Goal: Task Accomplishment & Management: Manage account settings

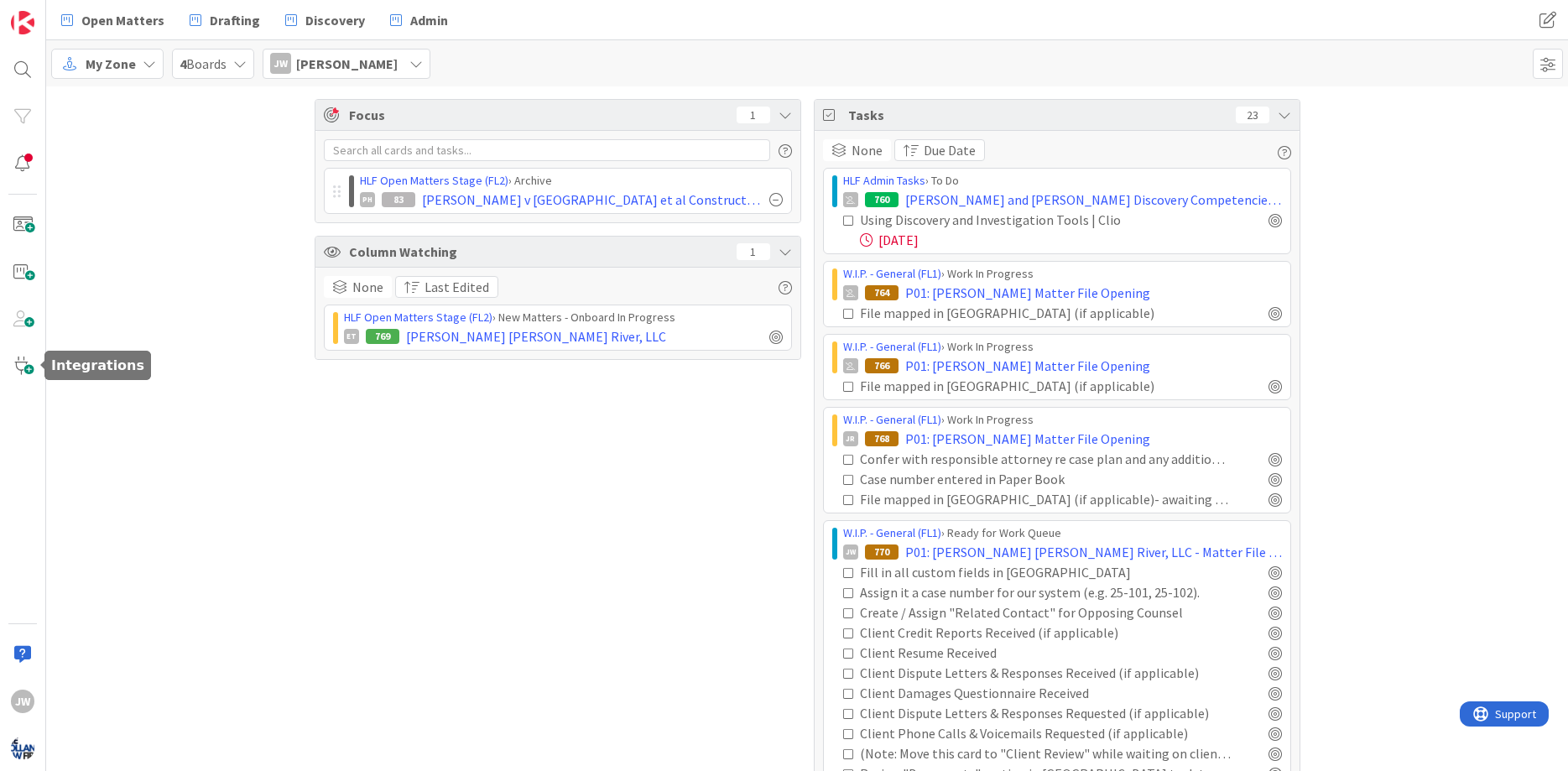
click at [350, 411] on div "Focus 1 HLF Open Matters Stage (FL2) › Archive PH 83 [PERSON_NAME] v Pennrose e…" at bounding box center [557, 508] width 487 height 819
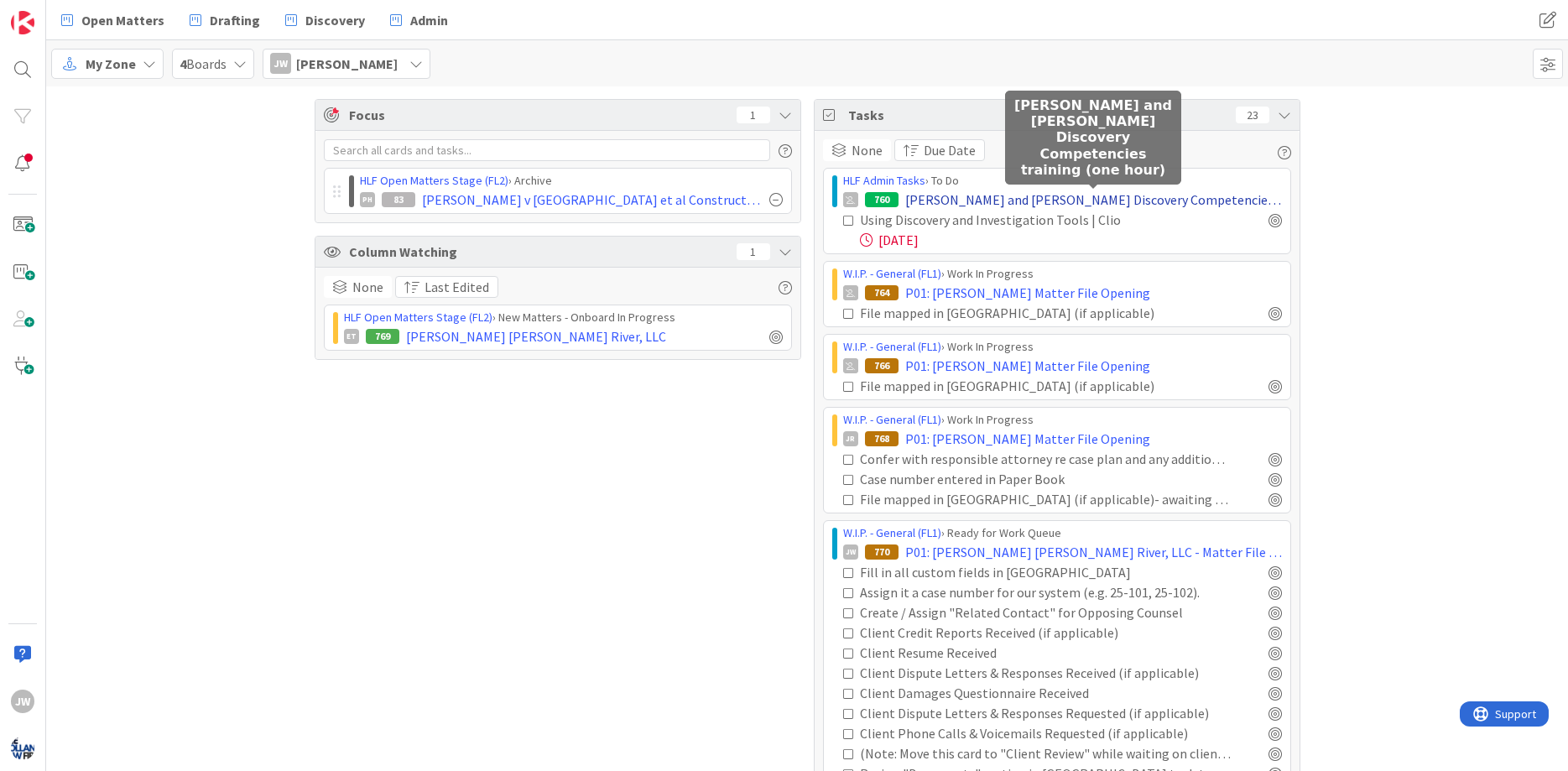
click at [924, 205] on span "[PERSON_NAME] and [PERSON_NAME] Discovery Competencies training (one hour)" at bounding box center [1093, 199] width 377 height 20
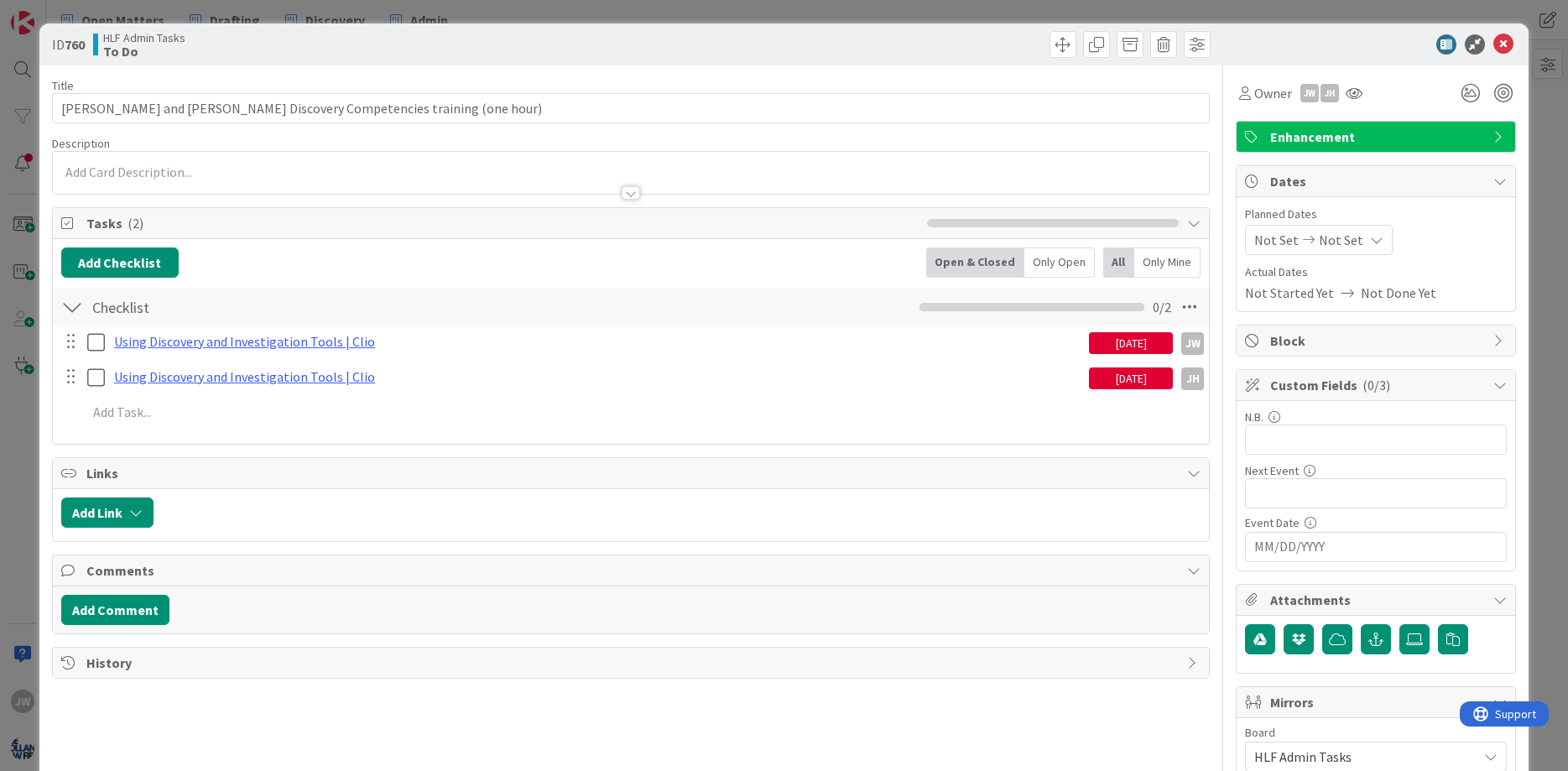
click at [1094, 344] on div "[DATE]" at bounding box center [1130, 342] width 84 height 22
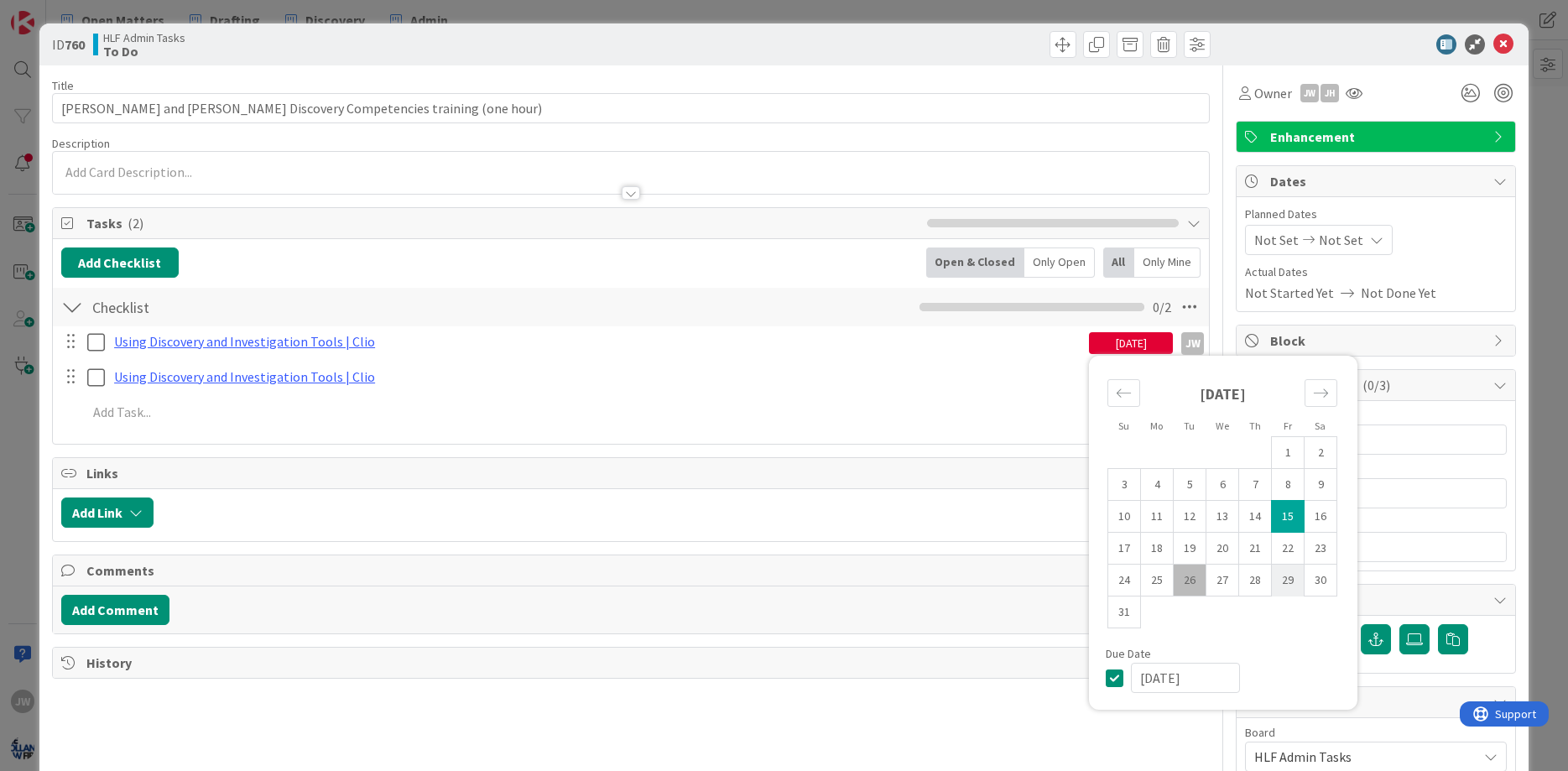
click at [1296, 584] on td "29" at bounding box center [1287, 580] width 33 height 32
type input "[DATE]"
click at [1041, 465] on span "Links" at bounding box center [632, 473] width 1093 height 20
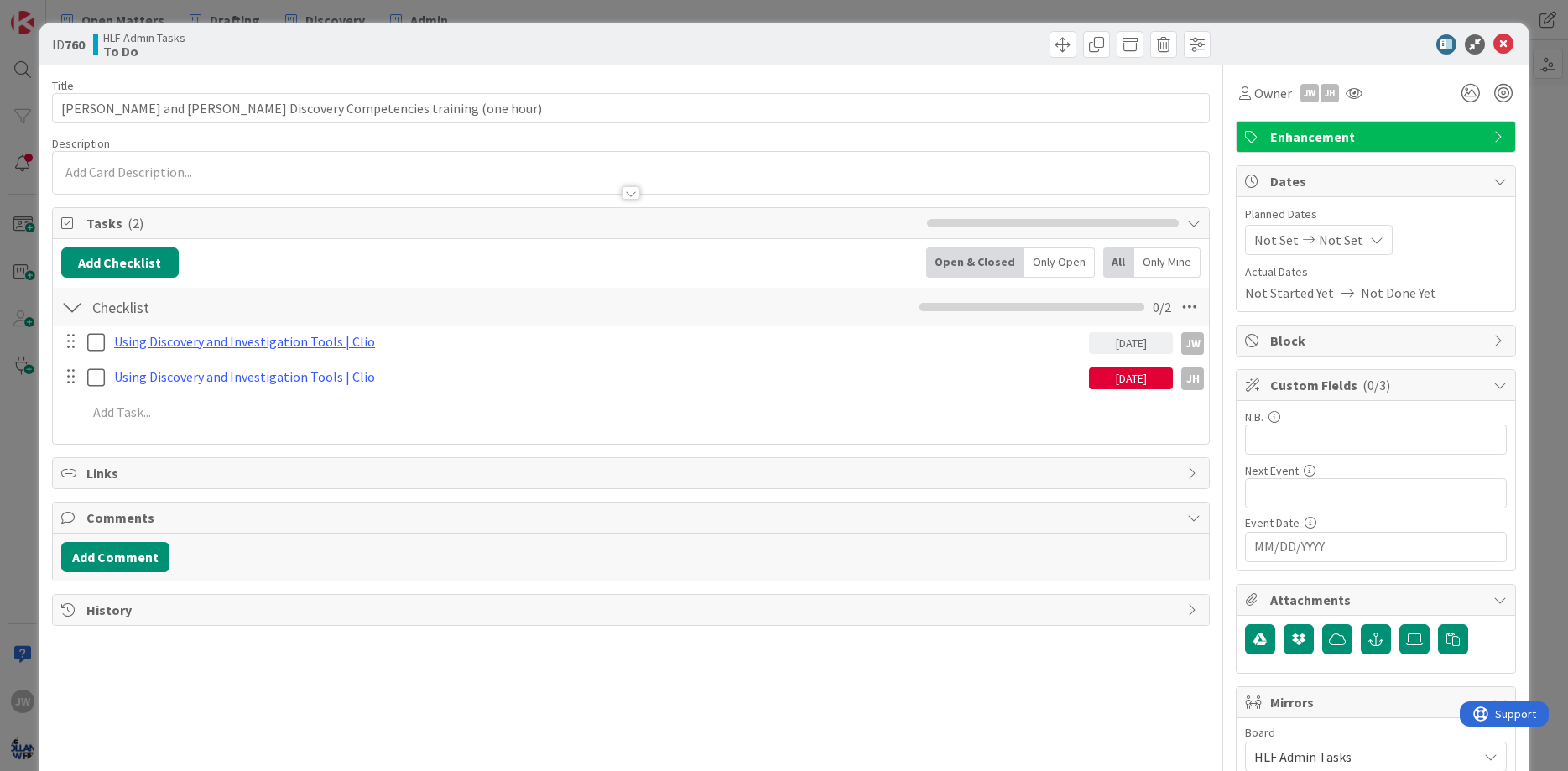
click at [1090, 374] on div "[DATE]" at bounding box center [1130, 378] width 84 height 22
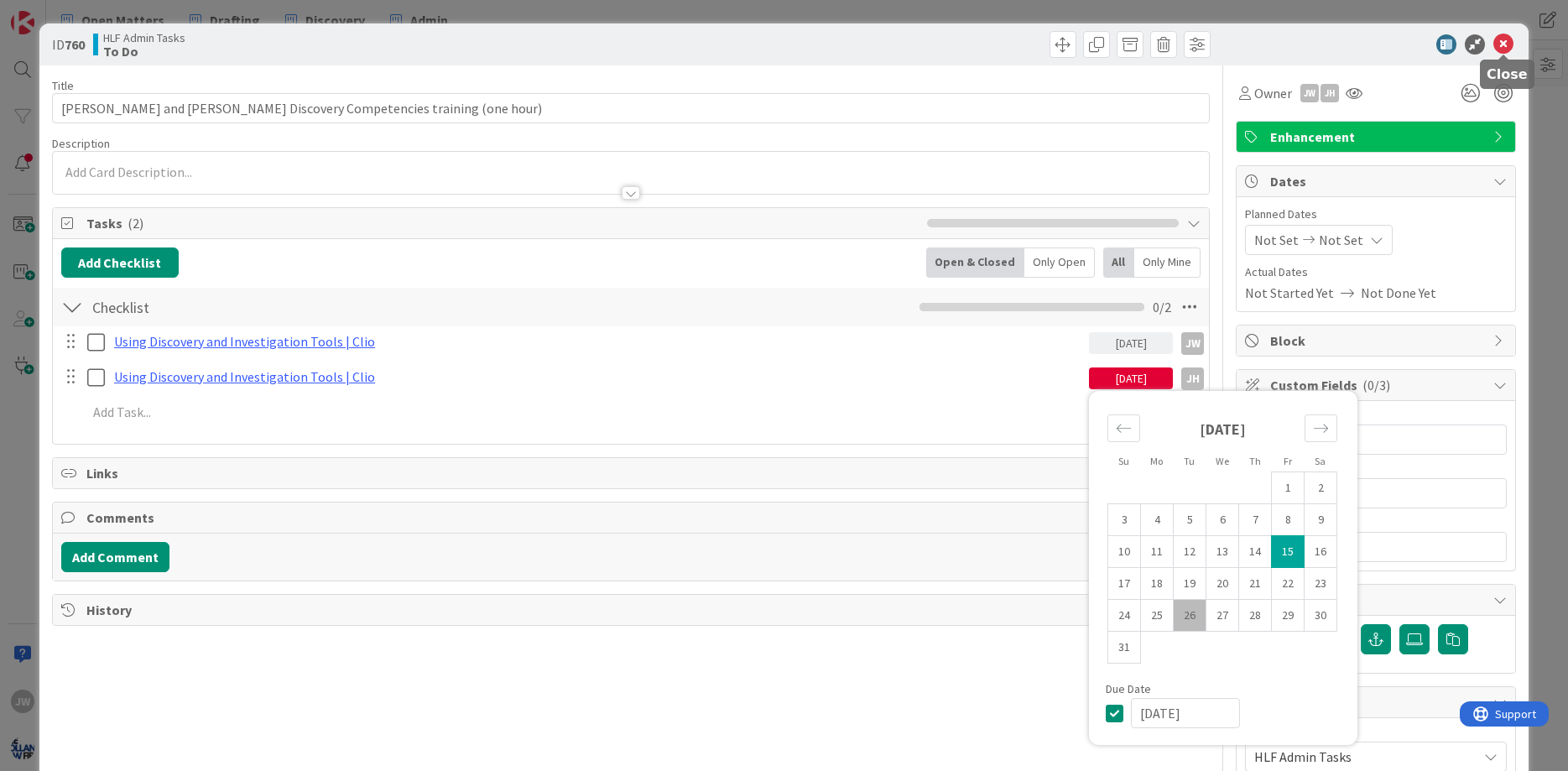
click at [1508, 41] on icon at bounding box center [1503, 44] width 20 height 20
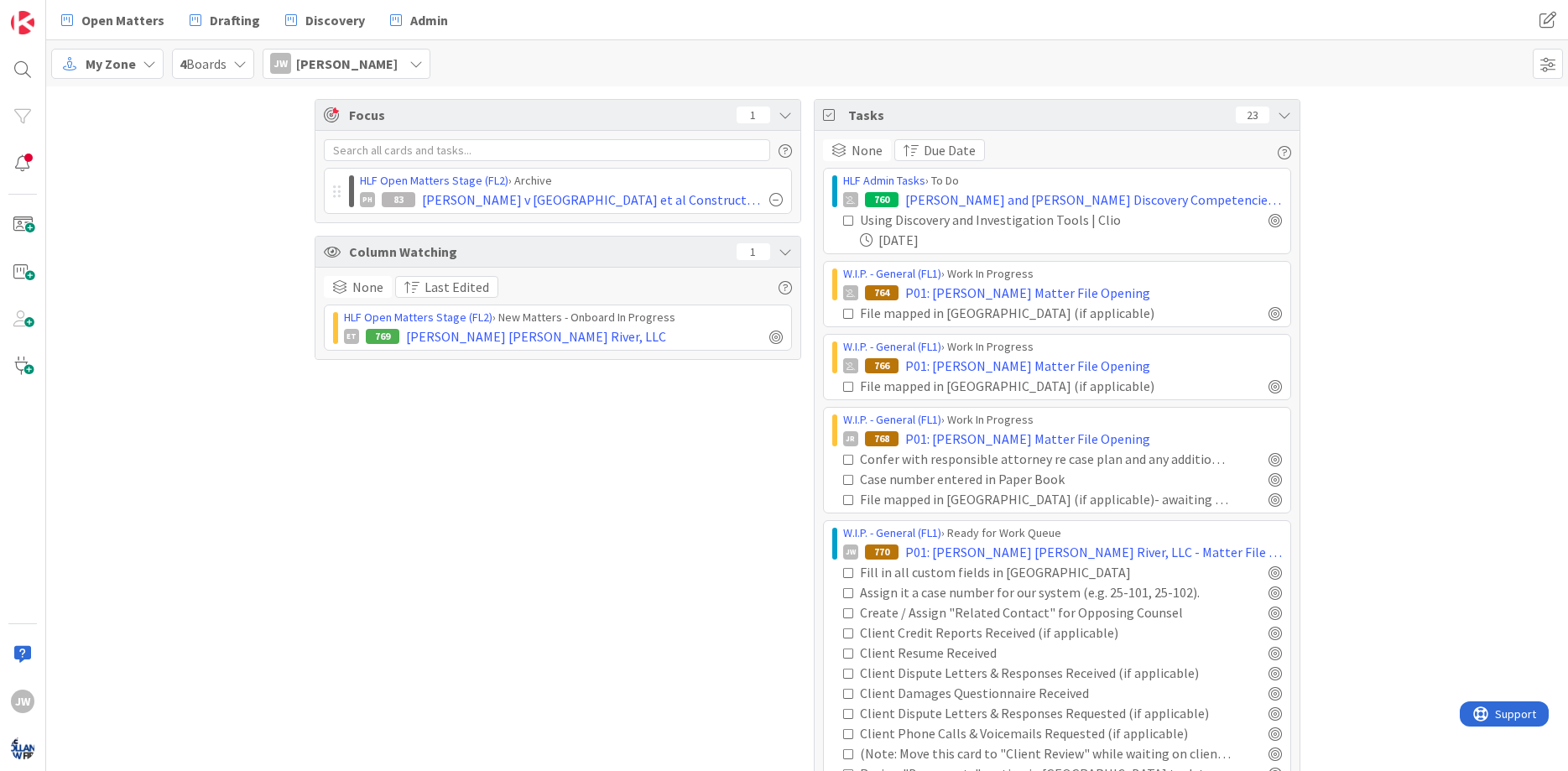
click at [320, 401] on div "Focus 1 HLF Open Matters Stage (FL2) › Archive PH 83 [PERSON_NAME] v Pennrose e…" at bounding box center [557, 508] width 487 height 819
click at [850, 381] on icon at bounding box center [848, 386] width 11 height 11
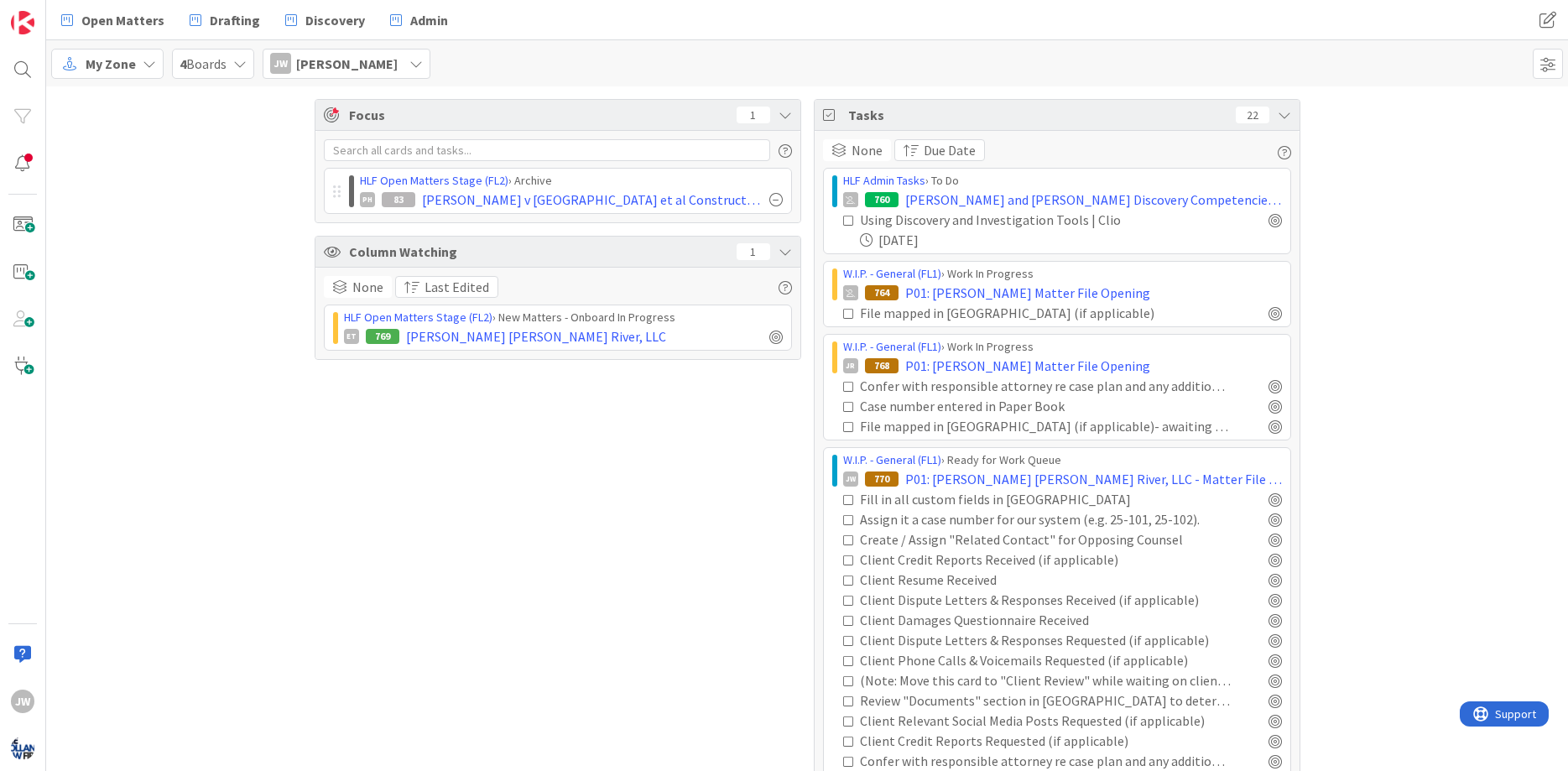
click at [847, 386] on icon at bounding box center [848, 386] width 11 height 11
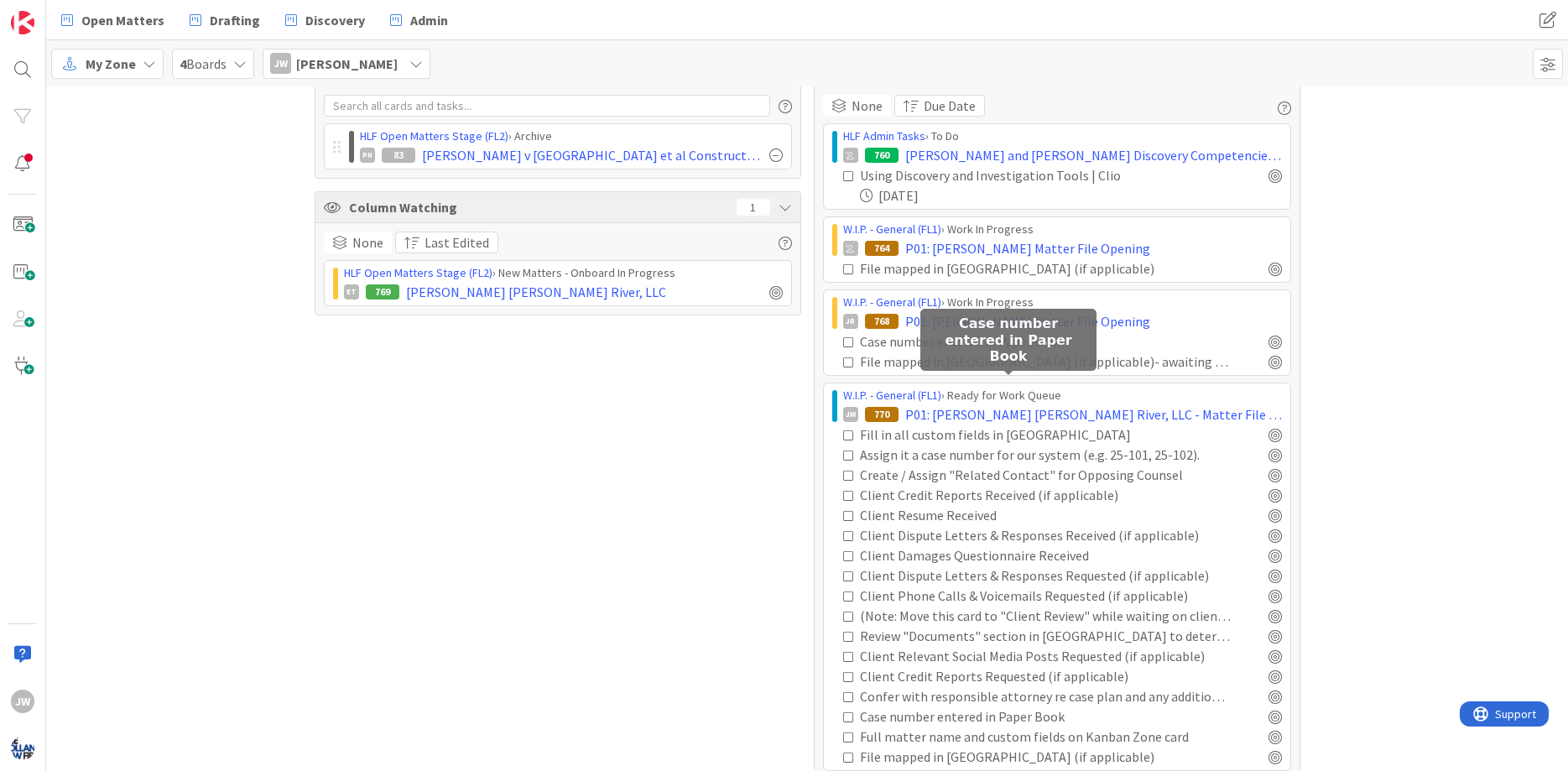
scroll to position [66, 0]
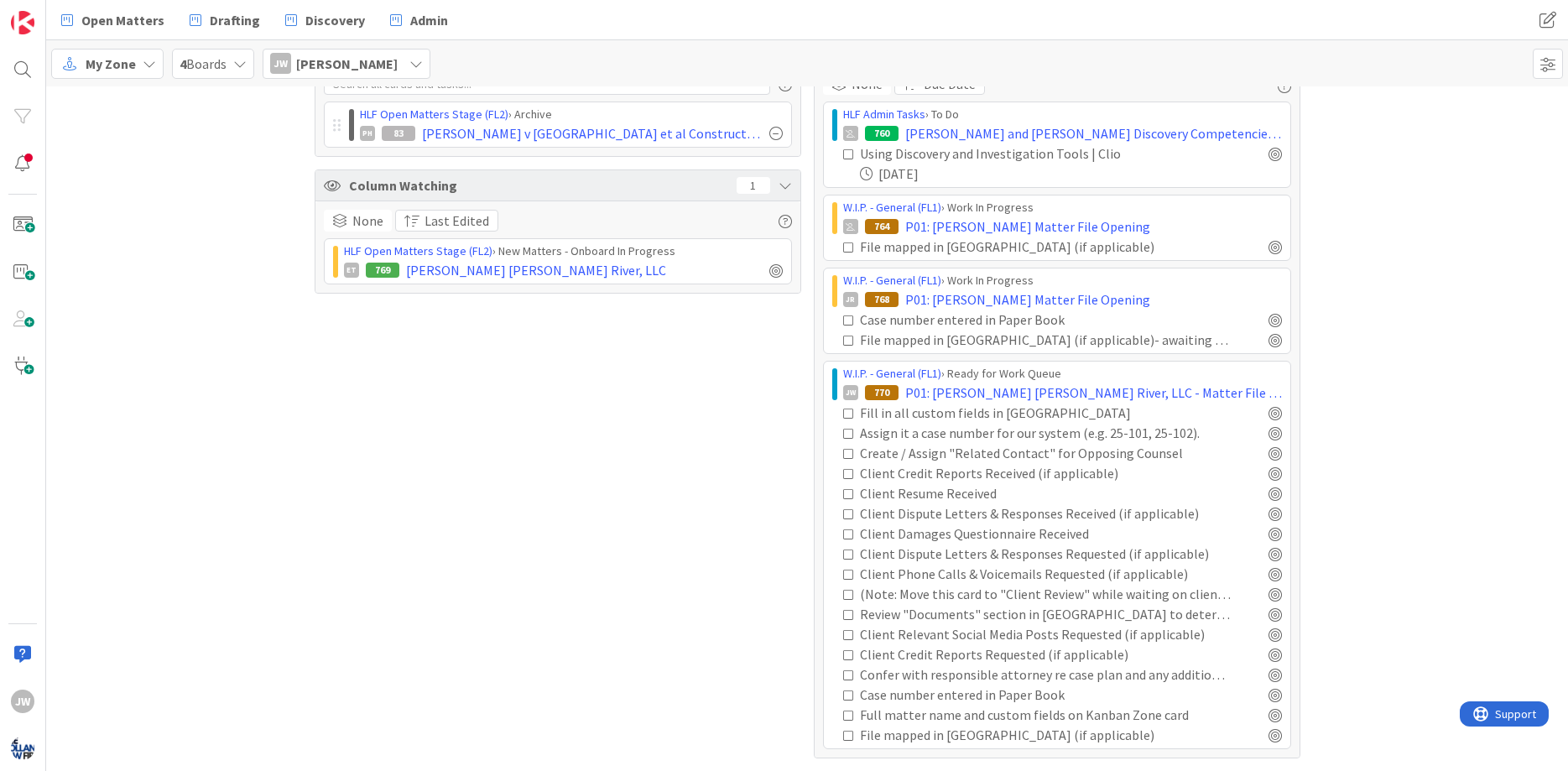
click at [328, 399] on div "Focus 1 HLF Open Matters Stage (FL2) › Archive PH 83 [PERSON_NAME] v Pennrose e…" at bounding box center [557, 395] width 487 height 725
click at [849, 433] on icon at bounding box center [848, 433] width 11 height 11
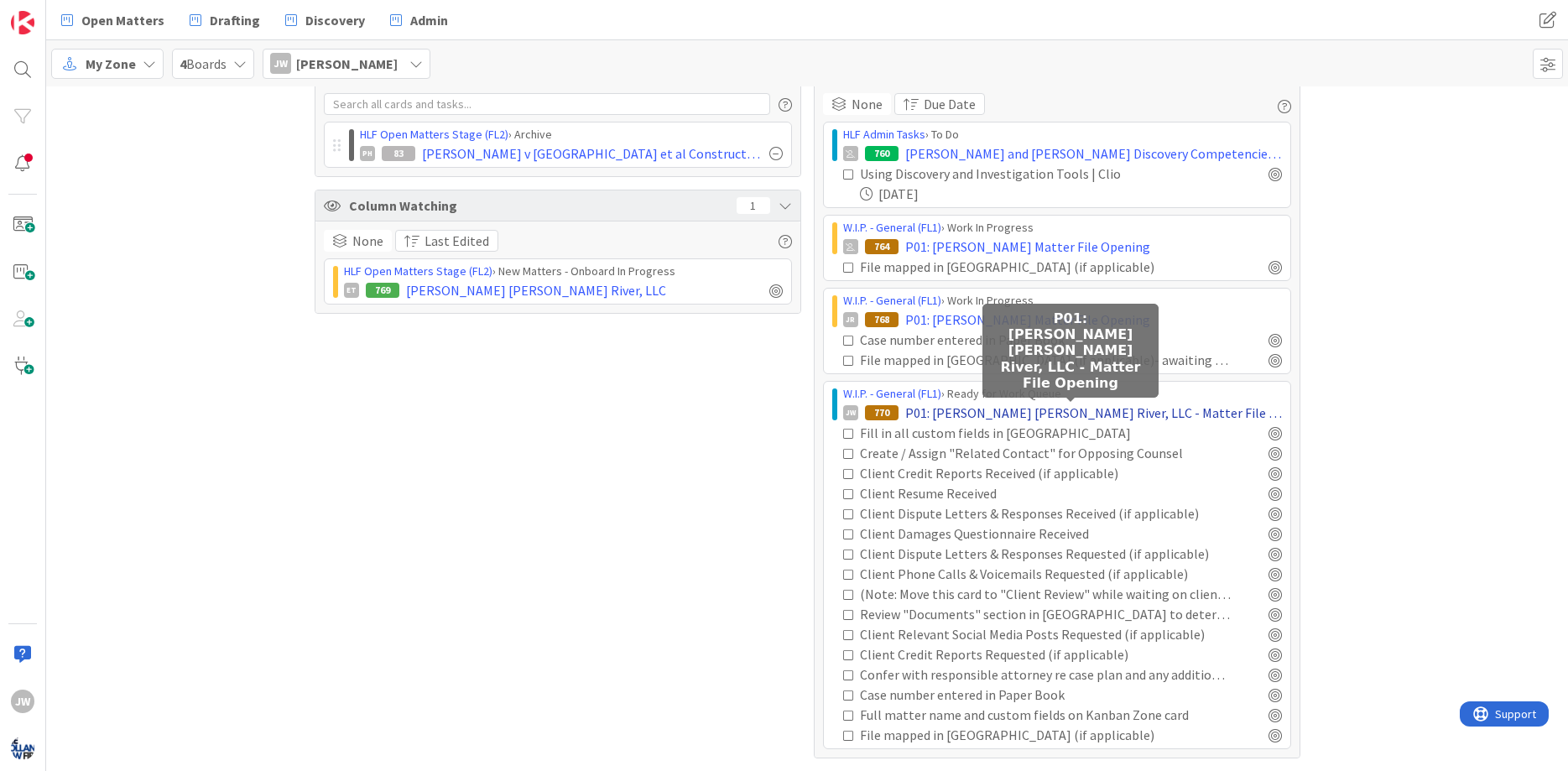
click at [924, 416] on span "P01: [PERSON_NAME] [PERSON_NAME] River, LLC - Matter File Opening" at bounding box center [1093, 412] width 377 height 20
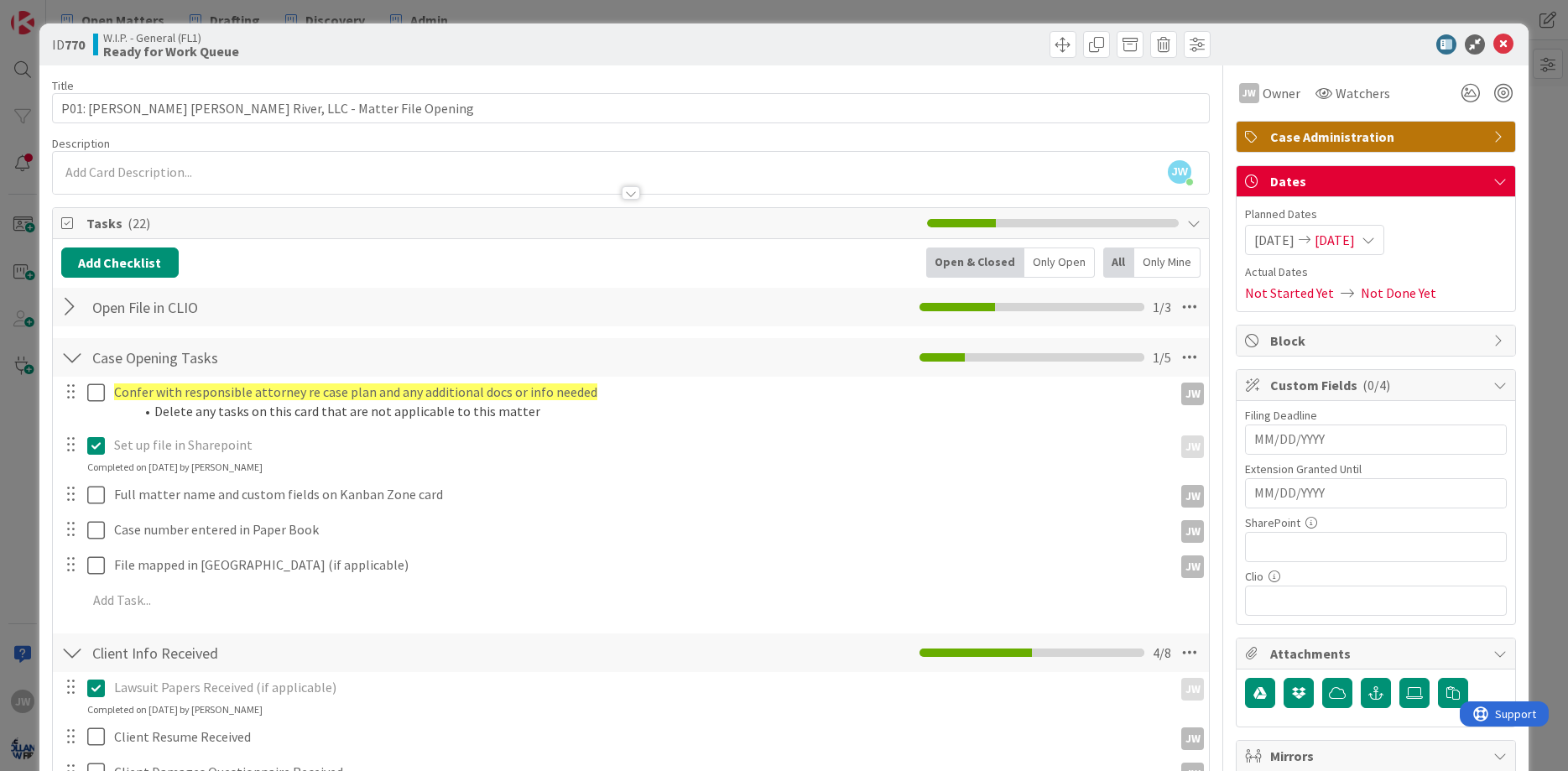
scroll to position [202, 0]
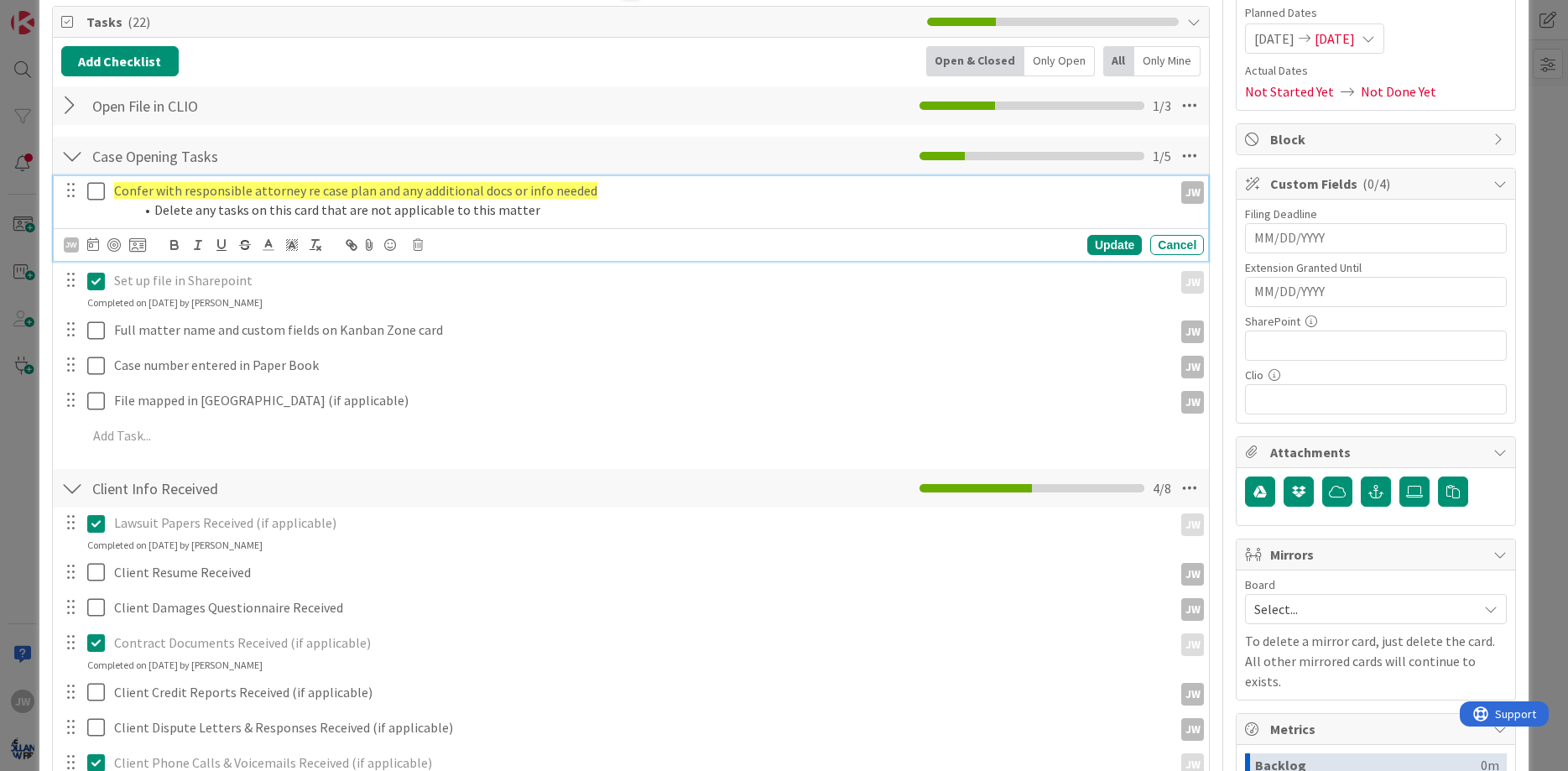
click at [97, 189] on icon at bounding box center [99, 191] width 26 height 20
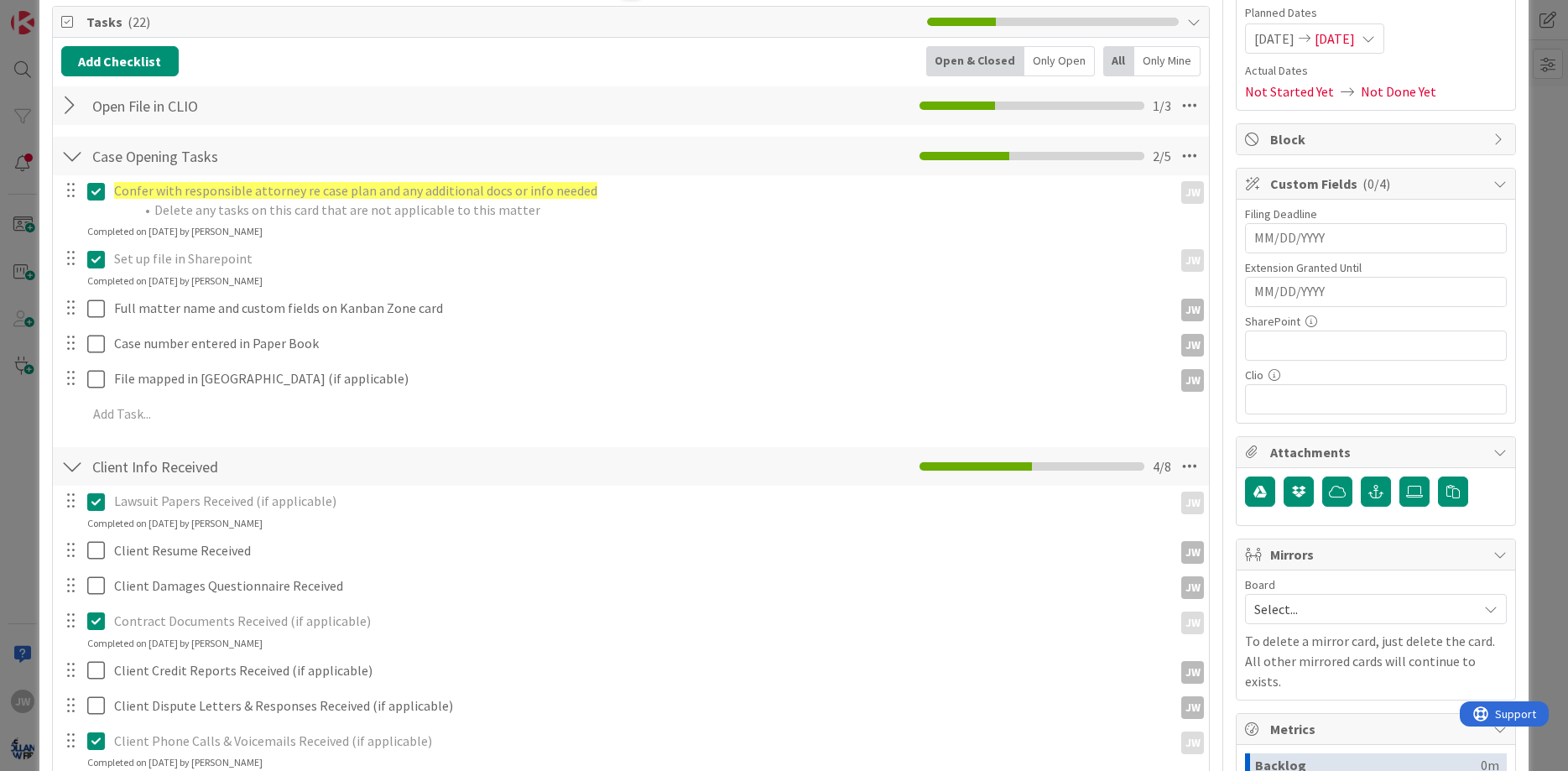
scroll to position [26, 0]
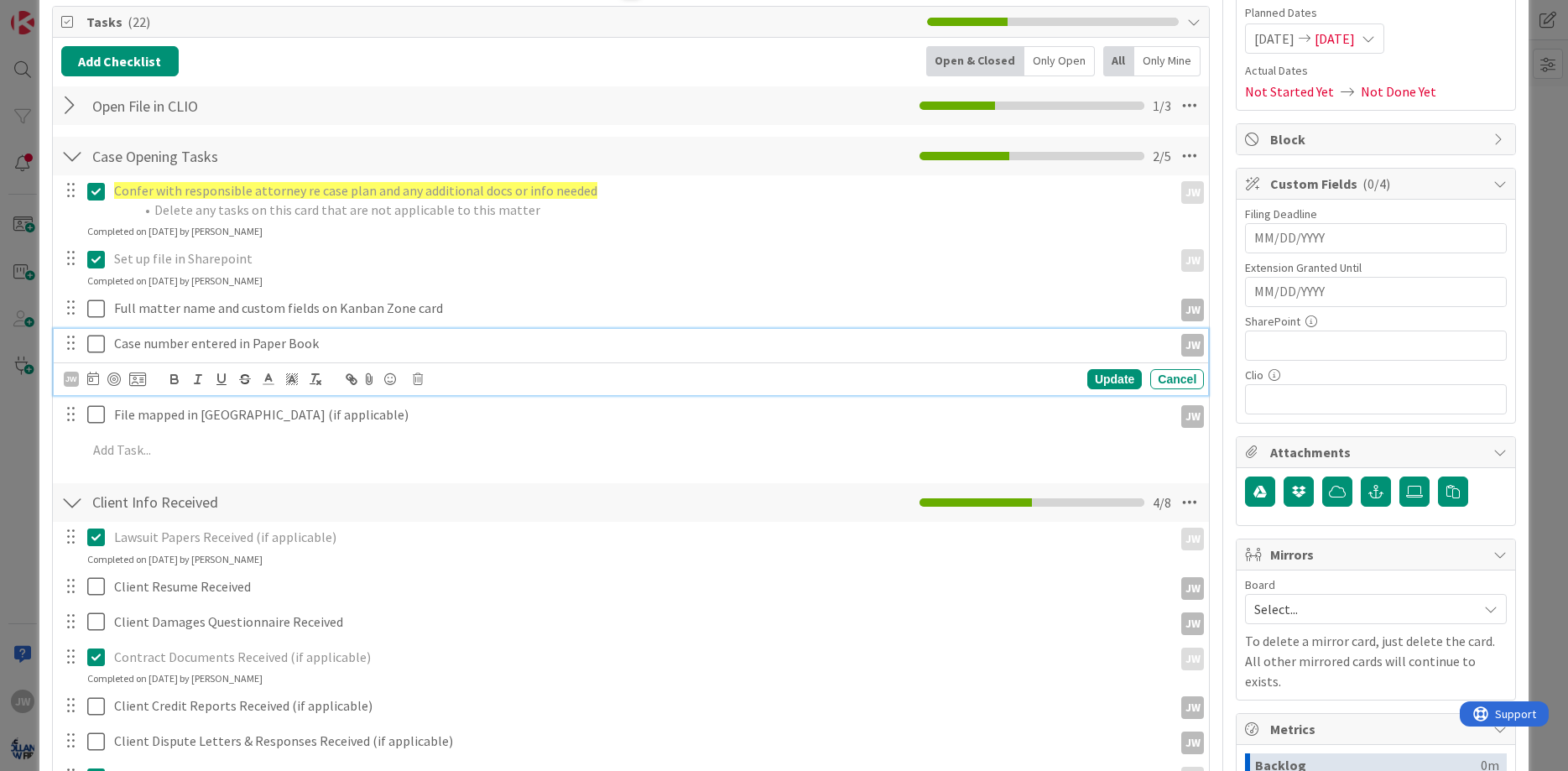
click at [95, 349] on icon at bounding box center [99, 343] width 26 height 20
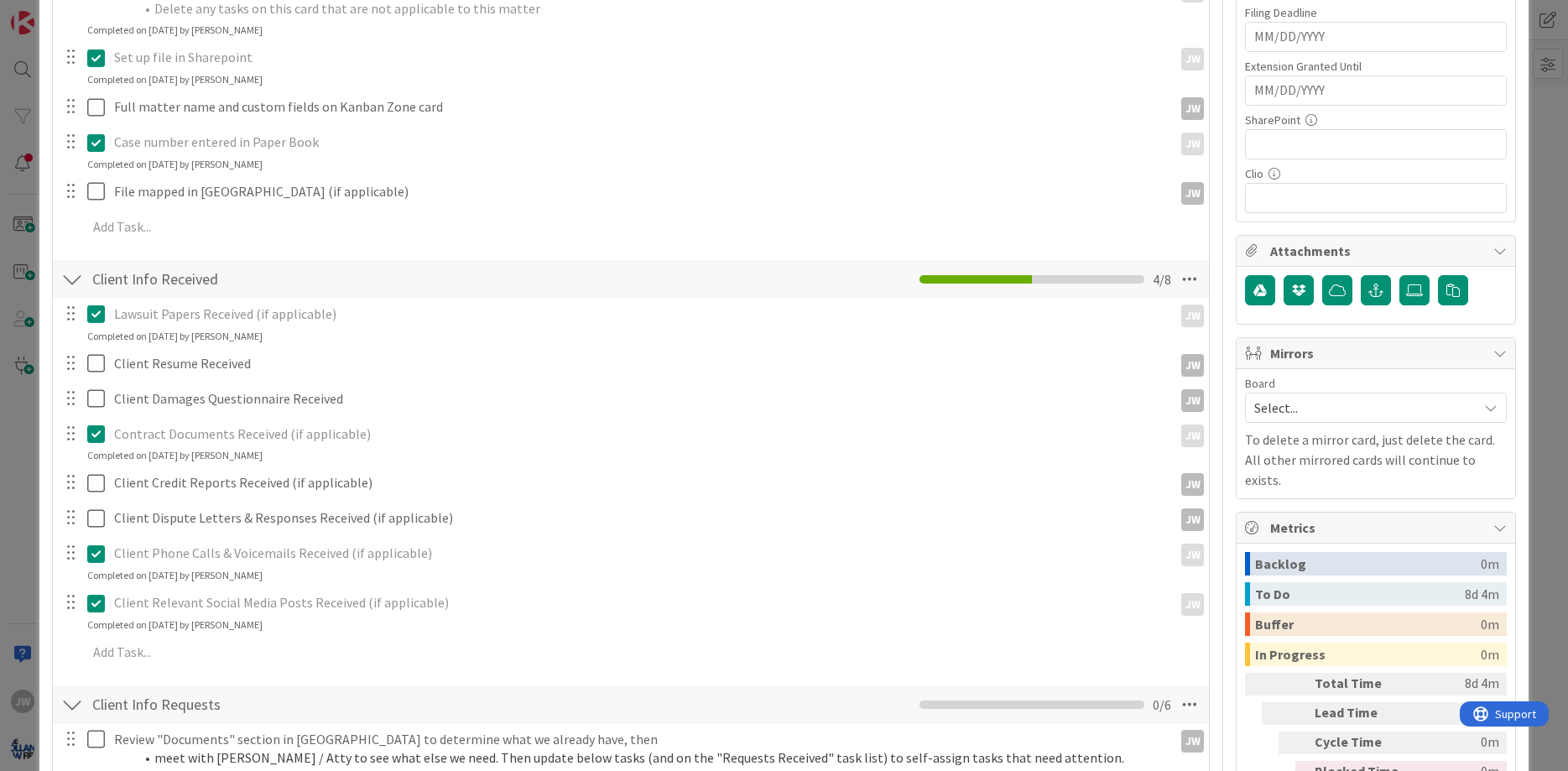
scroll to position [704, 0]
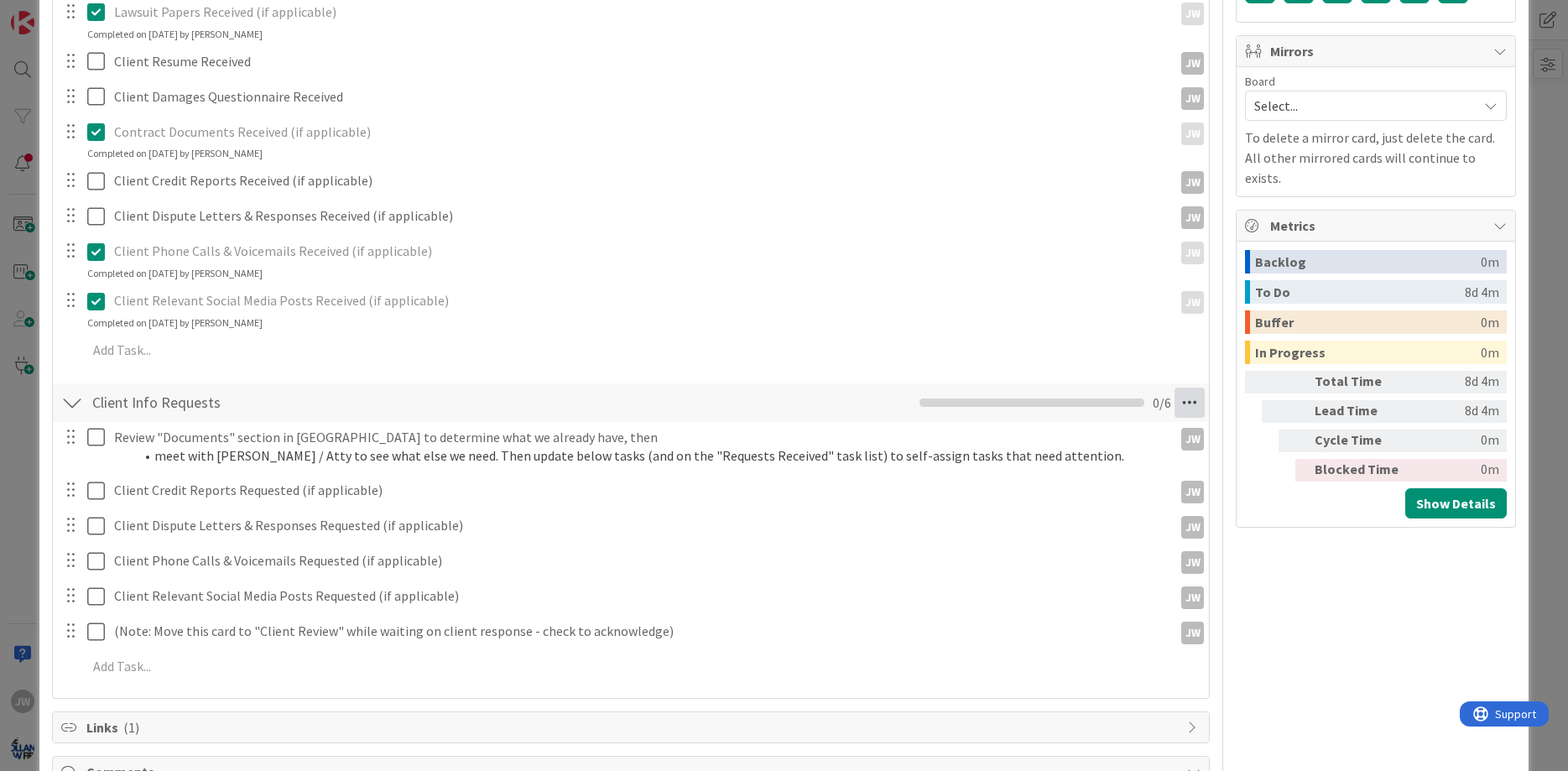
click at [1183, 398] on icon at bounding box center [1189, 402] width 30 height 30
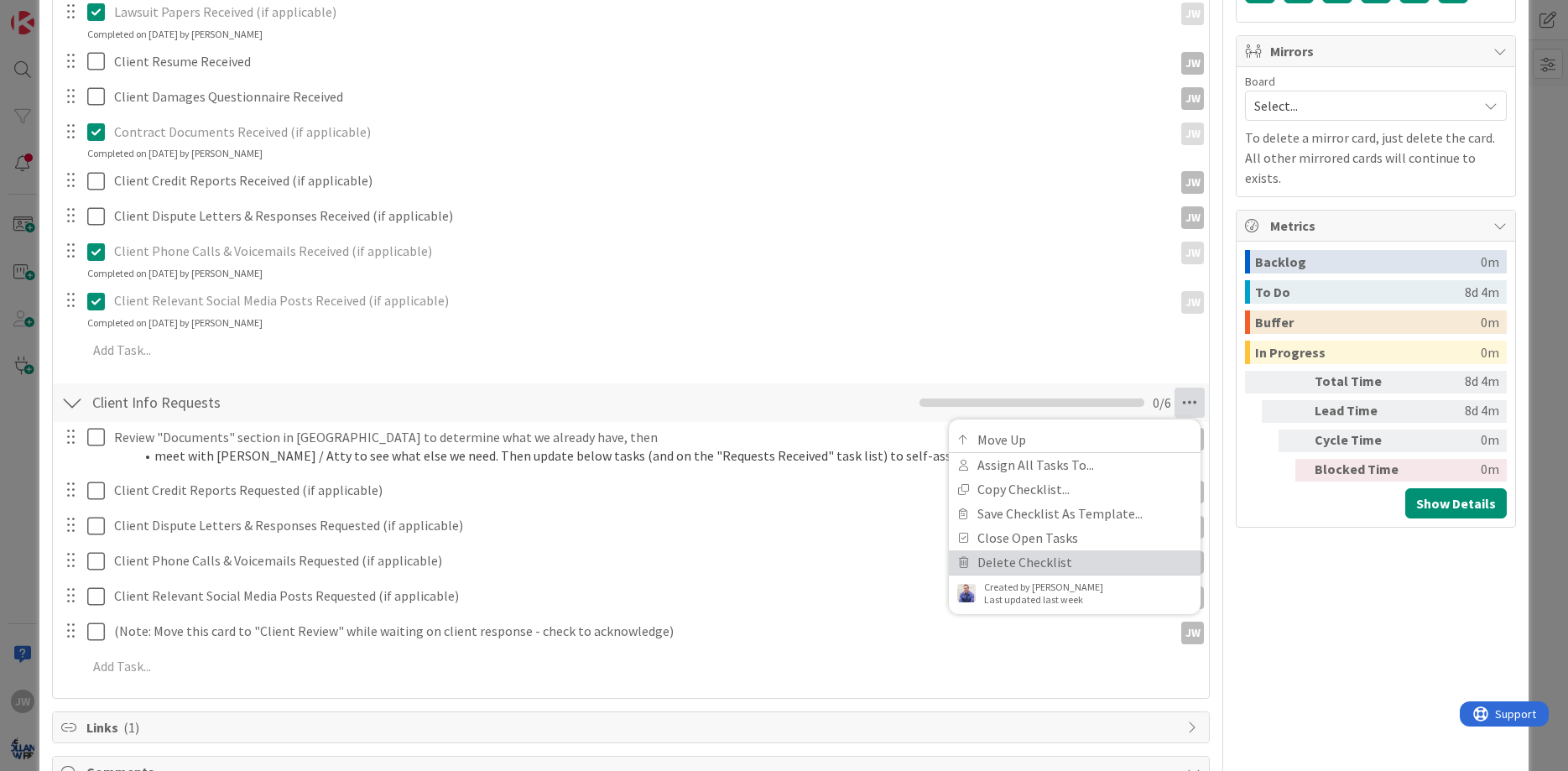
click at [1051, 558] on link "Delete Checklist" at bounding box center [1075, 562] width 252 height 25
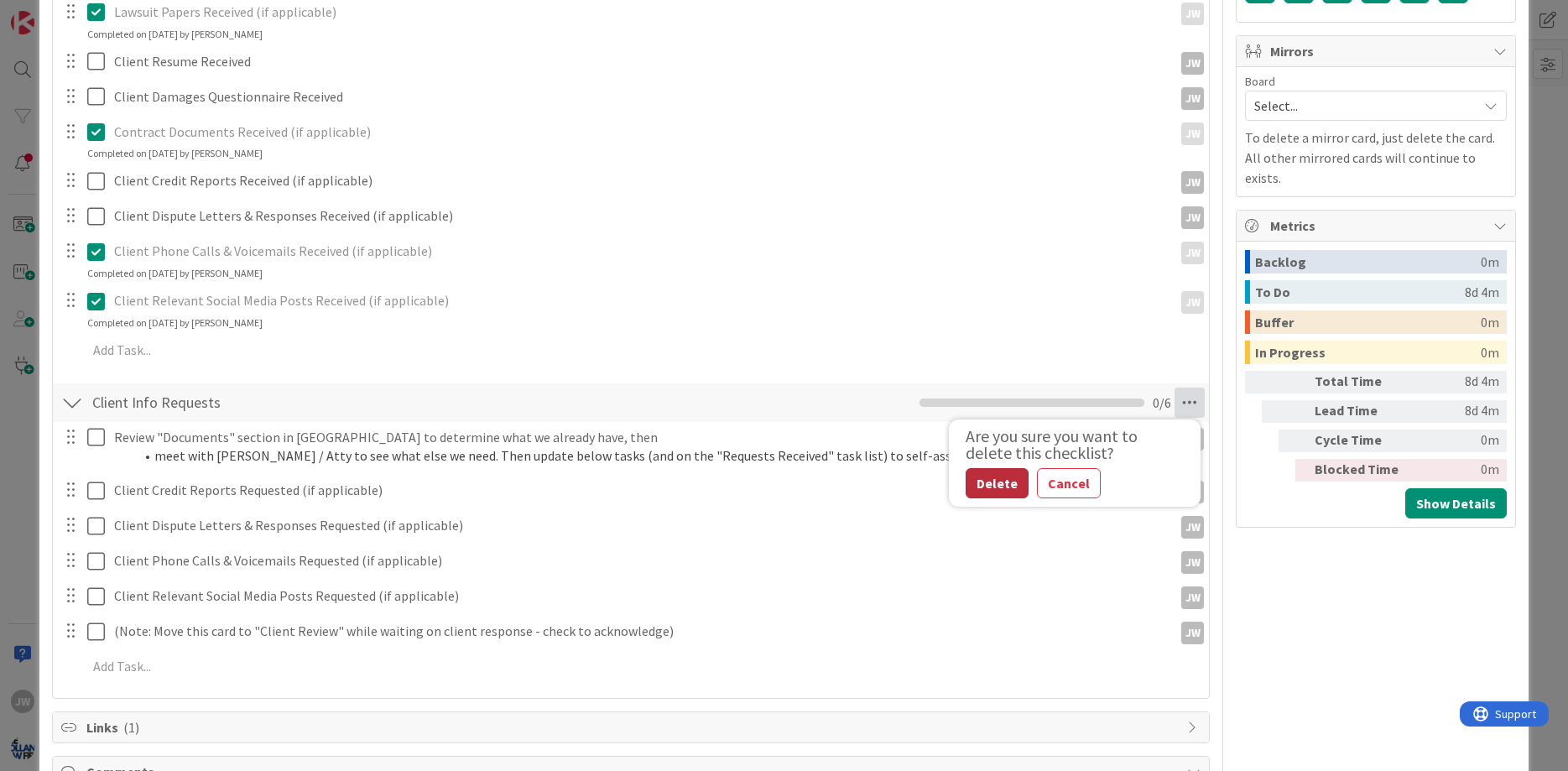
click at [1008, 474] on button "Delete" at bounding box center [997, 483] width 63 height 30
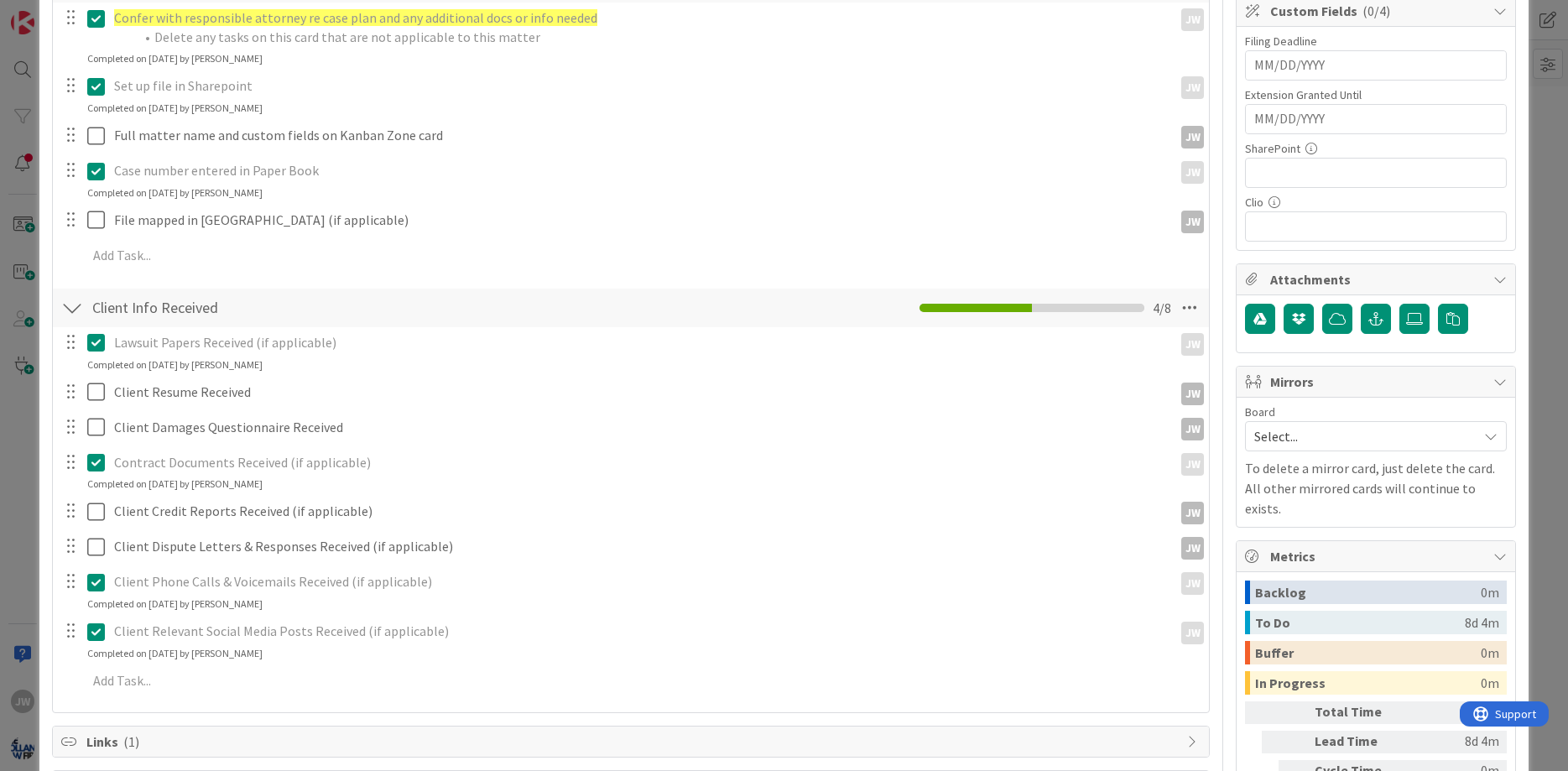
scroll to position [377, 0]
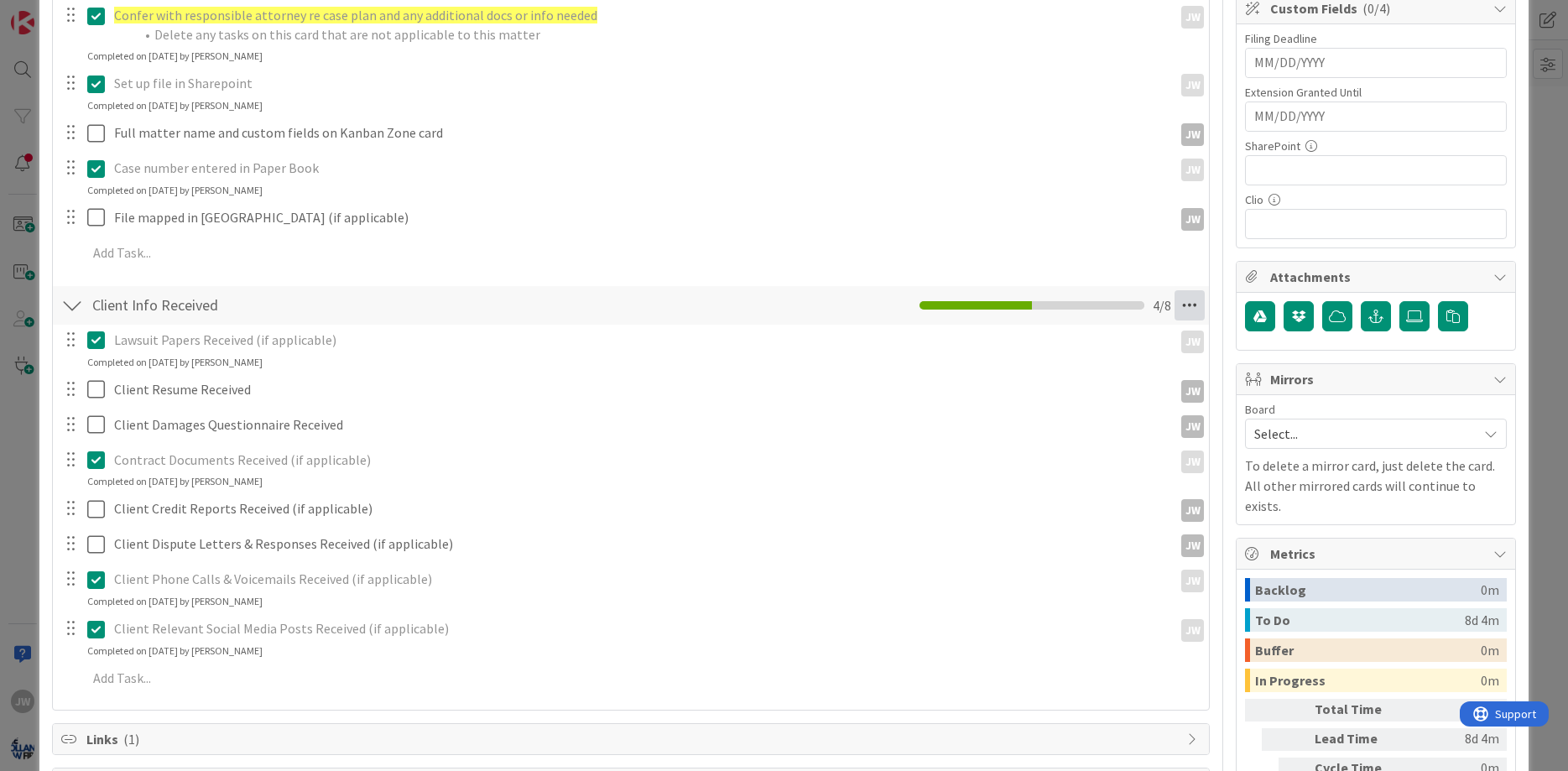
click at [1181, 306] on icon at bounding box center [1189, 305] width 30 height 30
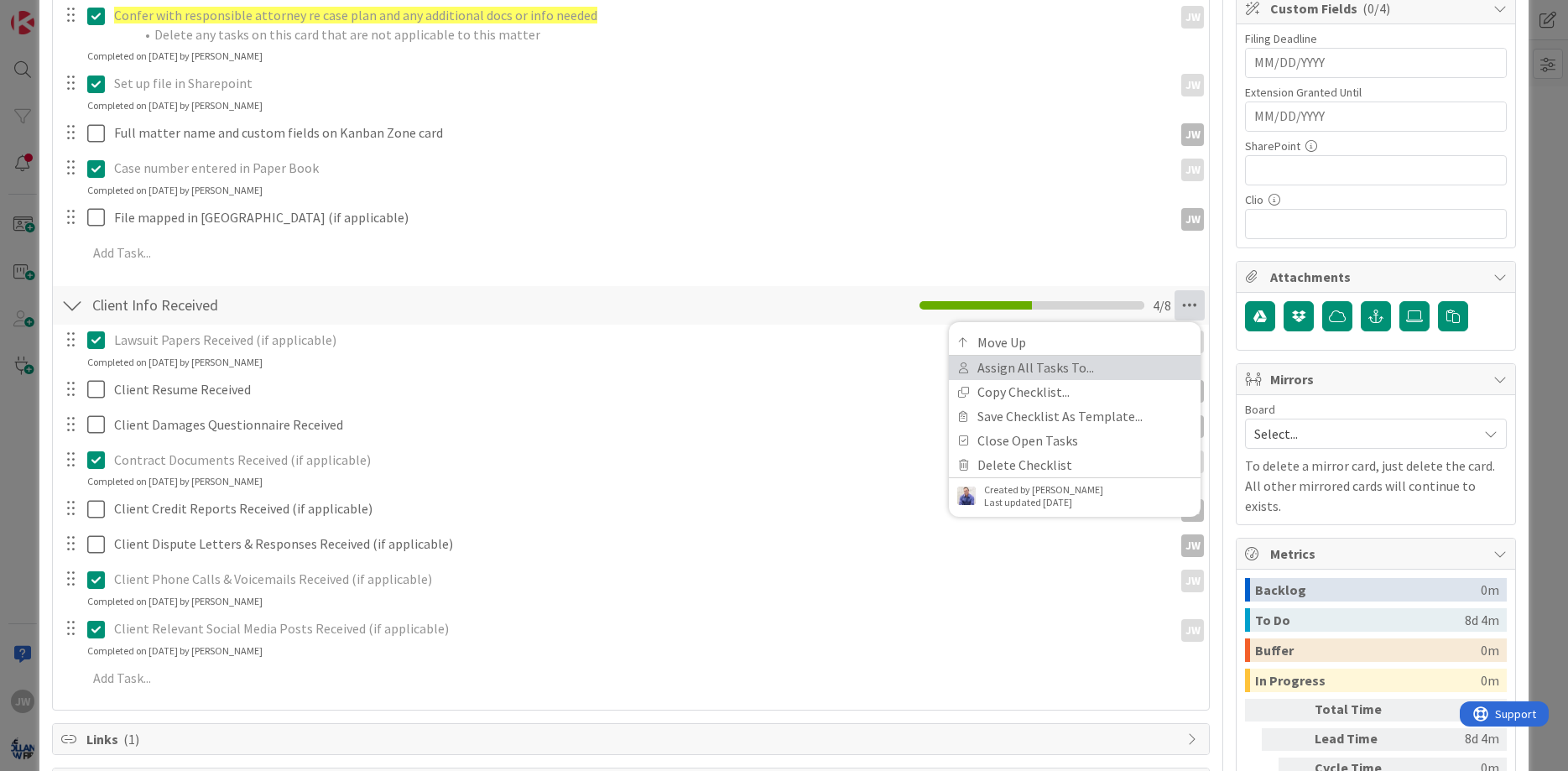
click at [1024, 369] on link "Assign All Tasks To..." at bounding box center [1075, 368] width 252 height 25
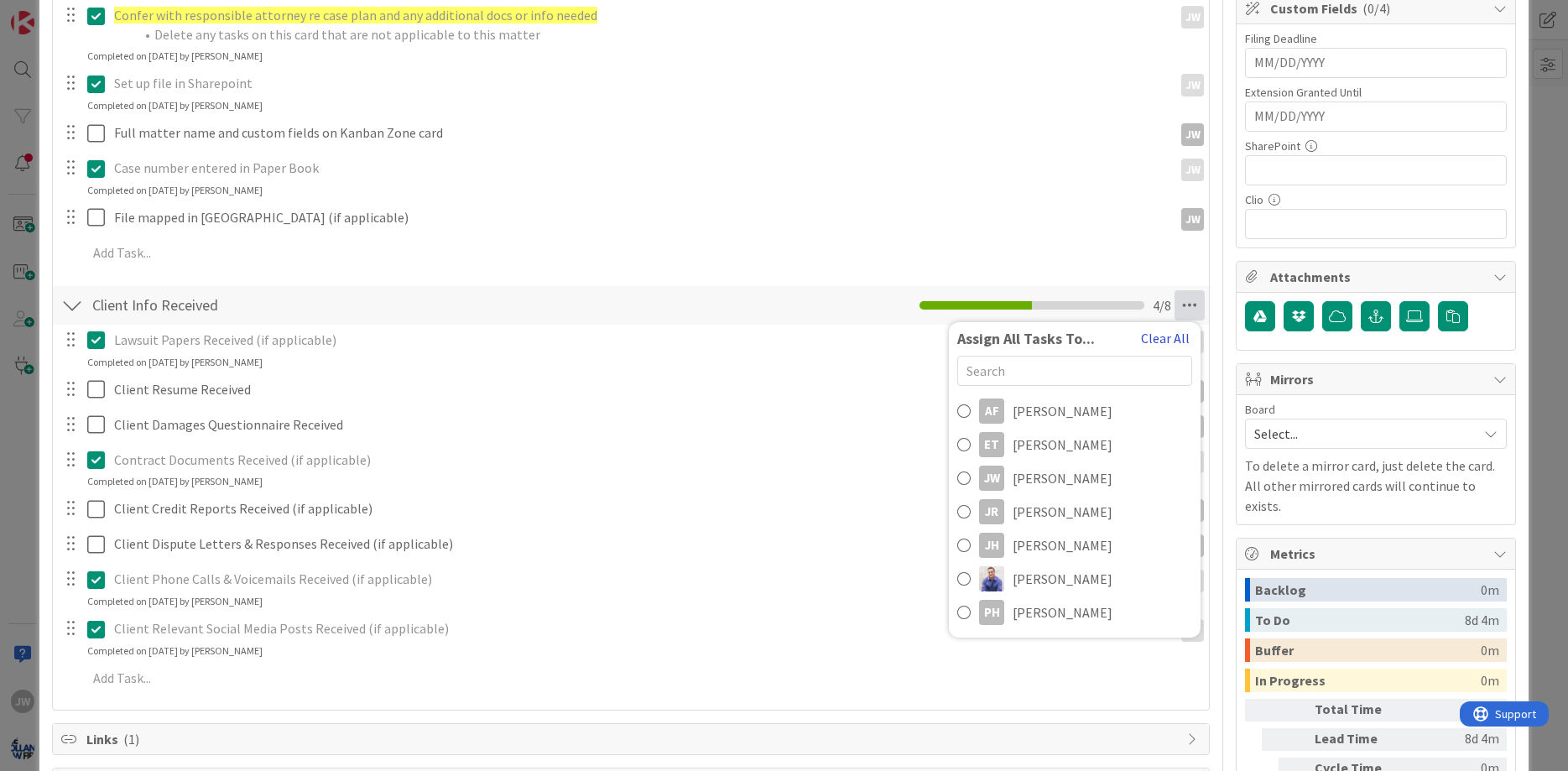
click at [1178, 336] on button "Clear All" at bounding box center [1165, 338] width 50 height 22
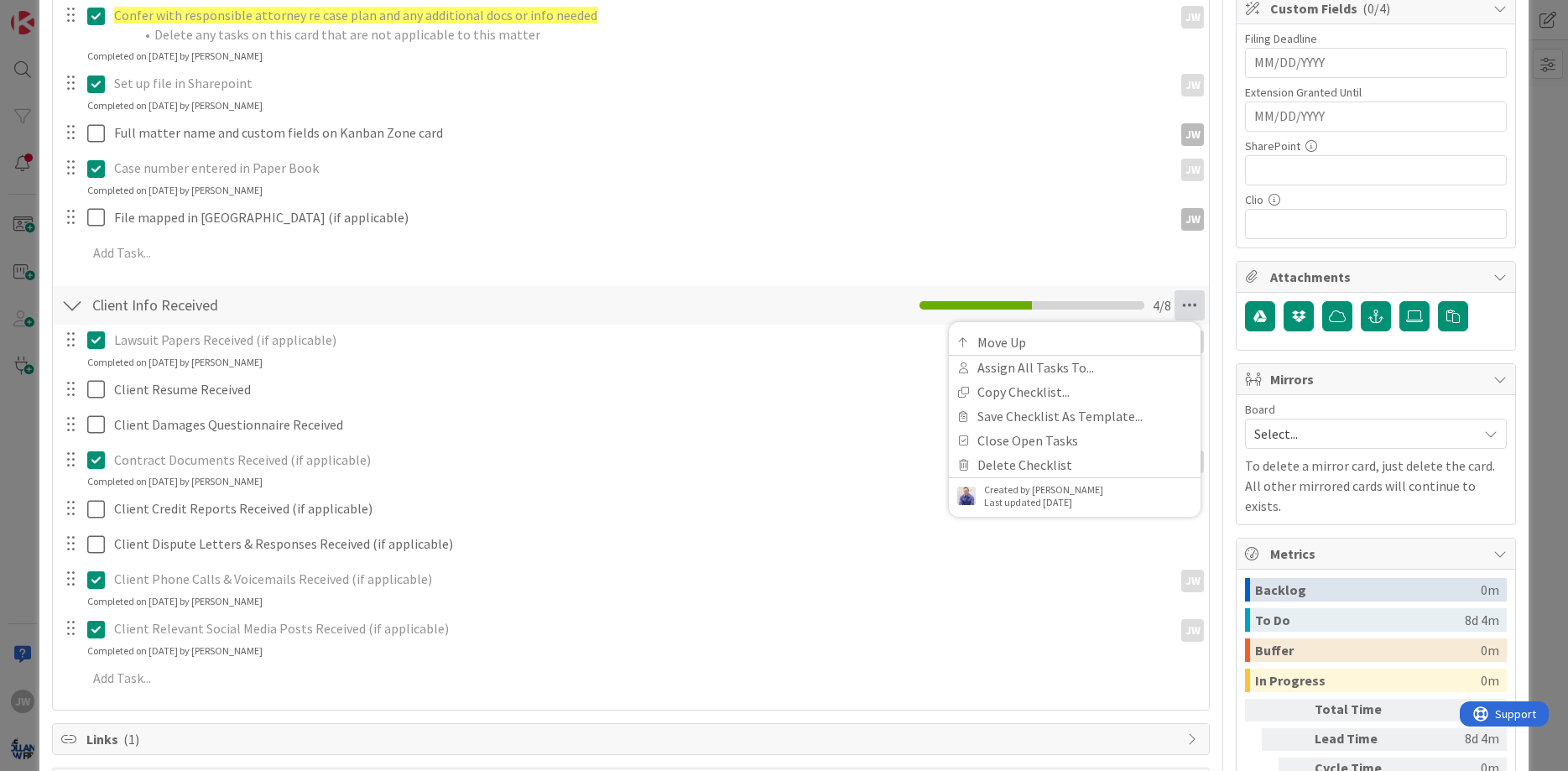
click at [872, 308] on div "Client Info Received Checklist Name 20 / 64 Client Info Received Move Up Assign…" at bounding box center [631, 305] width 1157 height 39
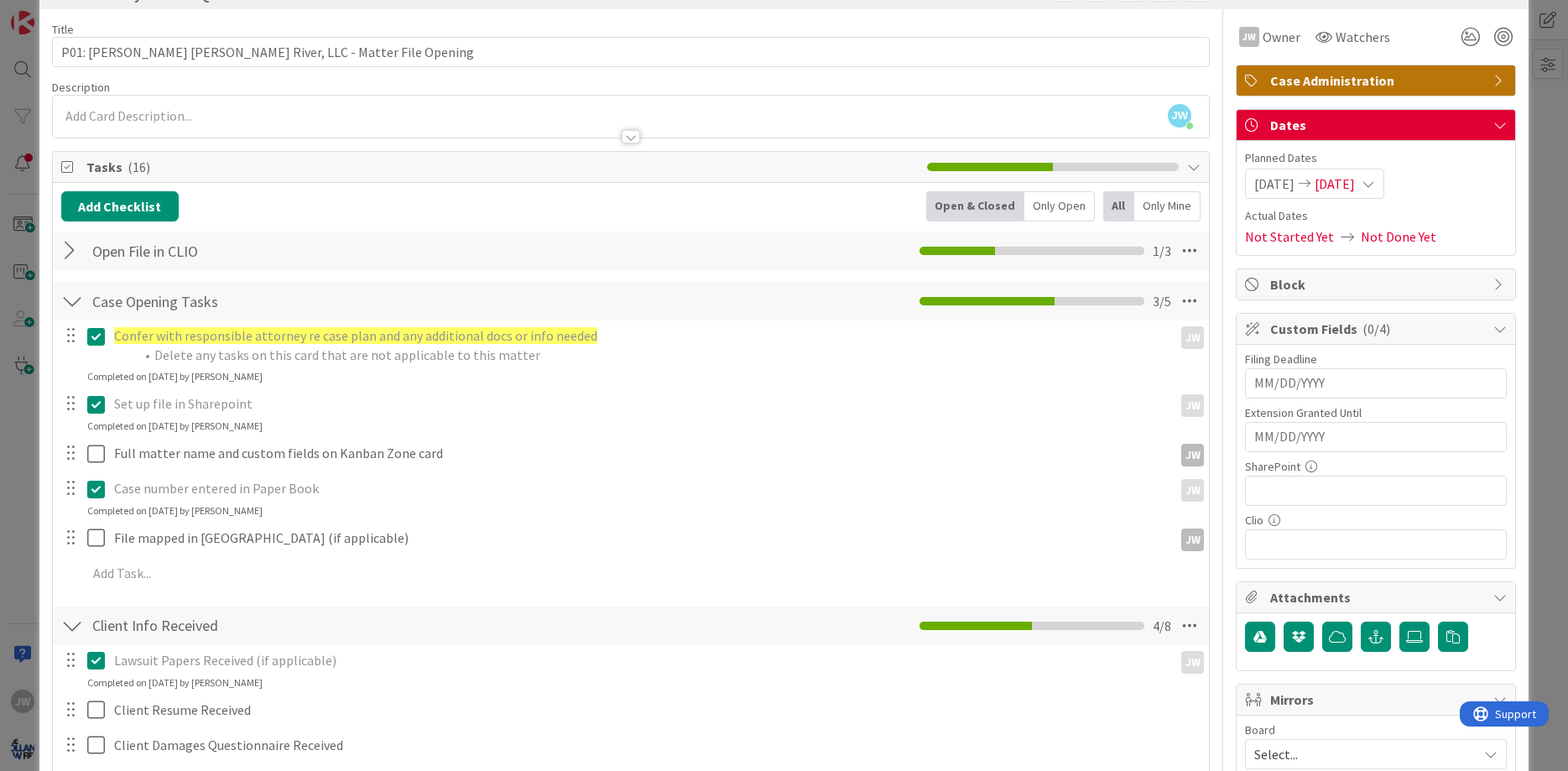
scroll to position [0, 0]
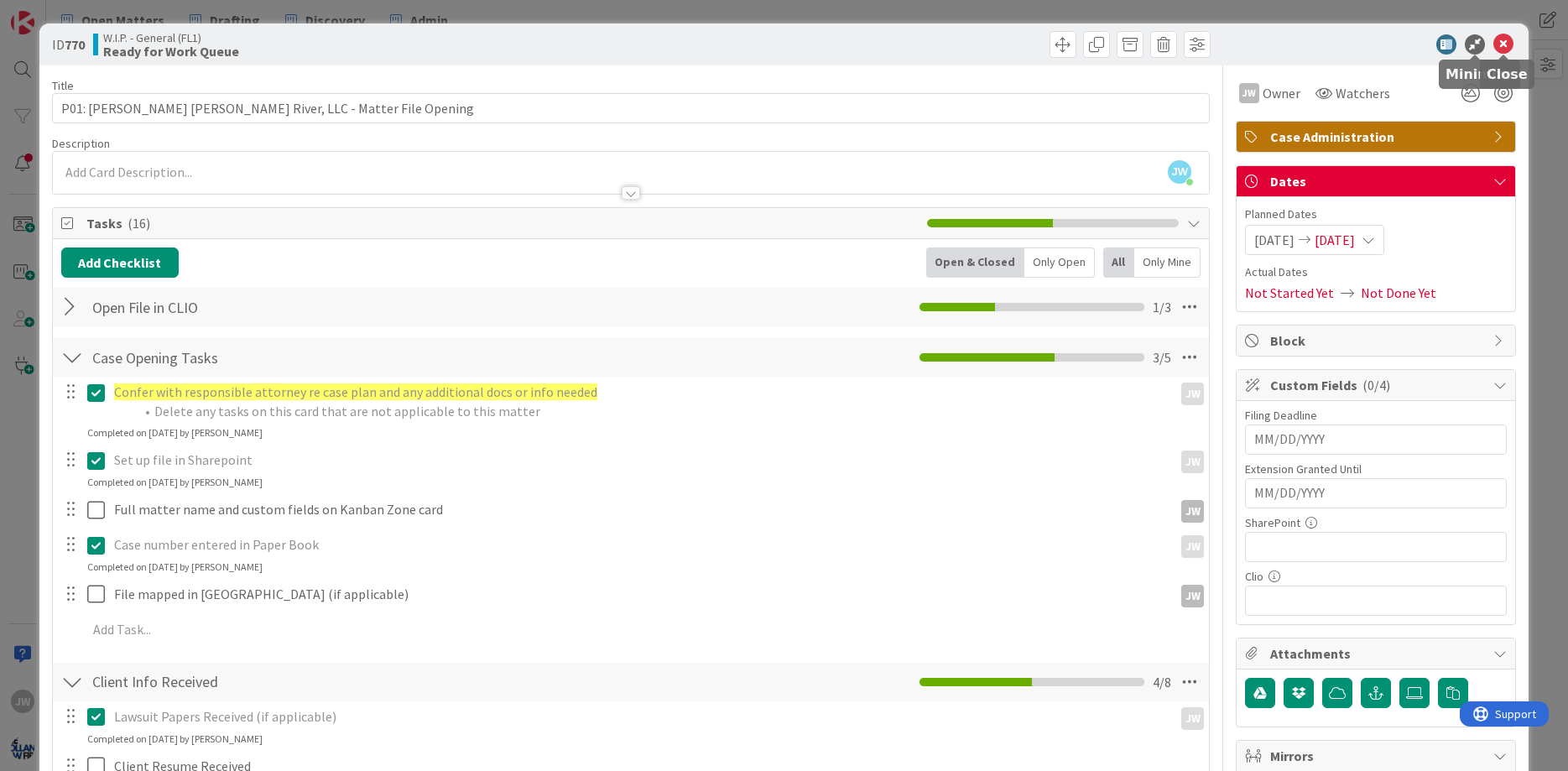
click at [1503, 41] on icon at bounding box center [1503, 44] width 20 height 20
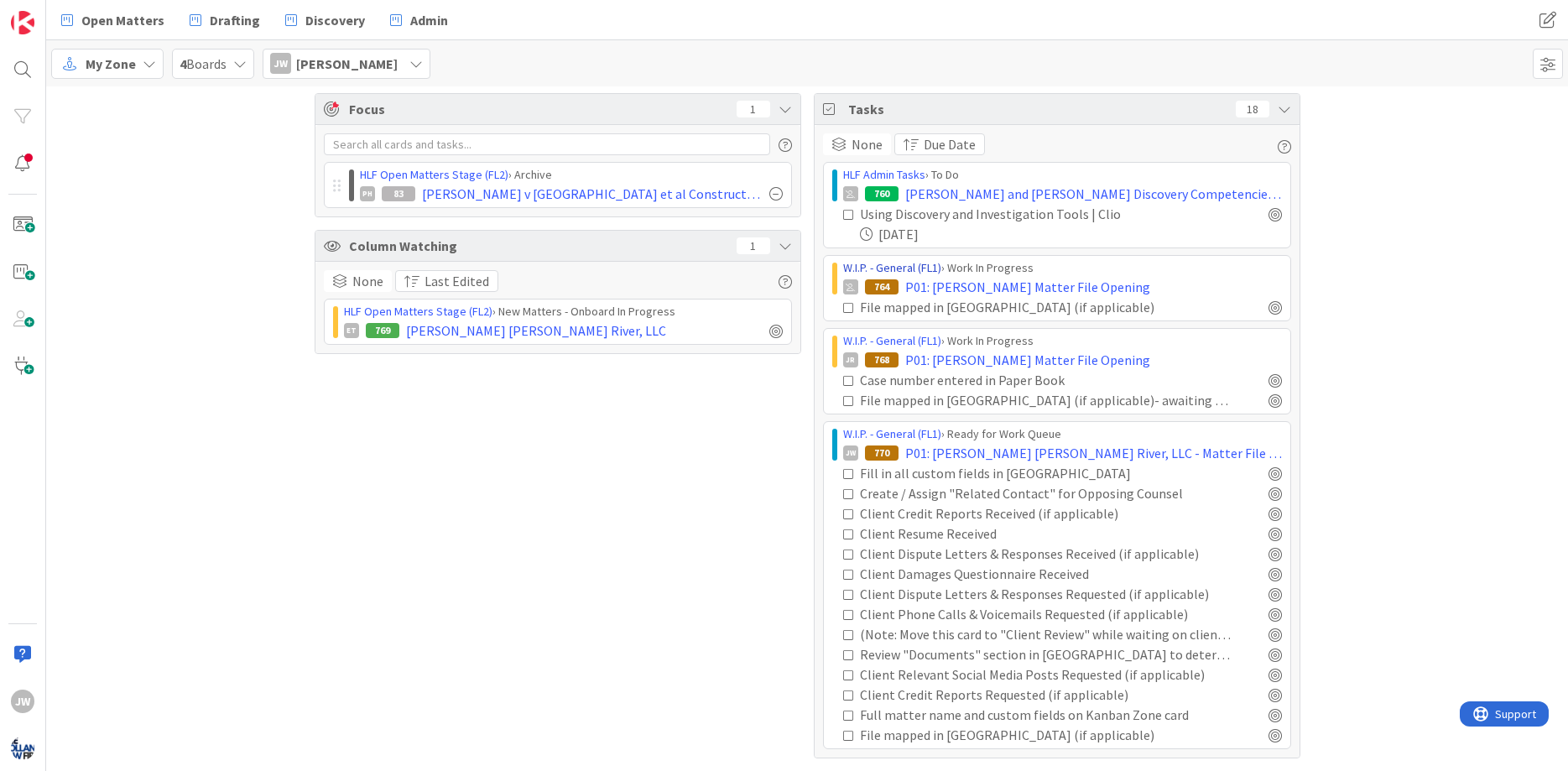
click at [921, 274] on link "W.I.P. - General (FL1)" at bounding box center [891, 267] width 98 height 15
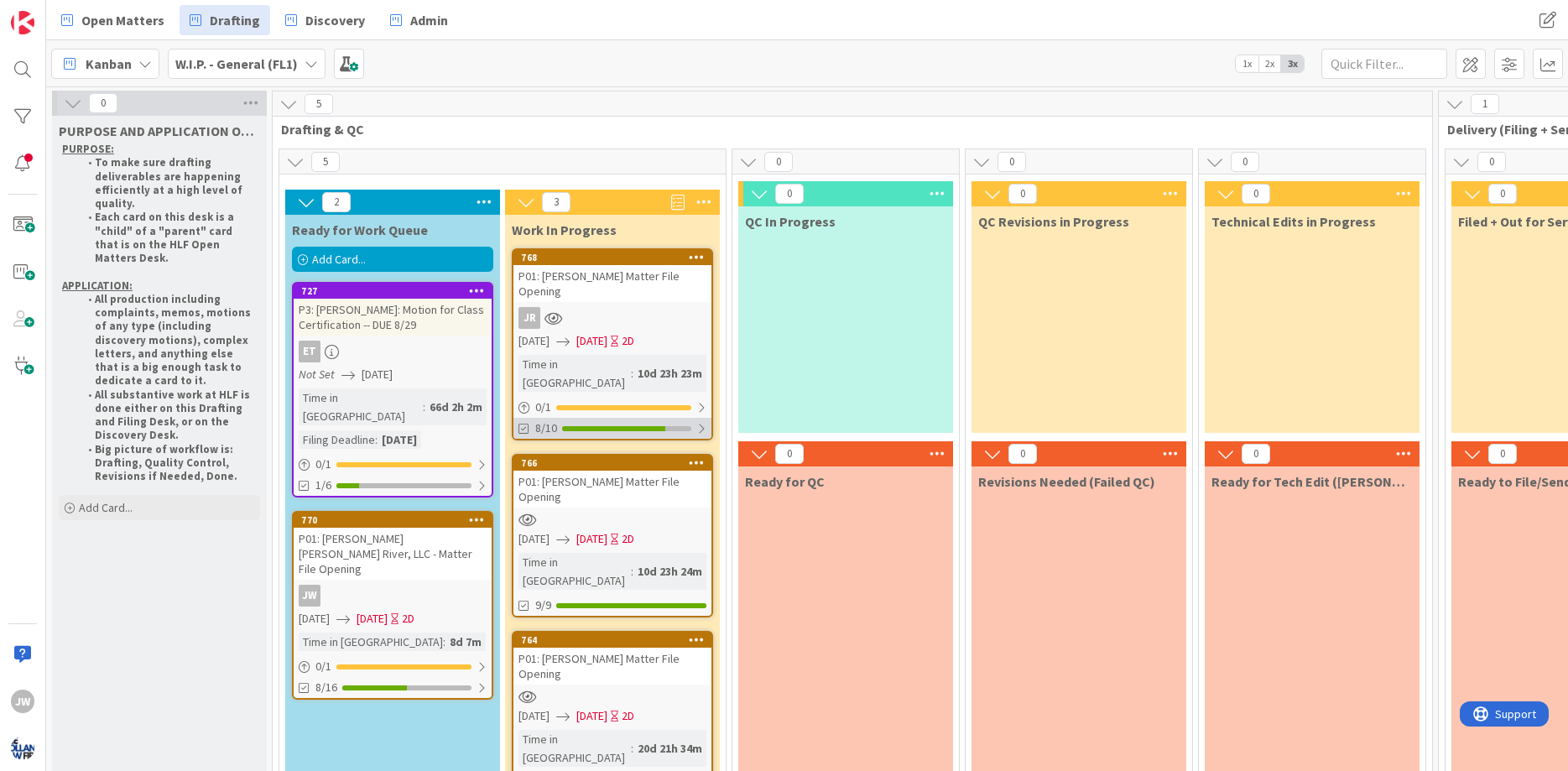
click at [705, 422] on div at bounding box center [701, 428] width 10 height 13
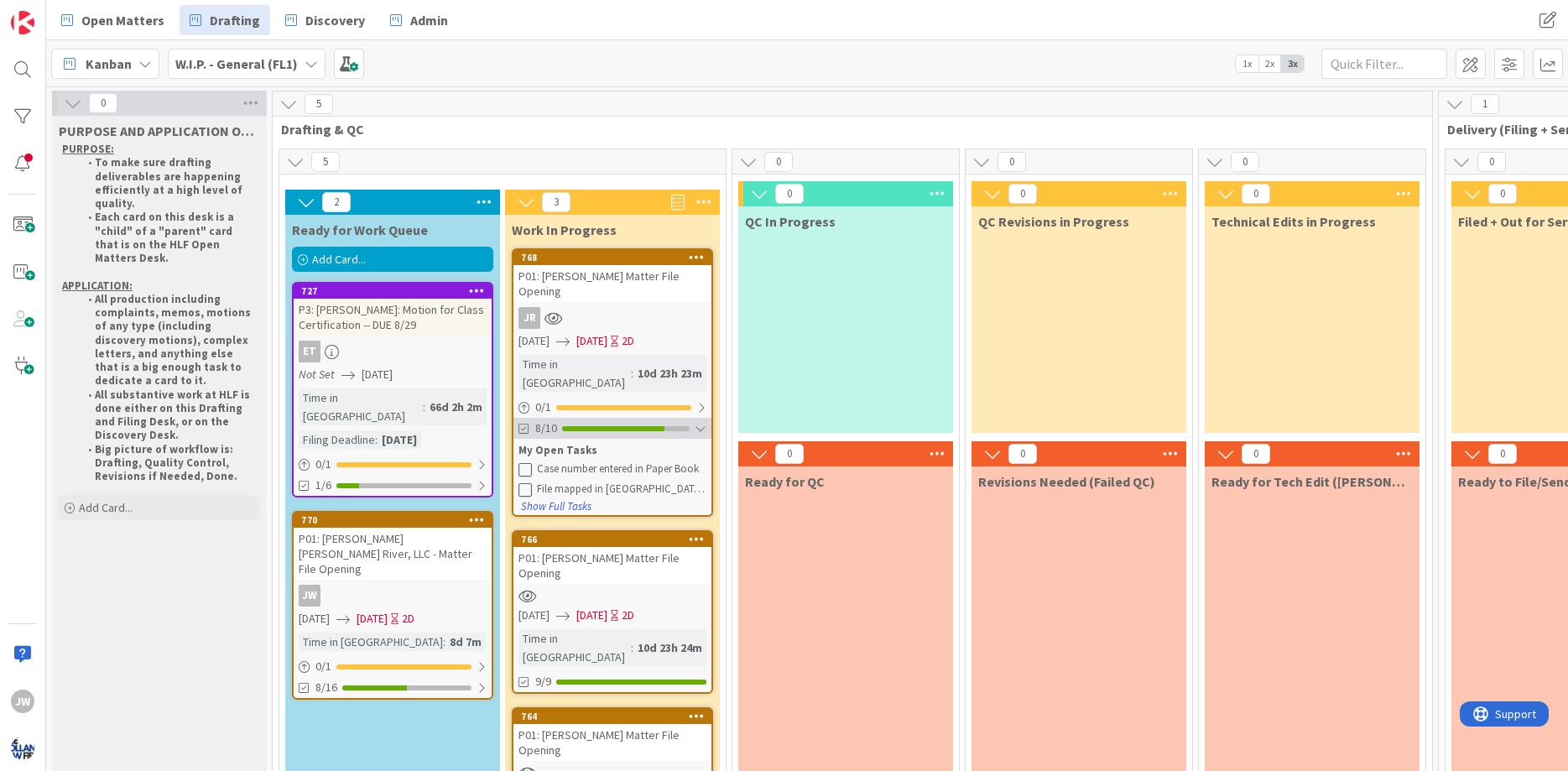
click at [705, 422] on div at bounding box center [700, 428] width 11 height 13
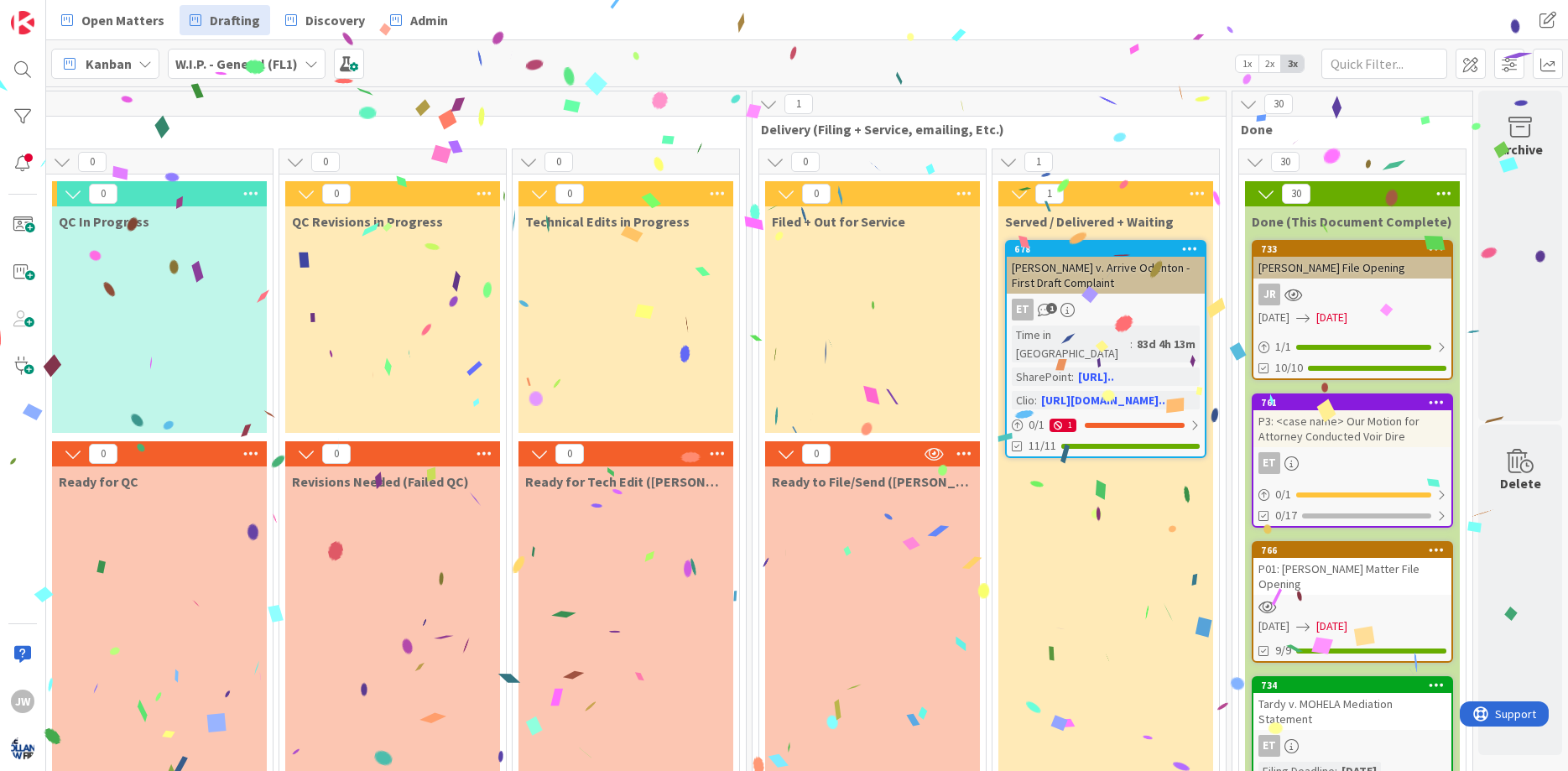
scroll to position [0, 14]
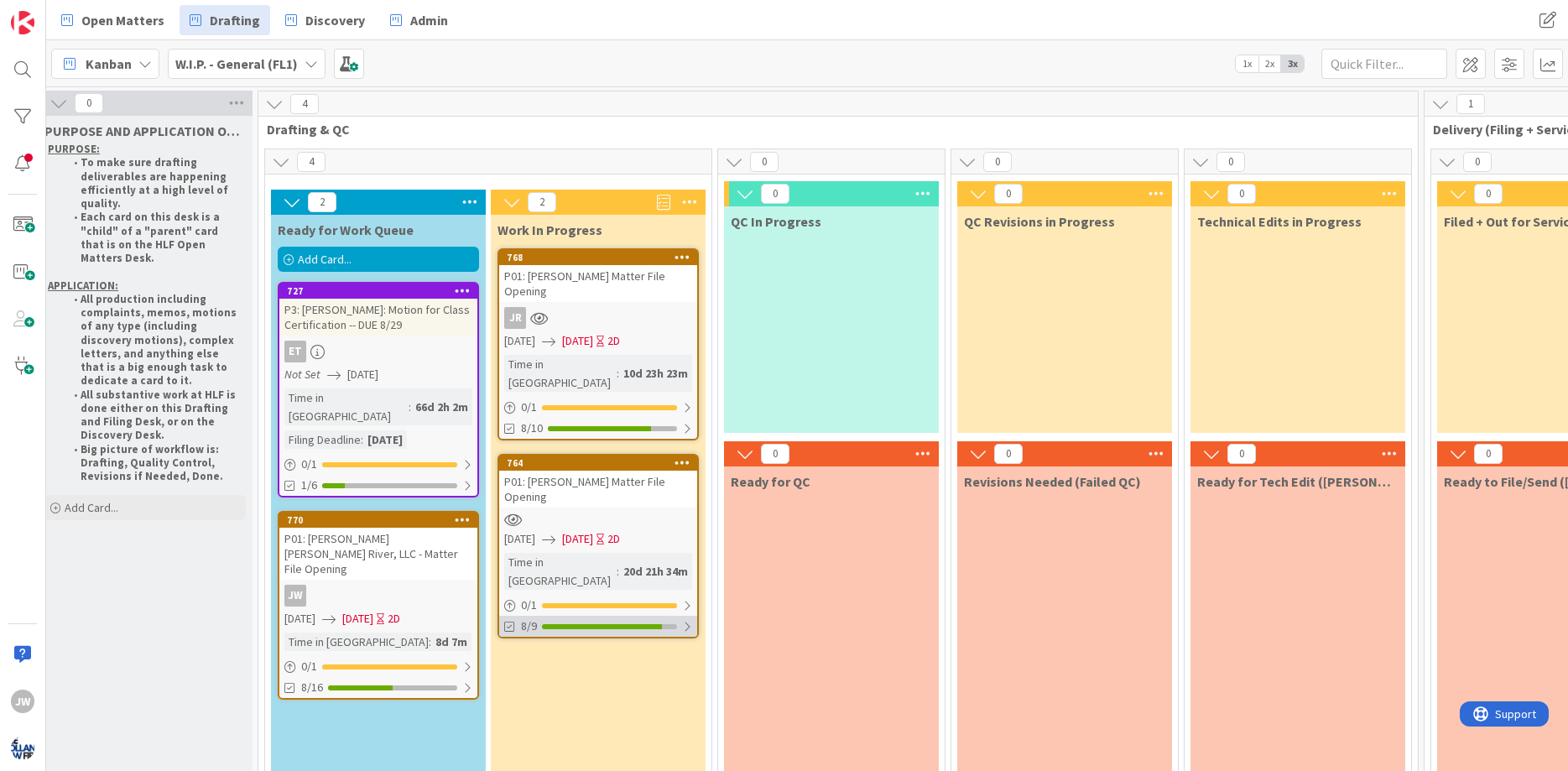
click at [682, 615] on div "8/9" at bounding box center [598, 626] width 198 height 21
click at [682, 620] on div at bounding box center [686, 626] width 11 height 13
click at [682, 615] on div "8/9" at bounding box center [598, 626] width 198 height 21
click at [682, 620] on div at bounding box center [686, 626] width 11 height 13
click at [687, 422] on div at bounding box center [687, 428] width 10 height 13
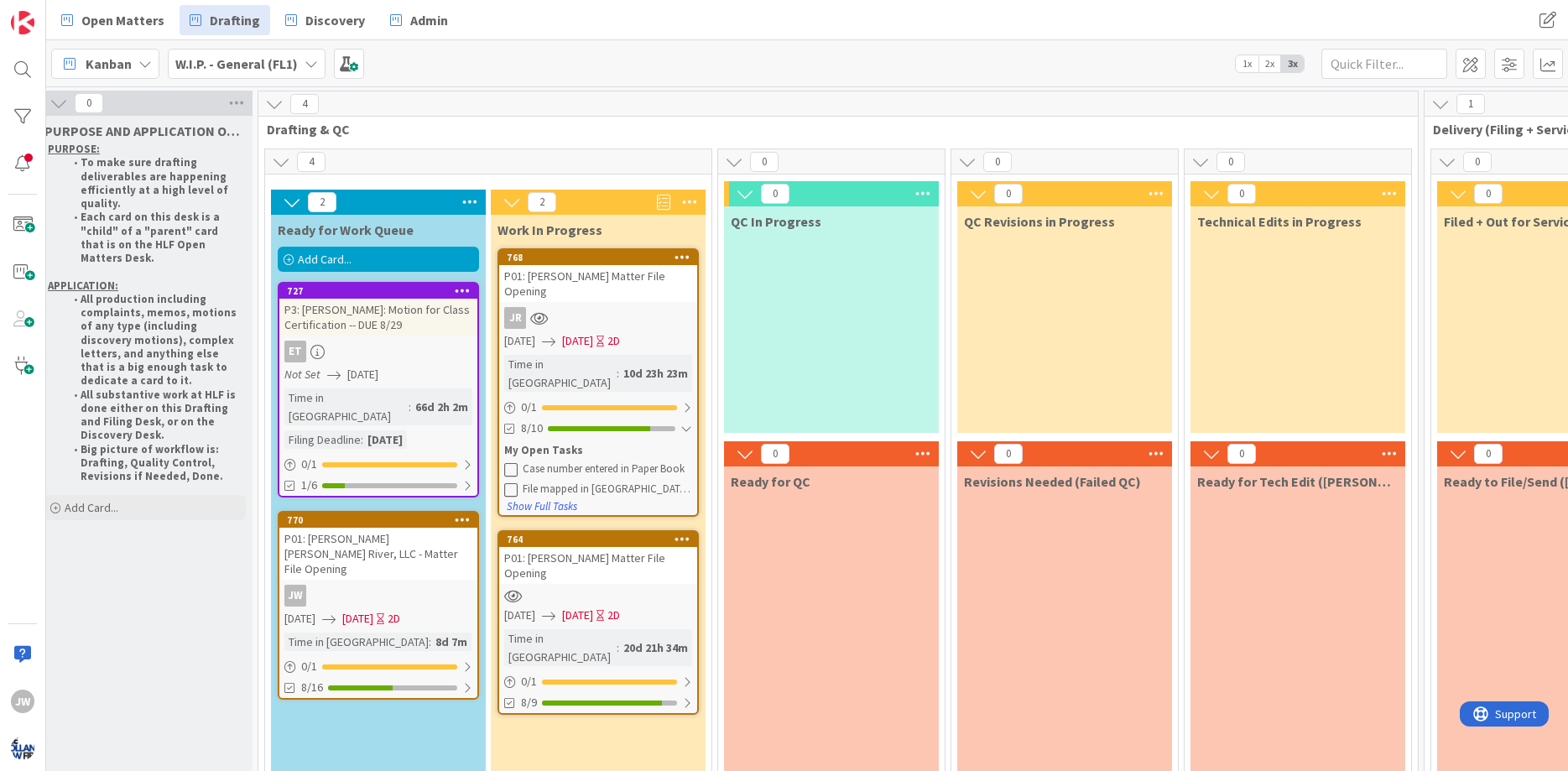
click at [512, 462] on icon at bounding box center [511, 468] width 13 height 13
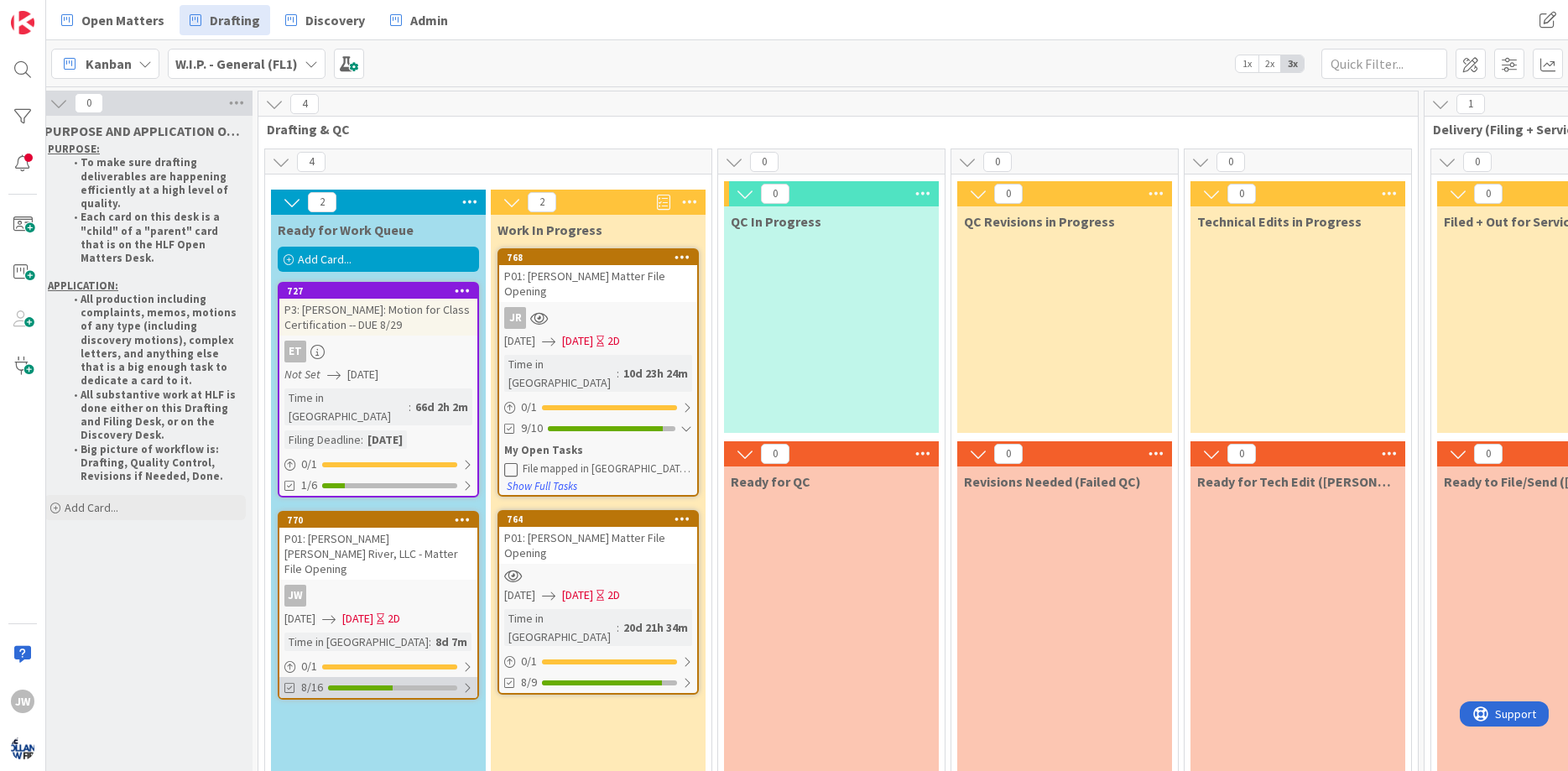
click at [467, 681] on div at bounding box center [467, 687] width 10 height 13
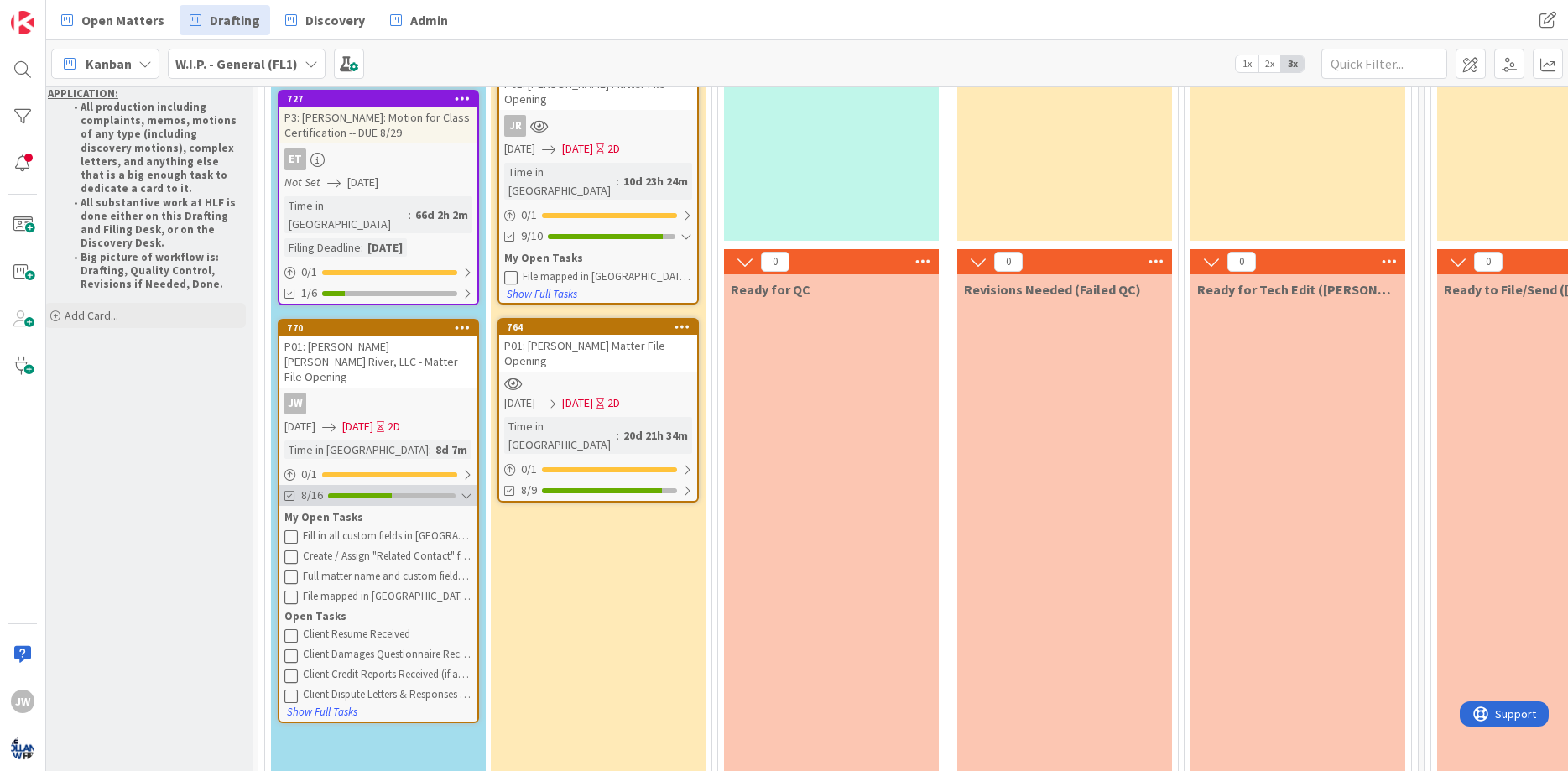
scroll to position [202, 14]
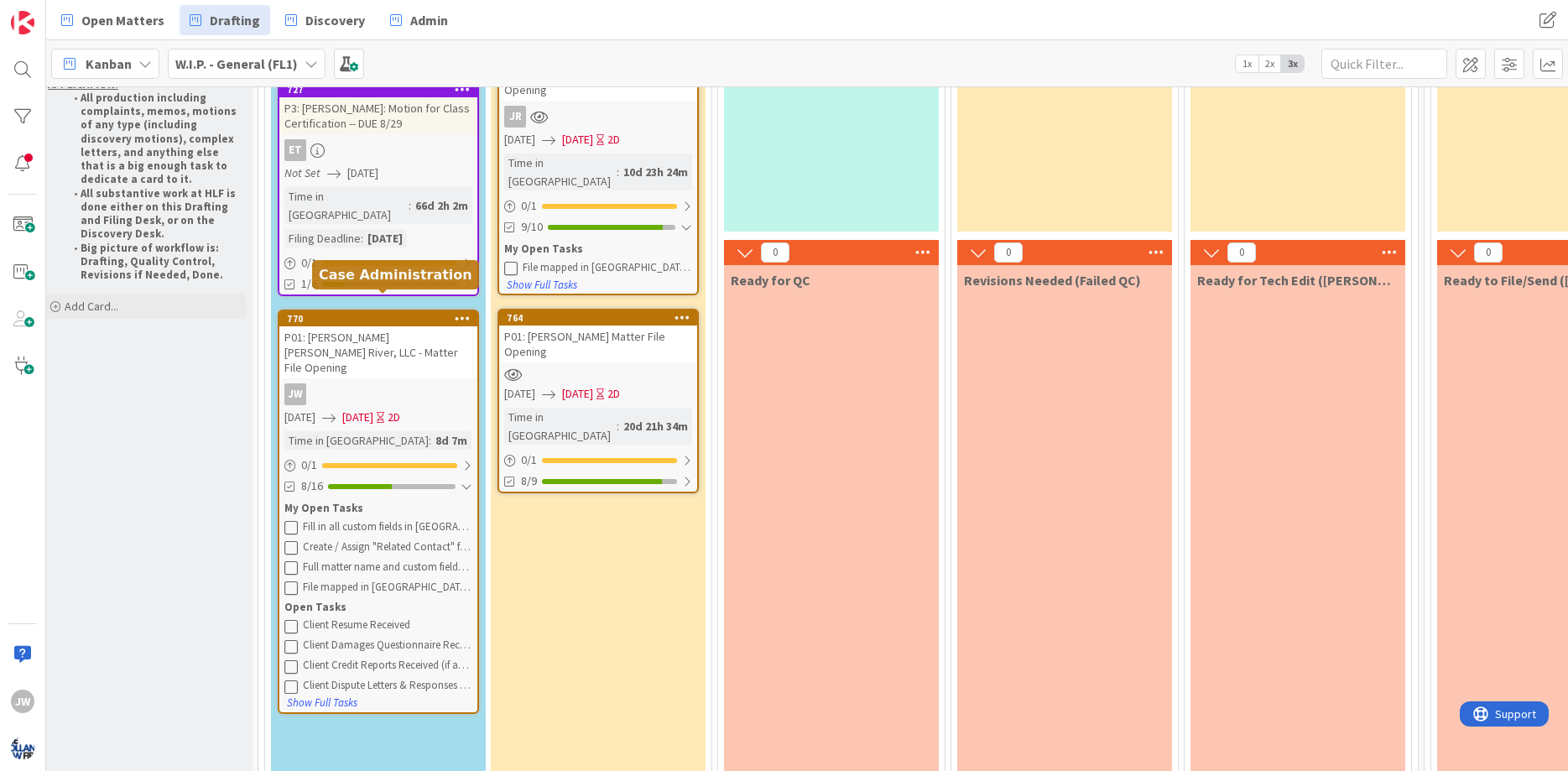
click at [395, 312] on div "770" at bounding box center [382, 318] width 190 height 11
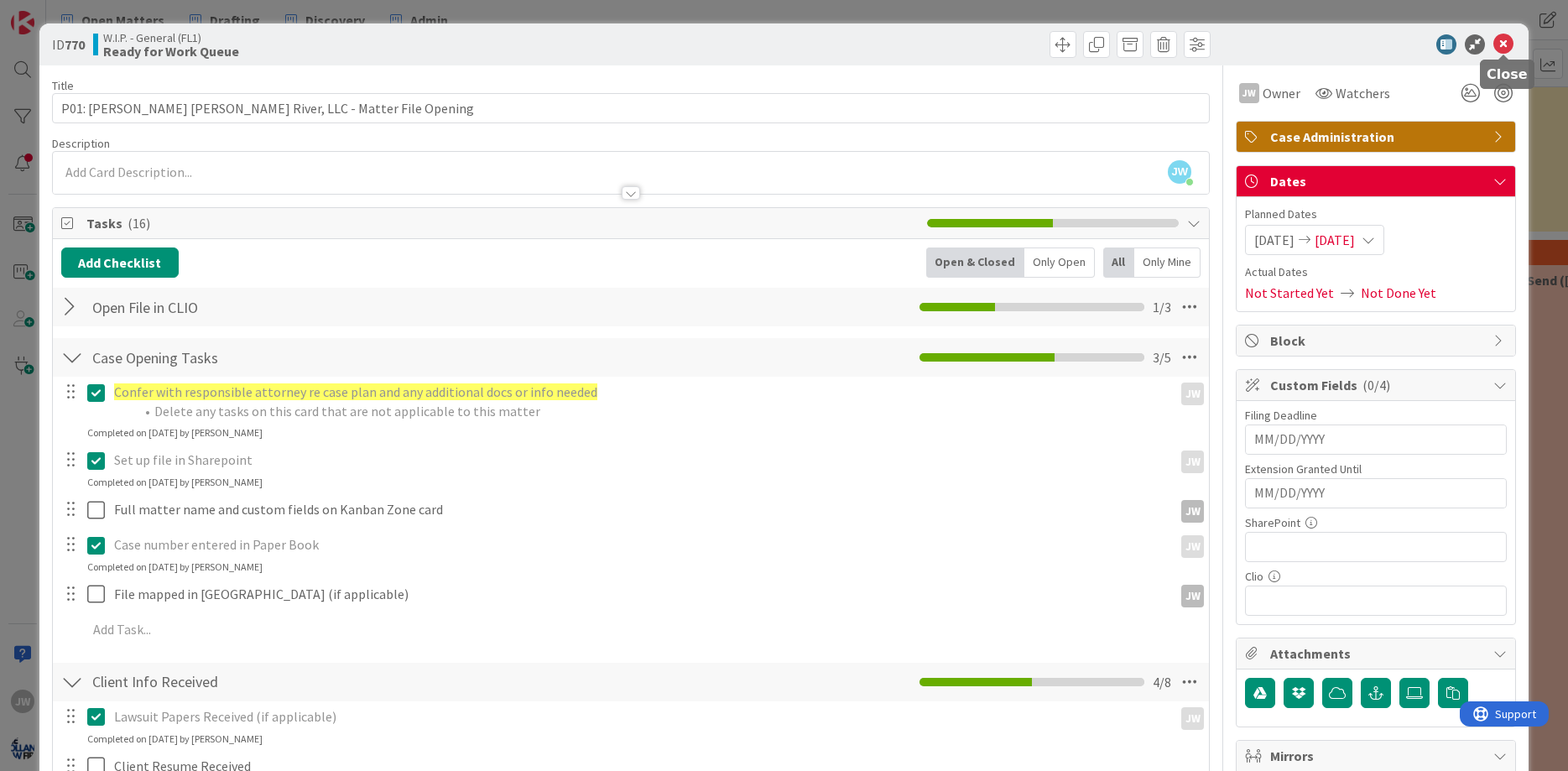
click at [1500, 48] on icon at bounding box center [1503, 44] width 20 height 20
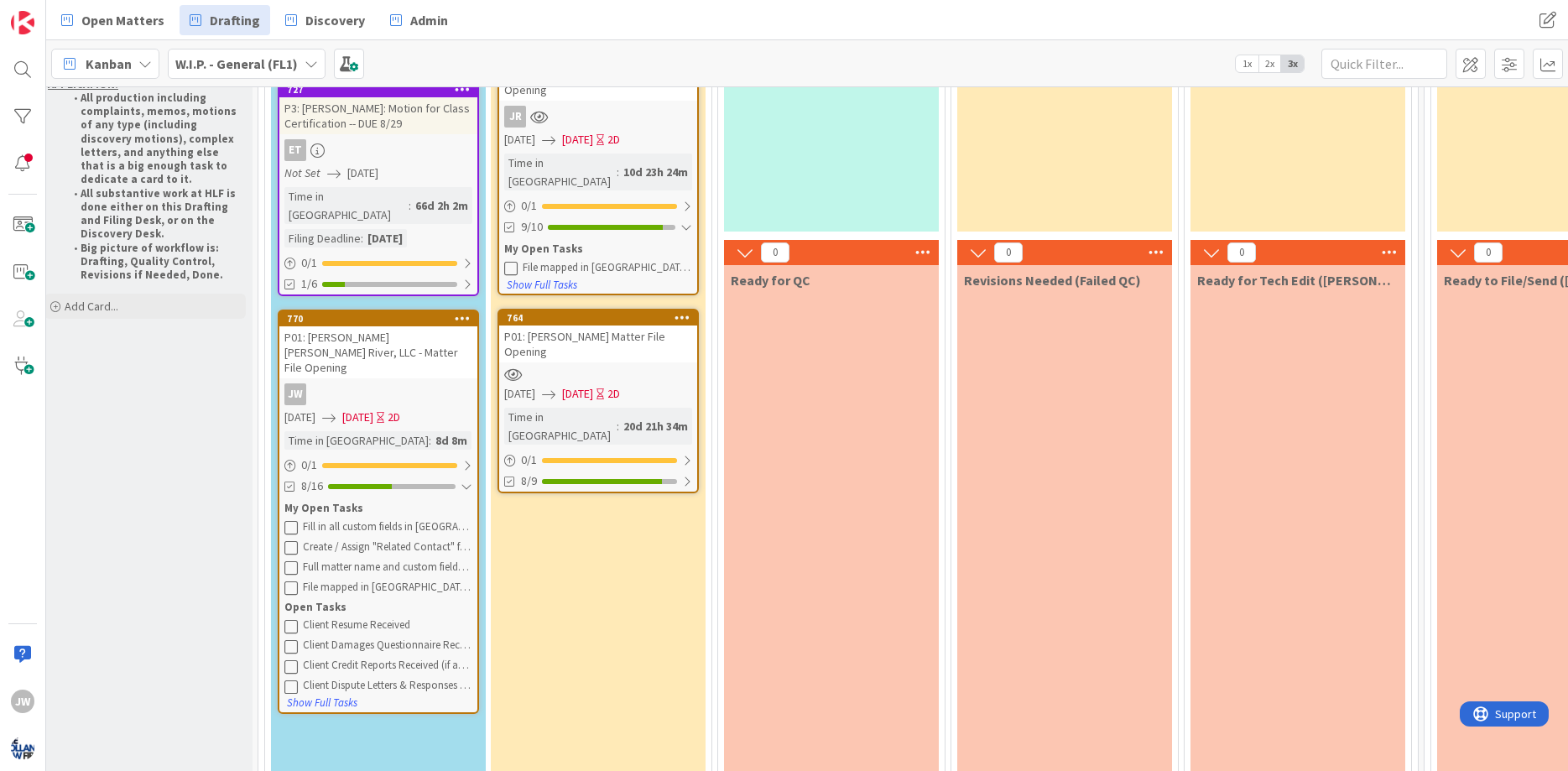
scroll to position [0, 14]
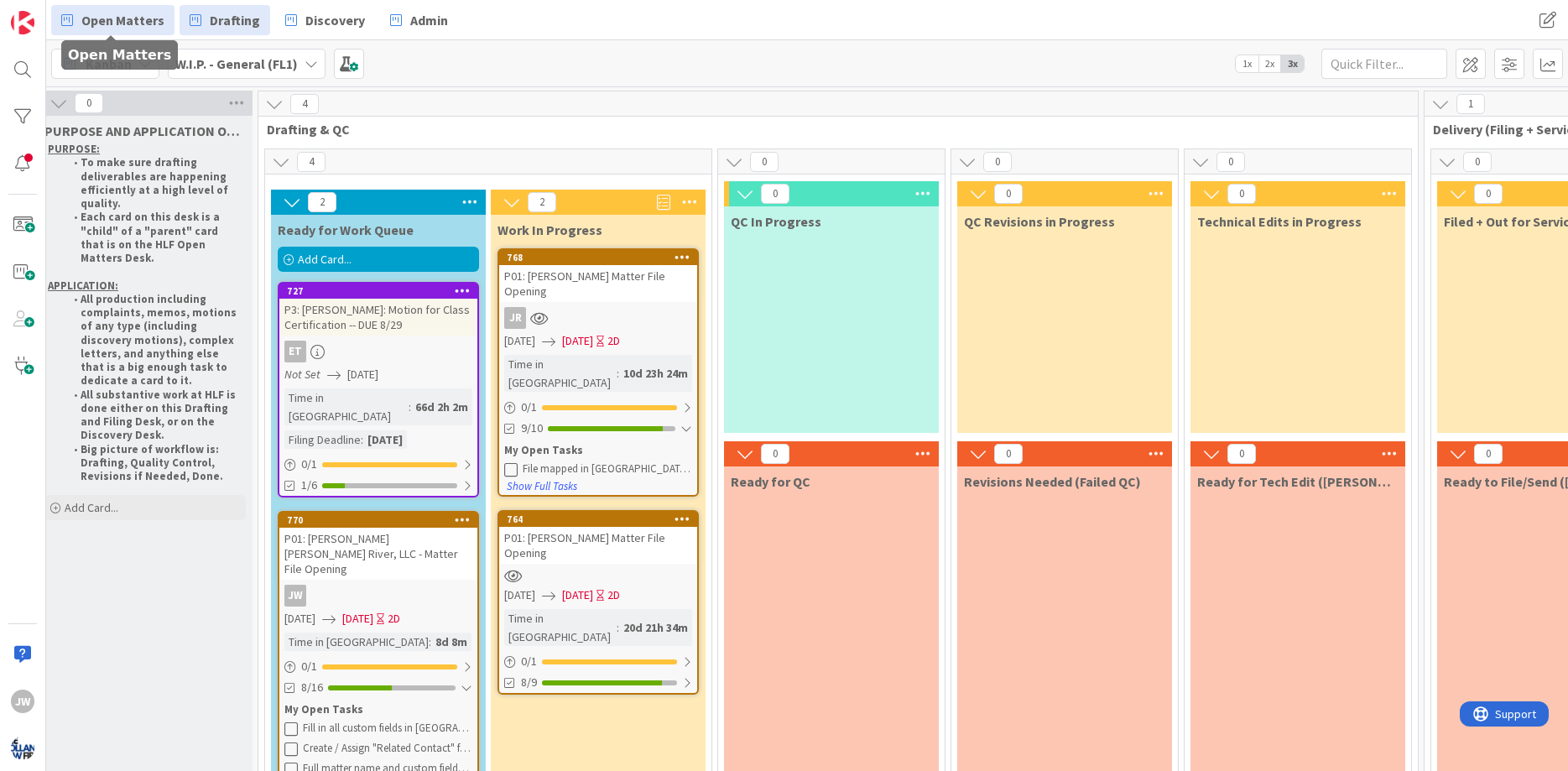
click at [75, 29] on link "Open Matters" at bounding box center [113, 20] width 123 height 30
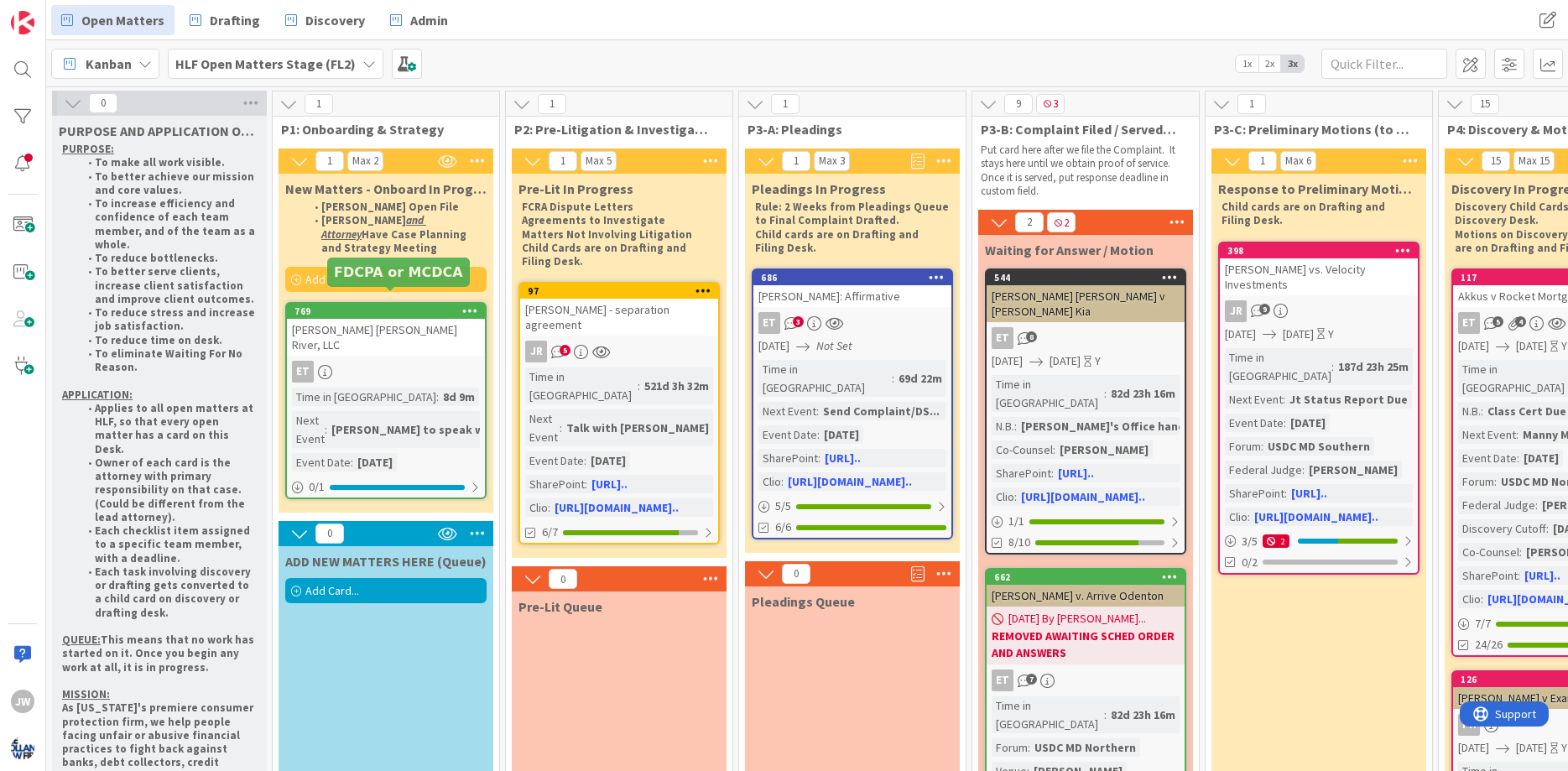
click at [390, 305] on div "769" at bounding box center [389, 311] width 190 height 11
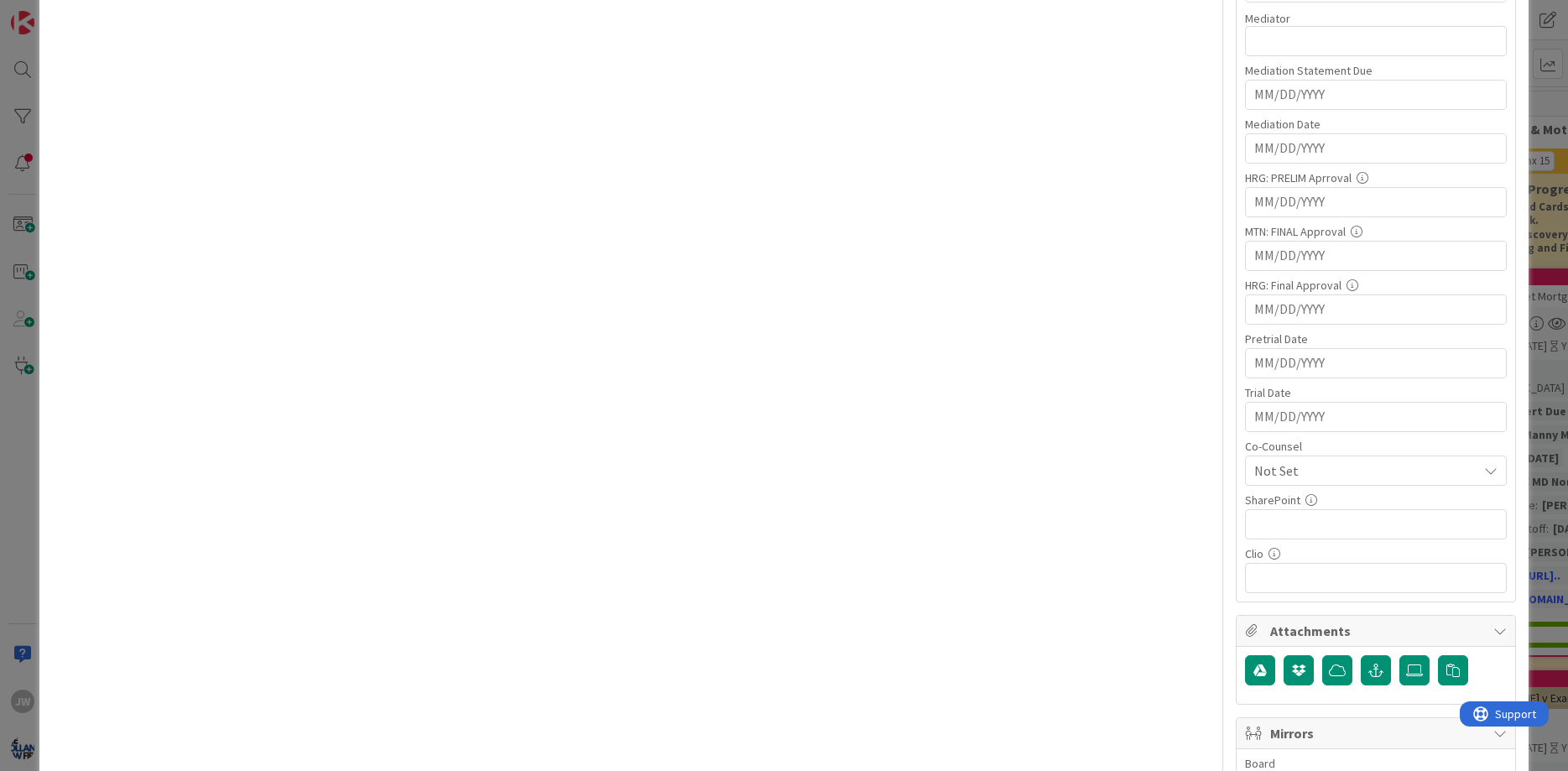
scroll to position [933, 0]
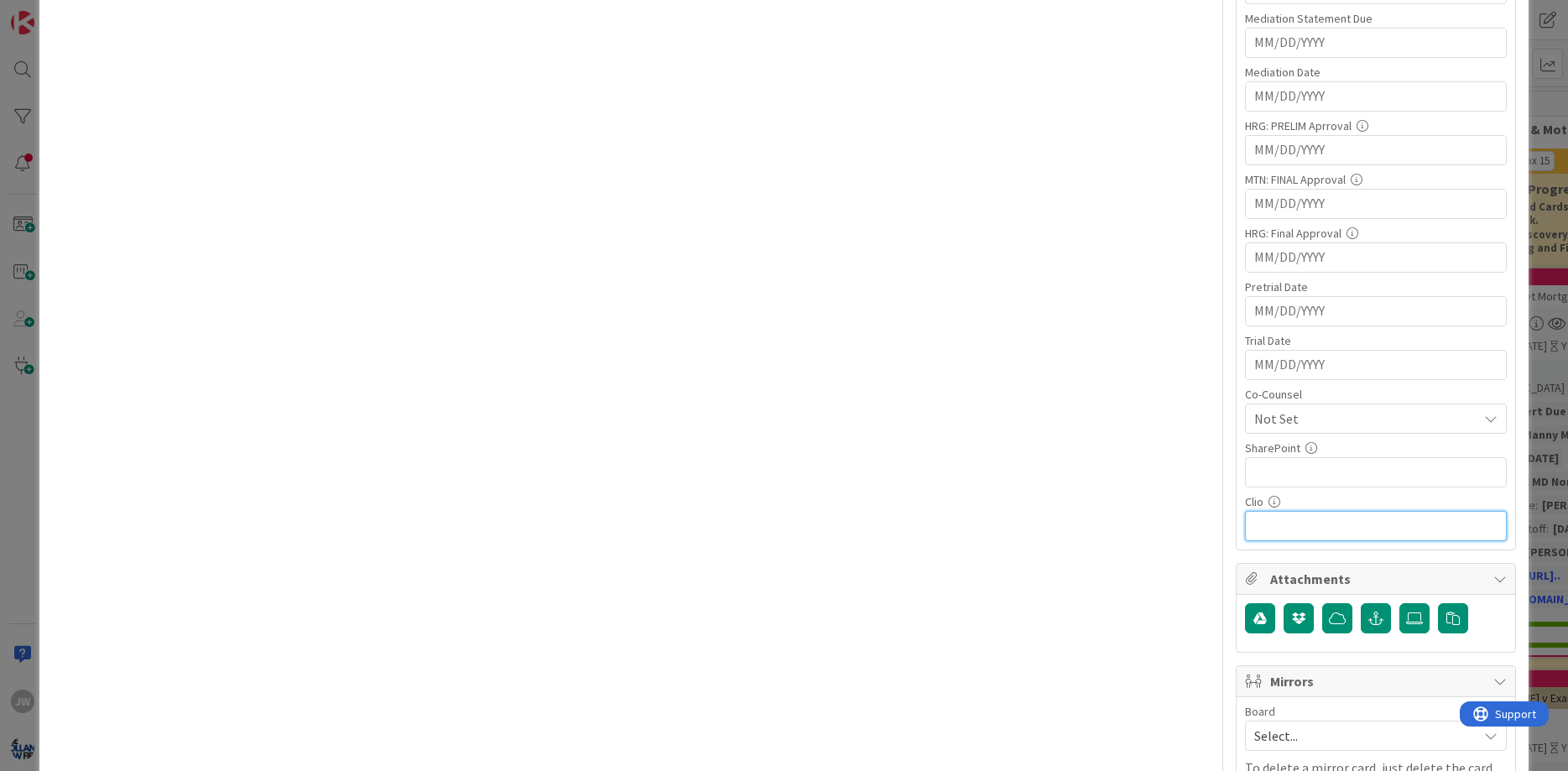
click at [1292, 525] on input "text" at bounding box center [1375, 525] width 261 height 30
paste input "[URL][DOMAIN_NAME]"
type input "[URL][DOMAIN_NAME]"
click at [1298, 466] on input "text" at bounding box center [1375, 472] width 261 height 30
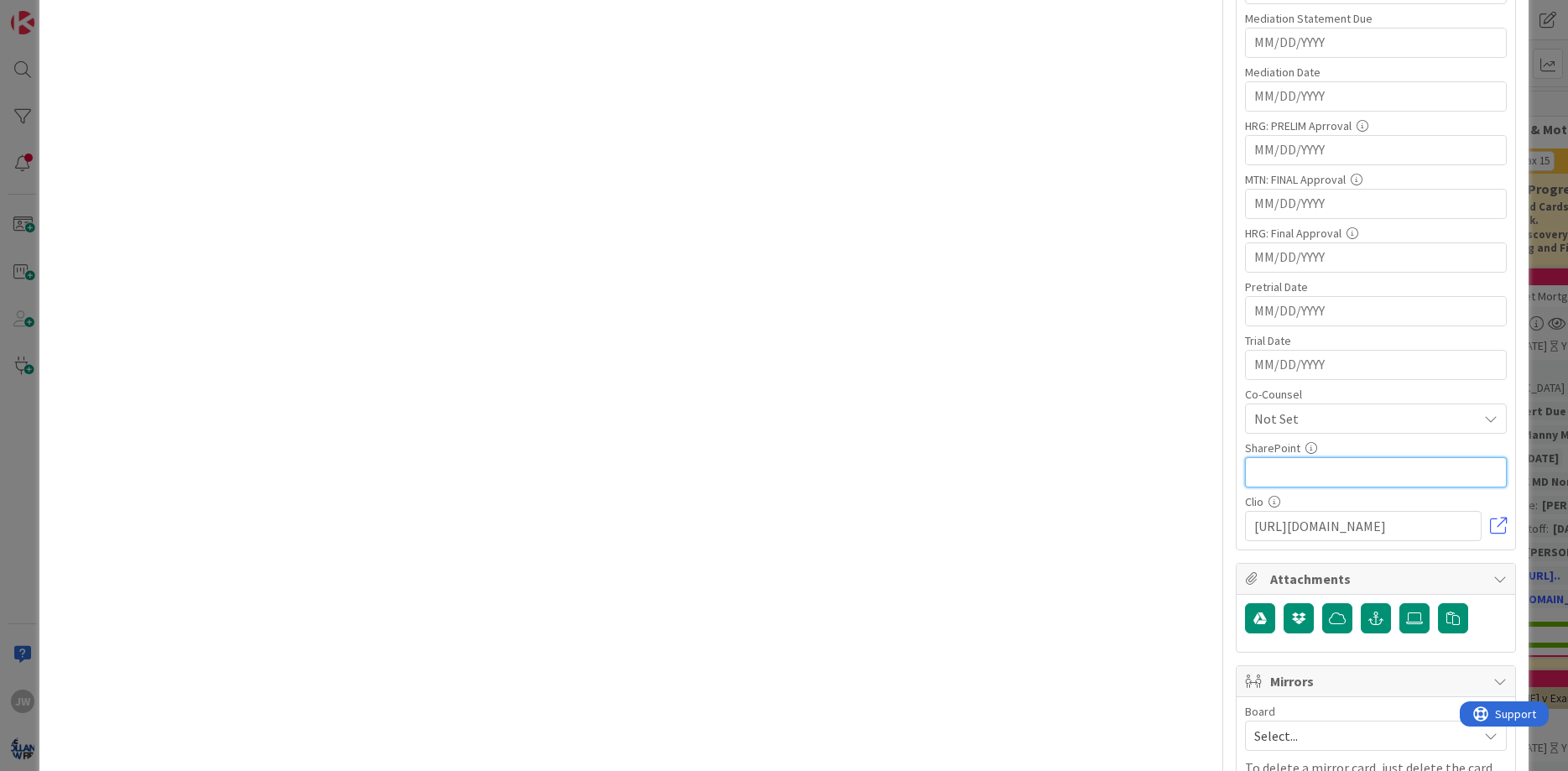
paste input "[URL][DOMAIN_NAME]"
type input "[URL][DOMAIN_NAME]"
click at [1233, 465] on div "Title 33 / 128 [PERSON_NAME] [PERSON_NAME] River, LLC Description [PERSON_NAME]…" at bounding box center [784, 144] width 1464 height 2025
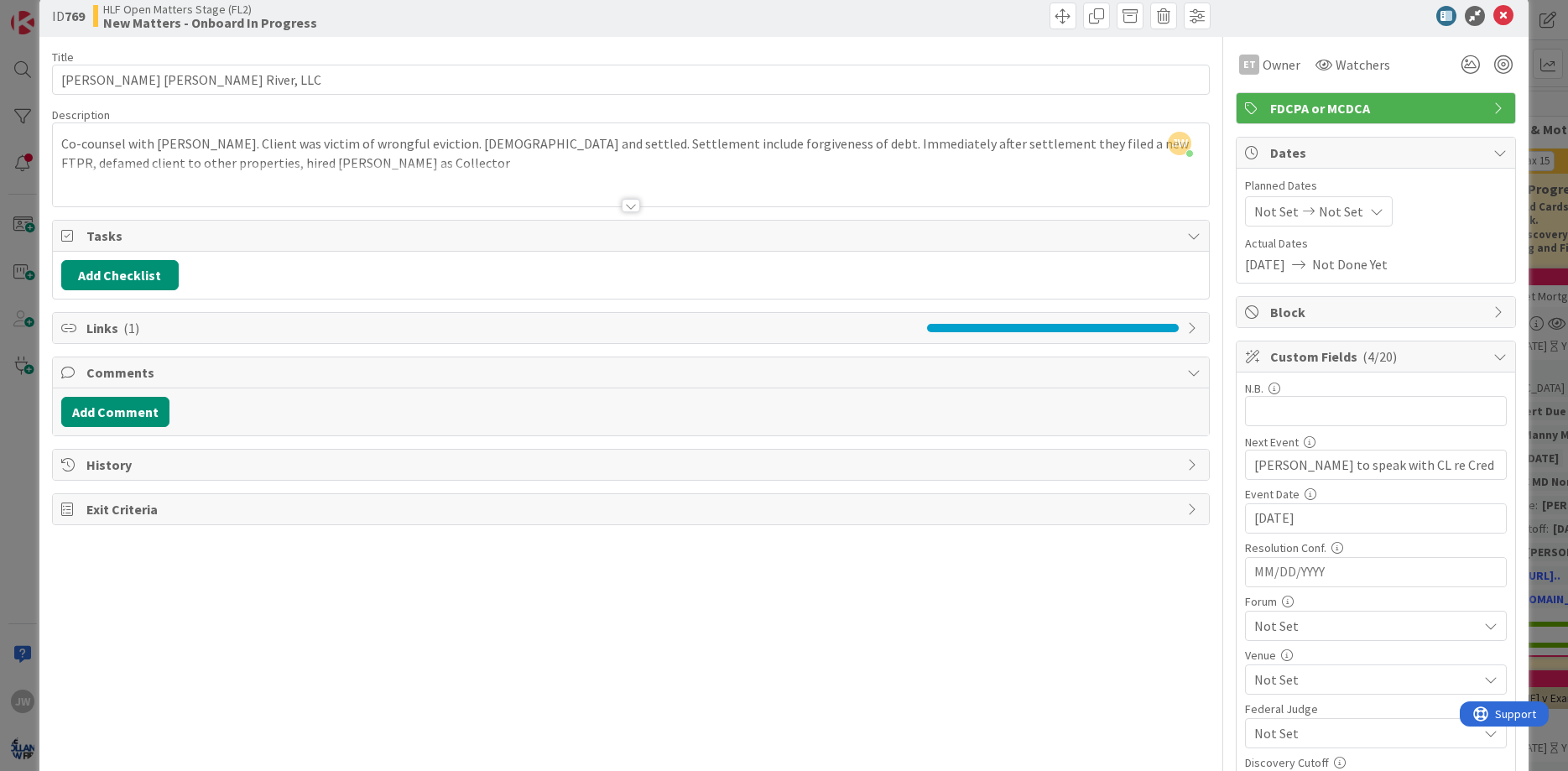
scroll to position [0, 0]
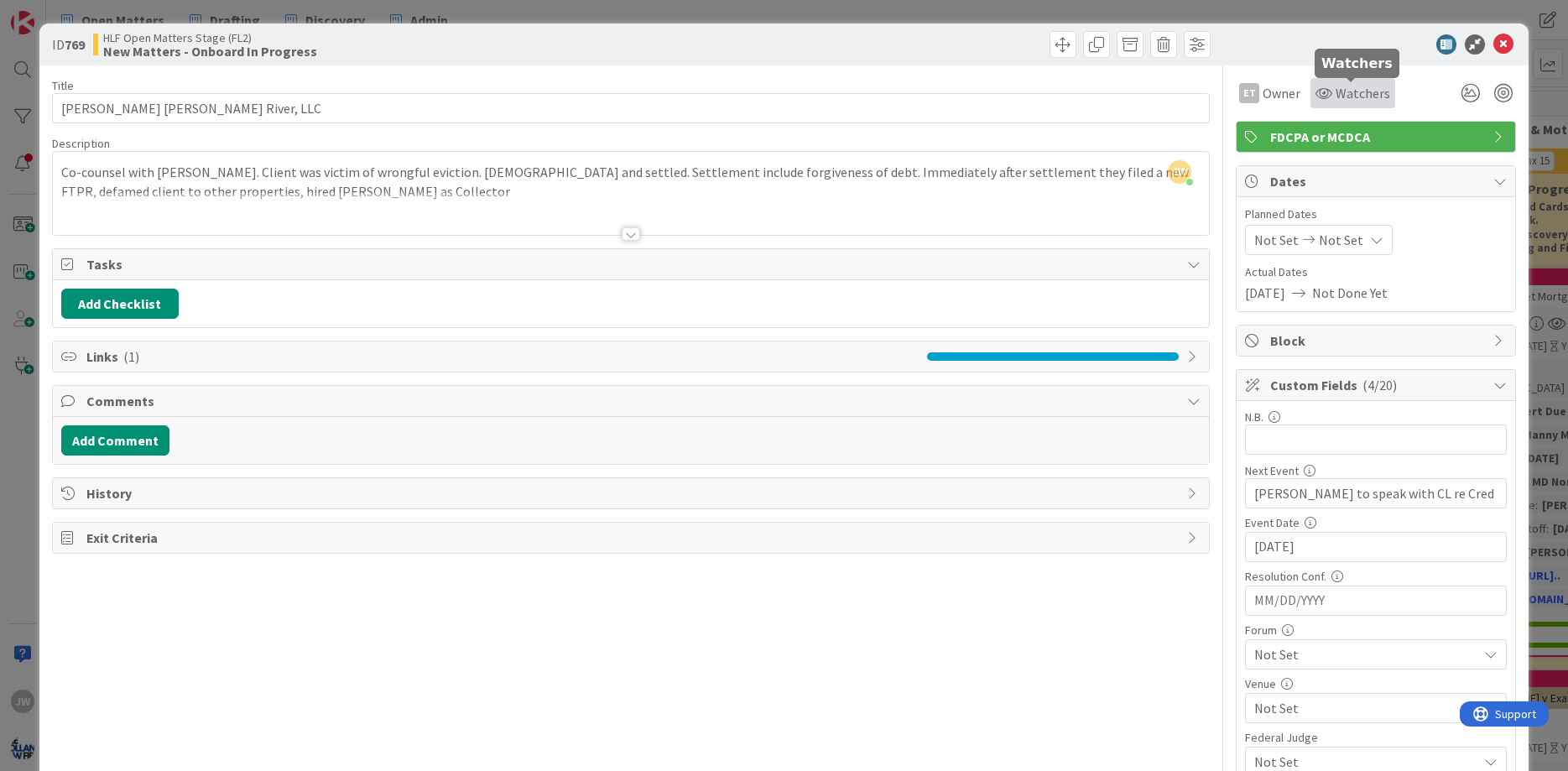
click at [1325, 95] on icon at bounding box center [1323, 92] width 17 height 13
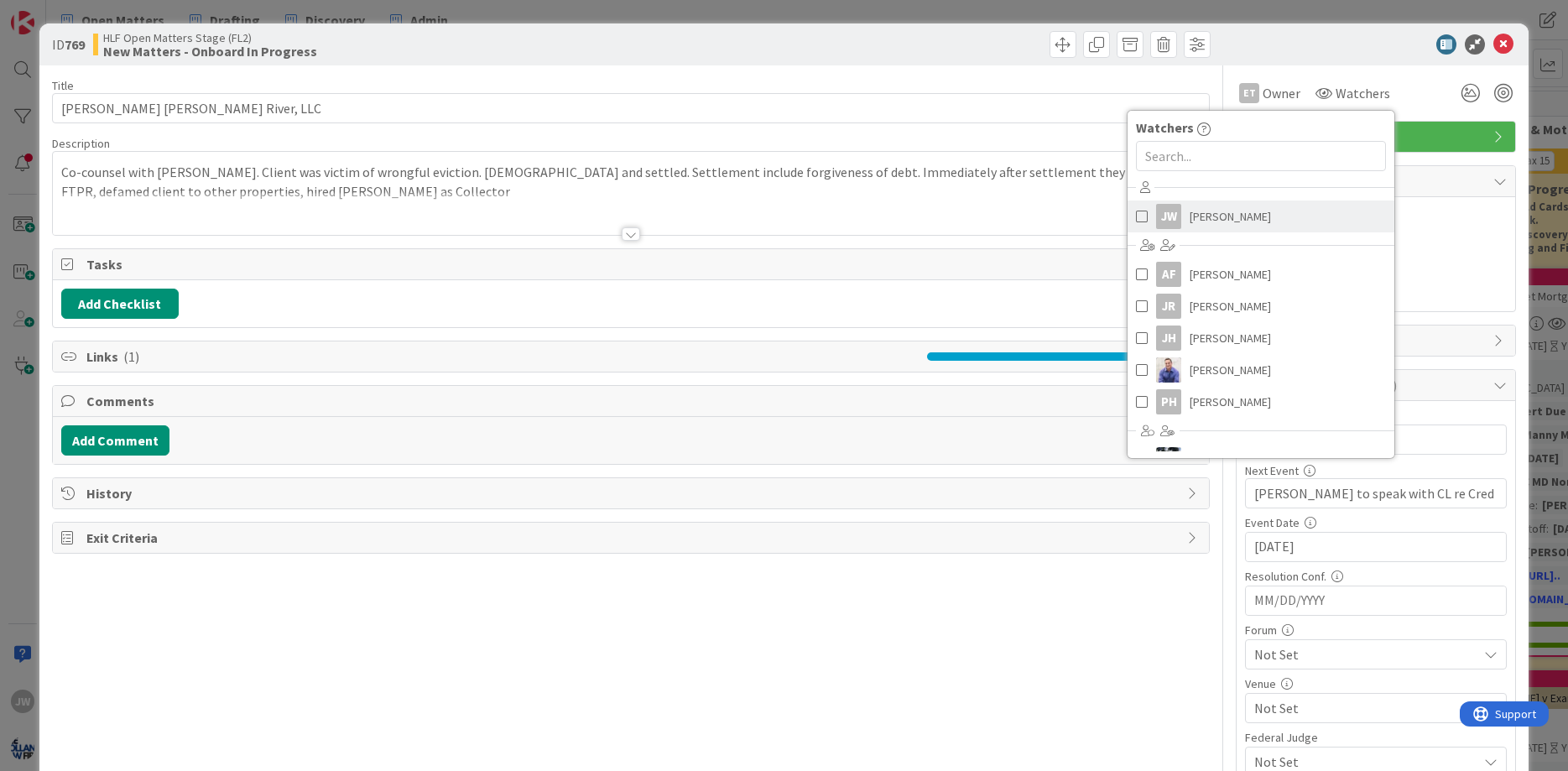
click at [1273, 210] on link "[PERSON_NAME] [PERSON_NAME]" at bounding box center [1260, 217] width 267 height 32
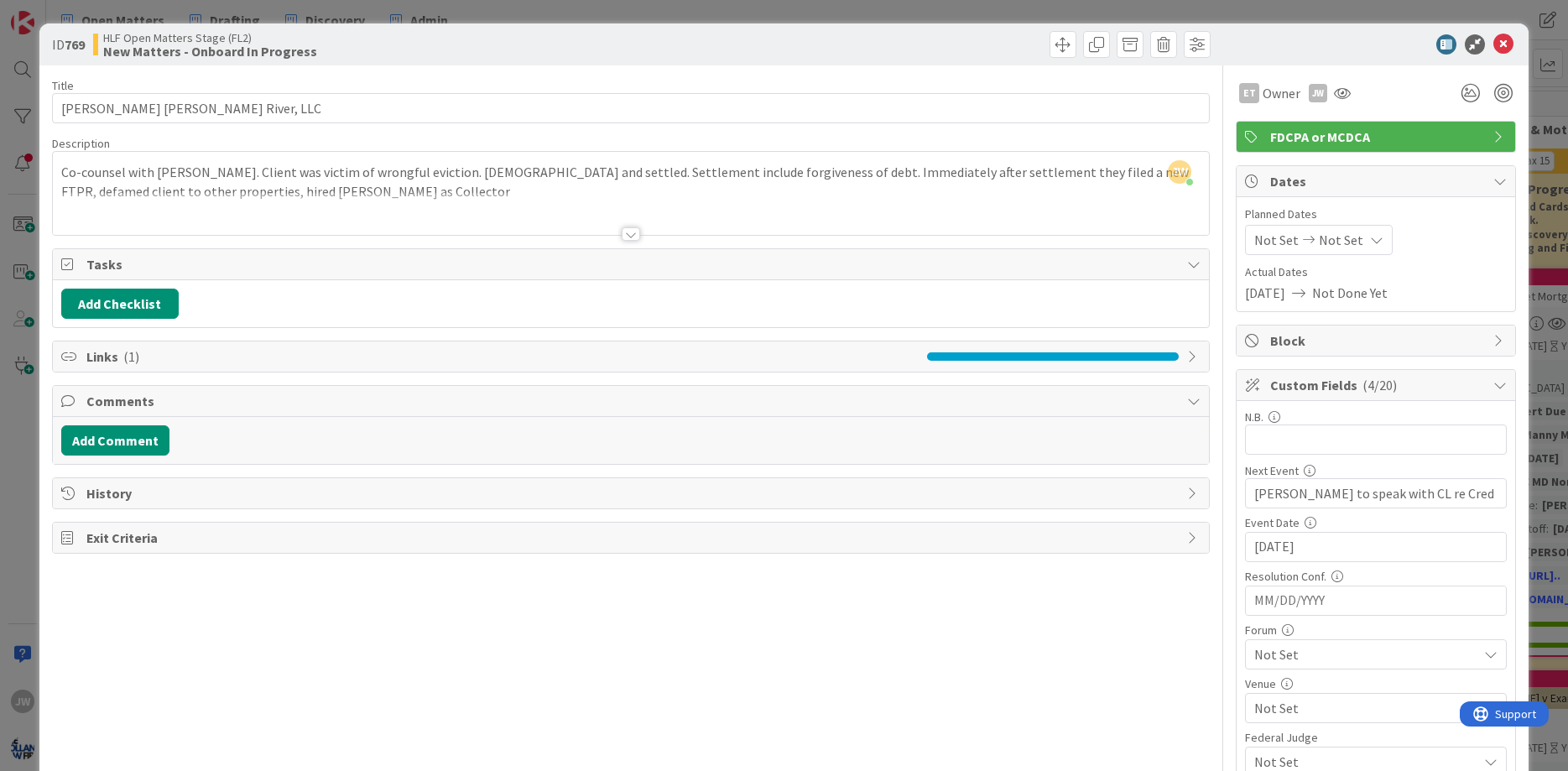
click at [253, 176] on div "Co-counsel with [PERSON_NAME]. Client was victim of wrongful eviction. [DEMOGRA…" at bounding box center [631, 197] width 1157 height 76
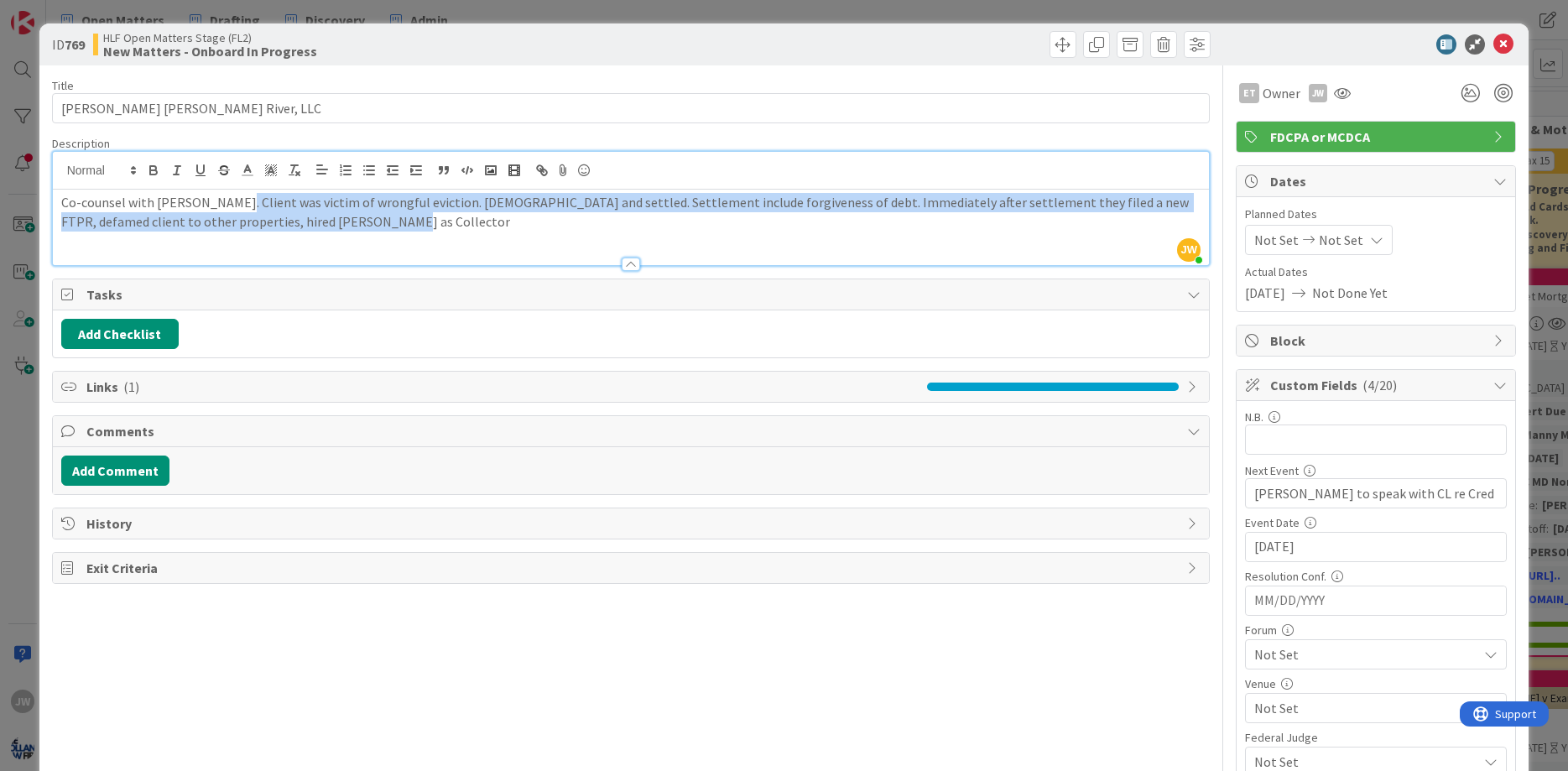
drag, startPoint x: 232, startPoint y: 204, endPoint x: 394, endPoint y: 229, distance: 163.9
click at [394, 229] on p "Co-counsel with [PERSON_NAME]. Client was victim of wrongful eviction. [DEMOGRA…" at bounding box center [631, 211] width 1140 height 38
copy p "Client was victim of wrongful eviction. [DEMOGRAPHIC_DATA] and settled. Settlem…"
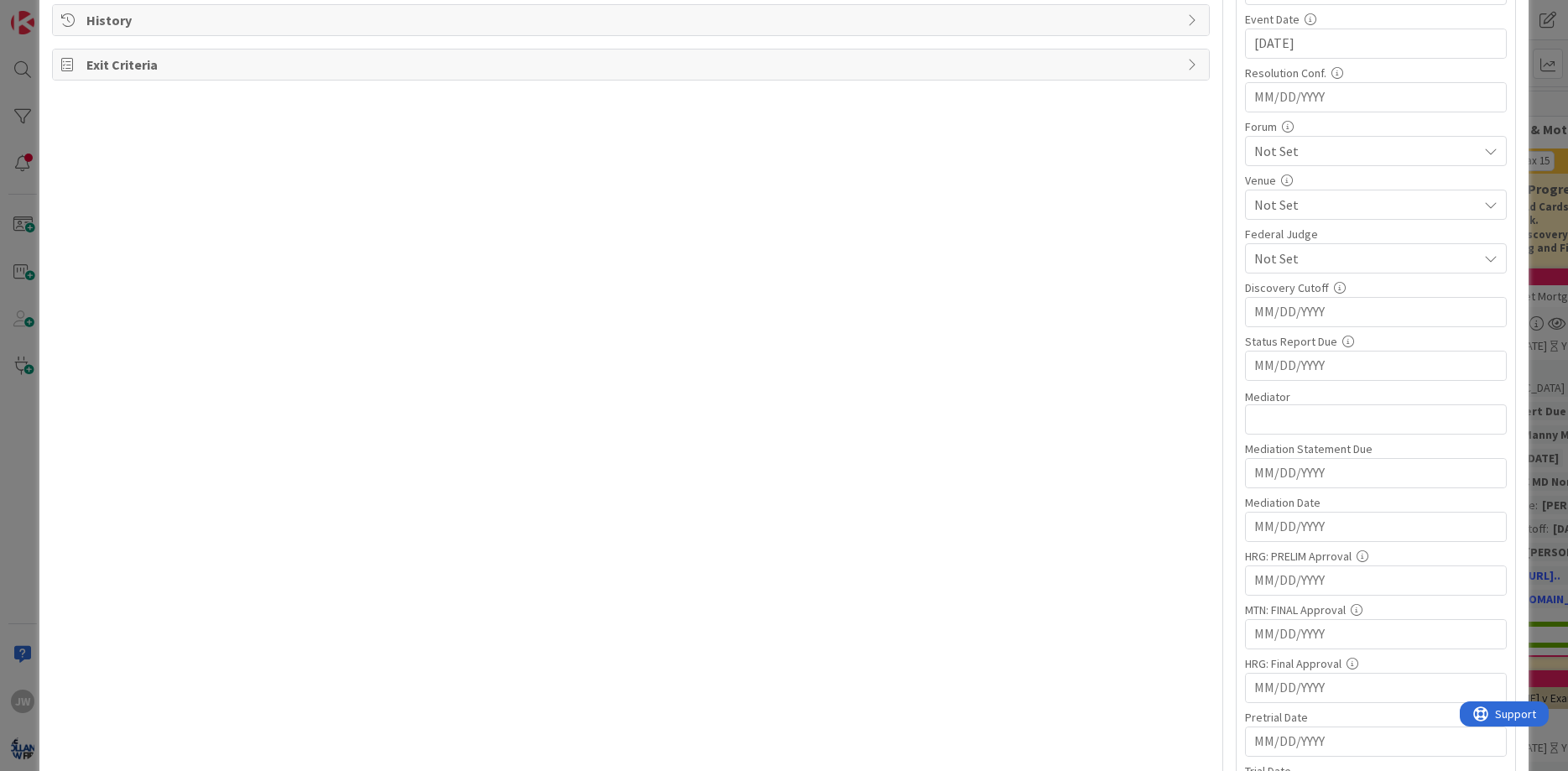
scroll to position [906, 0]
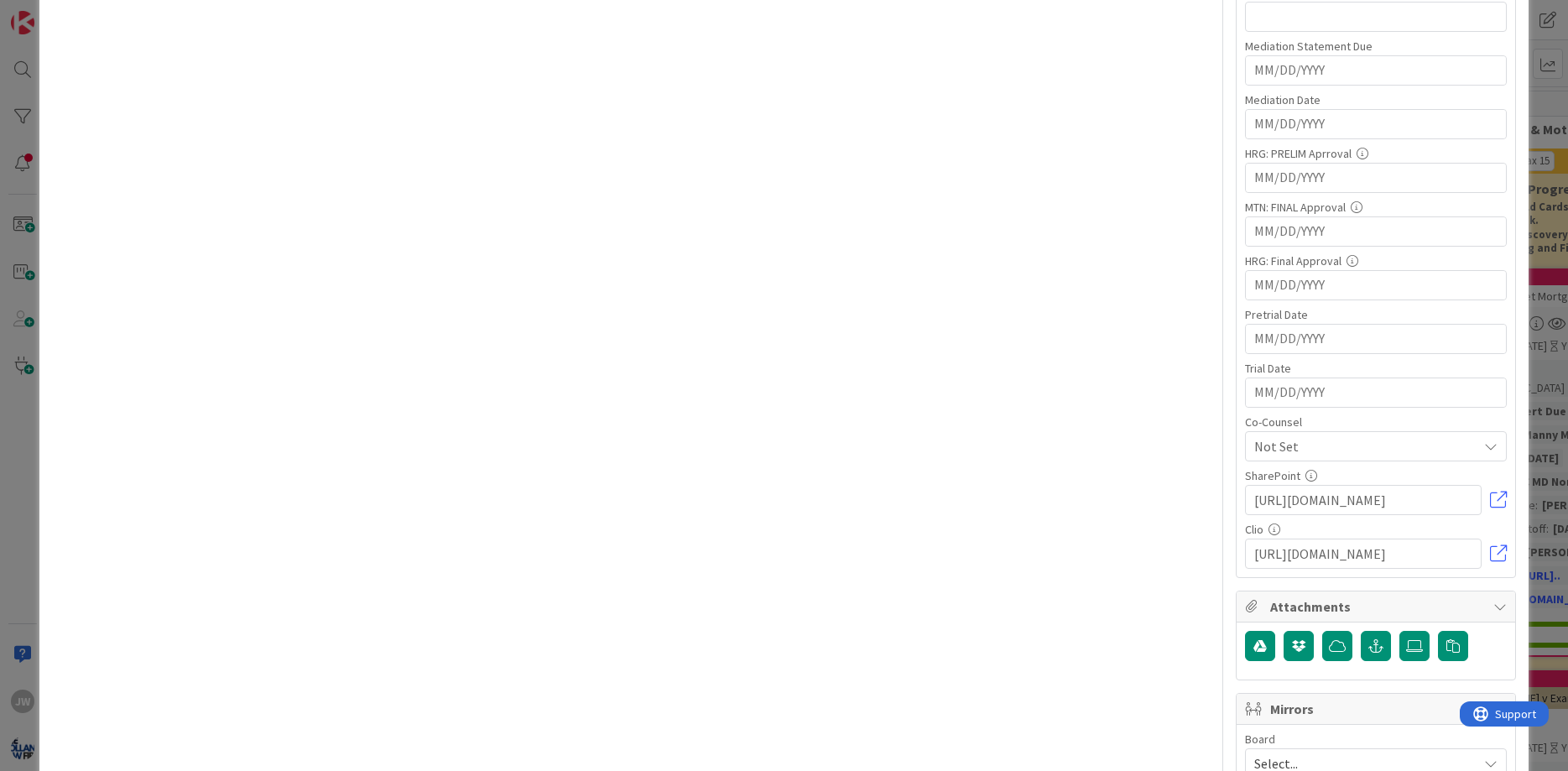
click at [1307, 445] on span "Not Set" at bounding box center [1365, 445] width 223 height 20
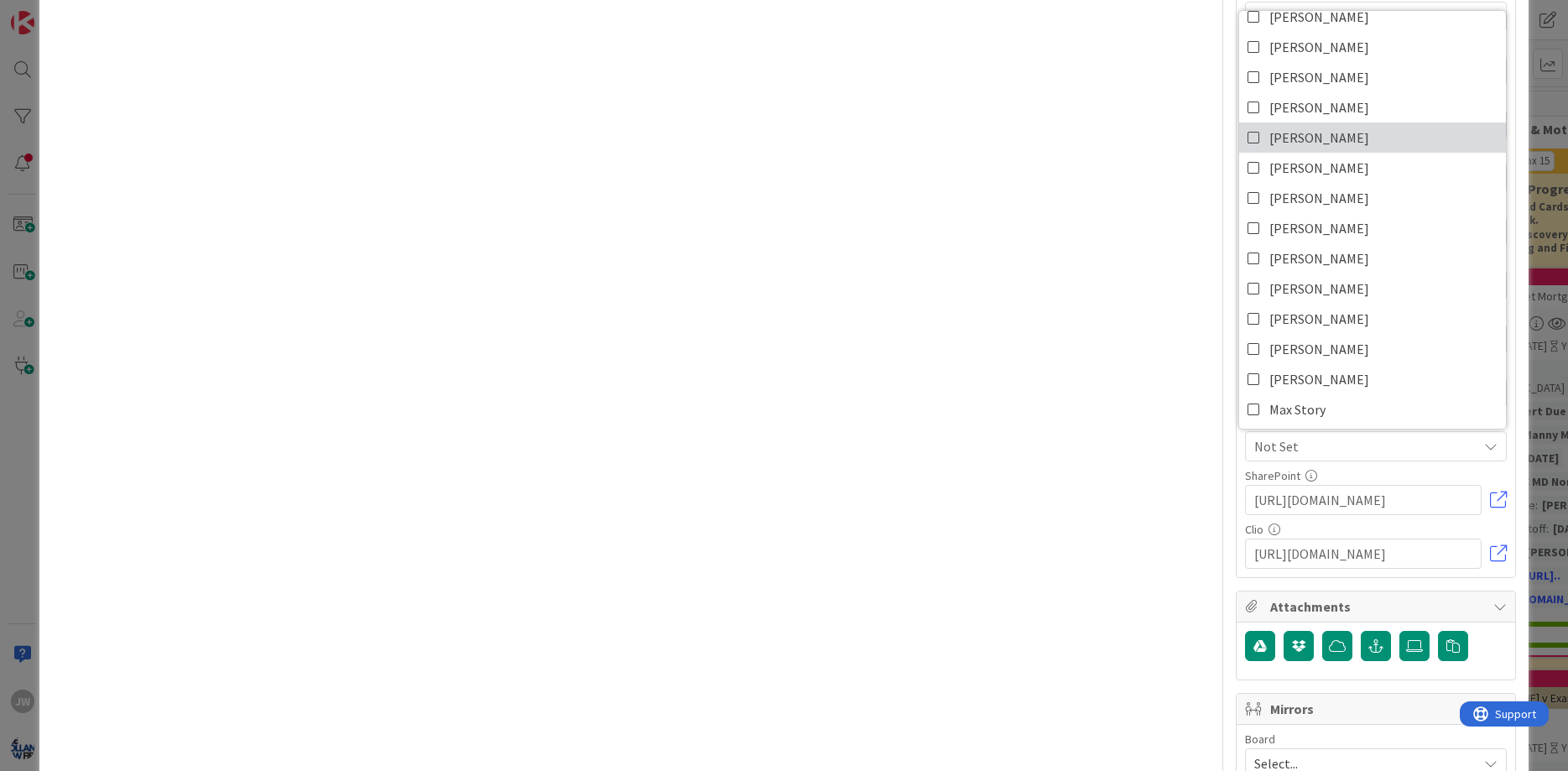
scroll to position [139, 0]
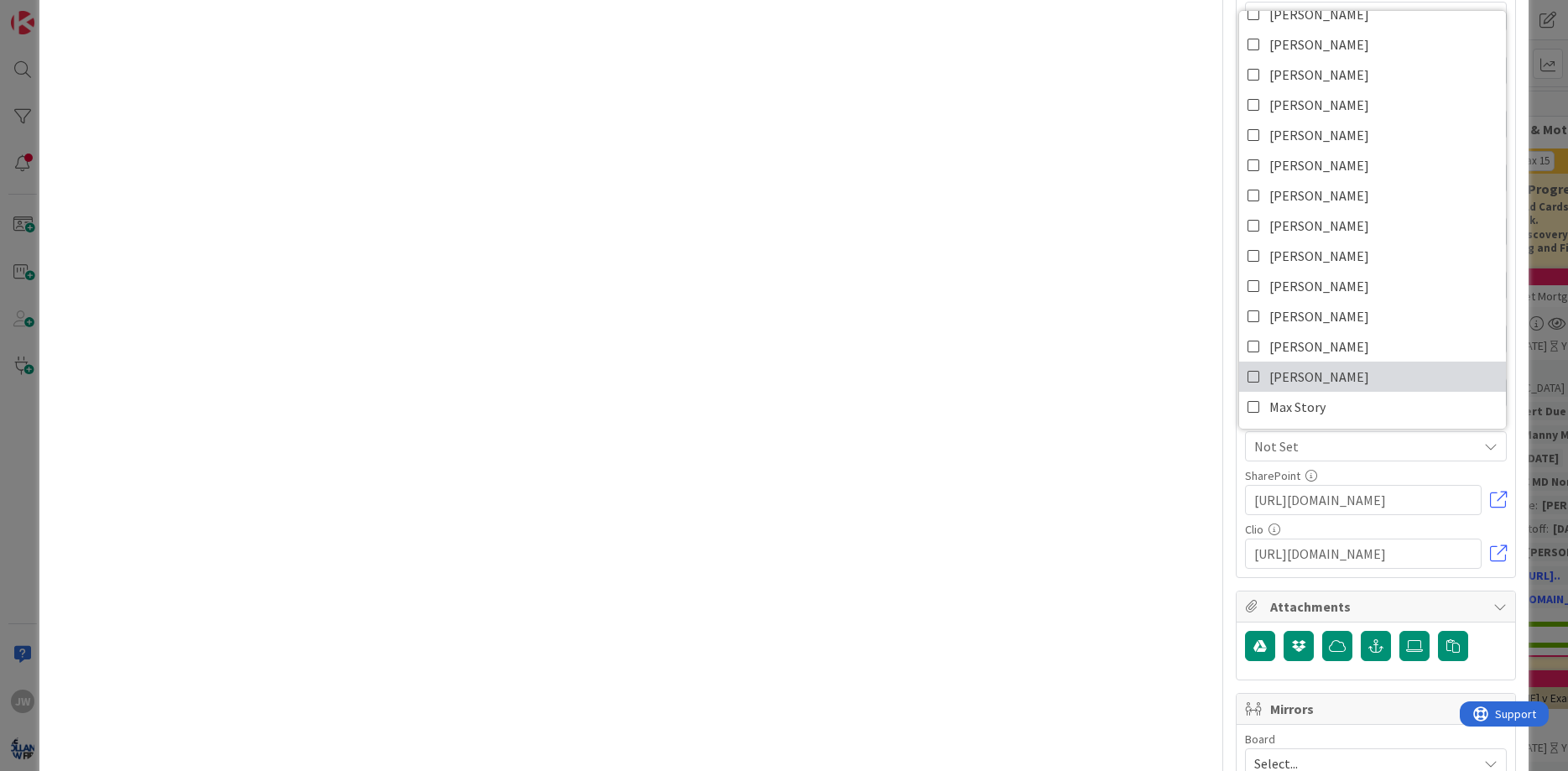
click at [1341, 372] on link "[PERSON_NAME]" at bounding box center [1372, 377] width 267 height 30
click at [1239, 460] on div "N.B. 0 / 32 Next Event 32 / 32 [PERSON_NAME] to speak with CL re Cred Rep Event…" at bounding box center [1375, 35] width 278 height 1082
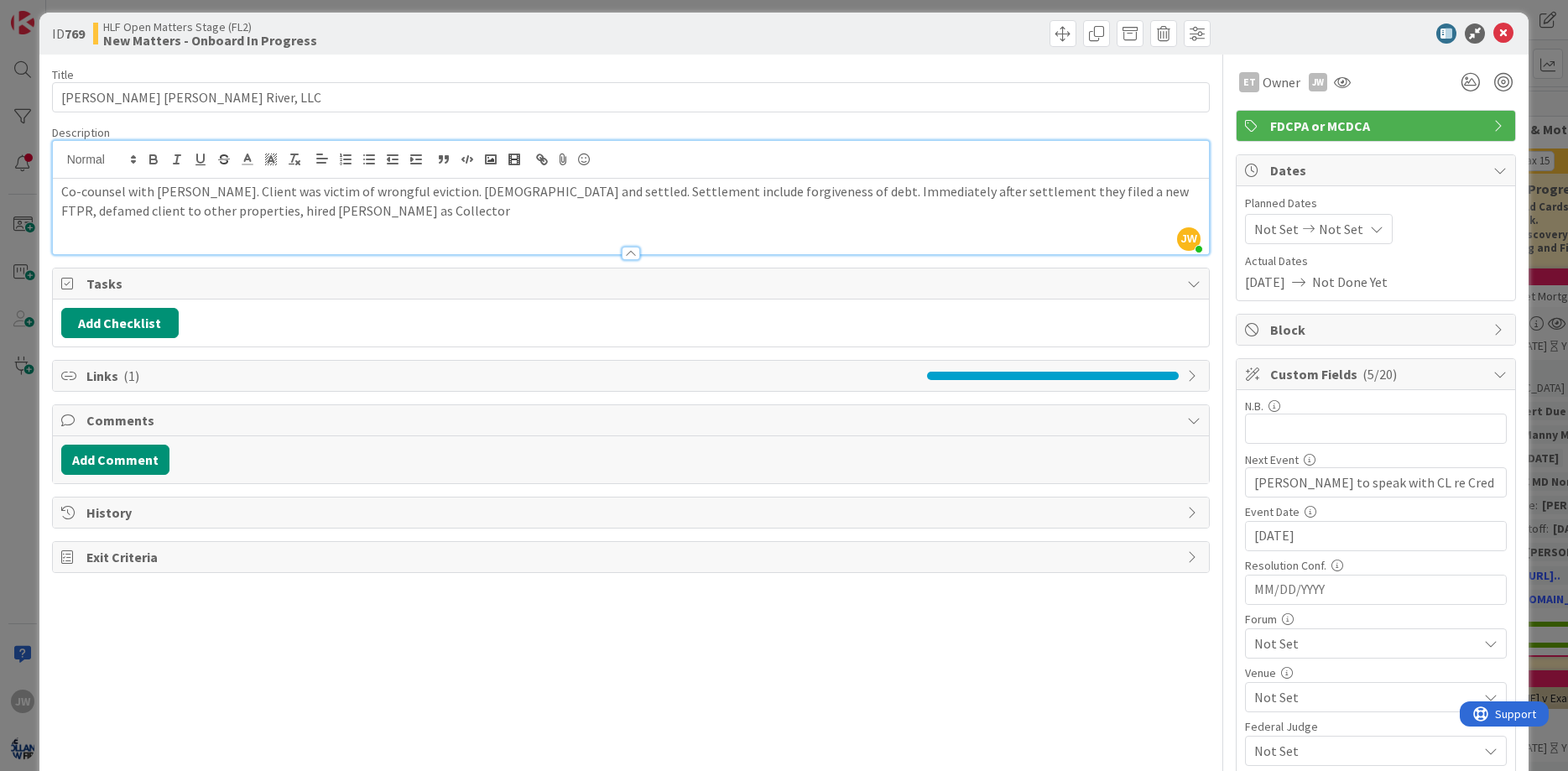
scroll to position [0, 0]
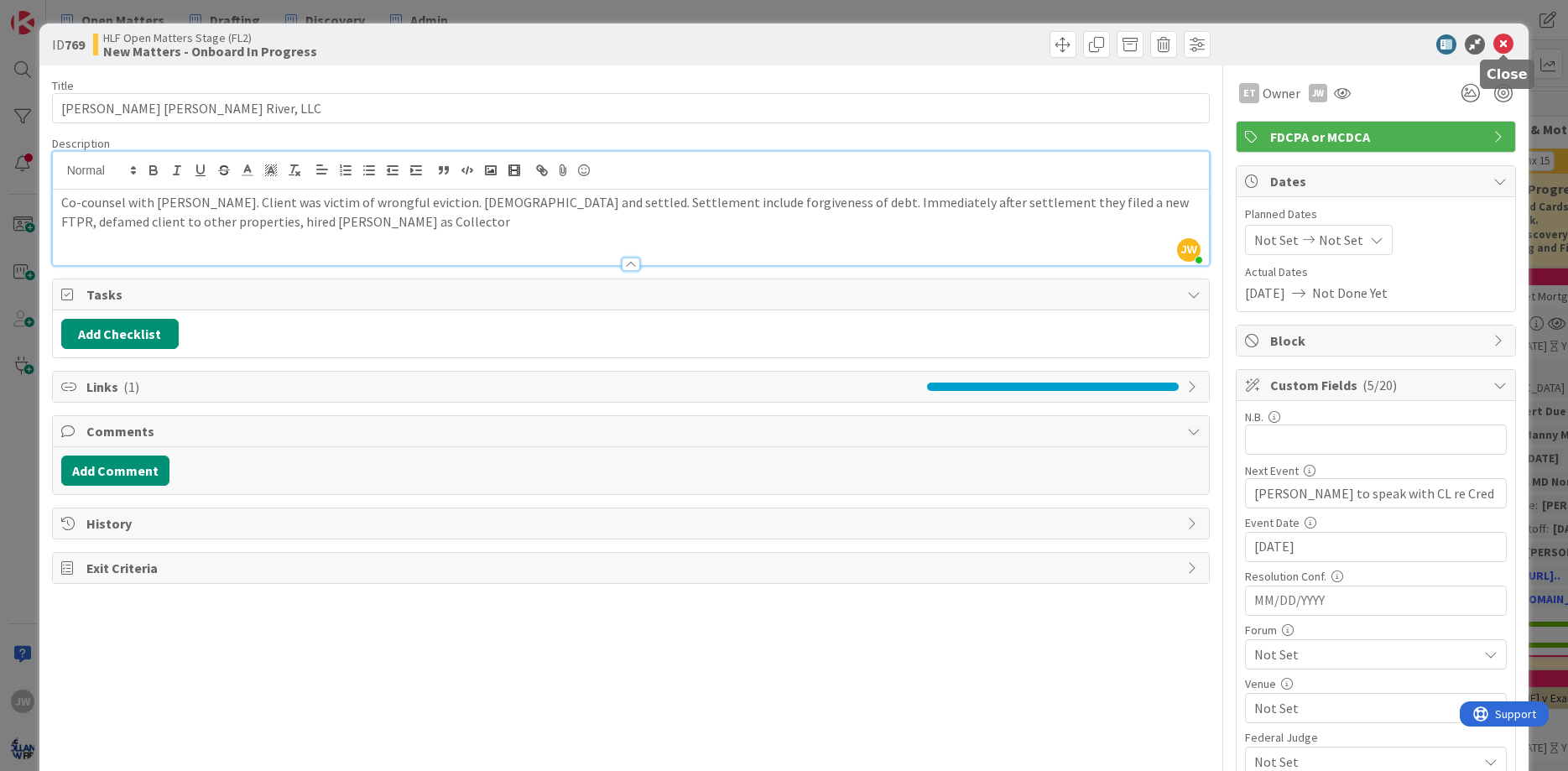
click at [1505, 41] on icon at bounding box center [1503, 44] width 20 height 20
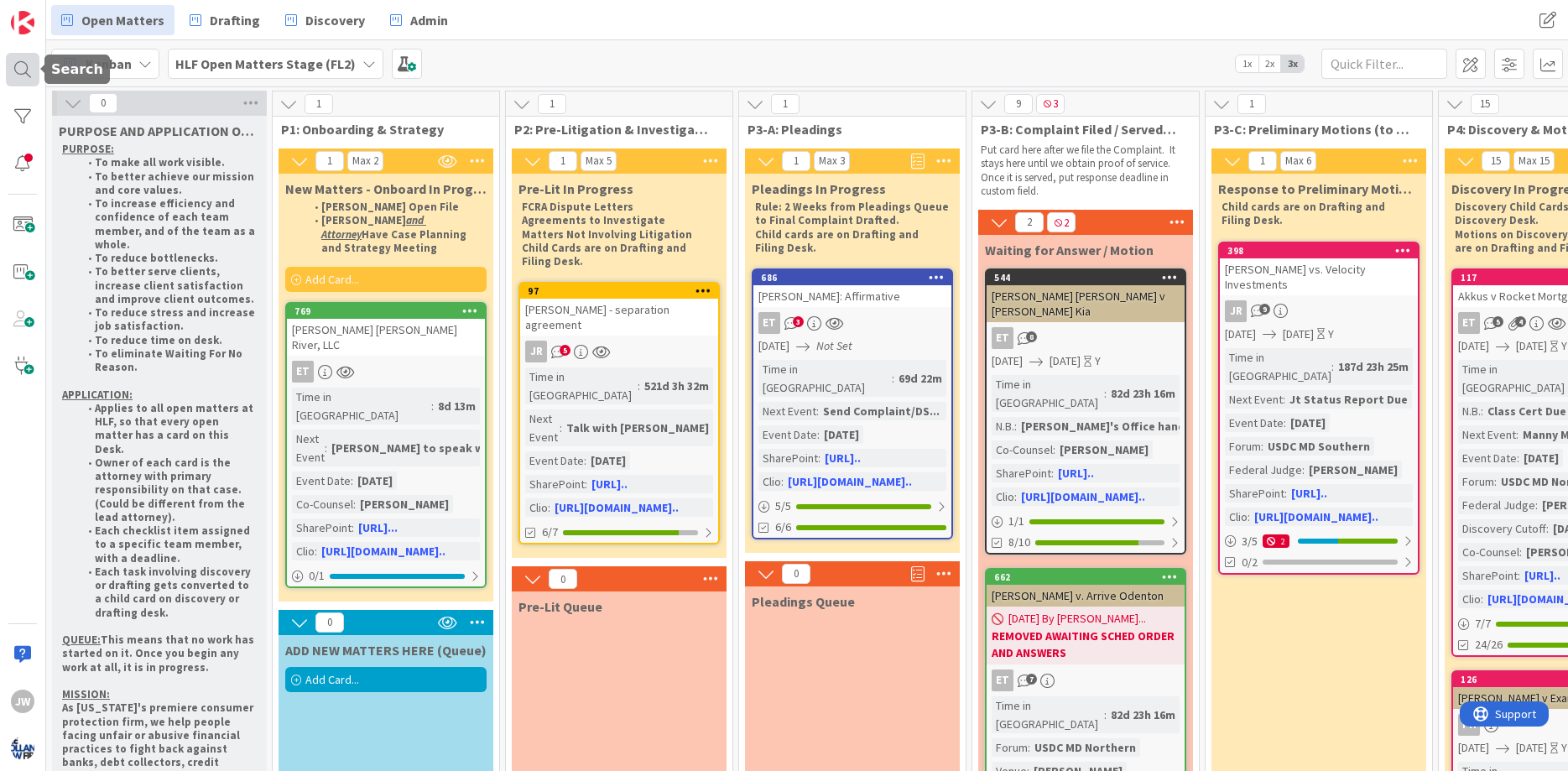
click at [10, 60] on div at bounding box center [23, 70] width 33 height 33
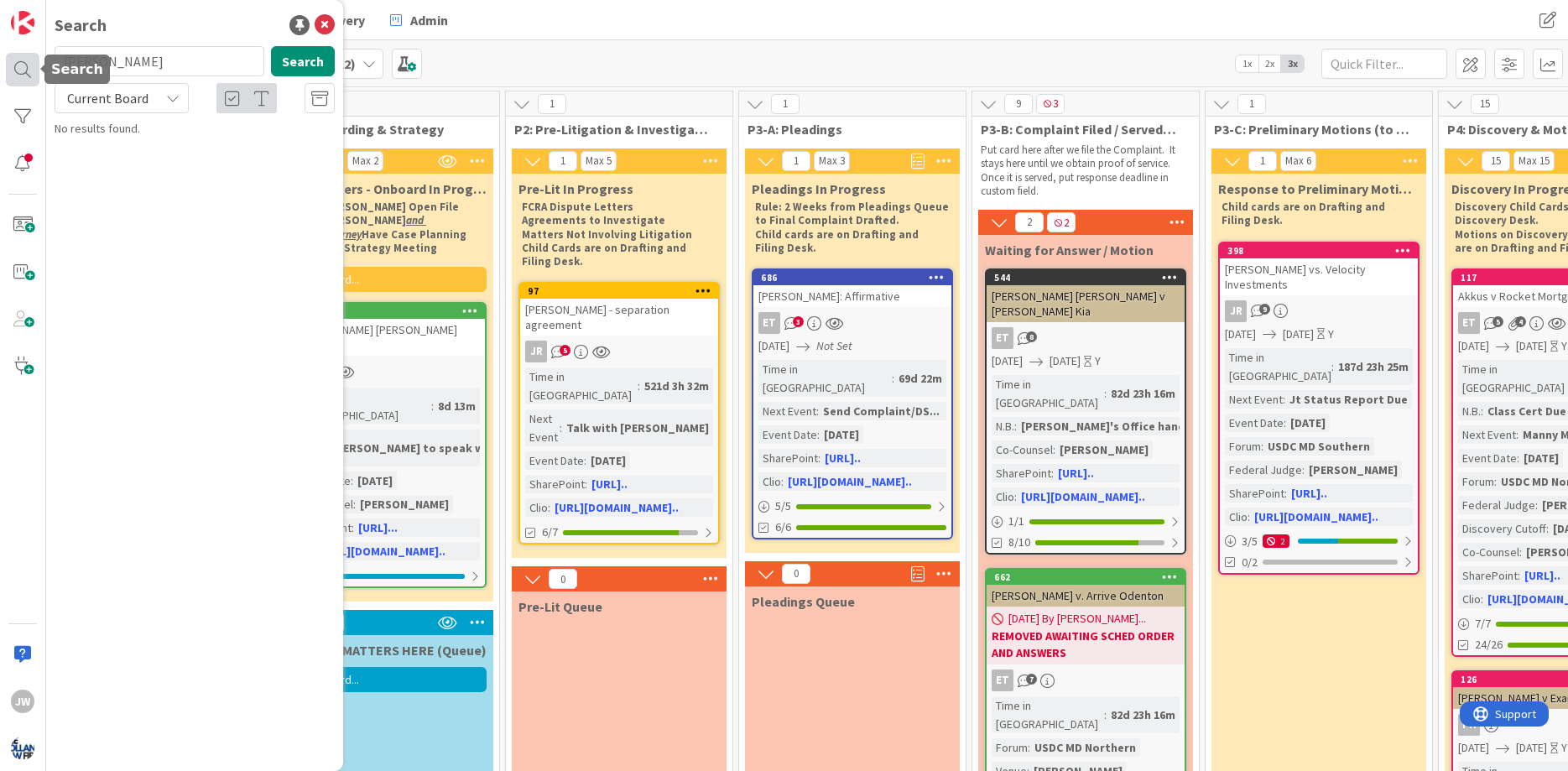
type input "[PERSON_NAME]"
click at [245, 146] on span ": Debt Defense" at bounding box center [198, 156] width 239 height 33
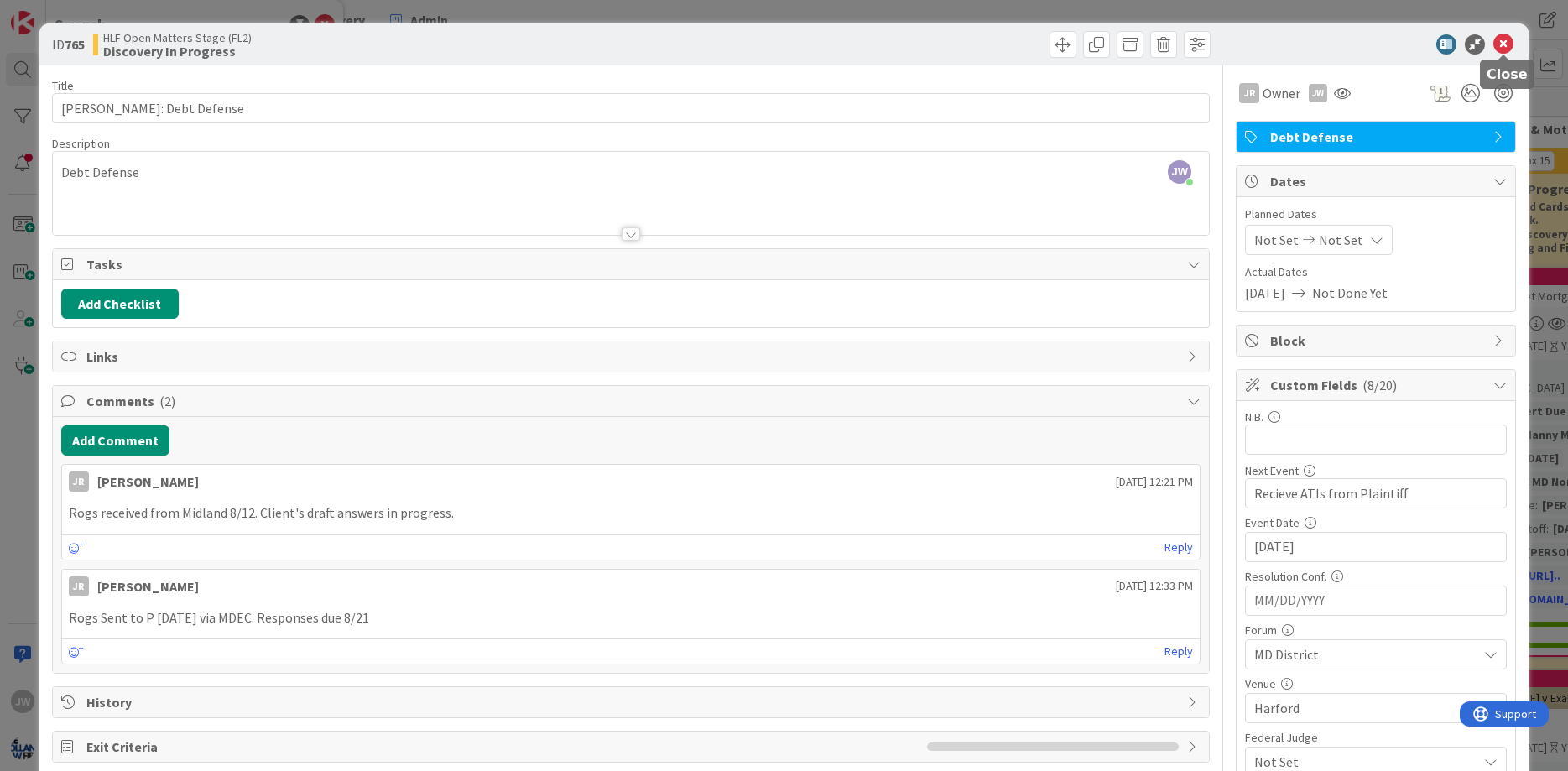
click at [1501, 45] on icon at bounding box center [1503, 44] width 20 height 20
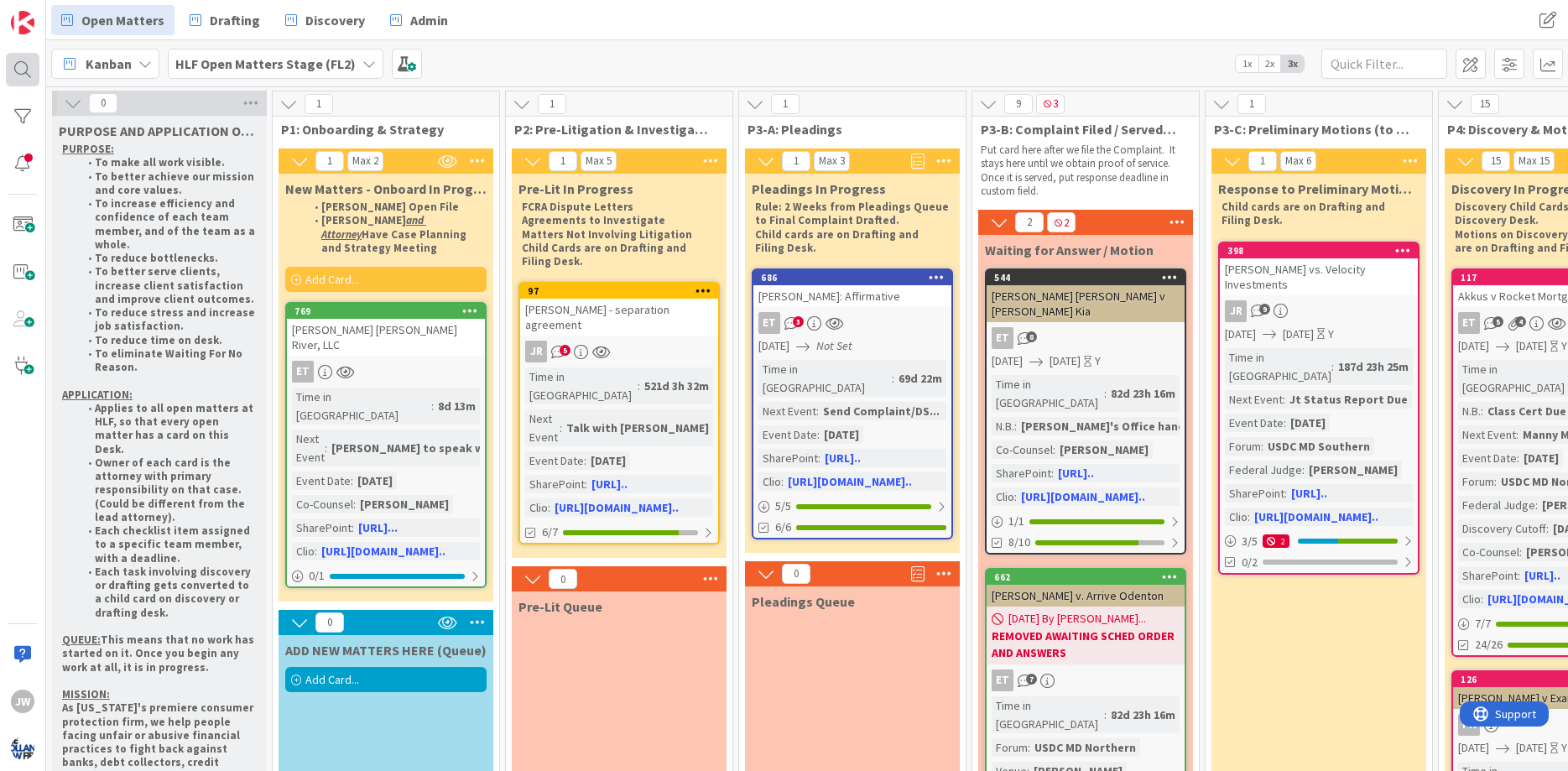
click at [26, 62] on div at bounding box center [23, 70] width 33 height 33
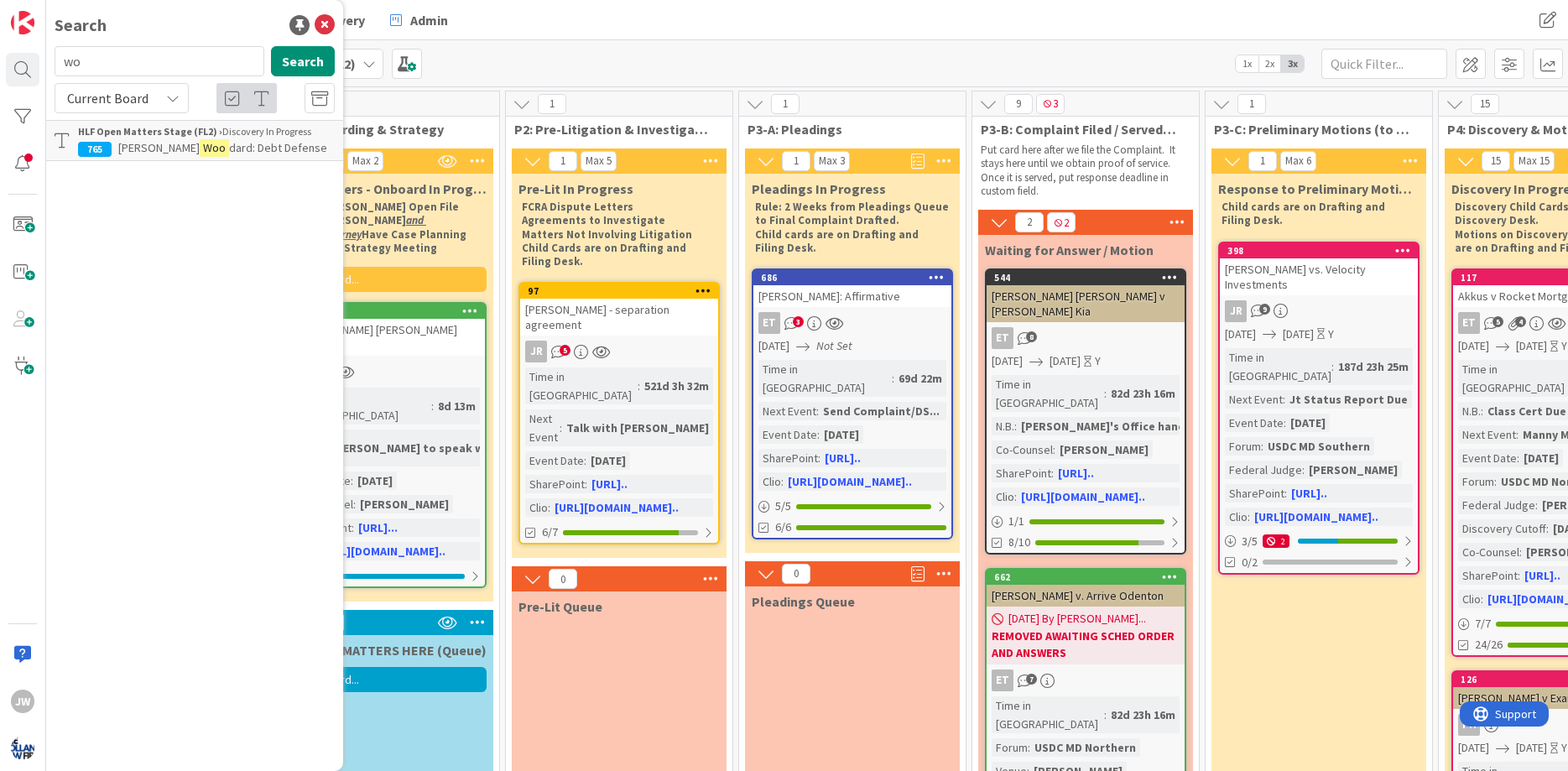
type input "w"
click at [107, 90] on span "Current Board" at bounding box center [107, 98] width 81 height 17
click at [112, 68] on input "[PERSON_NAME]" at bounding box center [159, 61] width 210 height 30
click at [121, 60] on input "[PERSON_NAME]" at bounding box center [159, 61] width 210 height 30
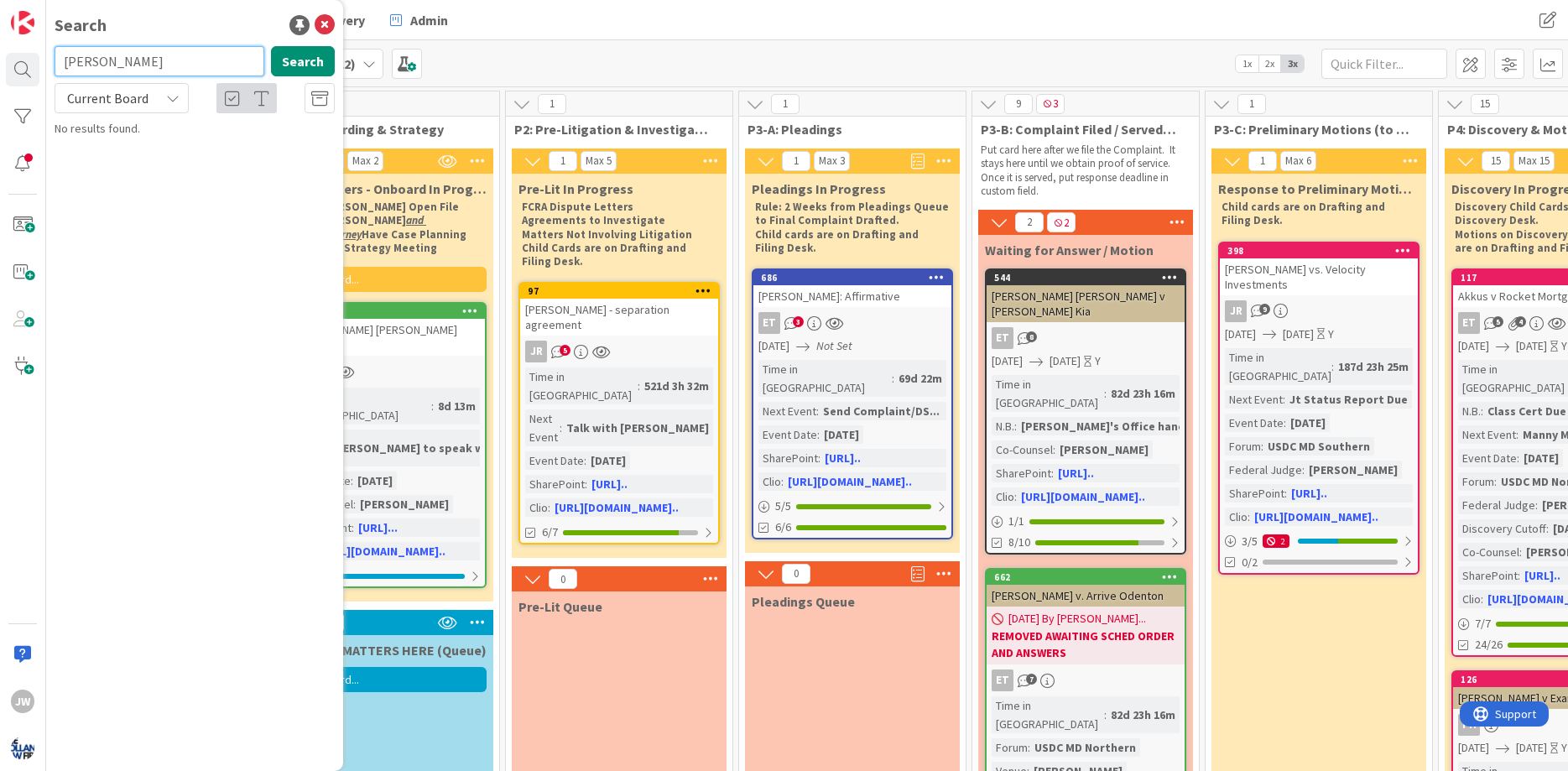
click at [121, 60] on input "[PERSON_NAME]" at bounding box center [159, 61] width 210 height 30
click at [144, 99] on span "Current Board" at bounding box center [107, 98] width 81 height 17
click at [130, 168] on span "All Boards" at bounding box center [151, 167] width 174 height 26
click at [143, 62] on input "[PERSON_NAME]" at bounding box center [159, 61] width 210 height 30
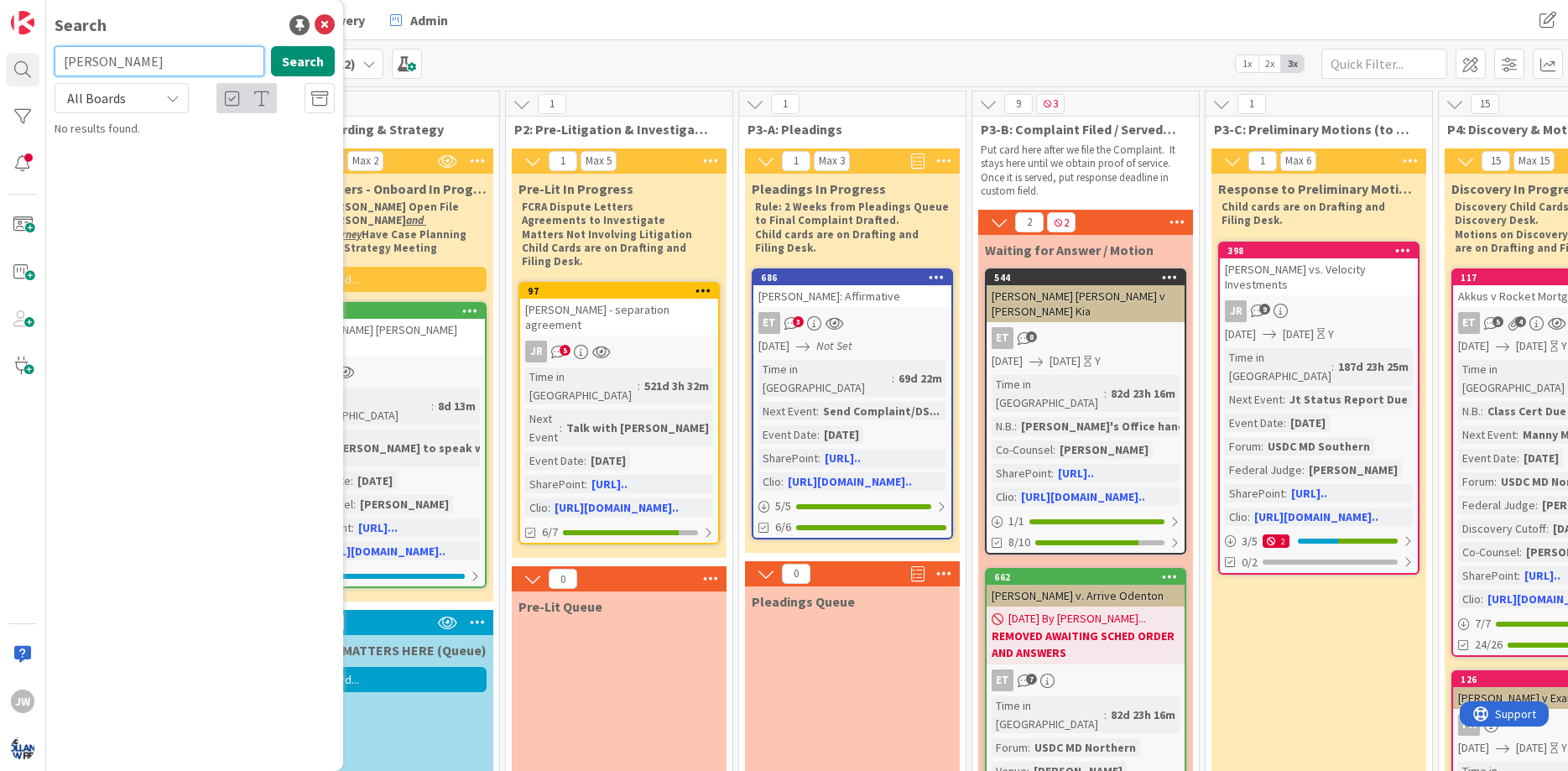
type input "[PERSON_NAME]"
click at [328, 19] on icon at bounding box center [324, 25] width 20 height 20
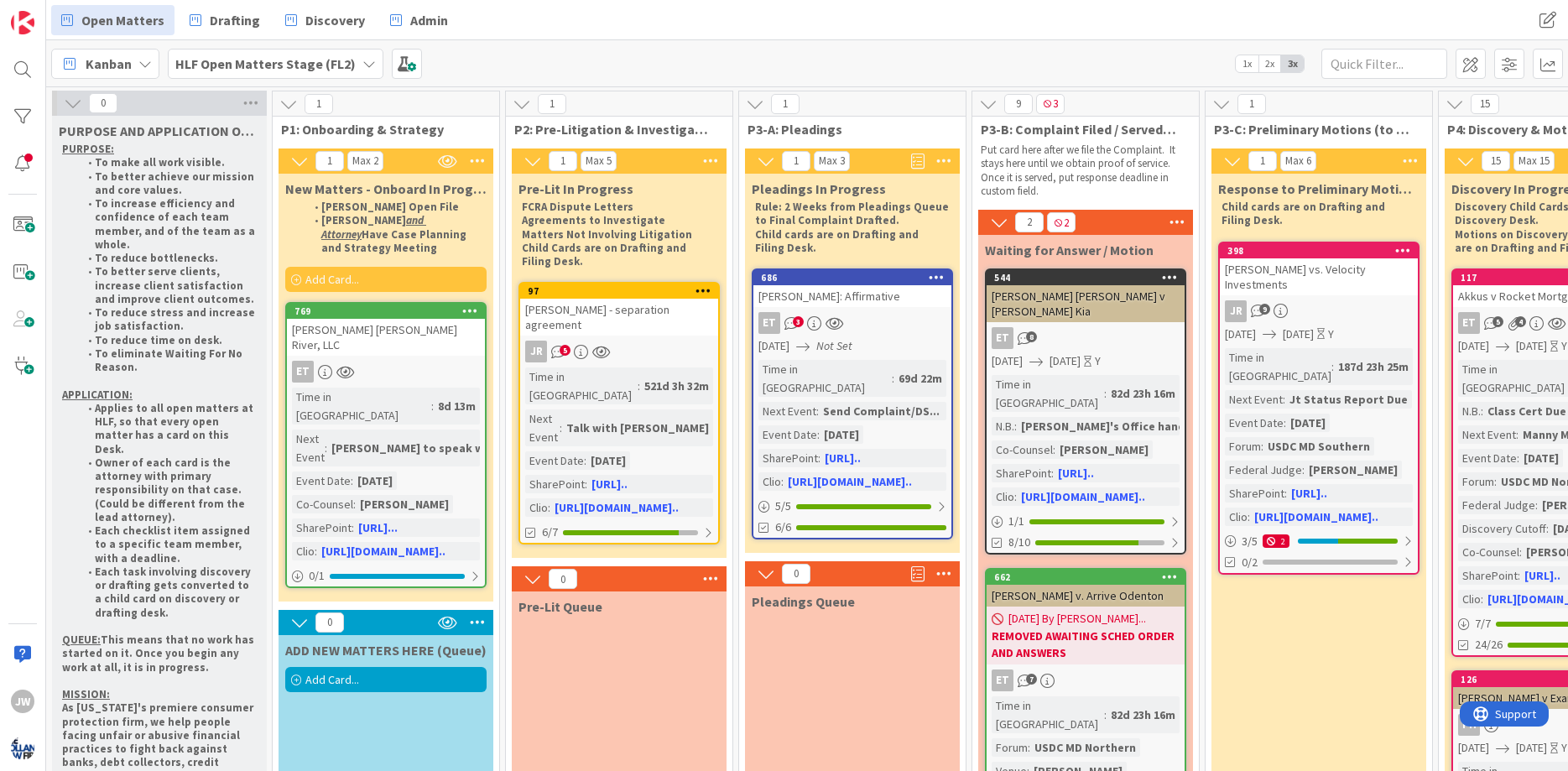
click at [230, 55] on b "HLF Open Matters Stage (FL2)" at bounding box center [265, 63] width 180 height 17
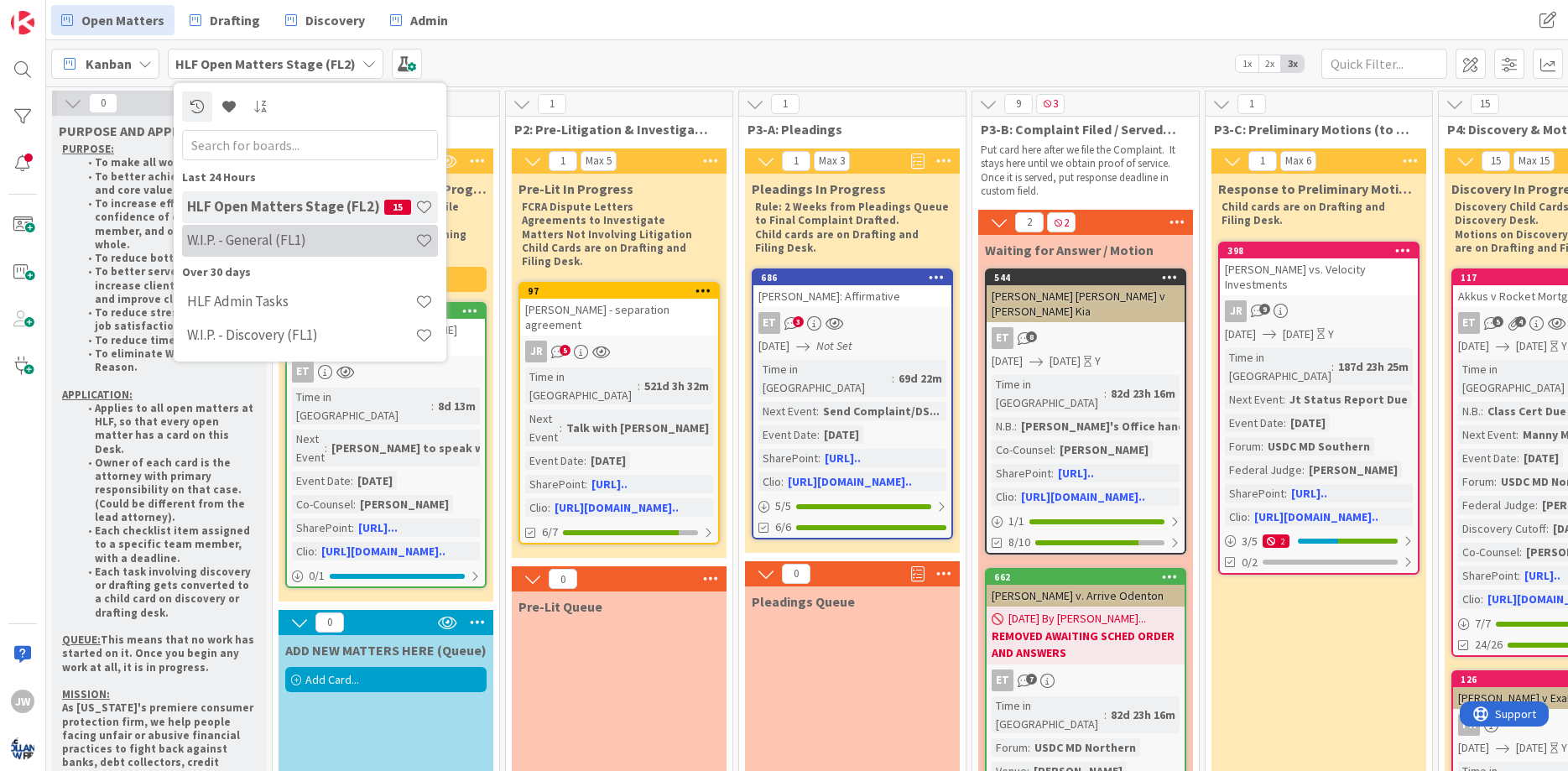
click at [249, 241] on h4 "W.I.P. - General (FL1)" at bounding box center [300, 239] width 228 height 17
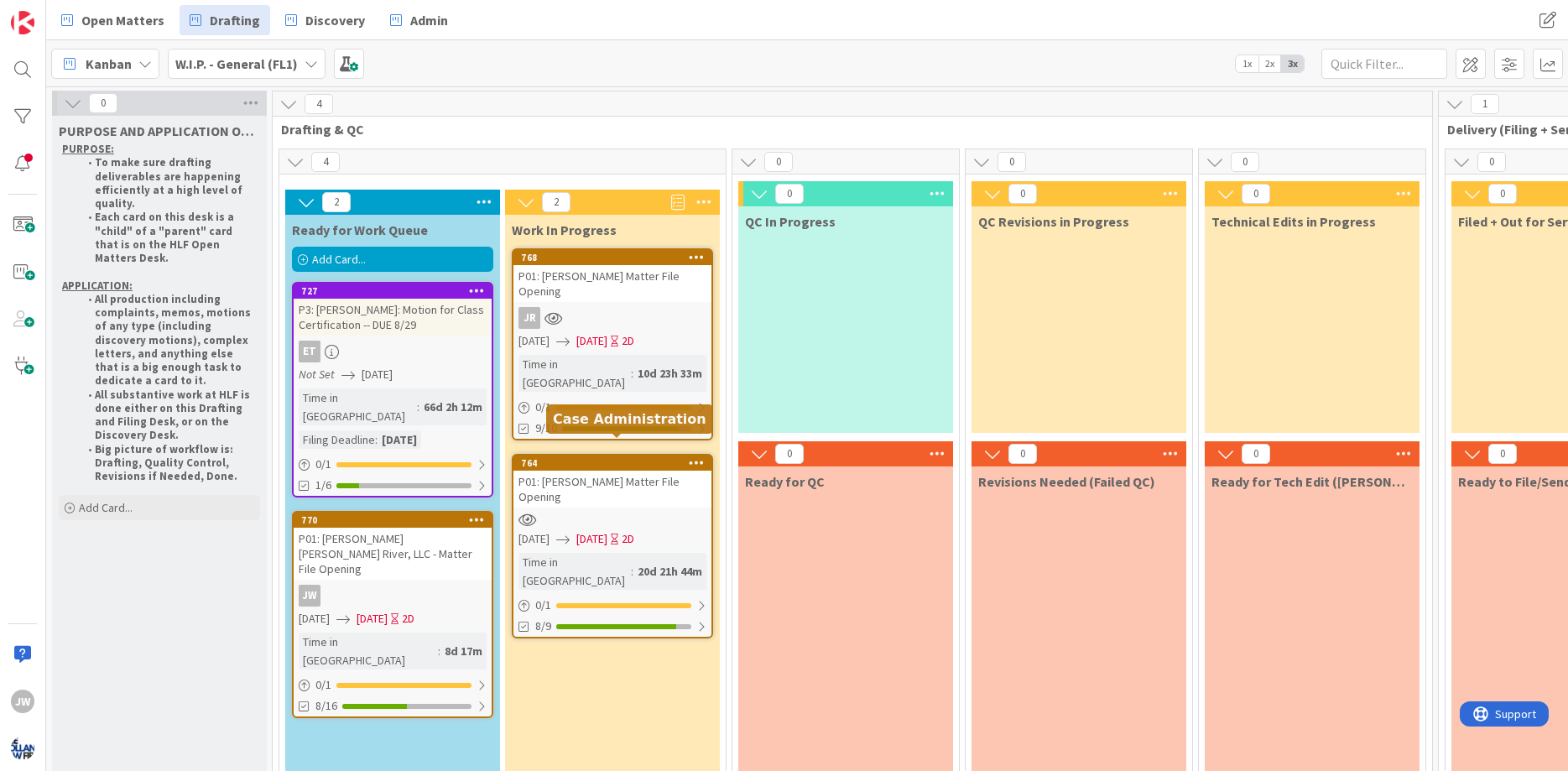
click at [557, 457] on div "764" at bounding box center [616, 462] width 190 height 11
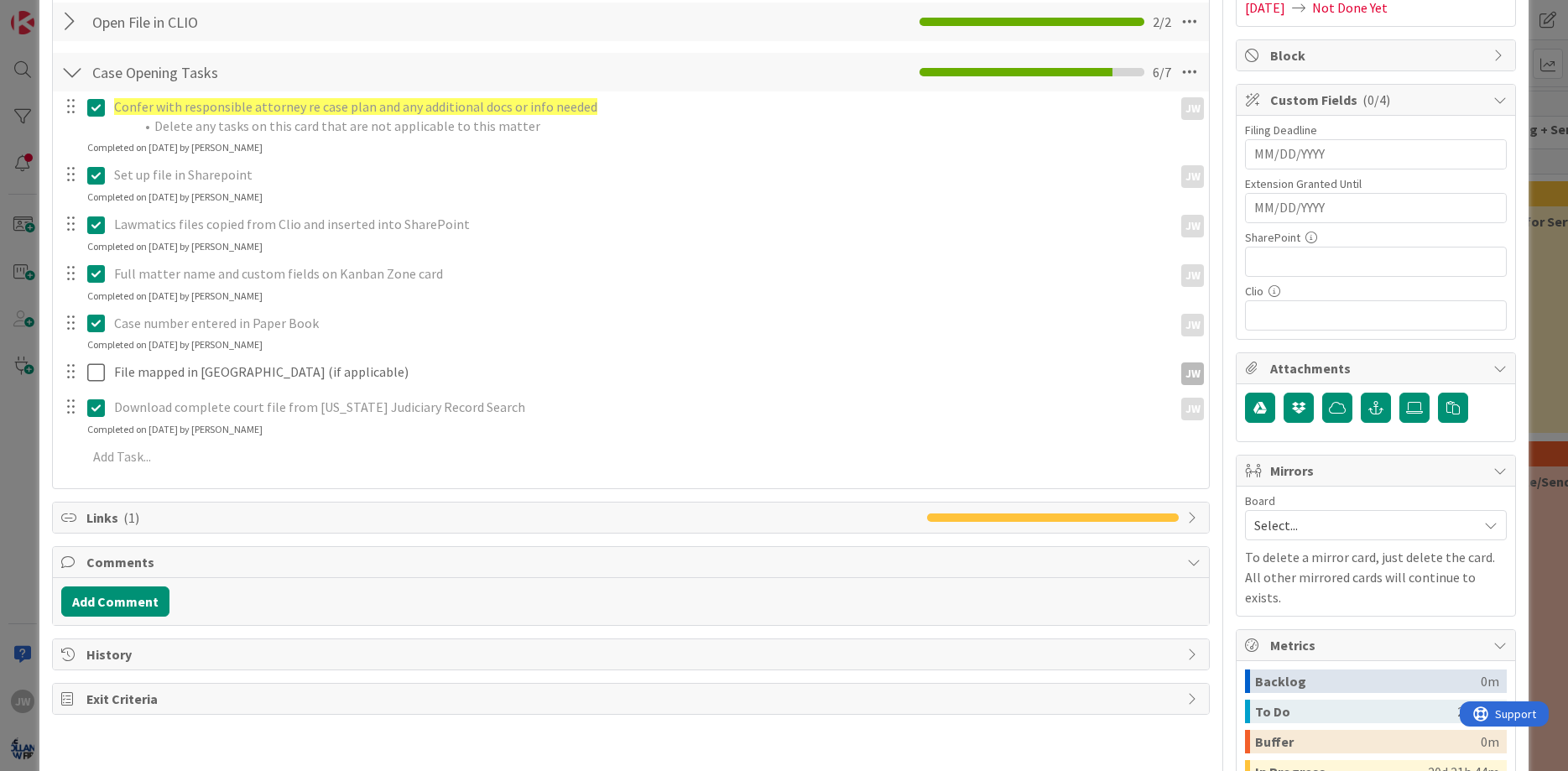
scroll to position [302, 0]
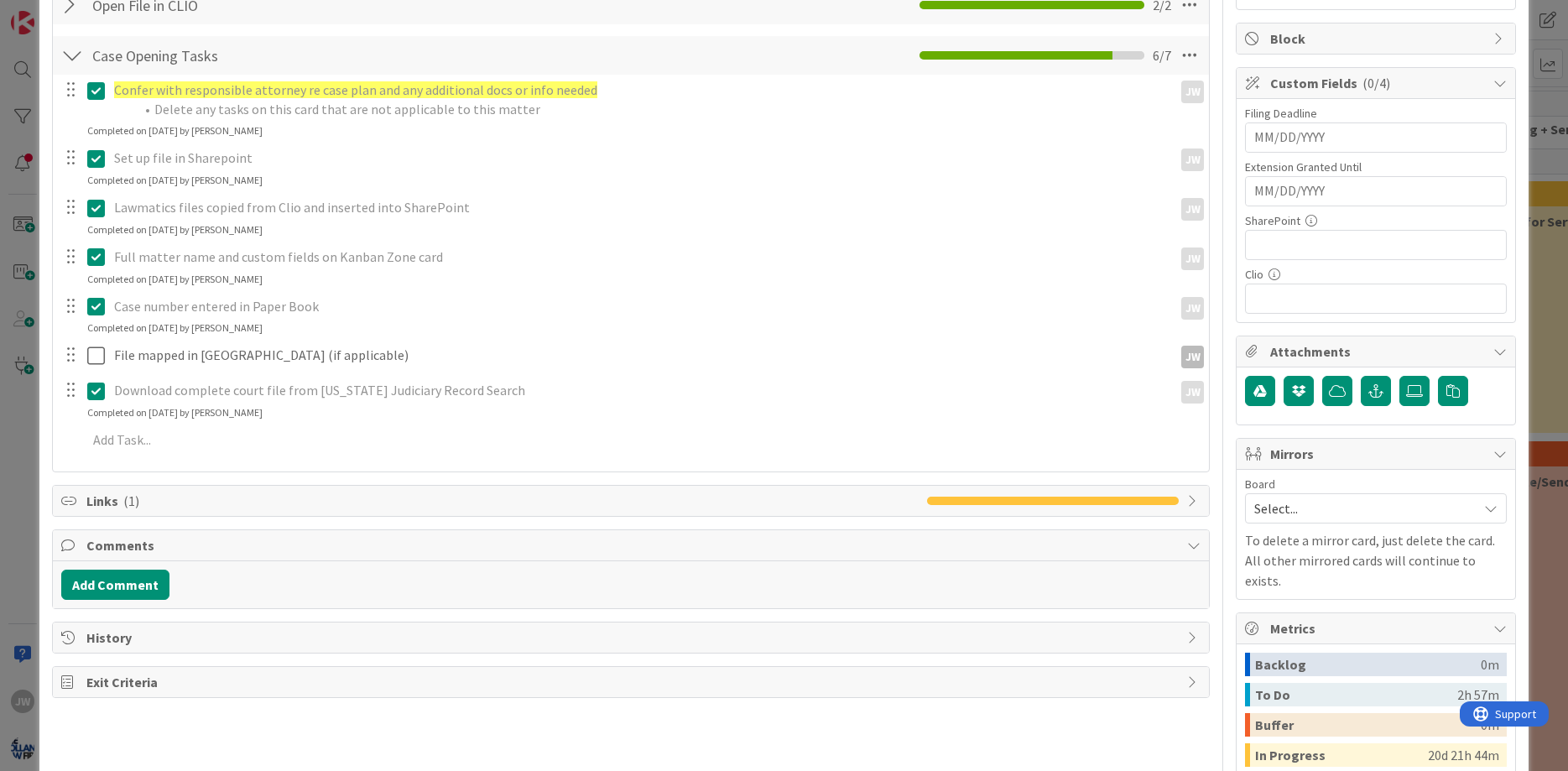
click at [147, 495] on span "Links ( 1 )" at bounding box center [503, 500] width 833 height 20
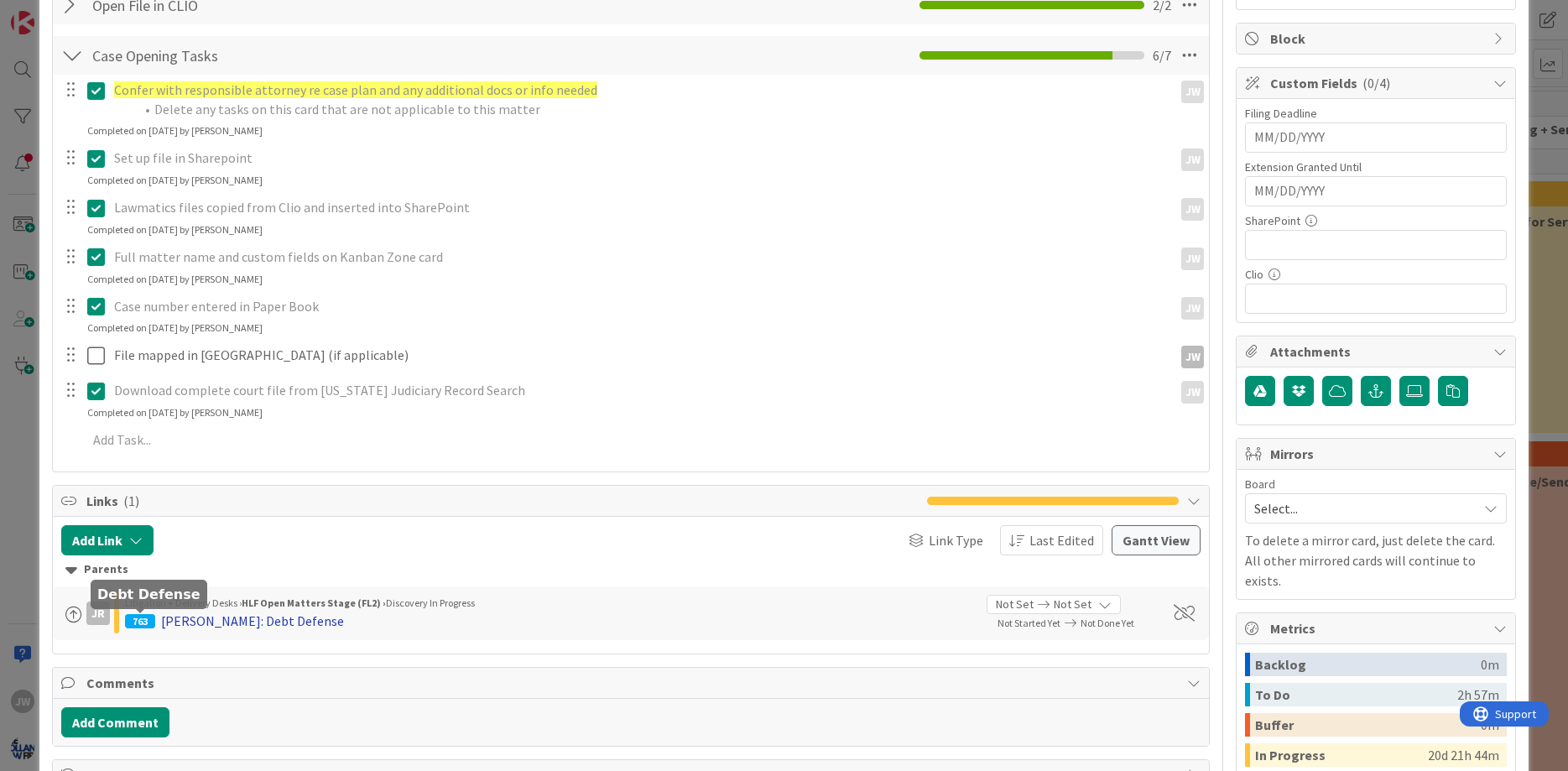
click at [184, 623] on div "[PERSON_NAME]: Debt Defense" at bounding box center [253, 620] width 183 height 20
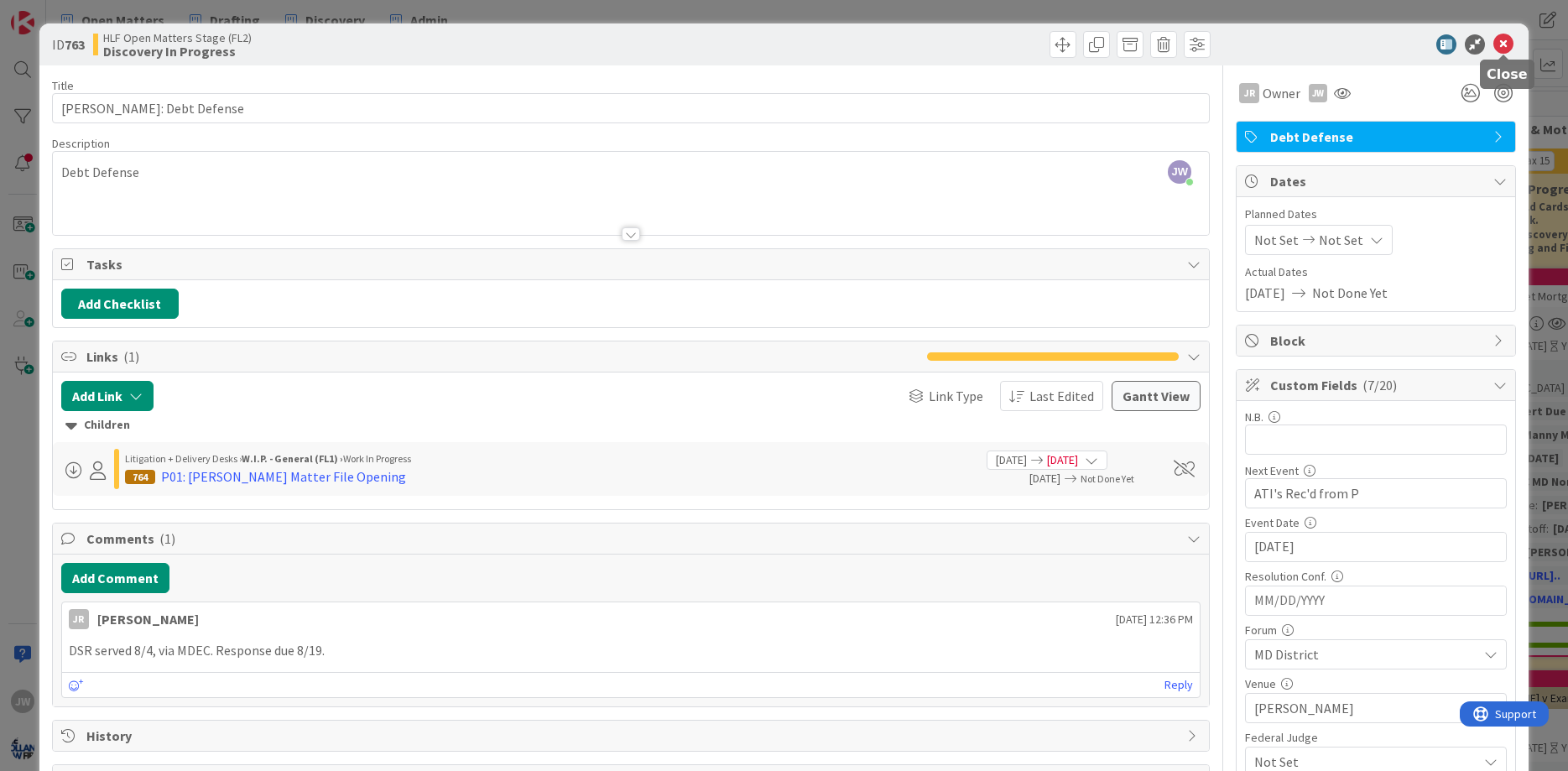
click at [1503, 47] on icon at bounding box center [1503, 44] width 20 height 20
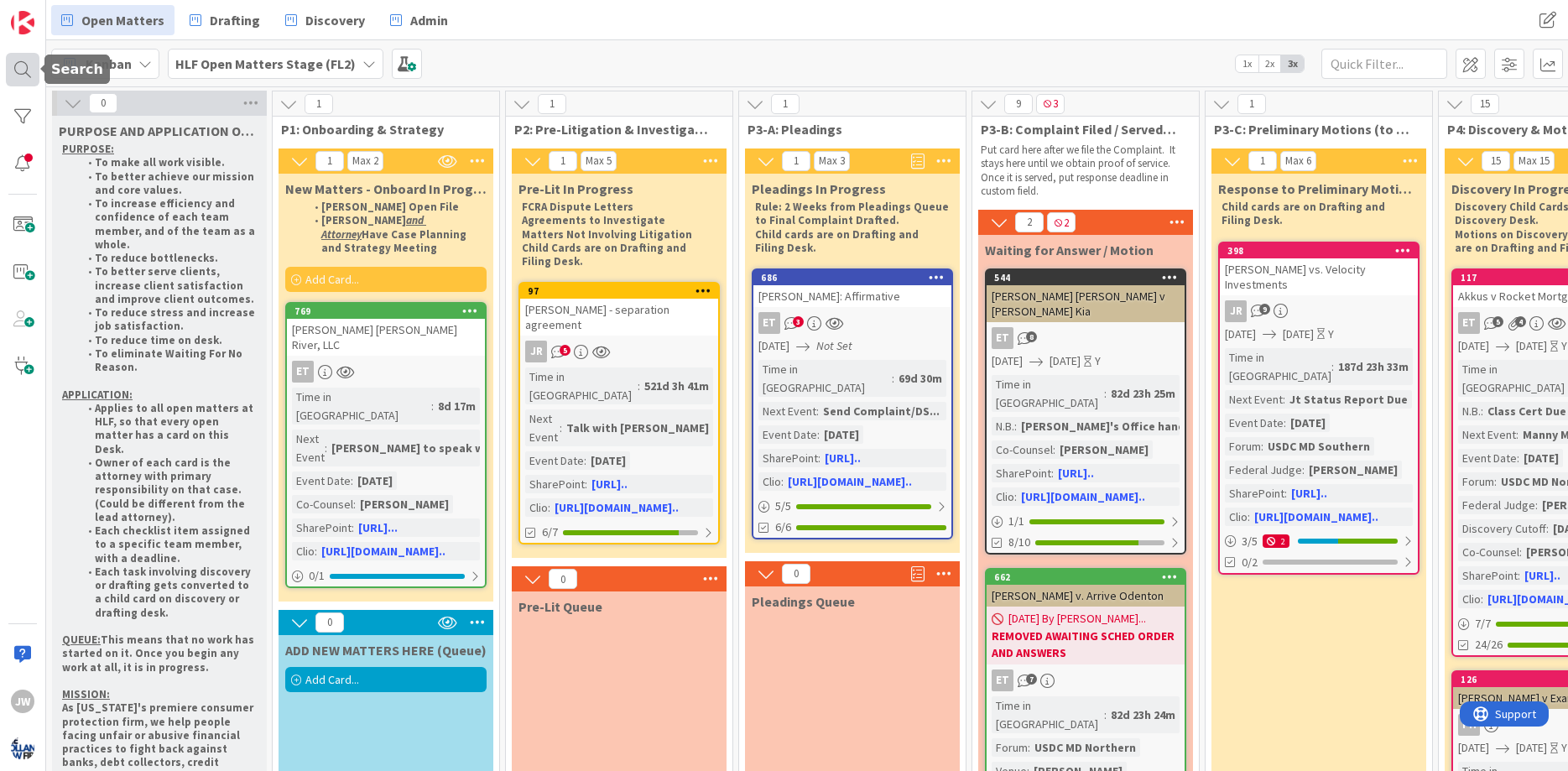
click at [30, 65] on div at bounding box center [23, 70] width 33 height 33
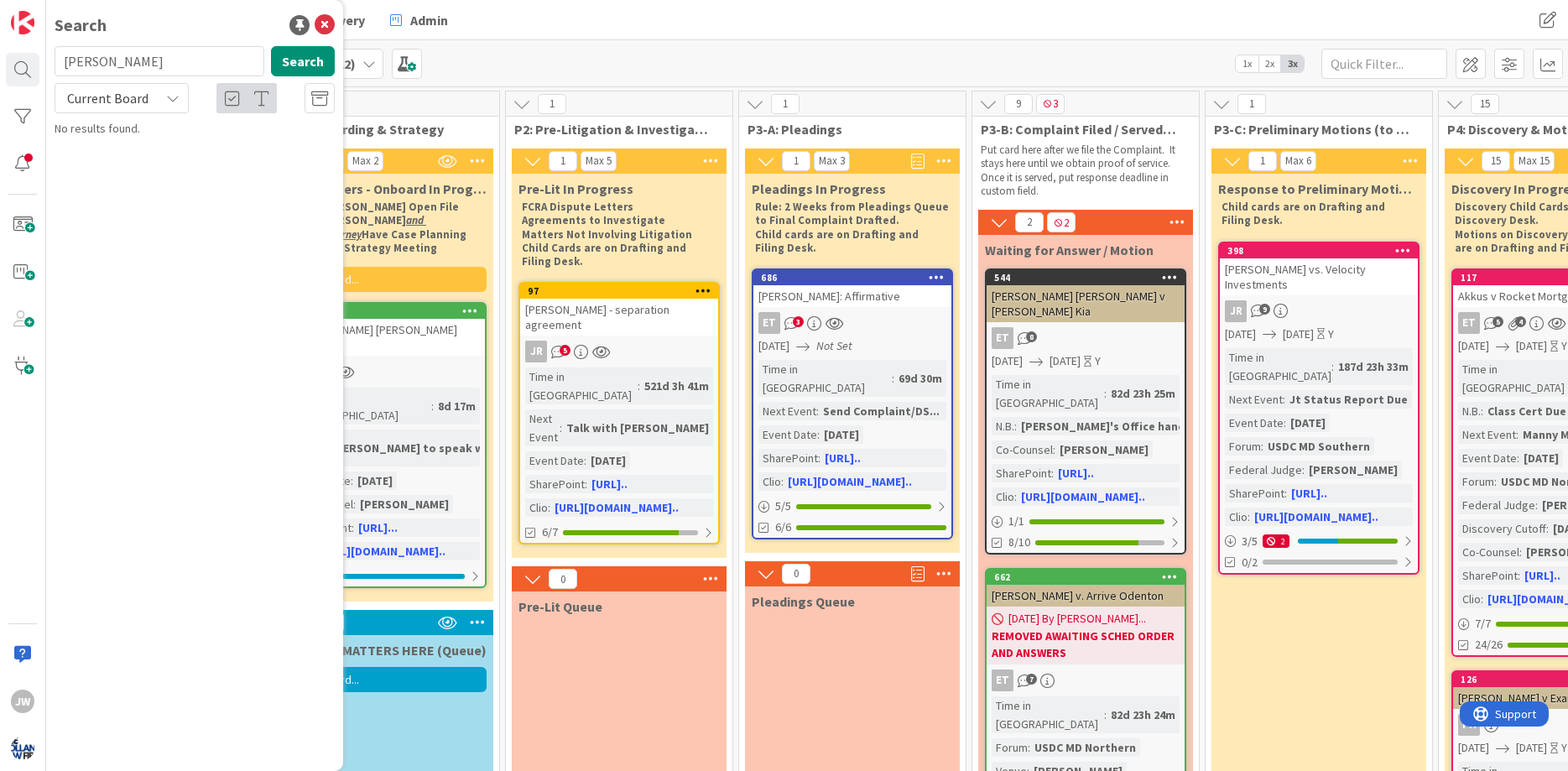
click at [176, 68] on input "[PERSON_NAME]" at bounding box center [159, 61] width 210 height 30
type input "[PERSON_NAME]"
click at [239, 144] on span ": Debt Defense" at bounding box center [276, 147] width 75 height 15
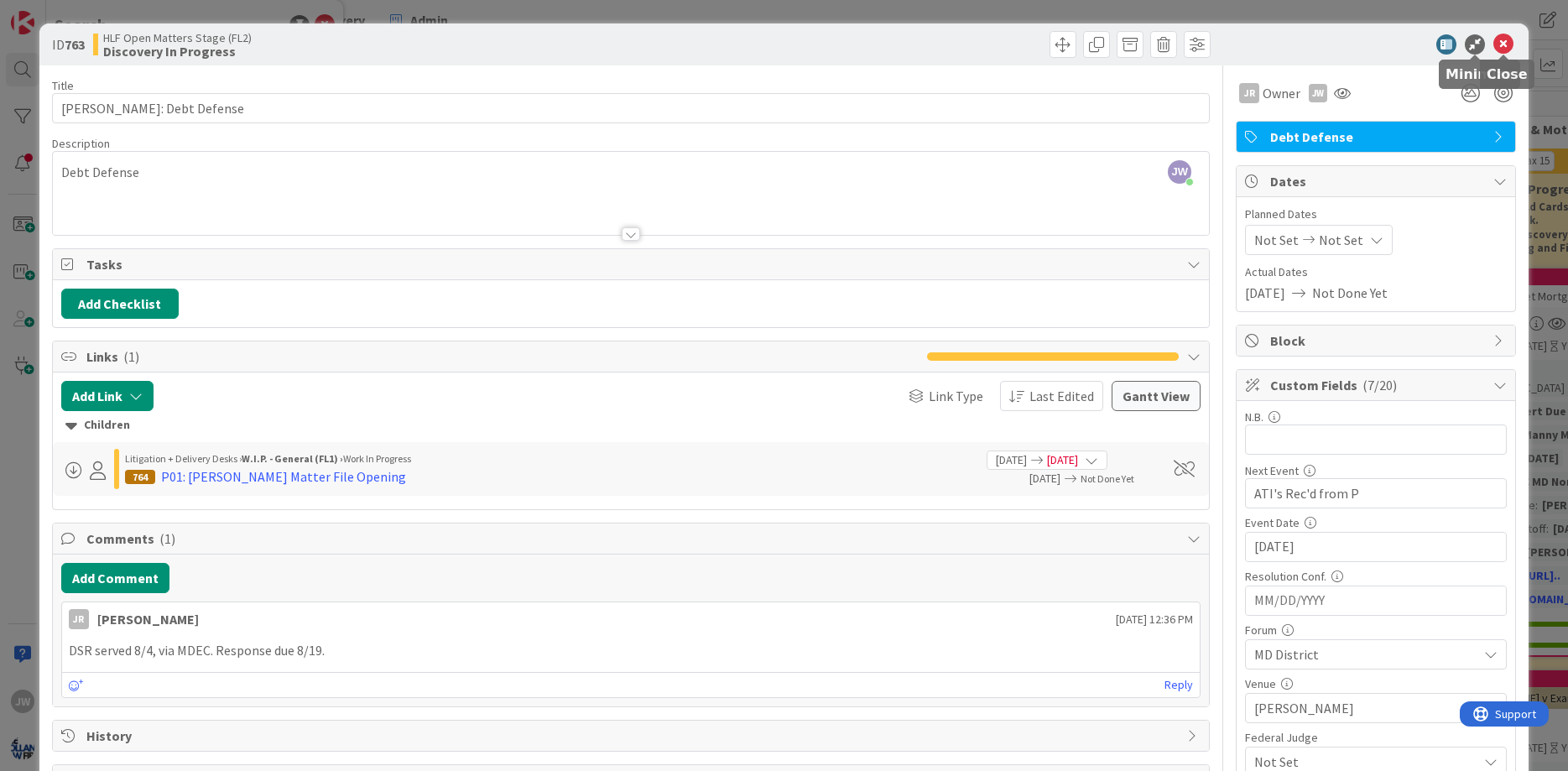
click at [1500, 41] on icon at bounding box center [1503, 44] width 20 height 20
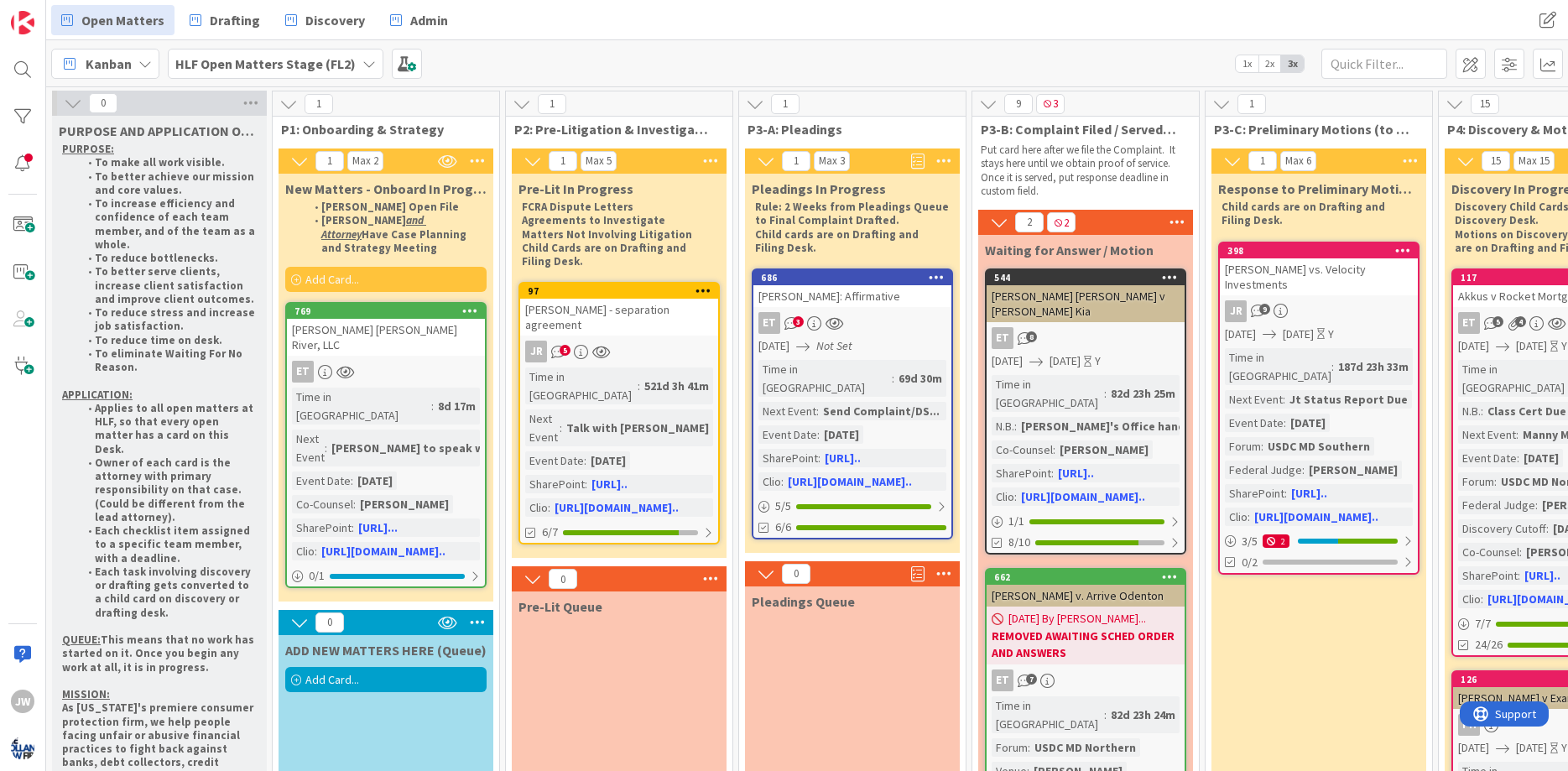
click at [328, 672] on span "Add Card..." at bounding box center [332, 679] width 54 height 15
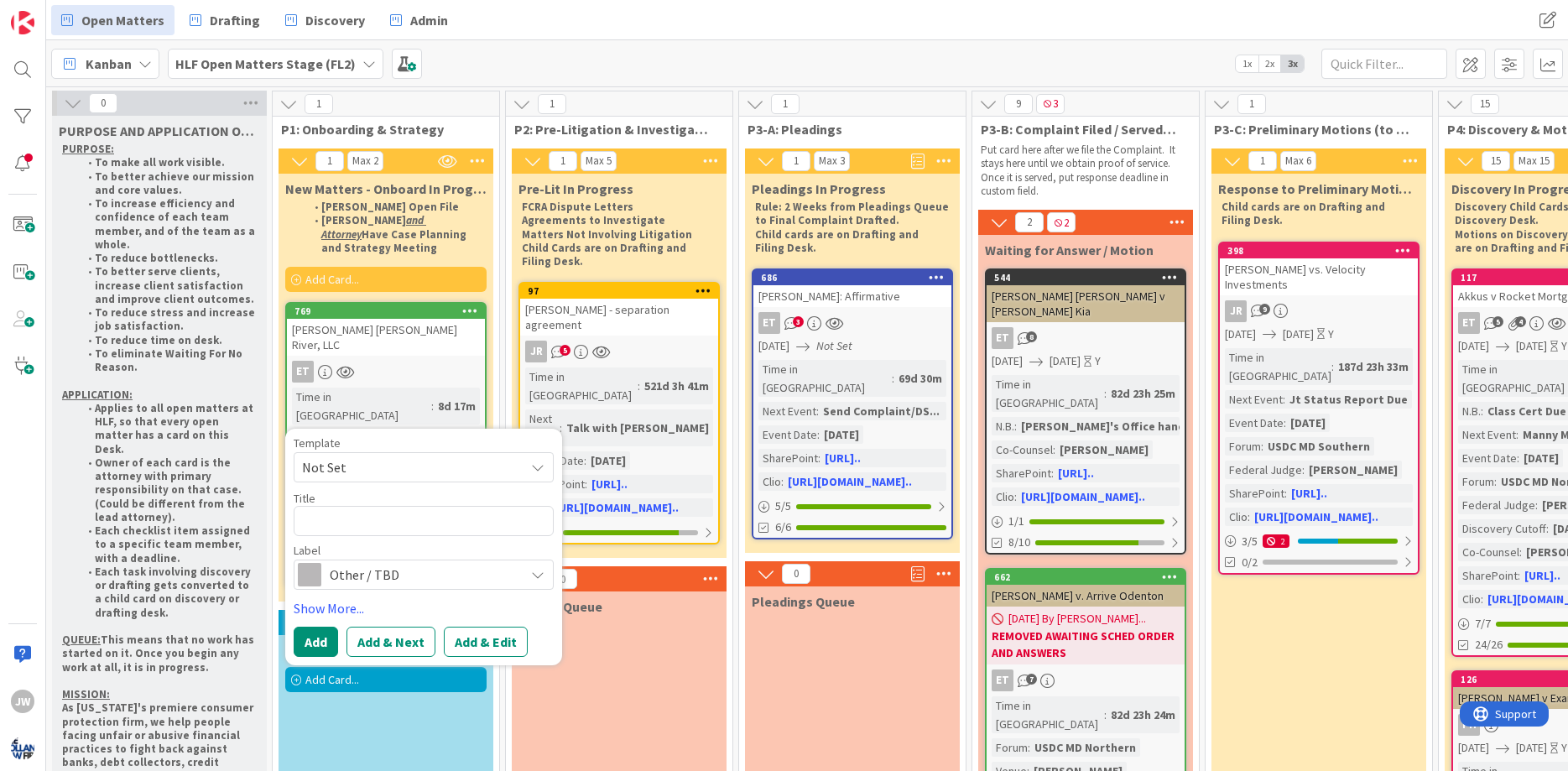
click at [359, 456] on span "Not Set" at bounding box center [407, 466] width 210 height 22
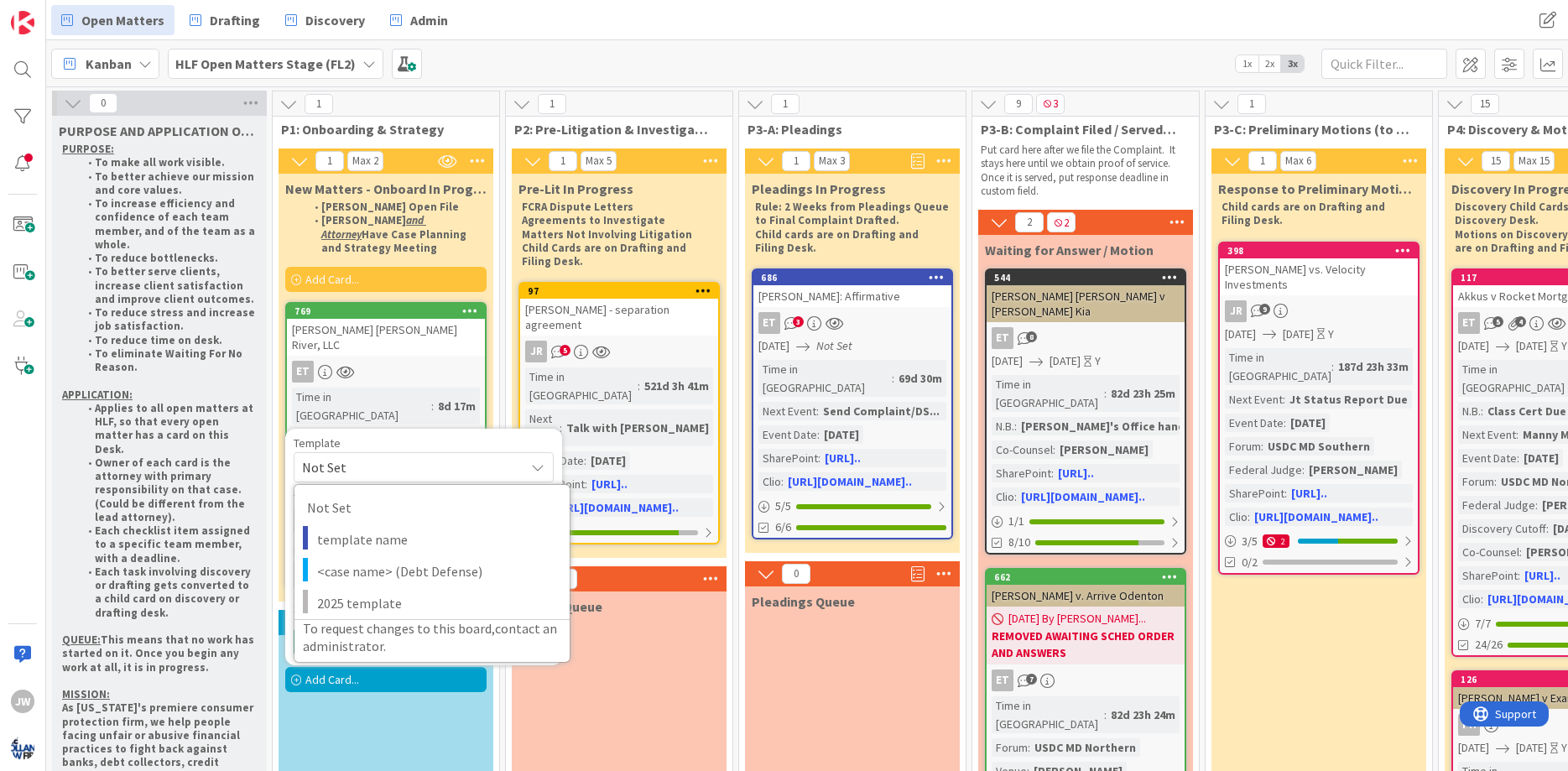
click at [359, 456] on span "Not Set" at bounding box center [407, 466] width 210 height 22
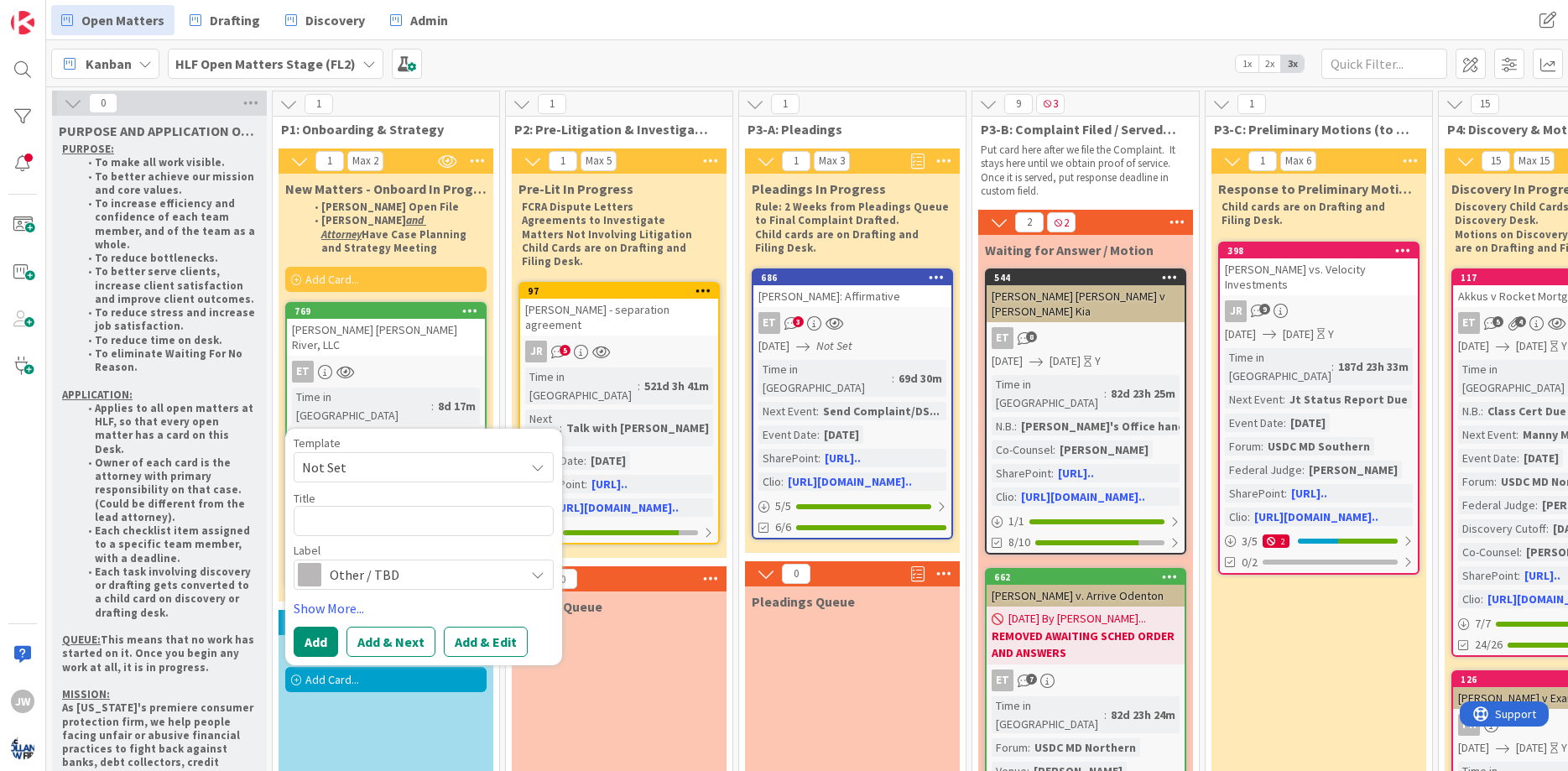
click at [394, 456] on span "Not Set" at bounding box center [407, 466] width 210 height 22
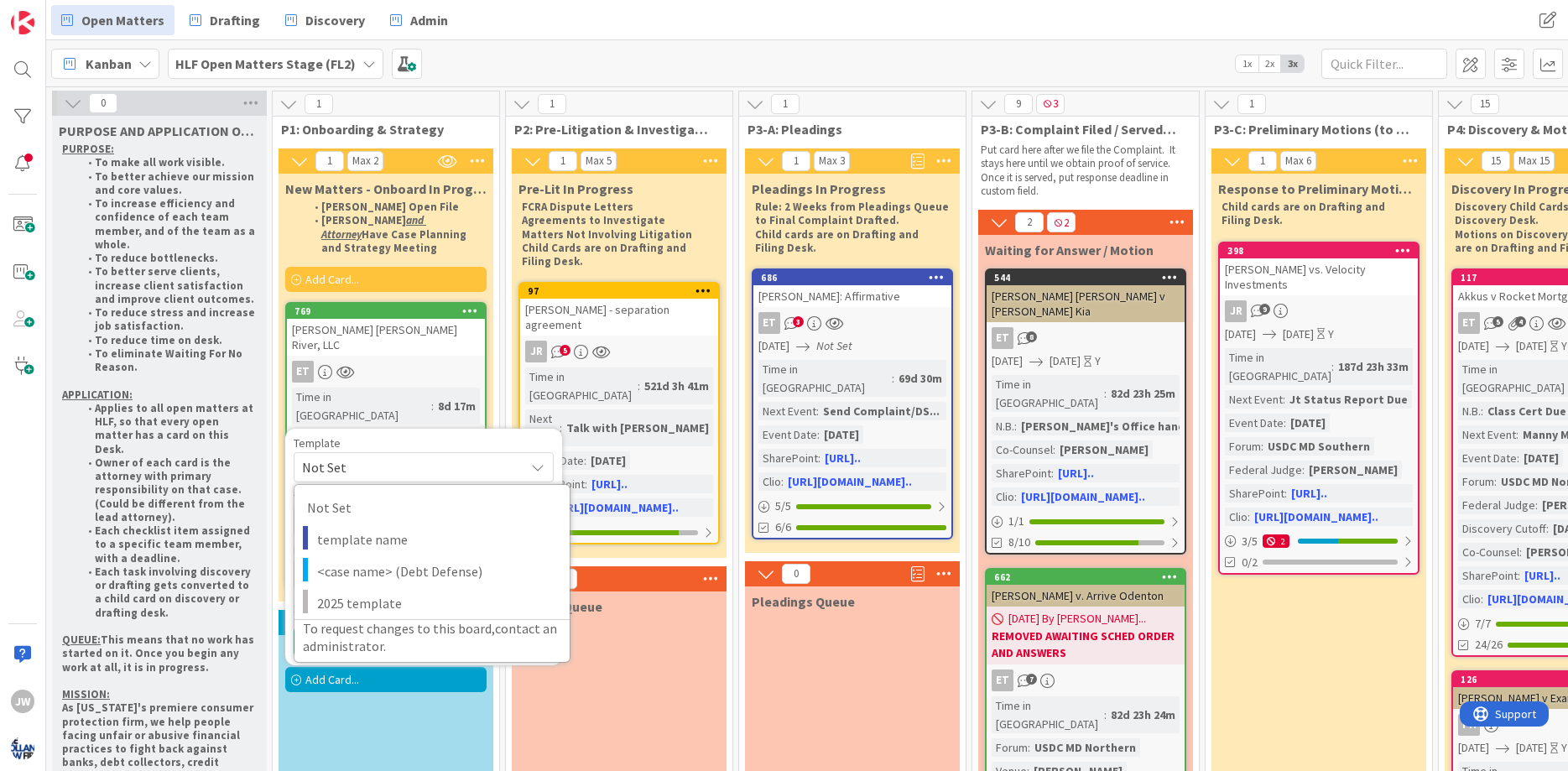
click at [409, 456] on span "Not Set" at bounding box center [407, 466] width 210 height 22
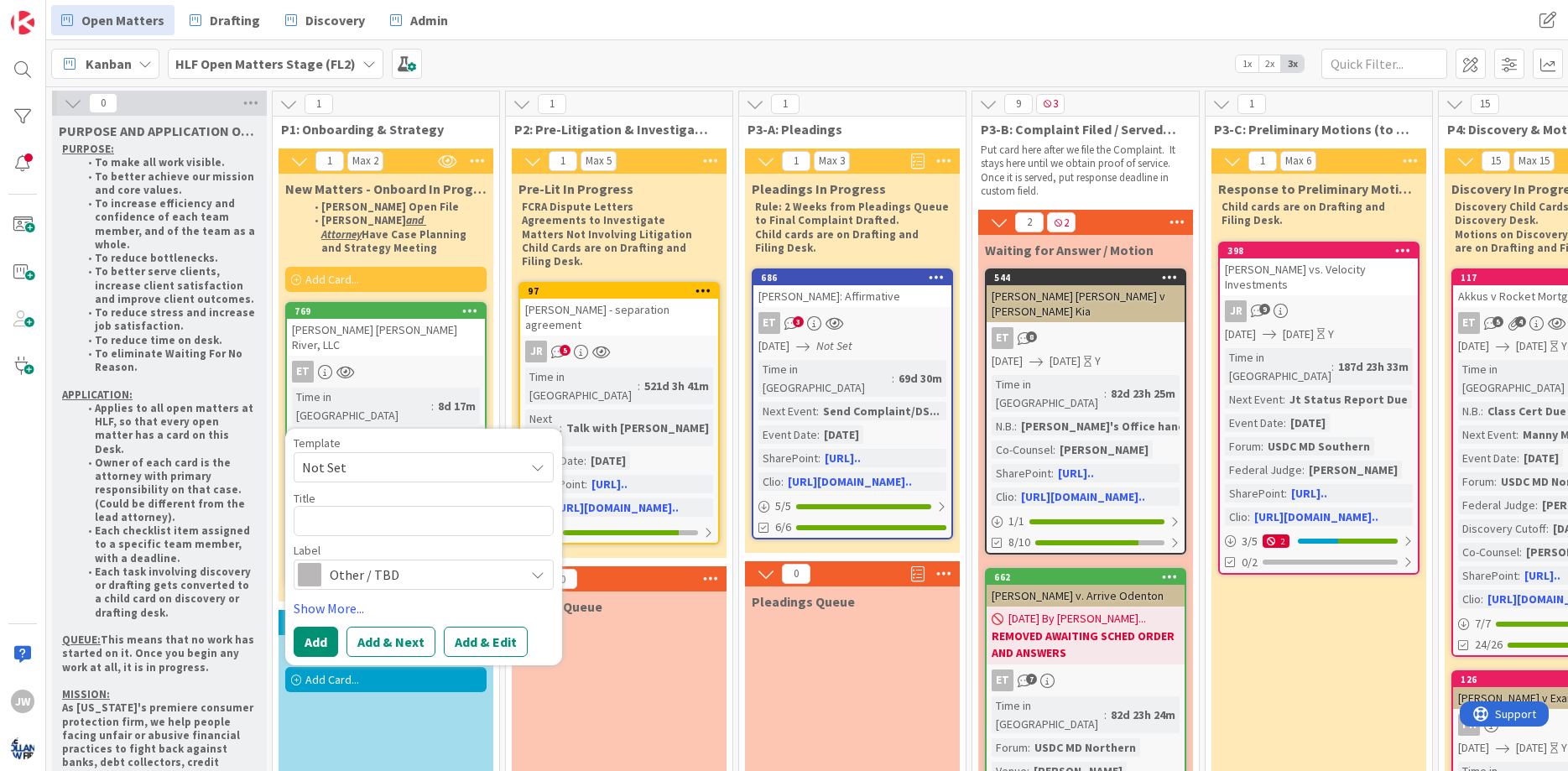
click at [381, 562] on span "Other / TBD" at bounding box center [422, 574] width 186 height 24
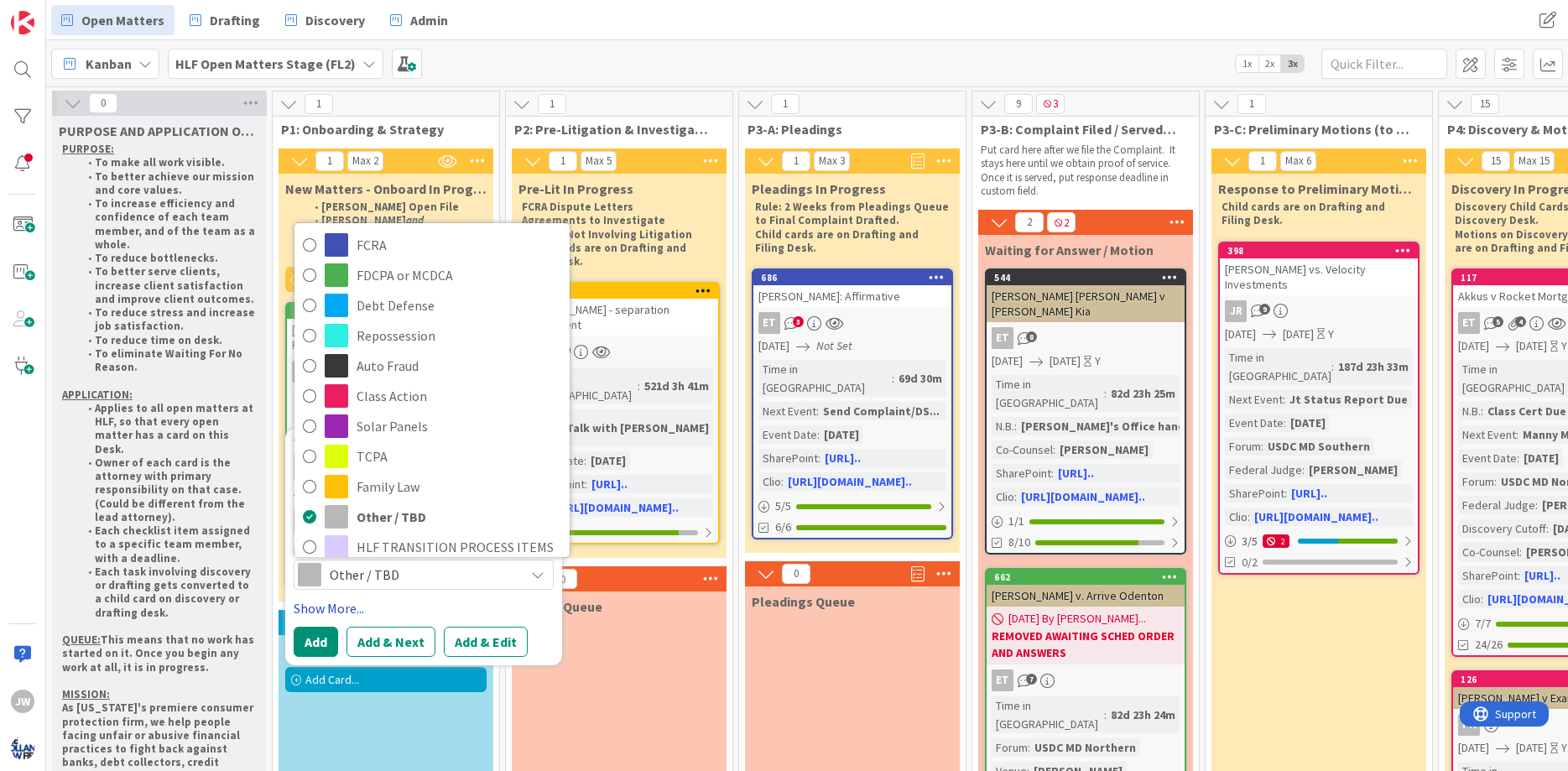
click at [350, 598] on link "Show More..." at bounding box center [423, 607] width 260 height 20
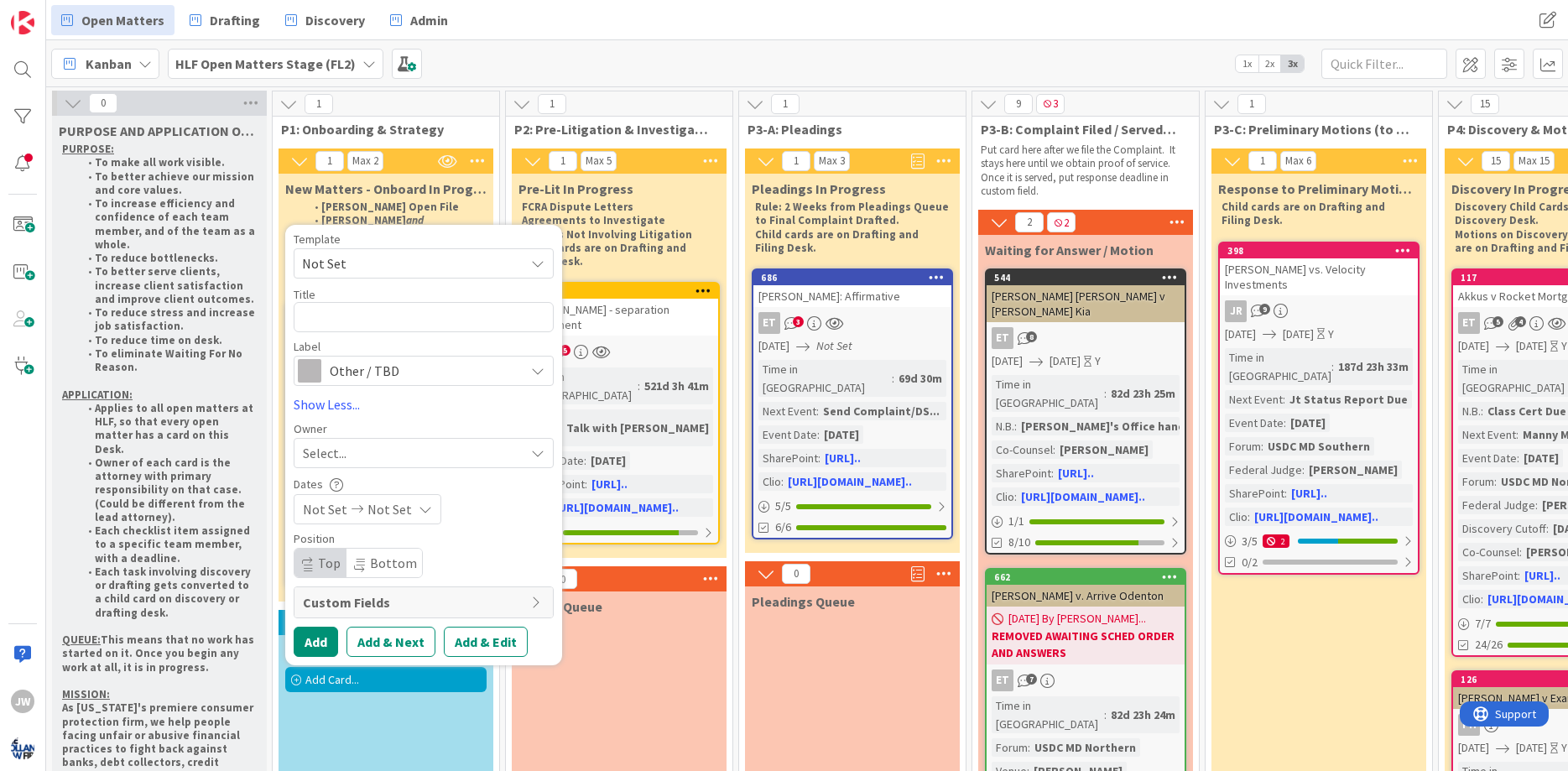
click at [384, 359] on span "Other / TBD" at bounding box center [422, 371] width 186 height 24
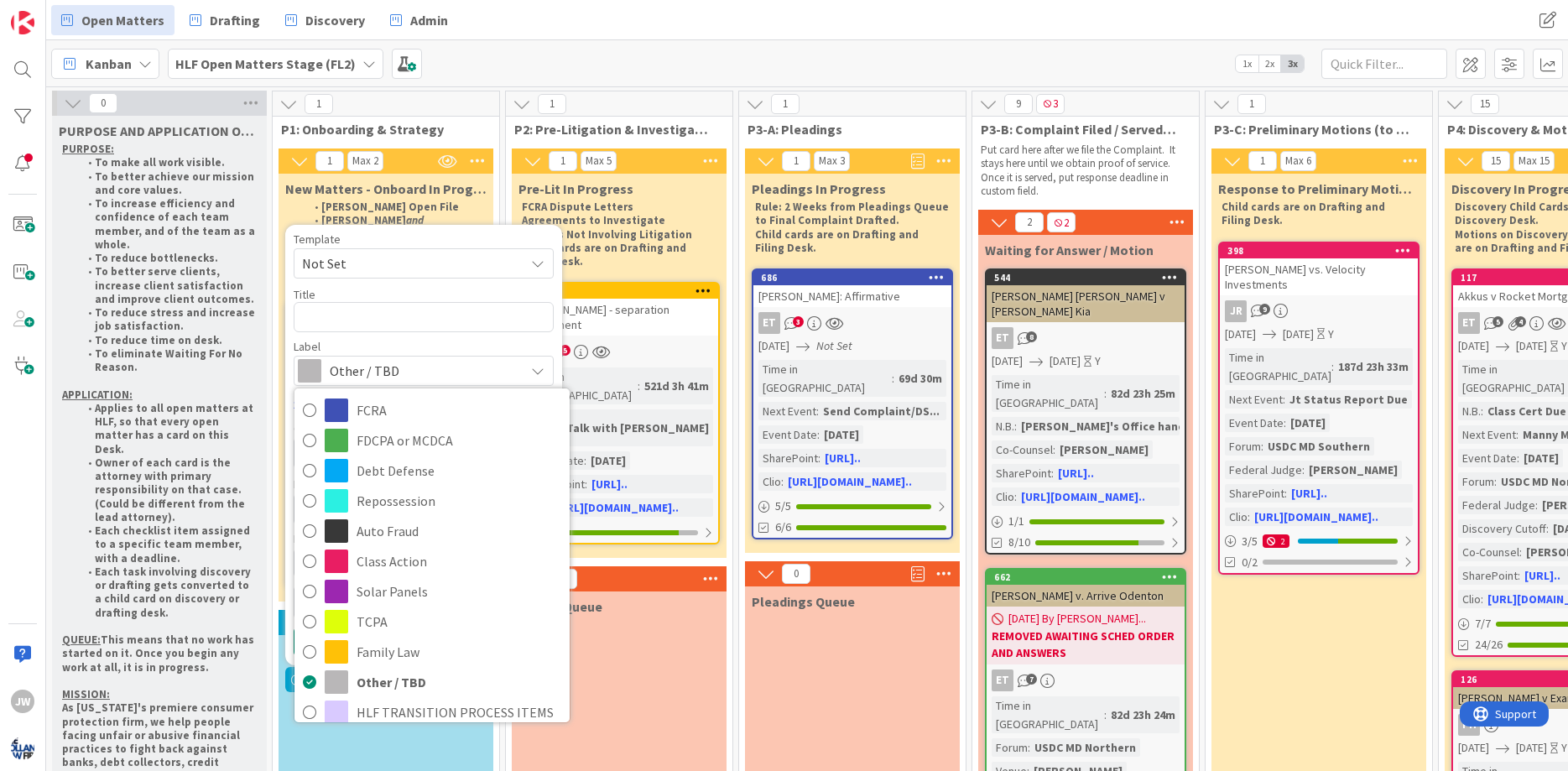
click at [410, 359] on span "Other / TBD" at bounding box center [422, 371] width 186 height 24
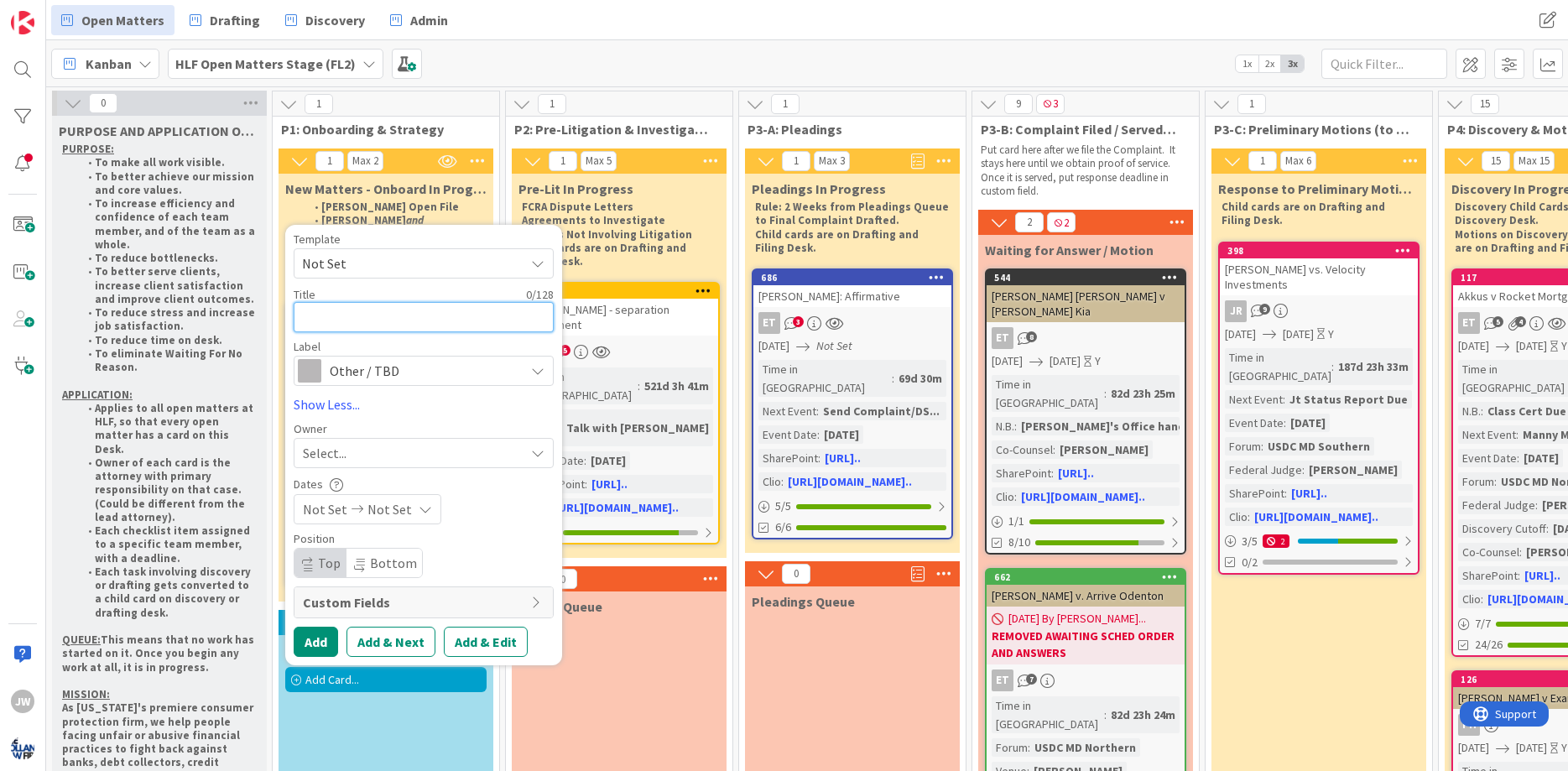
click at [362, 302] on textarea at bounding box center [423, 317] width 260 height 30
type textarea "x"
type textarea "Ro"
type textarea "x"
type textarea "Rose"
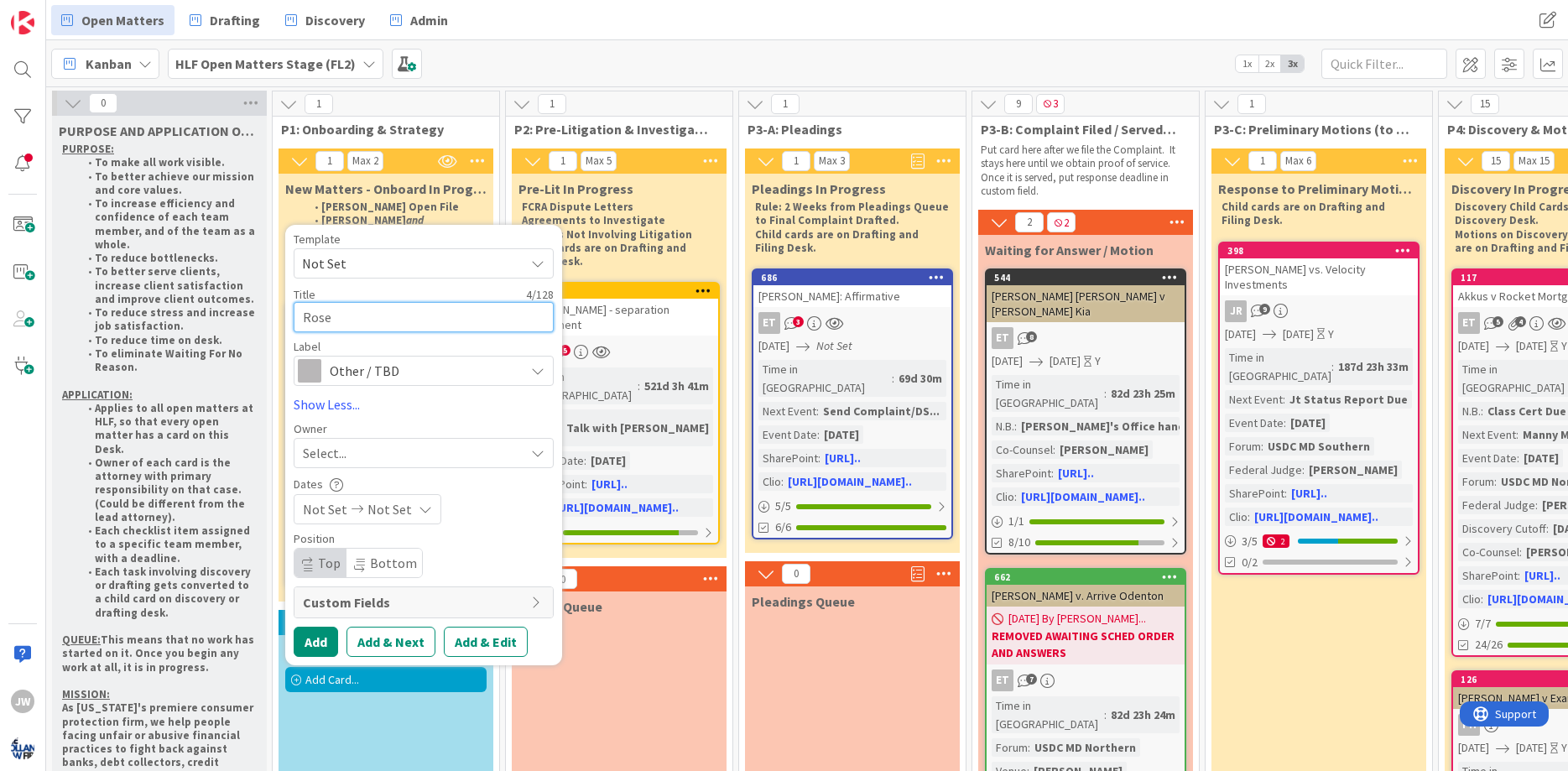
type textarea "x"
type textarea "[PERSON_NAME]"
type textarea "x"
type textarea "Rosemar"
type textarea "x"
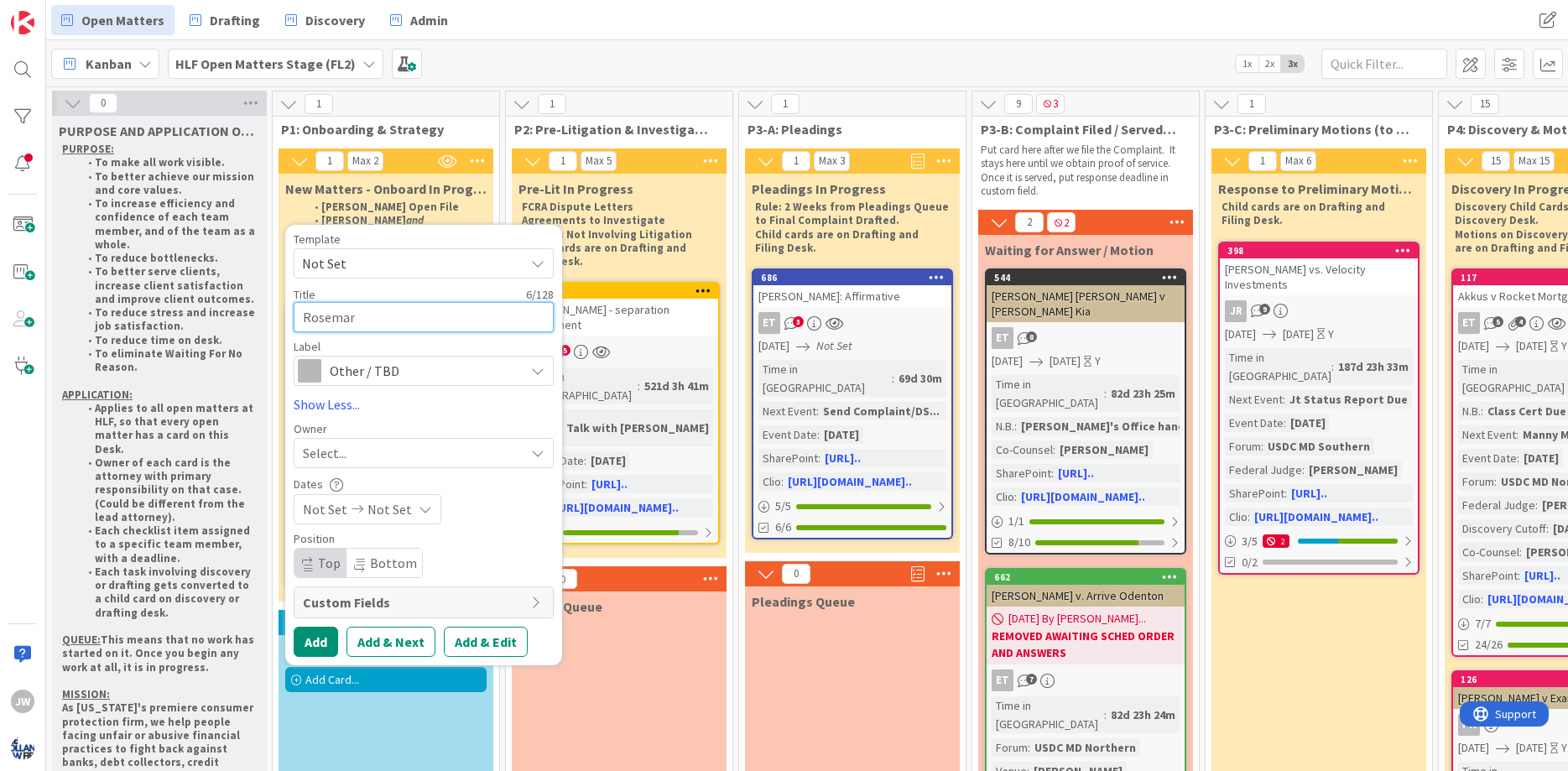
type textarea "[PERSON_NAME]"
type textarea "x"
type textarea "[PERSON_NAME]"
type textarea "x"
type textarea "[PERSON_NAME]"
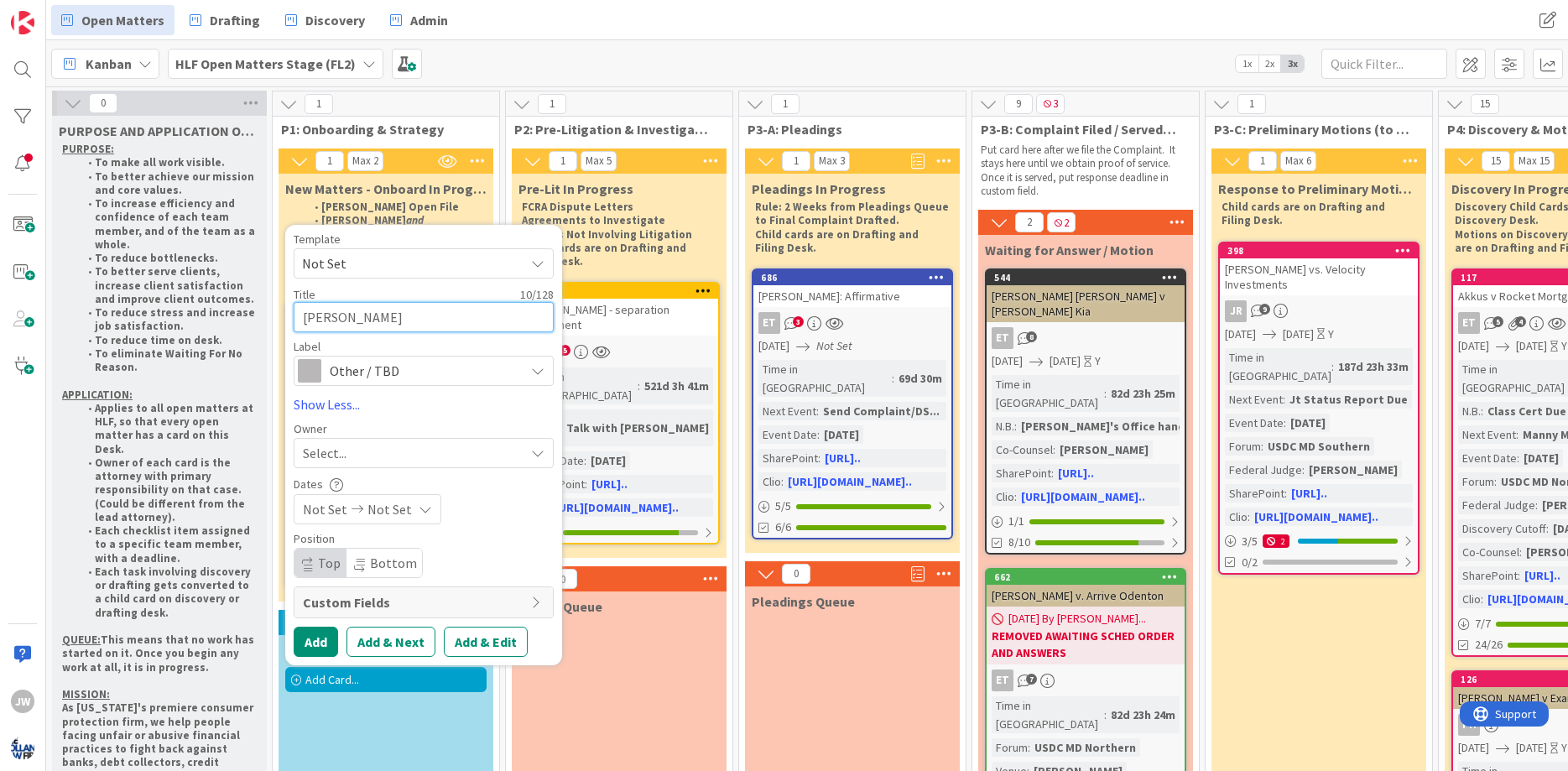
type textarea "x"
type textarea "[PERSON_NAME]"
type textarea "x"
type textarea "[PERSON_NAME]"
type textarea "x"
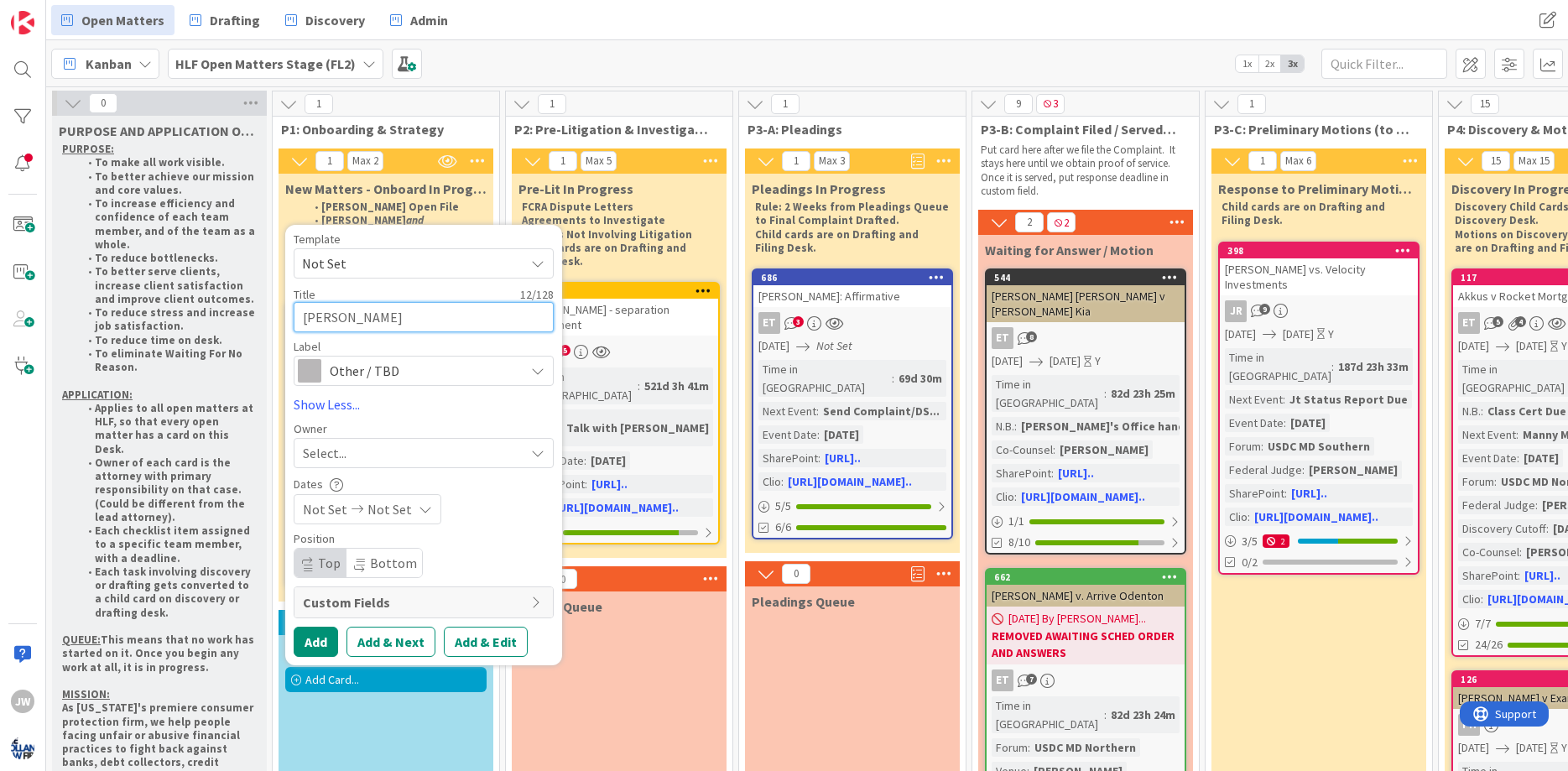
type textarea "[PERSON_NAME]"
type textarea "x"
type textarea "[PERSON_NAME]"
type textarea "x"
type textarea "[PERSON_NAME]"
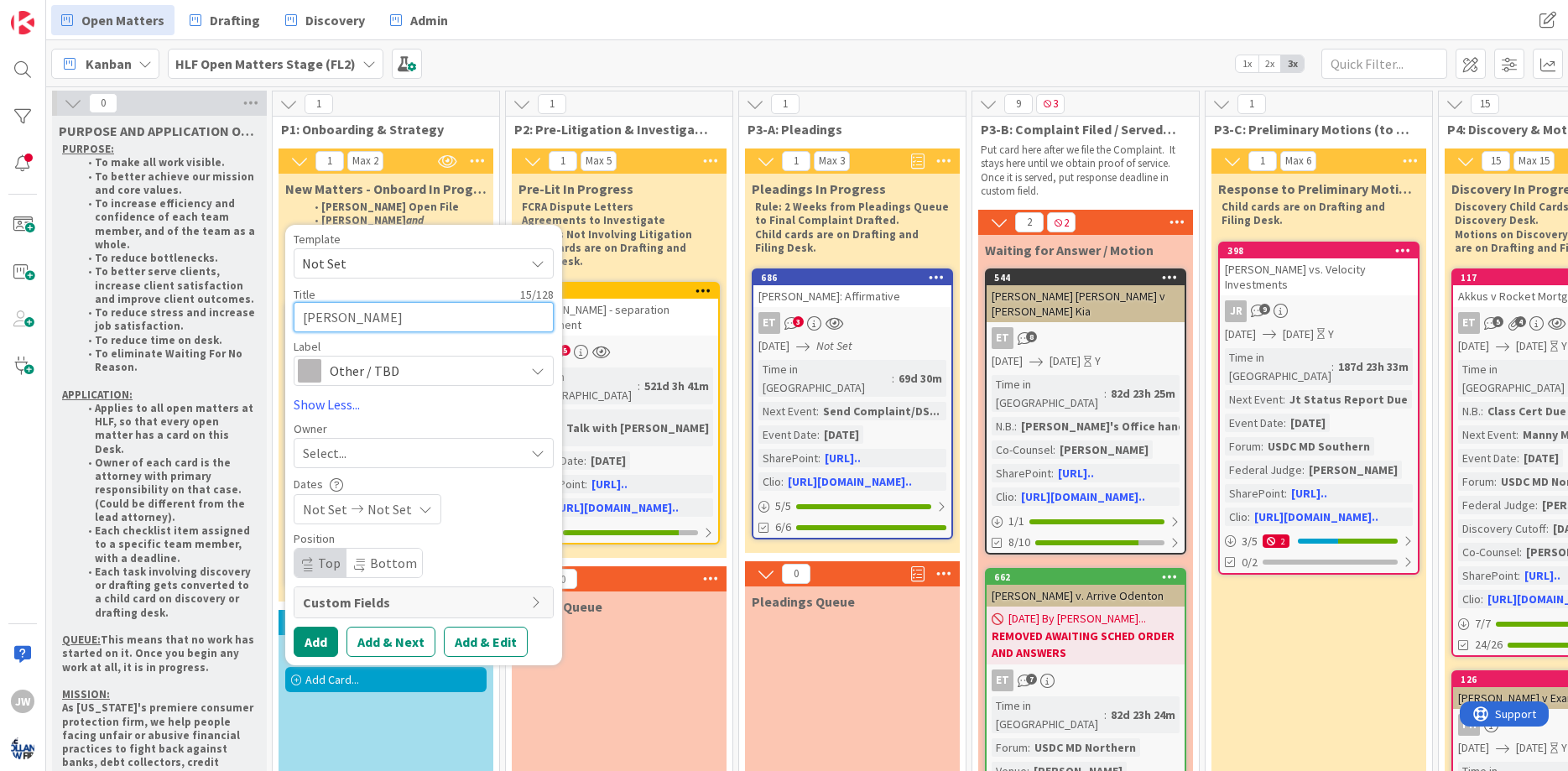
type textarea "x"
type textarea "[PERSON_NAME]"
type textarea "x"
type textarea "[PERSON_NAME]:"
type textarea "x"
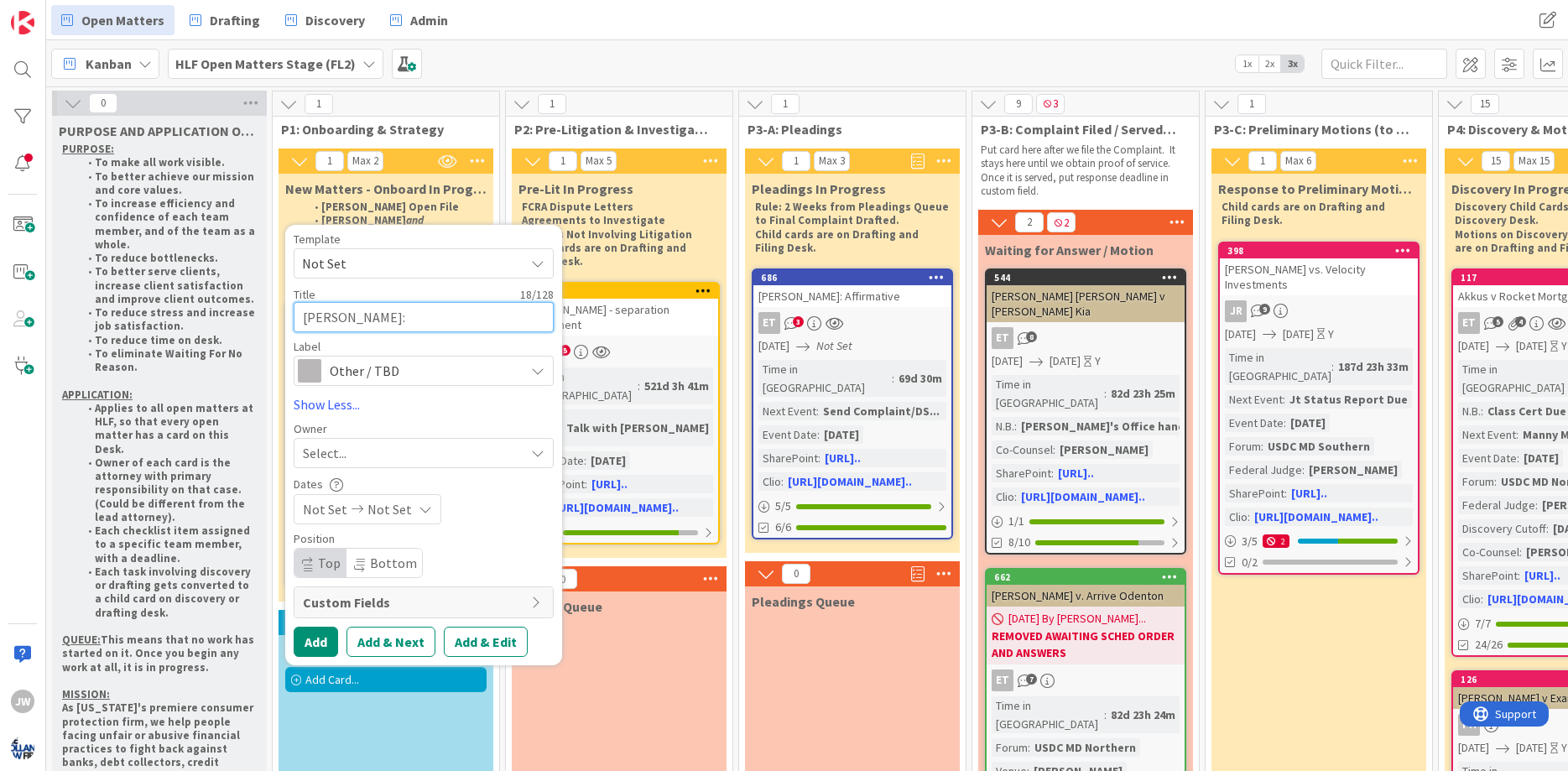
type textarea "[PERSON_NAME]: I"
type textarea "x"
type textarea "[PERSON_NAME]: ID"
type textarea "x"
type textarea "[PERSON_NAME]: ID"
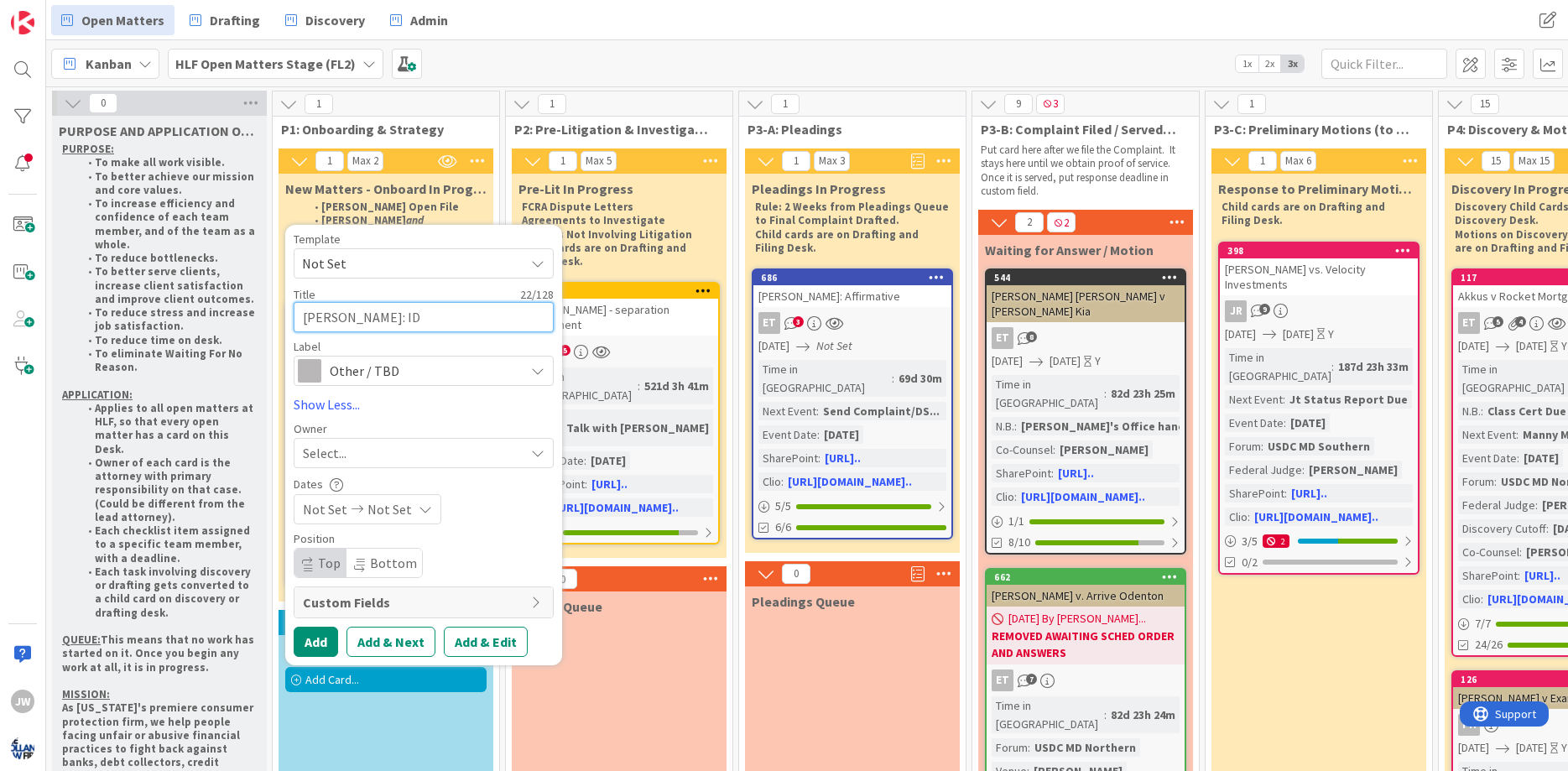
type textarea "x"
type textarea "[PERSON_NAME]: ID T"
type textarea "x"
type textarea "[PERSON_NAME]: ID Th"
type textarea "x"
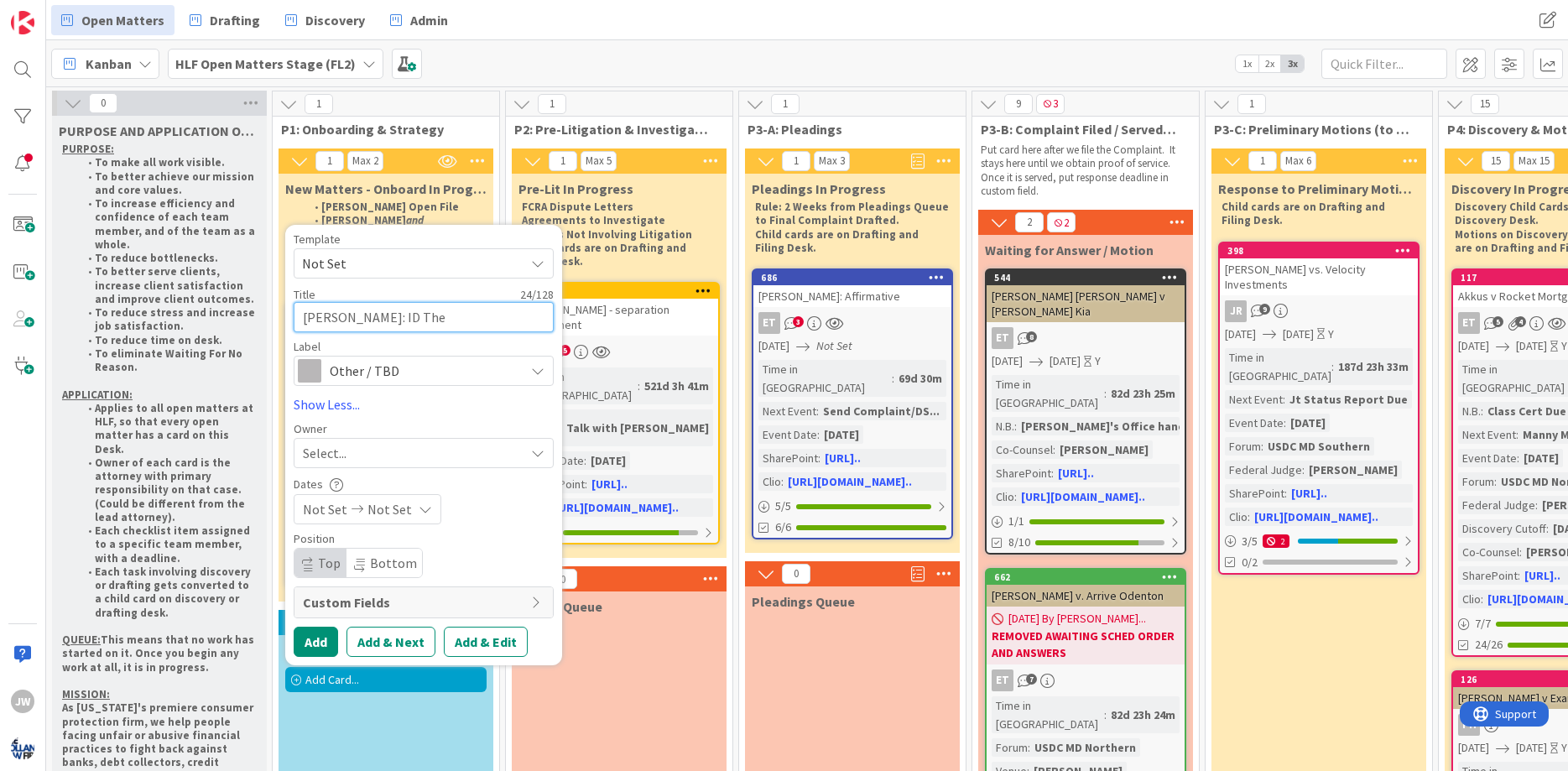
type textarea "[PERSON_NAME]: ID Thef"
type textarea "x"
type textarea "[PERSON_NAME]: ID Theft"
click at [360, 443] on div "Select..." at bounding box center [414, 452] width 222 height 20
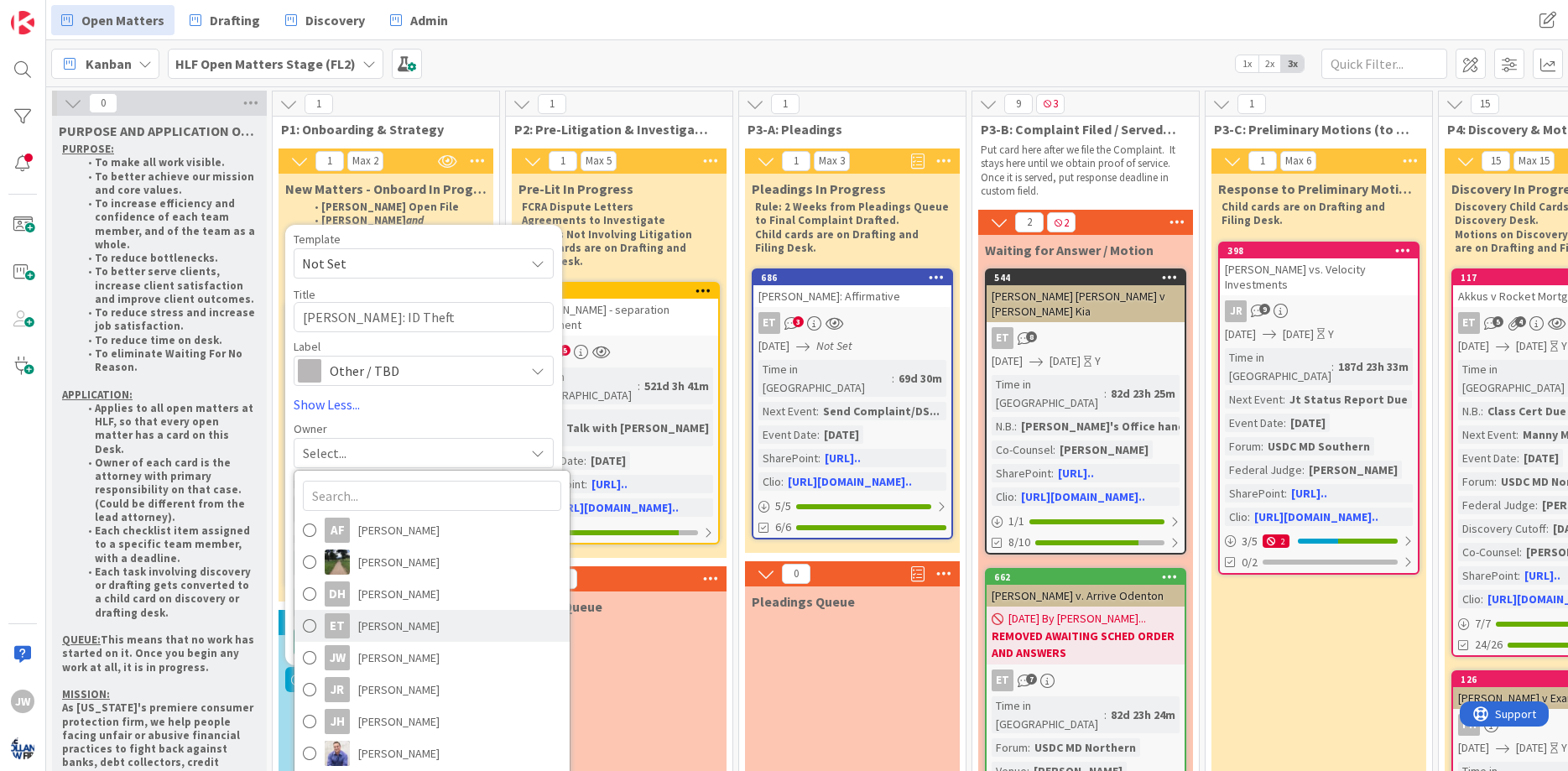
click at [387, 613] on span "[PERSON_NAME]" at bounding box center [399, 625] width 81 height 26
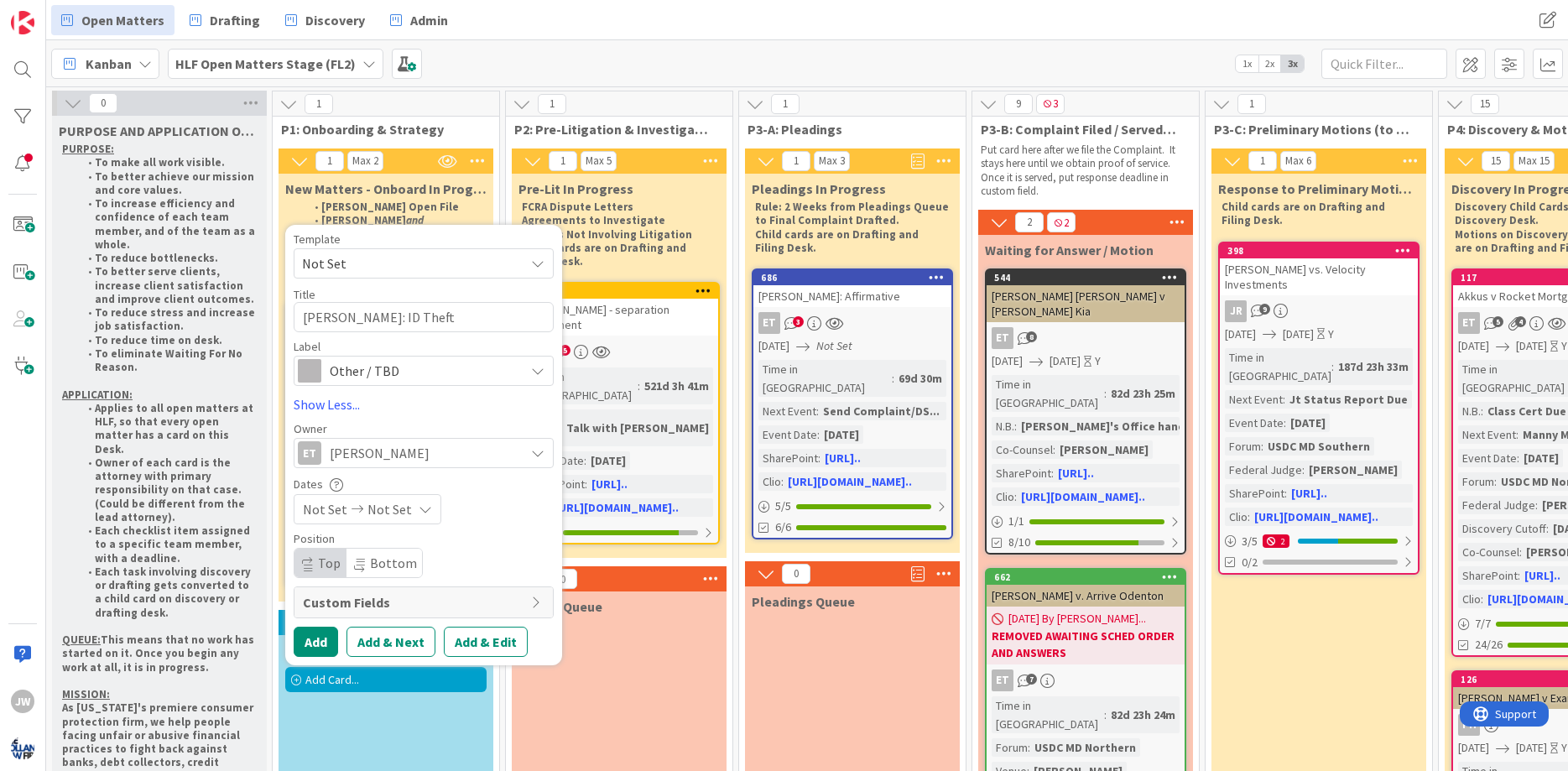
type textarea "x"
click at [465, 627] on button "Add & Edit" at bounding box center [485, 642] width 84 height 30
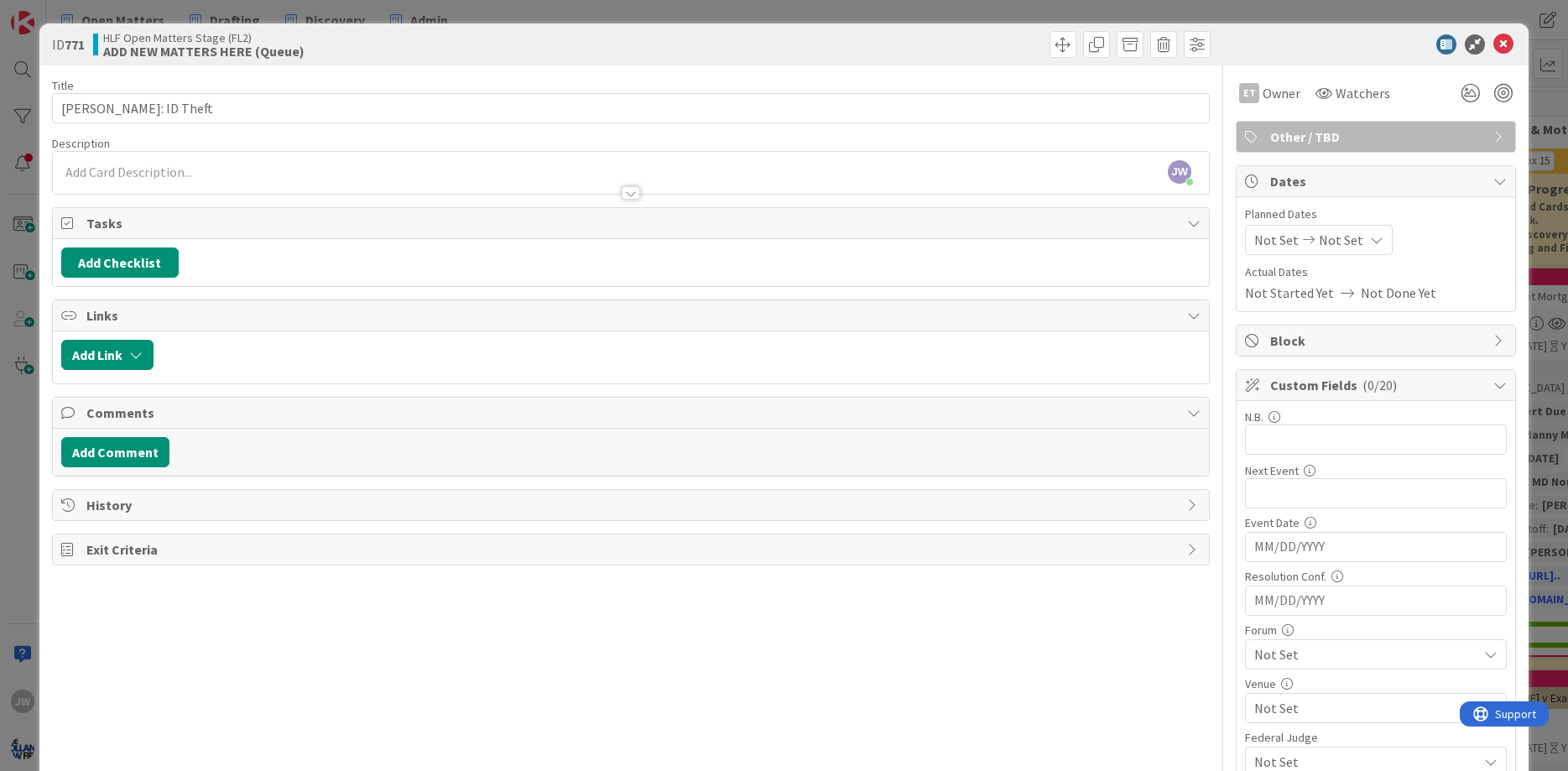
click at [1308, 136] on span "Other / TBD" at bounding box center [1377, 136] width 215 height 20
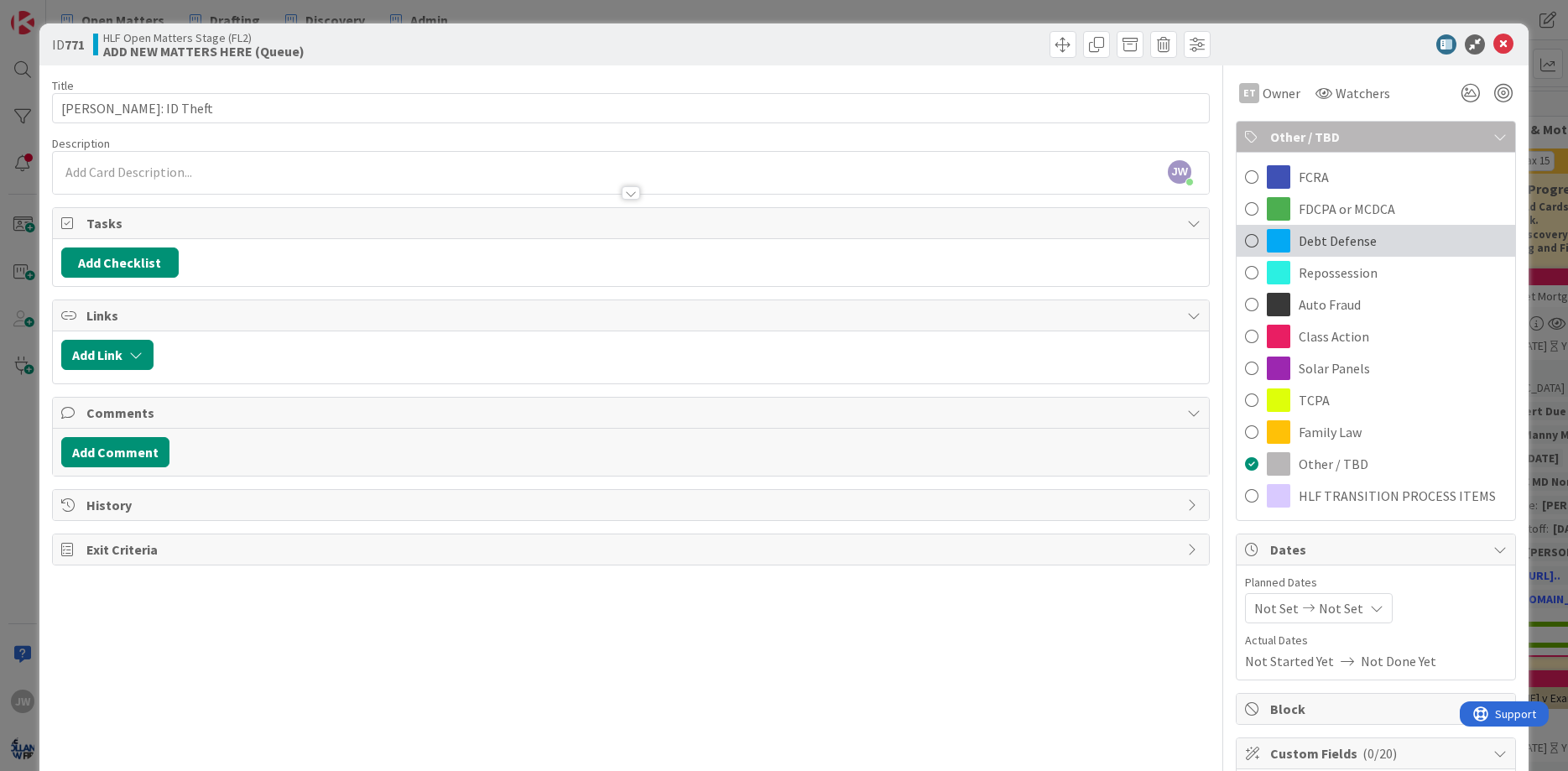
click at [1345, 231] on span "Debt Defense" at bounding box center [1337, 240] width 78 height 20
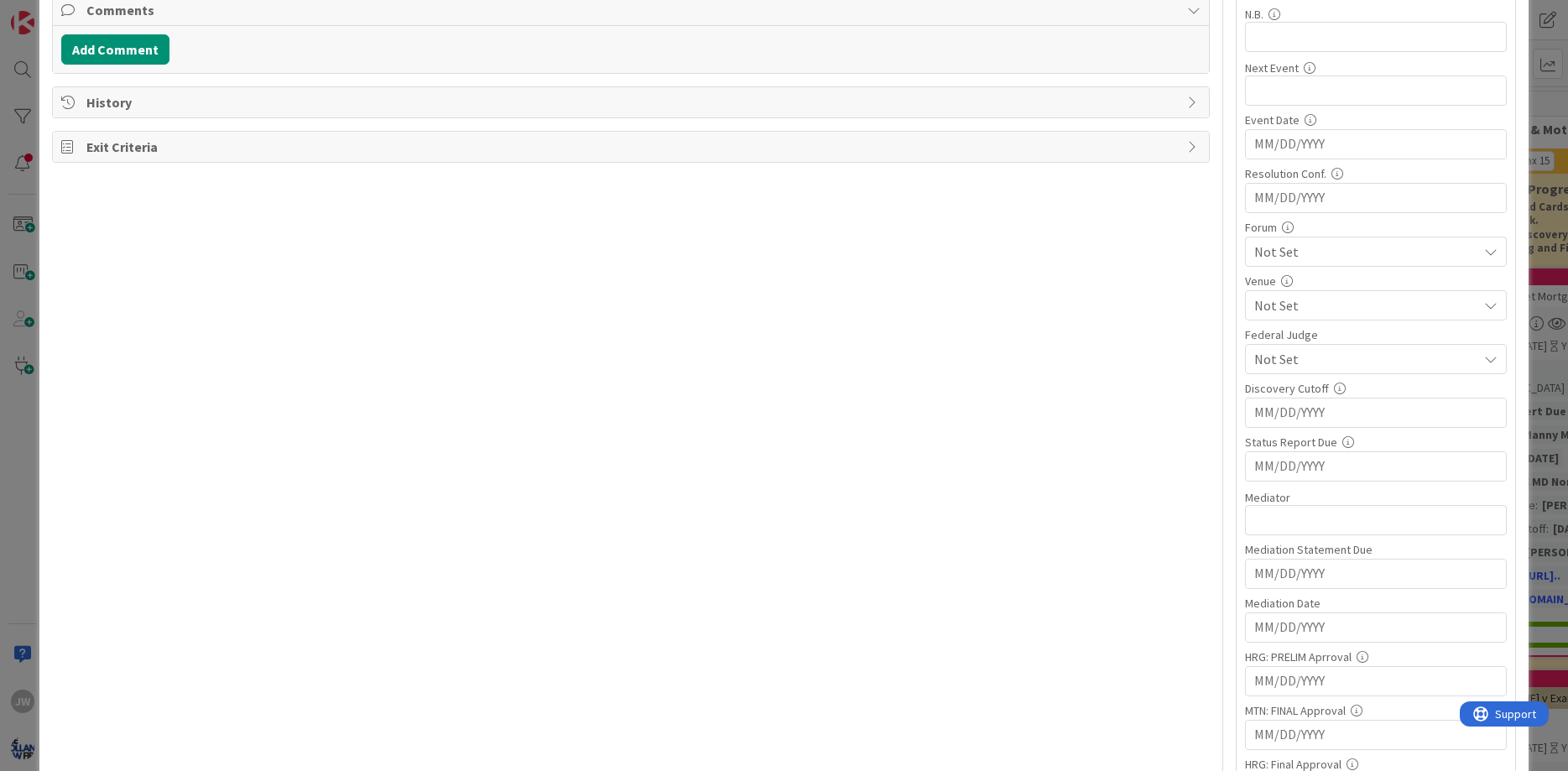
scroll to position [906, 0]
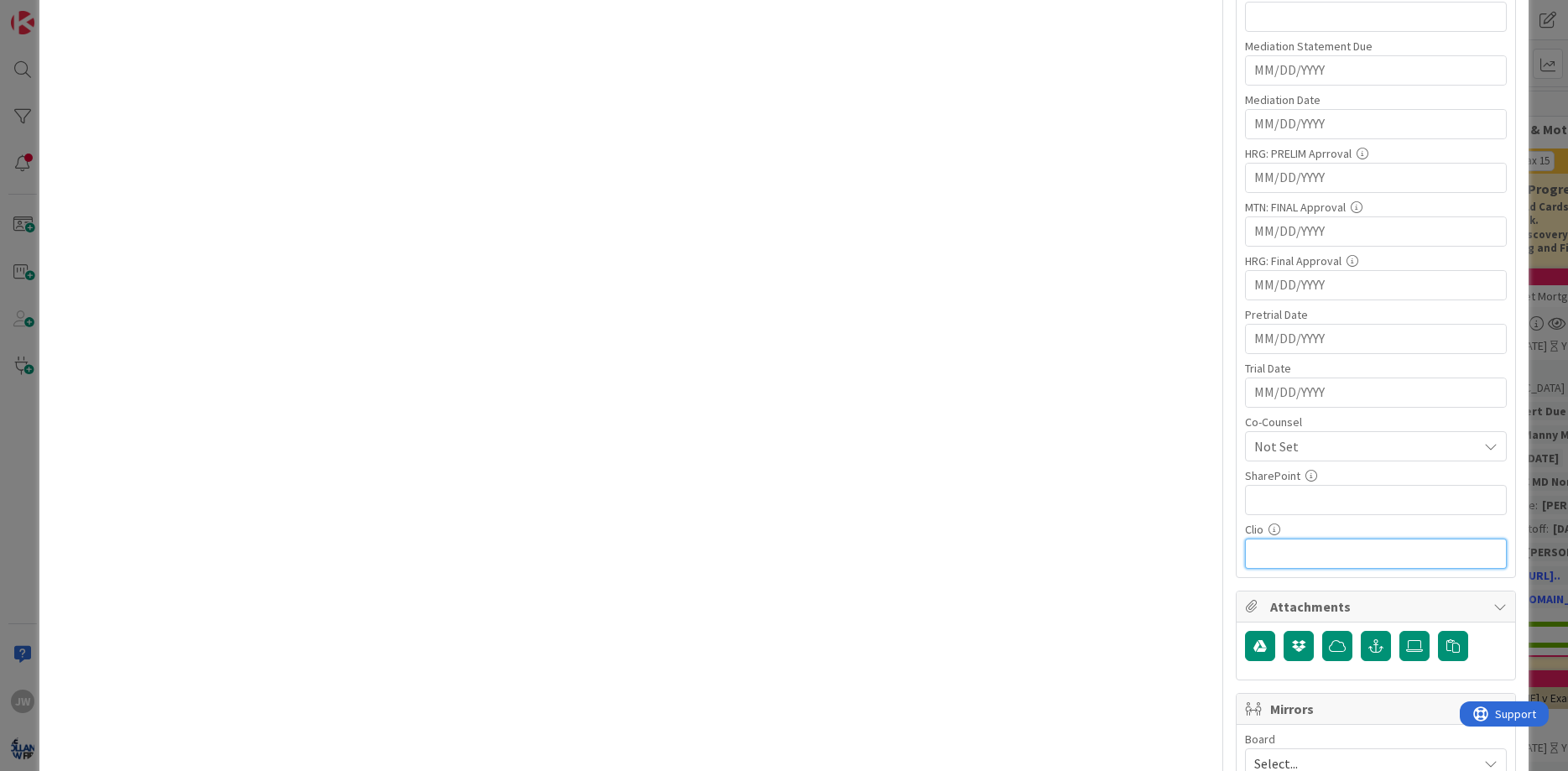
click at [1359, 562] on input "text" at bounding box center [1375, 554] width 261 height 30
paste input "[URL][DOMAIN_NAME]"
type input "[URL][DOMAIN_NAME]"
click at [1270, 497] on input "text" at bounding box center [1375, 500] width 261 height 30
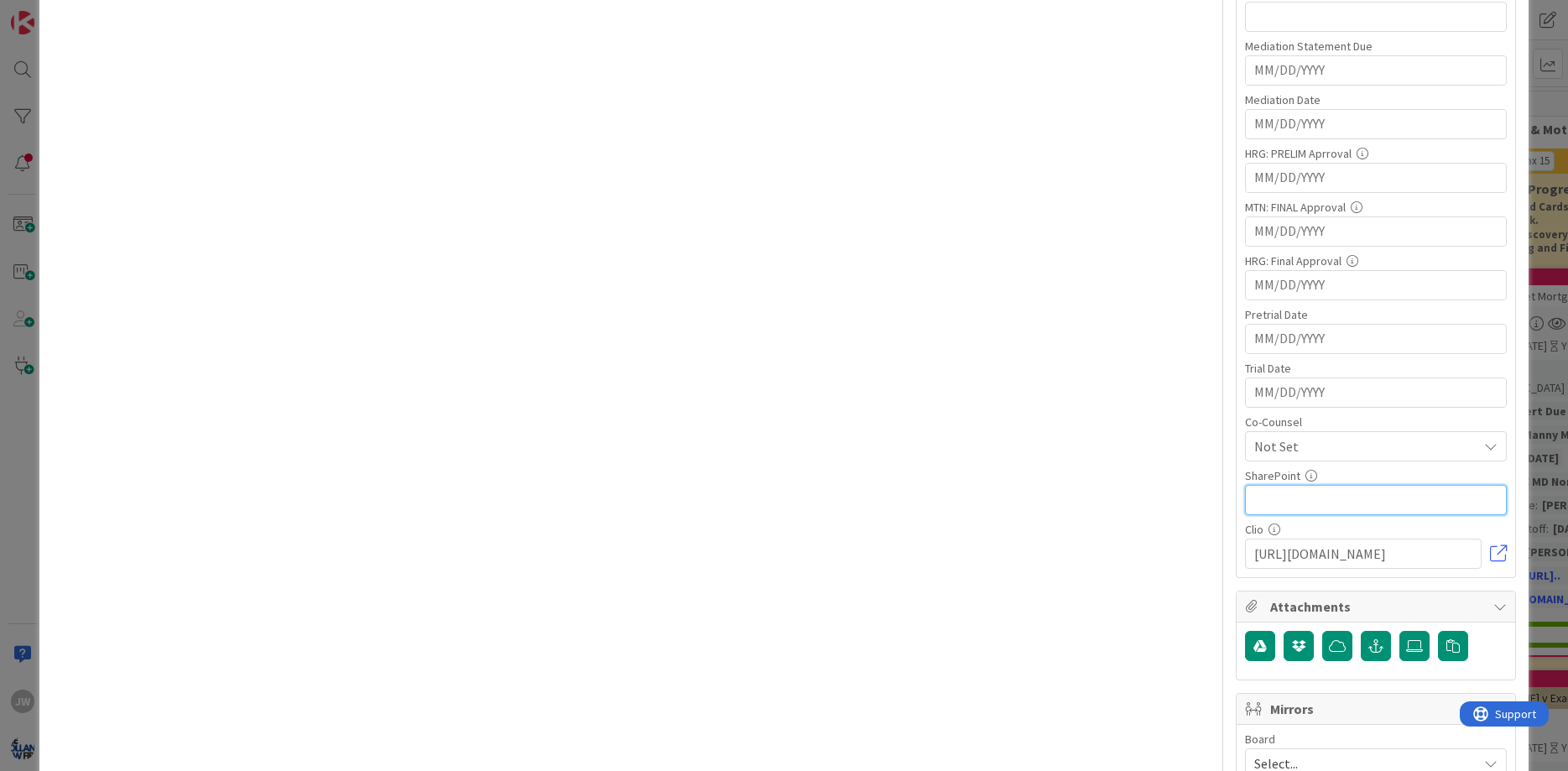
paste input "[URL][DOMAIN_NAME]"
type input "[URL][DOMAIN_NAME]"
click at [1245, 467] on div "N.B. 0 / 32 Next Event 0 / 32 Event Date Navigate forward to interact with the …" at bounding box center [1375, 35] width 278 height 1082
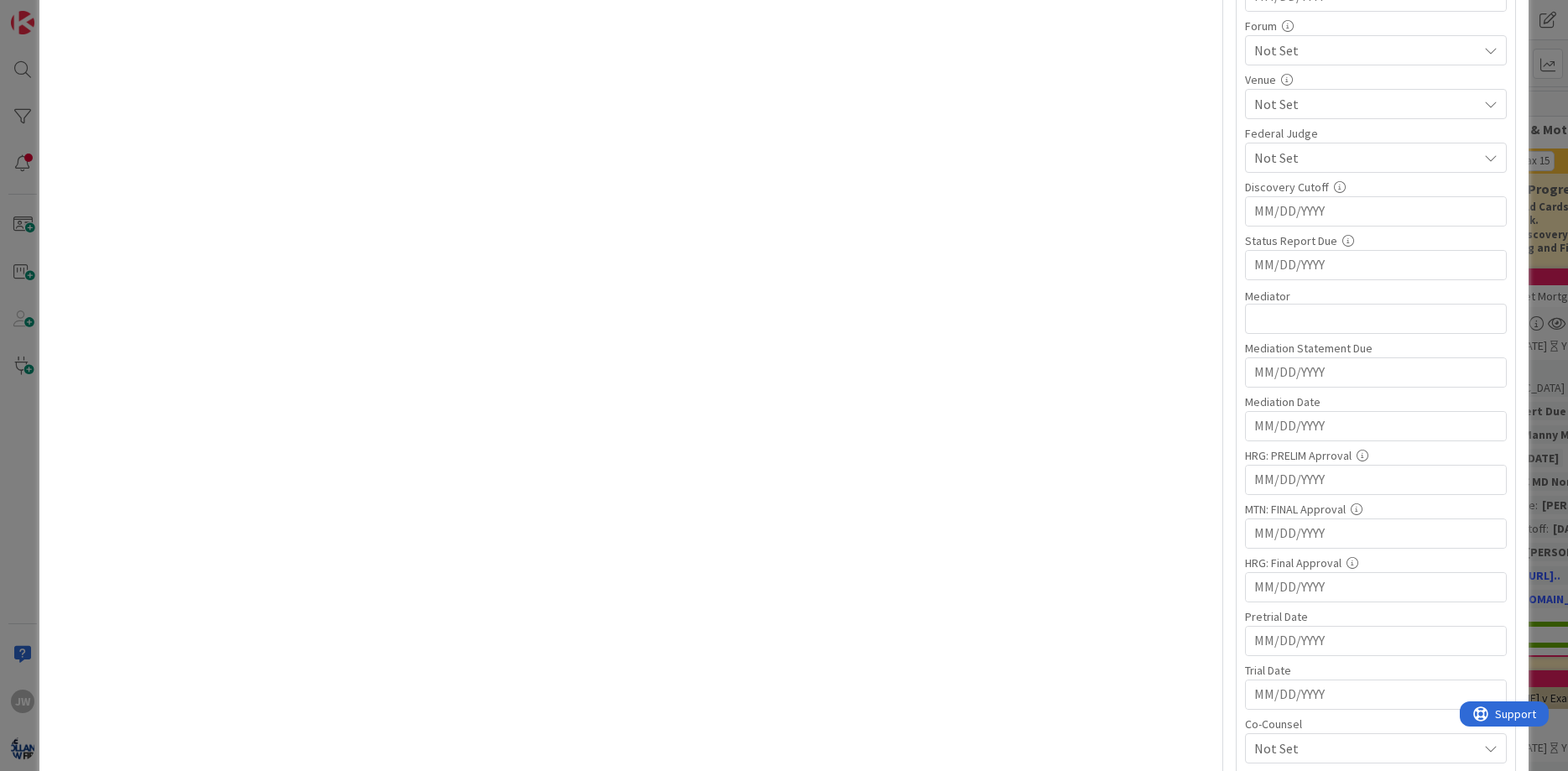
scroll to position [0, 0]
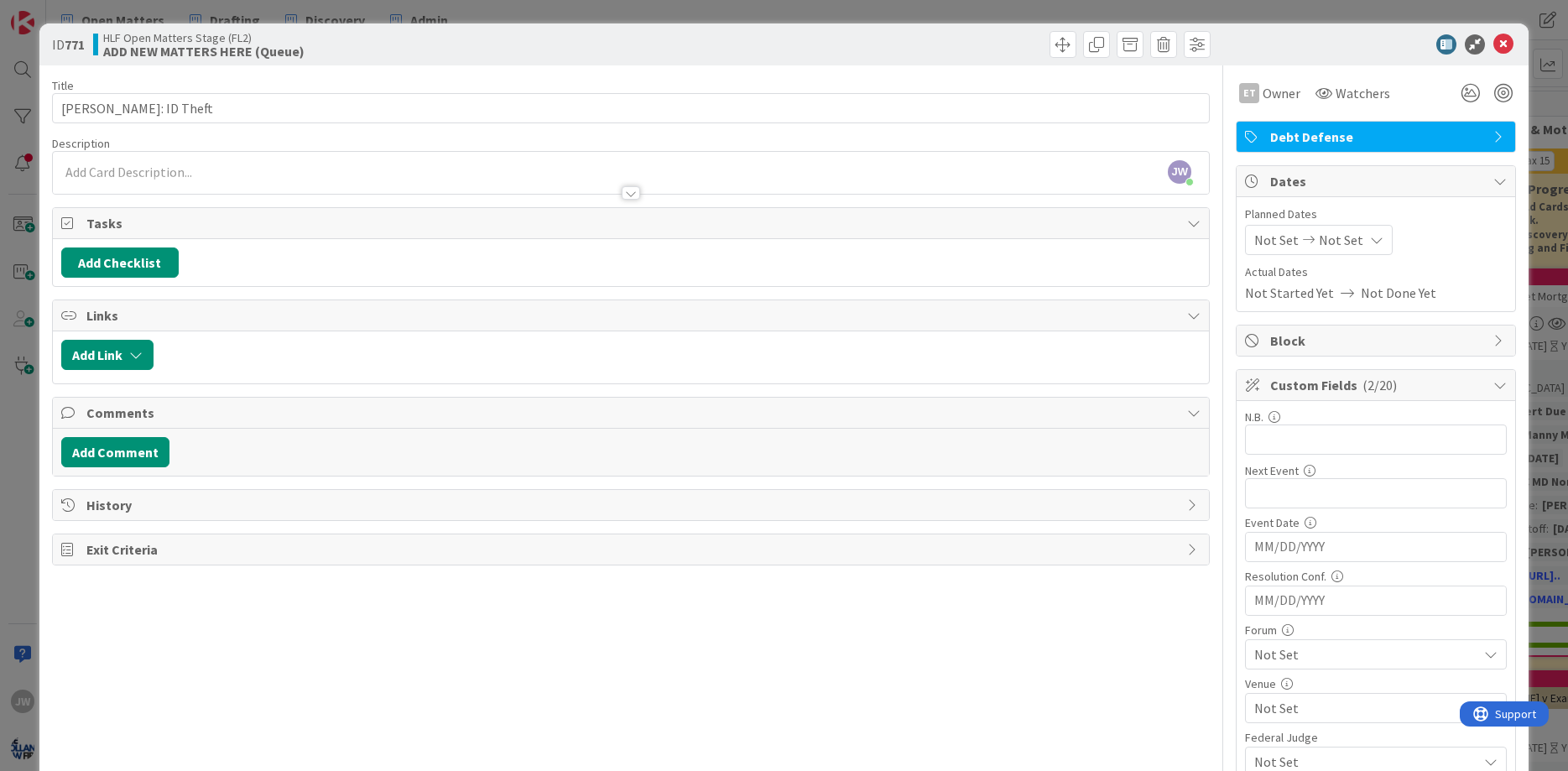
click at [191, 170] on p at bounding box center [631, 173] width 1140 height 19
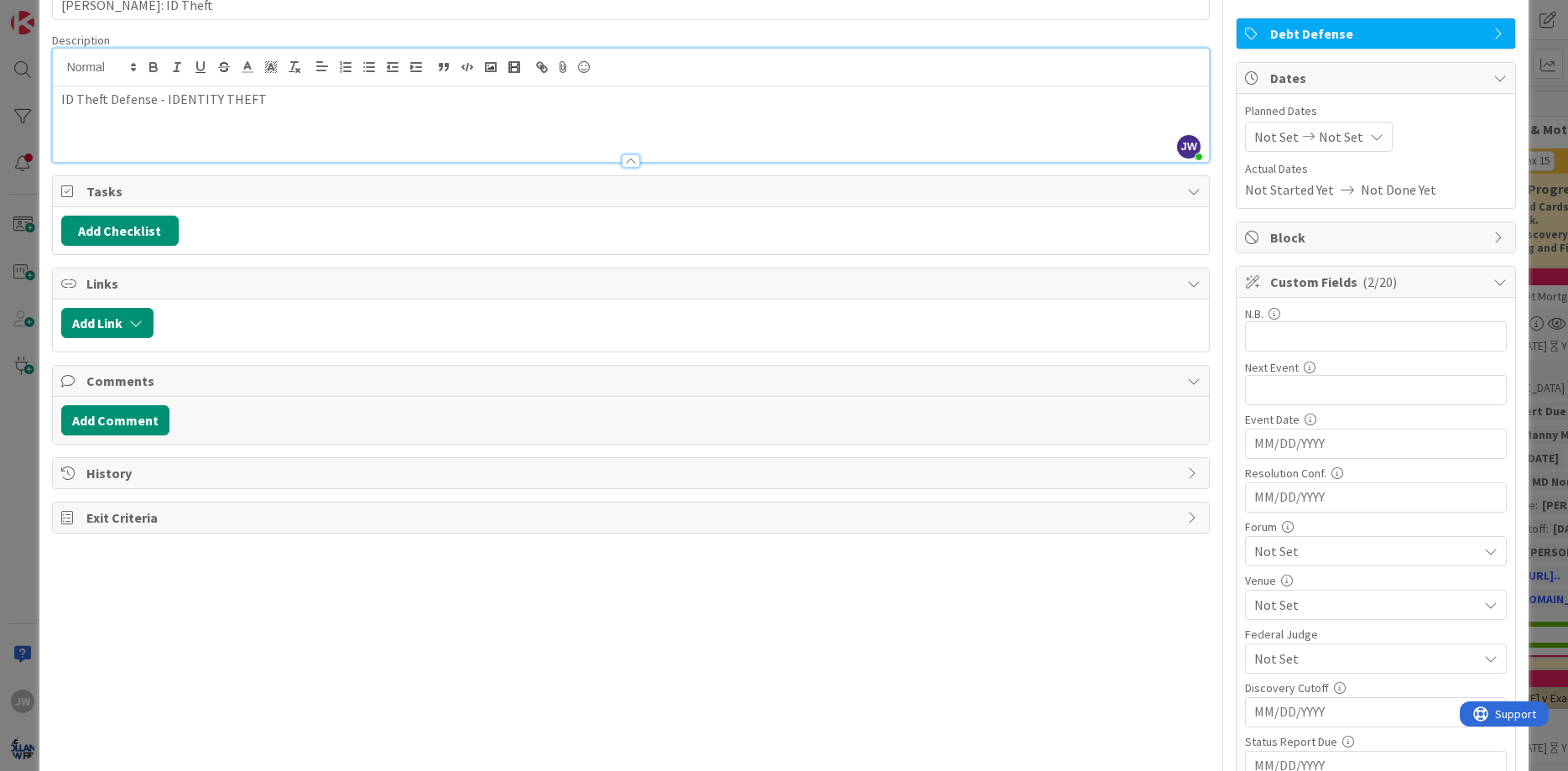
scroll to position [202, 0]
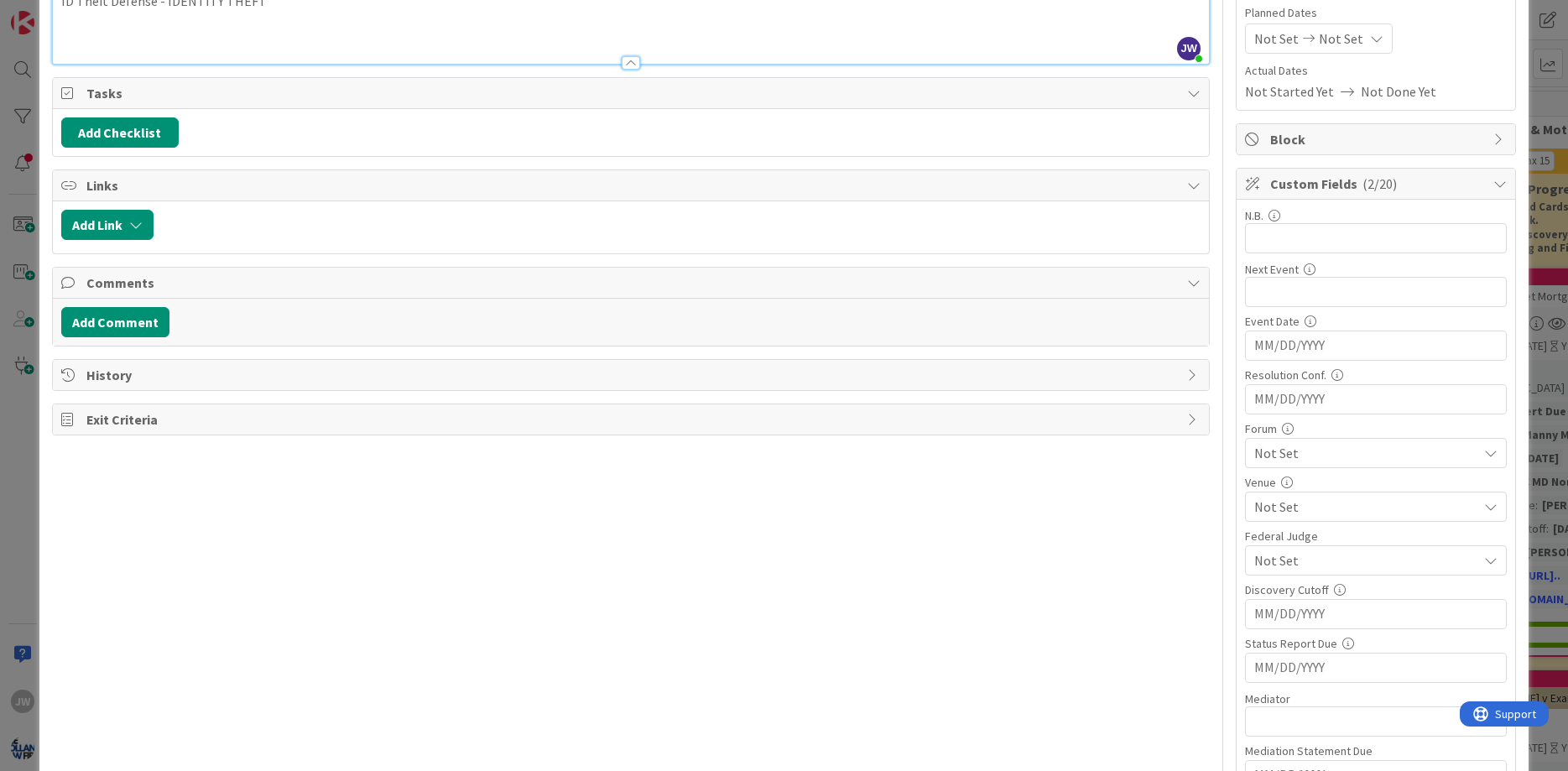
click at [1321, 505] on span "Not Set" at bounding box center [1365, 506] width 223 height 20
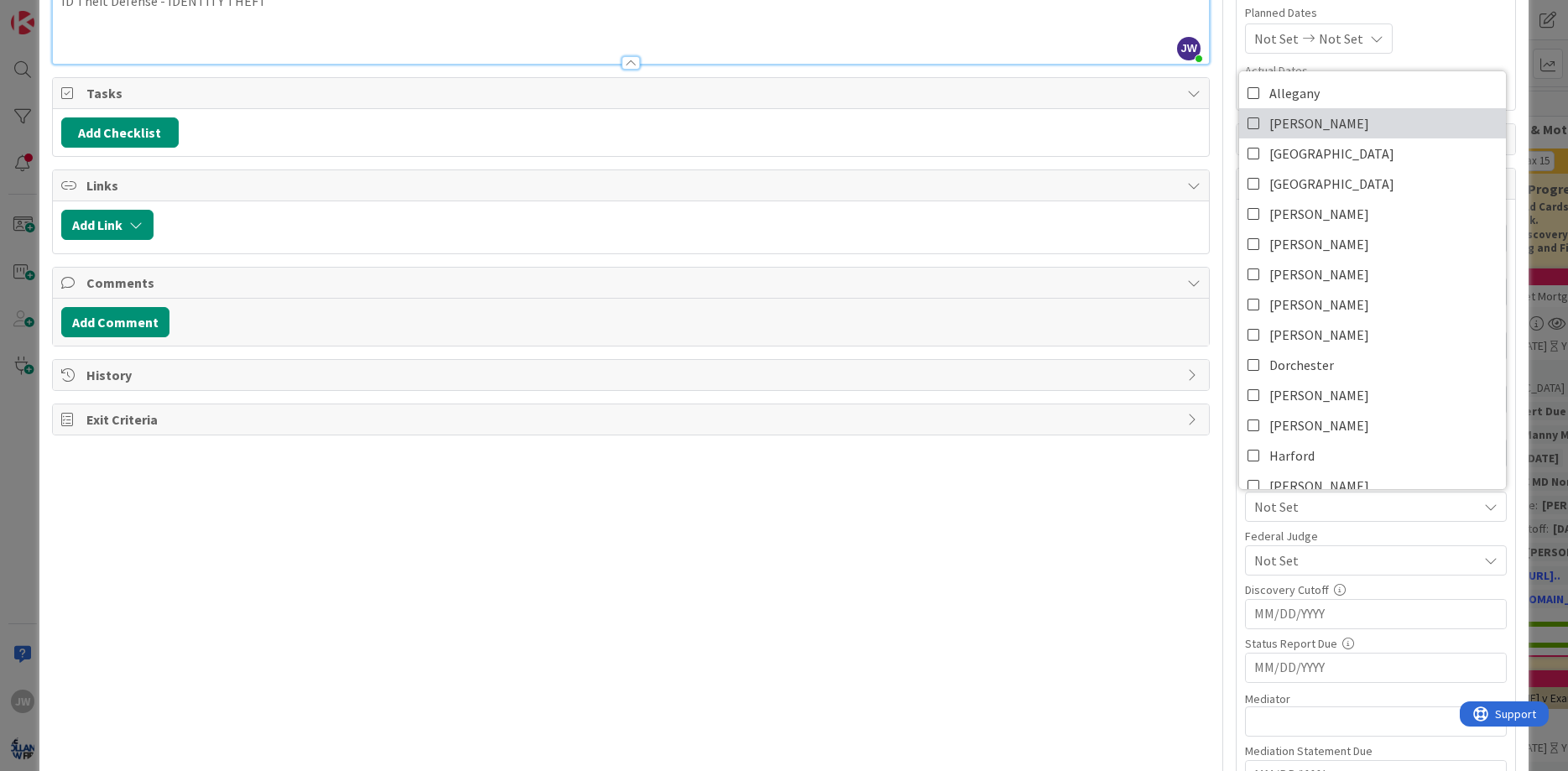
click at [1339, 117] on span "[PERSON_NAME]" at bounding box center [1318, 123] width 99 height 26
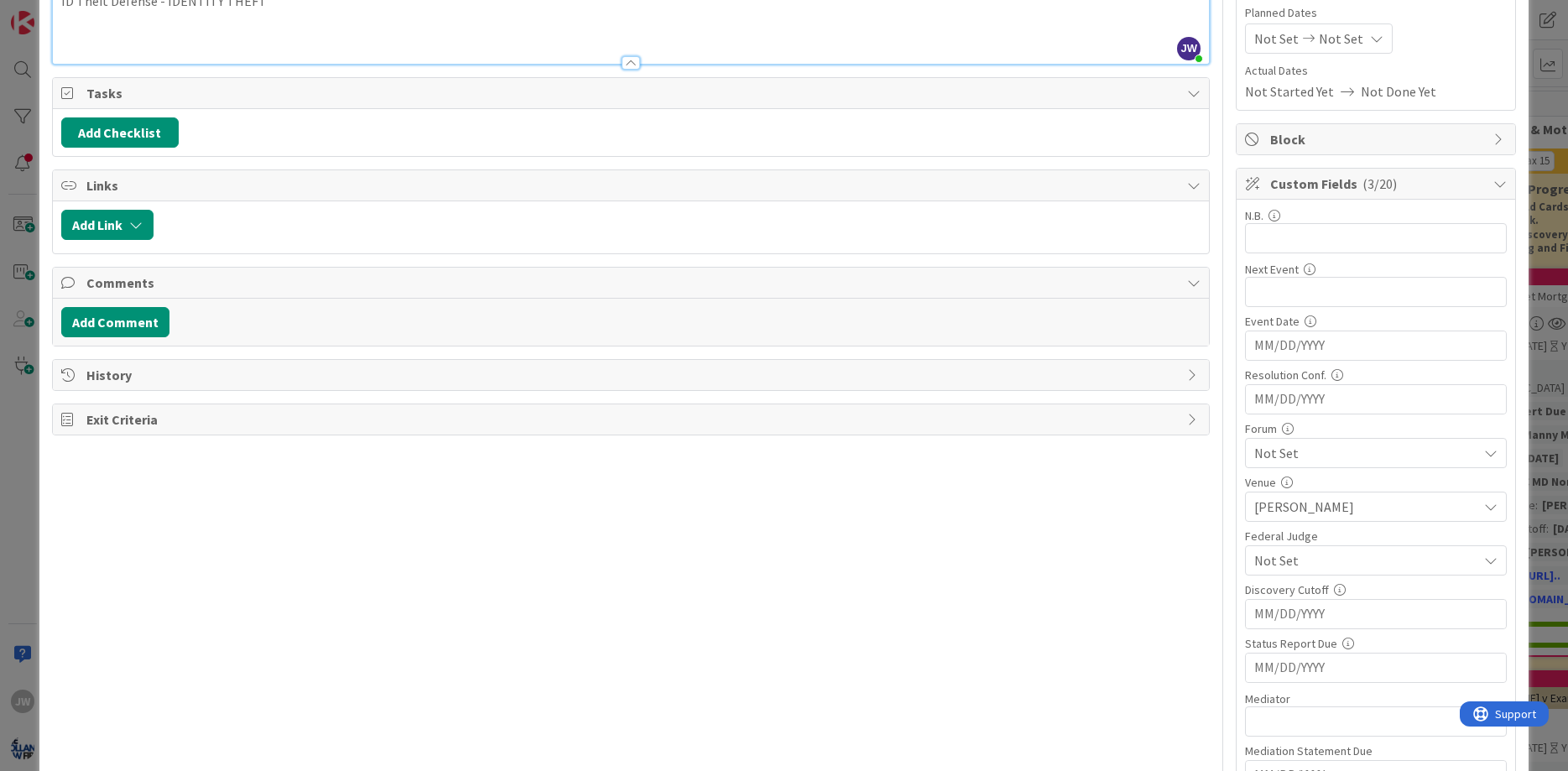
click at [1285, 445] on span "Not Set" at bounding box center [1365, 452] width 223 height 20
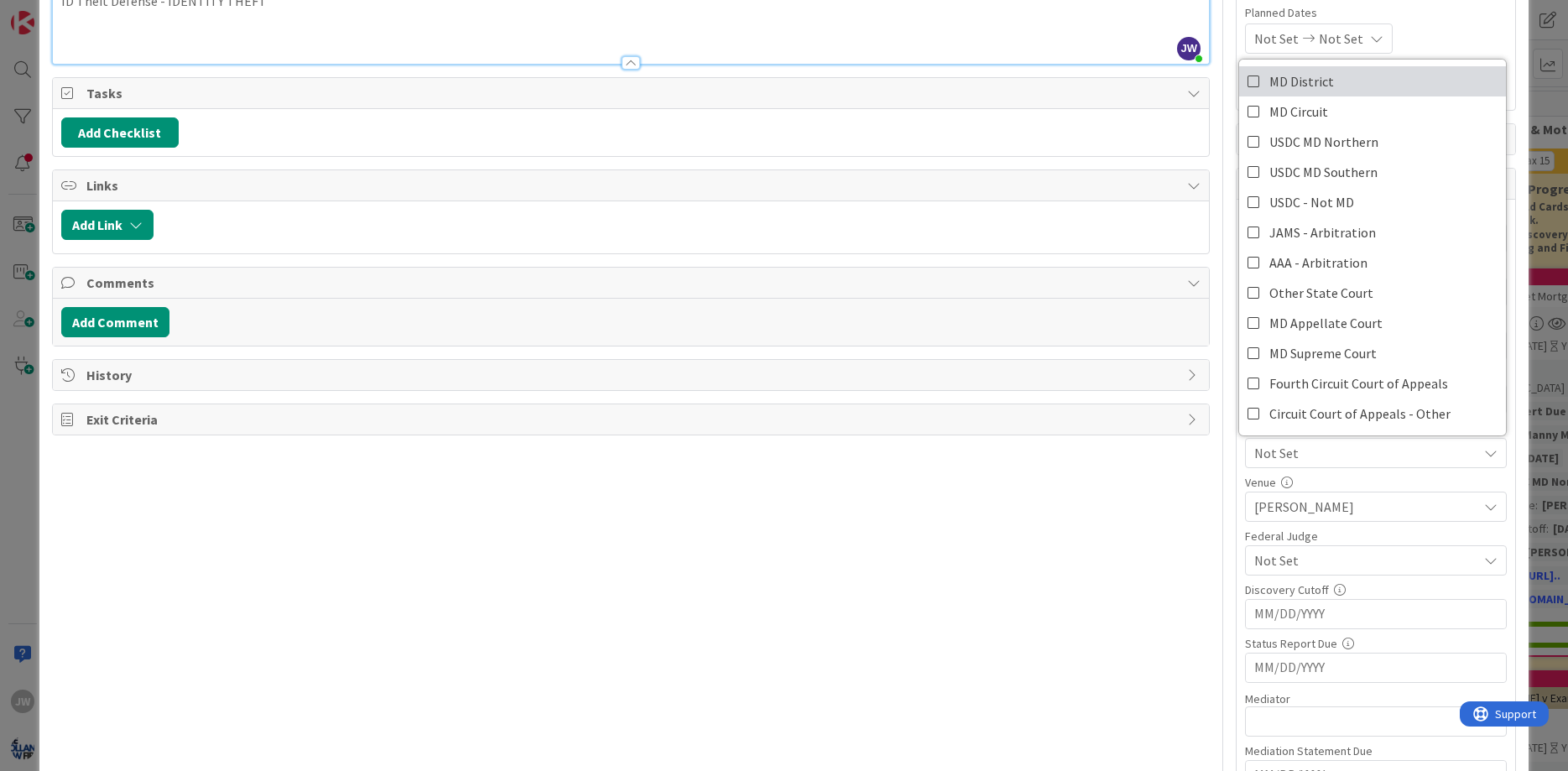
click at [1350, 88] on link "MD District" at bounding box center [1372, 81] width 267 height 30
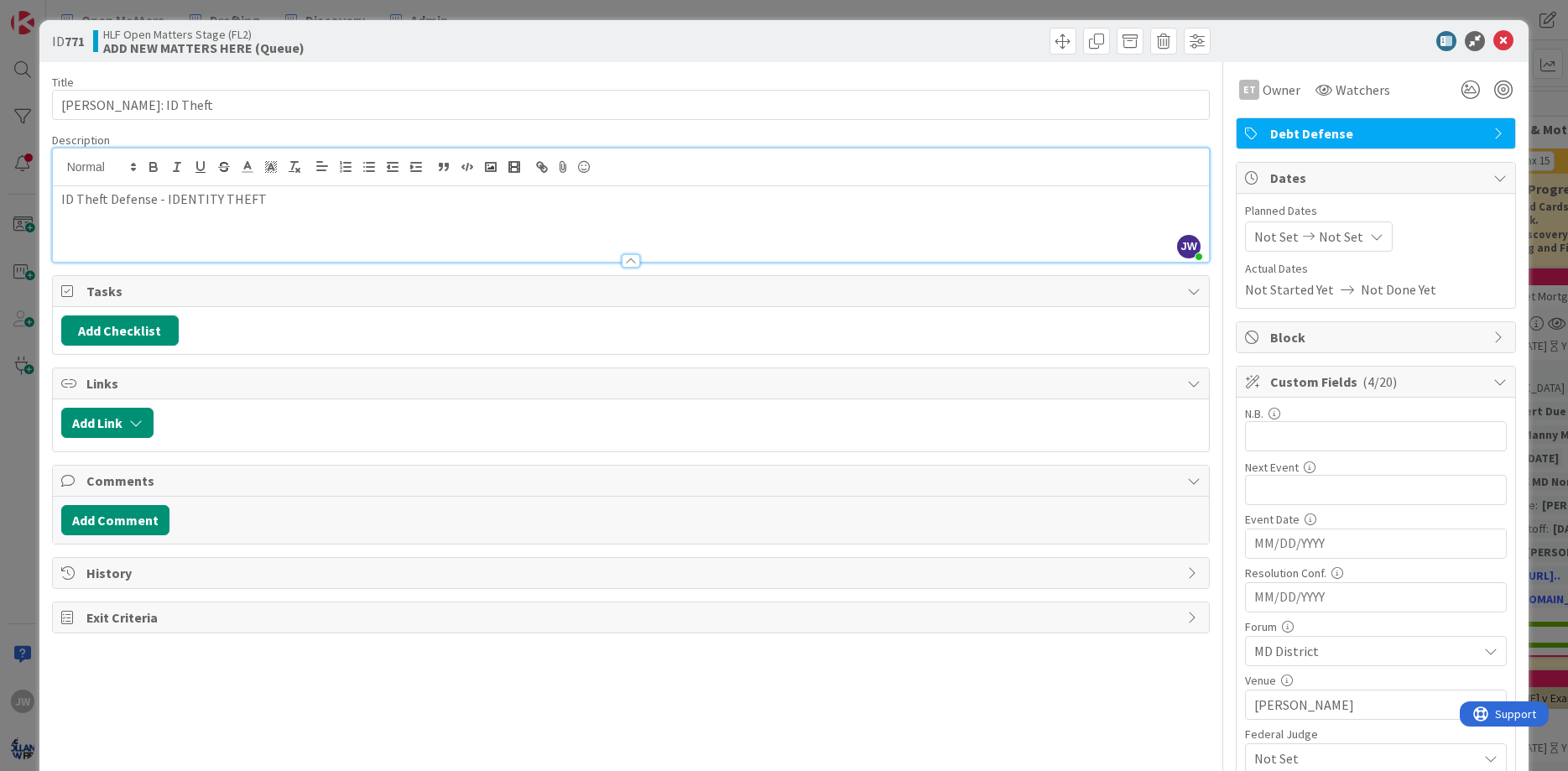
scroll to position [0, 0]
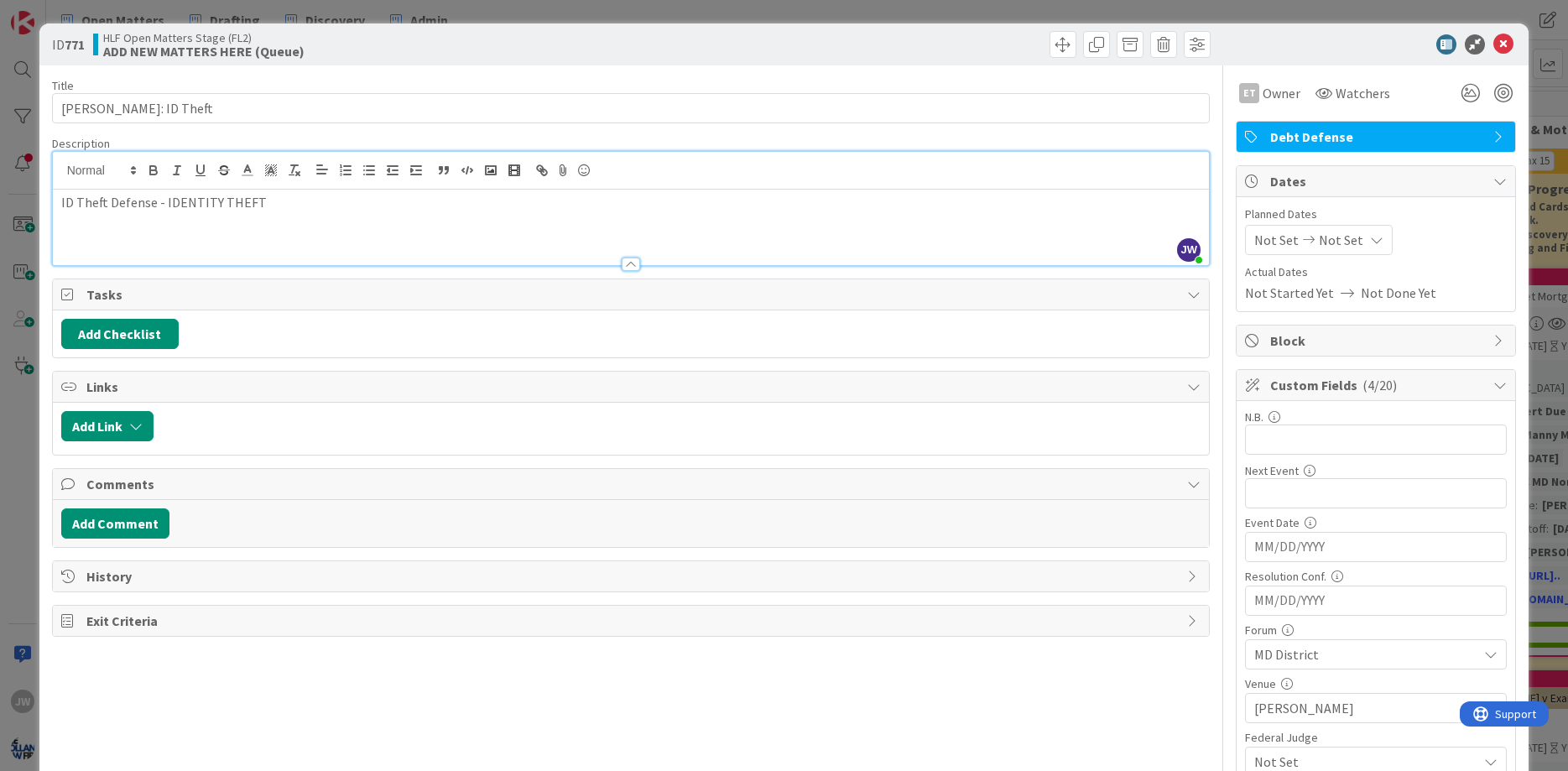
click at [1358, 84] on span "Watchers" at bounding box center [1363, 92] width 55 height 20
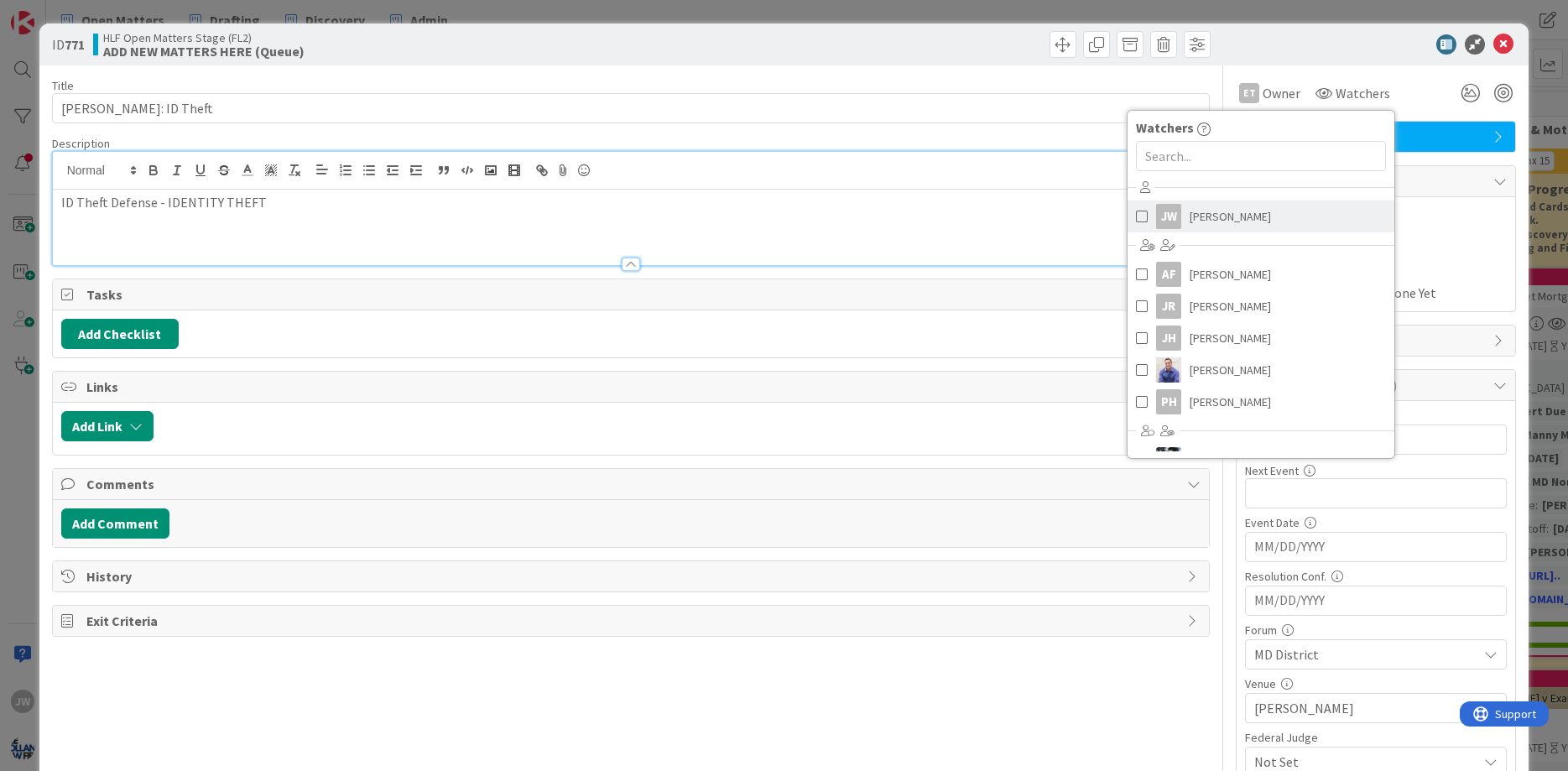
click at [1240, 217] on span "[PERSON_NAME]" at bounding box center [1230, 217] width 81 height 26
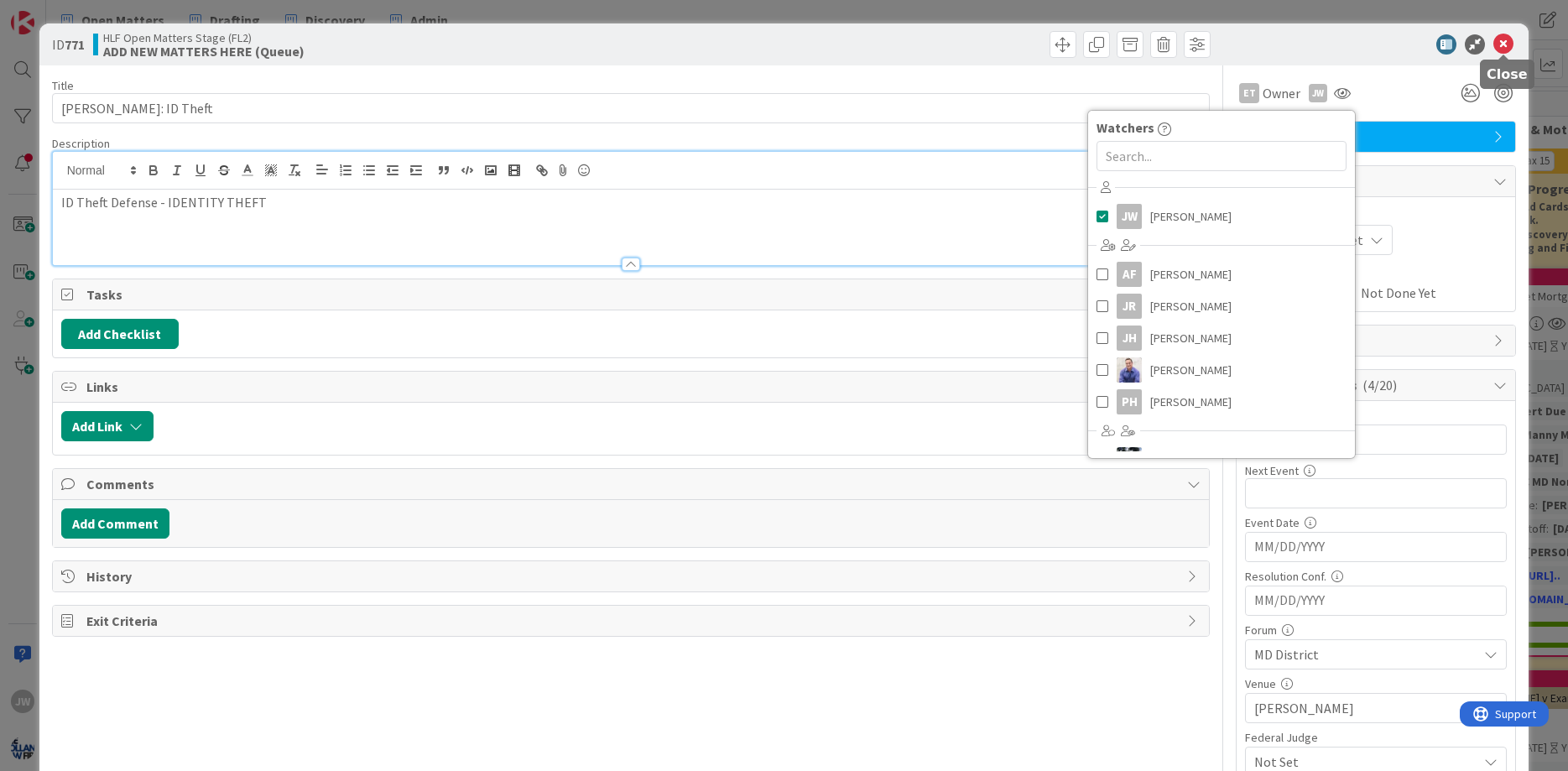
click at [1505, 49] on icon at bounding box center [1503, 44] width 20 height 20
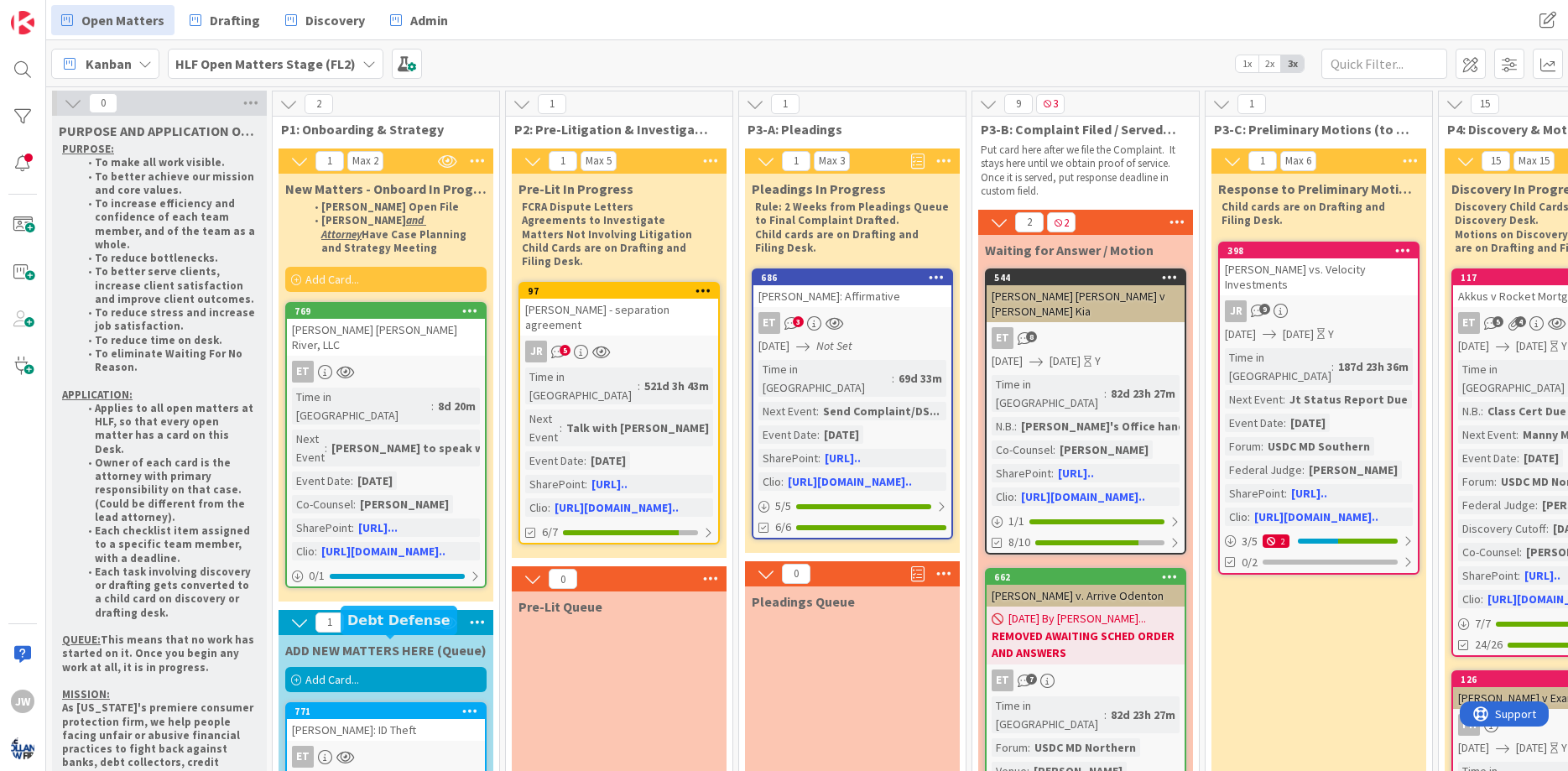
click at [377, 705] on div "771" at bounding box center [389, 710] width 190 height 11
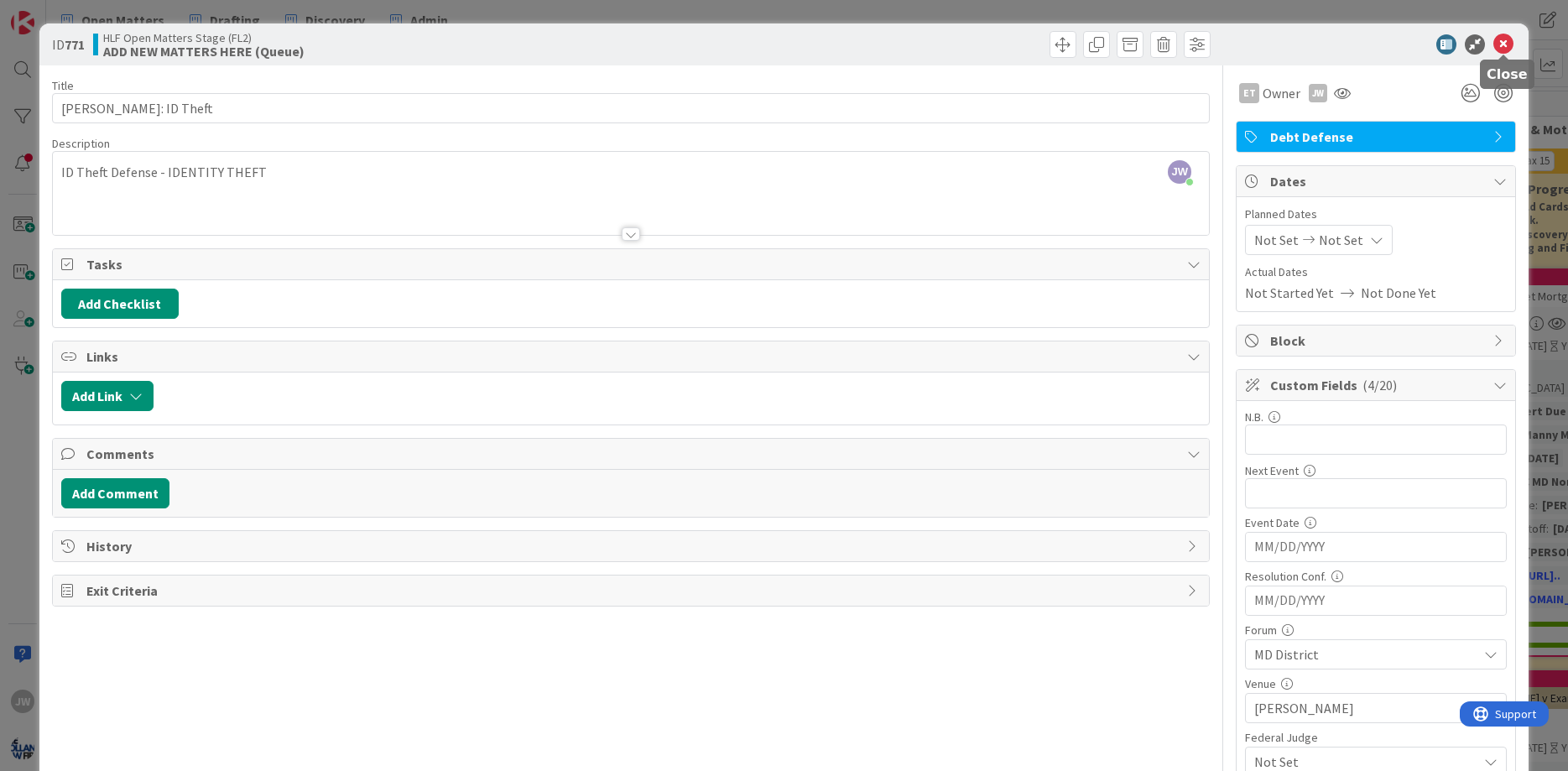
click at [1497, 52] on icon at bounding box center [1503, 44] width 20 height 20
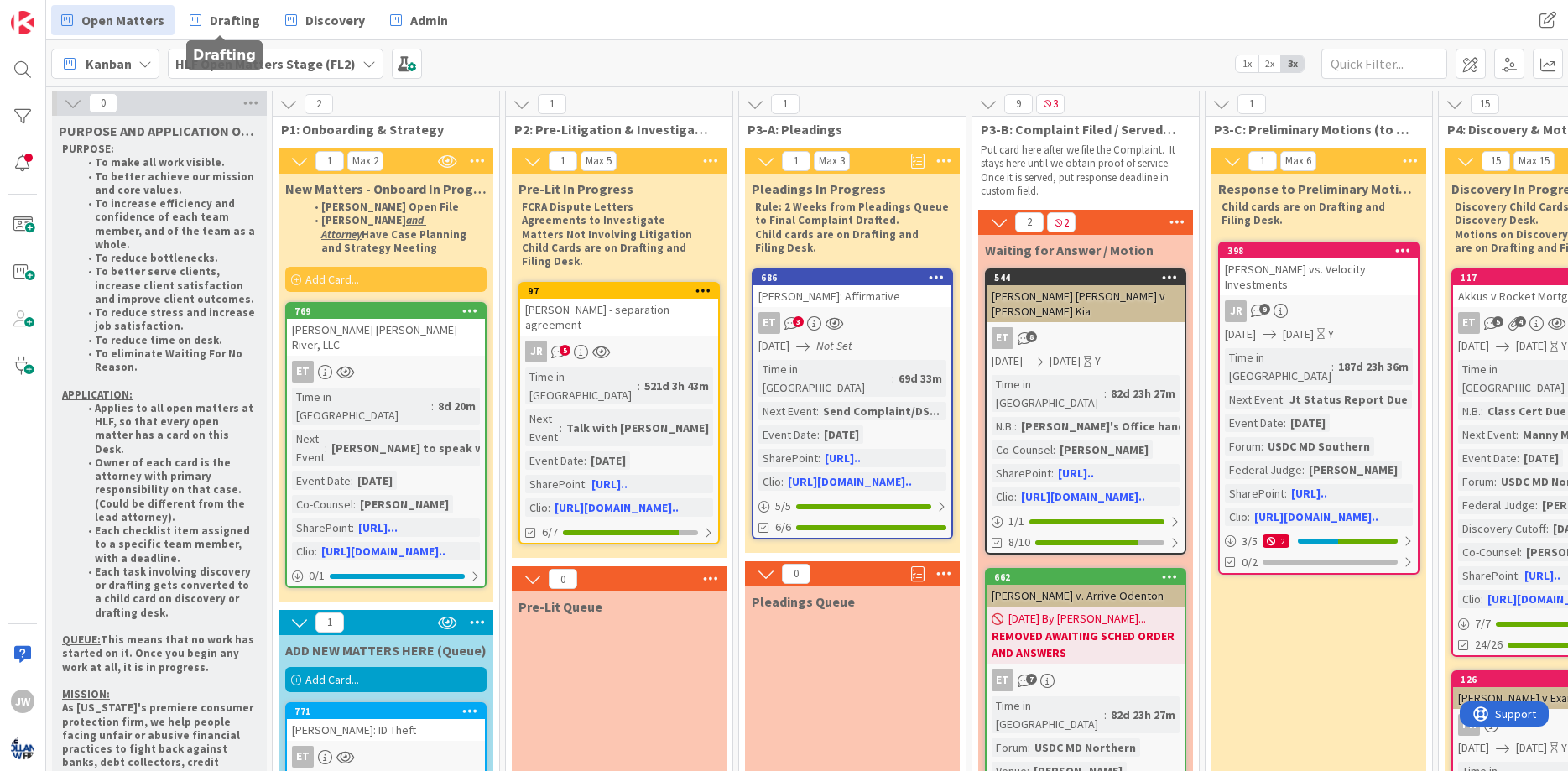
click at [209, 57] on b "HLF Open Matters Stage (FL2)" at bounding box center [265, 63] width 180 height 17
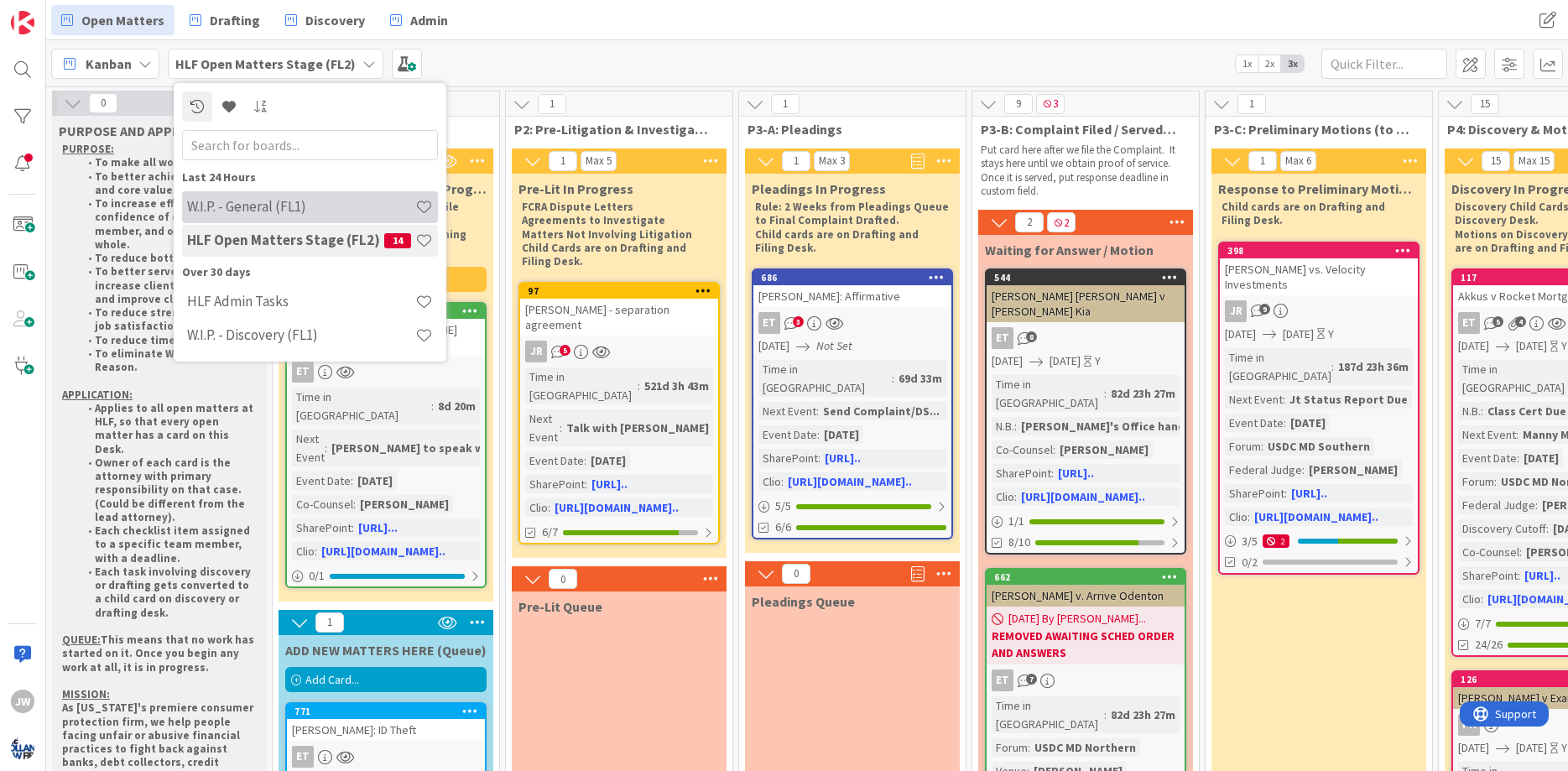
click at [254, 202] on h4 "W.I.P. - General (FL1)" at bounding box center [300, 206] width 228 height 17
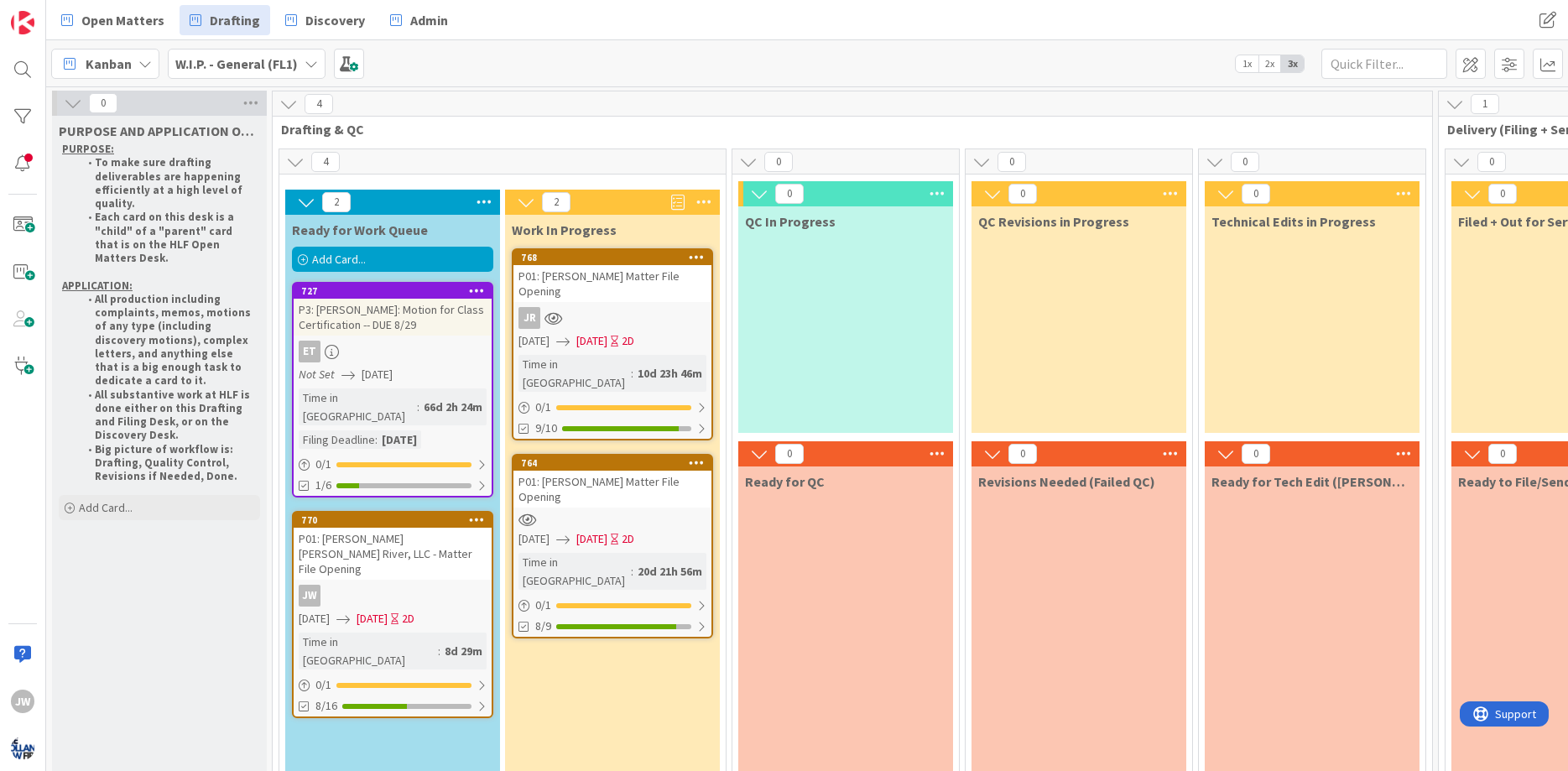
click at [345, 251] on div "Add Card..." at bounding box center [393, 259] width 202 height 26
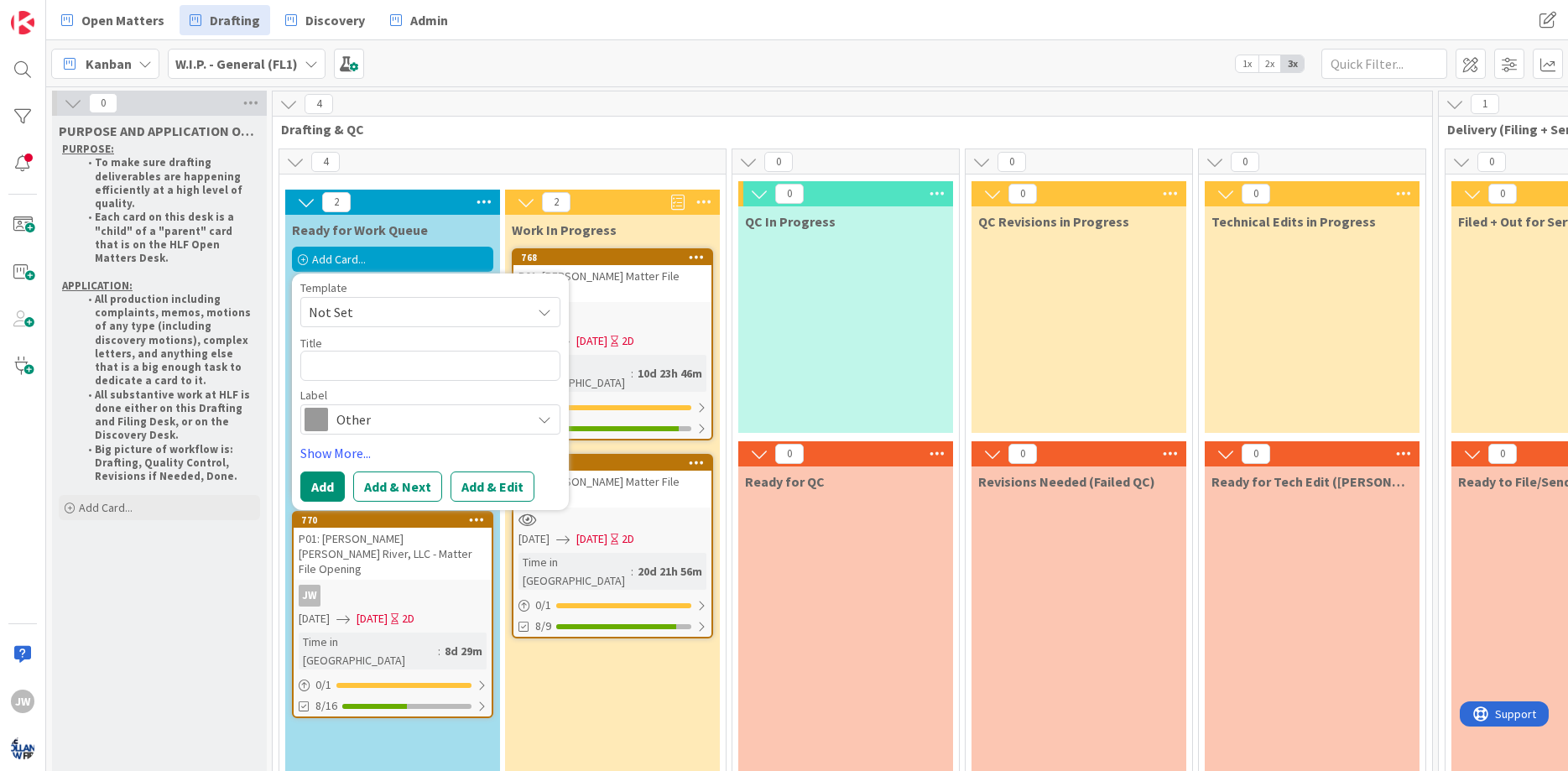
click at [342, 317] on span "Not Set" at bounding box center [414, 312] width 210 height 22
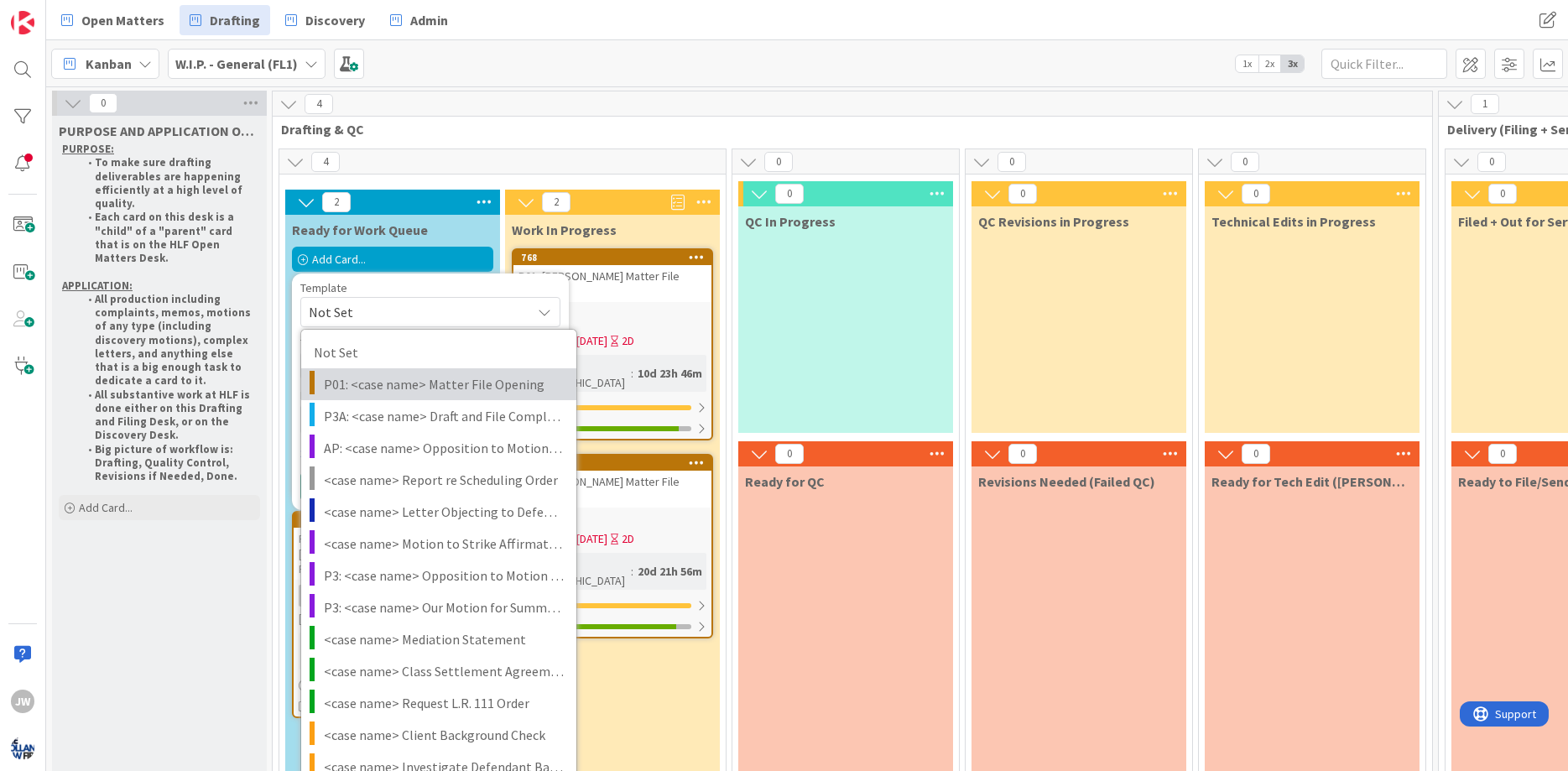
click at [357, 375] on span "P01: <case name> Matter File Opening" at bounding box center [444, 384] width 239 height 22
type textarea "x"
type textarea "P01: <case name> Matter File Opening"
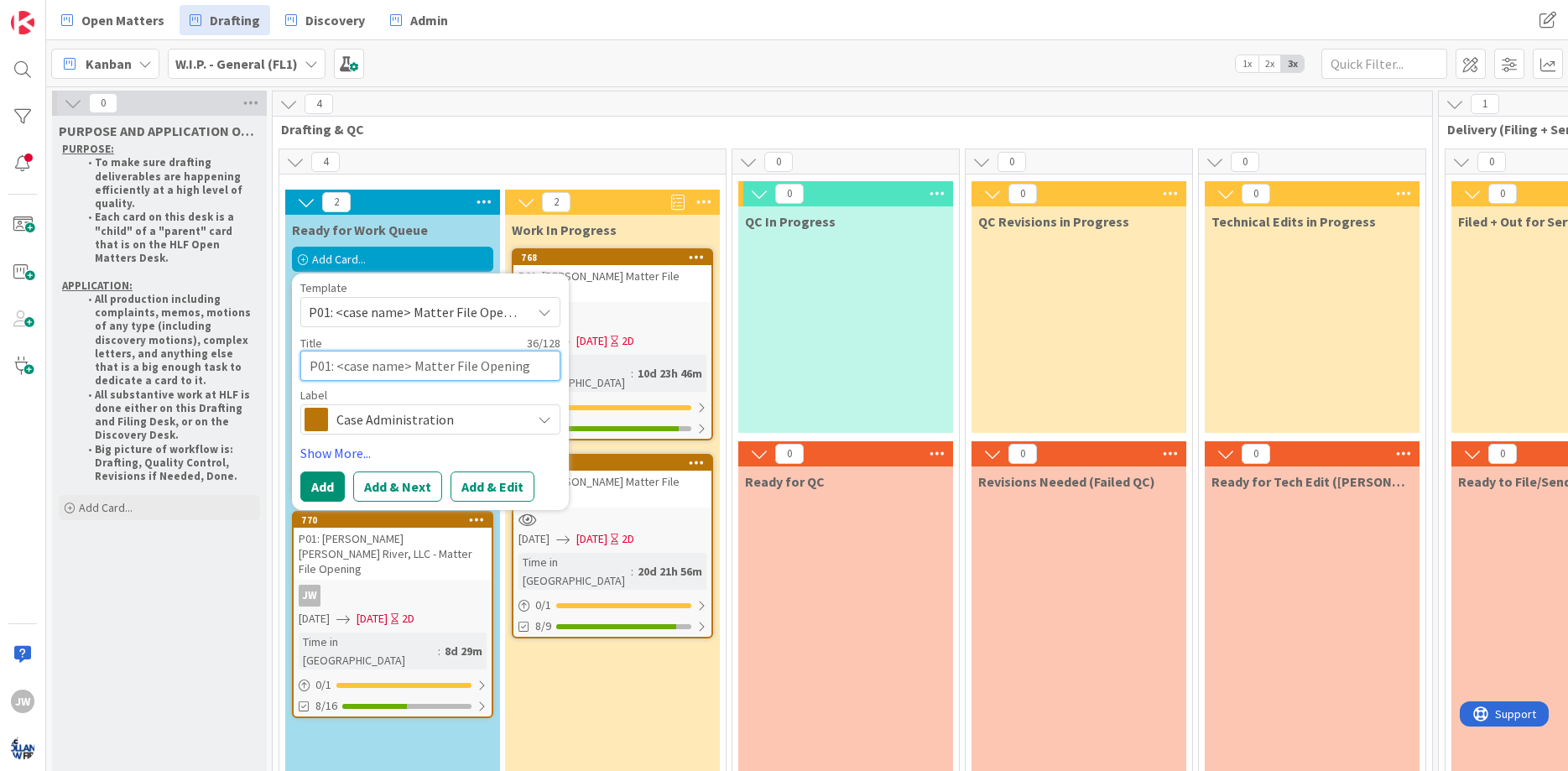
drag, startPoint x: 411, startPoint y: 367, endPoint x: 340, endPoint y: 365, distance: 71.0
click at [340, 365] on textarea "P01: <case name> Matter File Opening" at bounding box center [430, 365] width 260 height 30
type textarea "x"
type textarea "P01: rOMatter File Opening"
type textarea "x"
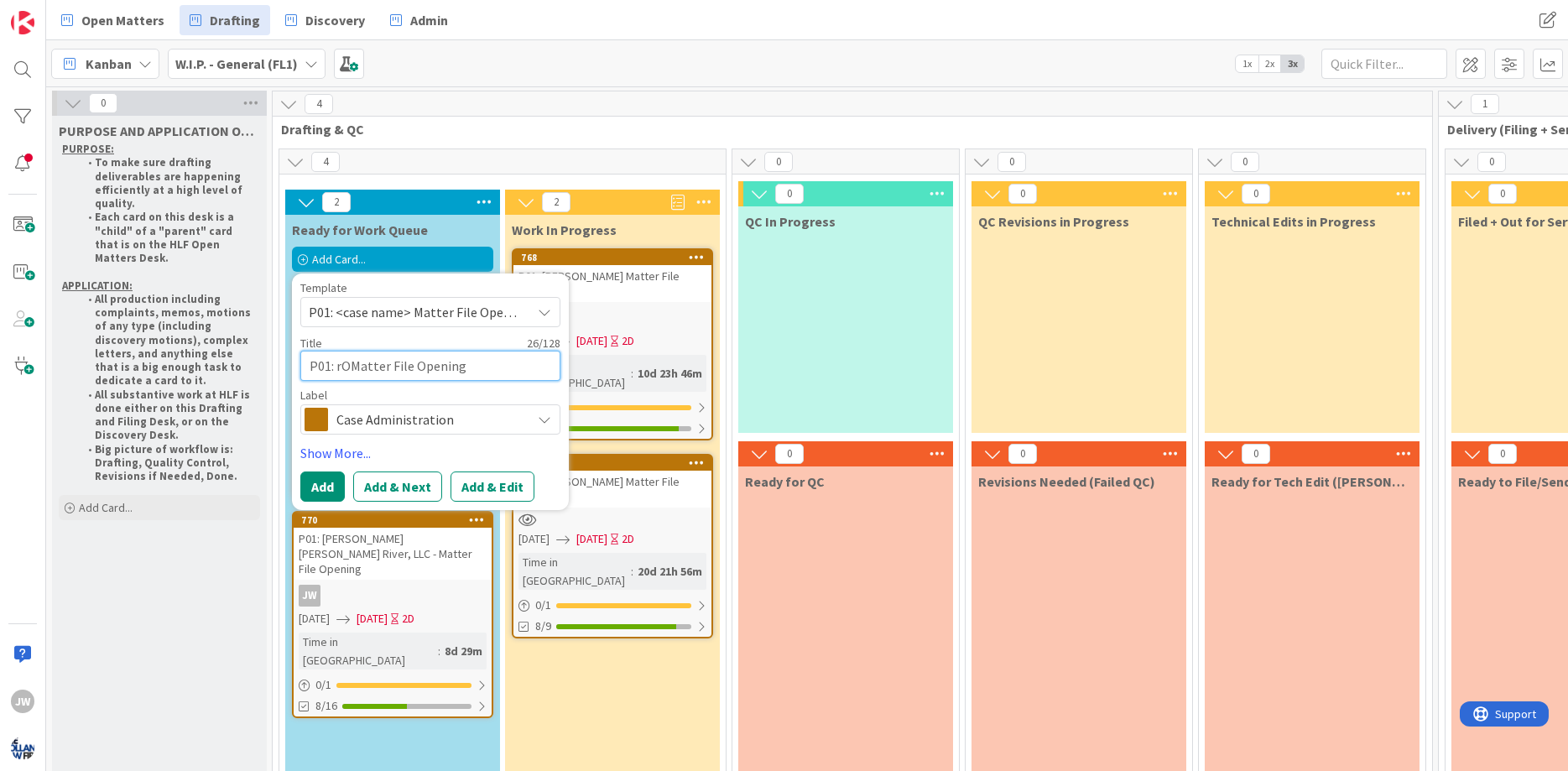
type textarea "P01: rOSMatter File Opening"
type textarea "x"
type textarea "P01: rOSEMatter File Opening"
type textarea "x"
type textarea "P01: rOSMatter File Opening"
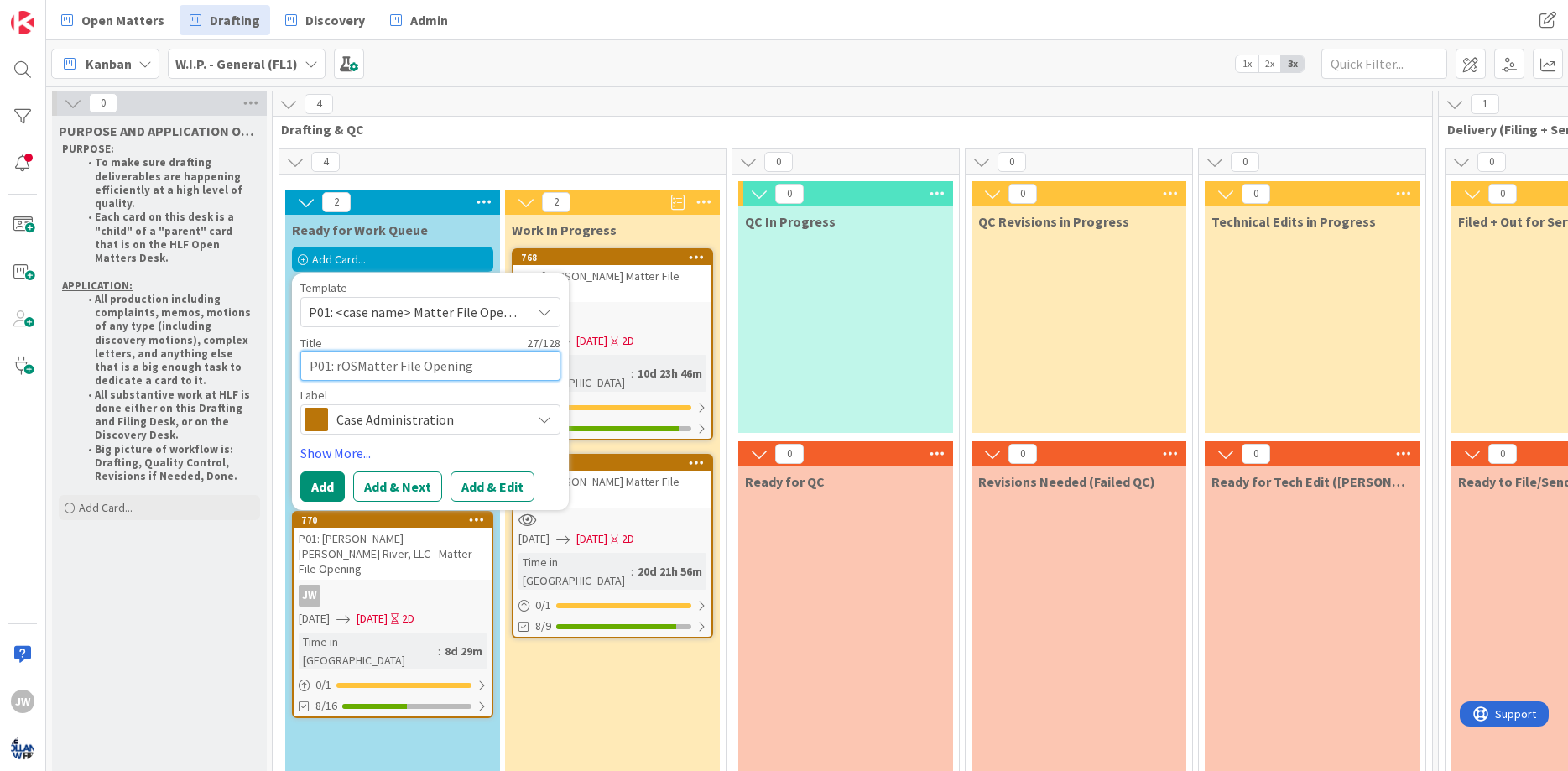
type textarea "x"
type textarea "P01: rOMatter File Opening"
type textarea "x"
type textarea "P01: rMatter File Opening"
type textarea "x"
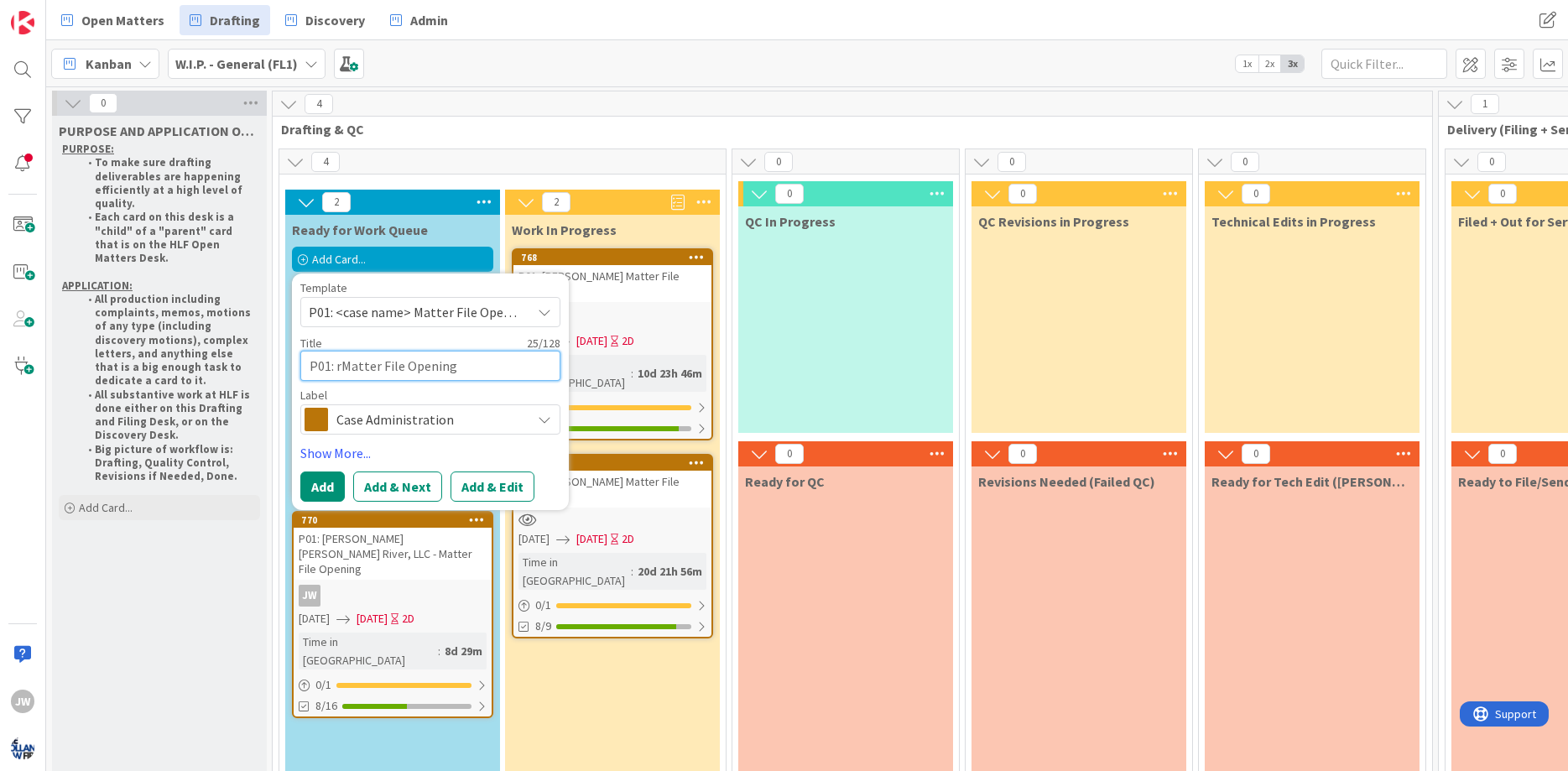
type textarea "P01: Matter File Opening"
type textarea "x"
type textarea "P01: RMatter File Opening"
type textarea "x"
type textarea "P01: RoMatter File Opening"
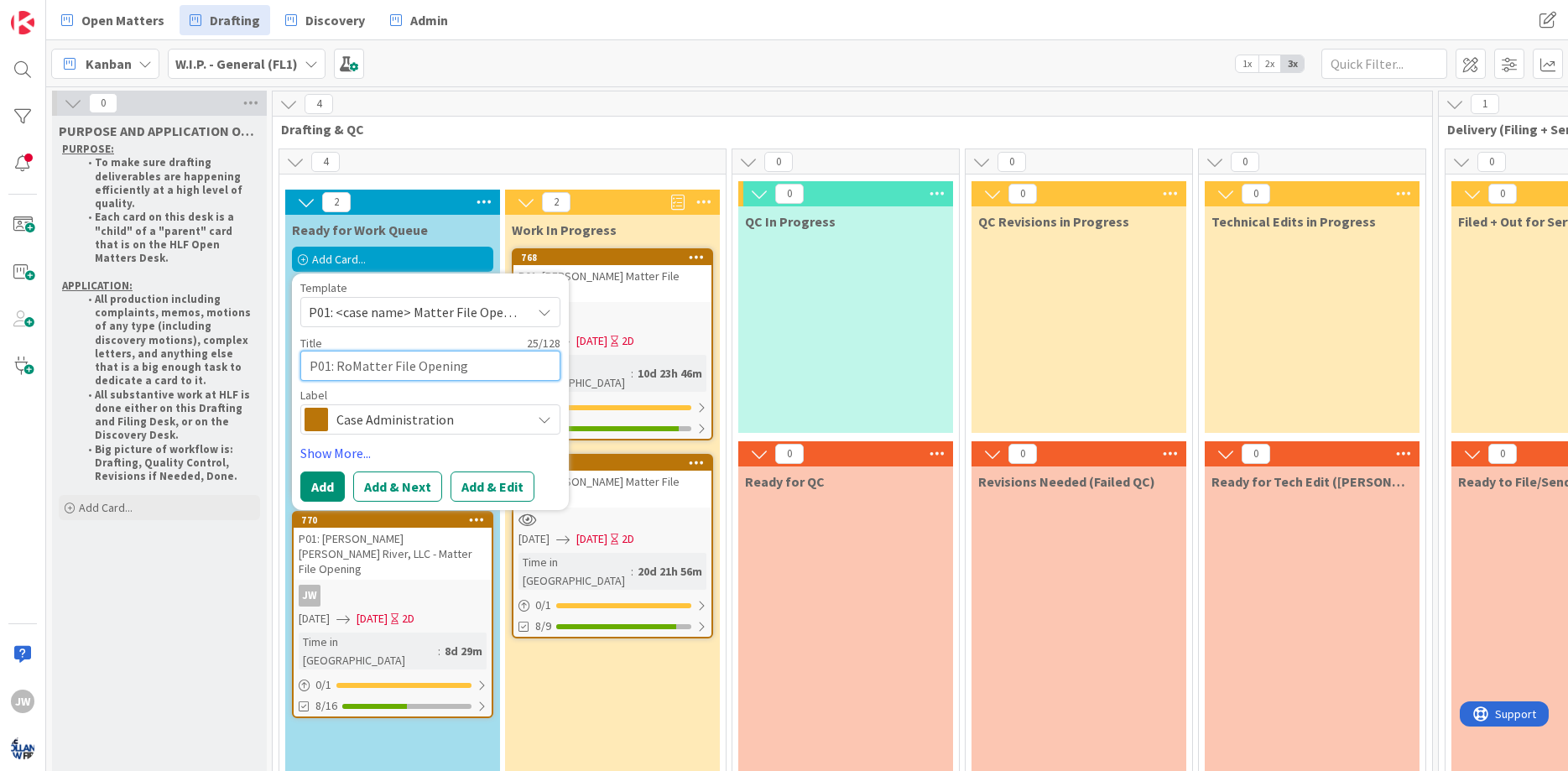
type textarea "x"
type textarea "P01: RosMatter File Opening"
type textarea "x"
type textarea "P01: RoseMatter File Opening"
type textarea "x"
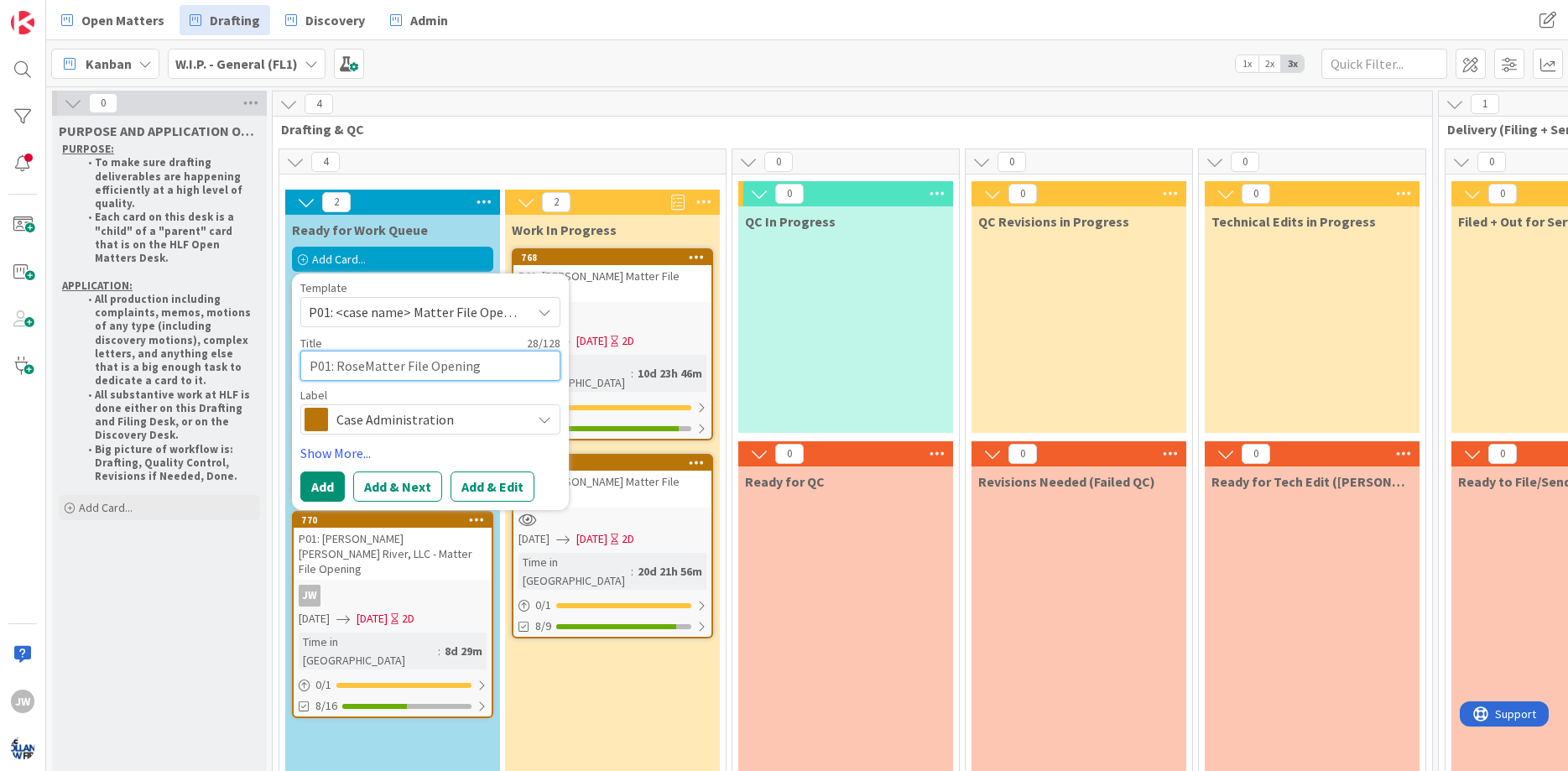
type textarea "P01: RosemMatter File Opening"
type textarea "x"
type textarea "P01: RosemaMatter File Opening"
type textarea "x"
type textarea "P01: RosemarMatter File Opening"
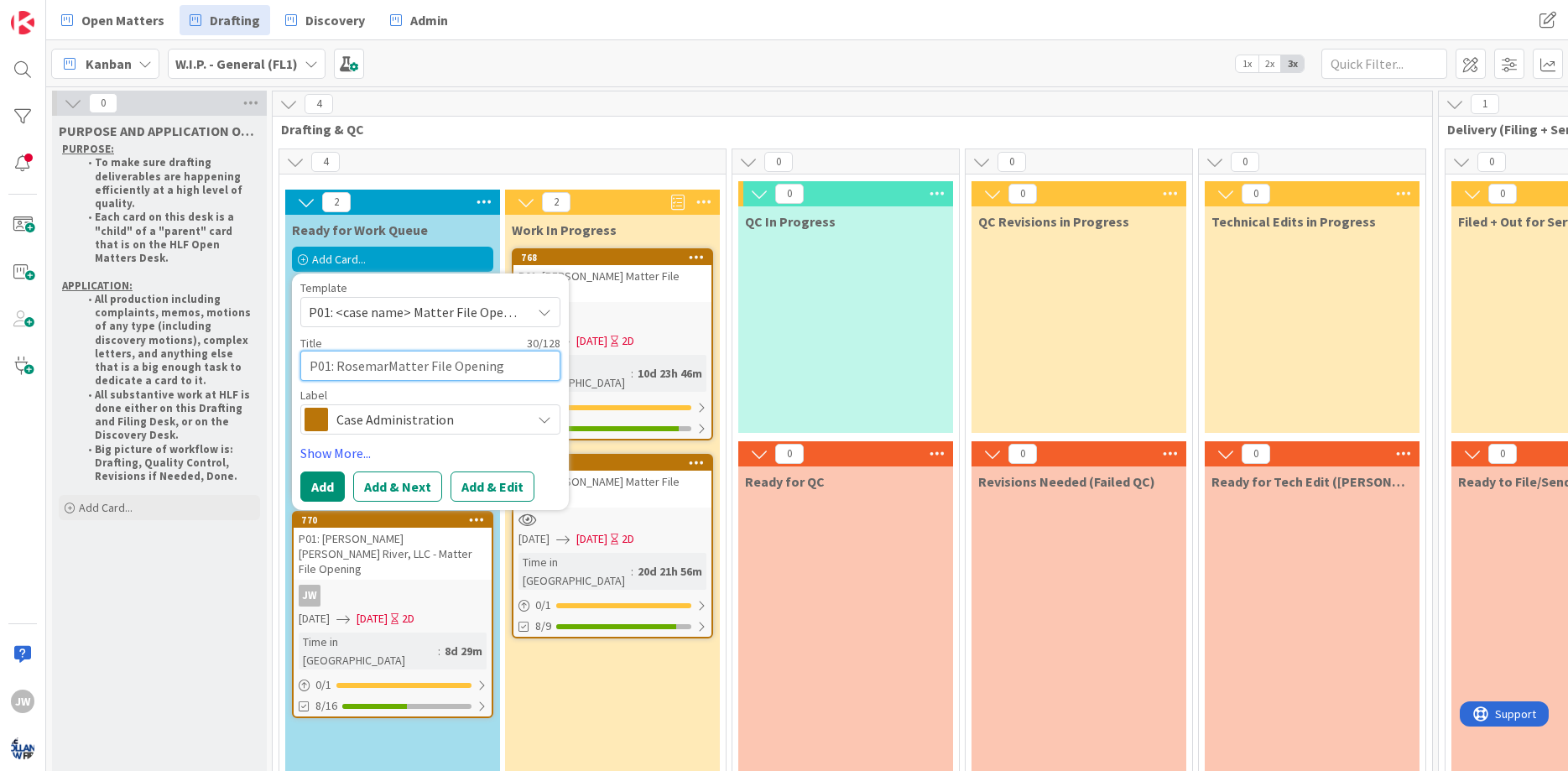
type textarea "x"
type textarea "P01: RosemariMatter File Opening"
type textarea "x"
type textarea "P01: RosemarieMatter File Opening"
type textarea "x"
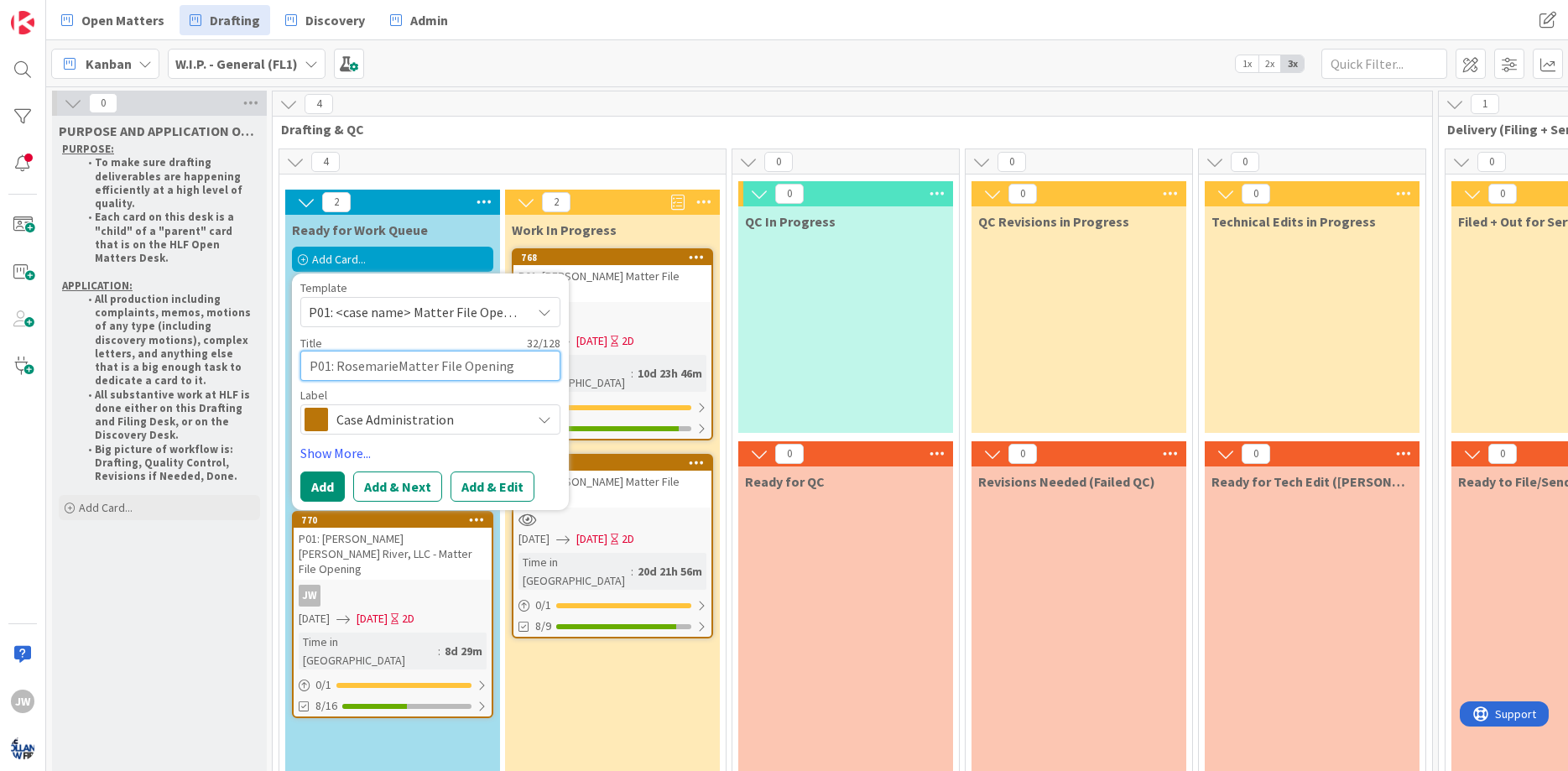
type textarea "P01: [PERSON_NAME] File Opening"
type textarea "x"
type textarea "P01: [PERSON_NAME] File Opening"
type textarea "x"
type textarea "P01: [PERSON_NAME] File Opening"
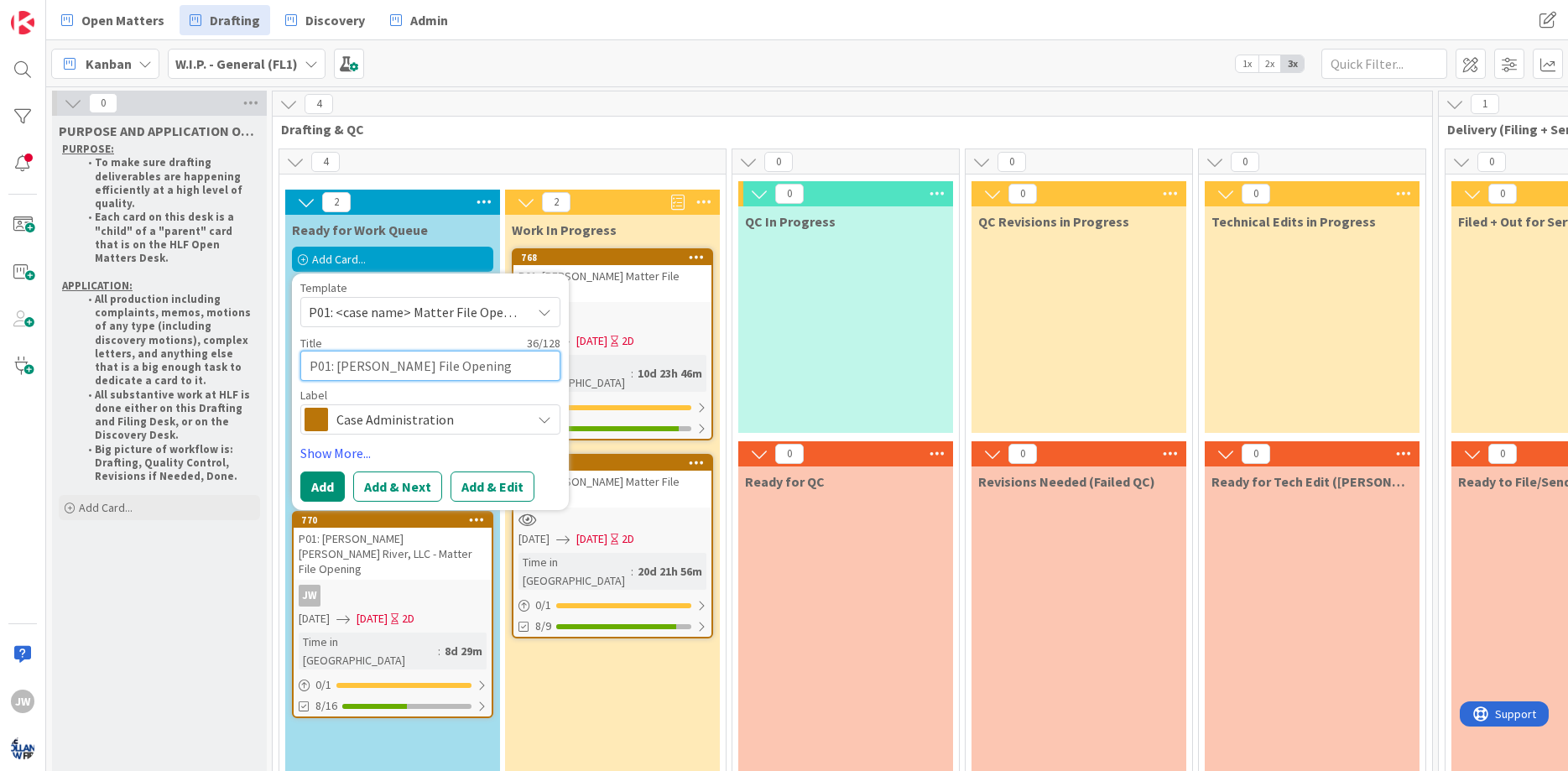
type textarea "x"
type textarea "P01: [PERSON_NAME] File Opening"
type textarea "x"
type textarea "P01: [PERSON_NAME] File Opening"
type textarea "x"
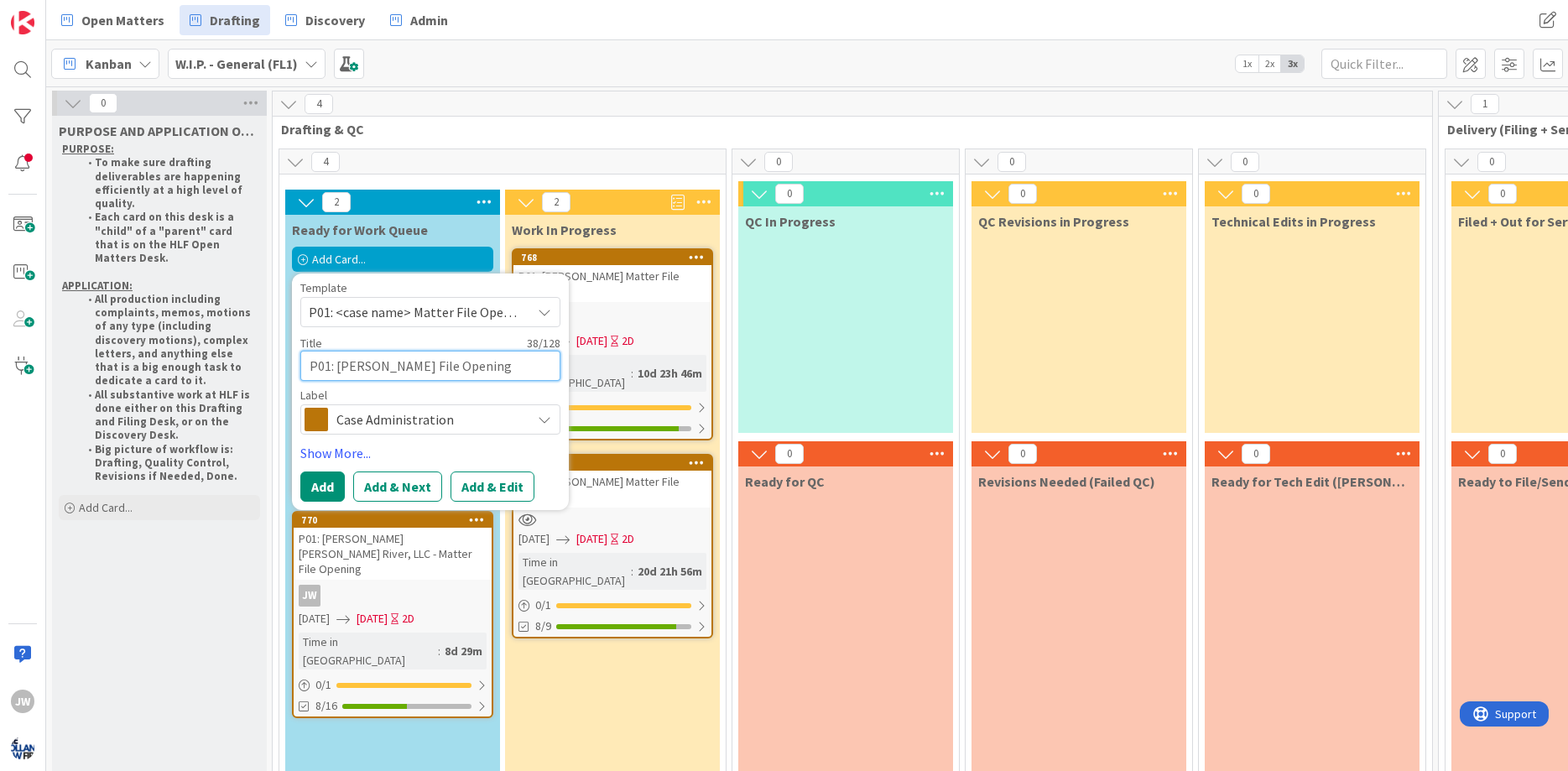
type textarea "P01: [PERSON_NAME] File Opening"
type textarea "x"
type textarea "P01: [PERSON_NAME] File Opening"
type textarea "x"
type textarea "P01: [PERSON_NAME] File Opening"
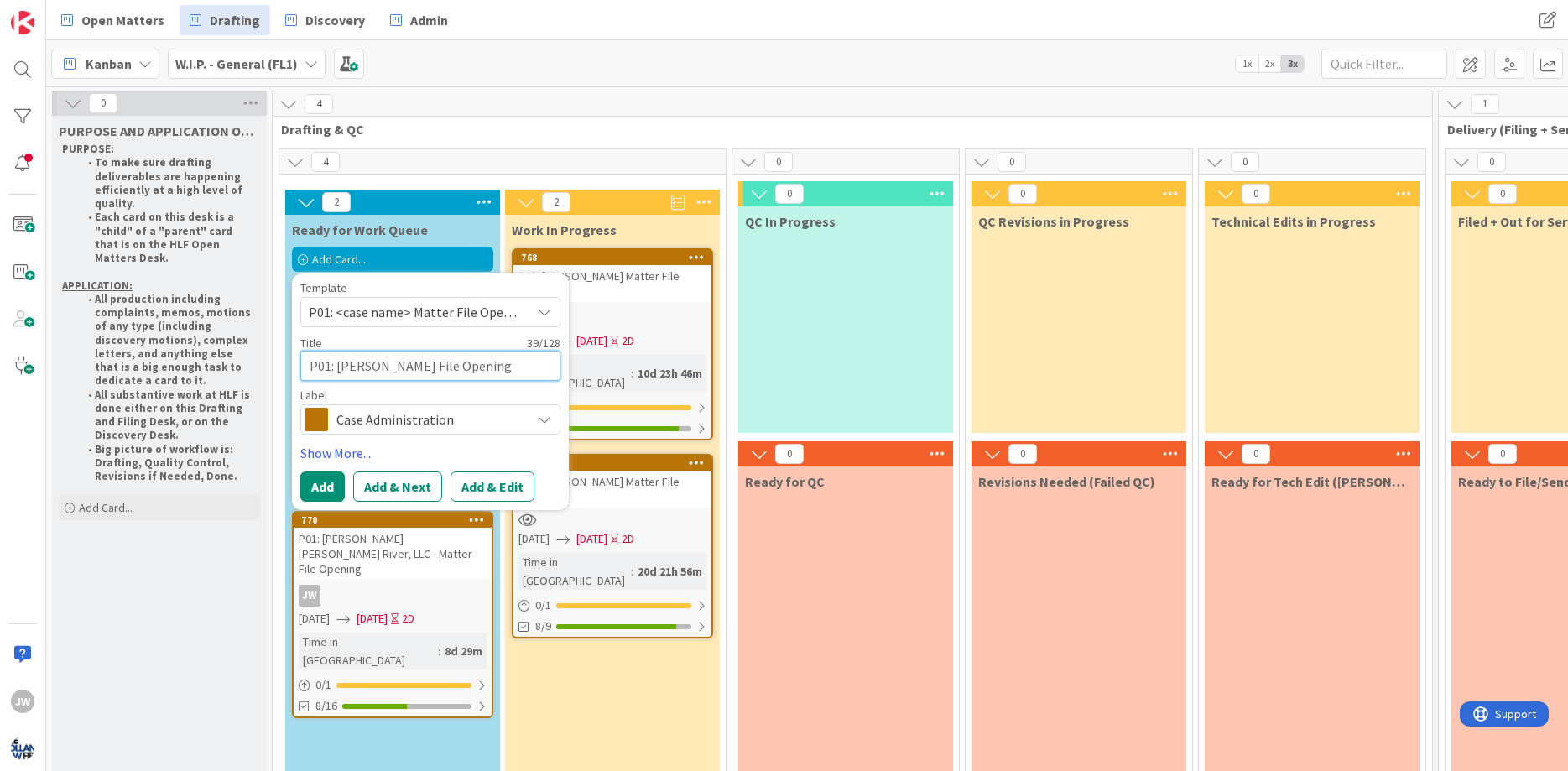
type textarea "x"
type textarea "P01: [PERSON_NAME] File Opening"
type textarea "x"
type textarea "P01: [PERSON_NAME] File Opening"
type textarea "x"
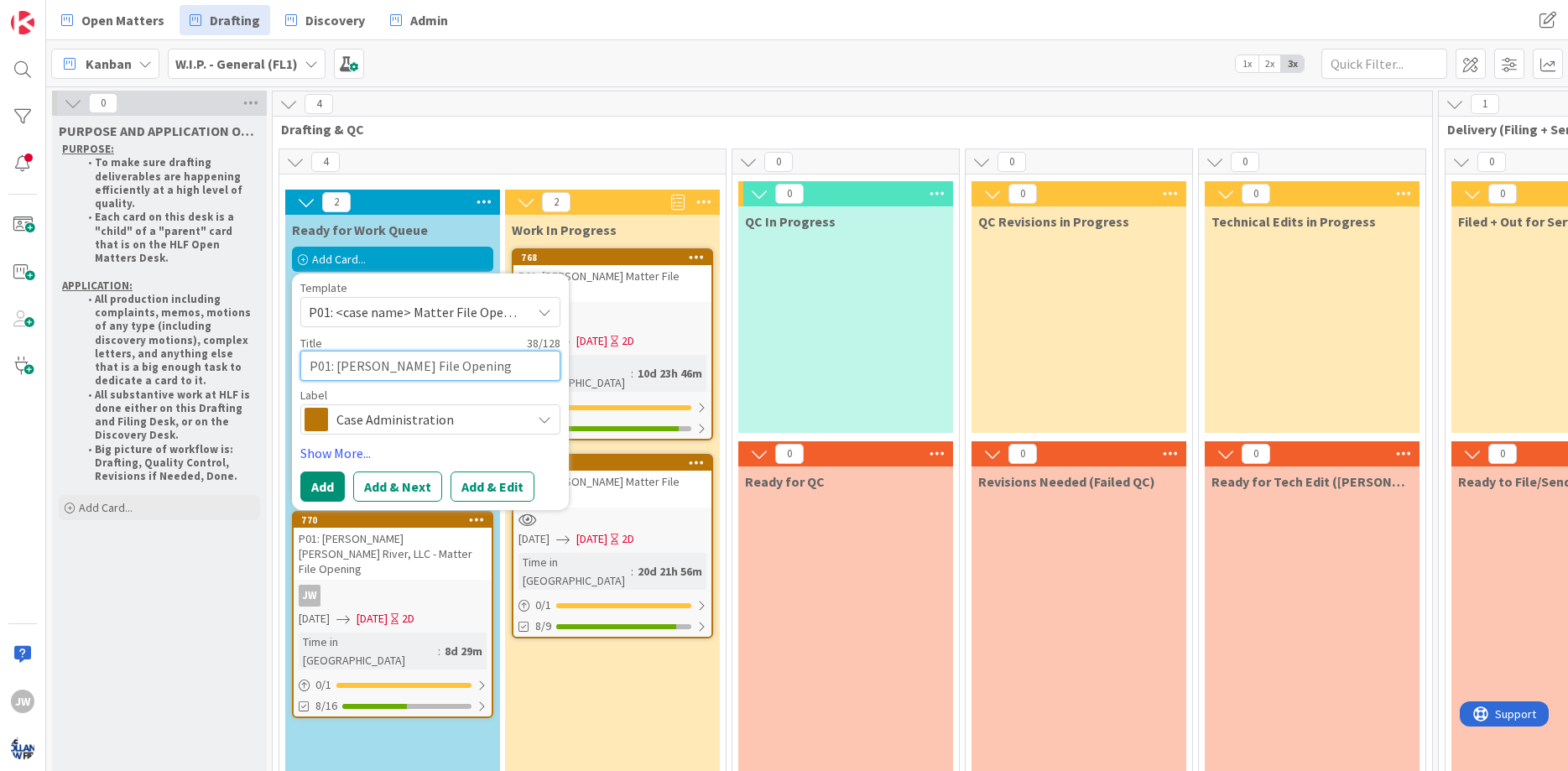
type textarea "P01: [PERSON_NAME] File Opening"
type textarea "x"
type textarea "P01: [PERSON_NAME] File Opening"
type textarea "x"
type textarea "P01: [PERSON_NAME] File Opening"
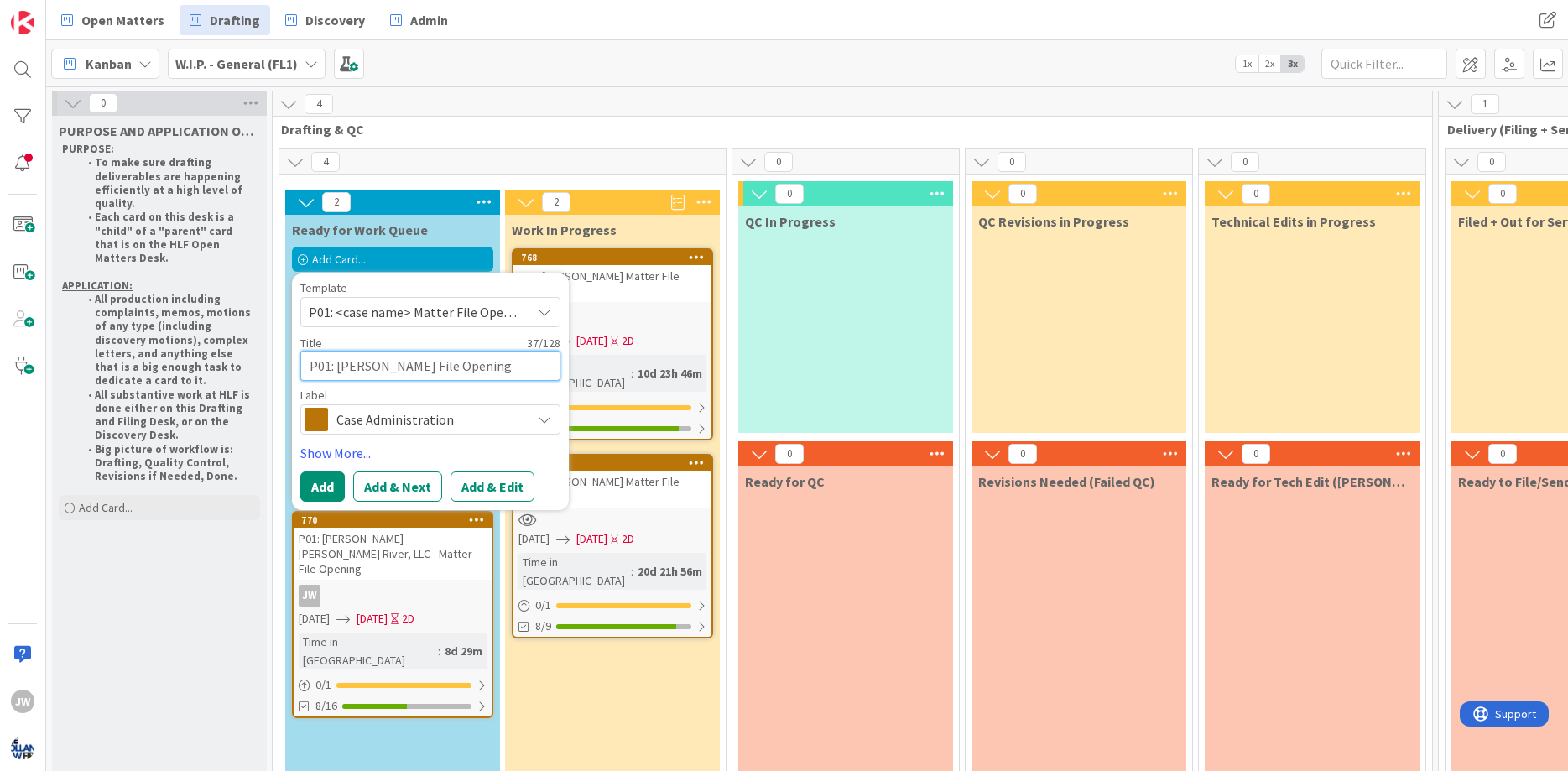
type textarea "x"
type textarea "P01: [PERSON_NAME] File Opening"
type textarea "x"
type textarea "P01: [PERSON_NAME] File Opening"
type textarea "x"
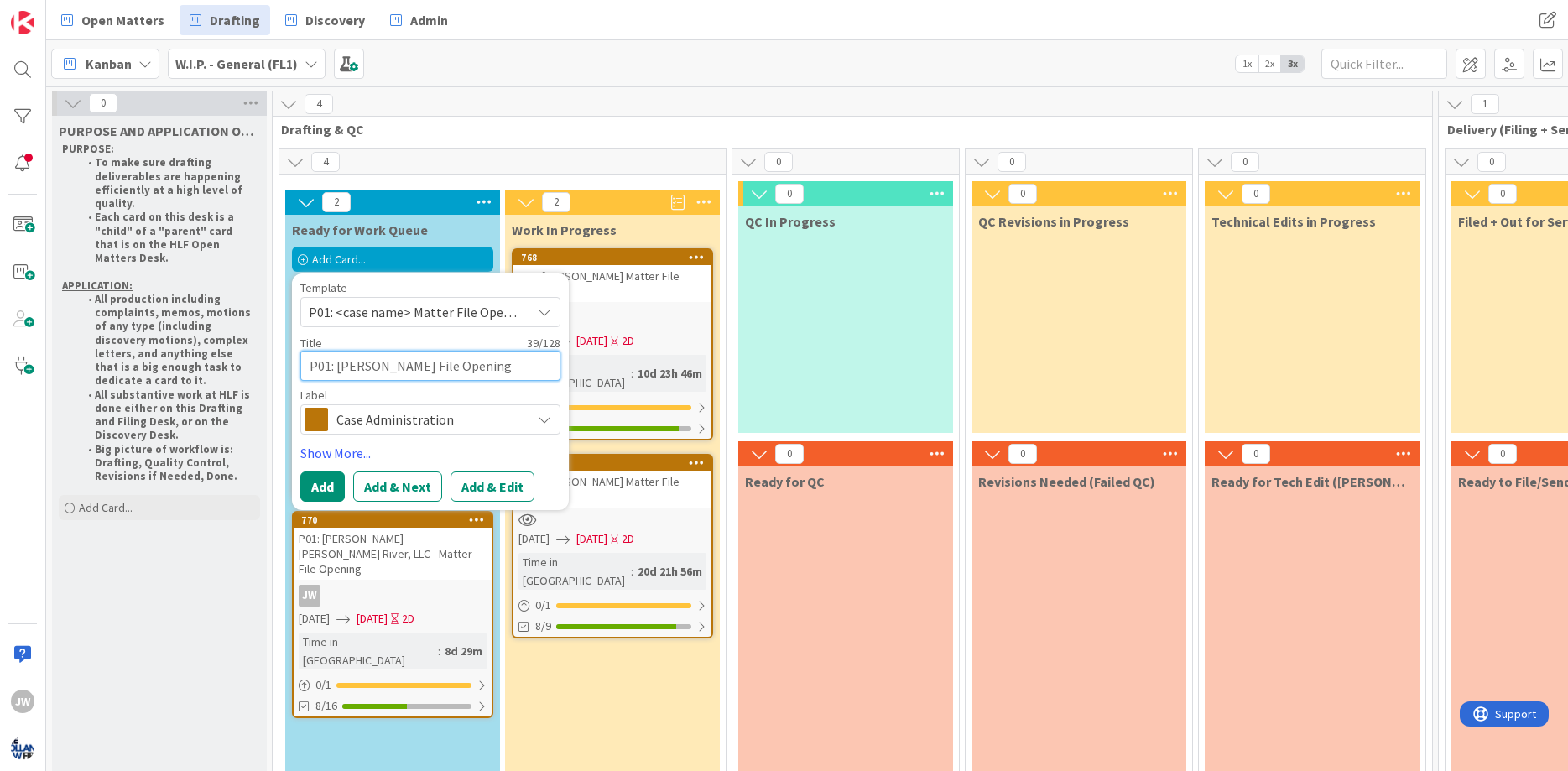
type textarea "P01: [PERSON_NAME] File Opening"
type textarea "x"
type textarea "P01: [PERSON_NAME] File Opening"
type textarea "x"
type textarea "P01: [PERSON_NAME] File Opening"
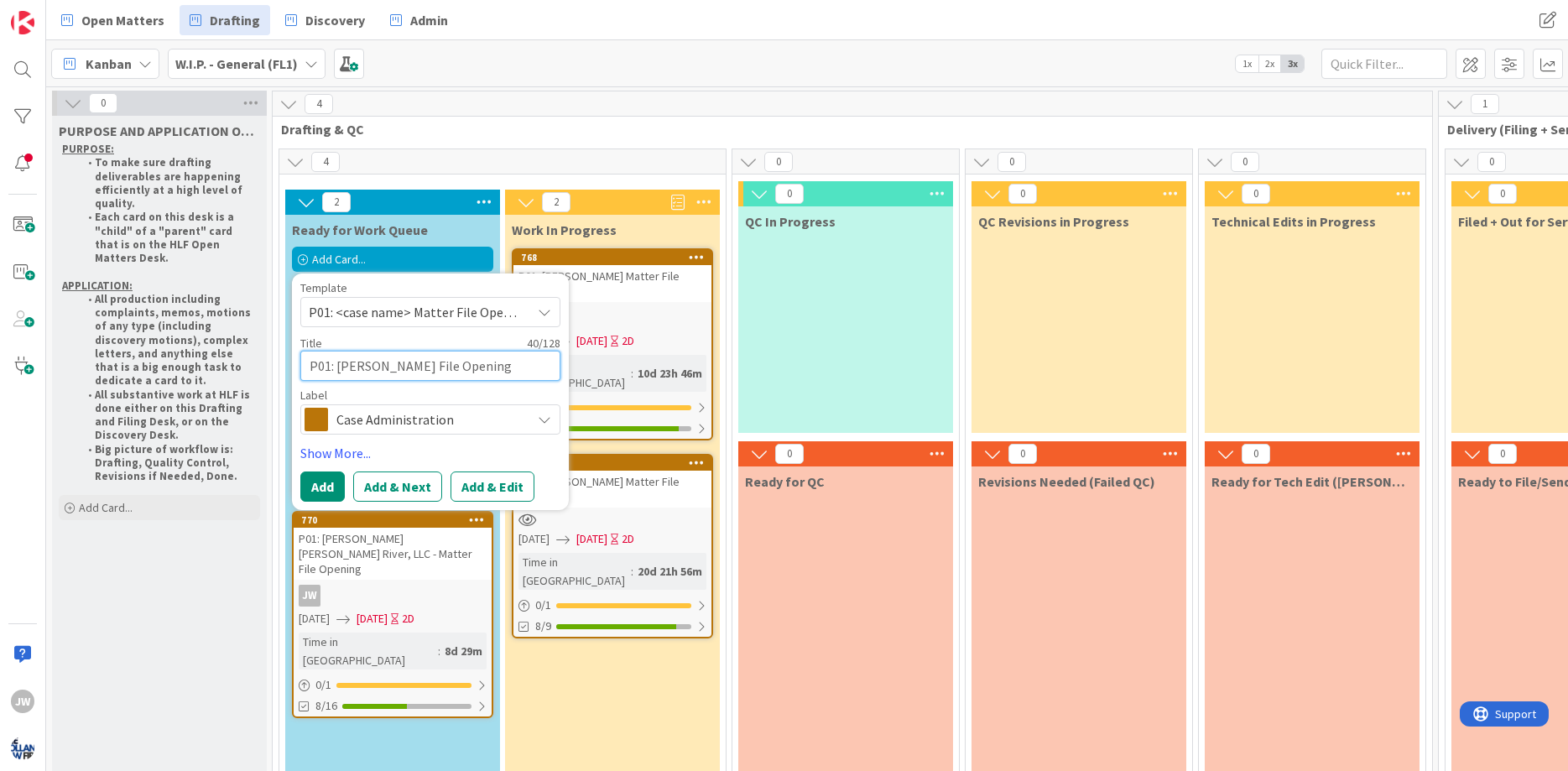
type textarea "x"
type textarea "P01: [PERSON_NAME] Matter File Opening"
click at [497, 488] on button "Add & Edit" at bounding box center [492, 486] width 84 height 30
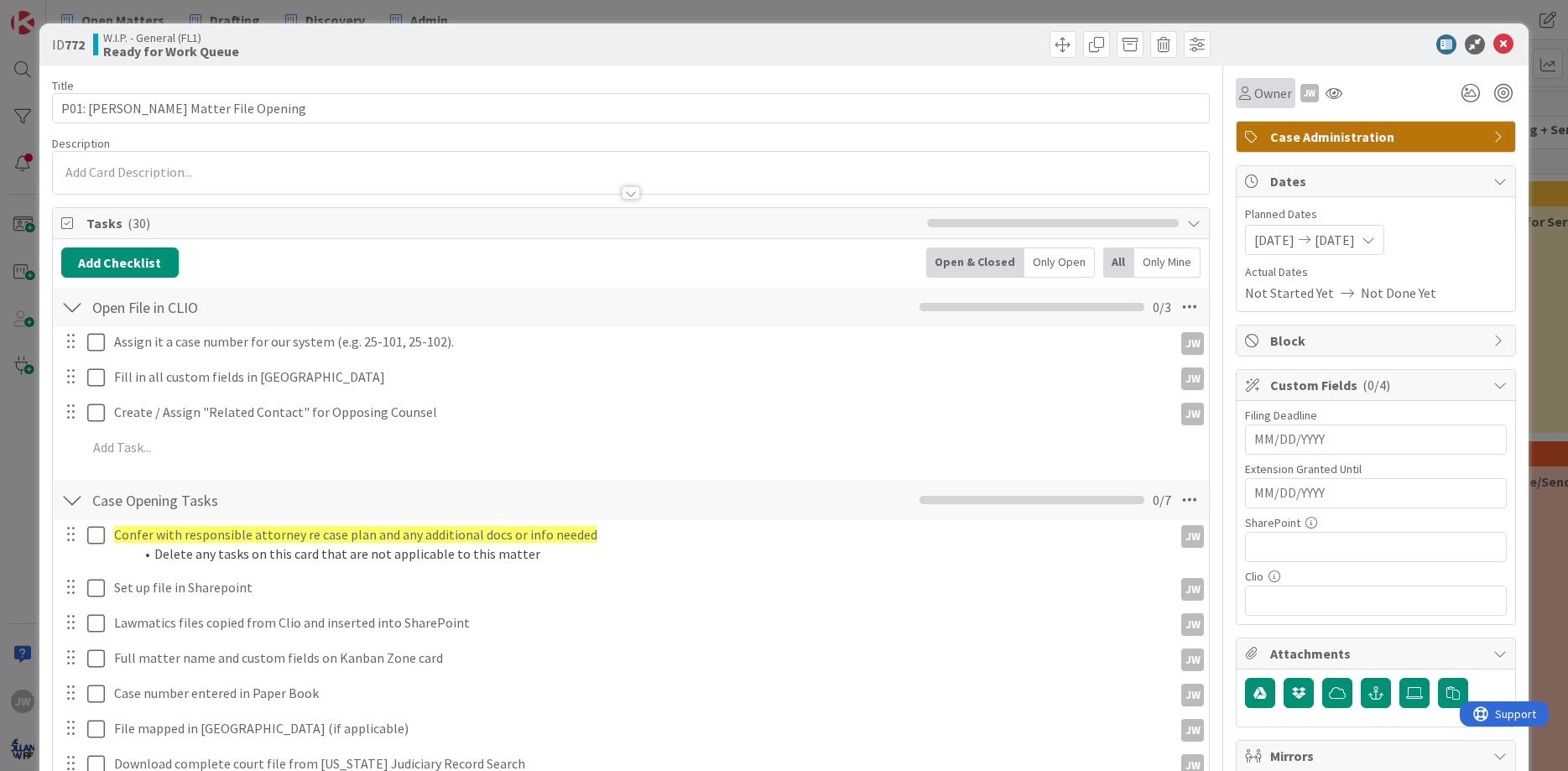
click at [1270, 96] on span "Owner" at bounding box center [1272, 92] width 38 height 20
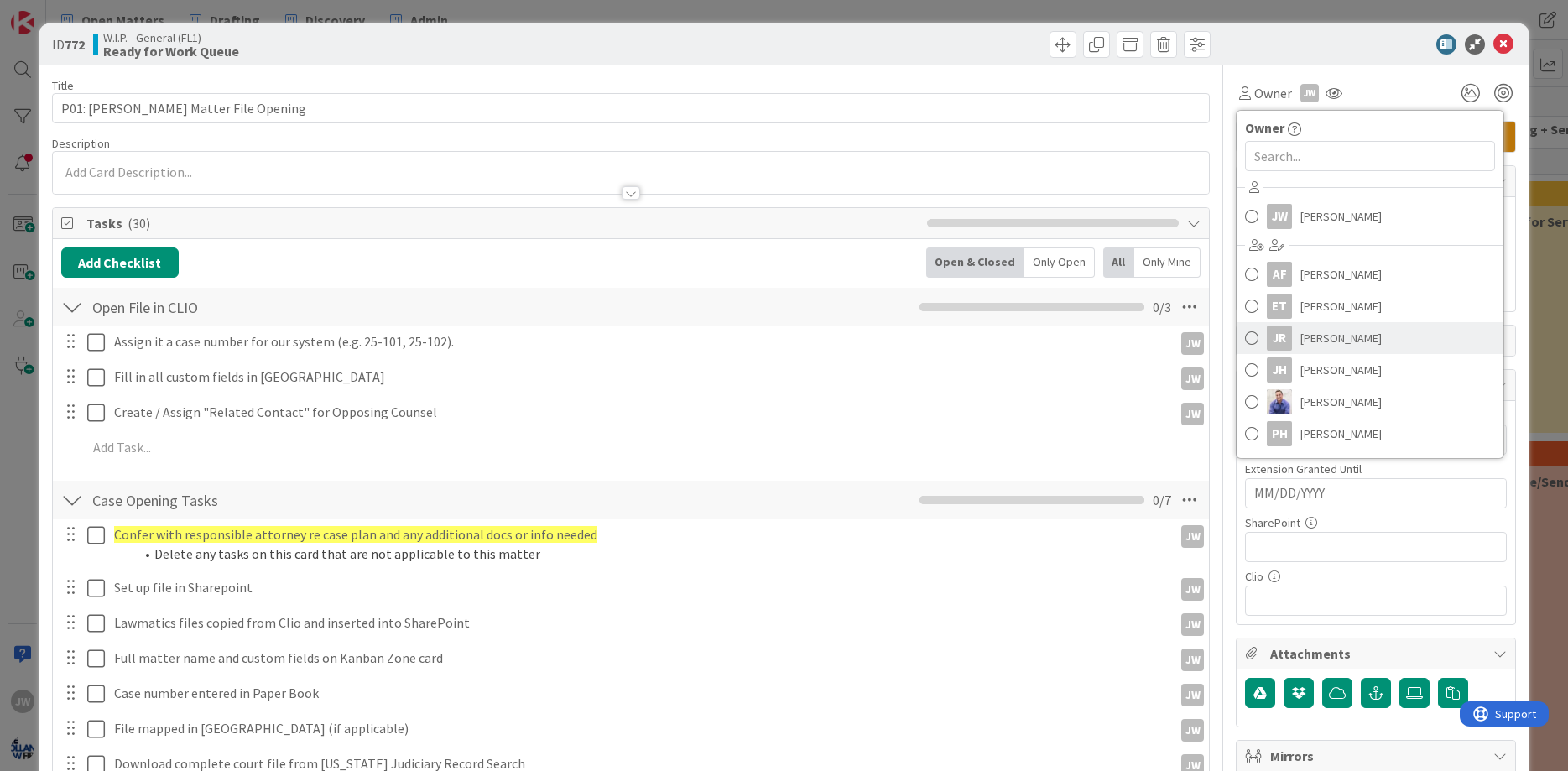
click at [1333, 335] on span "[PERSON_NAME]" at bounding box center [1341, 338] width 81 height 26
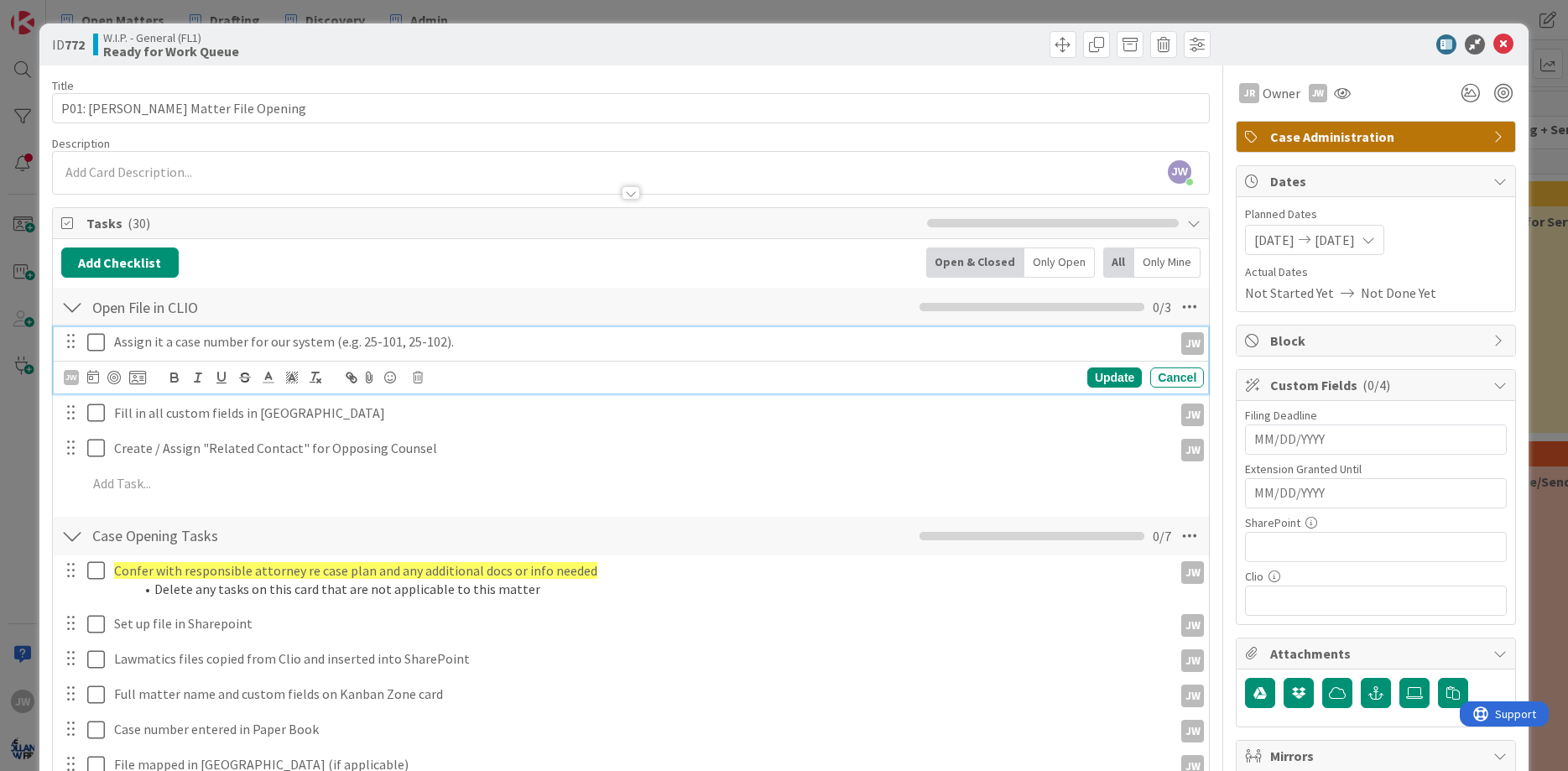
click at [92, 343] on icon at bounding box center [99, 341] width 26 height 20
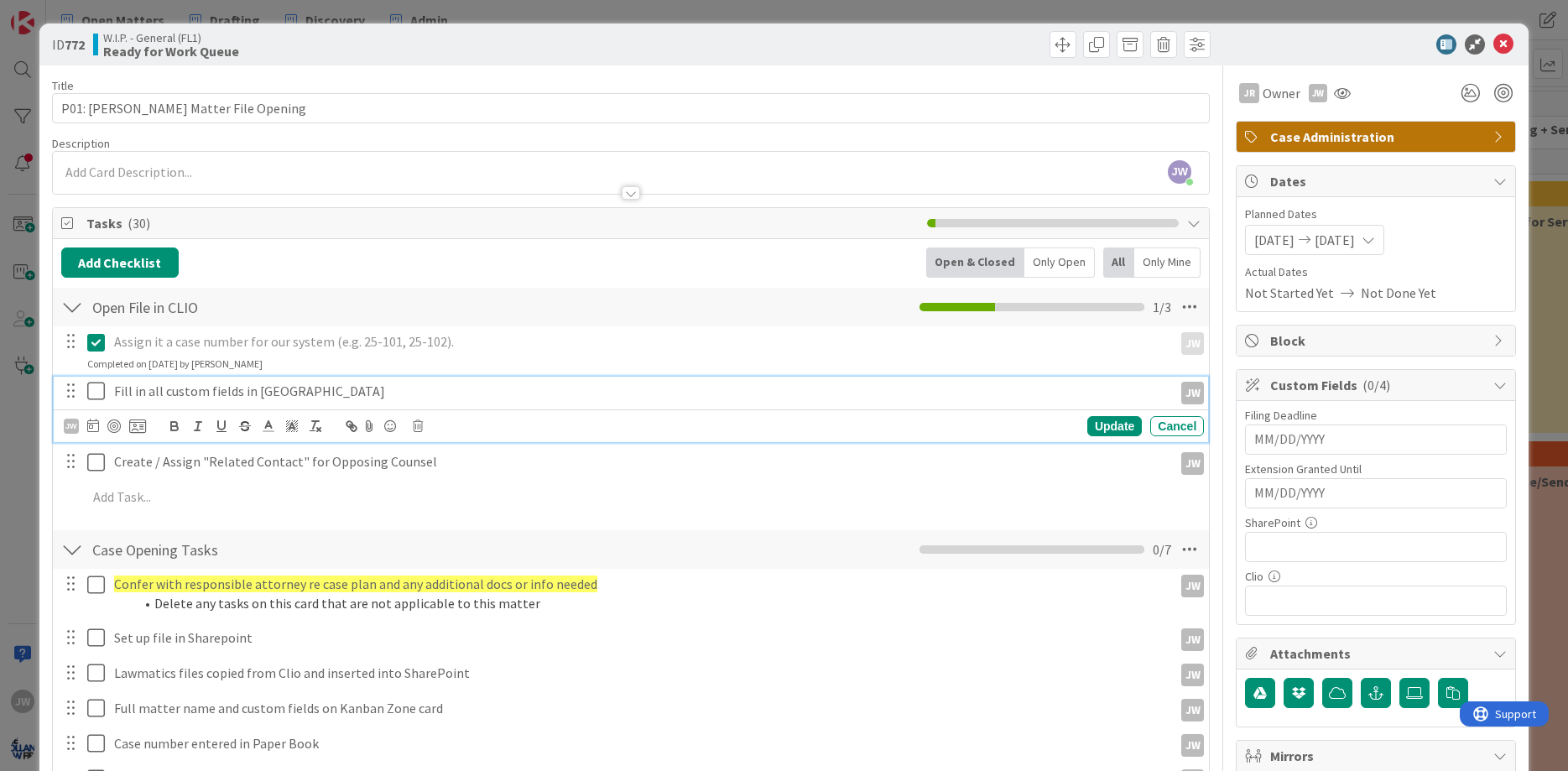
click at [96, 392] on icon at bounding box center [99, 391] width 26 height 20
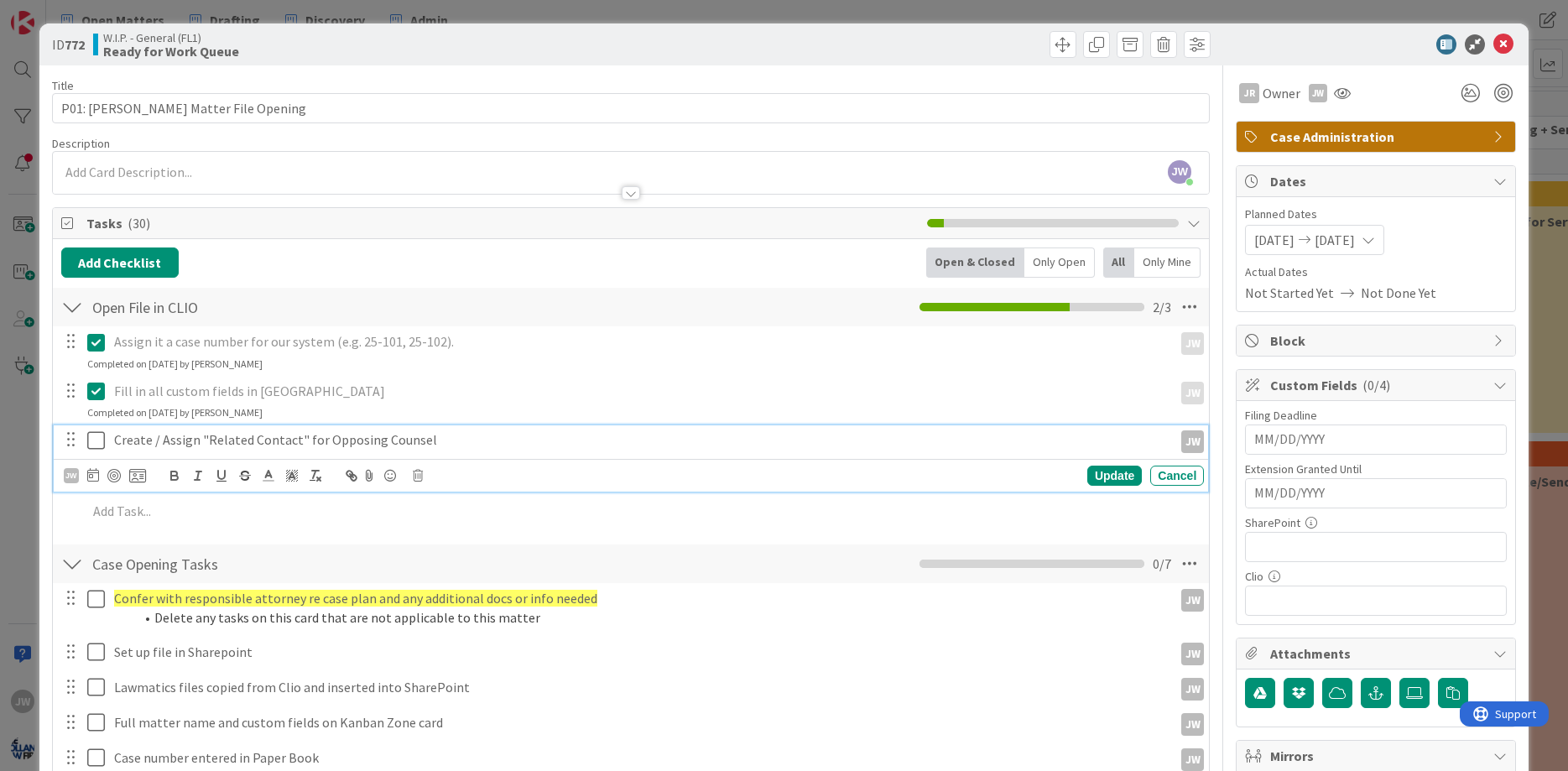
click at [96, 434] on icon at bounding box center [99, 440] width 26 height 20
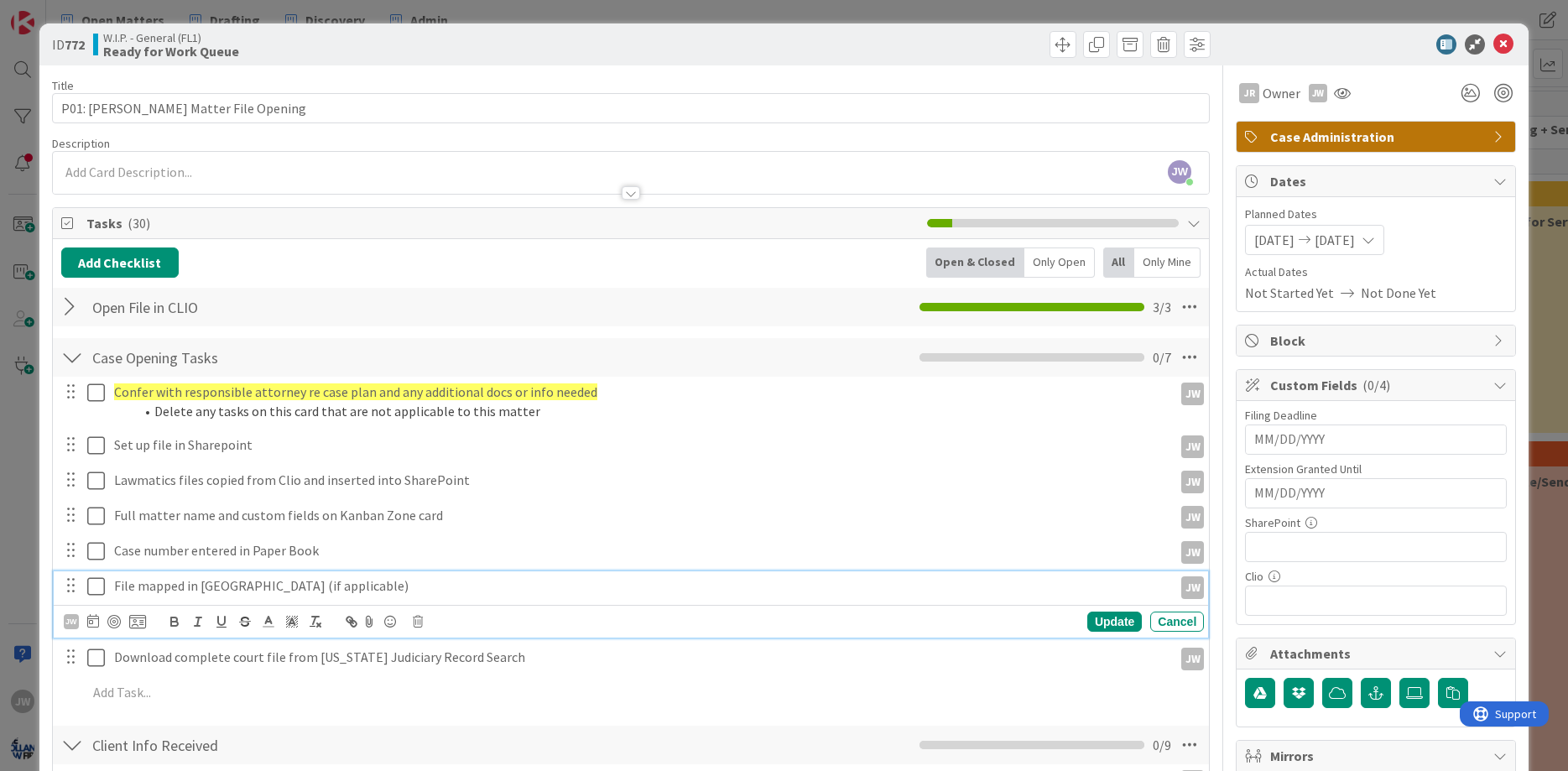
click at [92, 576] on icon at bounding box center [99, 586] width 26 height 20
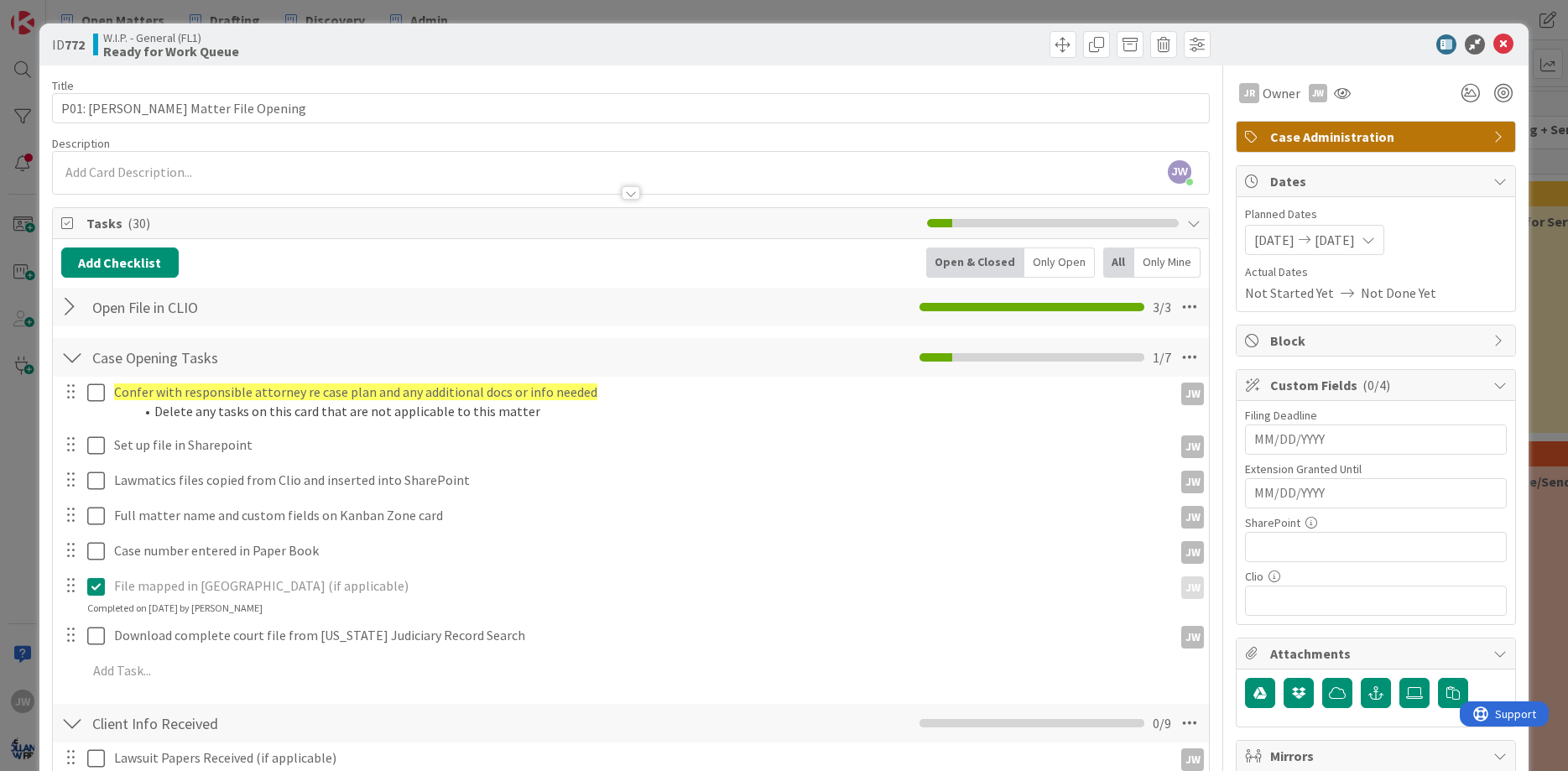
scroll to position [202, 0]
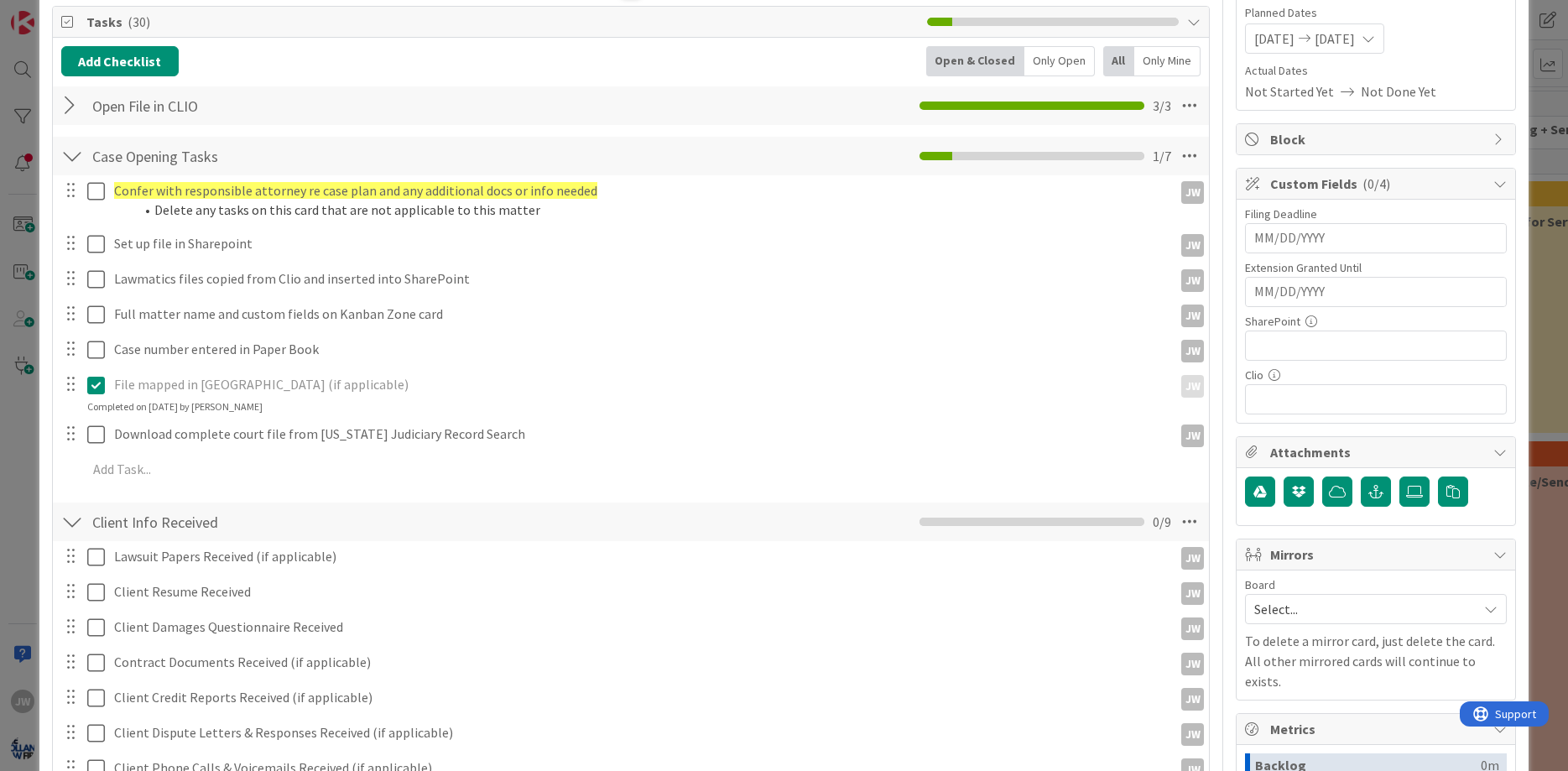
click at [92, 381] on icon at bounding box center [99, 385] width 26 height 20
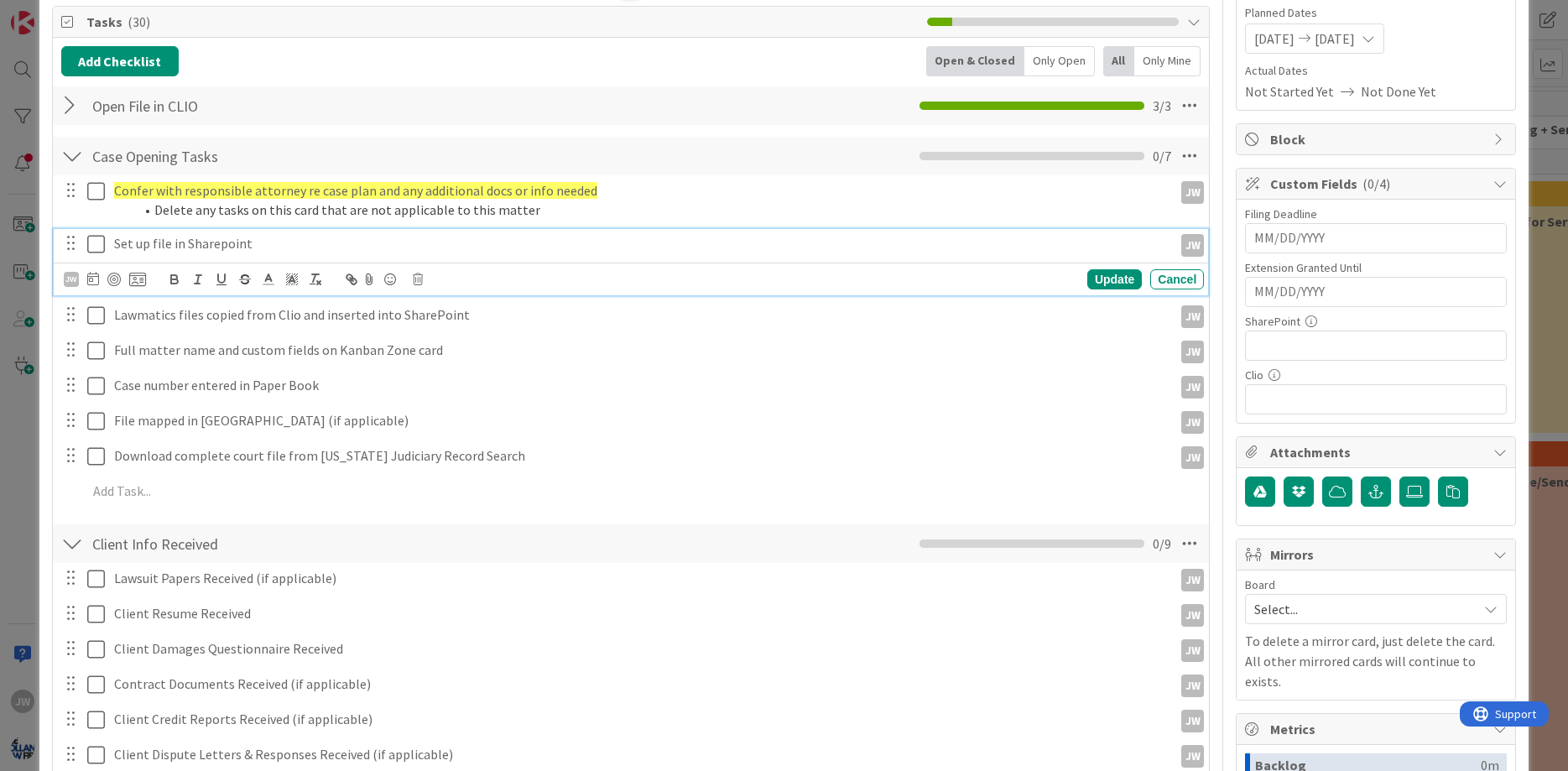
click at [99, 240] on icon at bounding box center [99, 244] width 26 height 20
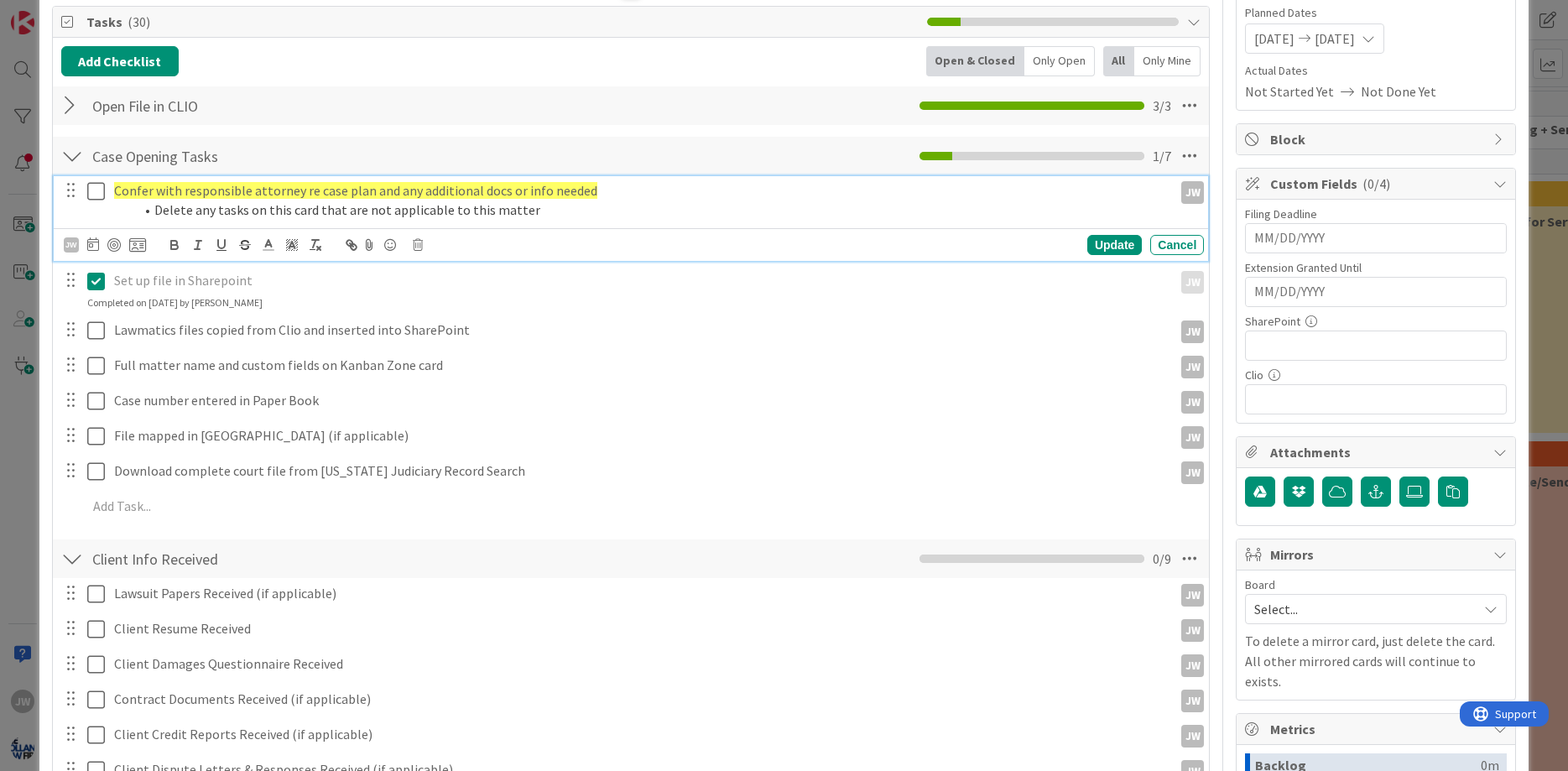
click at [99, 191] on icon at bounding box center [99, 191] width 26 height 20
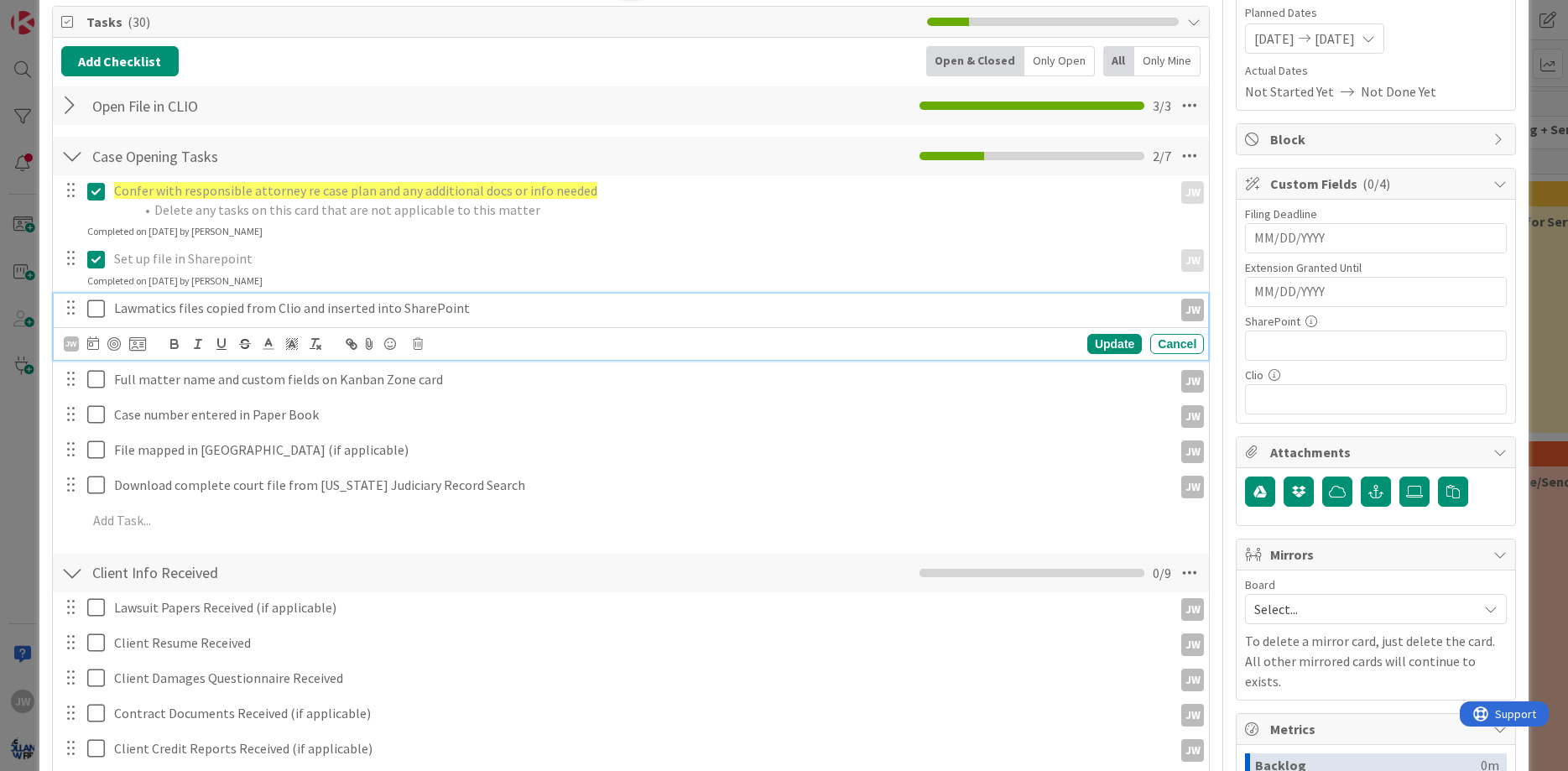
click at [95, 307] on icon at bounding box center [99, 308] width 26 height 20
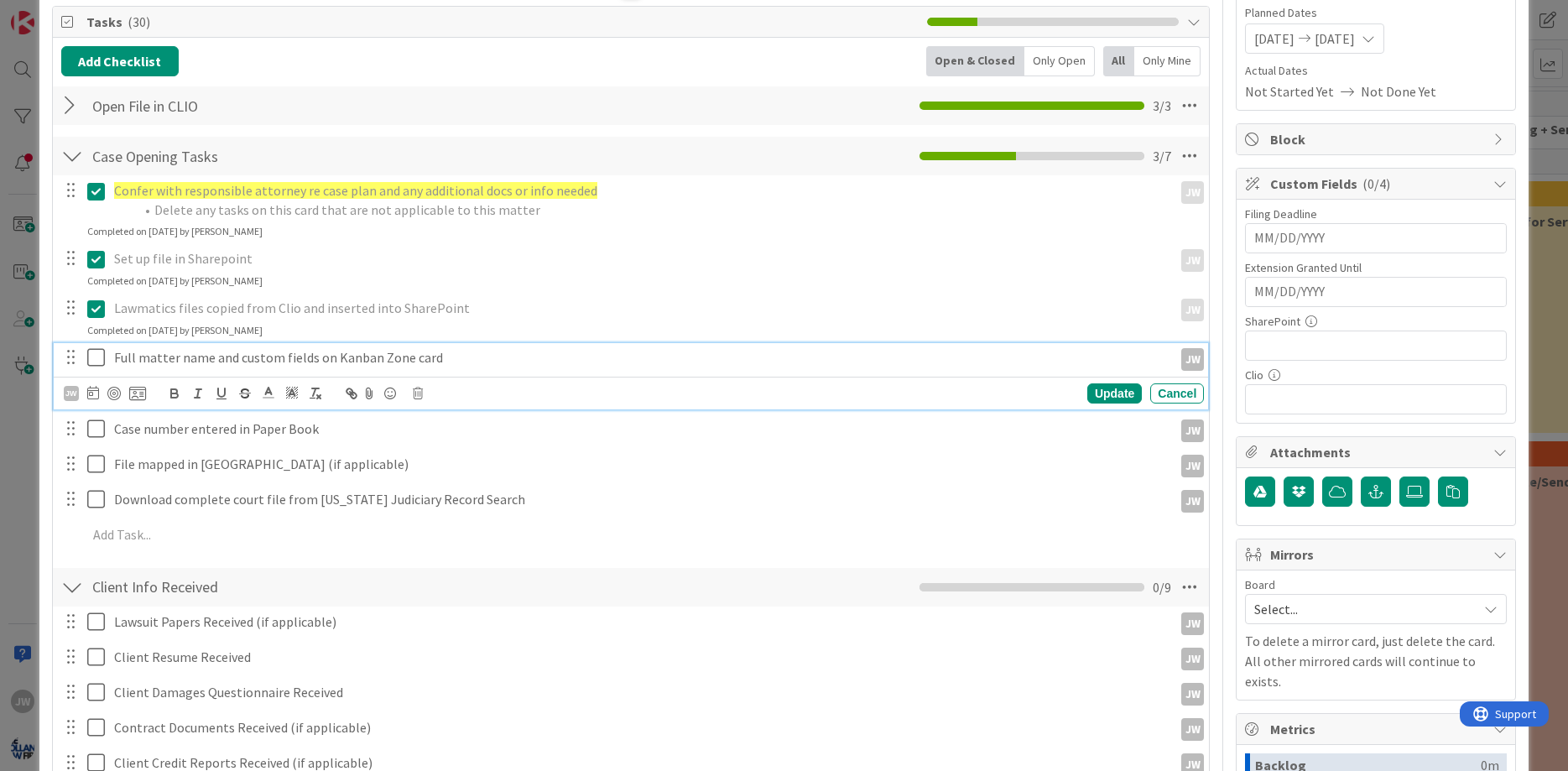
click at [92, 349] on icon at bounding box center [99, 356] width 26 height 20
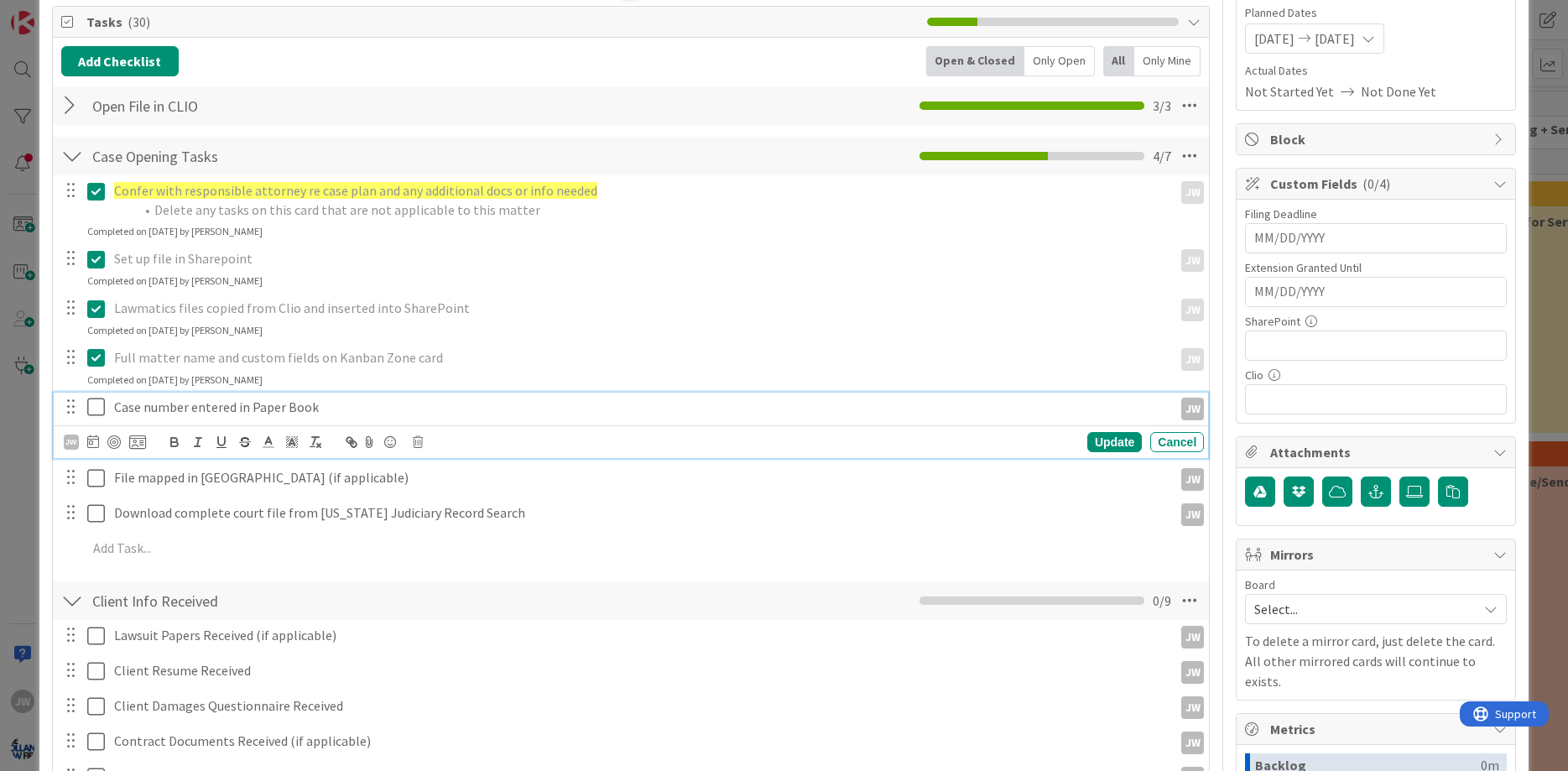
click at [98, 399] on icon at bounding box center [99, 407] width 26 height 20
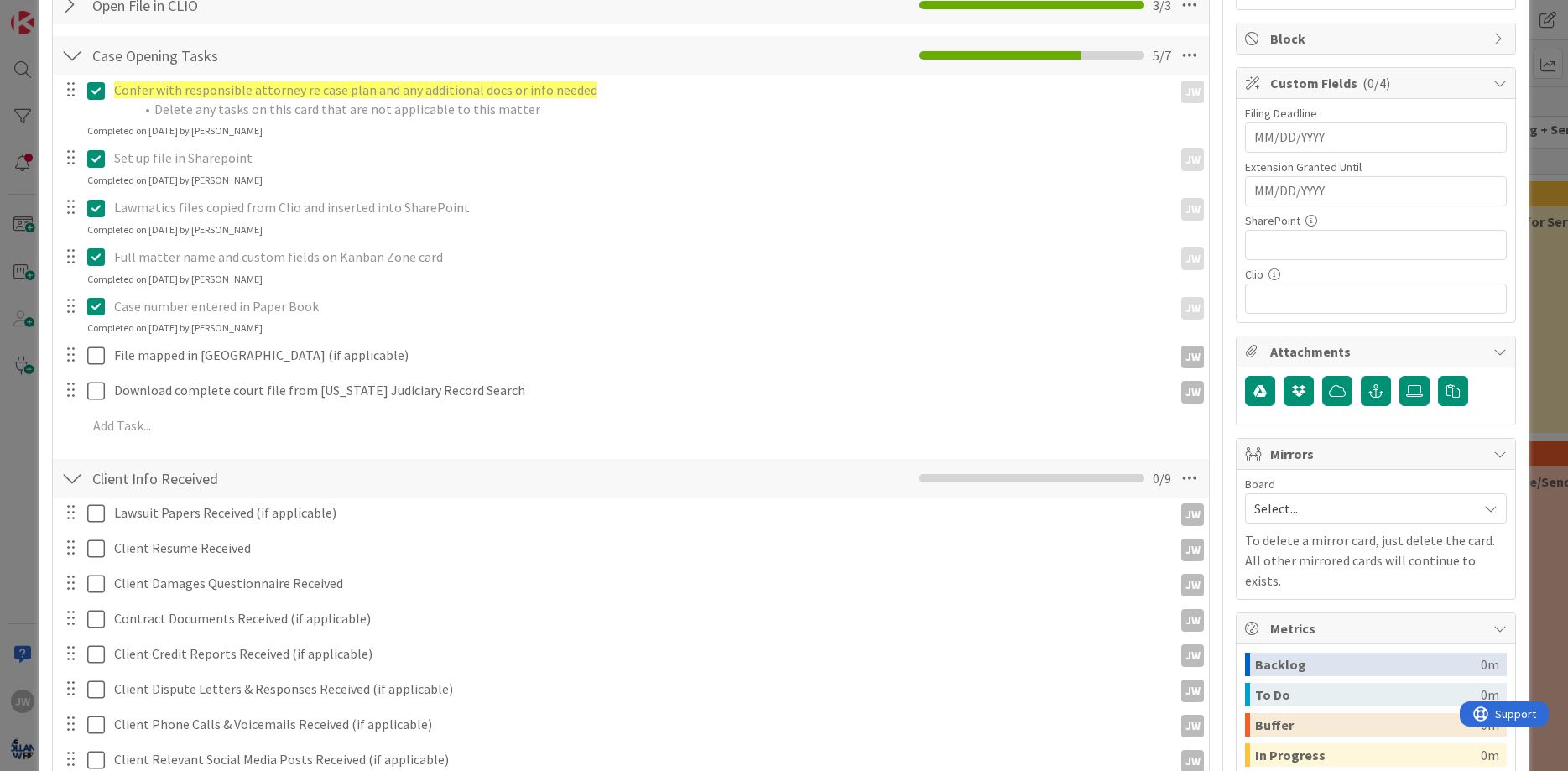
scroll to position [704, 0]
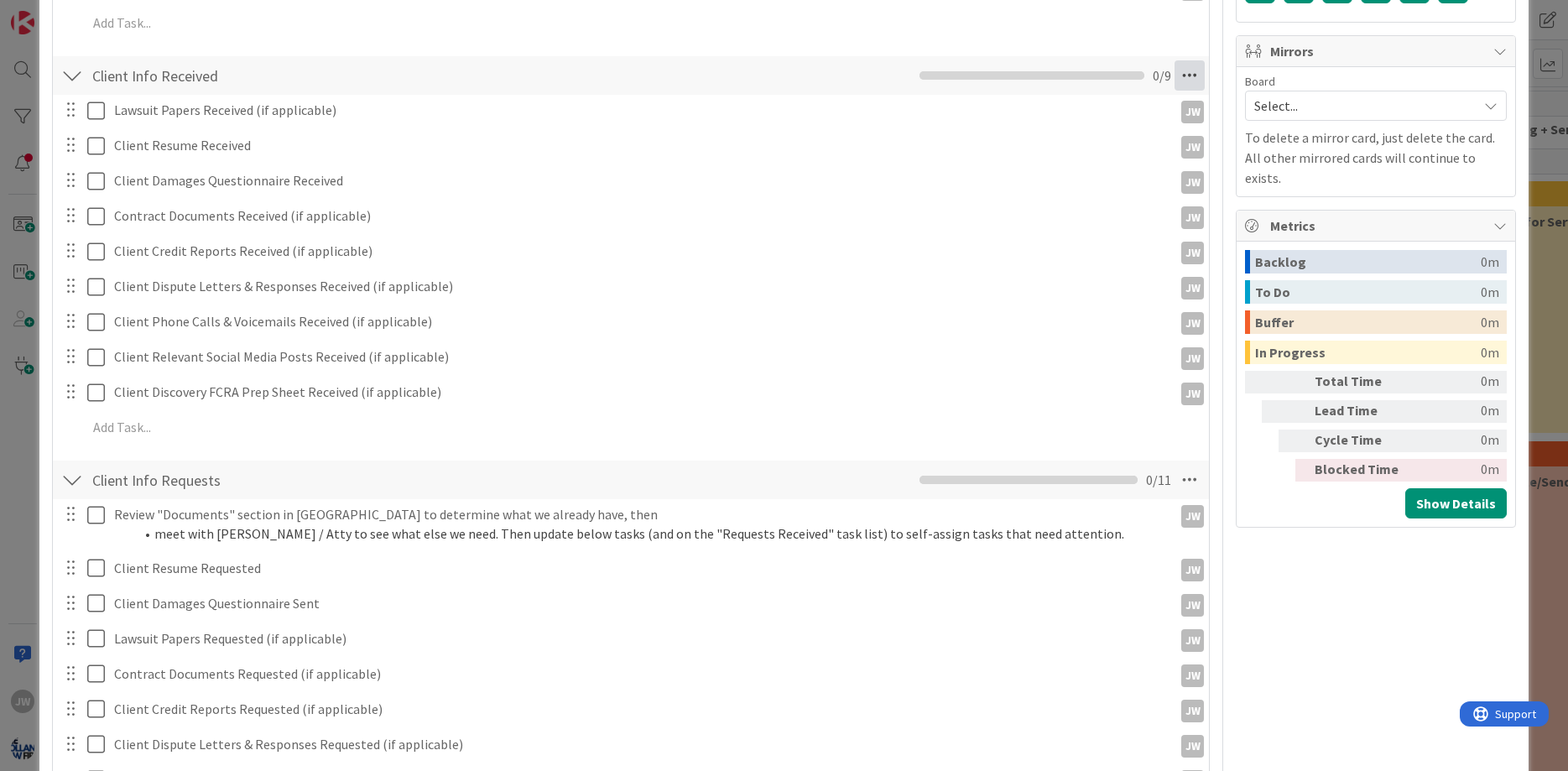
click at [1195, 71] on icon at bounding box center [1189, 76] width 30 height 30
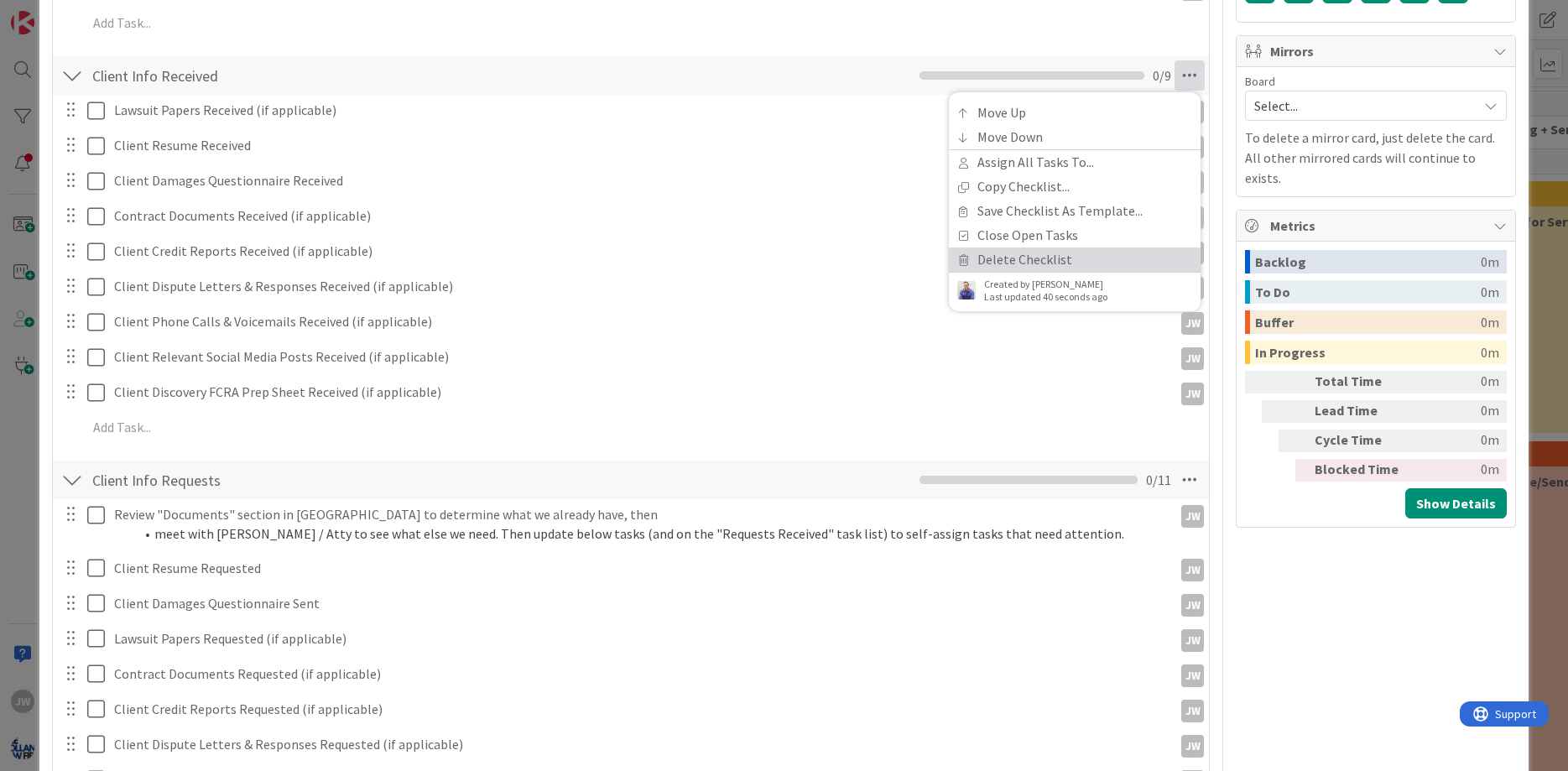
click at [1009, 255] on link "Delete Checklist" at bounding box center [1075, 260] width 252 height 25
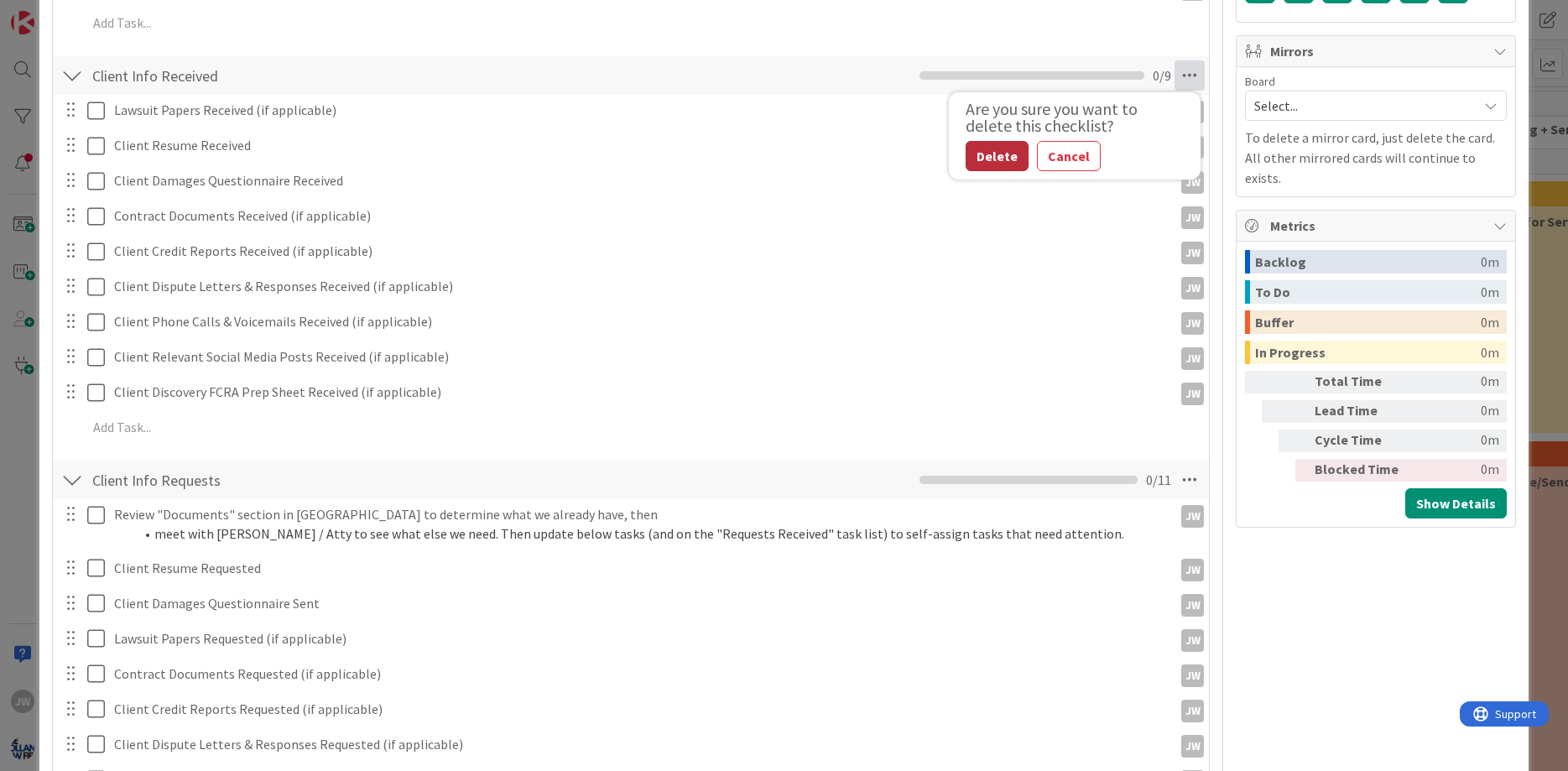
click at [1018, 158] on button "Delete" at bounding box center [997, 156] width 63 height 30
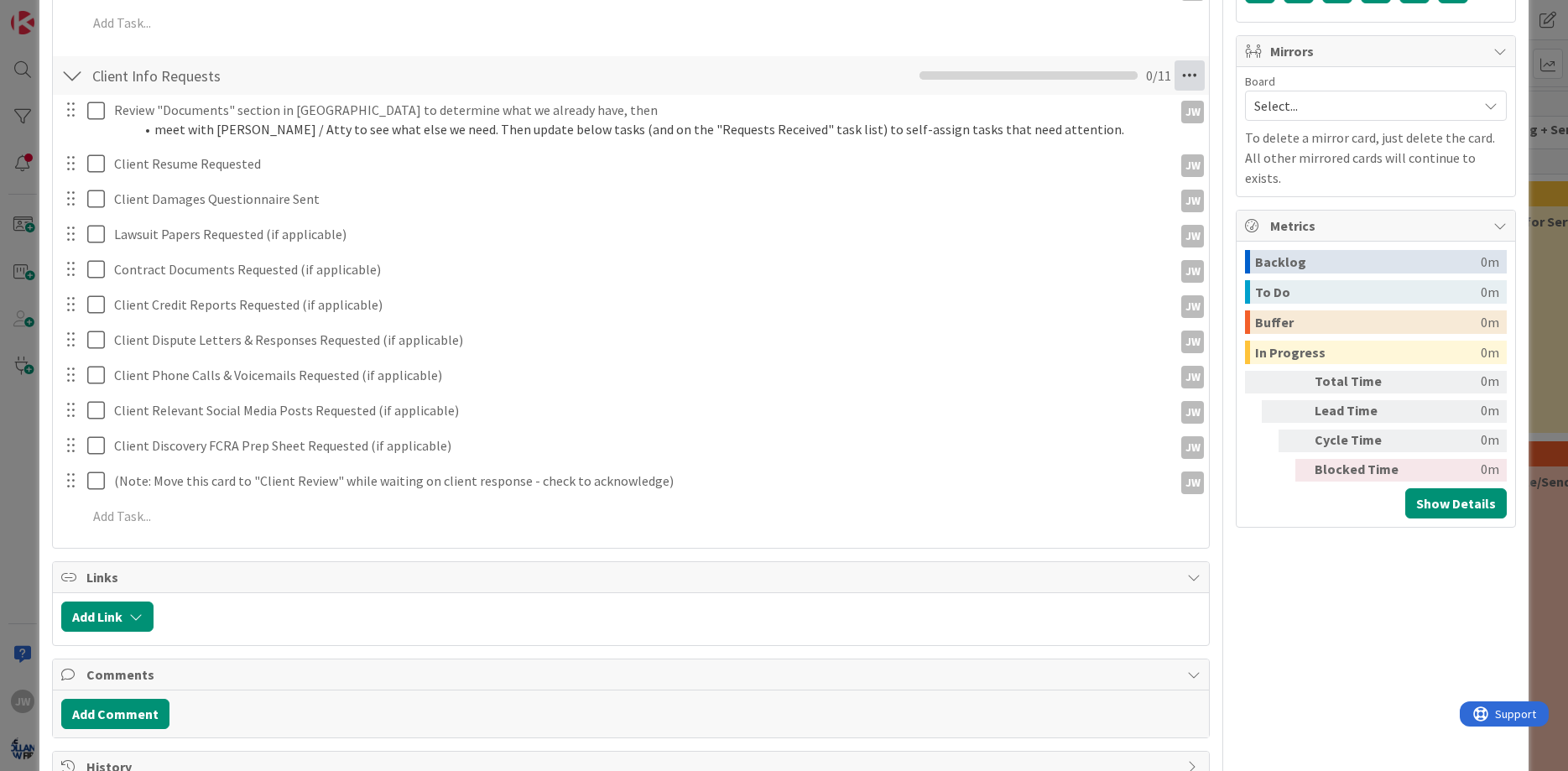
click at [1186, 77] on icon at bounding box center [1189, 76] width 30 height 30
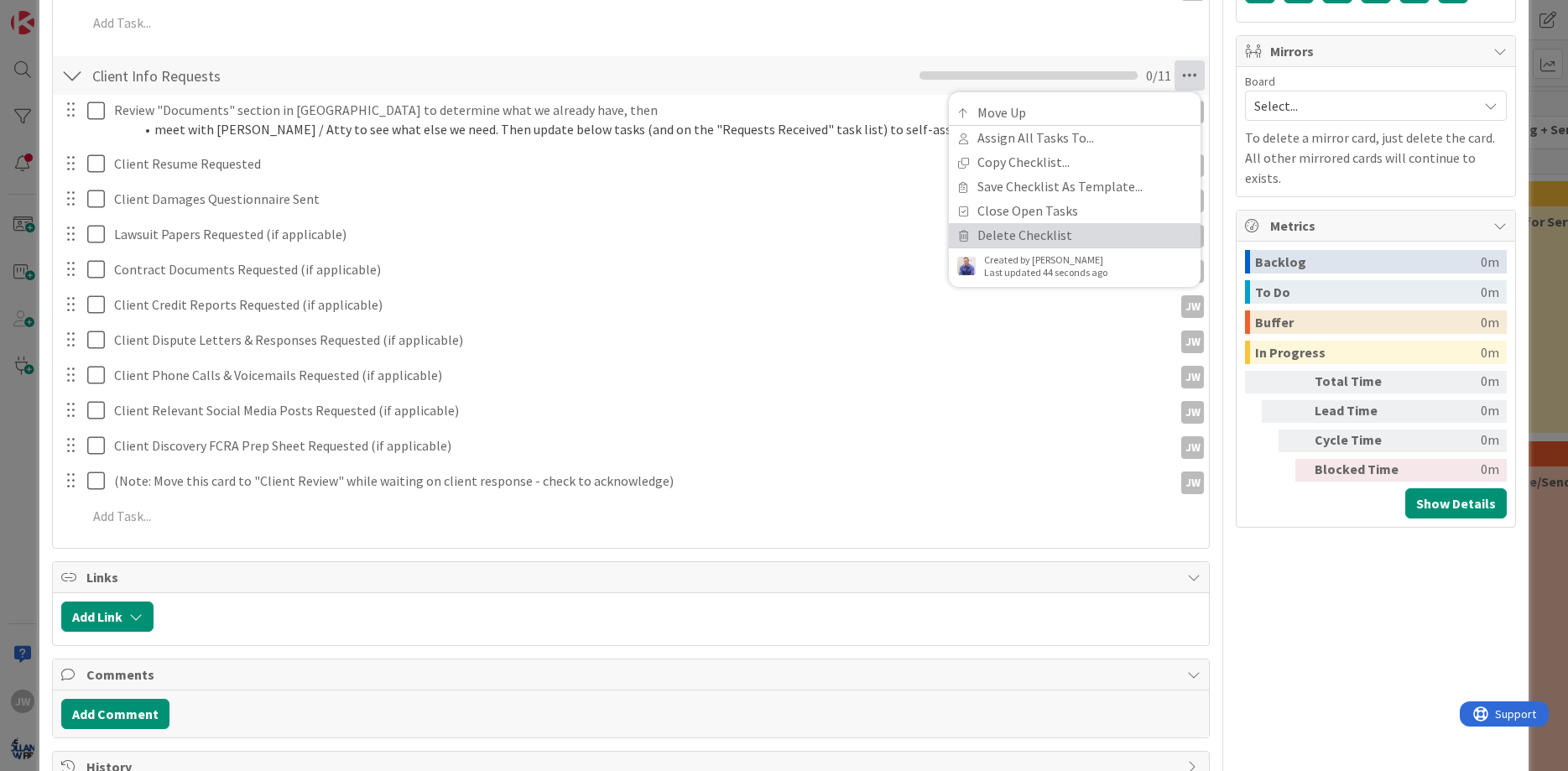
click at [1059, 224] on link "Delete Checklist" at bounding box center [1075, 235] width 252 height 25
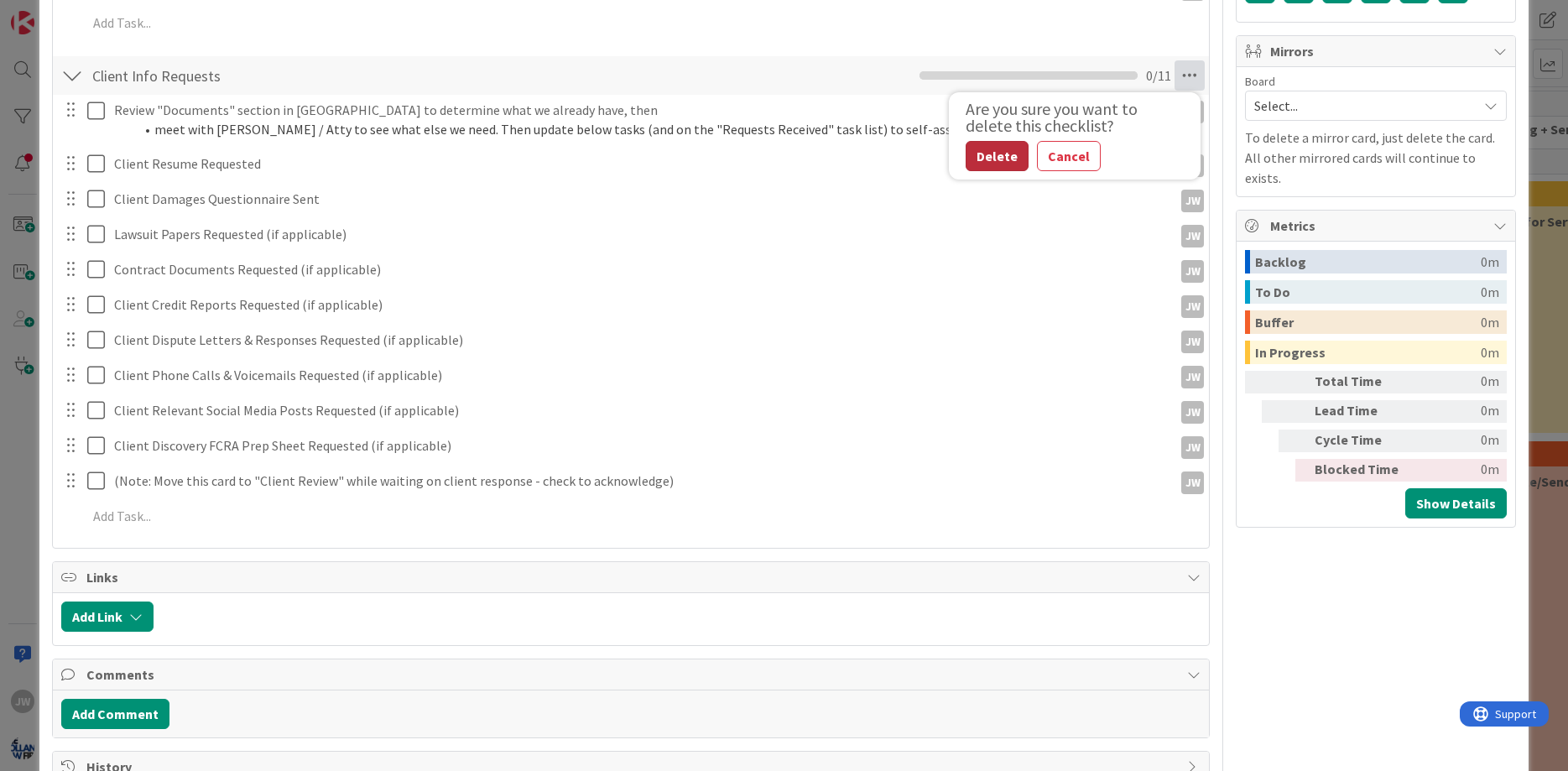
click at [1006, 160] on button "Delete" at bounding box center [997, 156] width 63 height 30
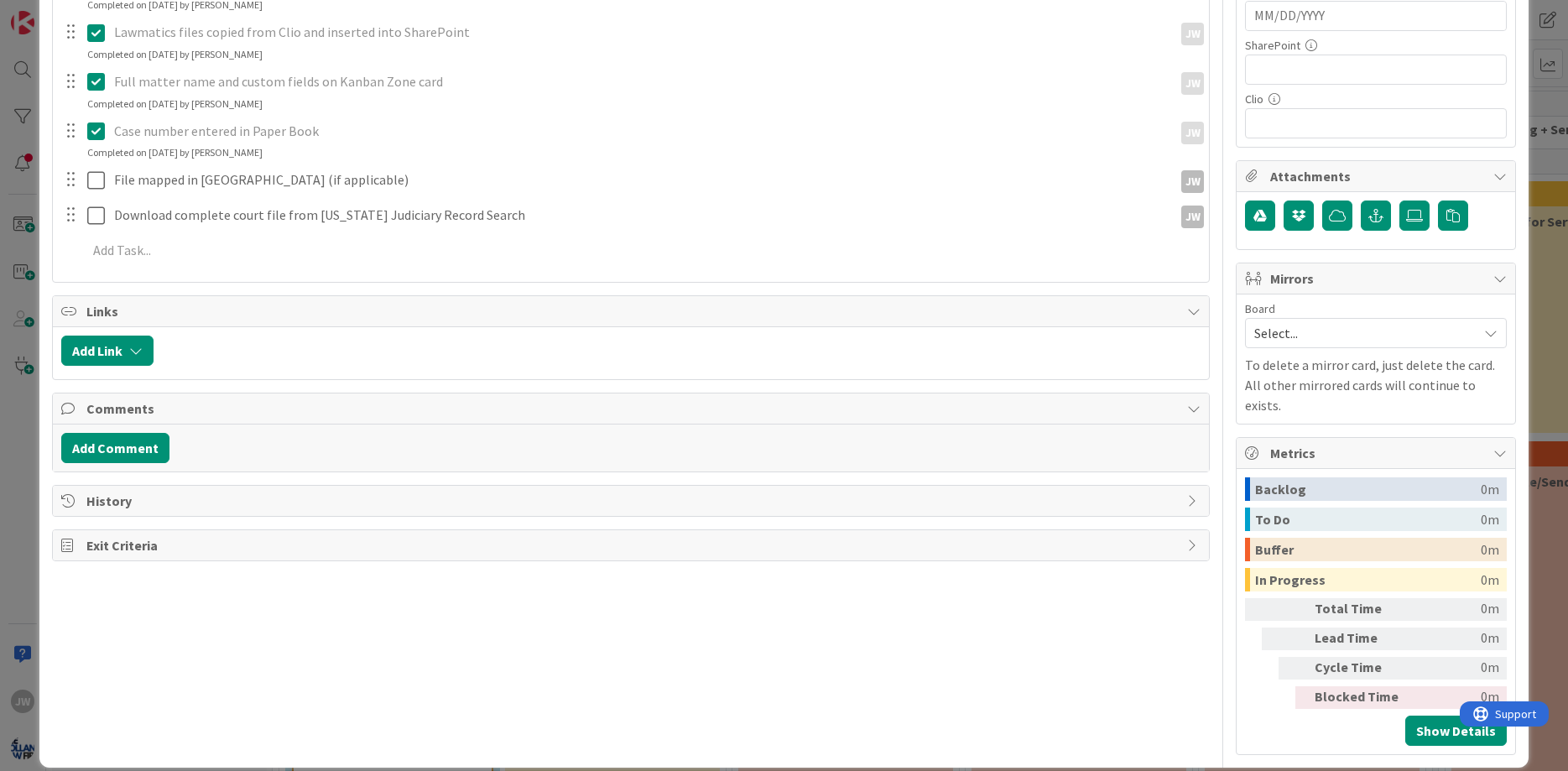
scroll to position [0, 0]
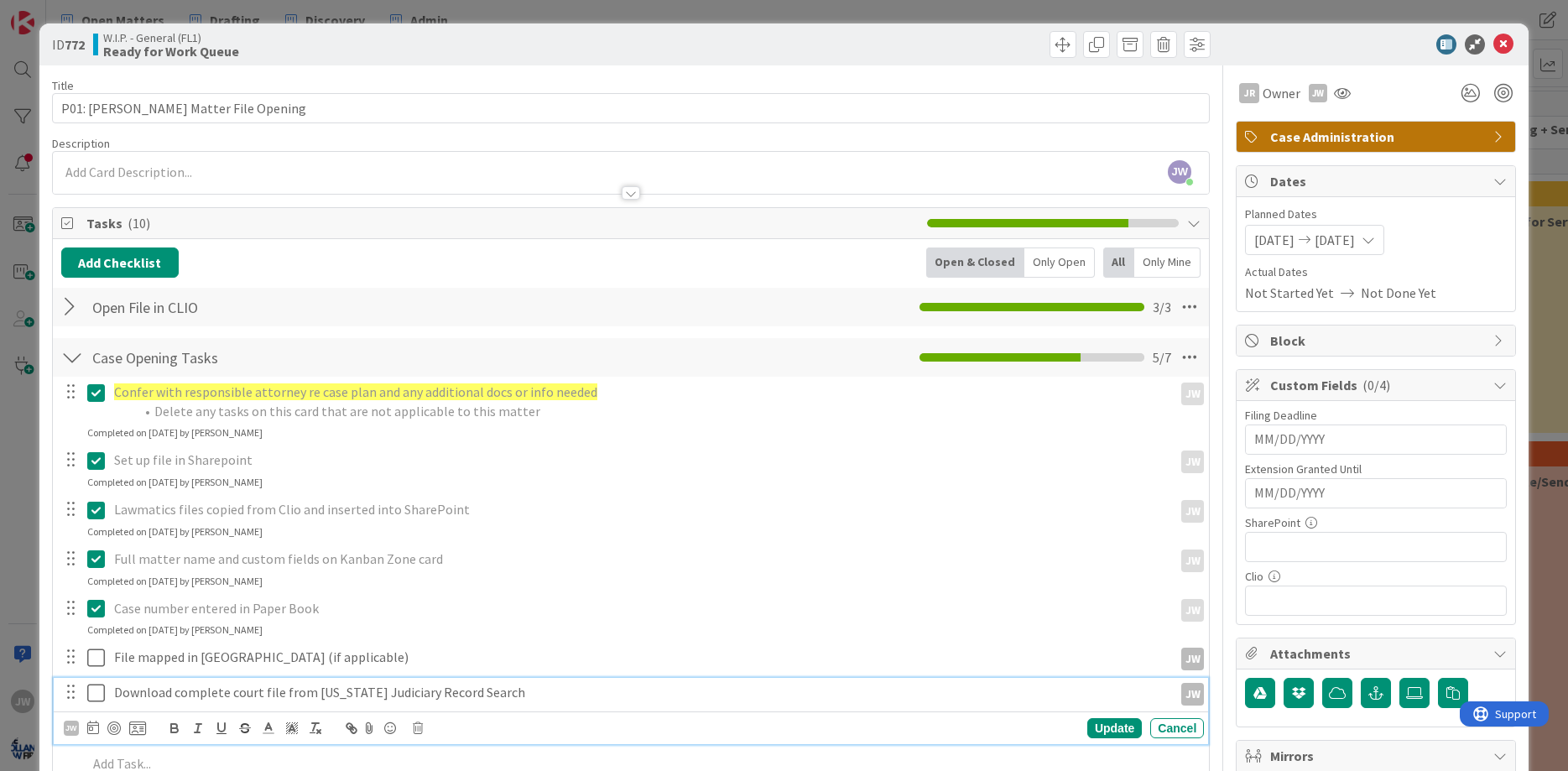
click at [92, 695] on icon at bounding box center [99, 692] width 26 height 20
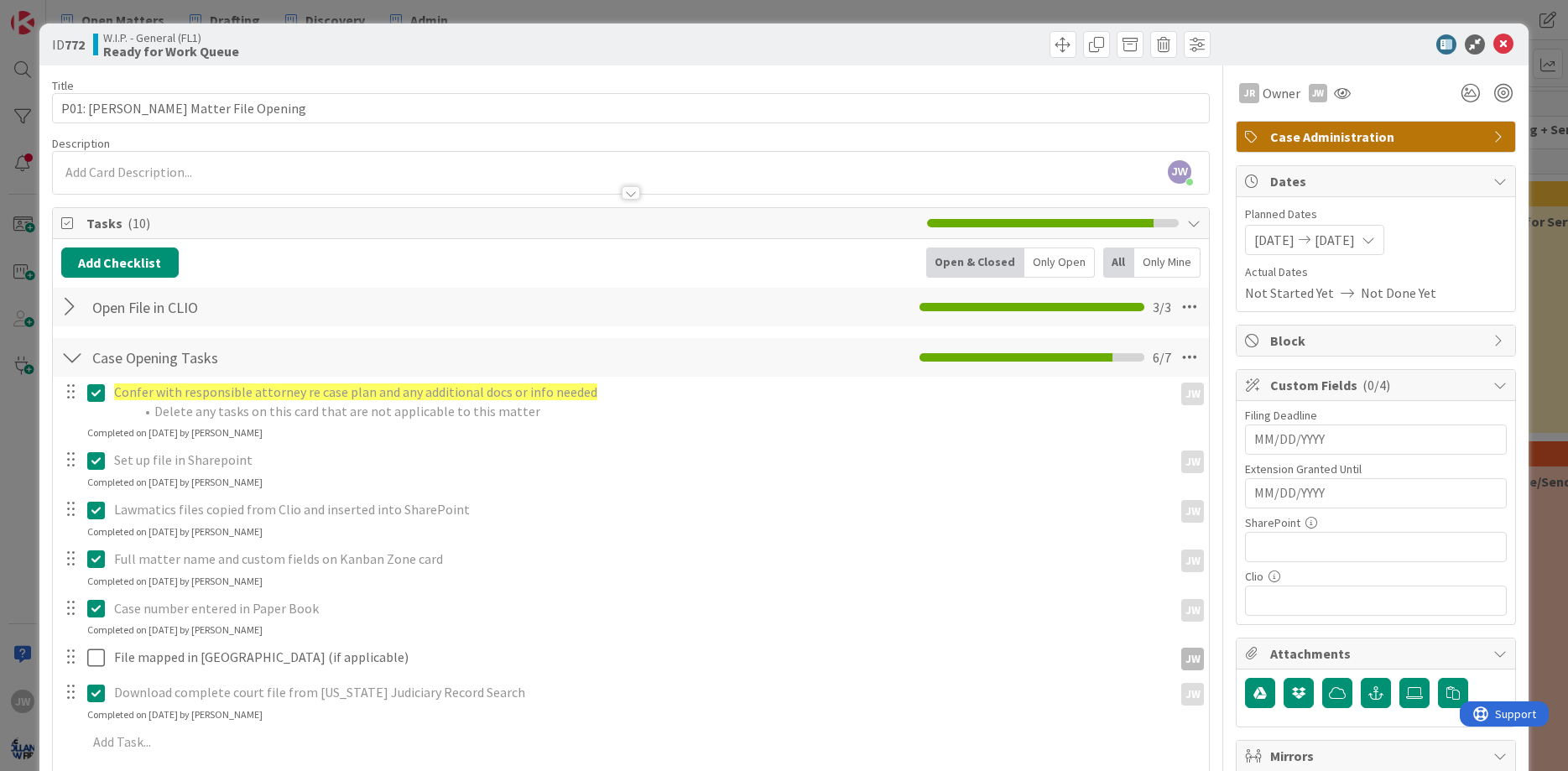
scroll to position [202, 0]
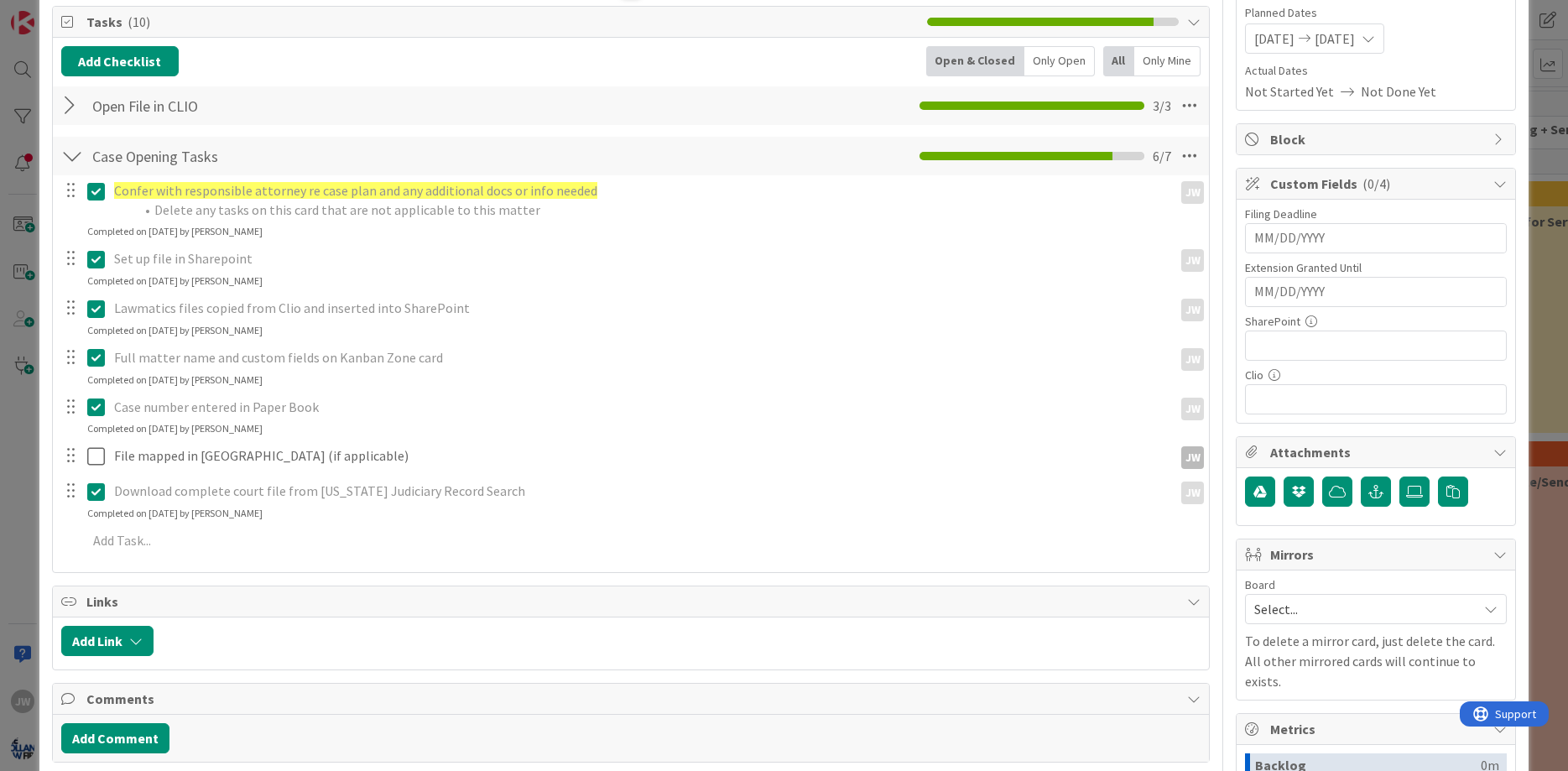
click at [80, 105] on div at bounding box center [72, 106] width 22 height 30
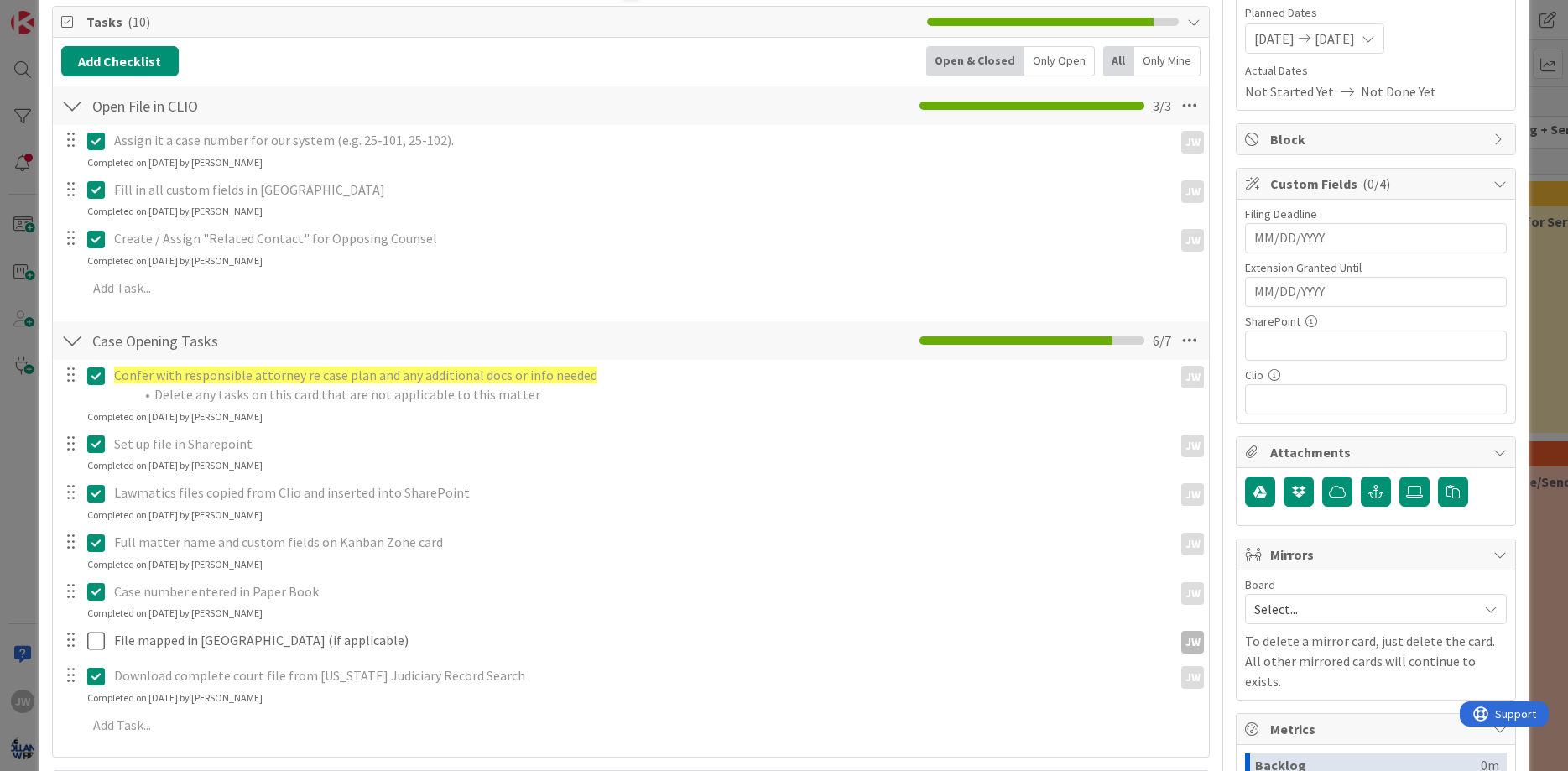
click at [80, 105] on div at bounding box center [72, 106] width 22 height 30
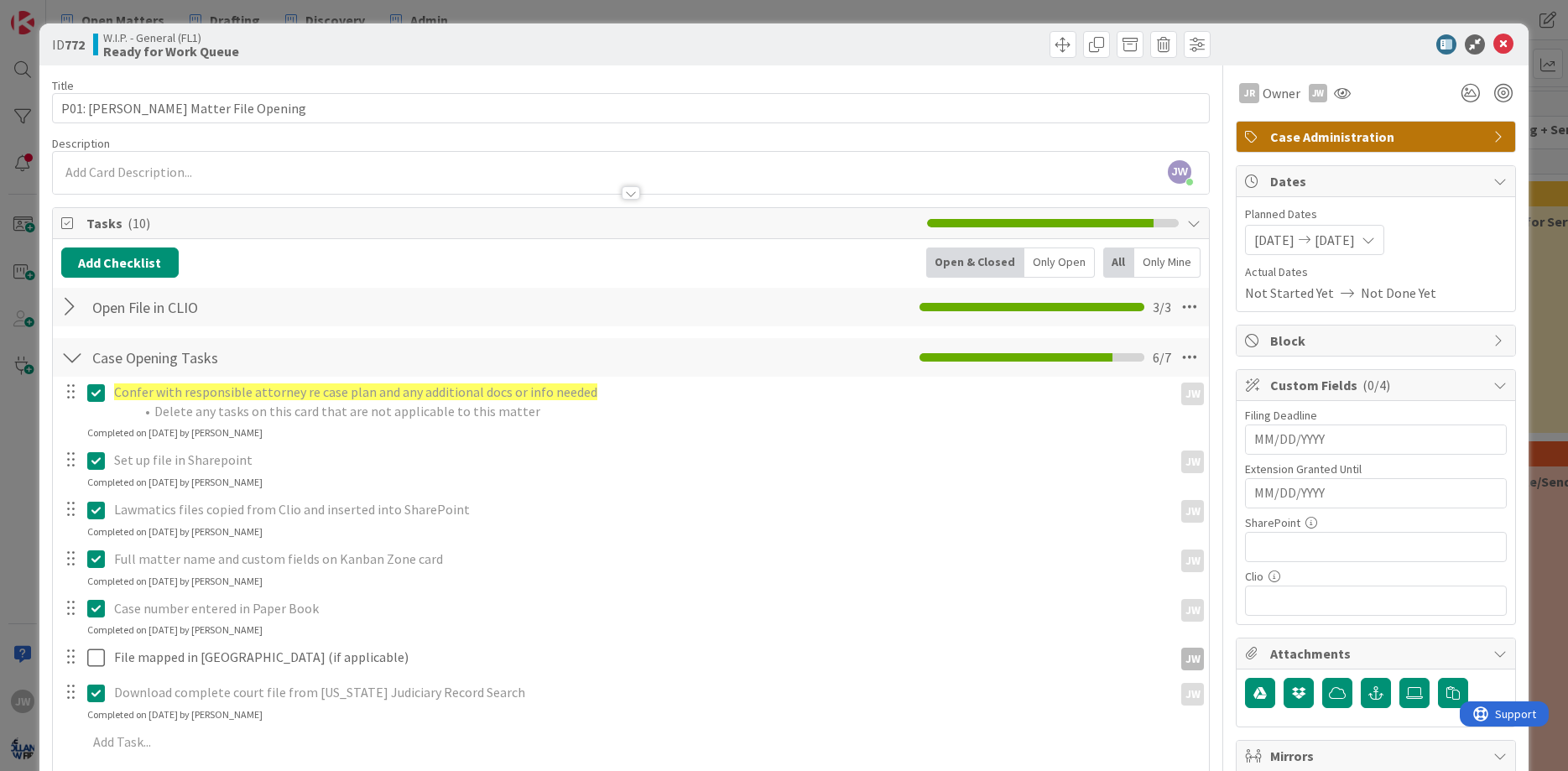
scroll to position [477, 0]
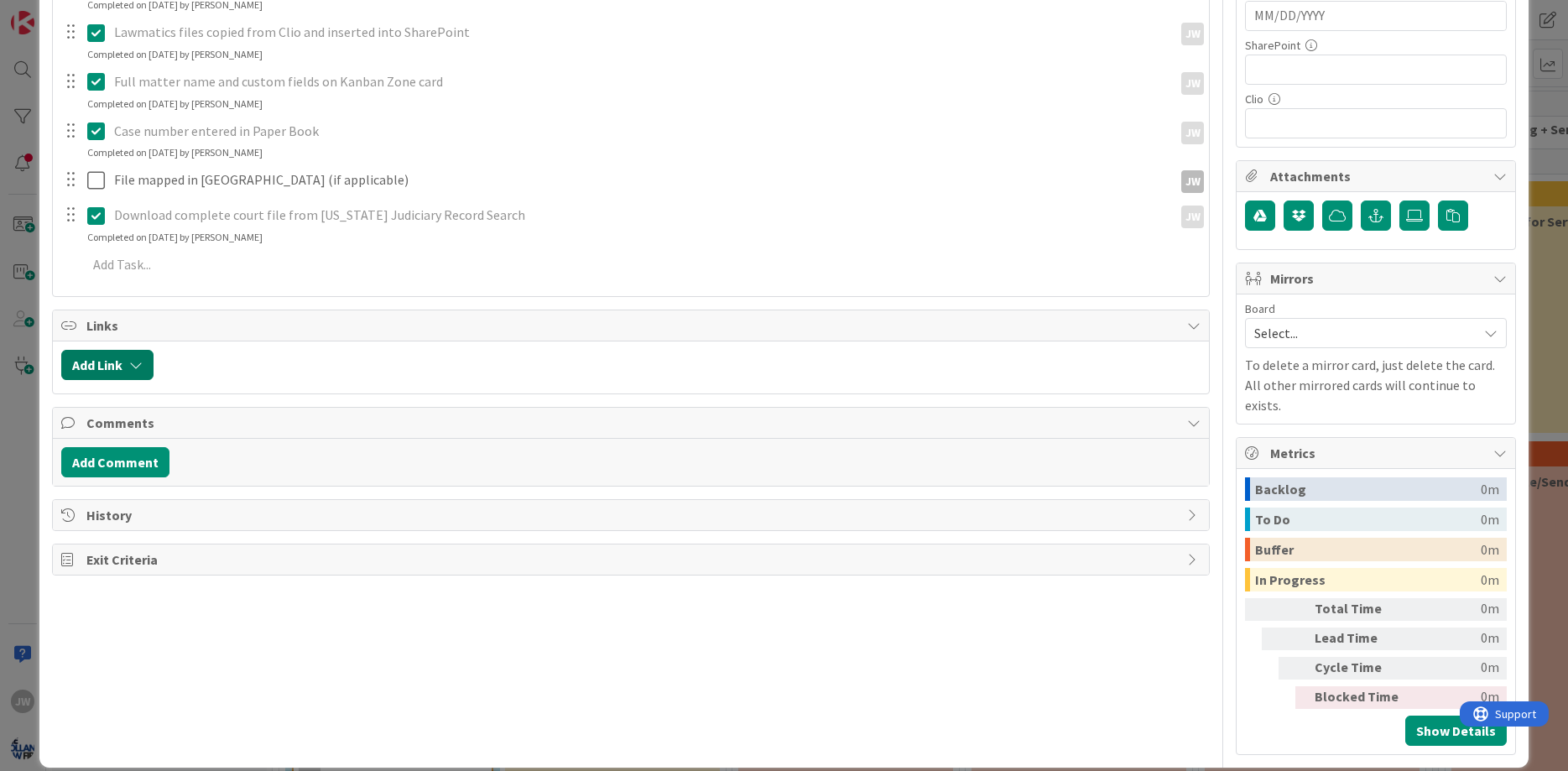
click at [98, 365] on button "Add Link" at bounding box center [107, 364] width 92 height 30
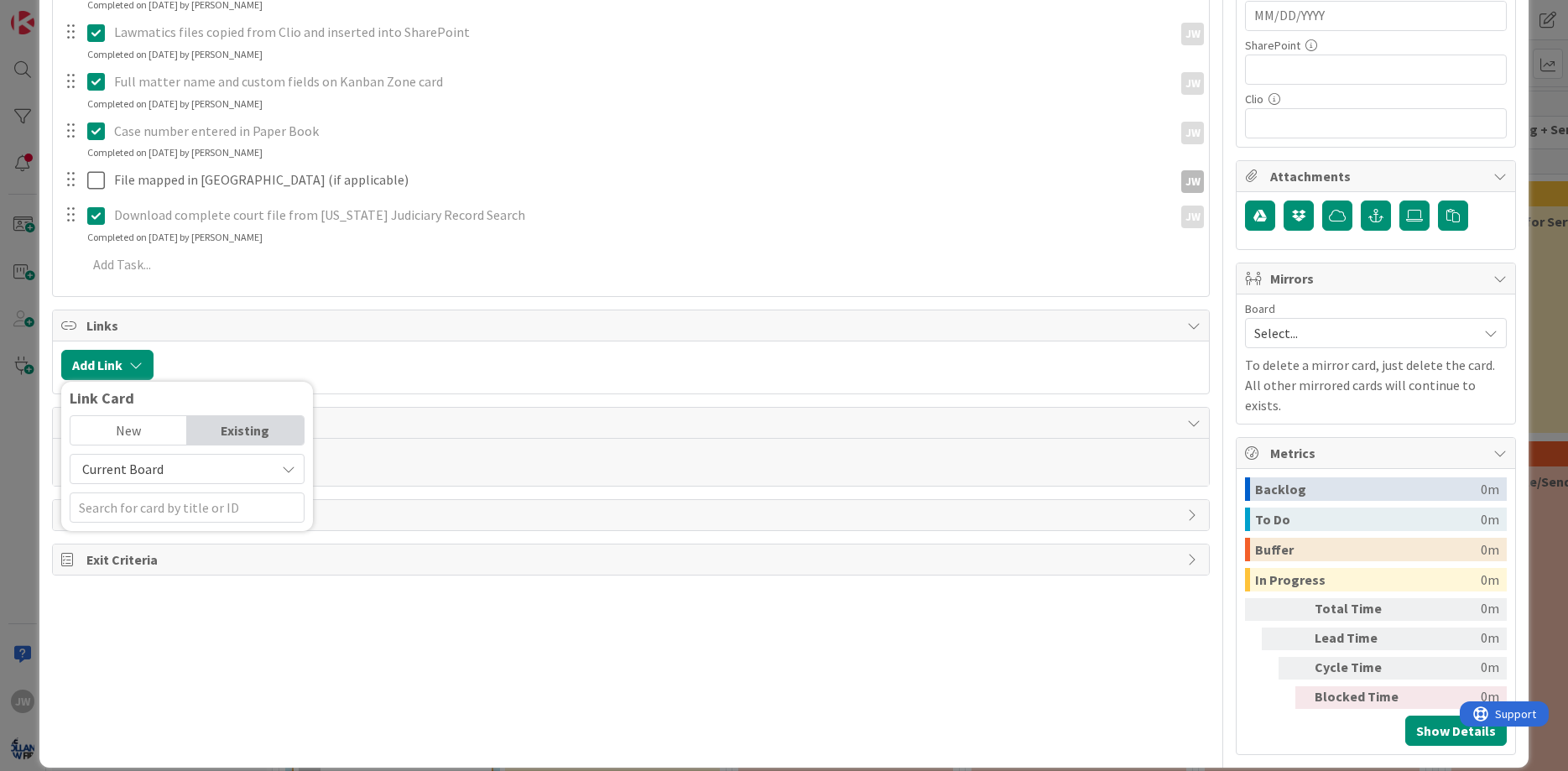
click at [131, 454] on div "Current Board" at bounding box center [187, 468] width 235 height 30
click at [135, 536] on span "All Boards" at bounding box center [195, 538] width 233 height 26
click at [117, 510] on input "text" at bounding box center [187, 507] width 235 height 30
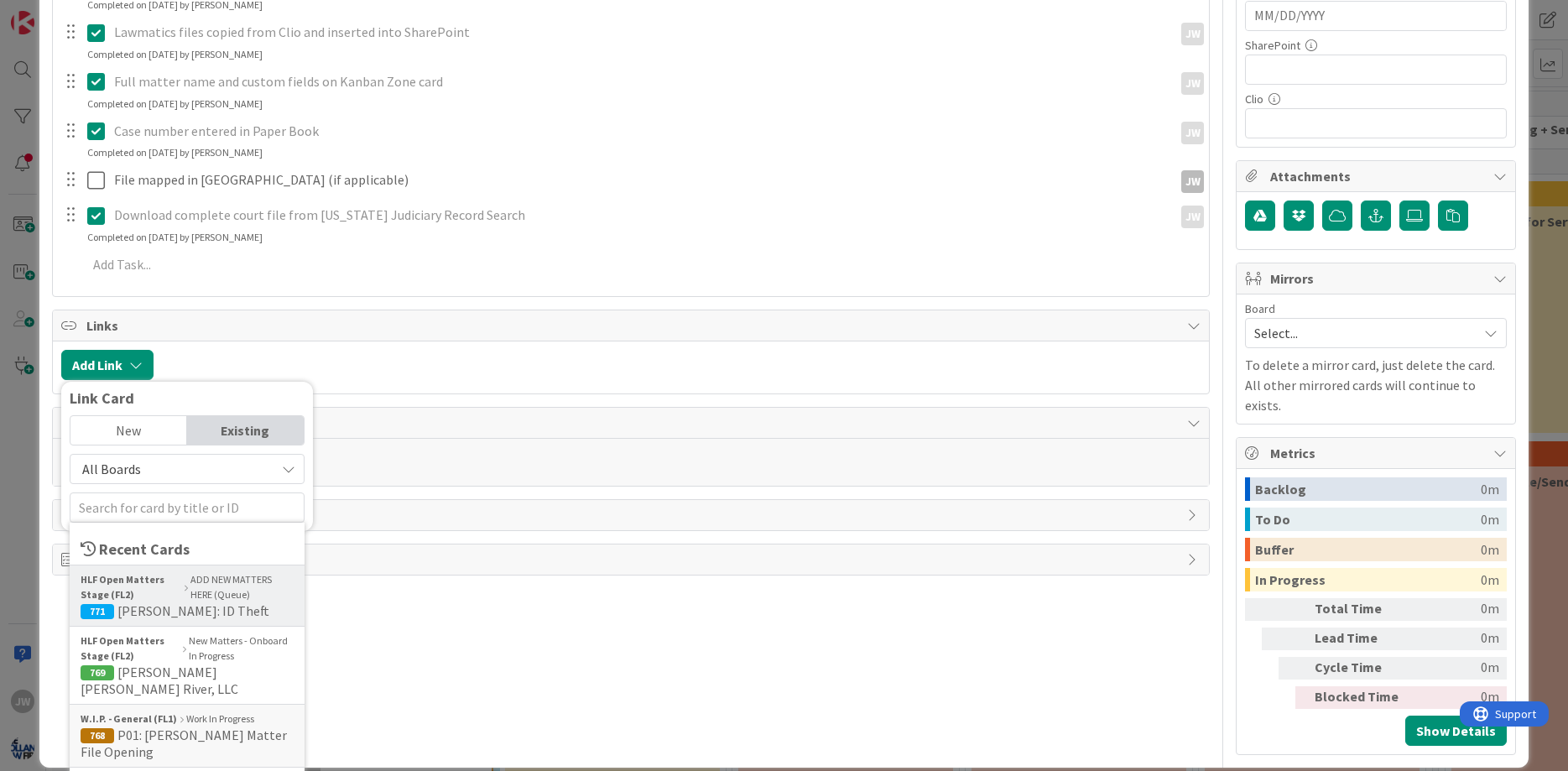
click at [173, 587] on b "HLF Open Matters Stage (FL2)" at bounding box center [130, 587] width 100 height 30
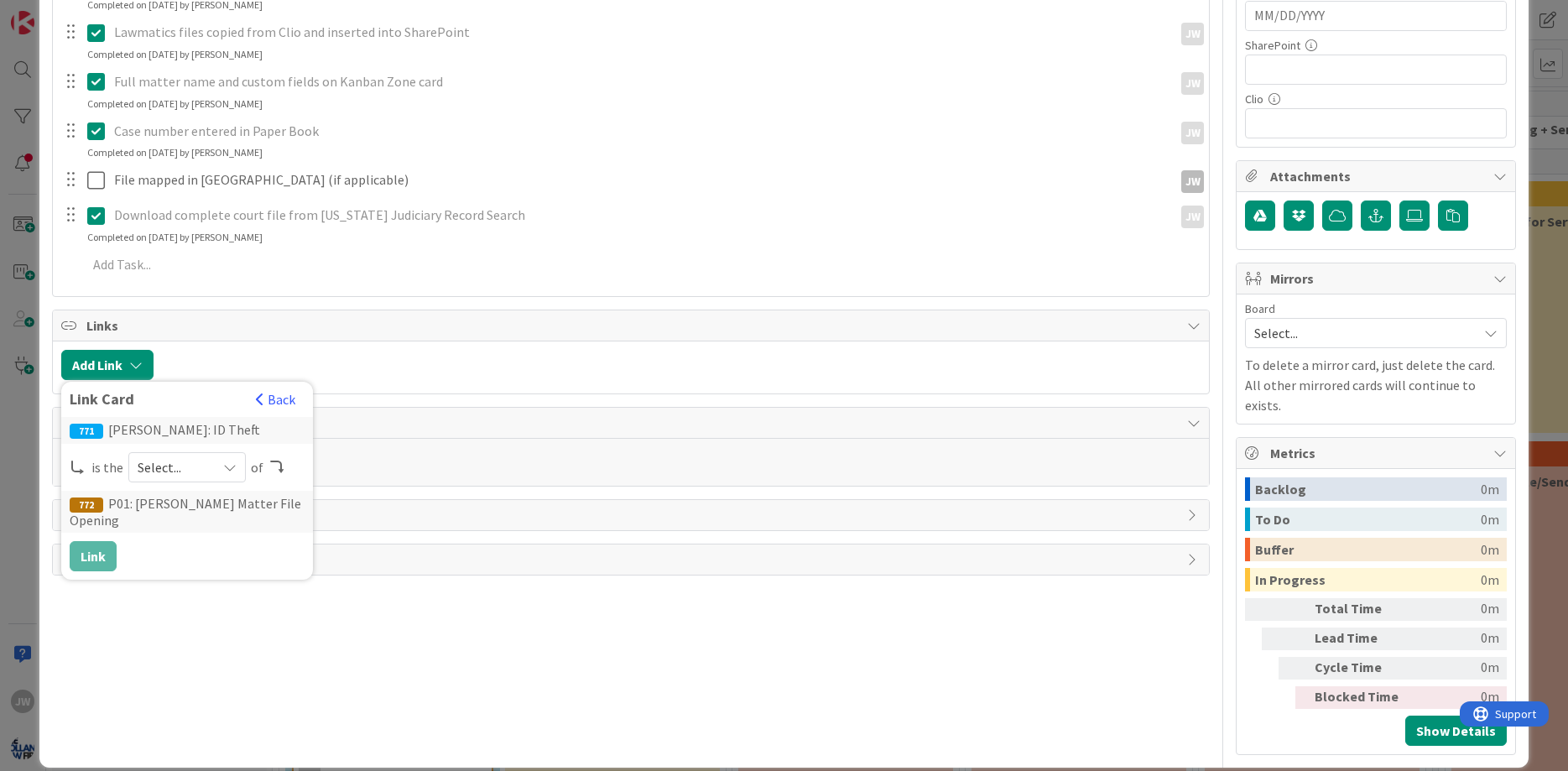
click at [190, 465] on span "Select..." at bounding box center [173, 466] width 70 height 24
click at [202, 514] on span "parent" at bounding box center [276, 506] width 189 height 26
click at [105, 549] on button "Link" at bounding box center [92, 555] width 47 height 30
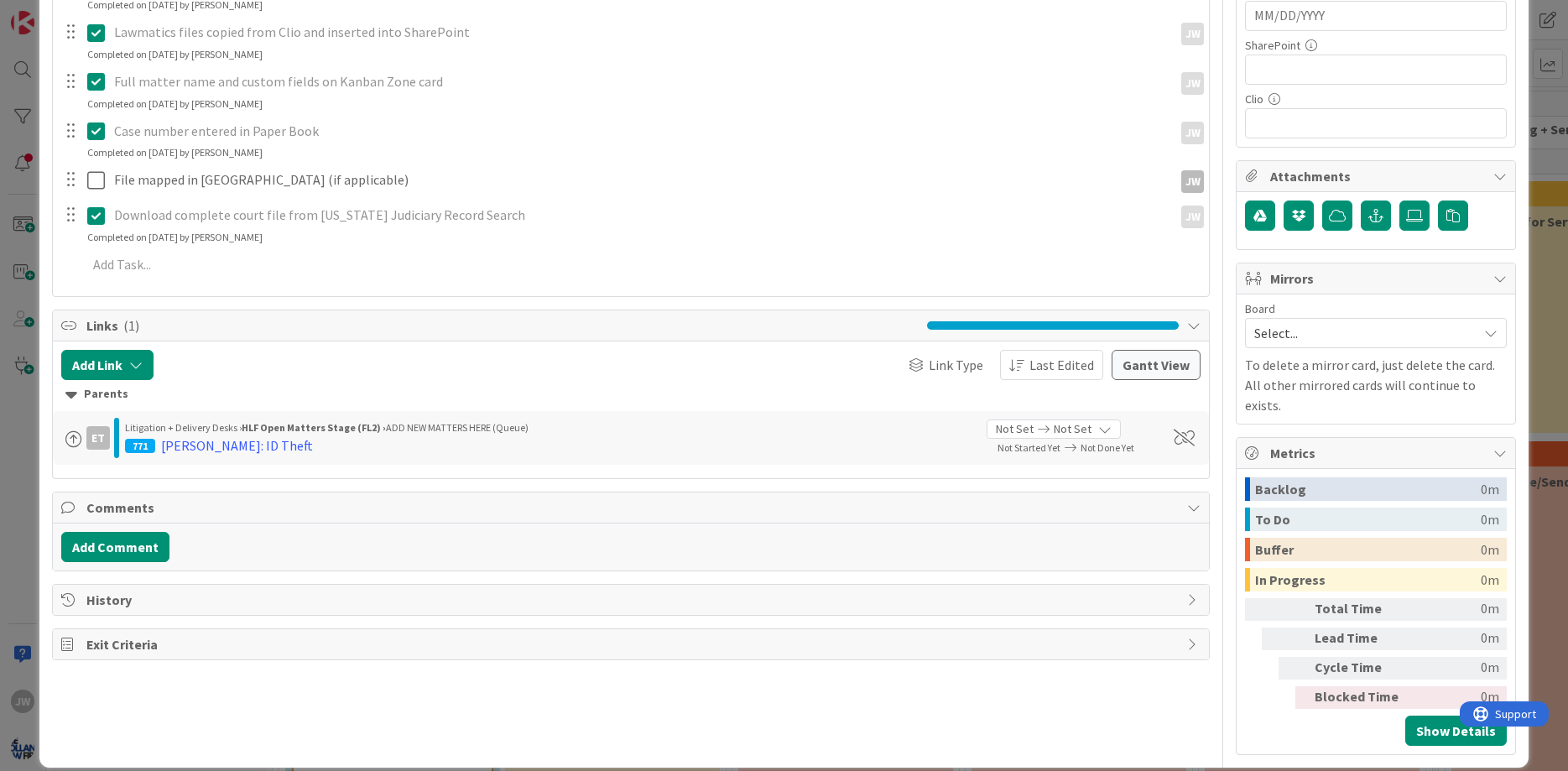
scroll to position [0, 0]
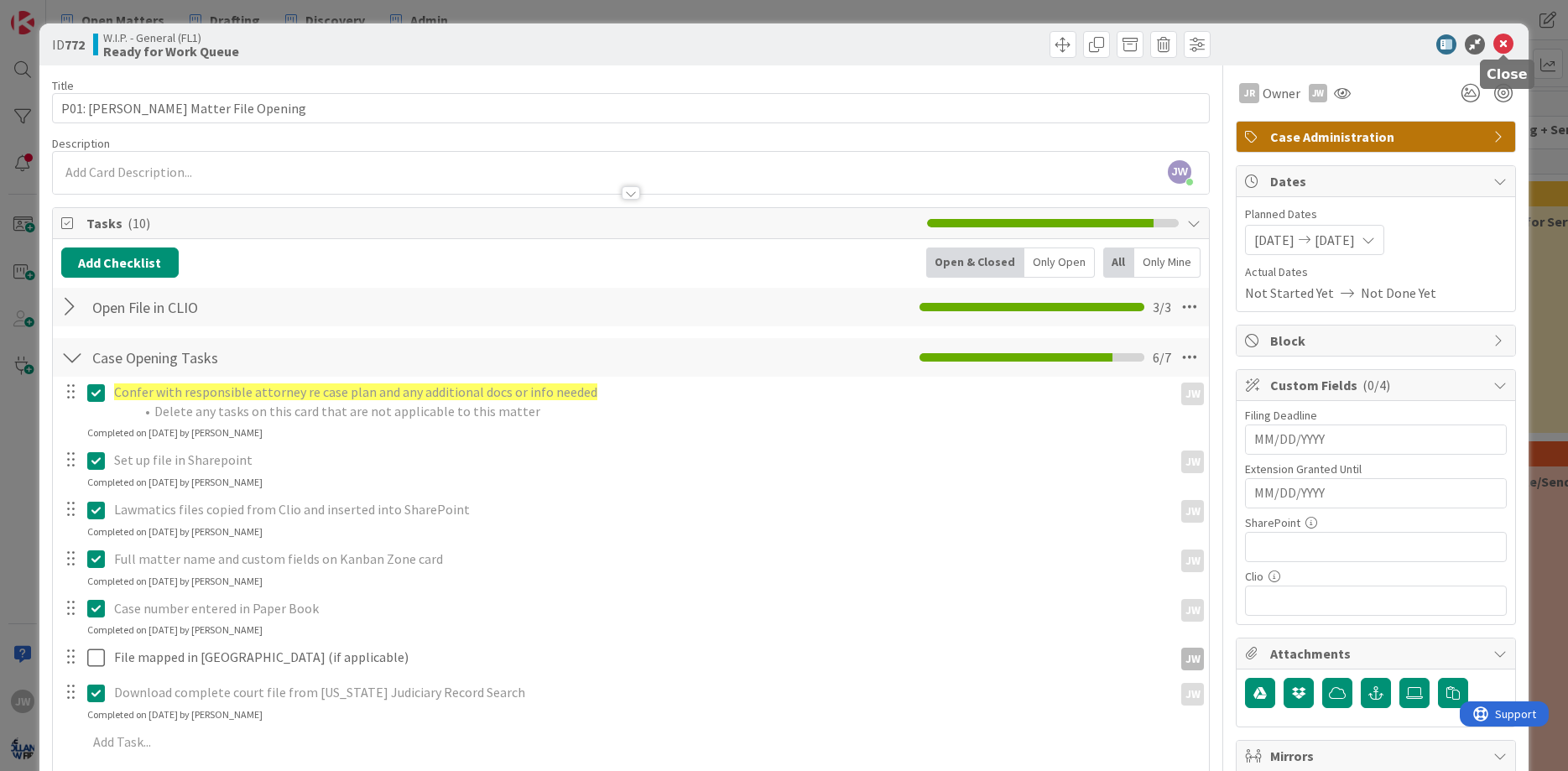
click at [1507, 45] on icon at bounding box center [1503, 44] width 20 height 20
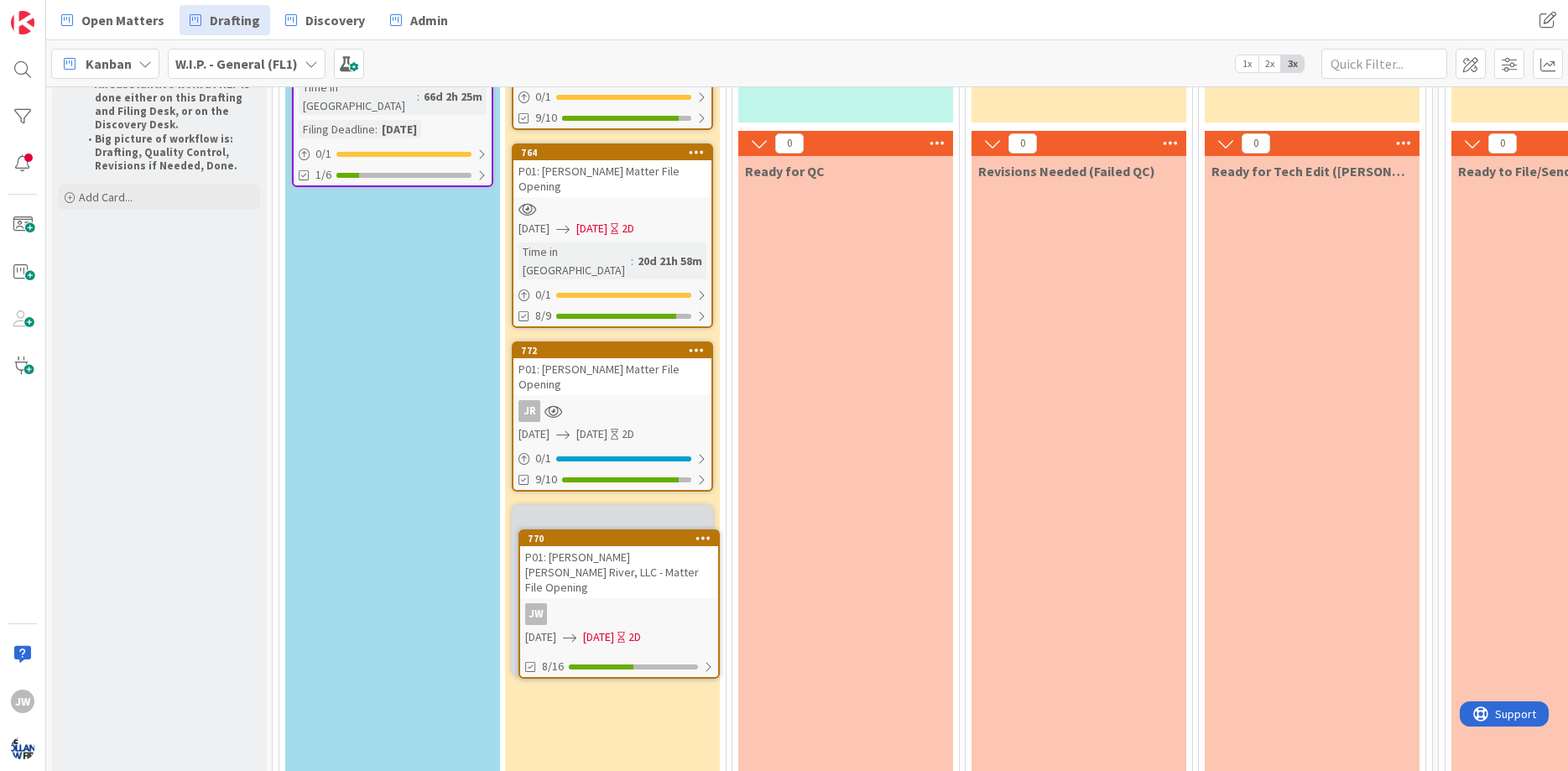
scroll to position [312, 0]
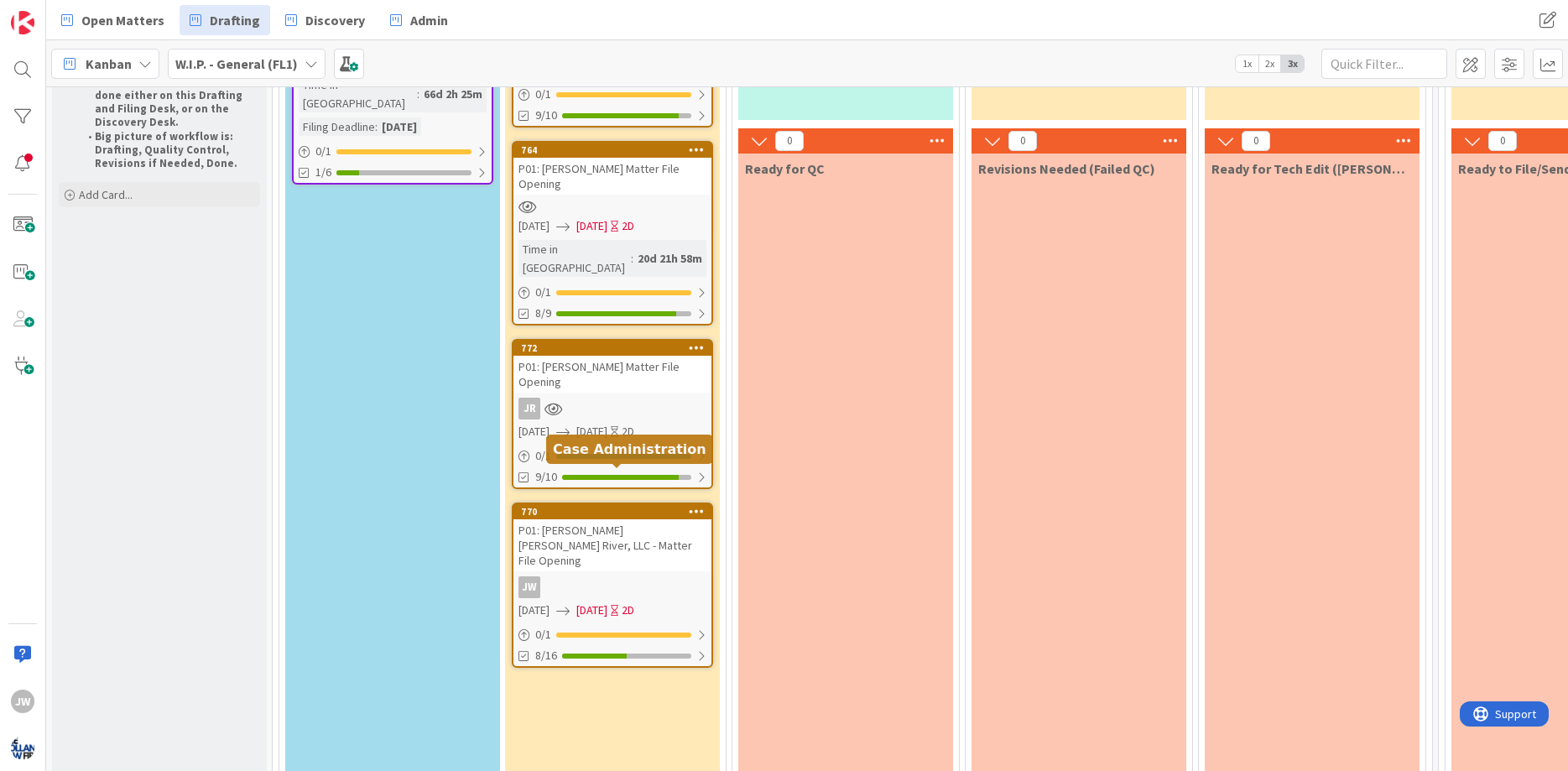
click at [587, 505] on div "770" at bounding box center [616, 510] width 190 height 11
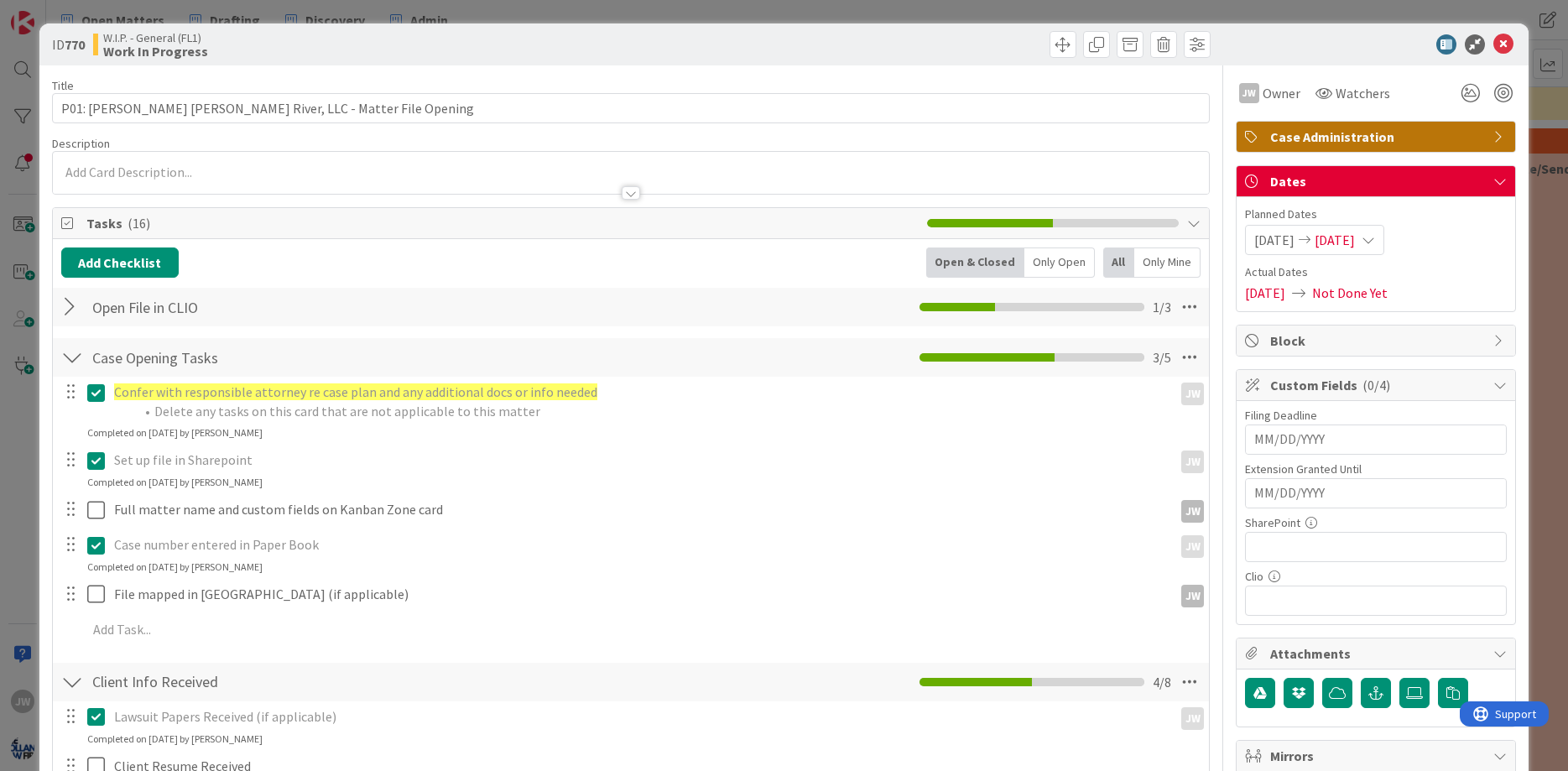
scroll to position [100, 0]
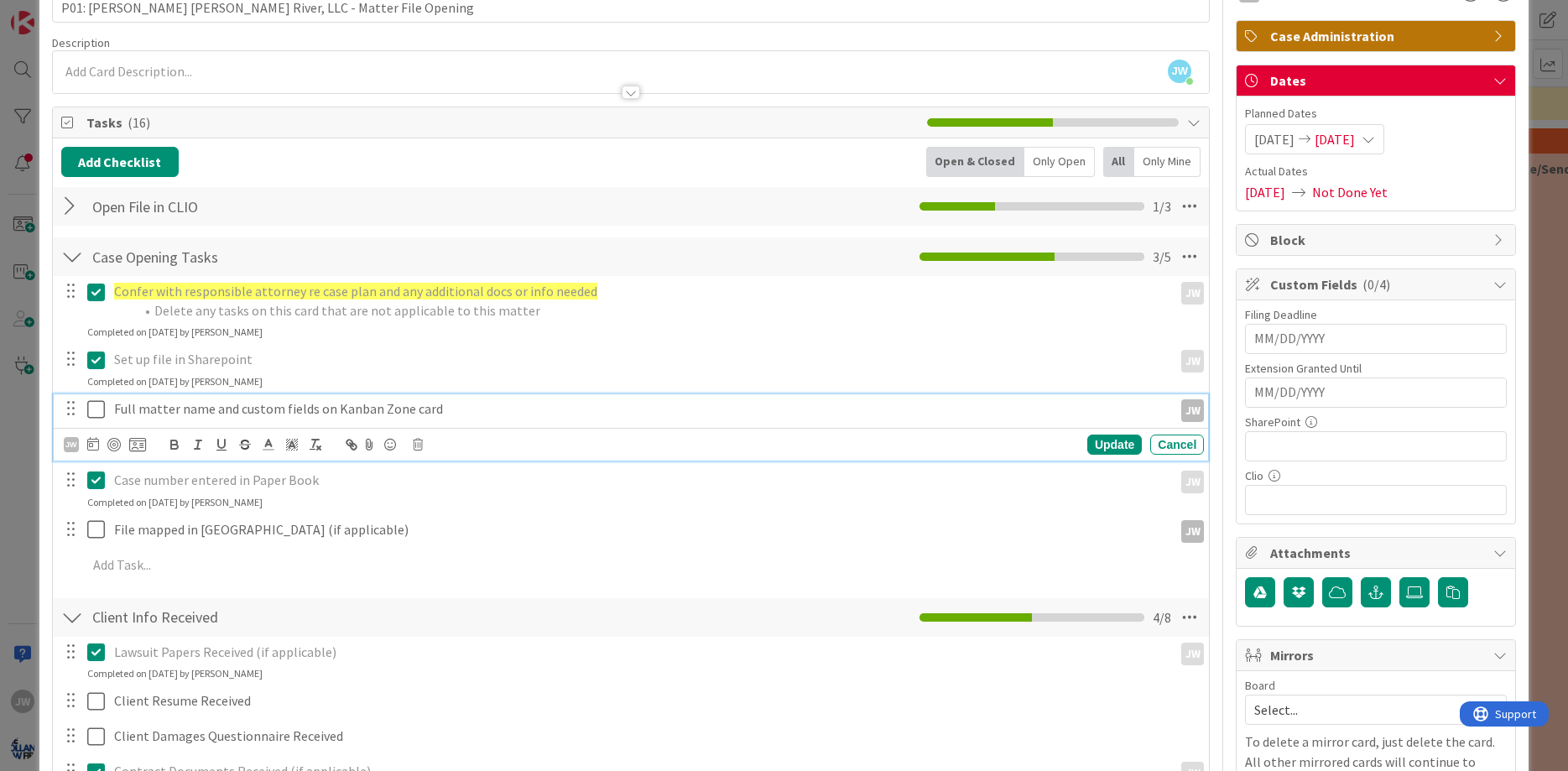
click at [98, 403] on icon at bounding box center [99, 408] width 26 height 20
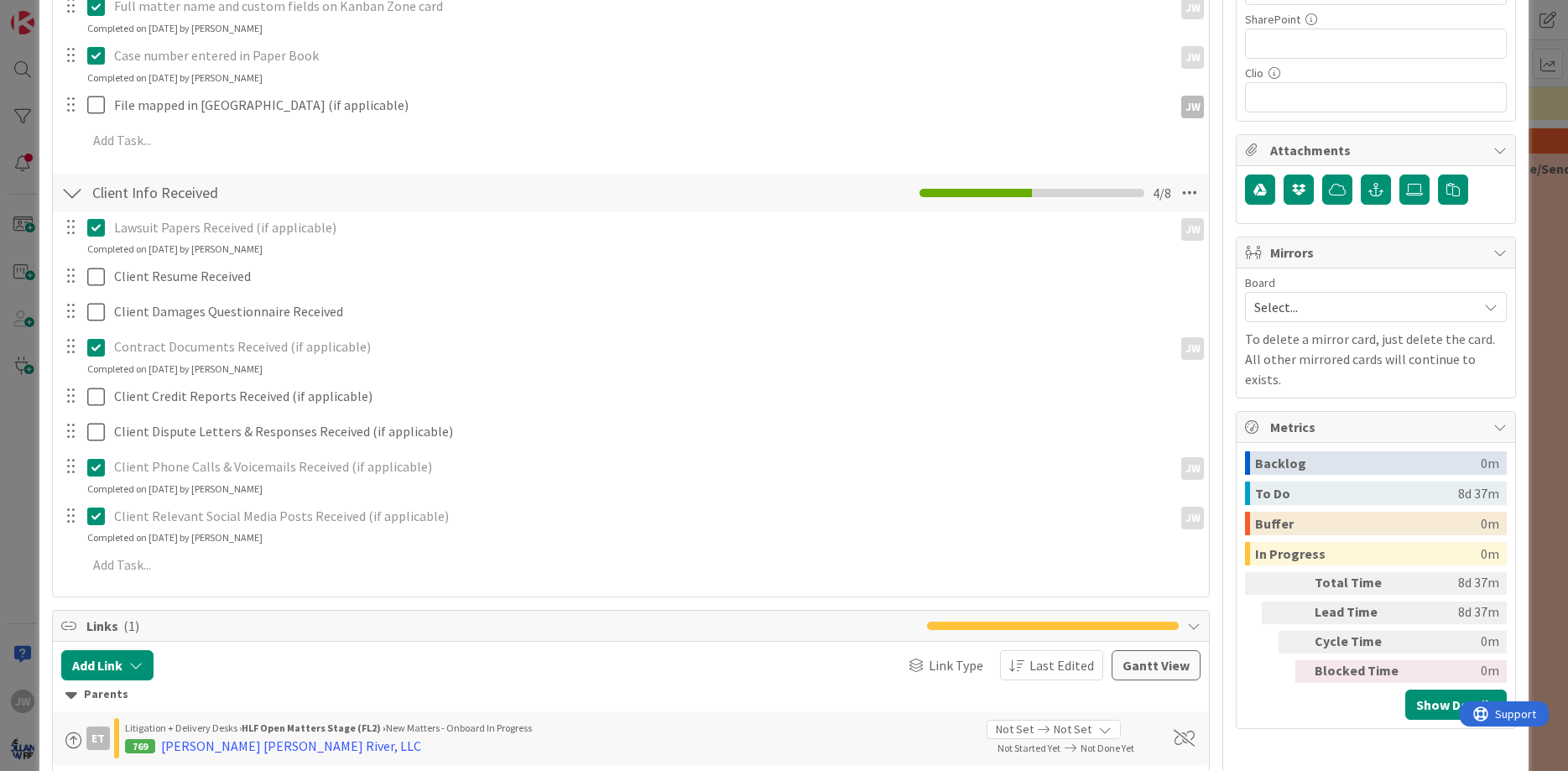
scroll to position [0, 0]
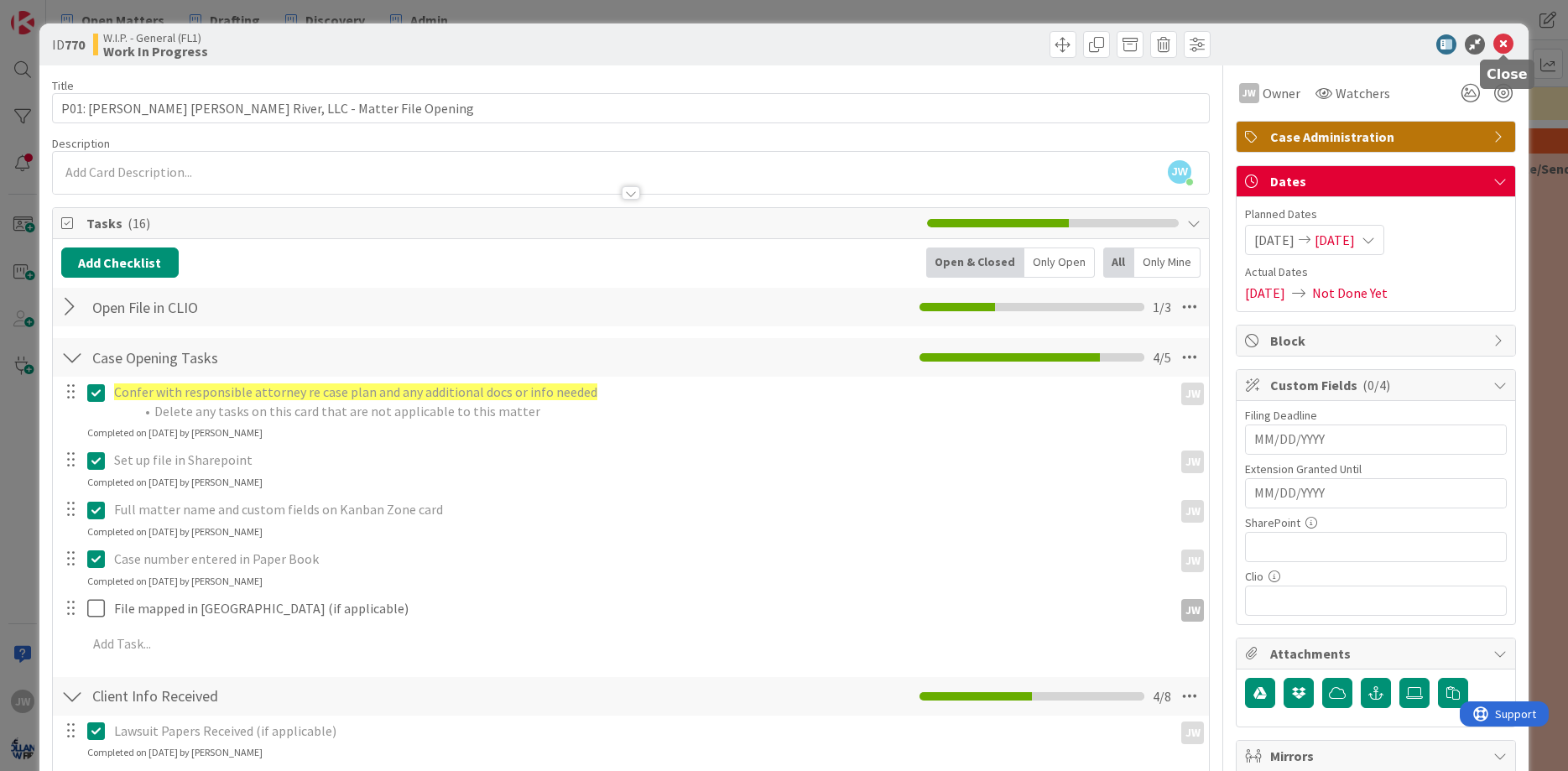
click at [1503, 43] on icon at bounding box center [1503, 44] width 20 height 20
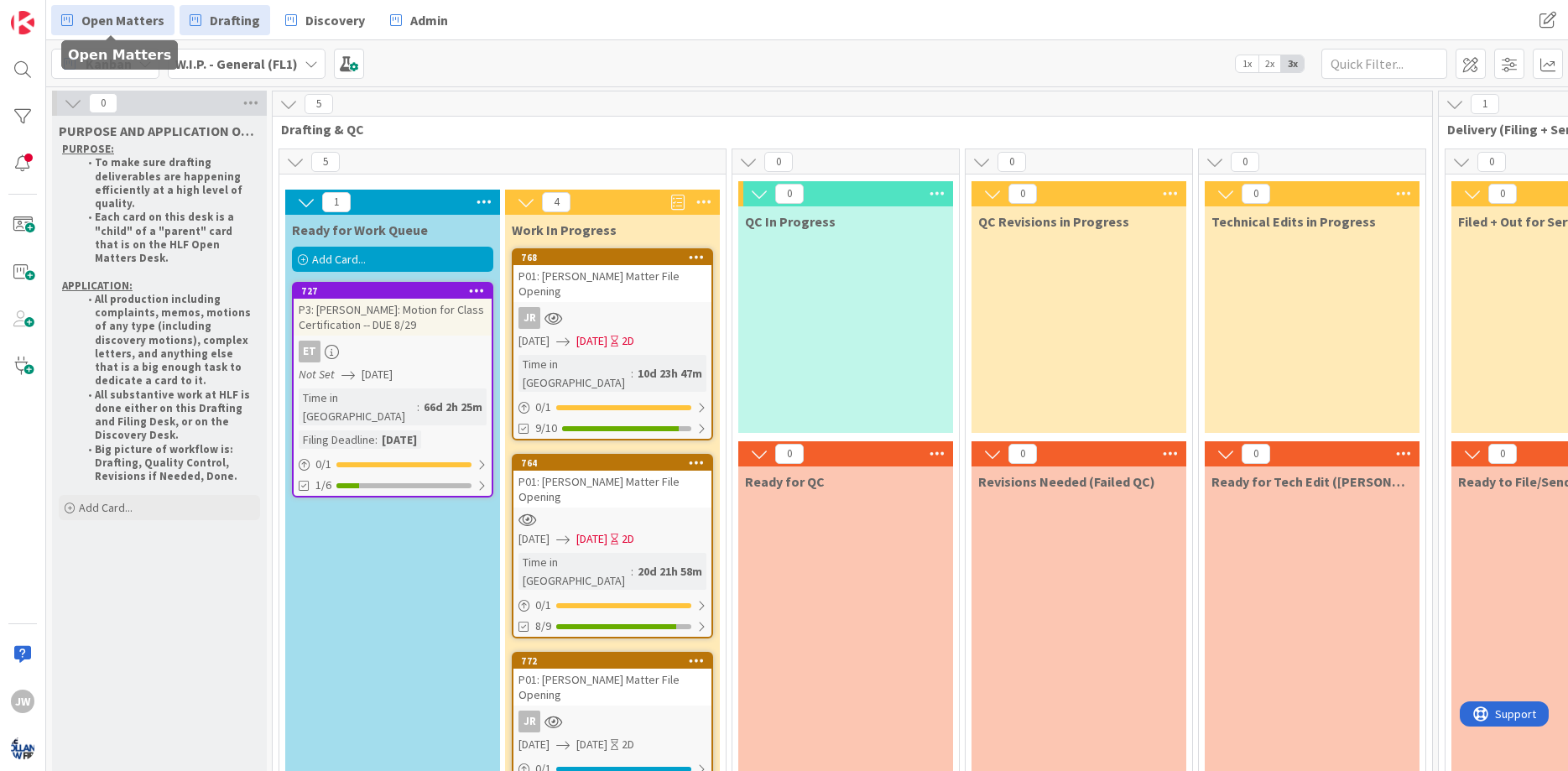
click at [98, 21] on span "Open Matters" at bounding box center [122, 19] width 83 height 20
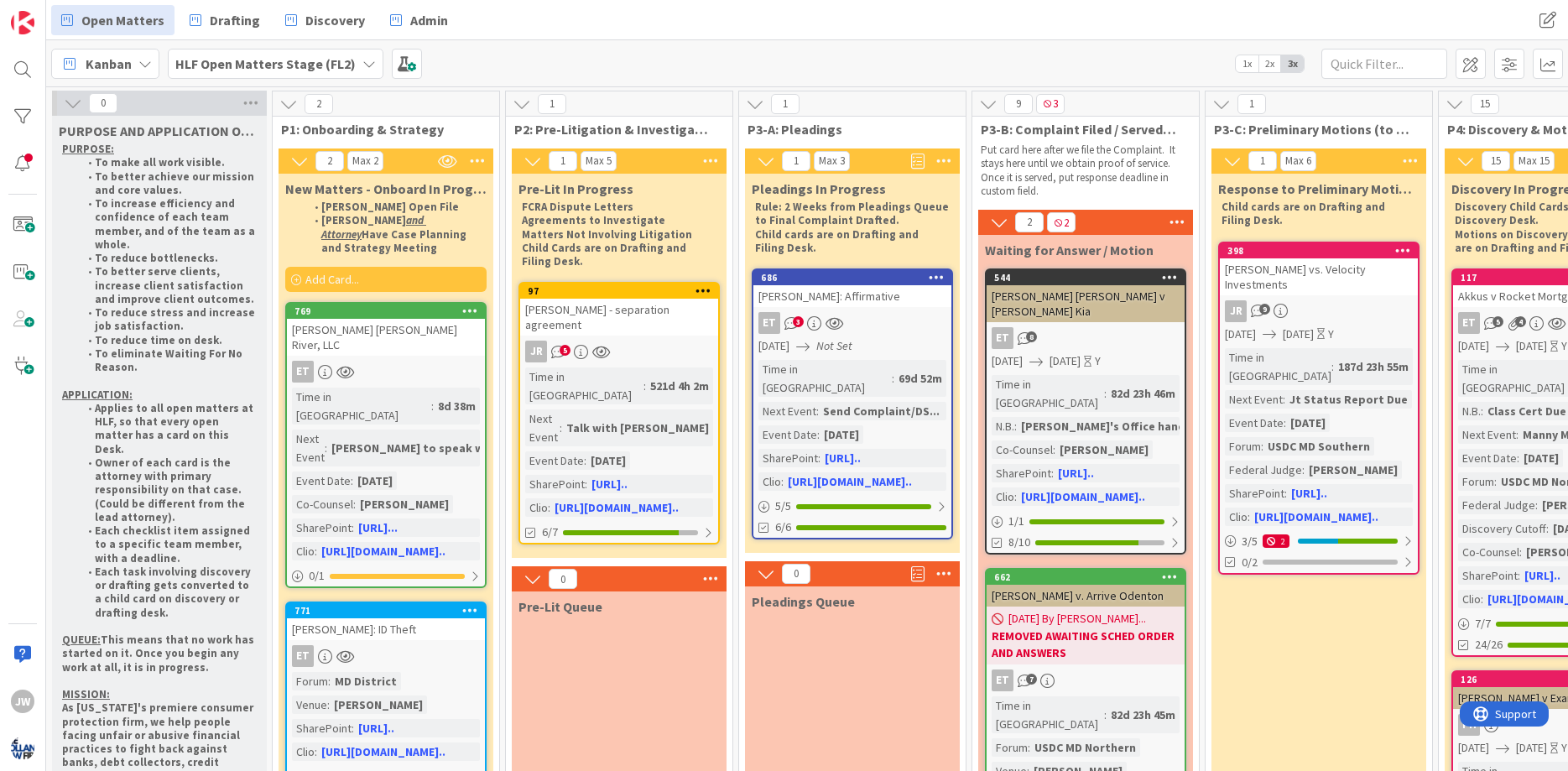
click at [19, 84] on div at bounding box center [23, 70] width 33 height 33
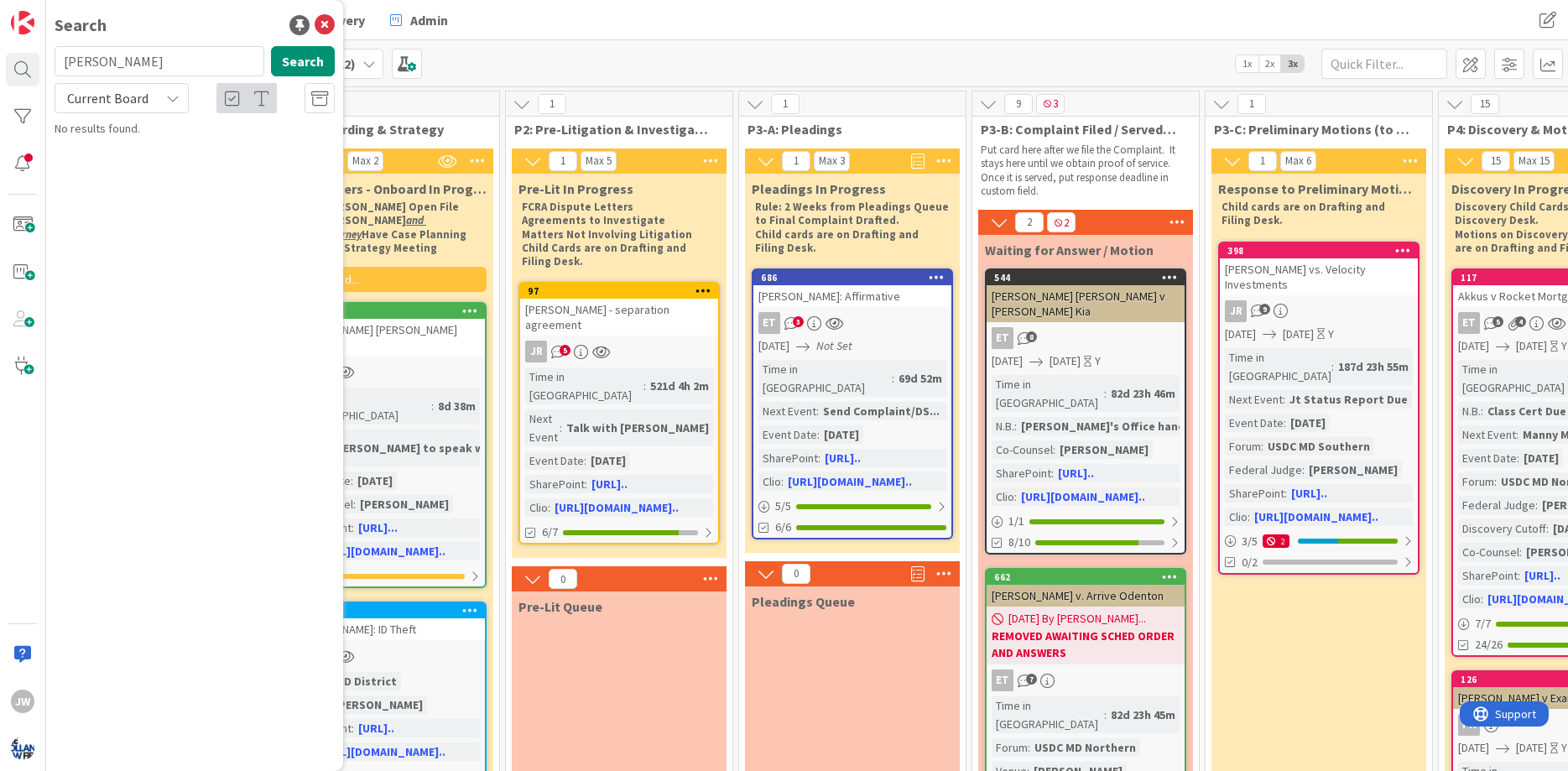
type input "[PERSON_NAME]"
click at [293, 145] on span "v [PERSON_NAME] Financial Svcs" at bounding box center [186, 156] width 216 height 33
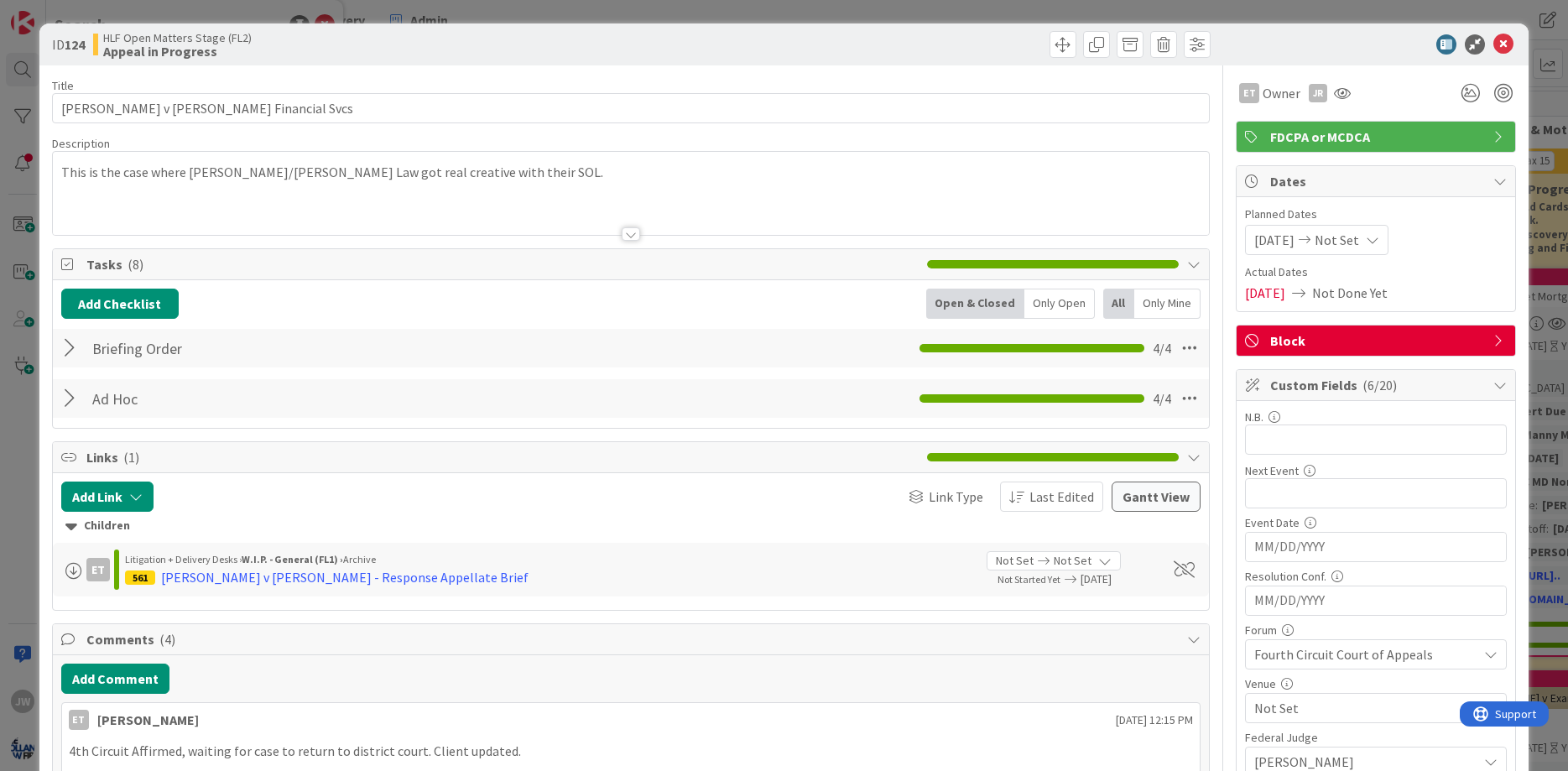
scroll to position [100, 0]
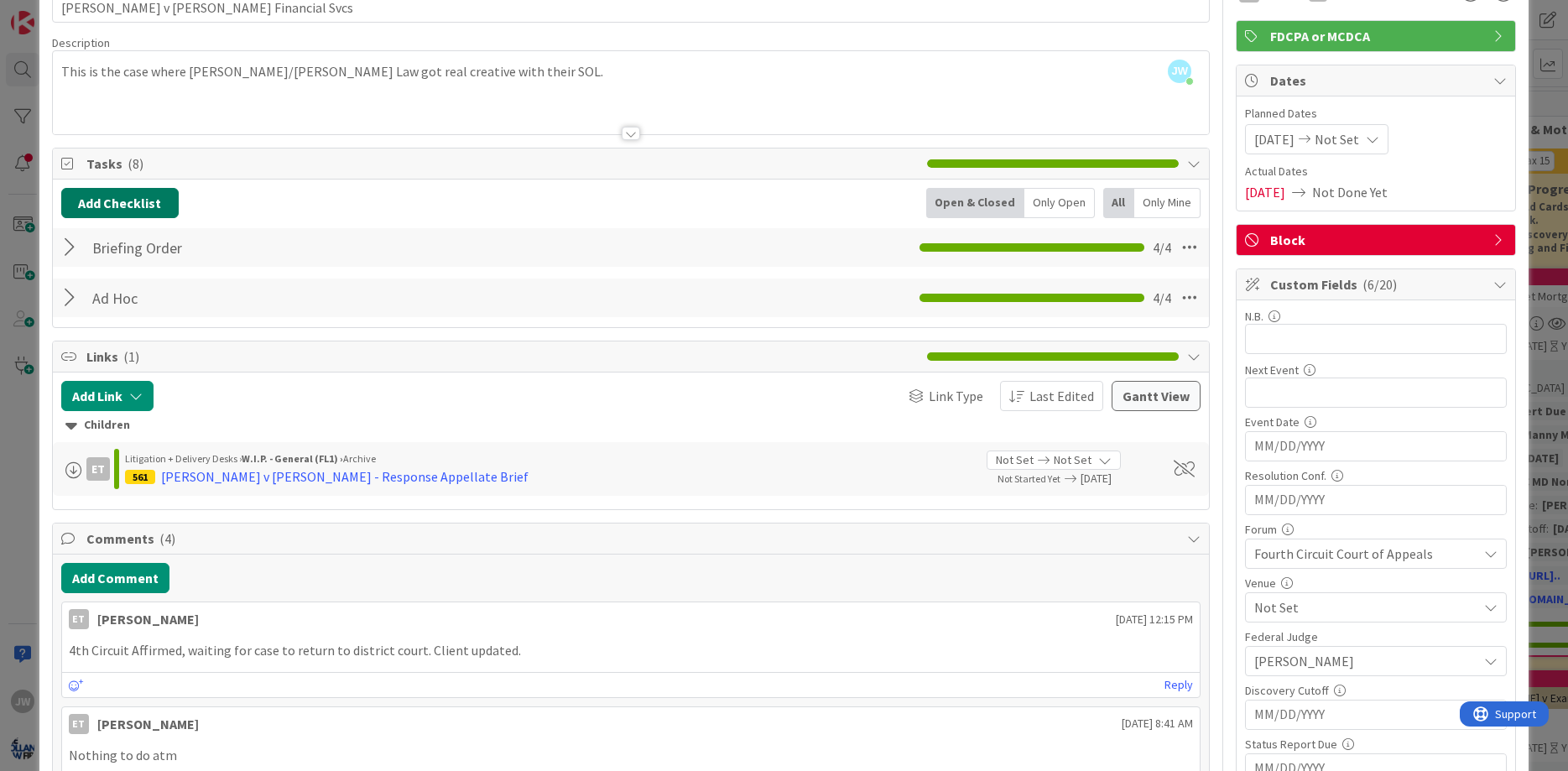
click at [106, 196] on button "Add Checklist" at bounding box center [120, 202] width 117 height 30
click at [113, 346] on link "Load template" at bounding box center [112, 354] width 85 height 17
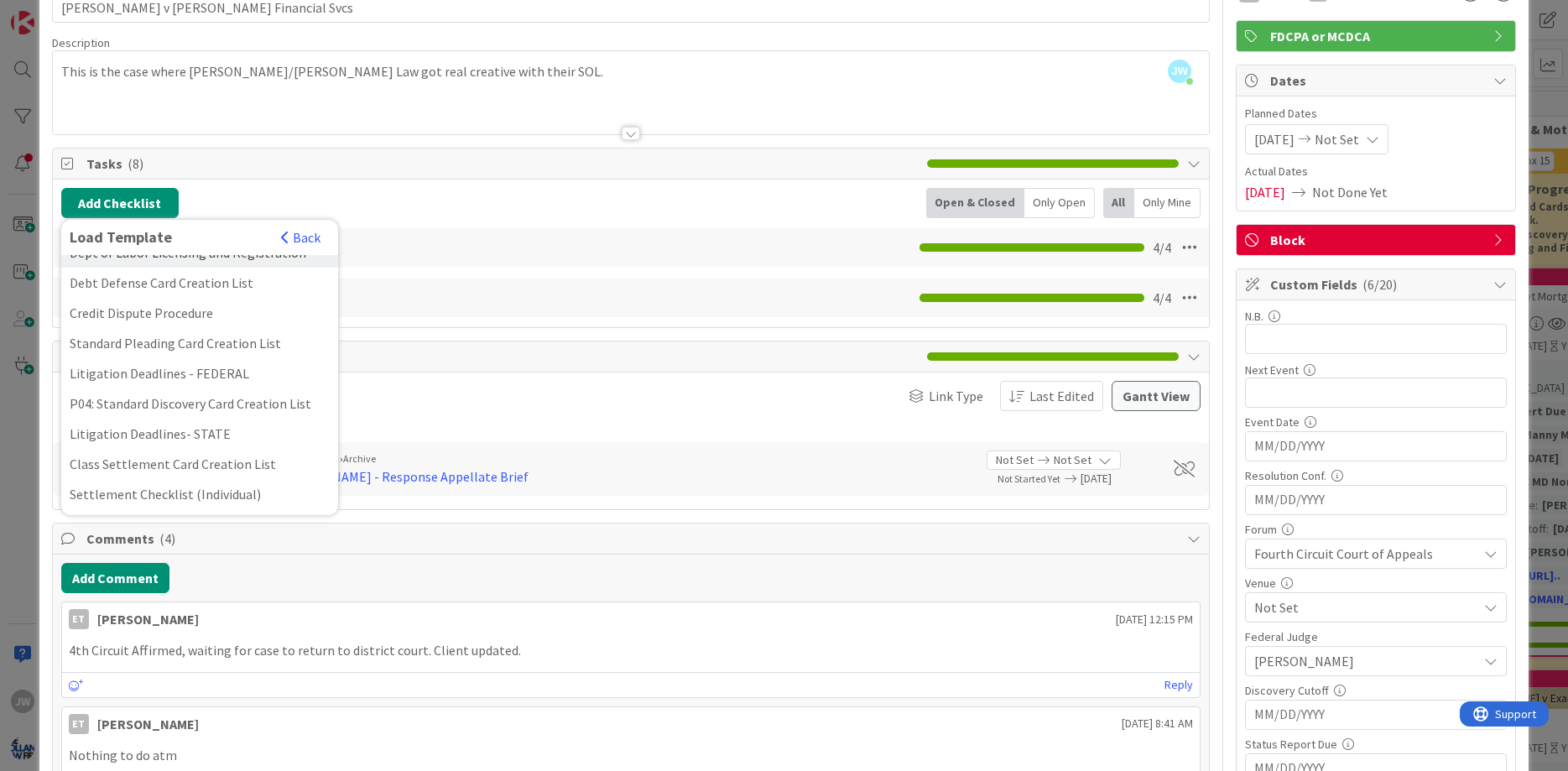
scroll to position [231, 0]
click at [195, 367] on div "Litigation Deadlines - FEDERAL" at bounding box center [200, 371] width 276 height 30
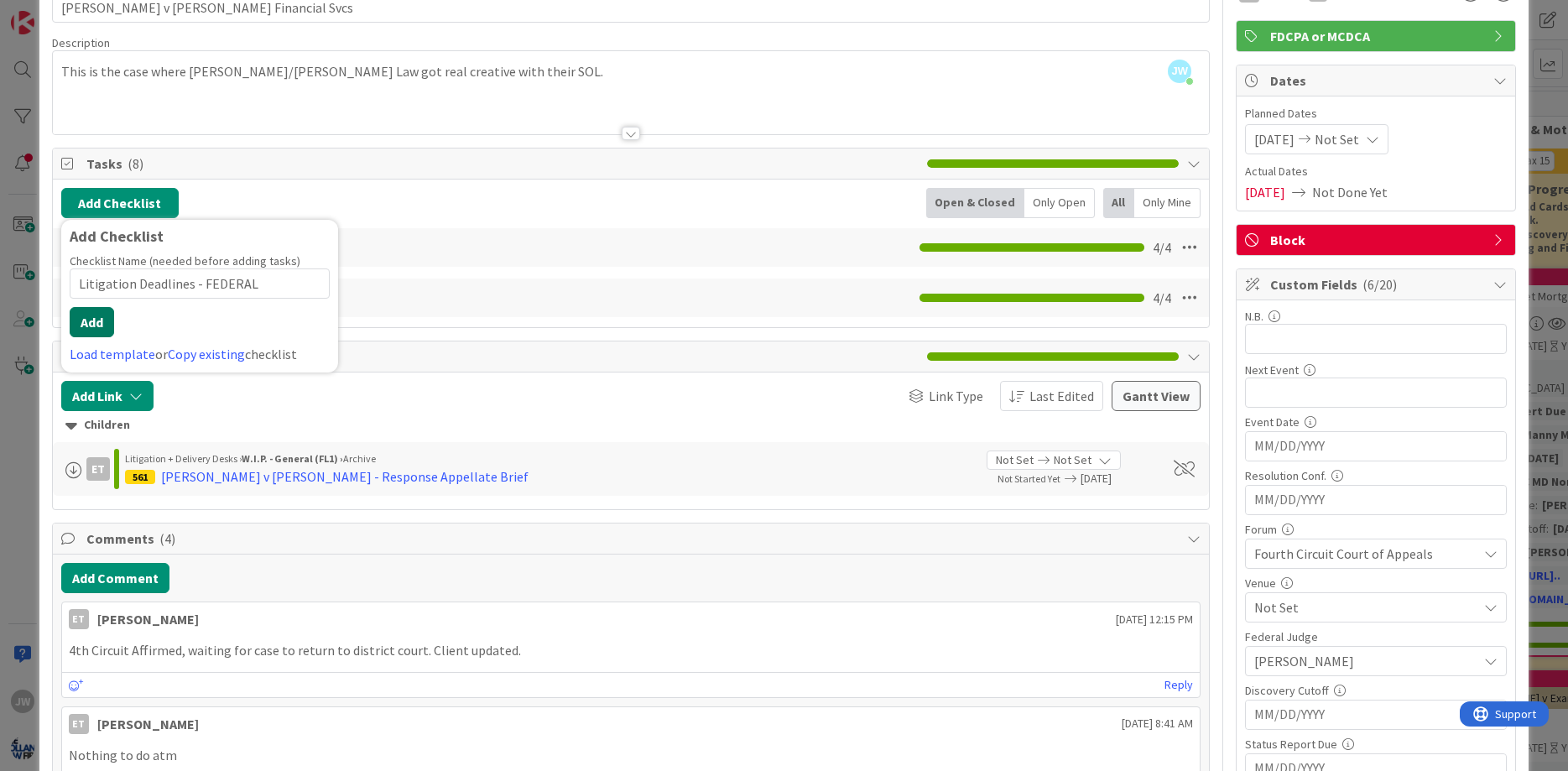
click at [82, 322] on button "Add" at bounding box center [92, 322] width 44 height 30
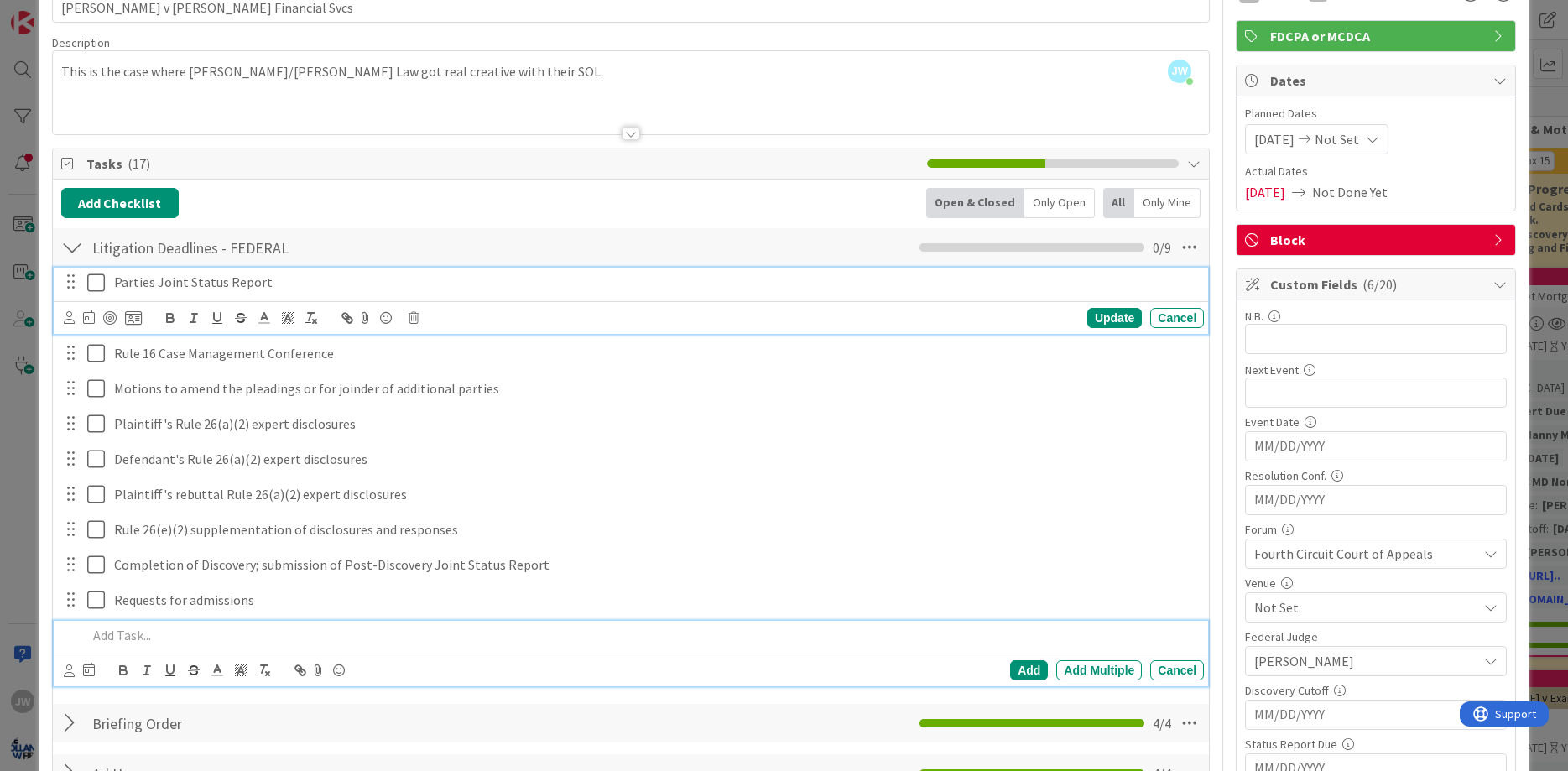
click at [133, 284] on p "Parties Joint Status Report" at bounding box center [656, 283] width 1083 height 19
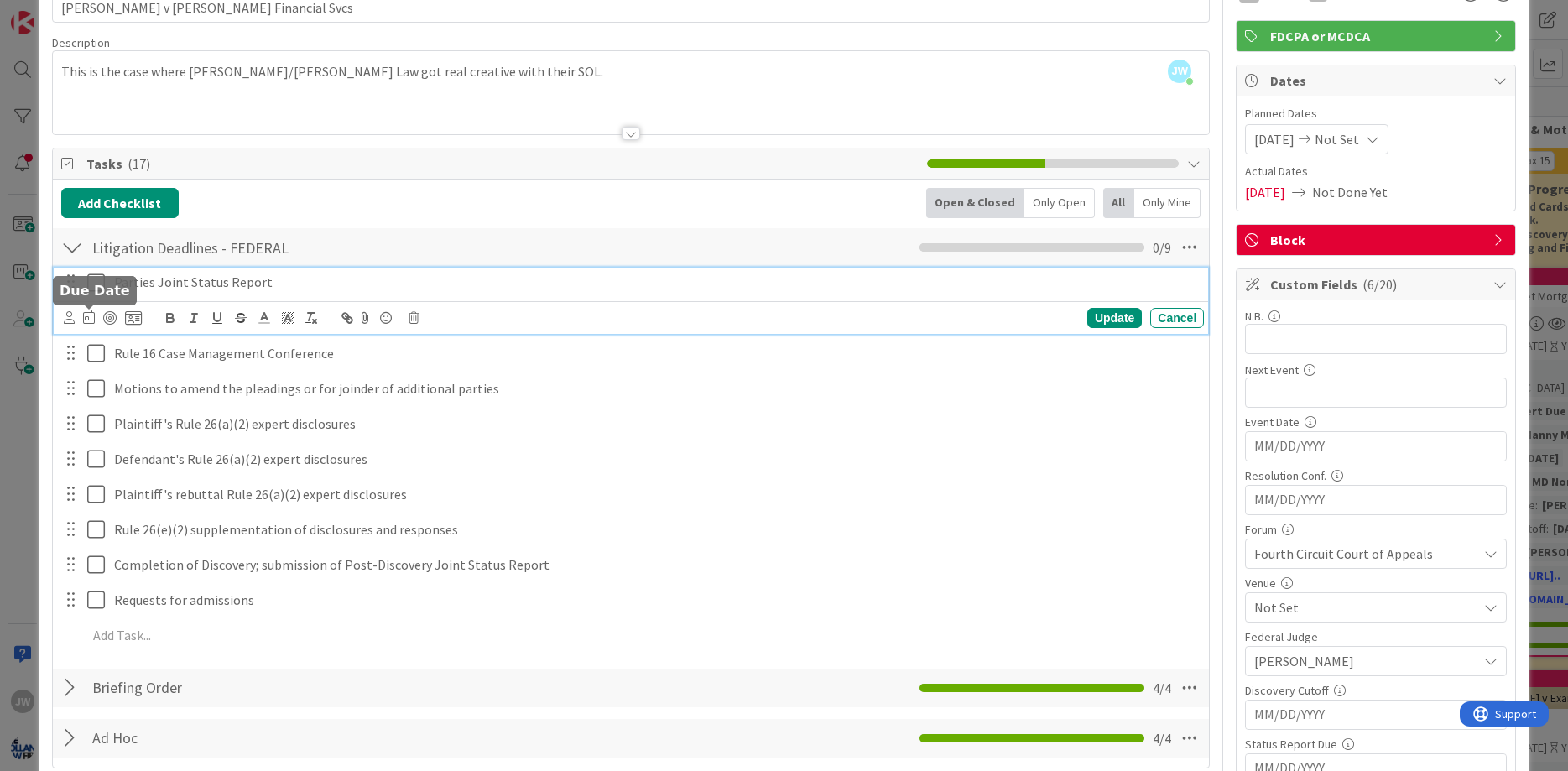
click at [84, 318] on icon at bounding box center [88, 316] width 11 height 13
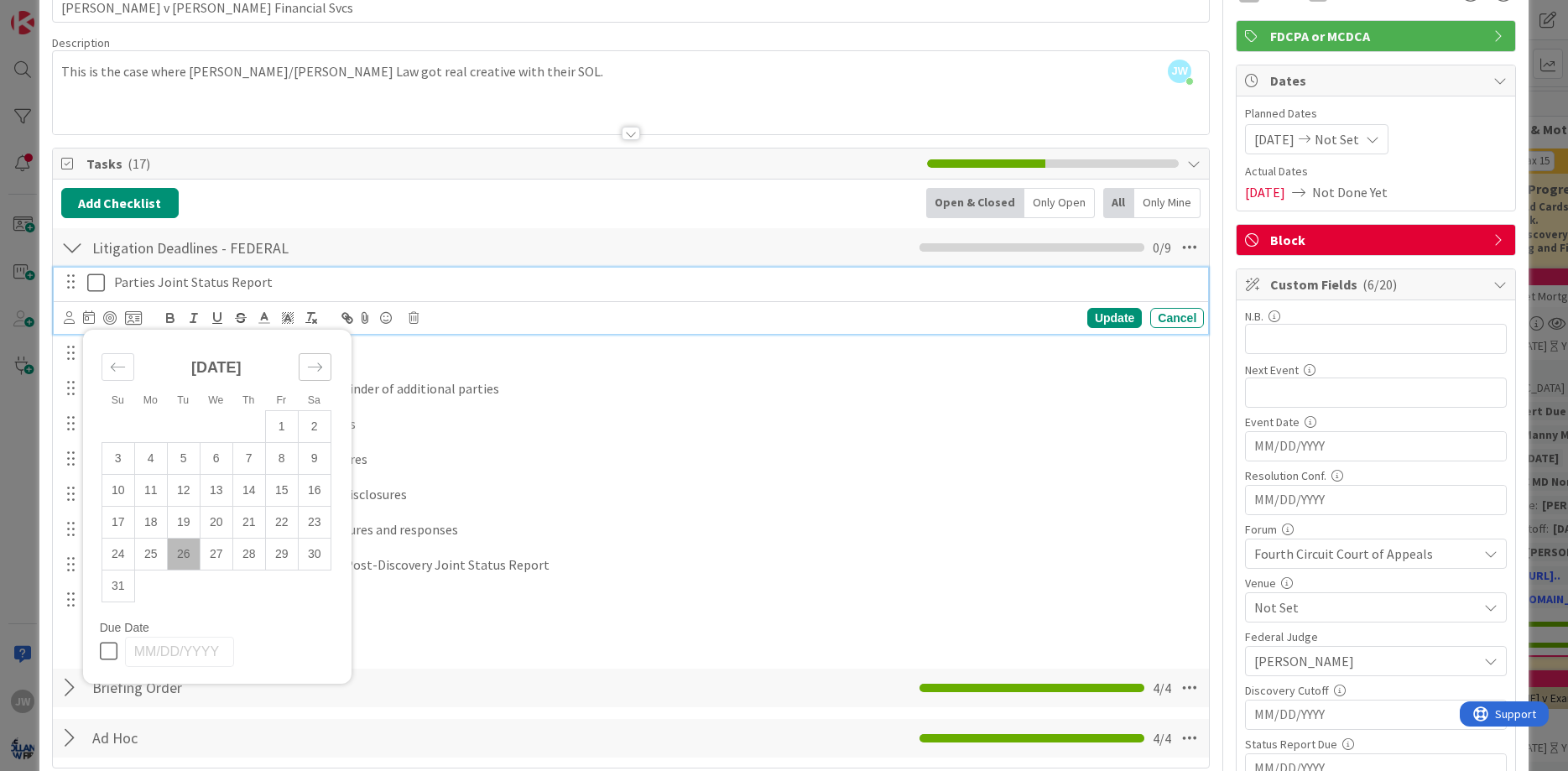
click at [312, 362] on icon "Move forward to switch to the next month." at bounding box center [315, 367] width 16 height 16
click at [194, 422] on td "2" at bounding box center [183, 426] width 33 height 32
type input "[DATE]"
click at [1104, 319] on div "Update" at bounding box center [1115, 318] width 55 height 20
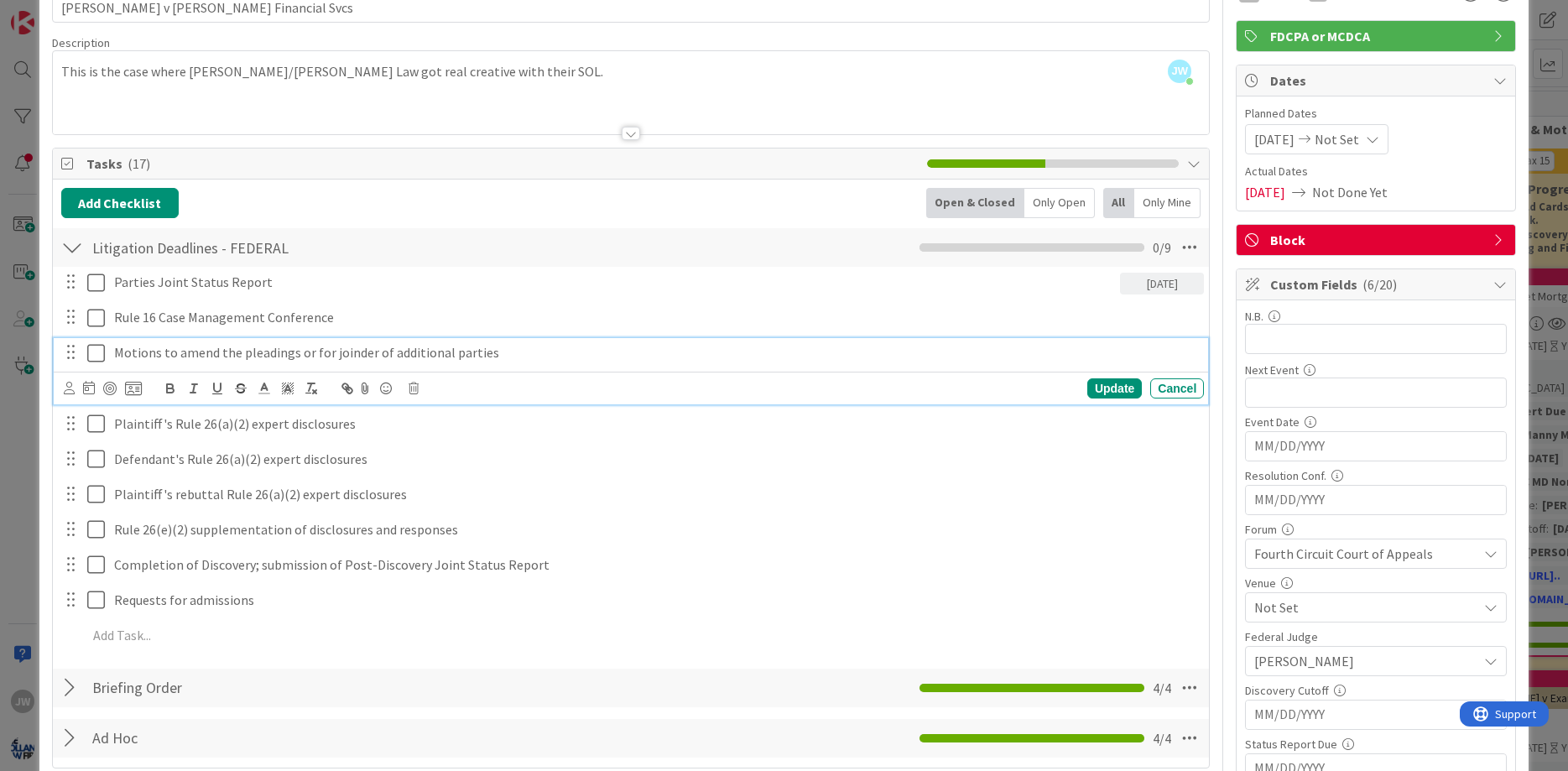
click at [167, 352] on p "Motions to amend the pleadings or for joinder of additional parties" at bounding box center [656, 353] width 1083 height 19
click at [81, 386] on div at bounding box center [102, 388] width 78 height 20
click at [88, 385] on icon at bounding box center [88, 387] width 11 height 13
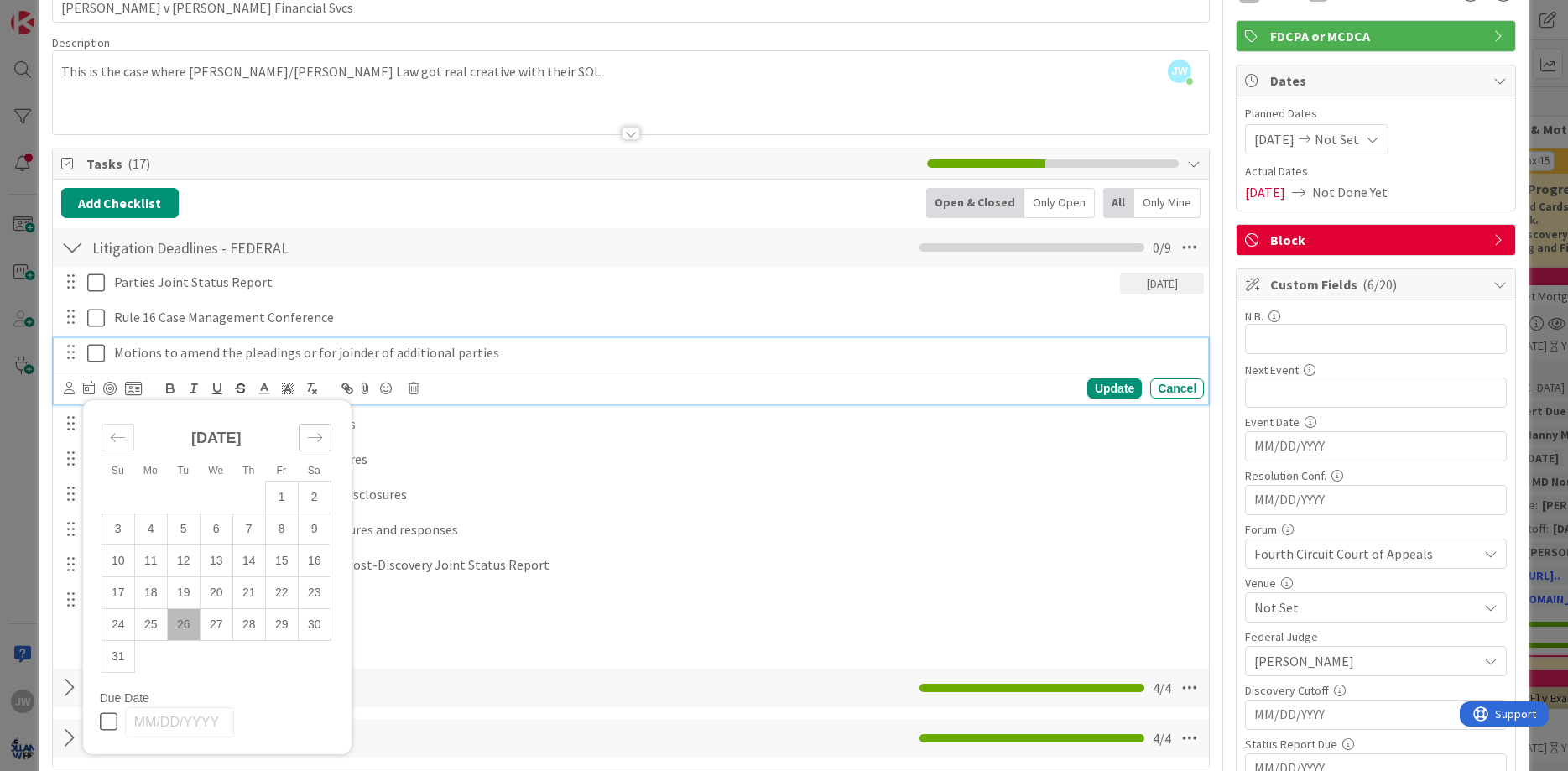
click at [303, 428] on div "Move forward to switch to the next month." at bounding box center [314, 437] width 33 height 27
click at [309, 560] on td "20" at bounding box center [313, 560] width 33 height 32
type input "[DATE]"
click at [1106, 392] on div "Update" at bounding box center [1115, 388] width 55 height 20
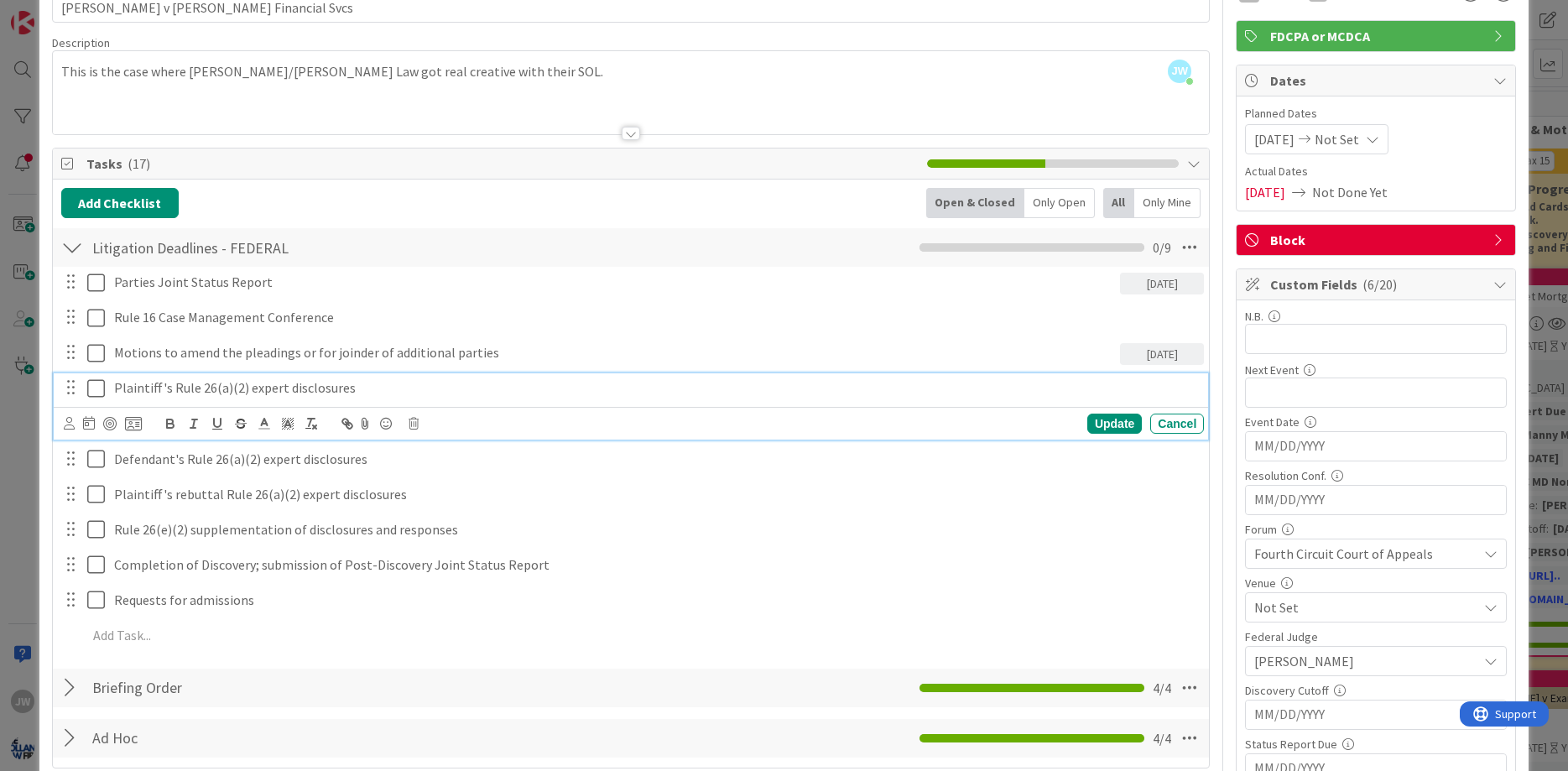
click at [242, 381] on p "Plaintiff's Rule 26(a)(2) expert disclosures" at bounding box center [656, 388] width 1083 height 19
click at [92, 425] on icon at bounding box center [88, 422] width 11 height 13
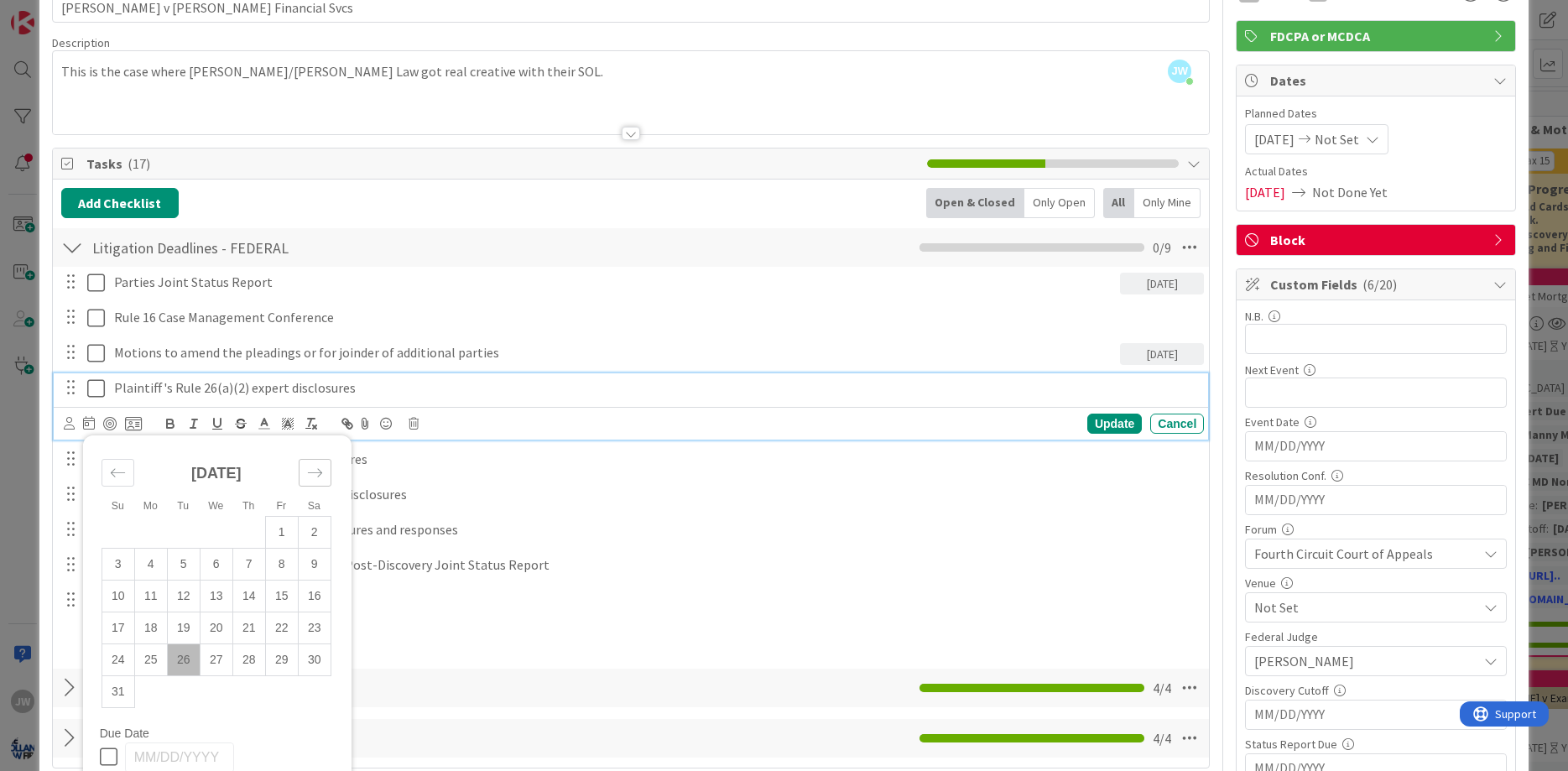
click at [313, 474] on icon "Move forward to switch to the next month." at bounding box center [315, 473] width 16 height 16
click at [220, 523] on td "1" at bounding box center [216, 532] width 33 height 32
type input "[DATE]"
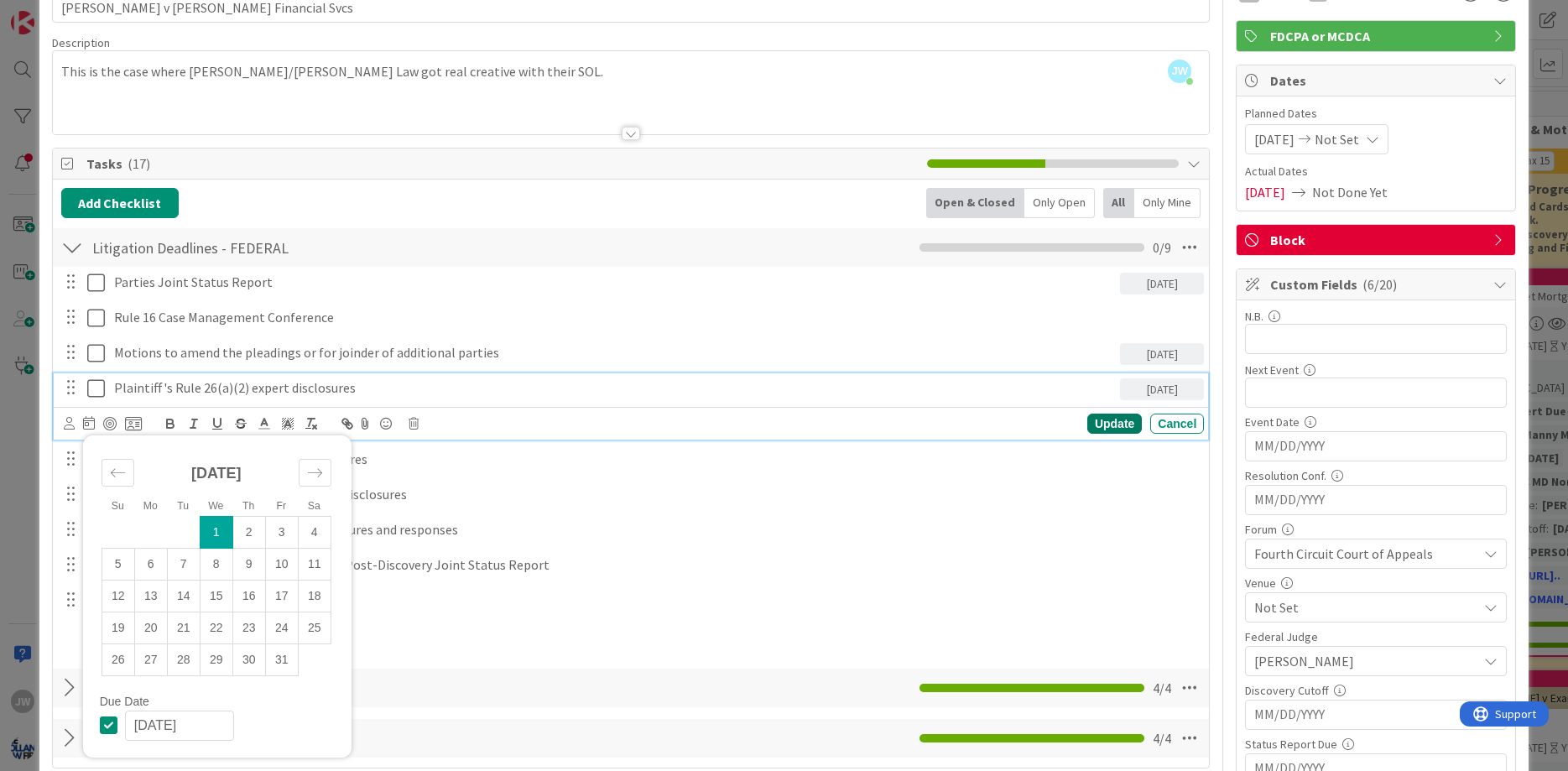
click at [1111, 420] on div "Update" at bounding box center [1115, 423] width 55 height 20
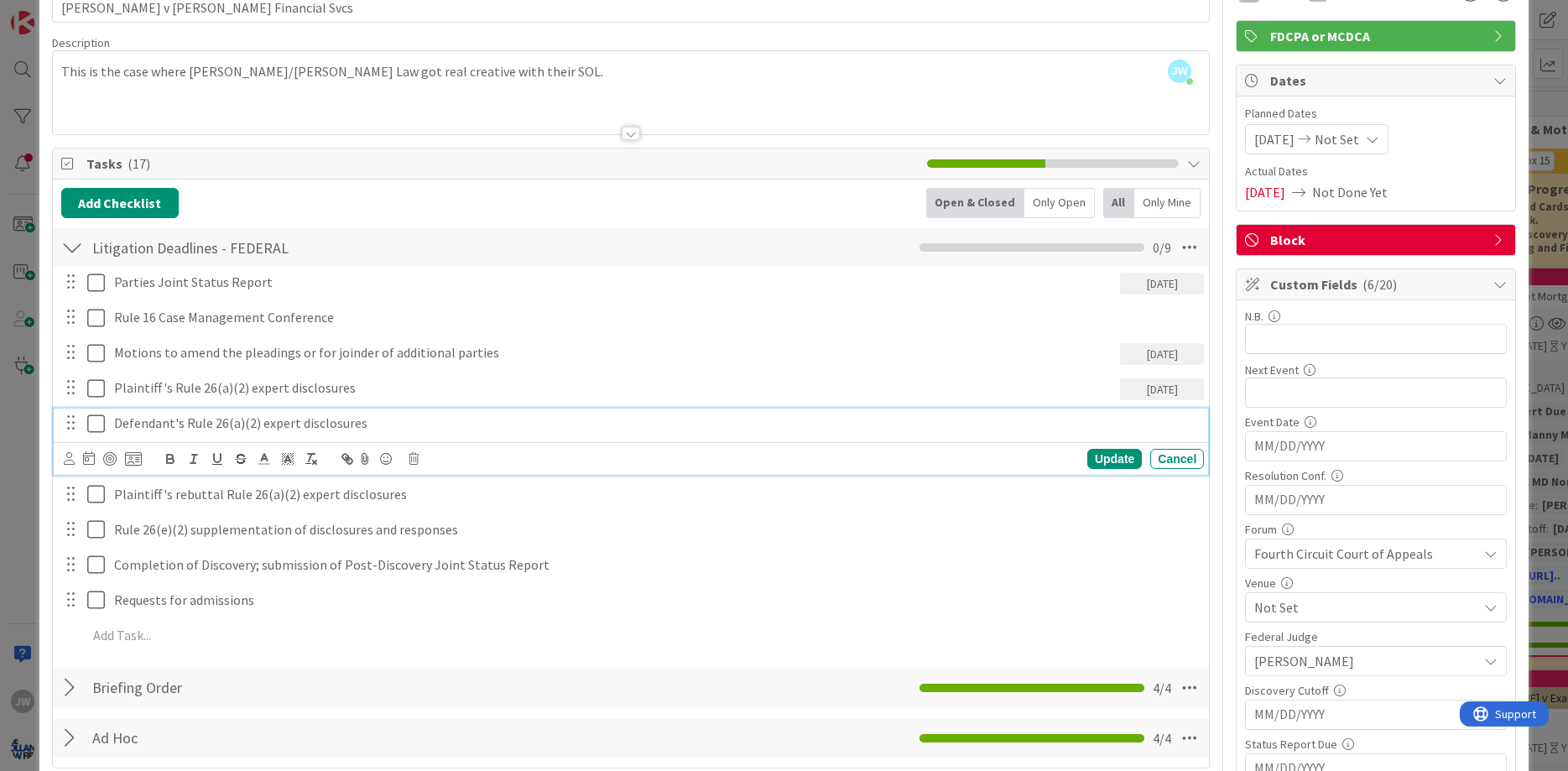
click at [226, 431] on p "Defendant's Rule 26(a)(2) expert disclosures" at bounding box center [656, 423] width 1083 height 19
click at [91, 464] on icon at bounding box center [88, 458] width 11 height 13
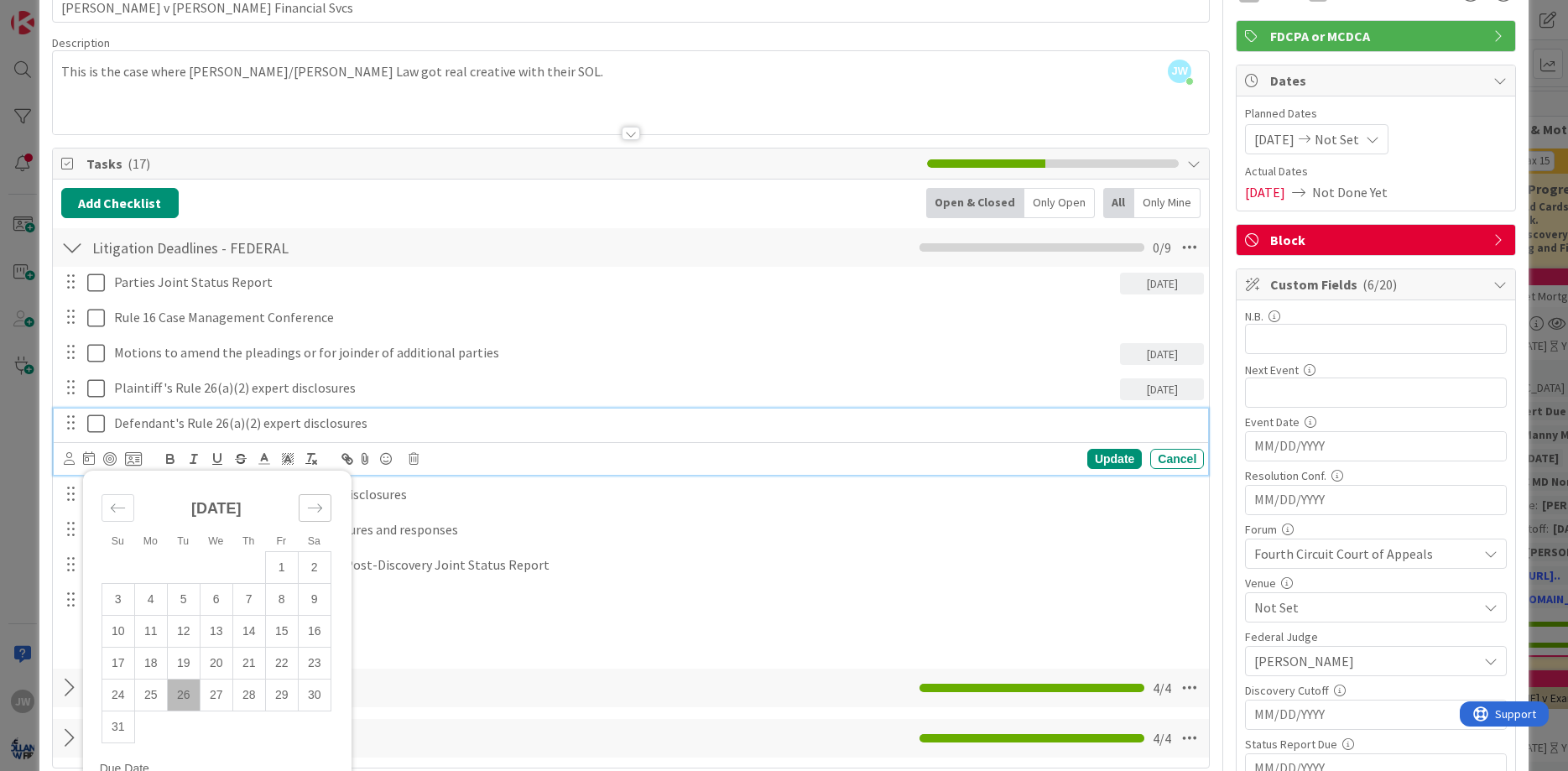
click at [311, 509] on icon "Move forward to switch to the next month." at bounding box center [315, 508] width 16 height 16
click at [127, 730] on td "30" at bounding box center [117, 726] width 33 height 32
type input "[DATE]"
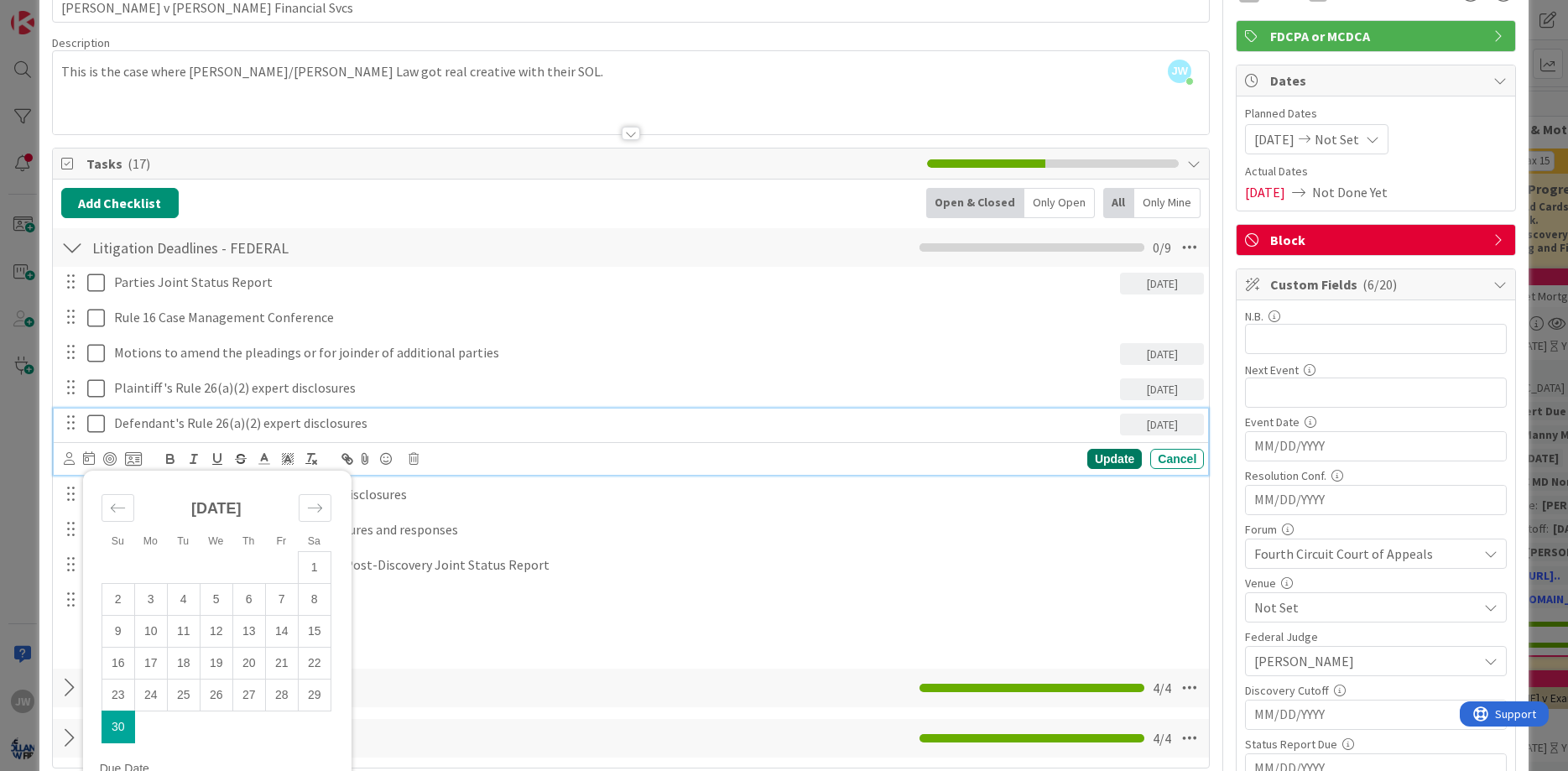
click at [1115, 463] on div "Update" at bounding box center [1115, 459] width 55 height 20
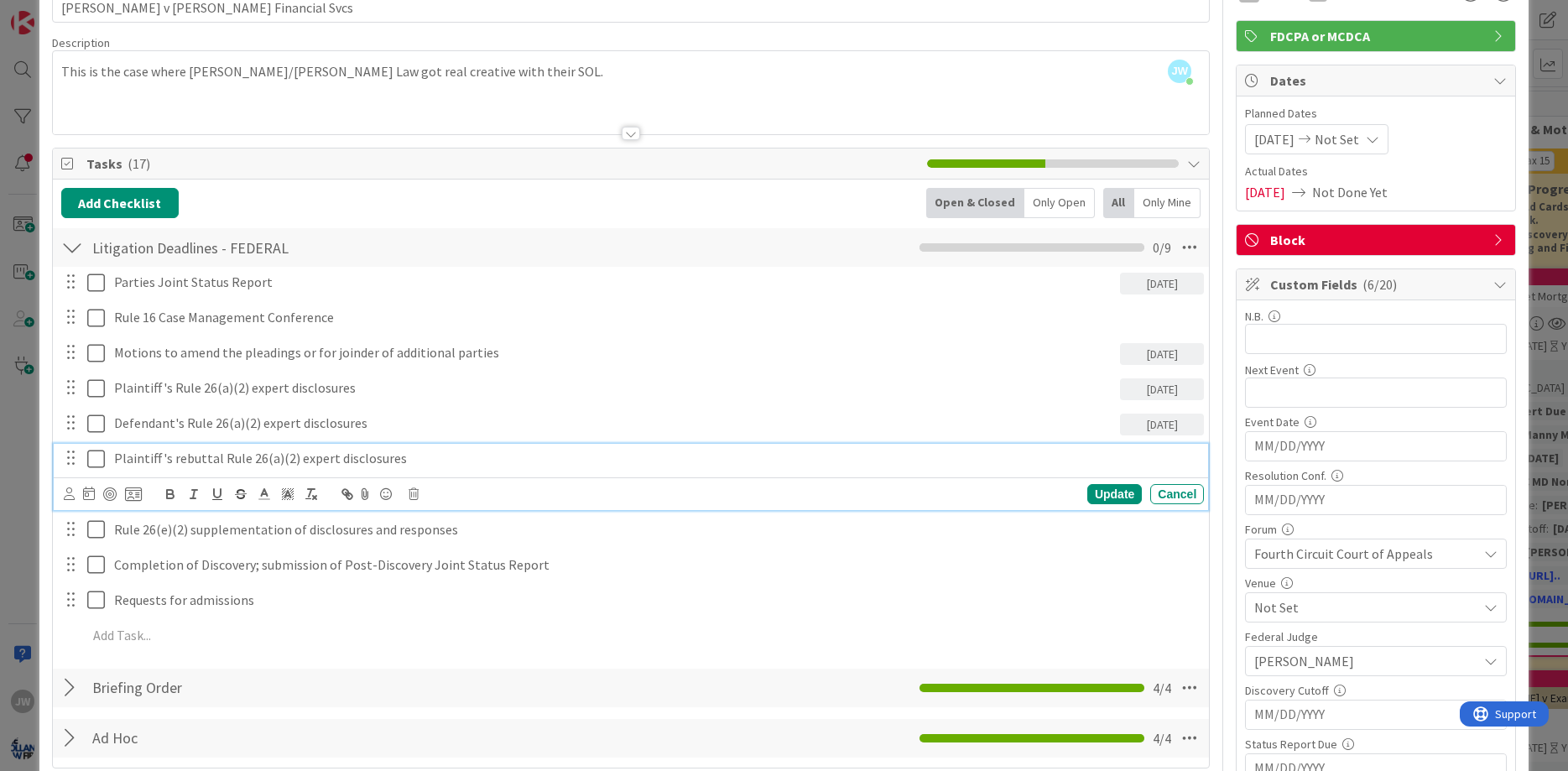
click at [177, 460] on p "Plaintiff's rebuttal Rule 26(a)(2) expert disclosures" at bounding box center [656, 459] width 1083 height 19
click at [93, 491] on icon at bounding box center [88, 493] width 11 height 13
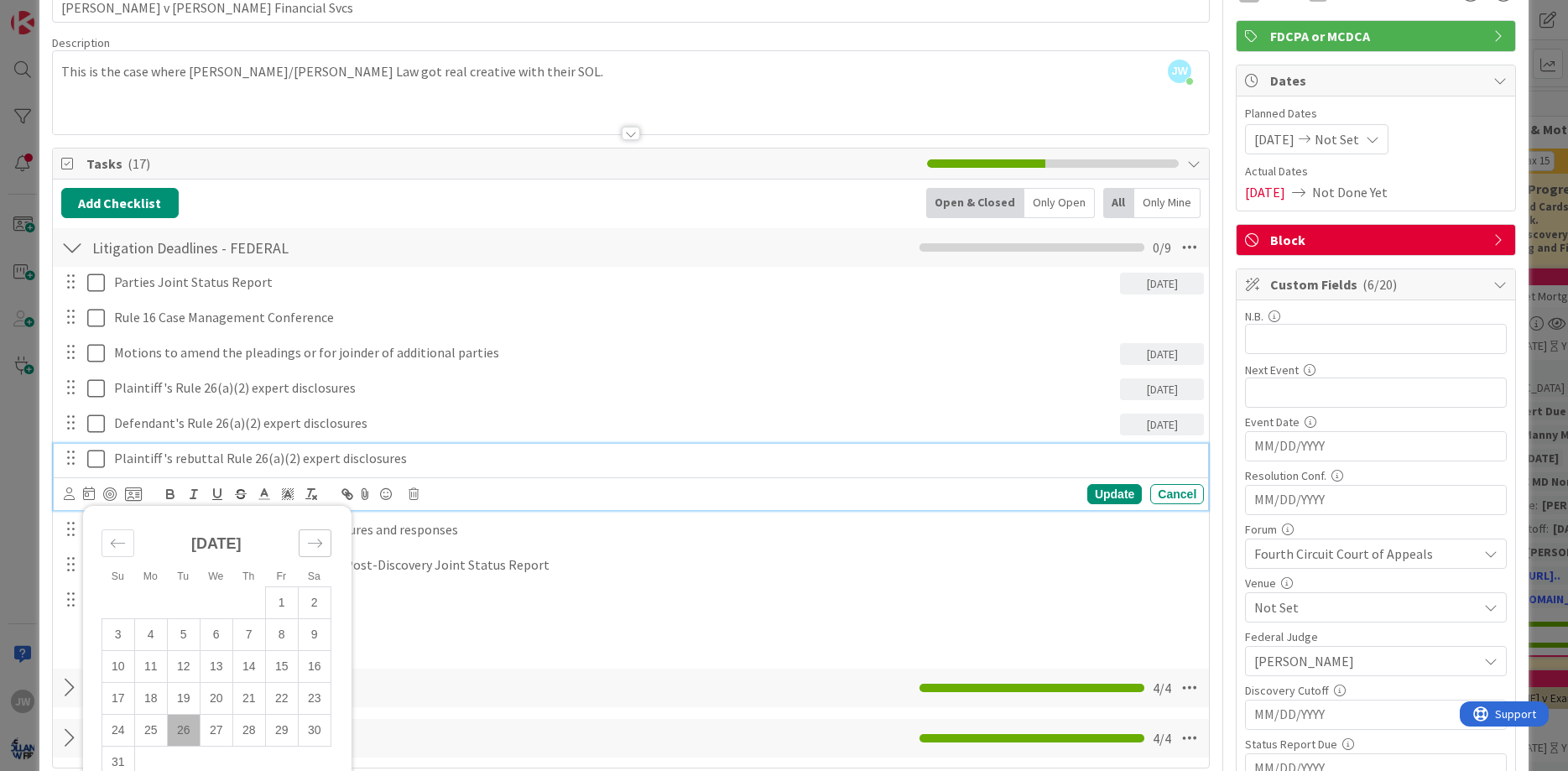
click at [309, 542] on icon "Move forward to switch to the next month." at bounding box center [315, 543] width 16 height 16
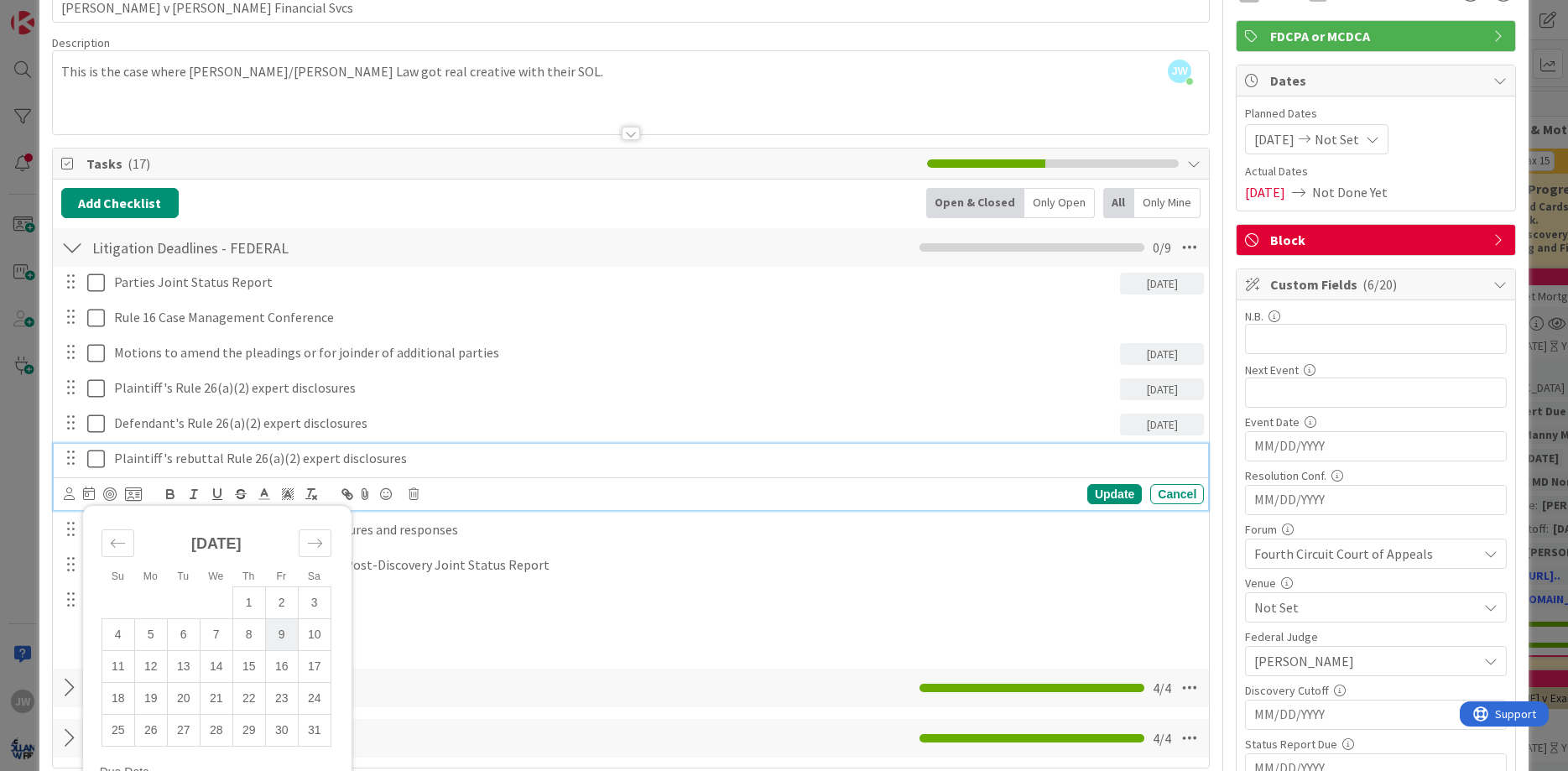
click at [281, 631] on td "9" at bounding box center [281, 634] width 33 height 32
type input "[DATE]"
click at [1093, 488] on div "Update" at bounding box center [1115, 494] width 55 height 20
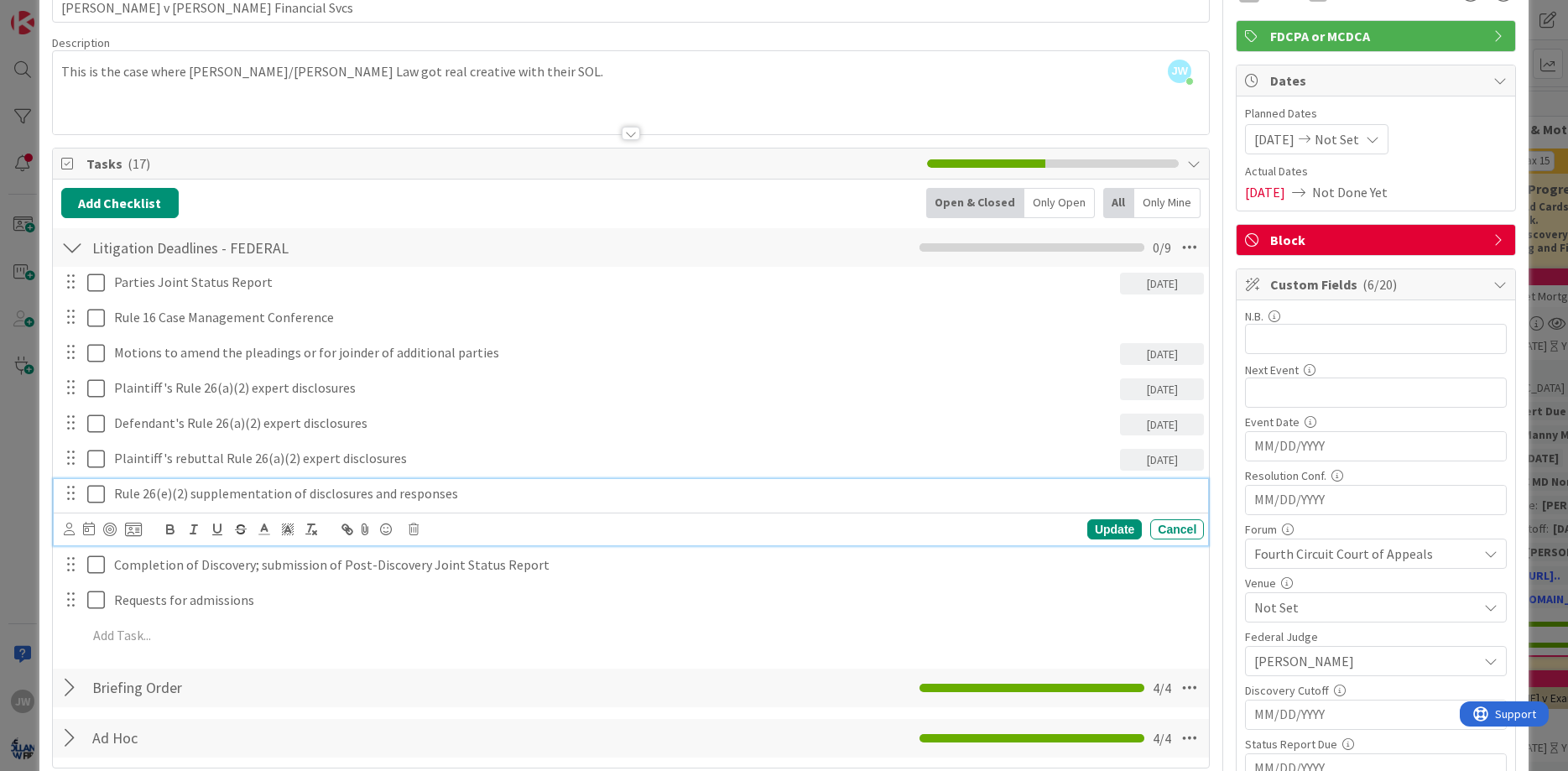
click at [186, 494] on p "Rule 26(e)(2) supplementation of disclosures and responses" at bounding box center [656, 494] width 1083 height 19
click at [87, 527] on icon at bounding box center [88, 528] width 11 height 13
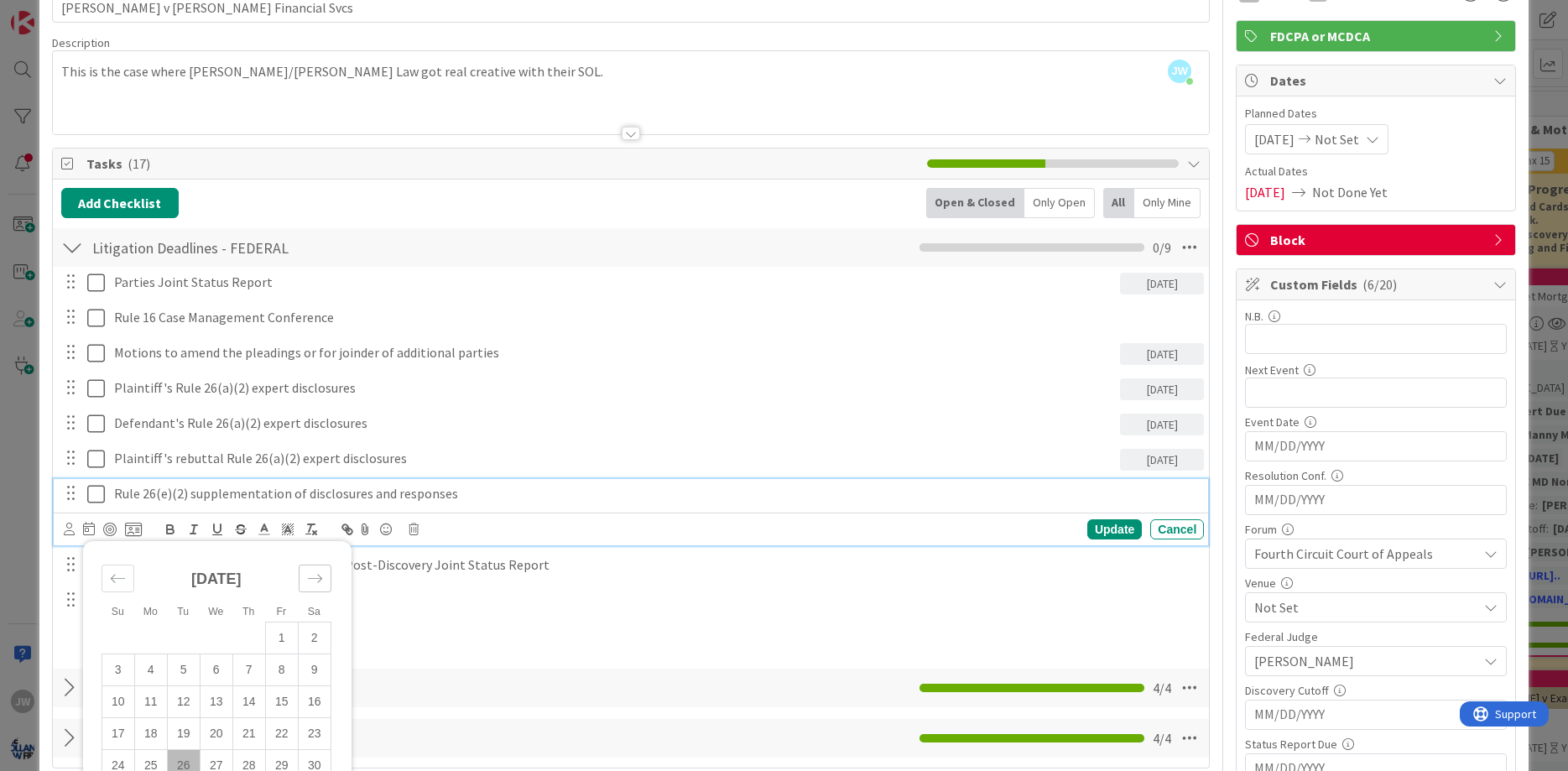
click at [307, 568] on div "Move forward to switch to the next month." at bounding box center [314, 577] width 33 height 27
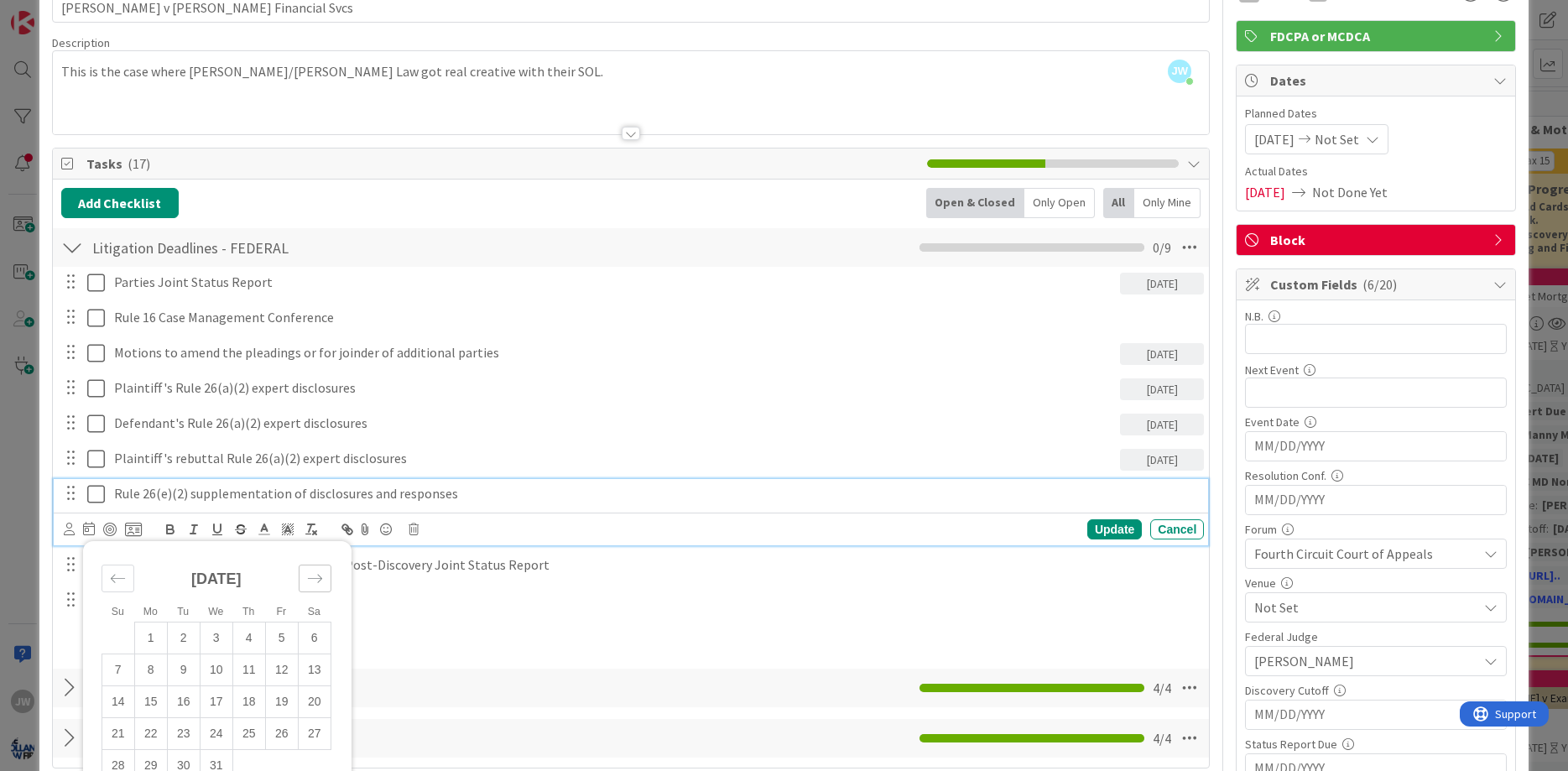
click at [307, 568] on div "Move forward to switch to the next month." at bounding box center [314, 577] width 33 height 27
click at [161, 676] on td "9" at bounding box center [150, 669] width 33 height 32
type input "[DATE]"
click at [1094, 520] on div "Update" at bounding box center [1115, 529] width 55 height 20
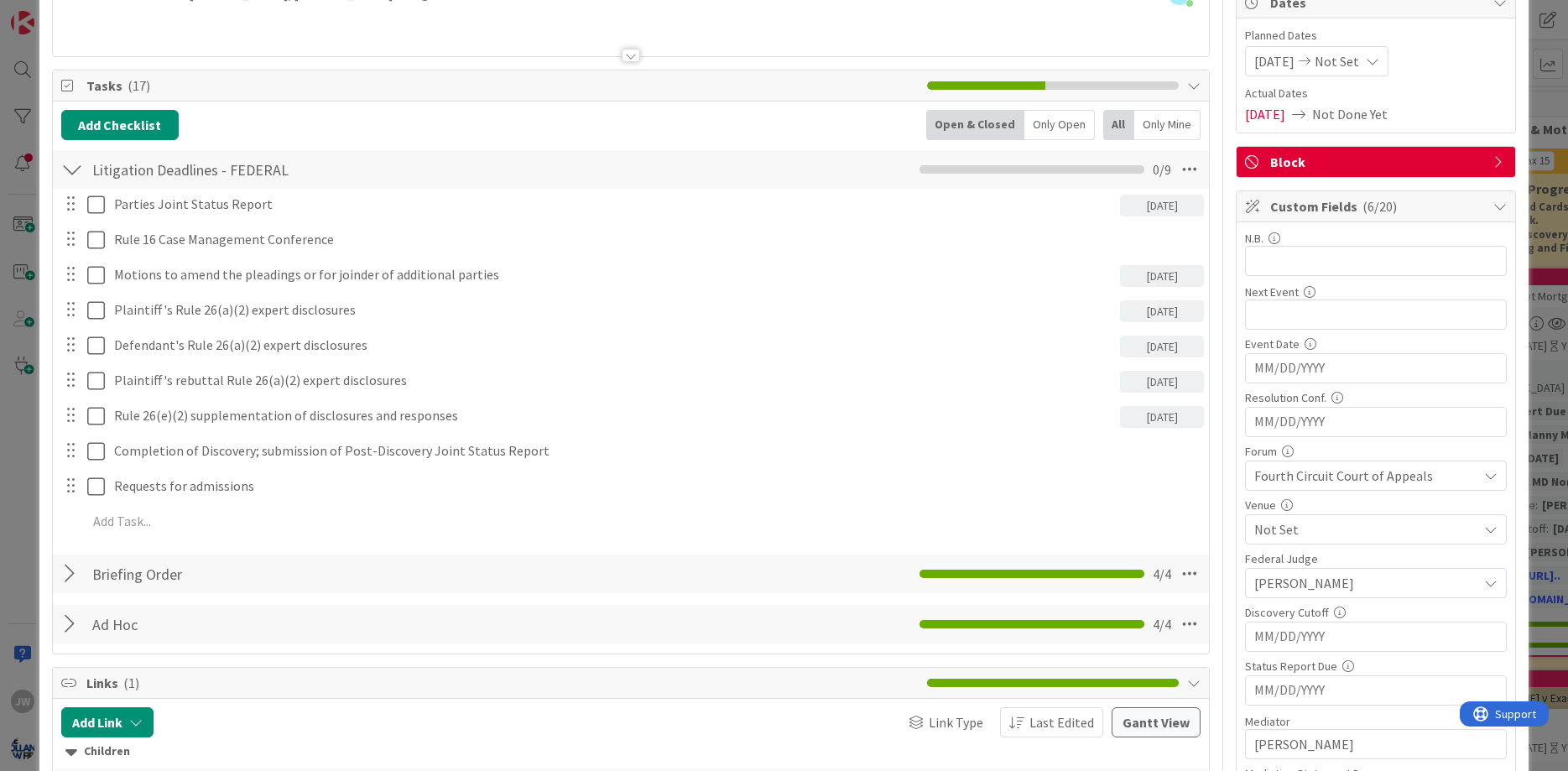
scroll to position [202, 0]
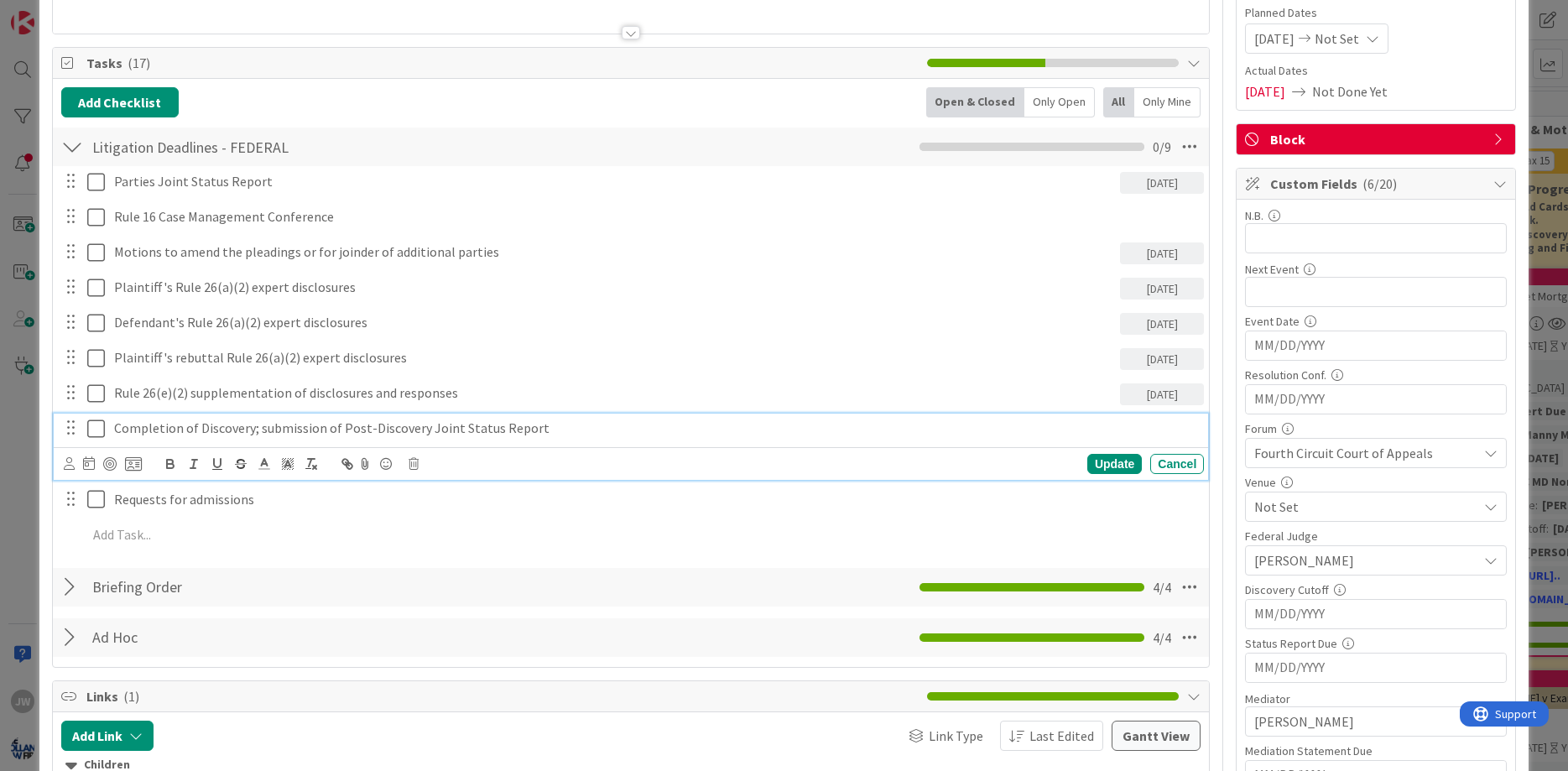
click at [202, 428] on p "Completion of Discovery; submission of Post-Discovery Joint Status Report" at bounding box center [656, 428] width 1083 height 19
click at [92, 470] on icon at bounding box center [88, 462] width 11 height 13
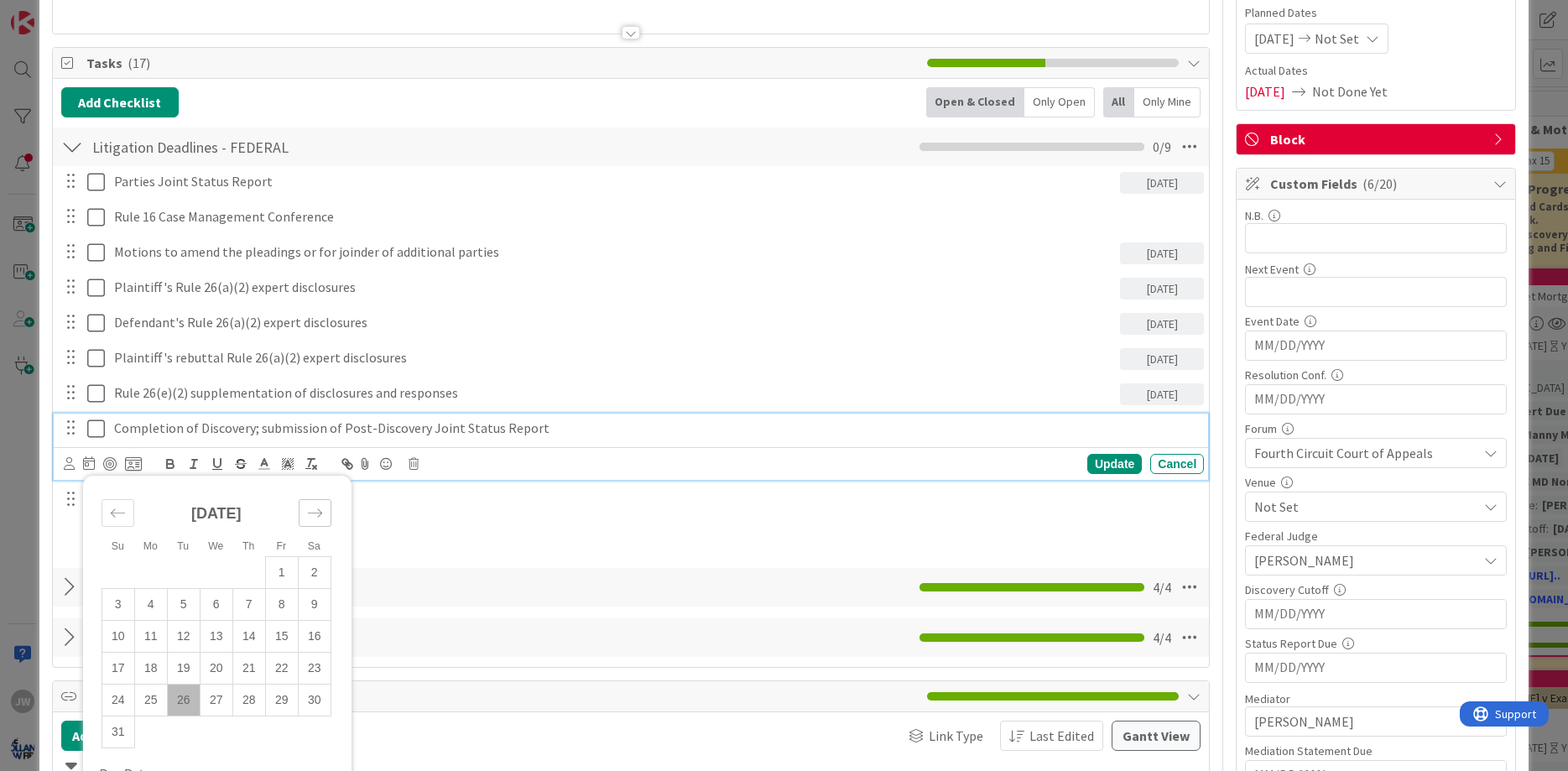
click at [309, 515] on icon "Move forward to switch to the next month." at bounding box center [315, 513] width 16 height 16
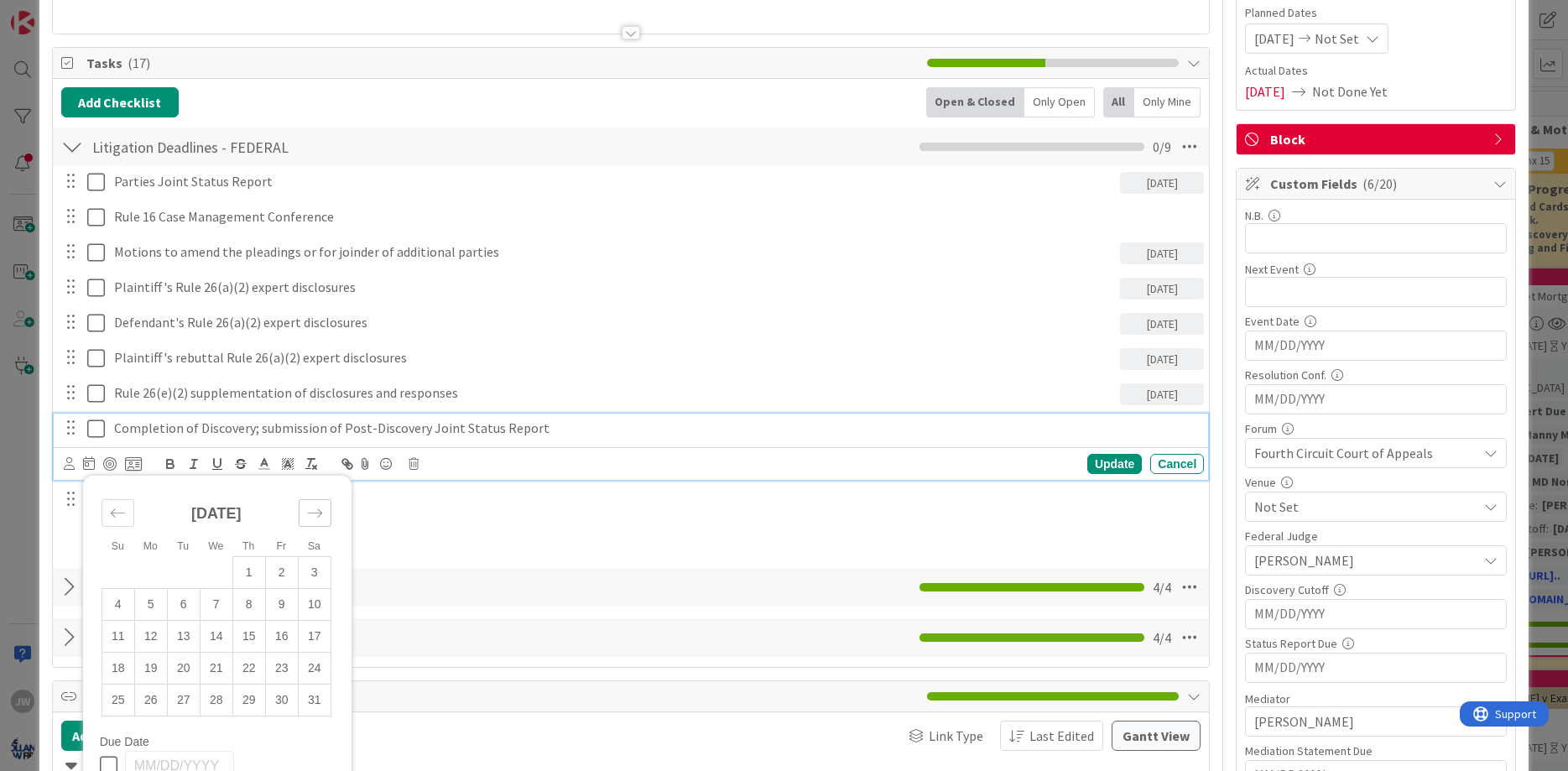
click at [309, 515] on icon "Move forward to switch to the next month." at bounding box center [315, 513] width 16 height 16
click at [129, 511] on div "Move backward to switch to the previous month." at bounding box center [117, 512] width 33 height 27
click at [275, 577] on td "6" at bounding box center [281, 572] width 33 height 32
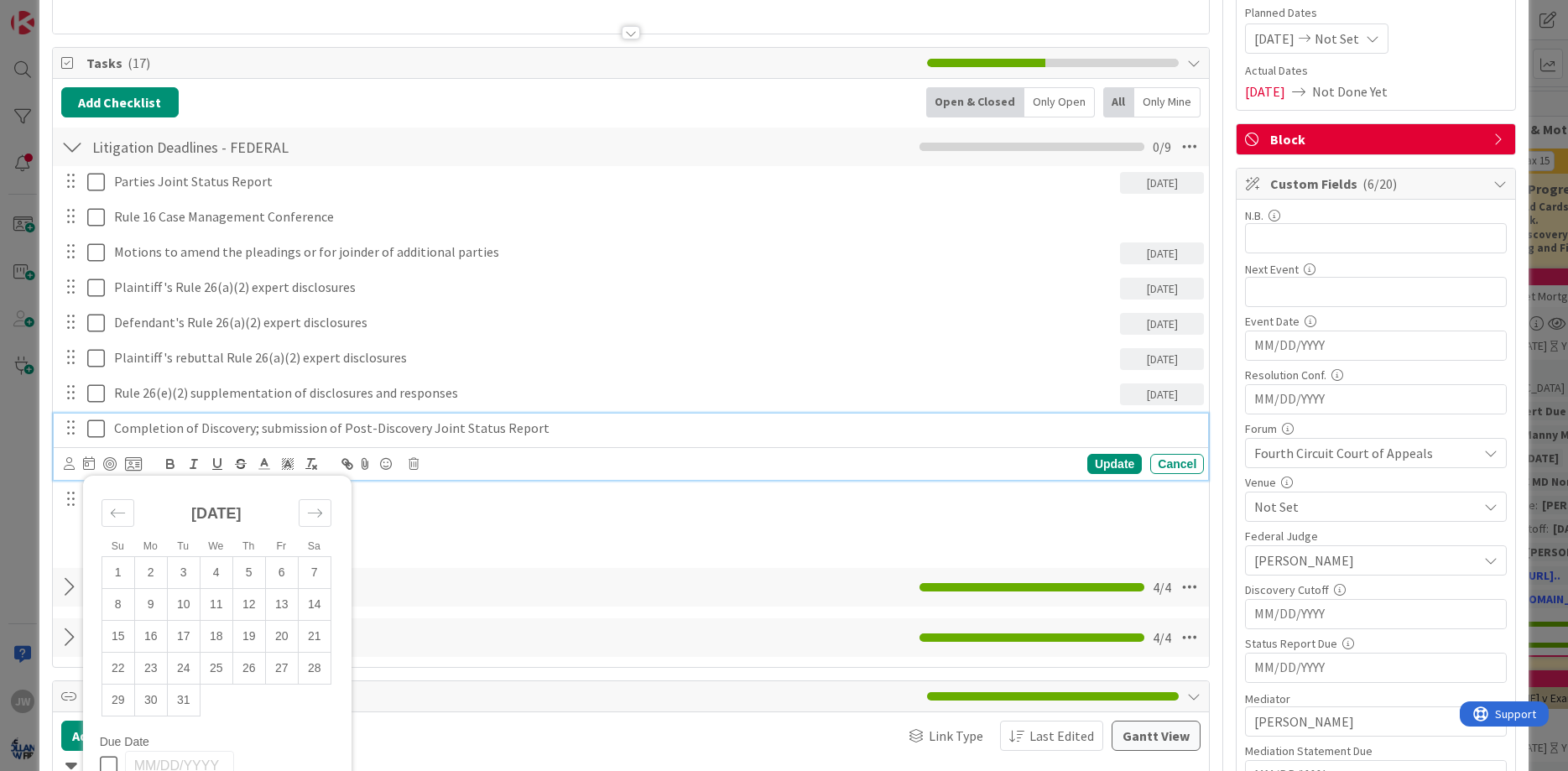
type input "[DATE]"
click at [1094, 458] on div "Update" at bounding box center [1115, 463] width 55 height 20
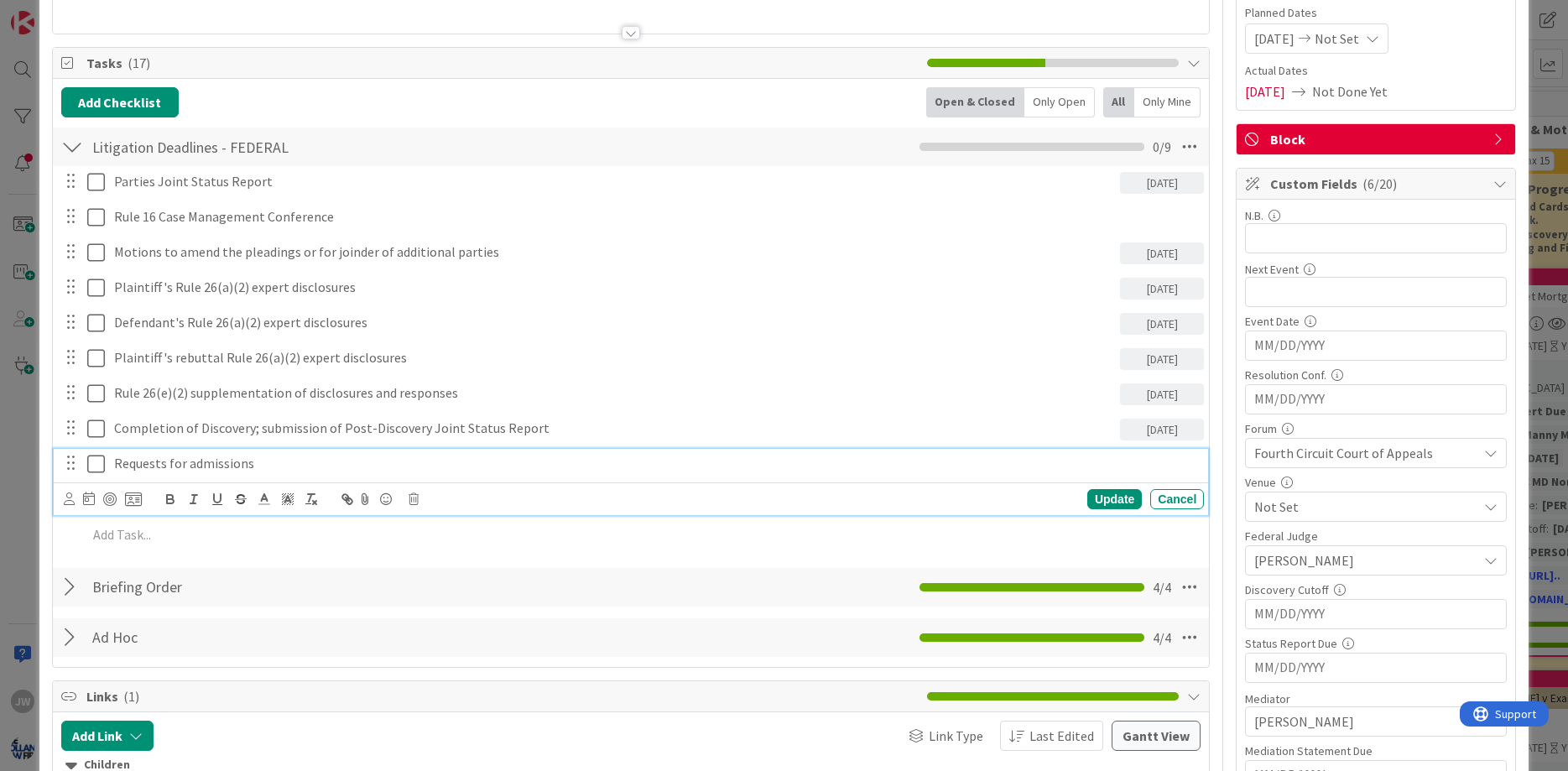
click at [155, 469] on p "Requests for admissions" at bounding box center [656, 463] width 1083 height 19
click at [92, 503] on icon at bounding box center [88, 497] width 11 height 13
click at [307, 539] on div "Move forward to switch to the next month." at bounding box center [314, 547] width 33 height 27
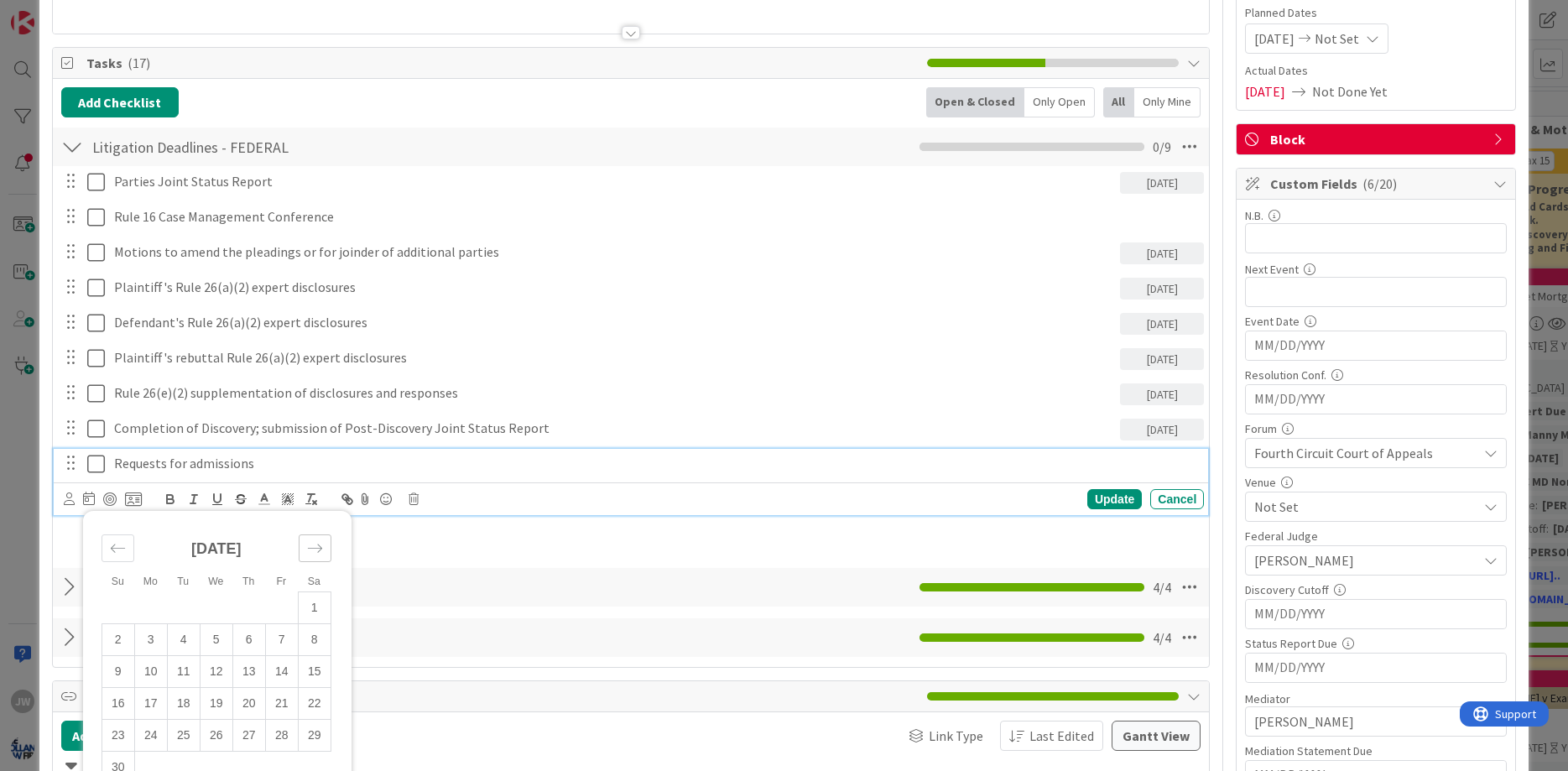
click at [307, 539] on div "Move forward to switch to the next month." at bounding box center [314, 547] width 33 height 27
click at [275, 633] on td "13" at bounding box center [281, 639] width 33 height 32
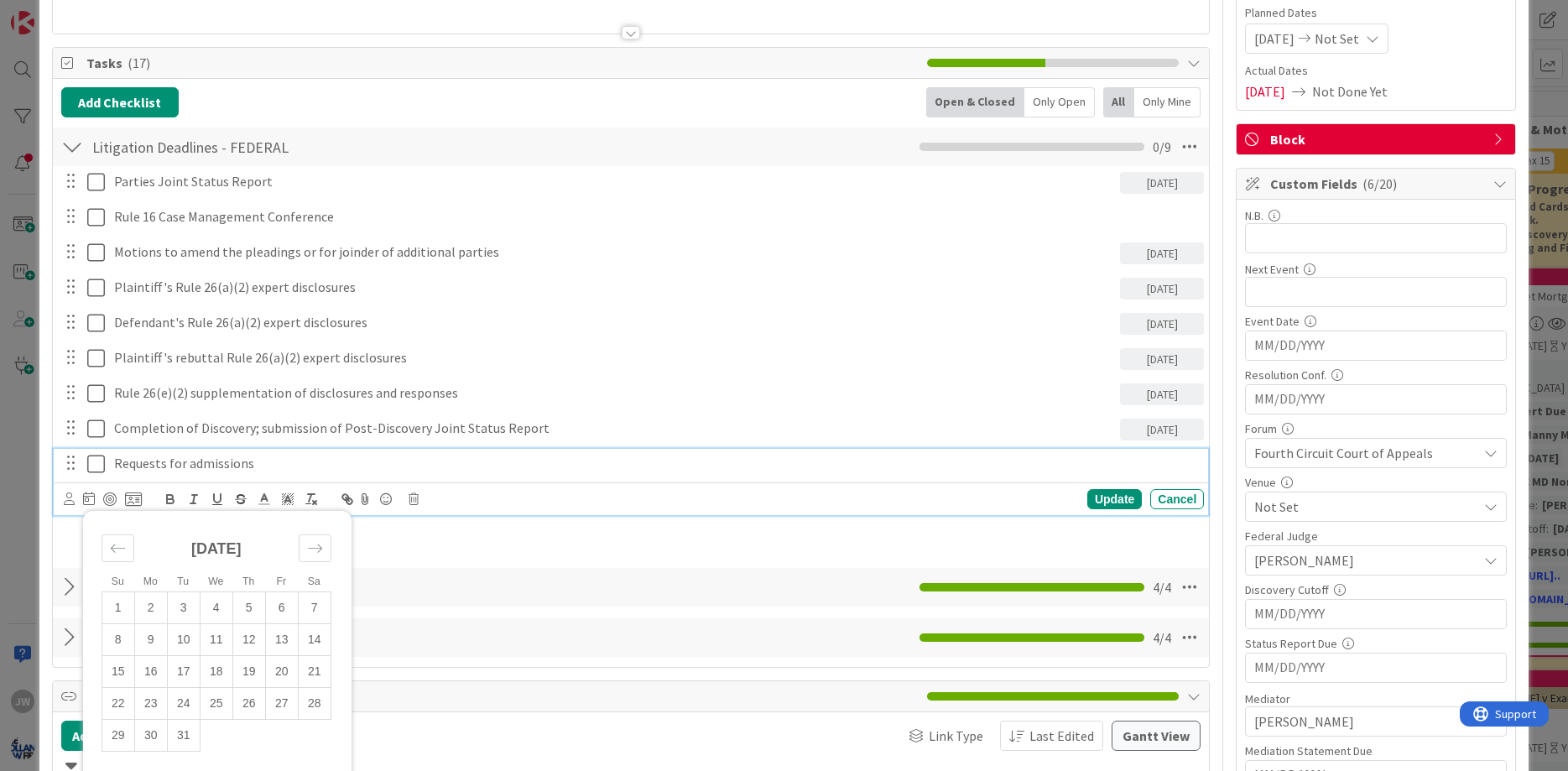
type input "[DATE]"
click at [1087, 495] on div "Update" at bounding box center [1115, 498] width 55 height 20
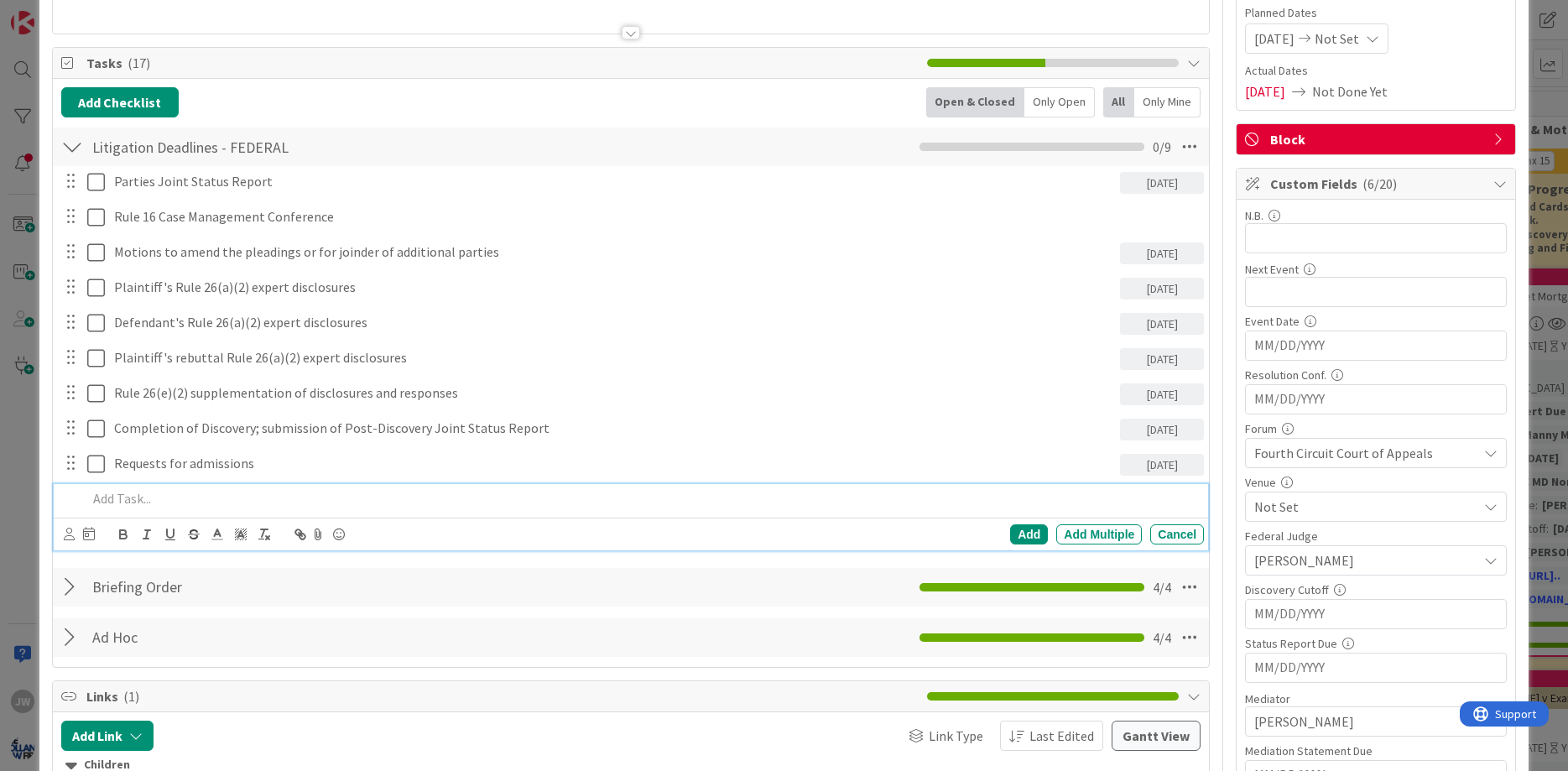
click at [251, 487] on div at bounding box center [642, 498] width 1124 height 29
click at [96, 531] on div "Add Add Multiple Cancel" at bounding box center [634, 534] width 1141 height 24
click at [88, 532] on icon at bounding box center [88, 532] width 11 height 13
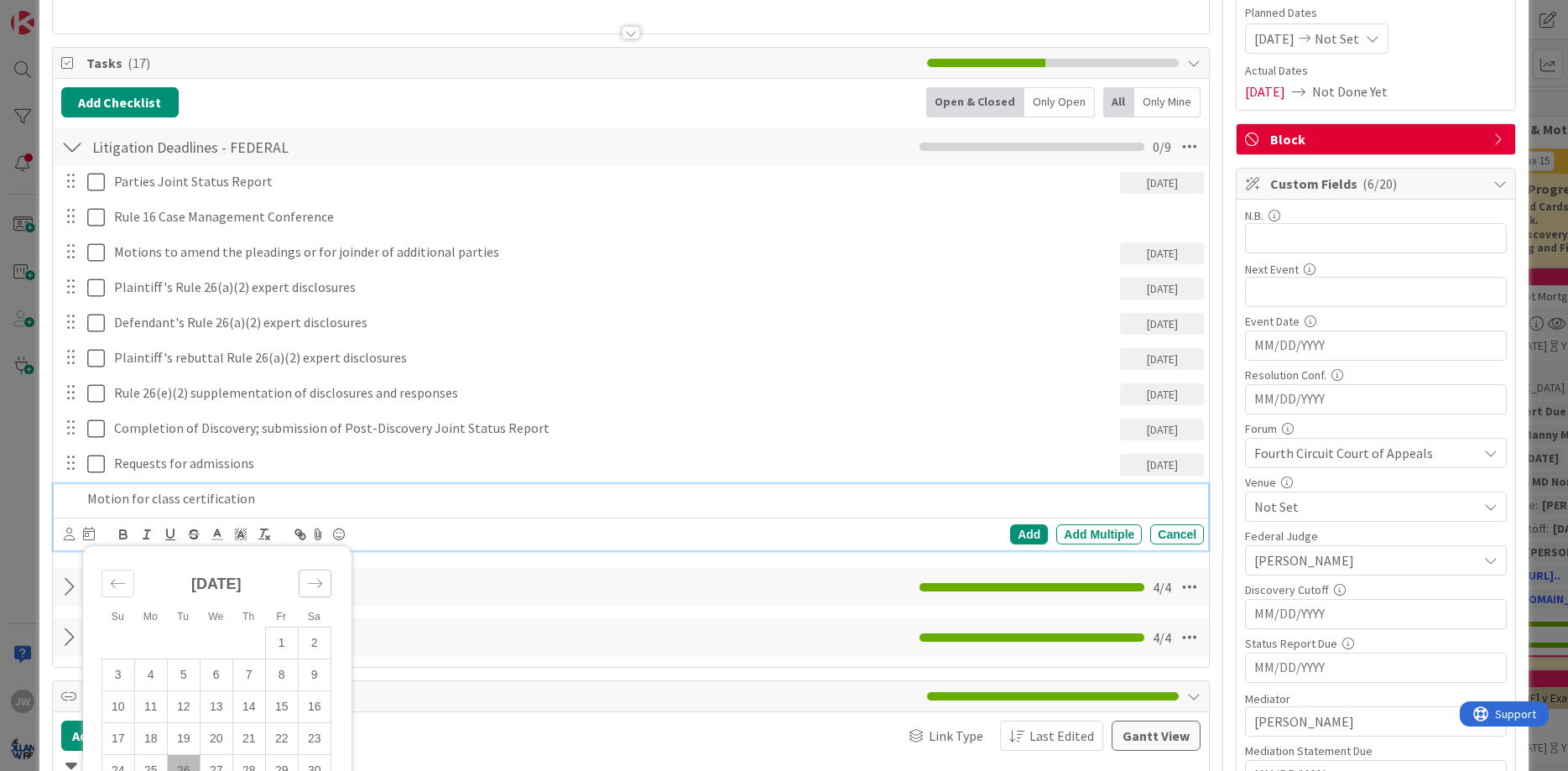
click at [320, 580] on icon "Move forward to switch to the next month." at bounding box center [315, 584] width 16 height 16
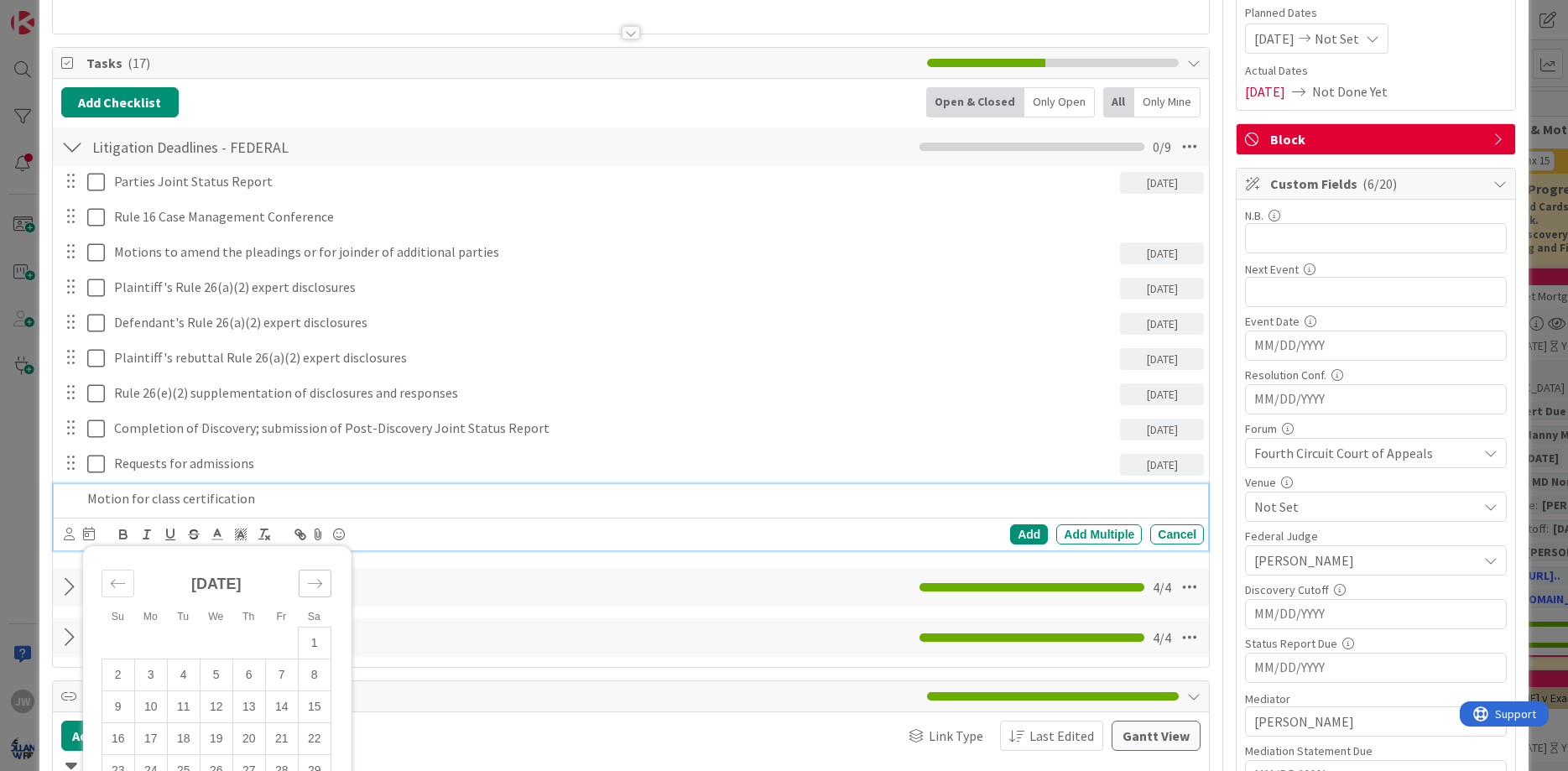
click at [320, 580] on icon "Move forward to switch to the next month." at bounding box center [315, 584] width 16 height 16
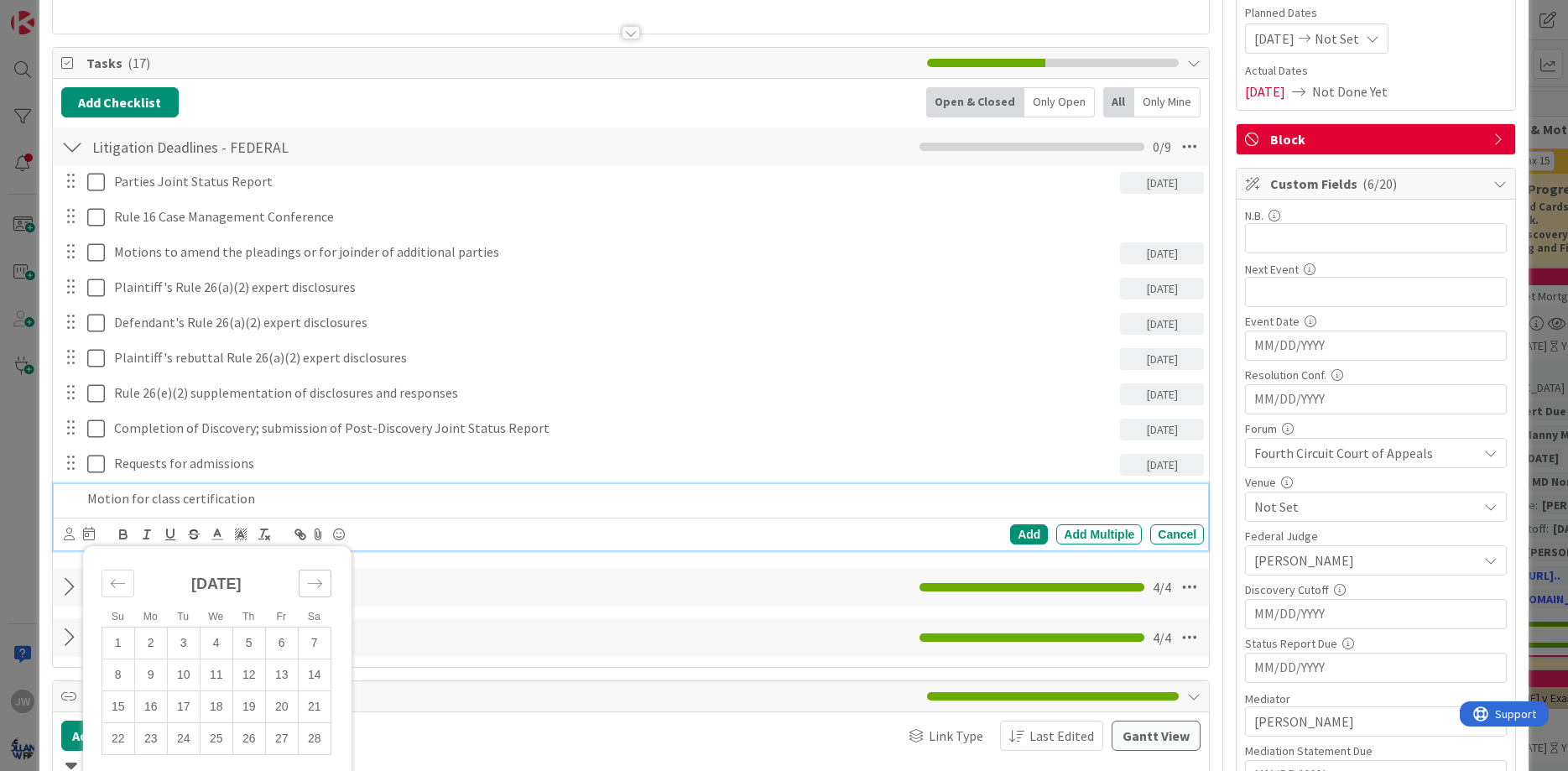
click at [320, 580] on icon "Move forward to switch to the next month." at bounding box center [315, 584] width 16 height 16
click at [130, 575] on div "Move backward to switch to the previous month." at bounding box center [117, 583] width 33 height 27
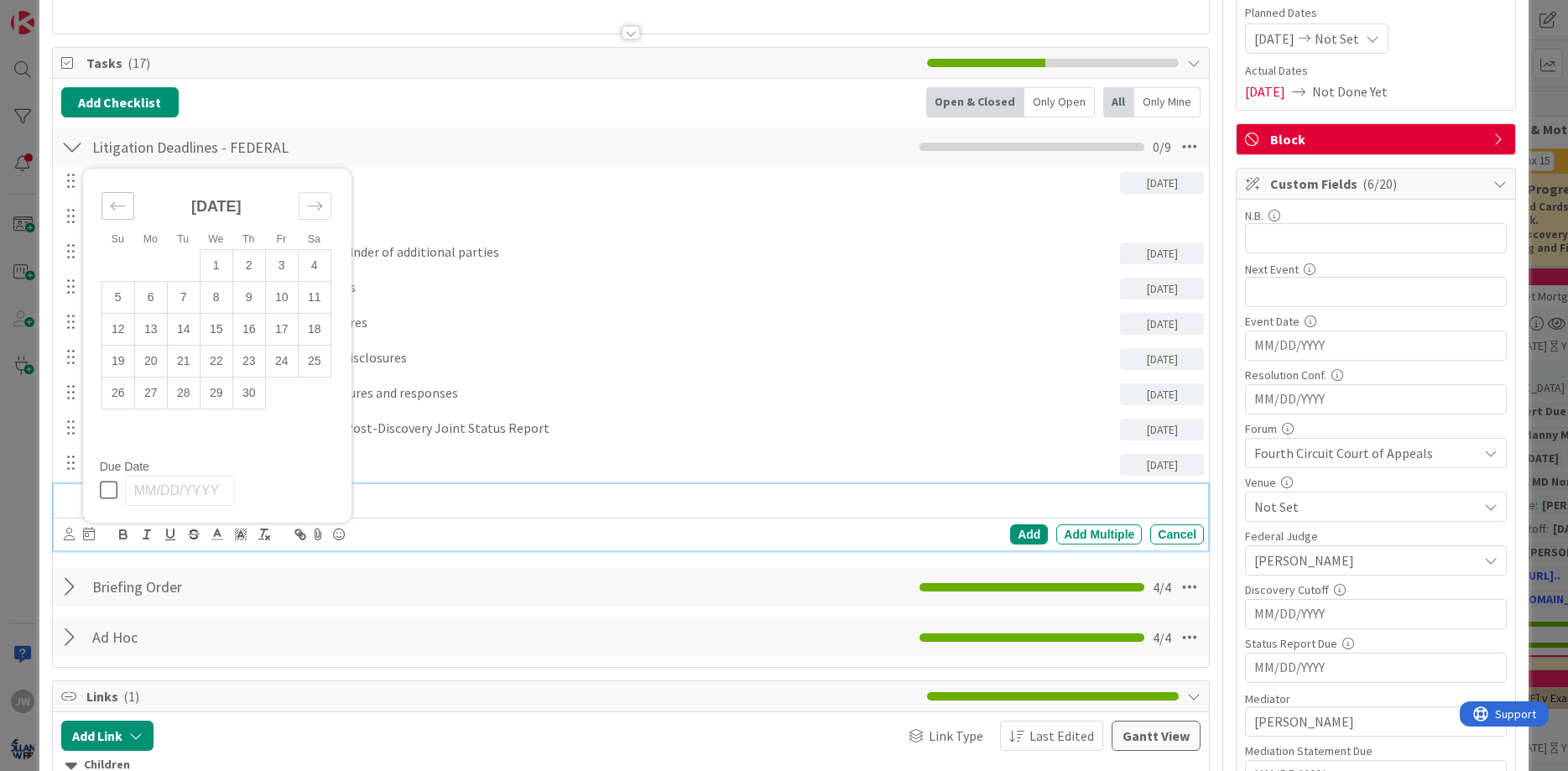
scroll to position [302, 0]
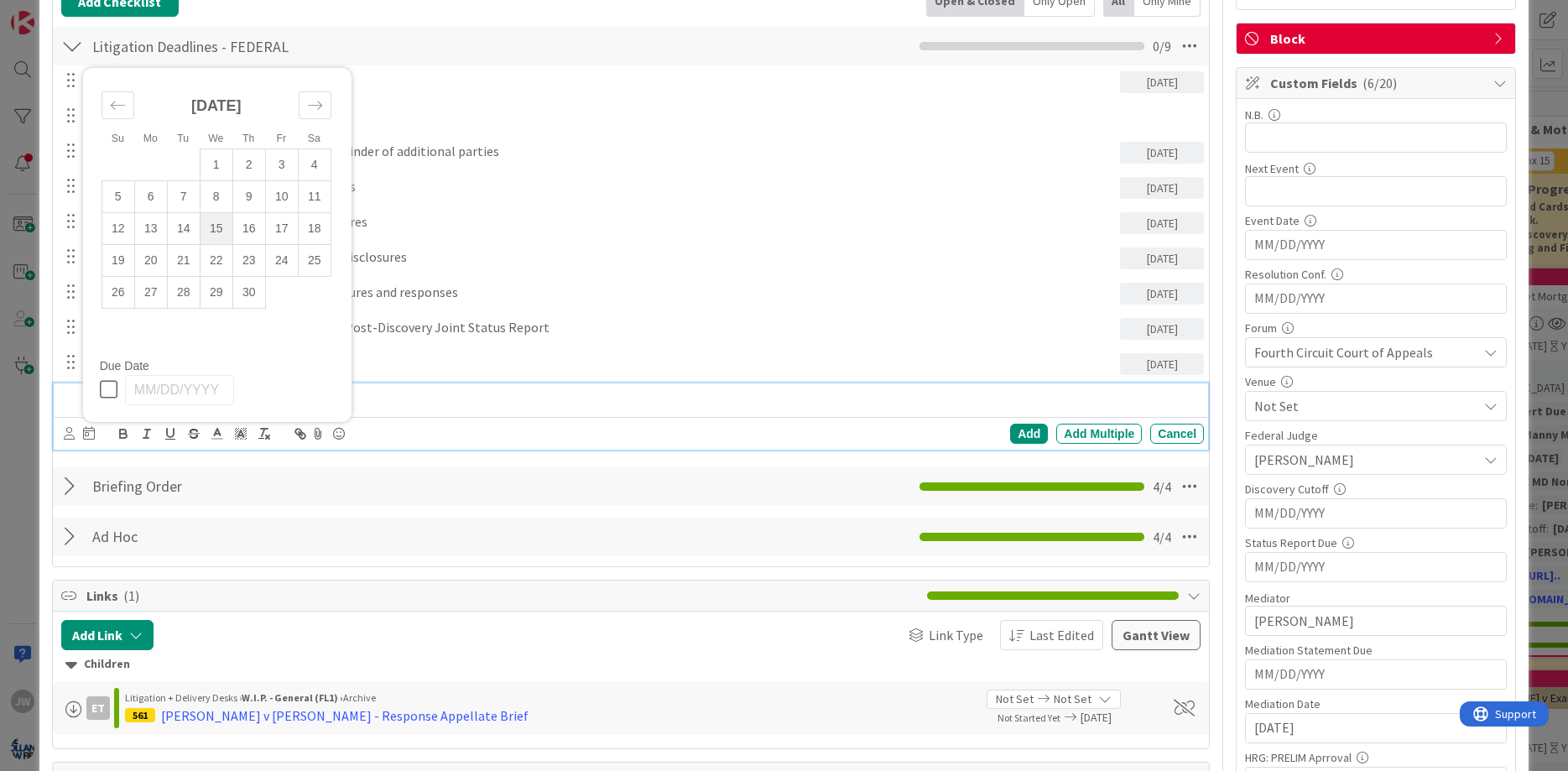
click at [227, 225] on td "15" at bounding box center [216, 228] width 33 height 32
click at [1037, 432] on div "Add" at bounding box center [1028, 433] width 38 height 20
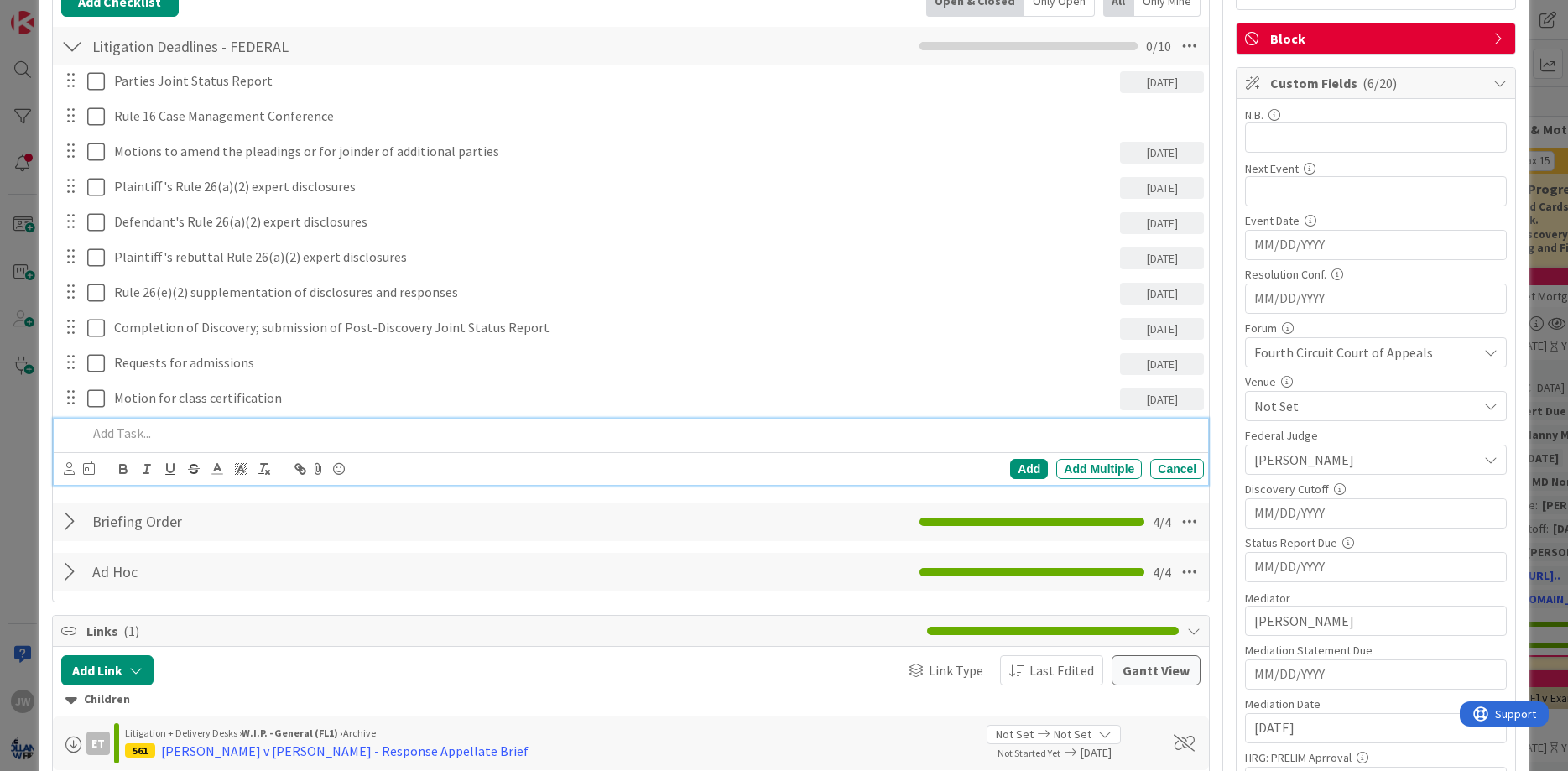
click at [158, 422] on div at bounding box center [642, 432] width 1124 height 29
click at [85, 470] on icon at bounding box center [88, 467] width 11 height 13
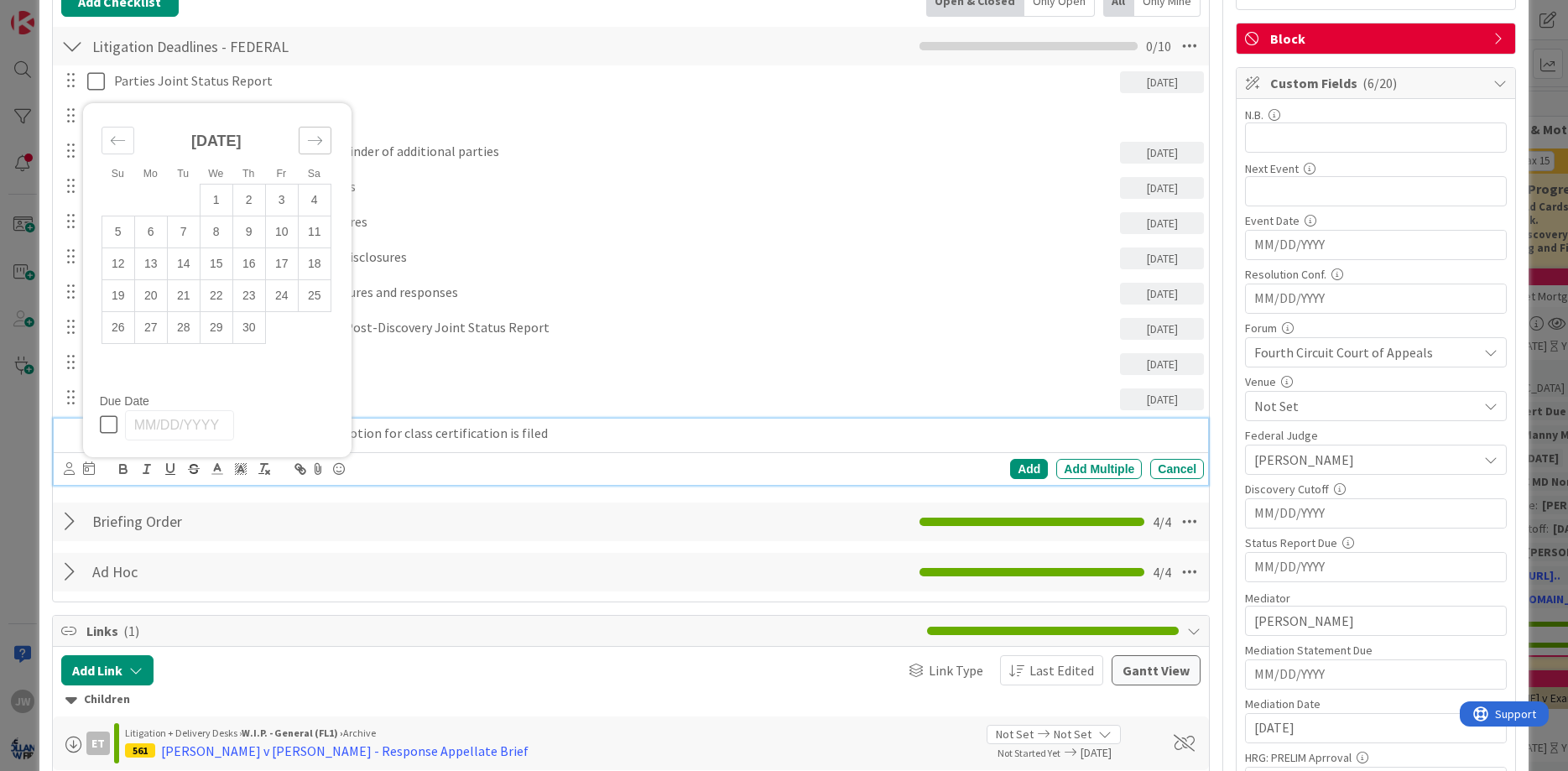
click at [308, 139] on icon "Move forward to switch to the next month." at bounding box center [315, 141] width 16 height 16
click at [308, 139] on div "Su Mo Tu We Th Fr Sa [DATE] 1 2 3 4 5 6 7 8 9 10 11 12 13 14 15 16 17 18 19 20 …" at bounding box center [217, 296] width 269 height 322
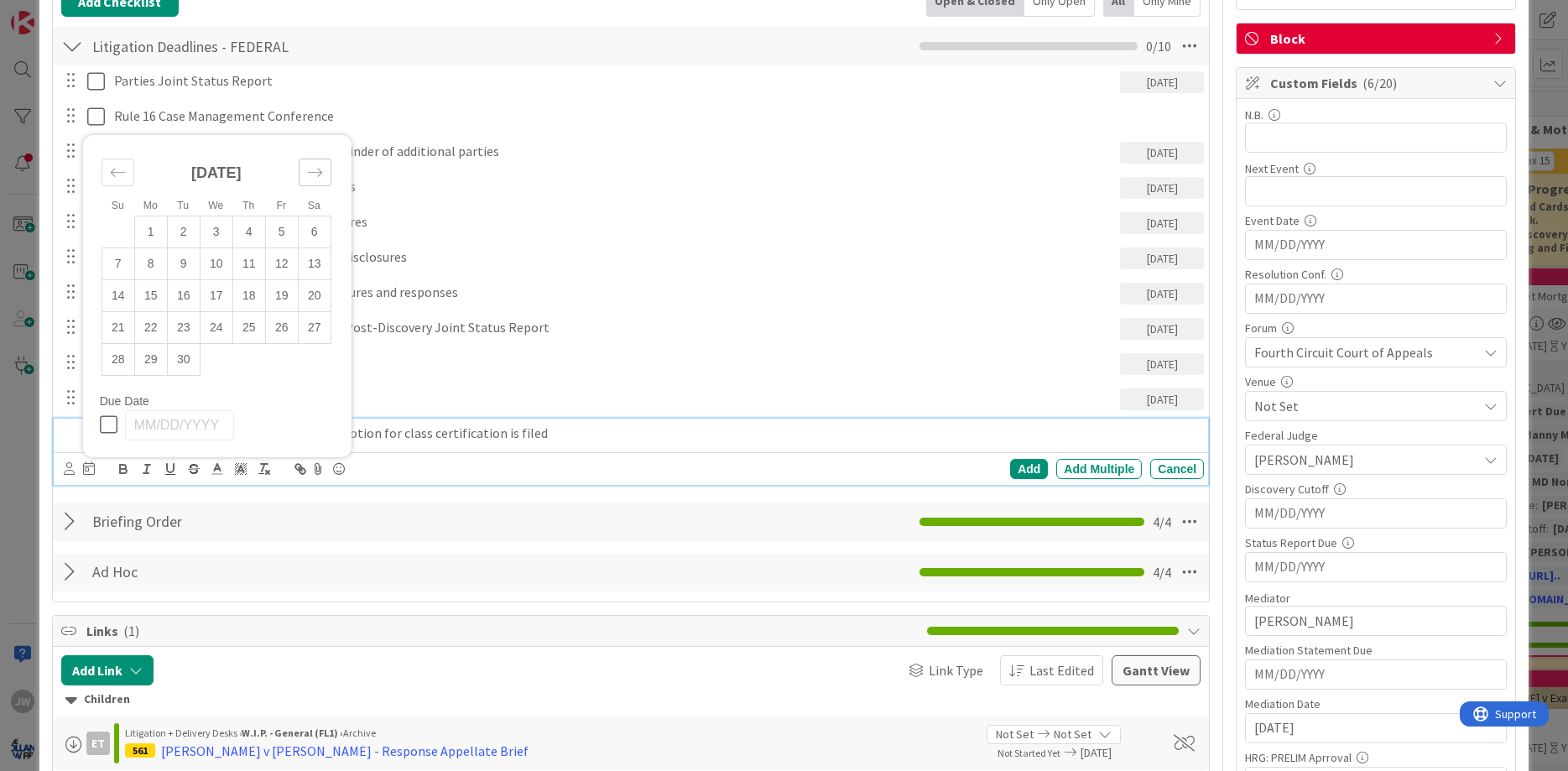
click at [308, 139] on div "Su Mo Tu We Th Fr Sa [DATE] 1 2 3 4 5 6 7 8 9 10 11 12 13 14 15 16 17 18 19 20 …" at bounding box center [217, 296] width 269 height 322
click at [313, 170] on icon "Move forward to switch to the next month." at bounding box center [315, 173] width 16 height 16
click at [122, 146] on icon "Move backward to switch to the previous month." at bounding box center [118, 141] width 16 height 16
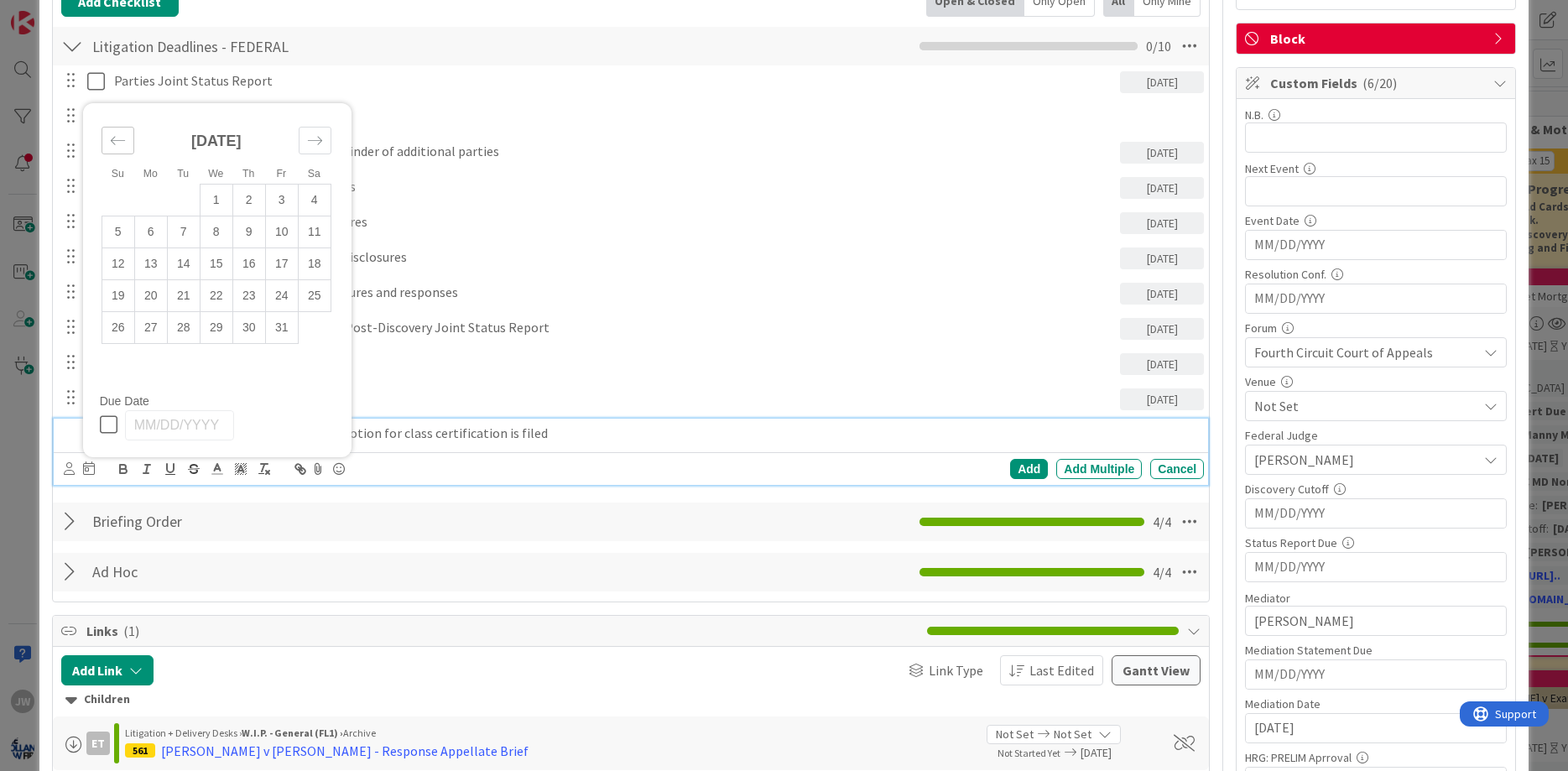
click at [122, 146] on icon "Move backward to switch to the previous month." at bounding box center [118, 141] width 16 height 16
click at [122, 146] on div "[DATE]" at bounding box center [216, 180] width 230 height 72
click at [122, 170] on icon "Move backward to switch to the previous month." at bounding box center [118, 173] width 16 height 16
click at [269, 195] on td "1" at bounding box center [281, 200] width 33 height 32
click at [1028, 470] on div "Add" at bounding box center [1028, 468] width 38 height 20
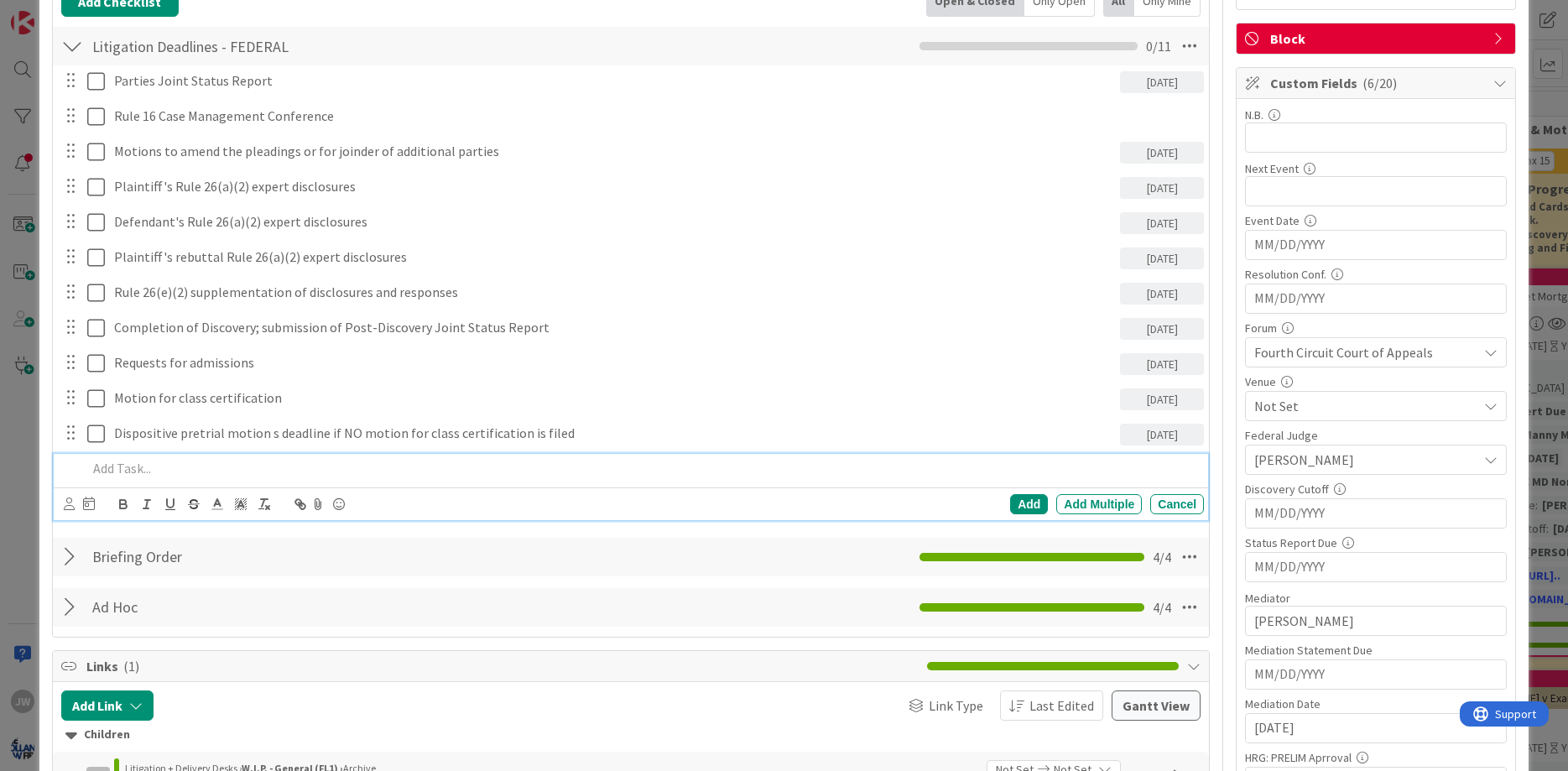
click at [267, 467] on p at bounding box center [642, 468] width 1110 height 19
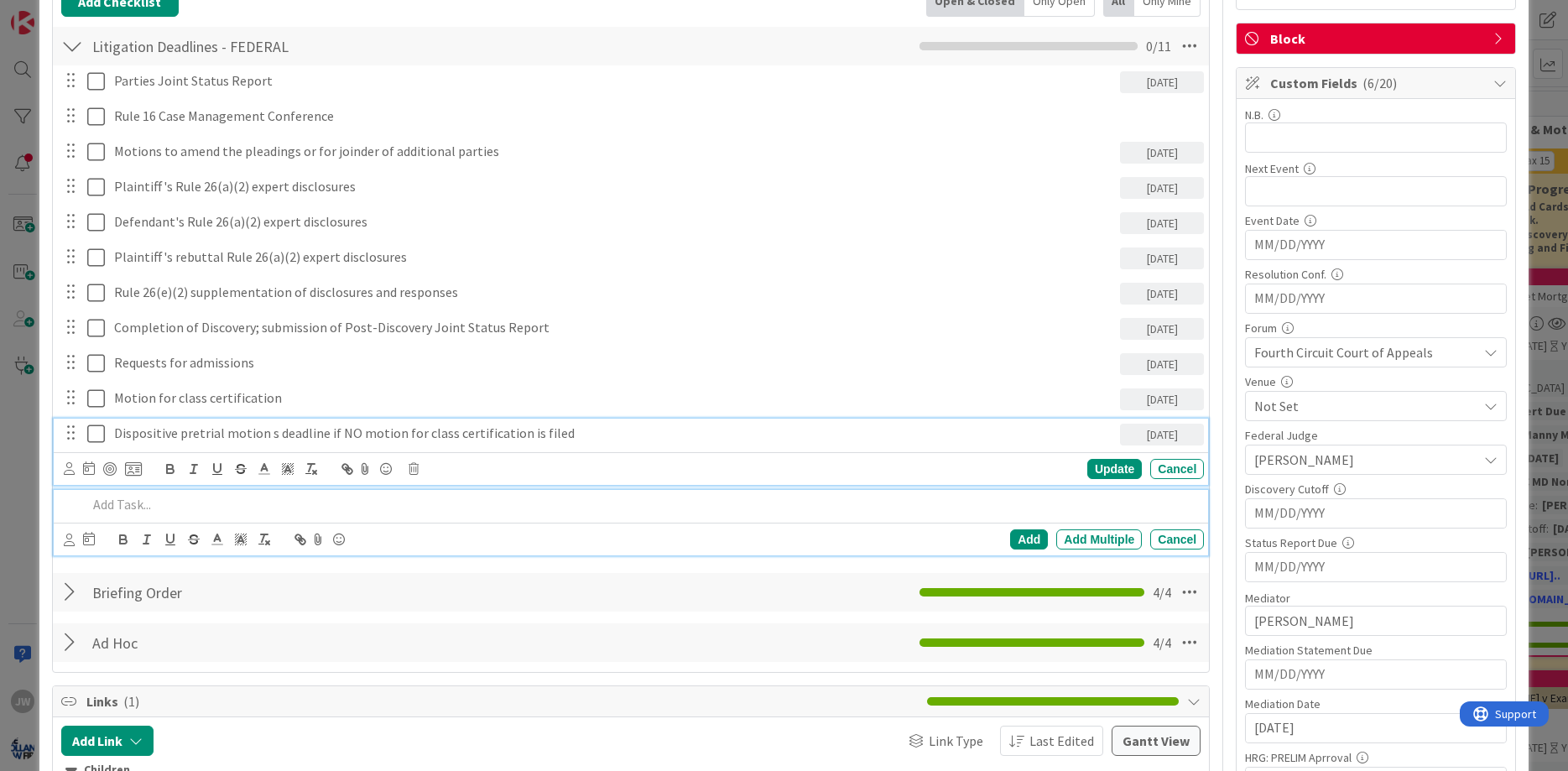
click at [273, 436] on p "Dispositive pretrial motion s deadline if NO motion for class certification is …" at bounding box center [614, 433] width 999 height 19
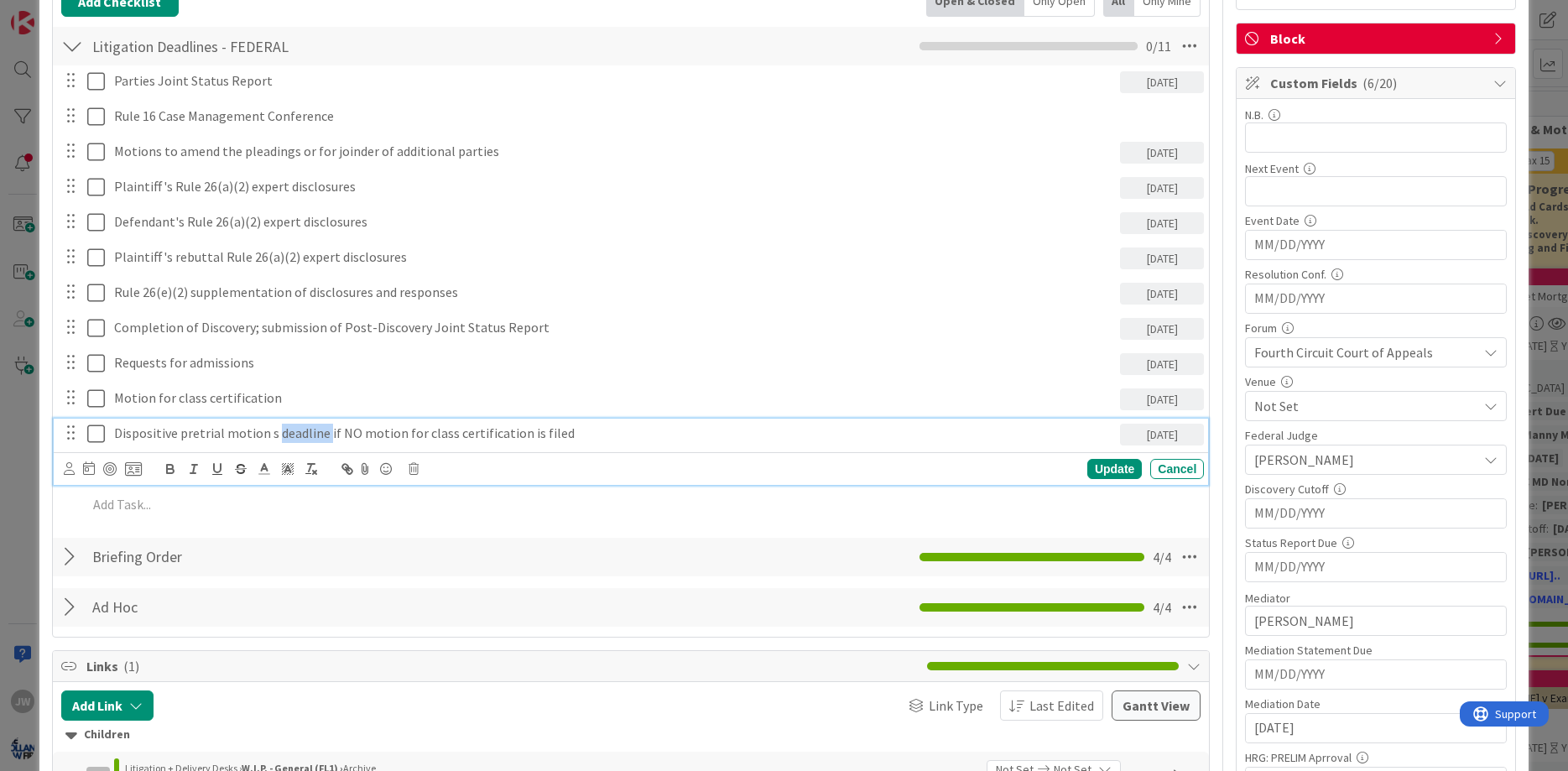
click at [273, 436] on p "Dispositive pretrial motion s deadline if NO motion for class certification is …" at bounding box center [614, 433] width 999 height 19
click at [1102, 470] on div "Update" at bounding box center [1115, 468] width 55 height 20
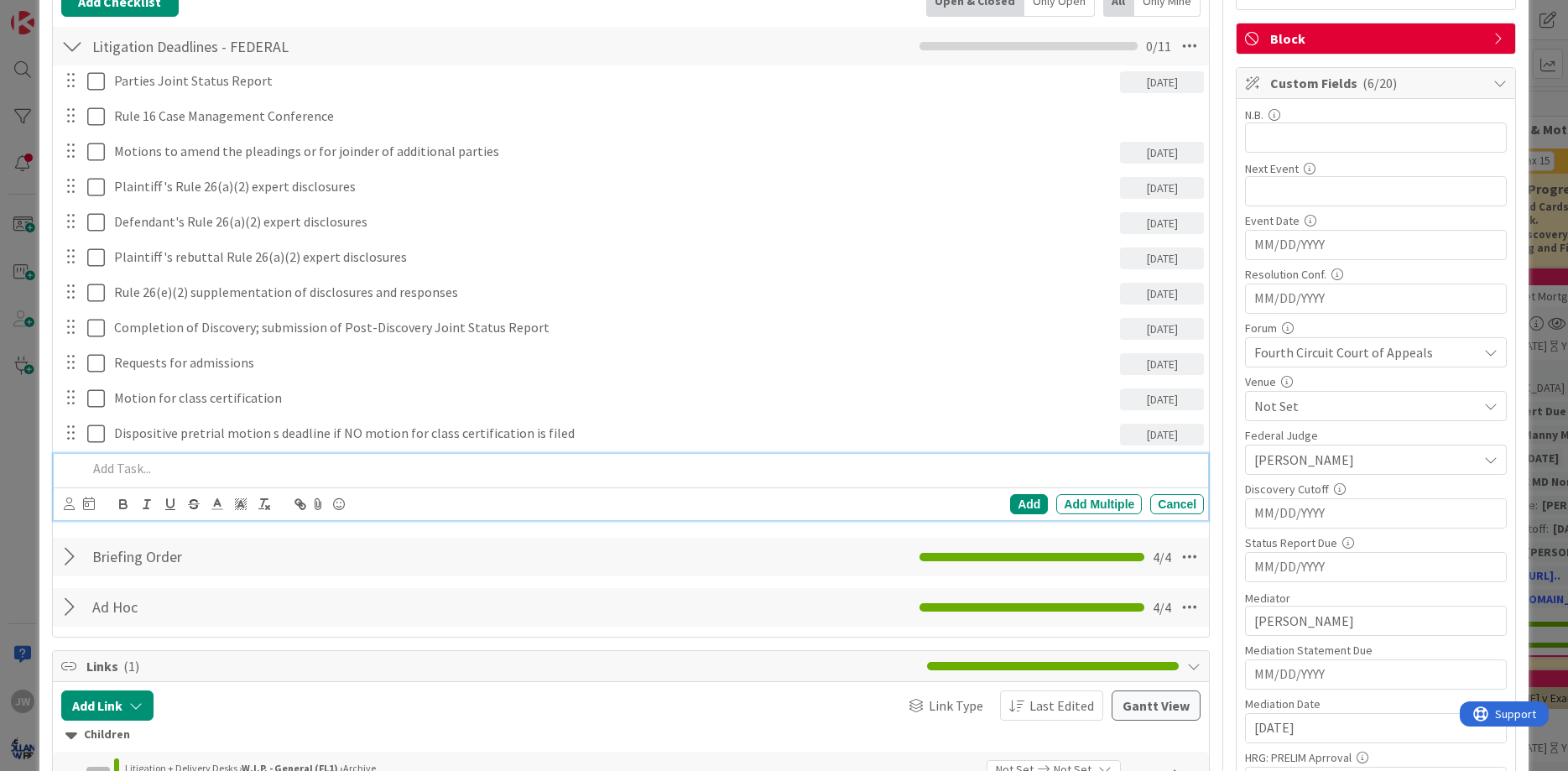
click at [329, 457] on div at bounding box center [642, 467] width 1124 height 29
click at [317, 461] on p "Dispositive pretrial motion s deadline if NO motion for class certification is …" at bounding box center [642, 468] width 1110 height 19
click at [92, 500] on icon at bounding box center [88, 503] width 11 height 13
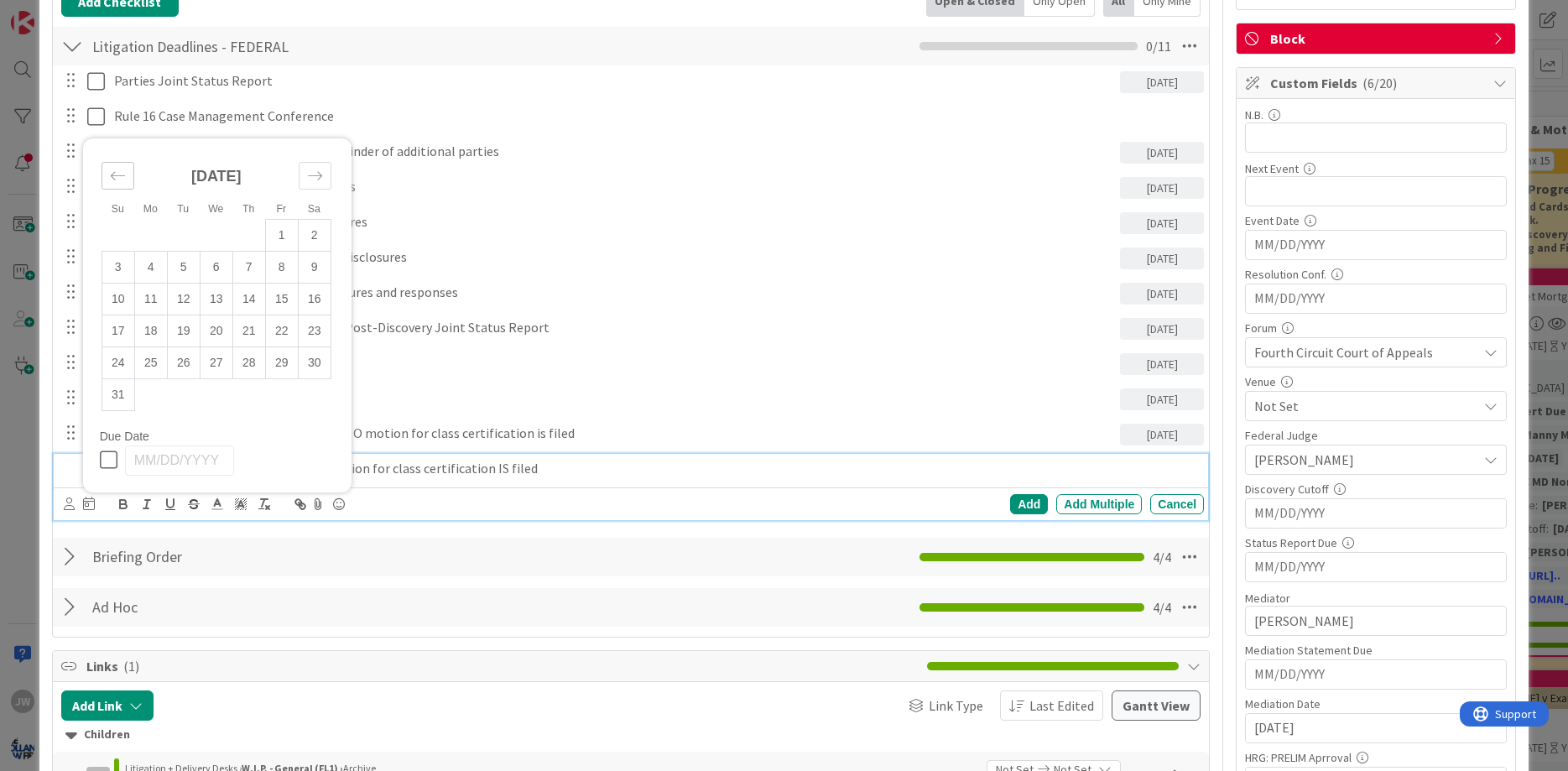
click at [126, 173] on div "Move backward to switch to the previous month." at bounding box center [117, 175] width 33 height 27
click at [214, 398] on td "29" at bounding box center [216, 394] width 33 height 32
click at [1035, 501] on div "Add" at bounding box center [1028, 503] width 38 height 20
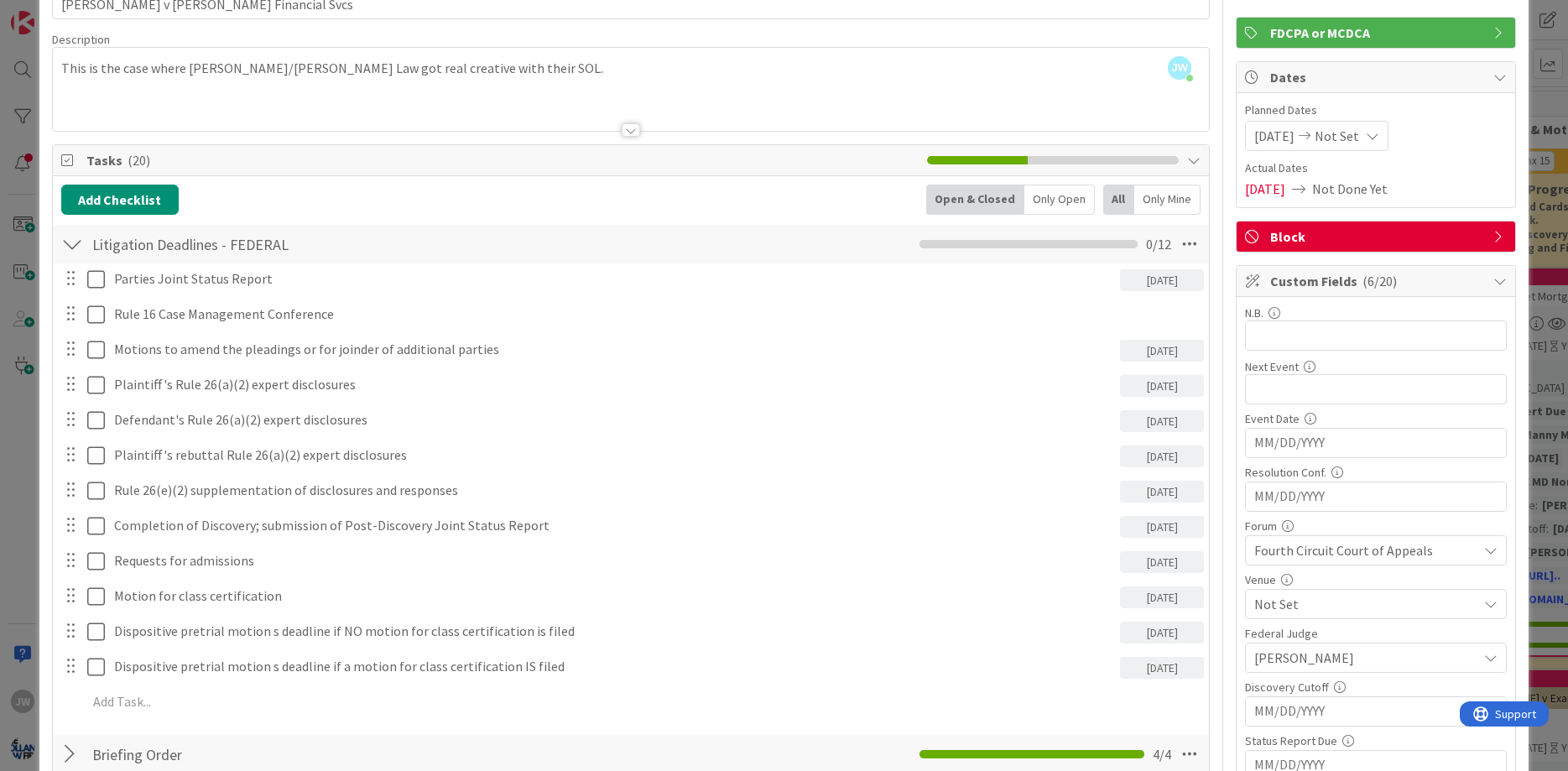
scroll to position [100, 0]
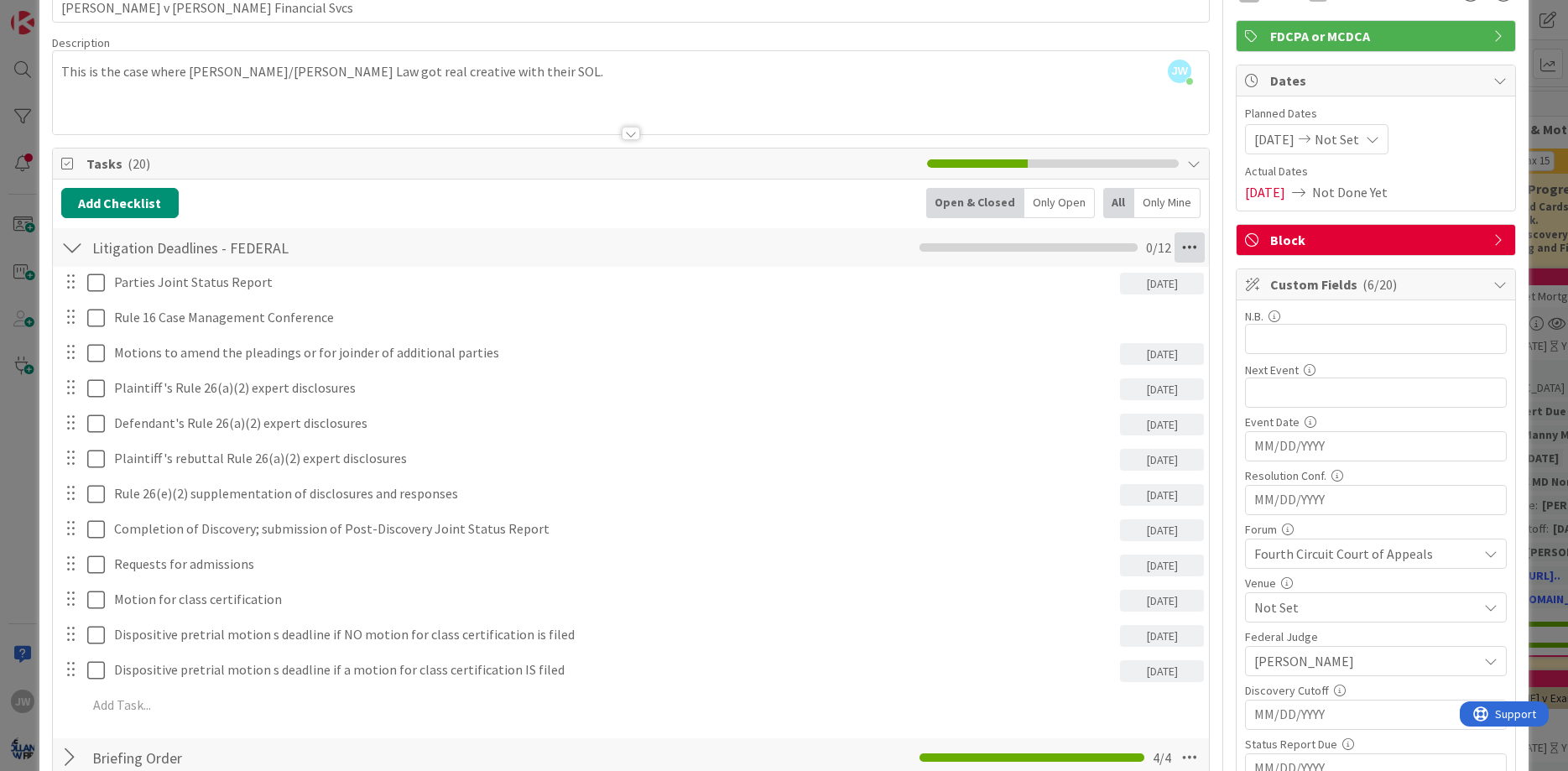
click at [1193, 252] on icon at bounding box center [1189, 247] width 30 height 30
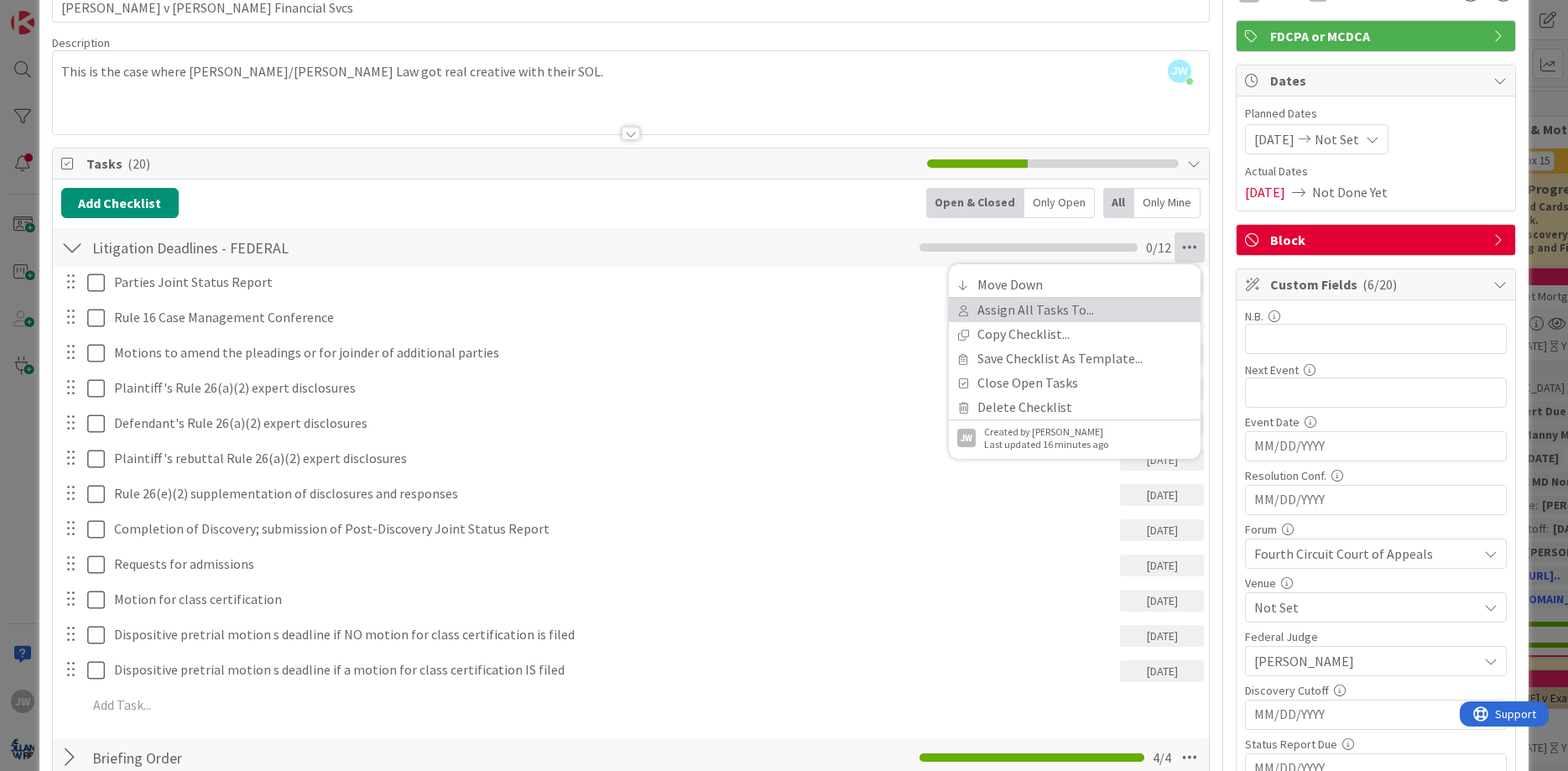
scroll to position [0, 0]
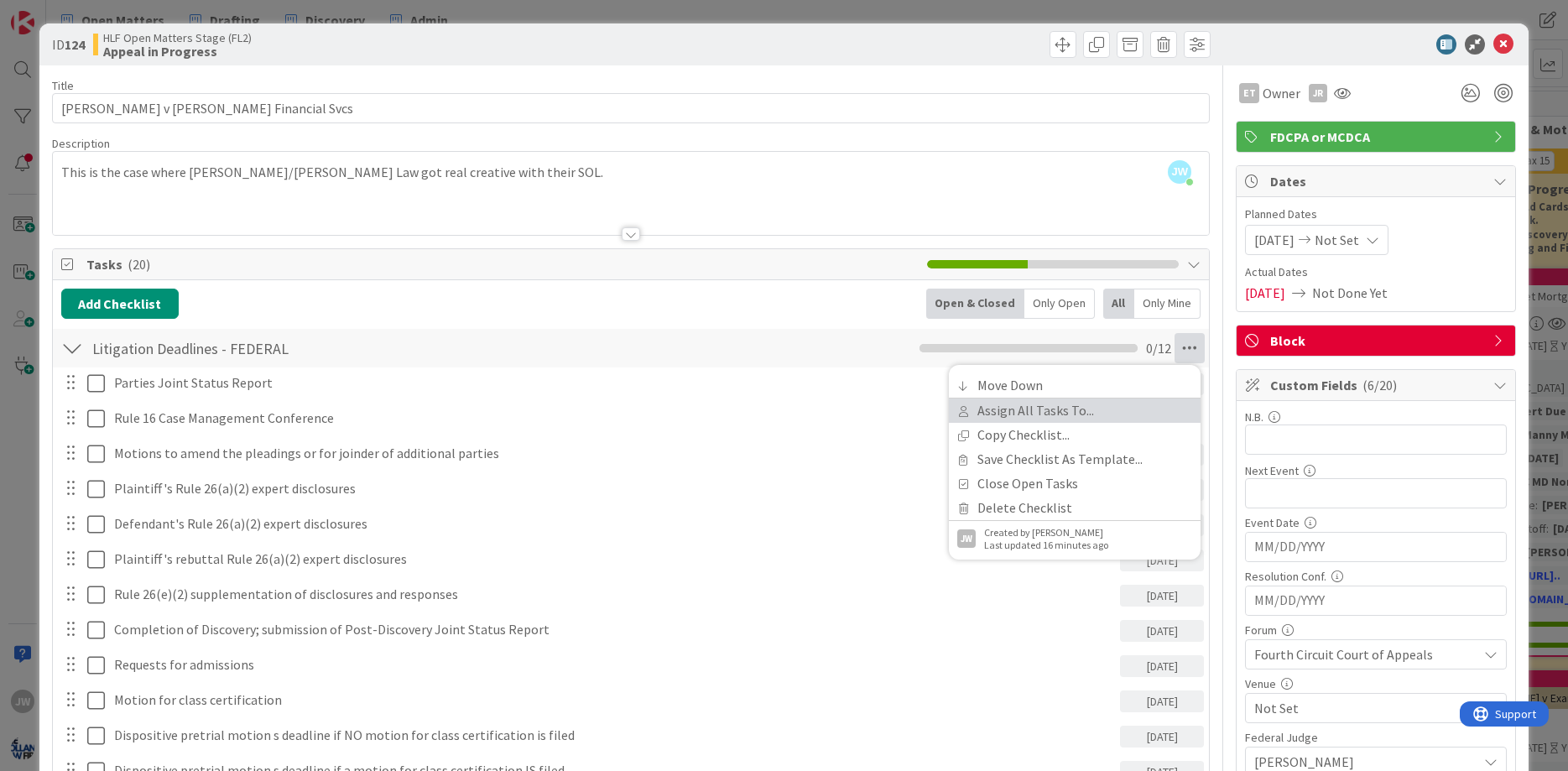
click at [1049, 417] on link "Assign All Tasks To..." at bounding box center [1075, 411] width 252 height 25
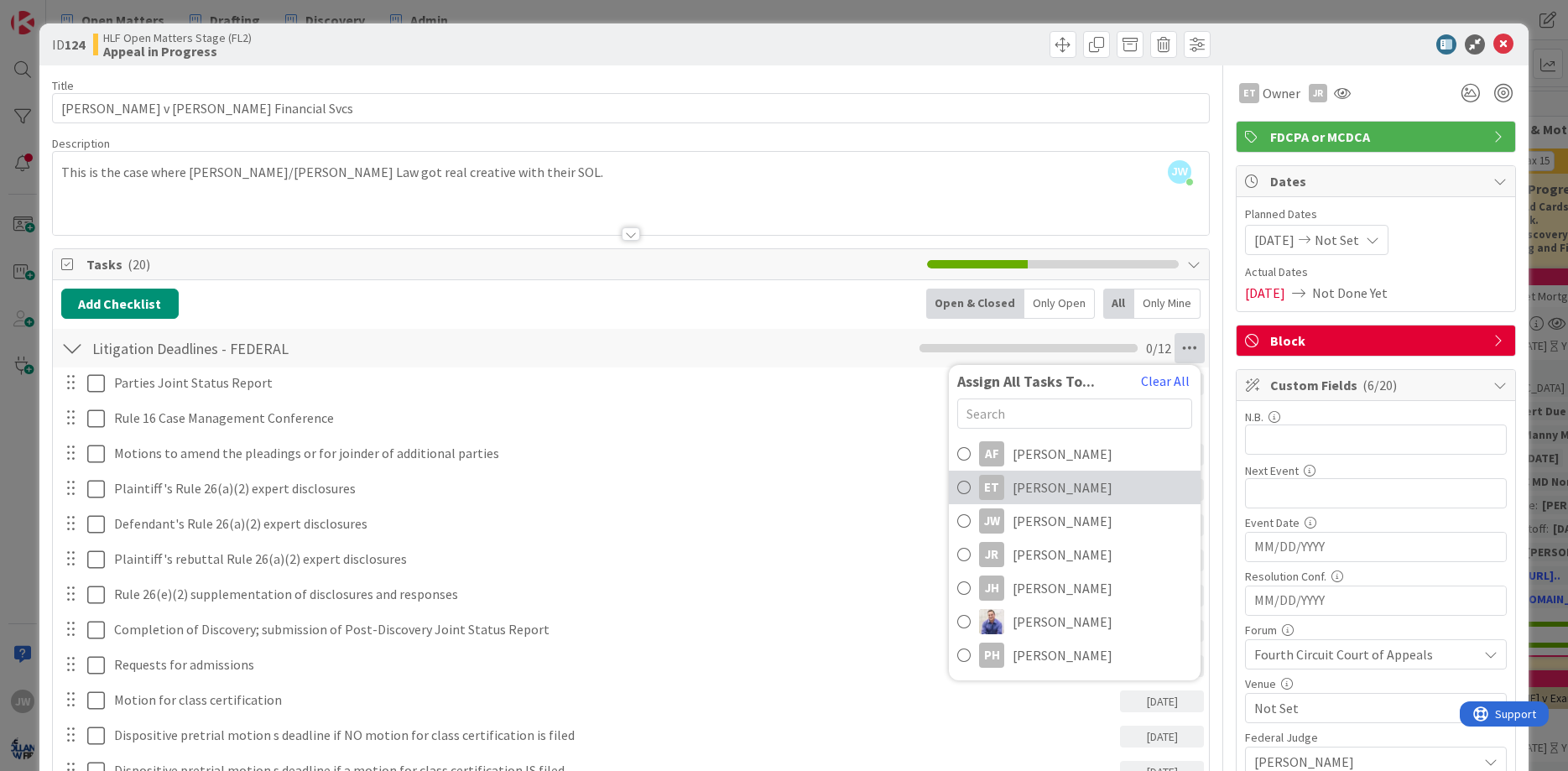
click at [1035, 479] on span "[PERSON_NAME]" at bounding box center [1062, 487] width 99 height 20
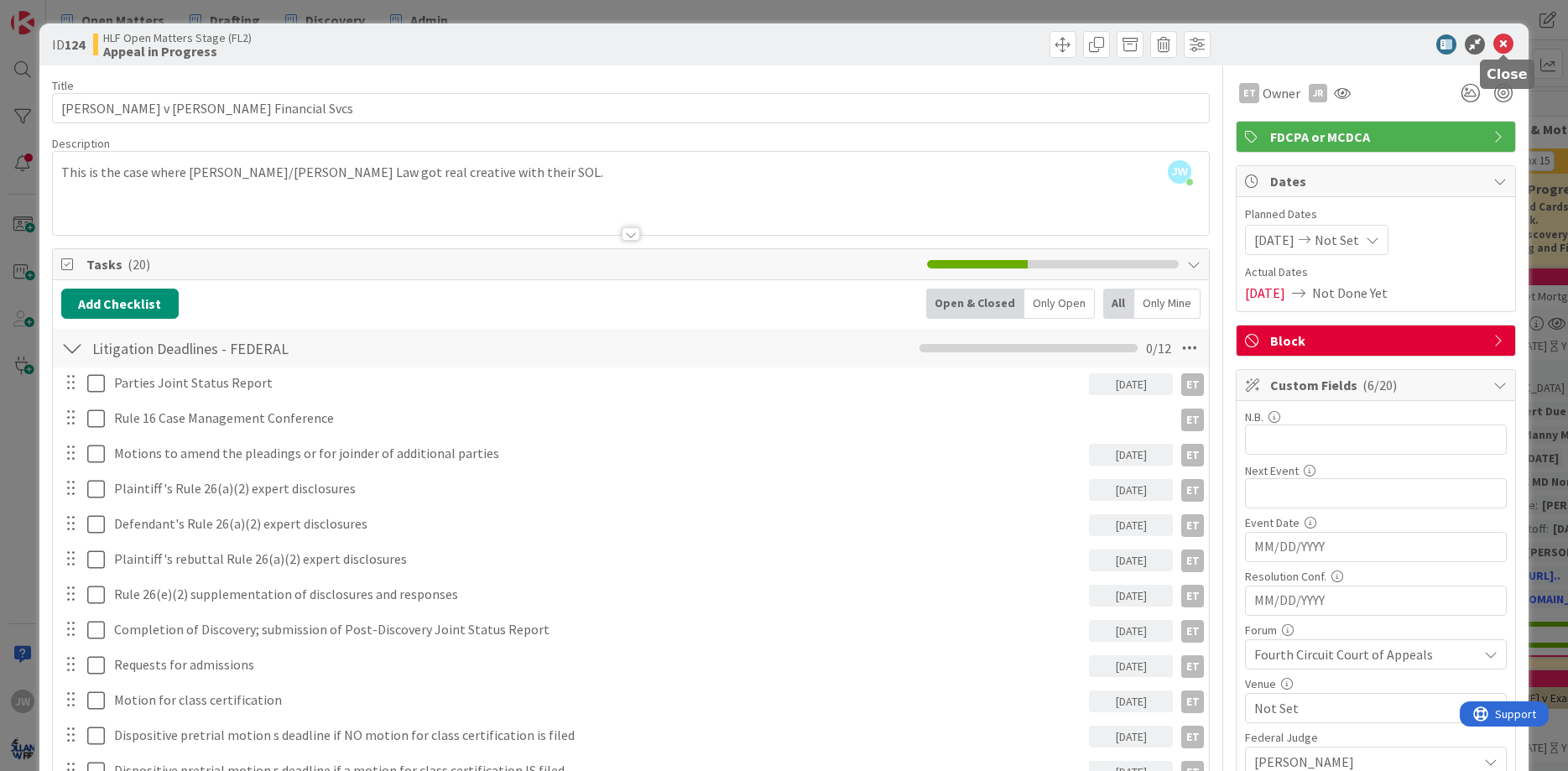
click at [1494, 45] on icon at bounding box center [1503, 44] width 20 height 20
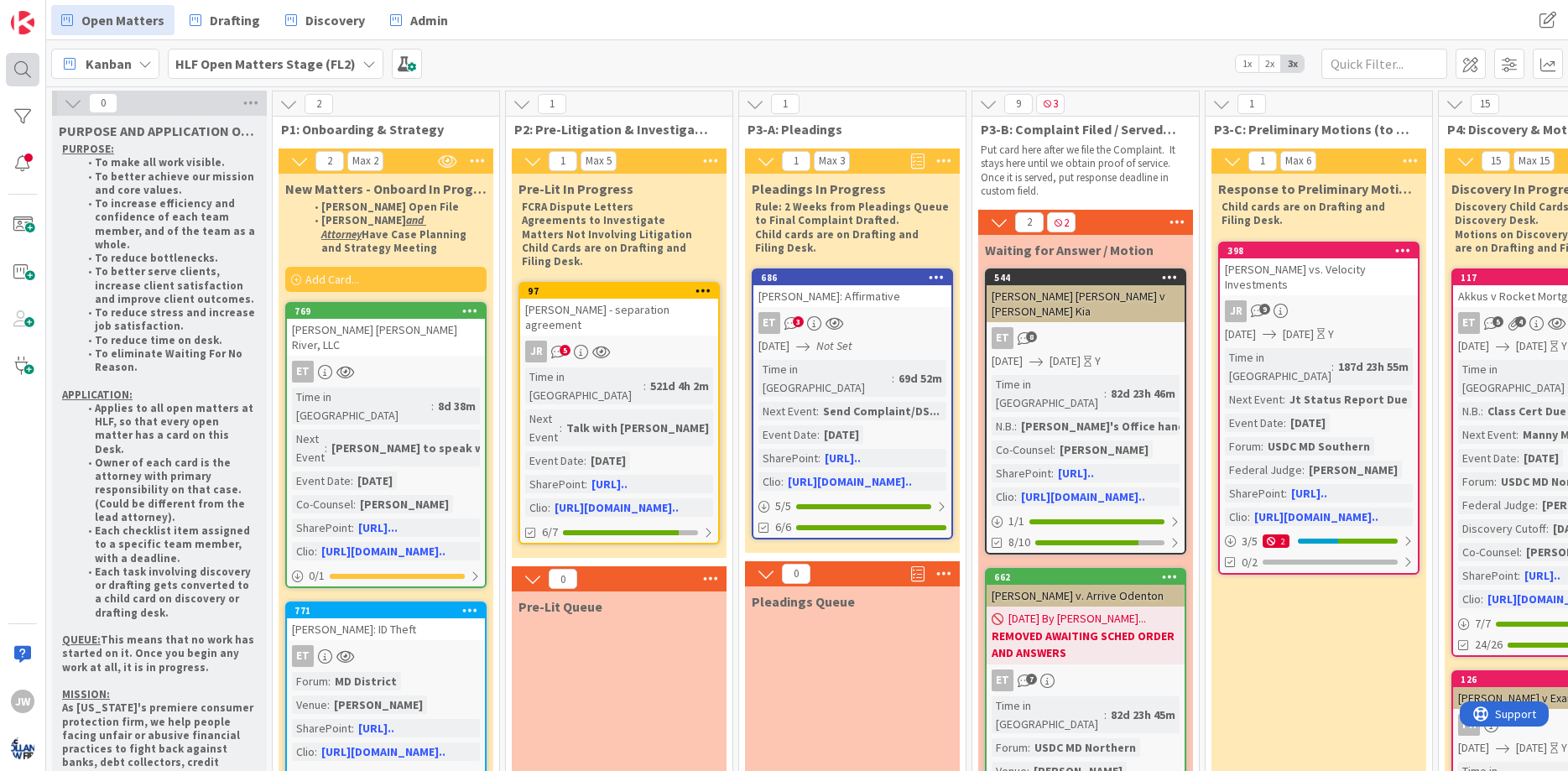
click at [19, 63] on div at bounding box center [23, 70] width 33 height 33
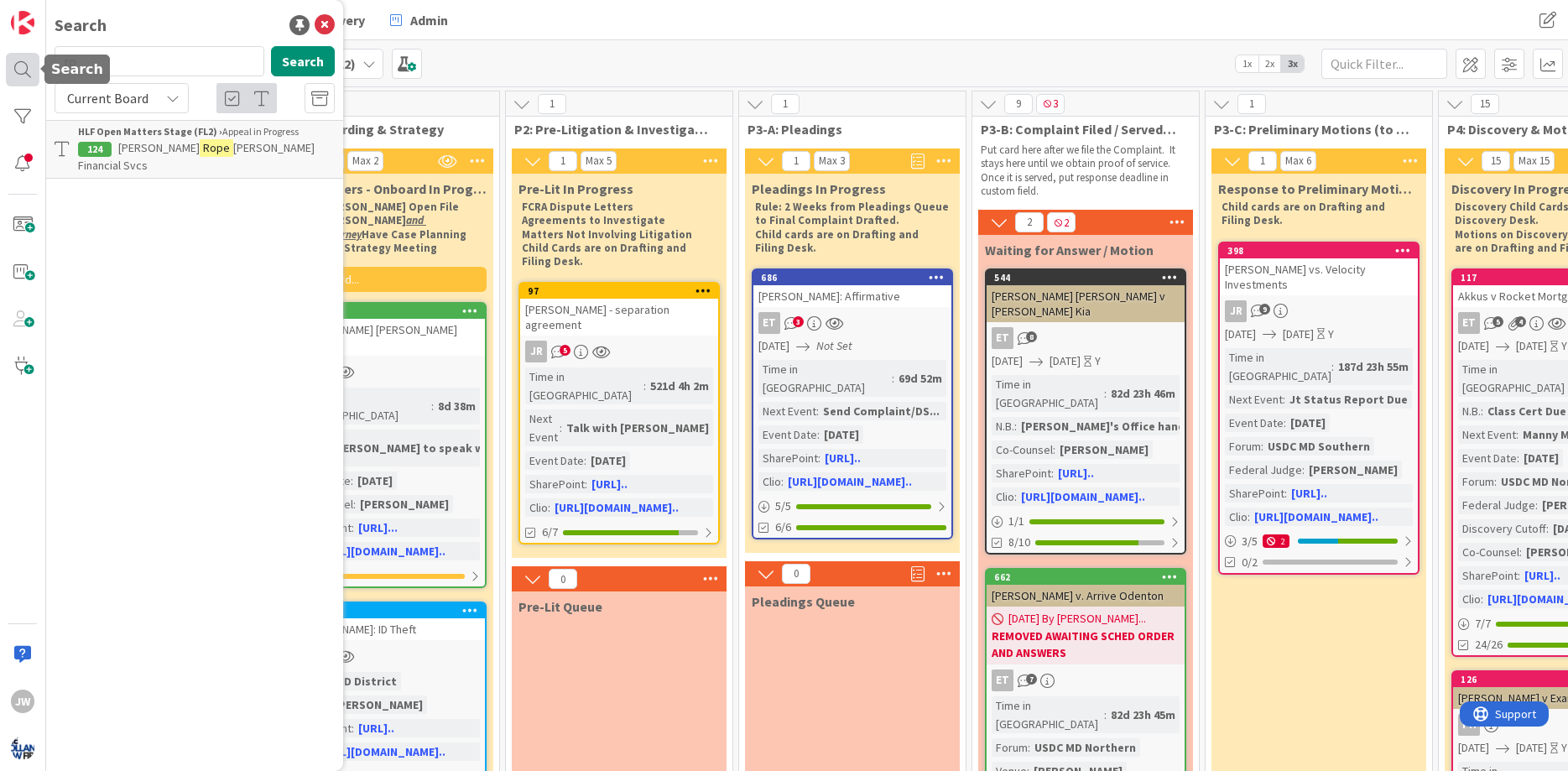
type input "r"
type input "lubertus"
click at [162, 146] on span "Wimberly v. Esaie" at bounding box center [161, 147] width 87 height 15
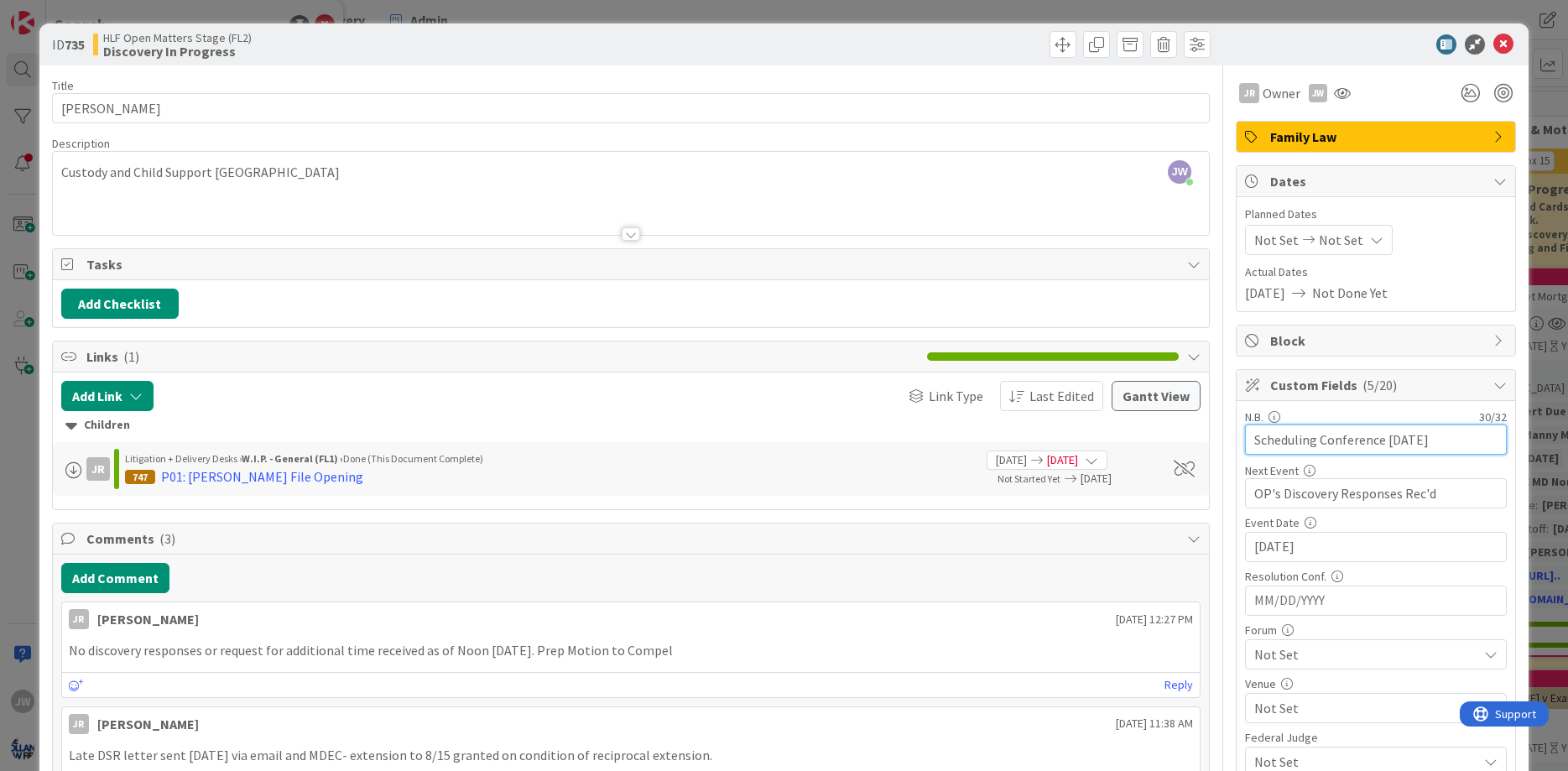
click at [1405, 440] on input "Scheduling Conference [DATE]" at bounding box center [1375, 439] width 261 height 30
click at [1410, 440] on input "Scheduling Conference [DATE]" at bounding box center [1375, 439] width 261 height 30
type input "Scheduling Conference [DATE]"
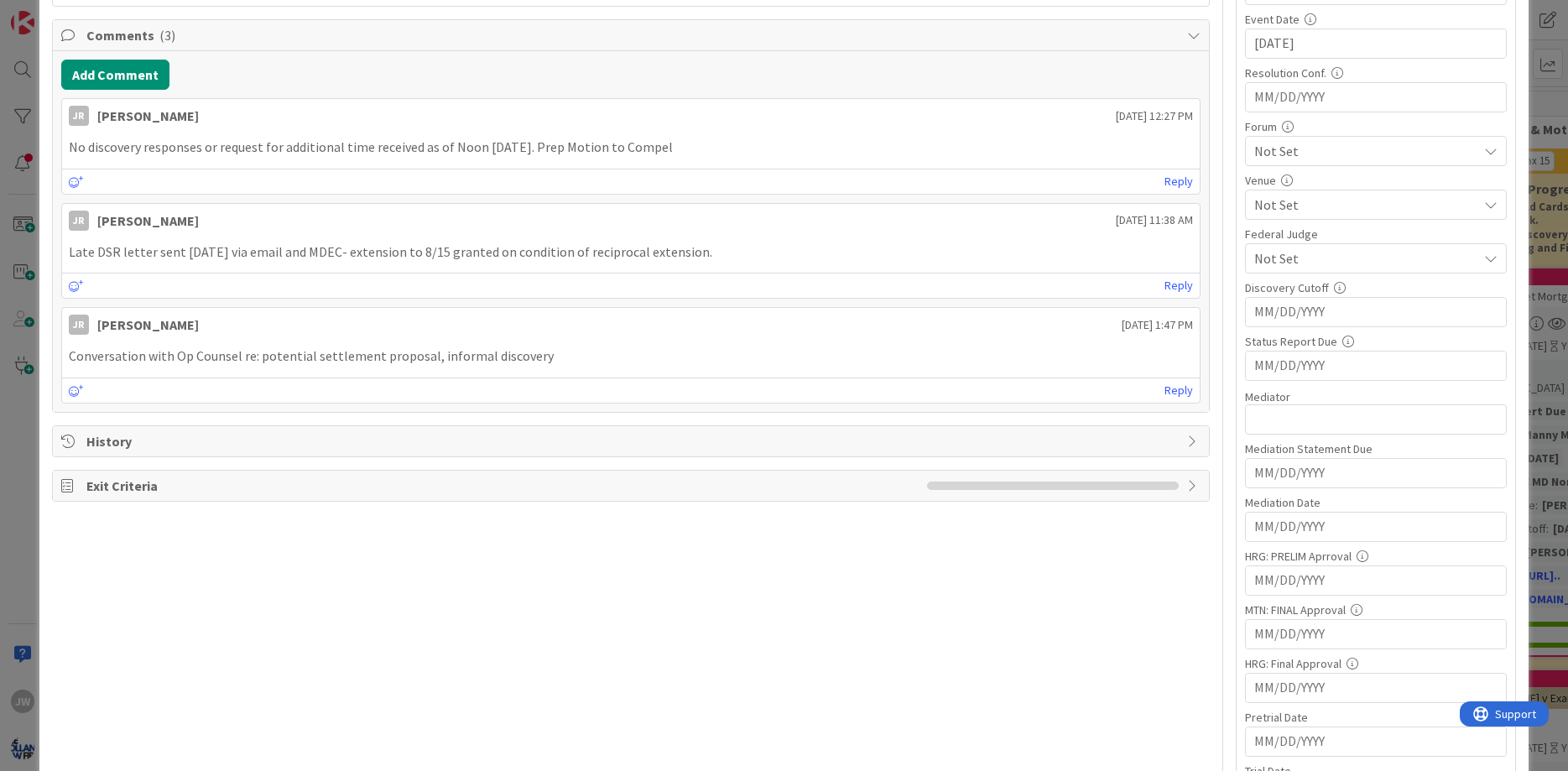
scroll to position [302, 0]
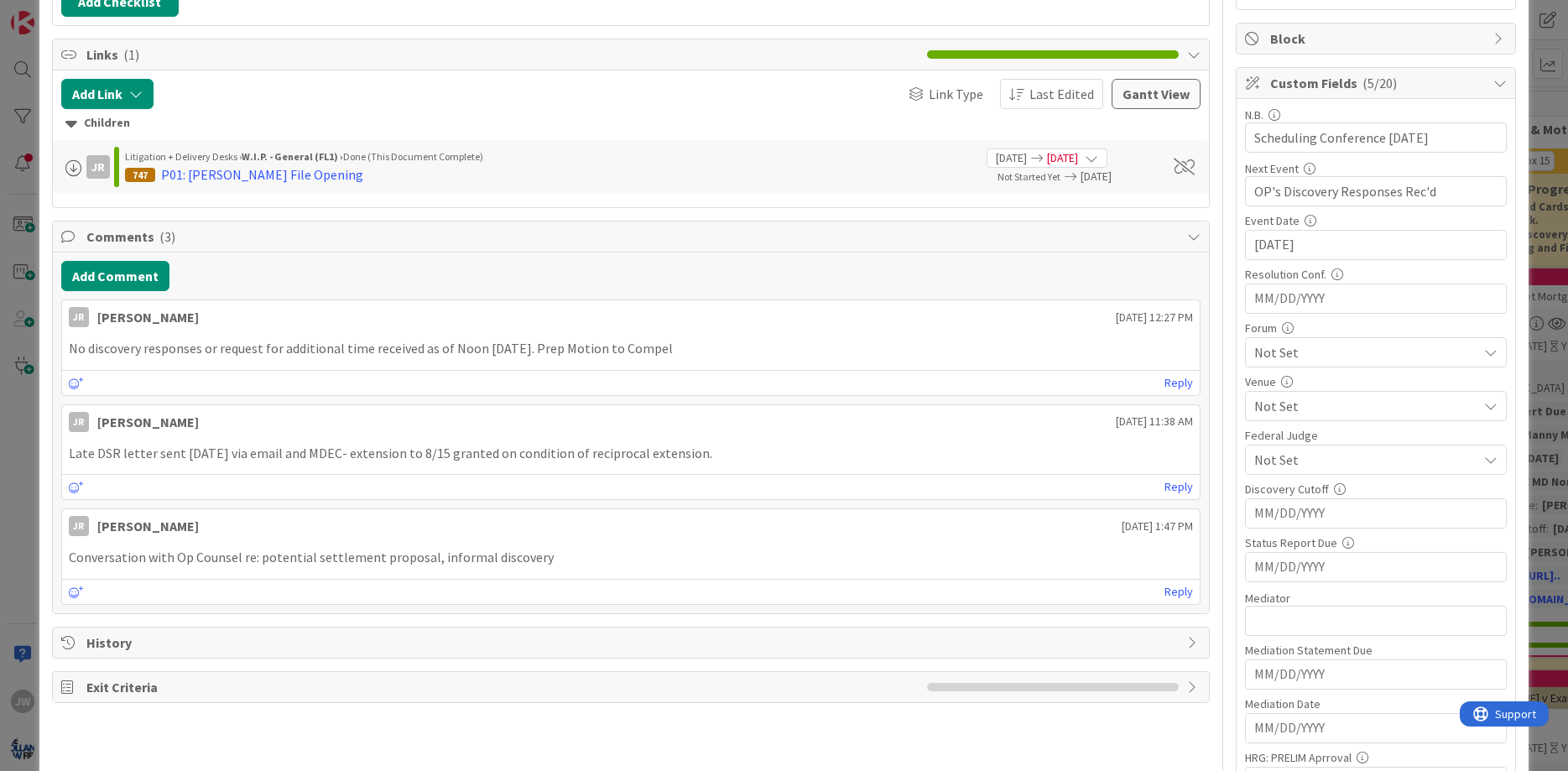
click at [1347, 396] on span "Not Set" at bounding box center [1365, 406] width 223 height 20
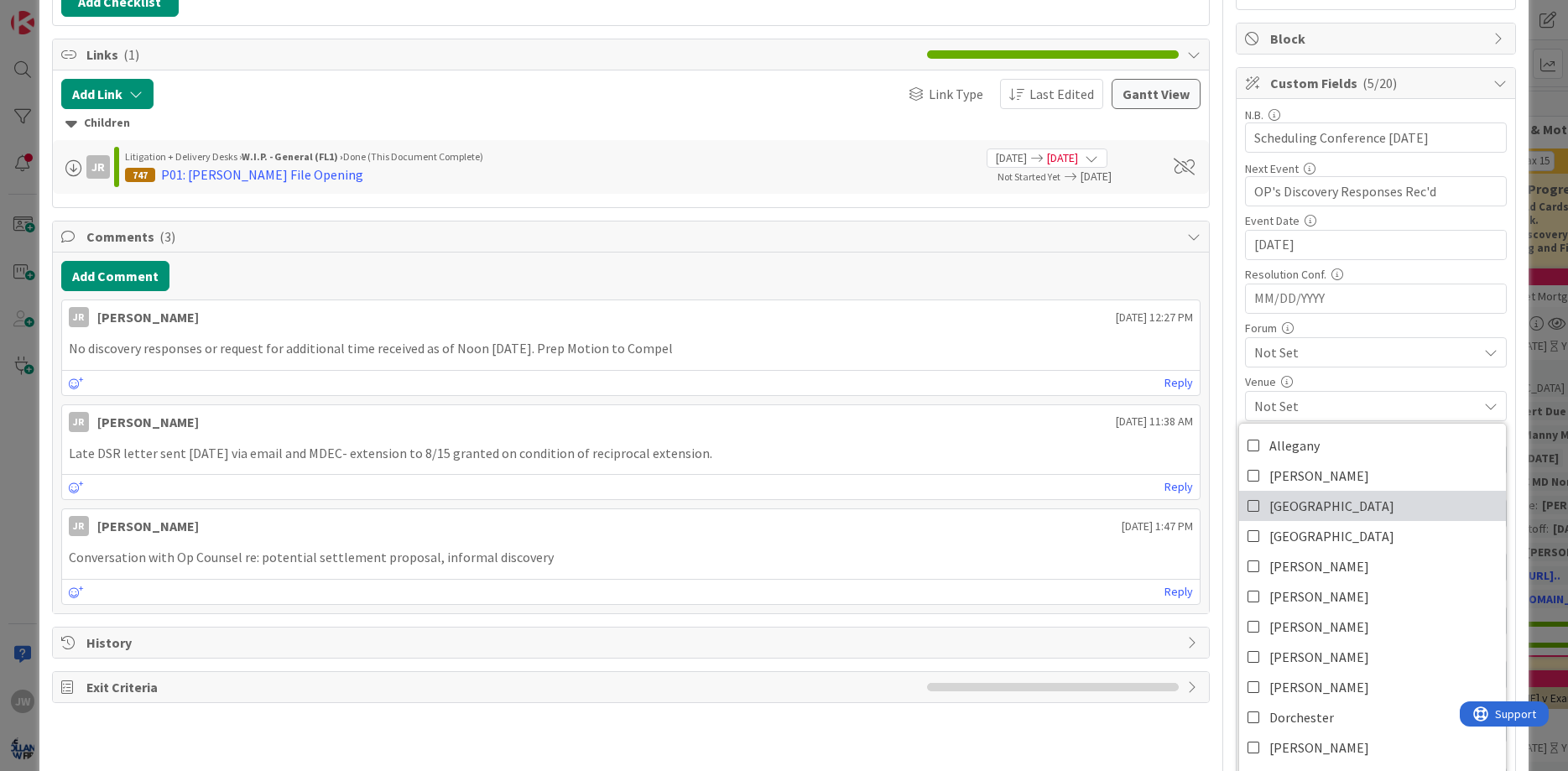
click at [1350, 503] on link "[GEOGRAPHIC_DATA]" at bounding box center [1372, 505] width 267 height 30
click at [1350, 362] on span "Not Set" at bounding box center [1365, 352] width 223 height 20
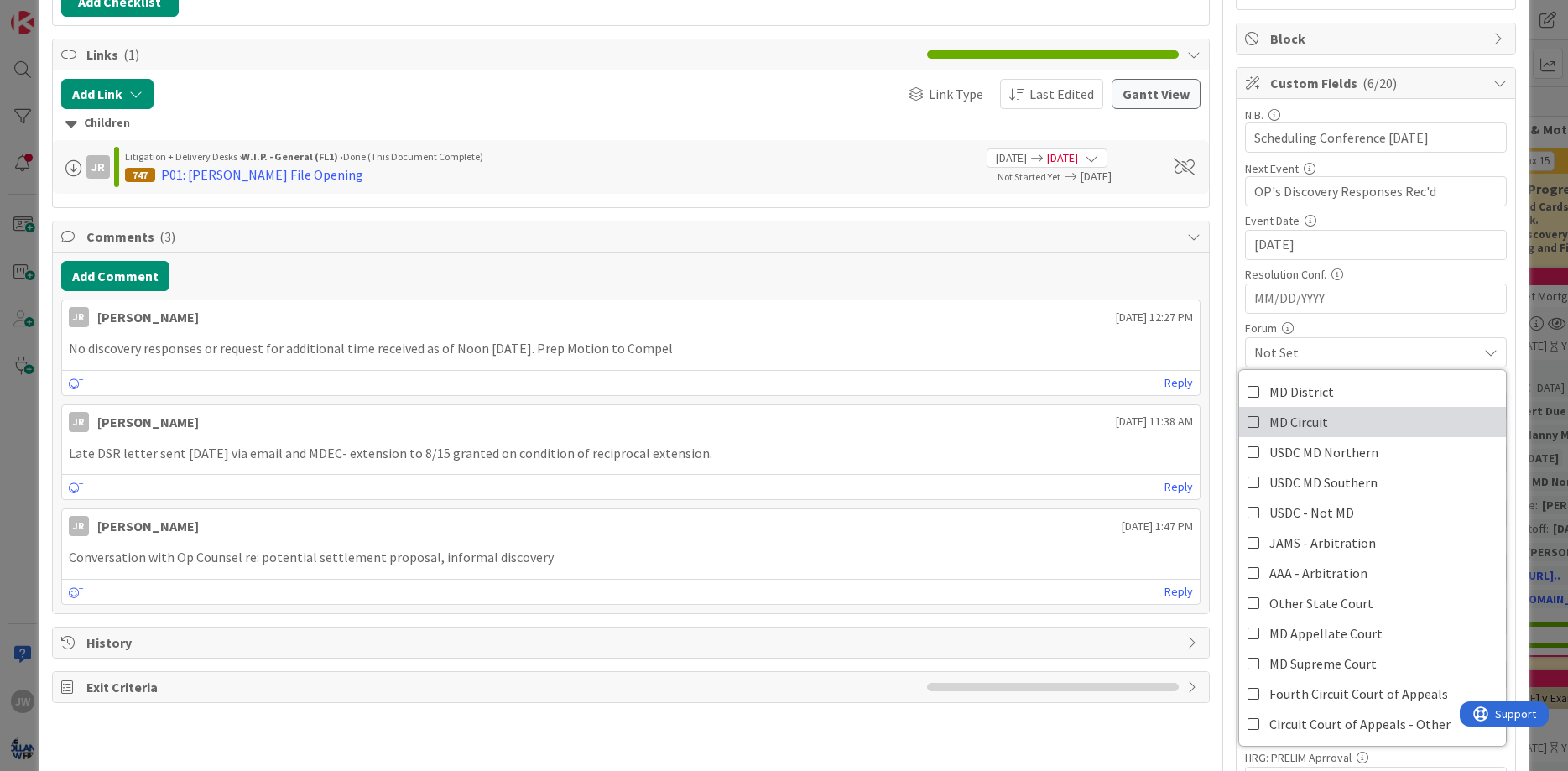
click at [1343, 416] on link "MD Circuit" at bounding box center [1372, 422] width 267 height 30
click at [1241, 334] on div "N.B. 29 / 32 Scheduling Conference [DATE] Next Event 30 / 32 OP's Discovery Res…" at bounding box center [1375, 639] width 278 height 1082
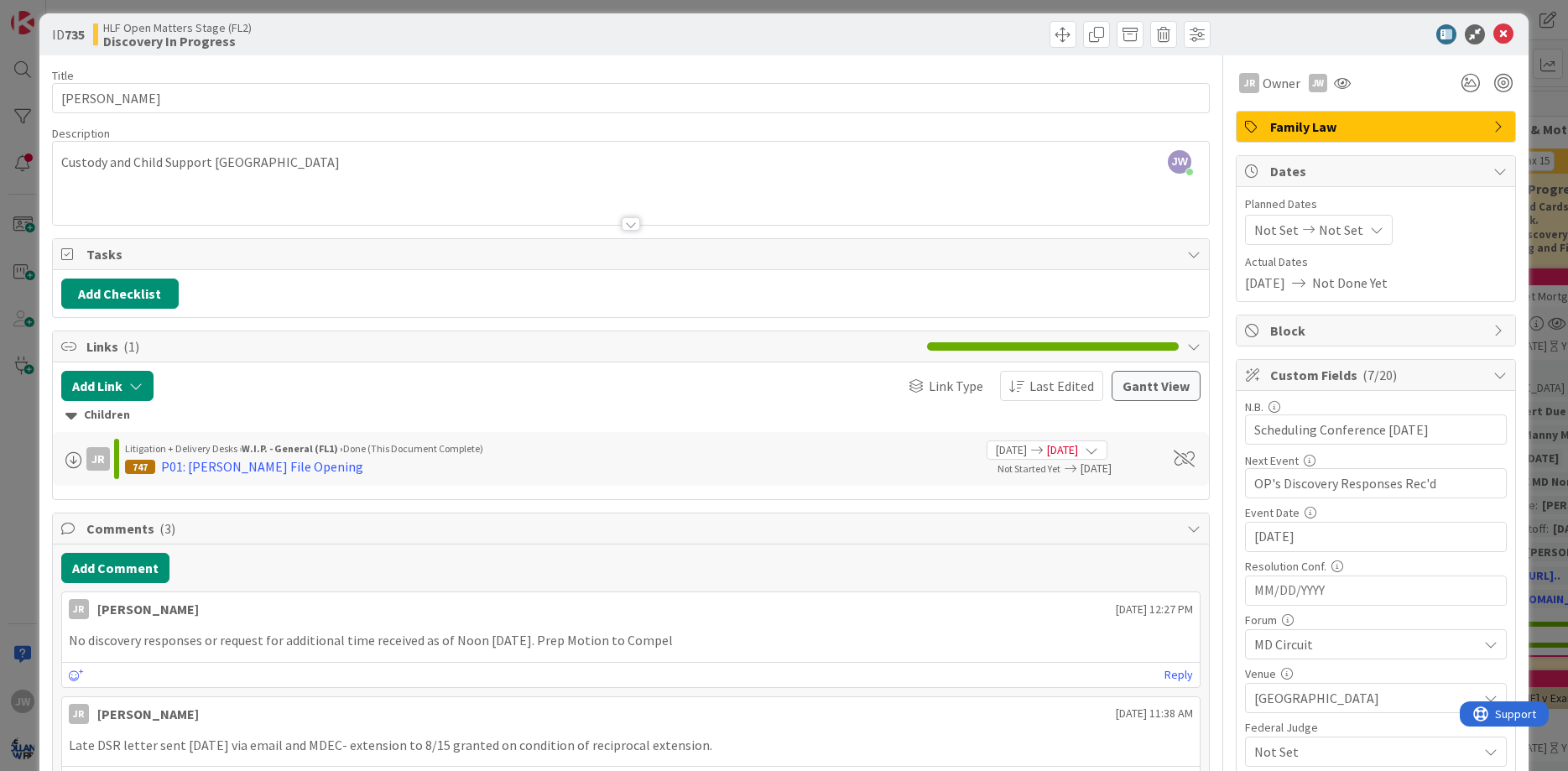
scroll to position [0, 0]
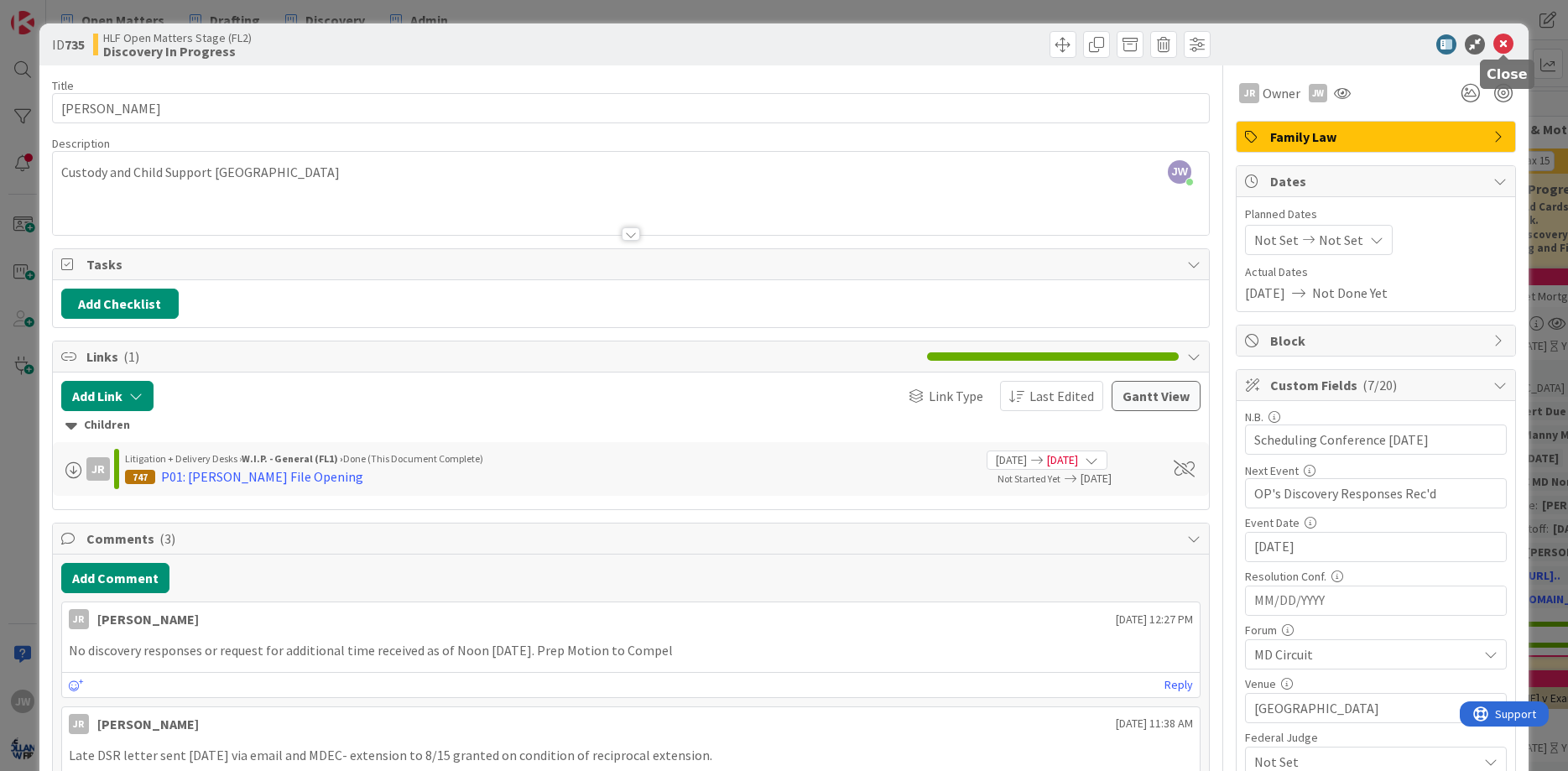
click at [1509, 38] on icon at bounding box center [1503, 44] width 20 height 20
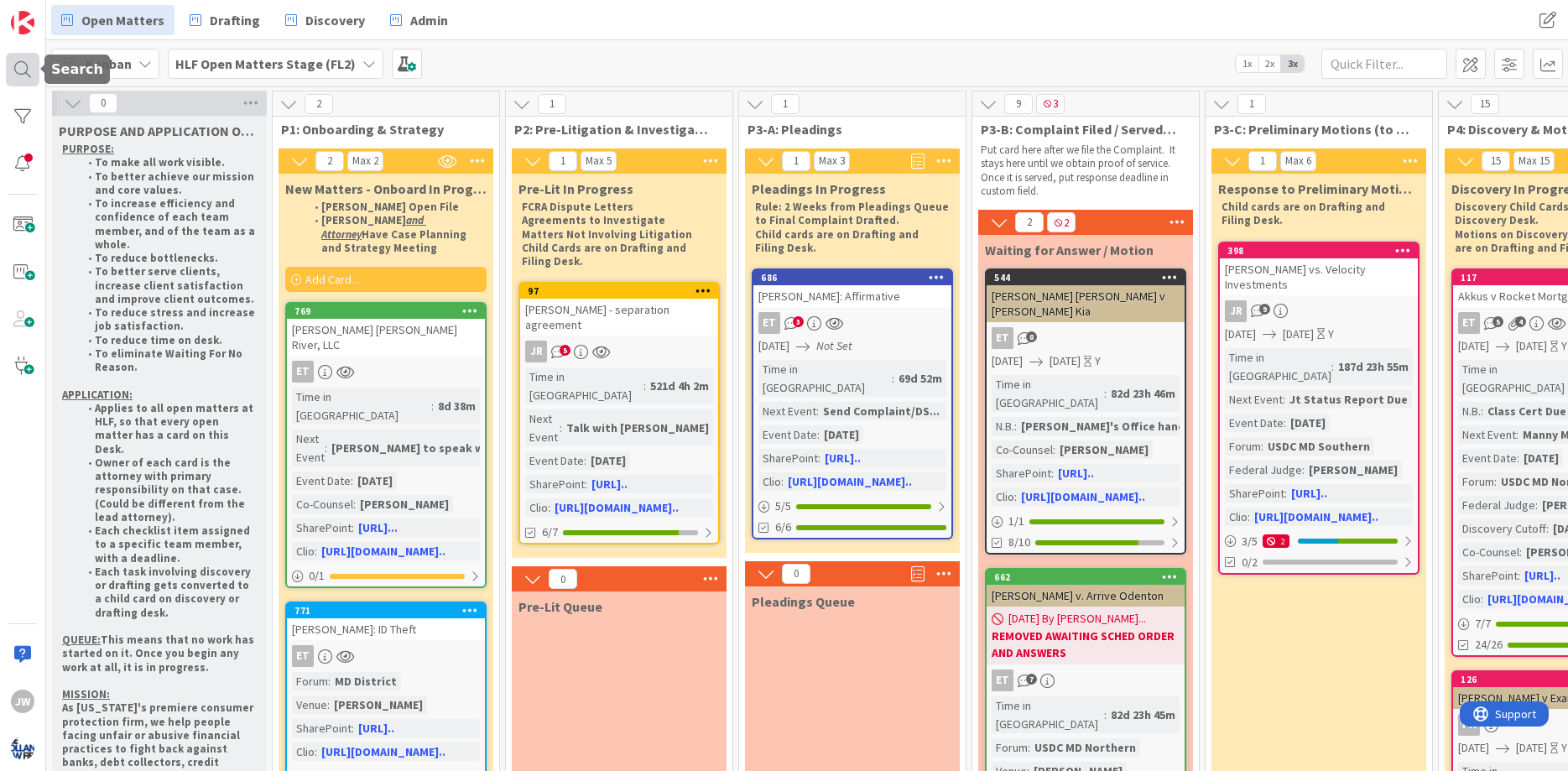
click at [38, 59] on div at bounding box center [23, 70] width 33 height 33
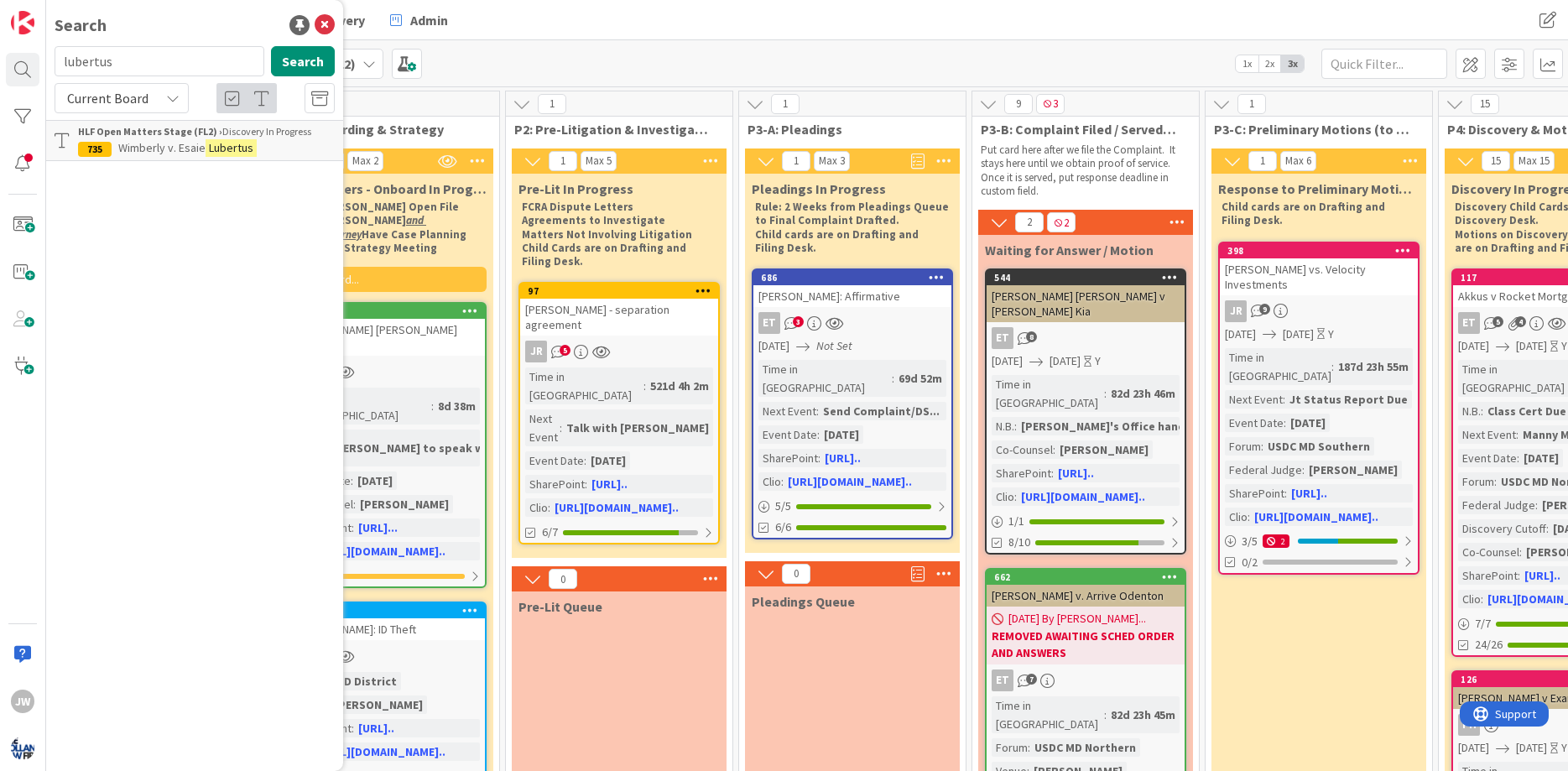
click at [111, 62] on input "lubertus" at bounding box center [159, 61] width 210 height 30
type input "[PERSON_NAME]"
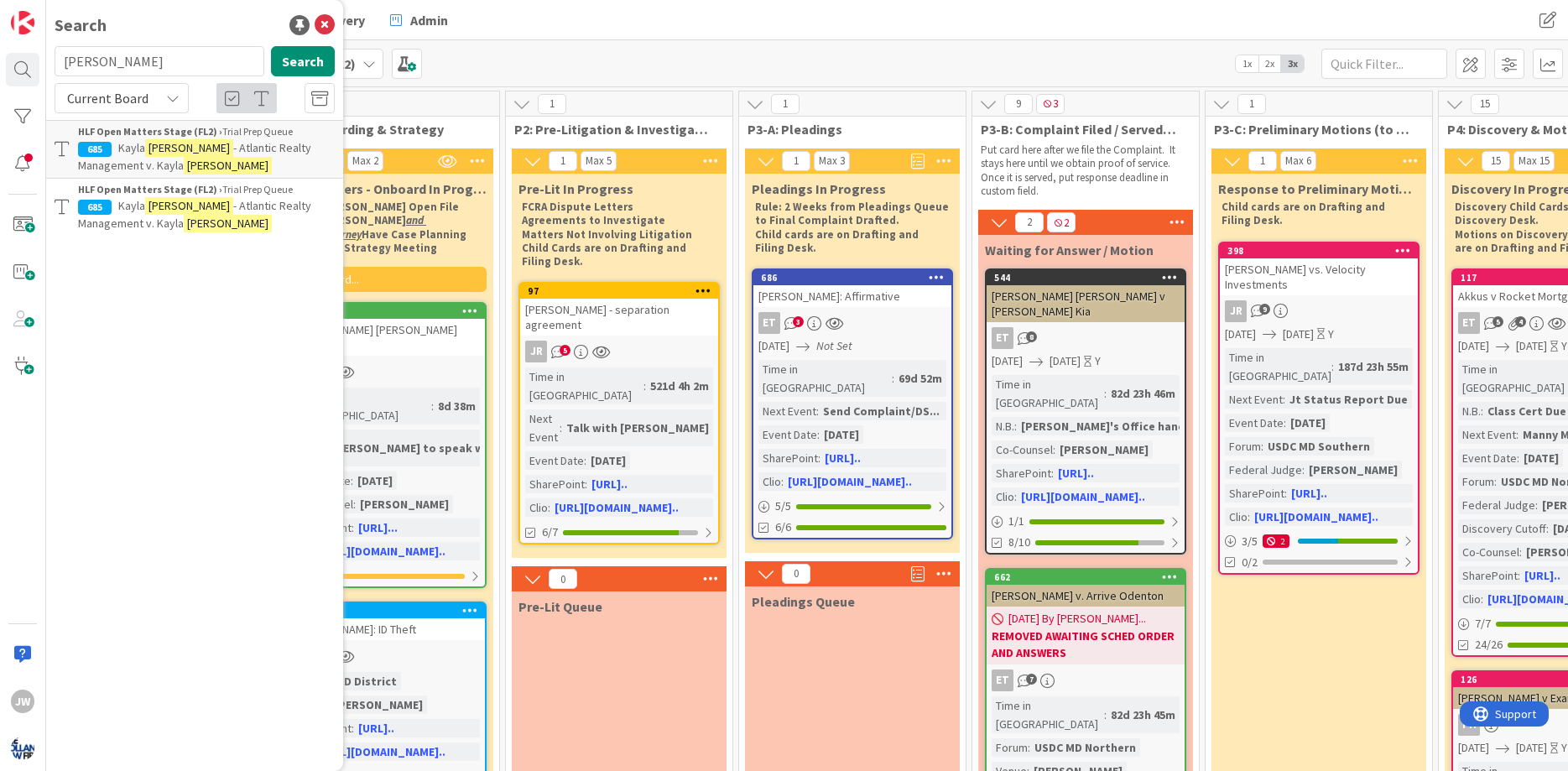
click at [213, 153] on span "- Atlantic Realty Management v. Kayla" at bounding box center [195, 156] width 233 height 33
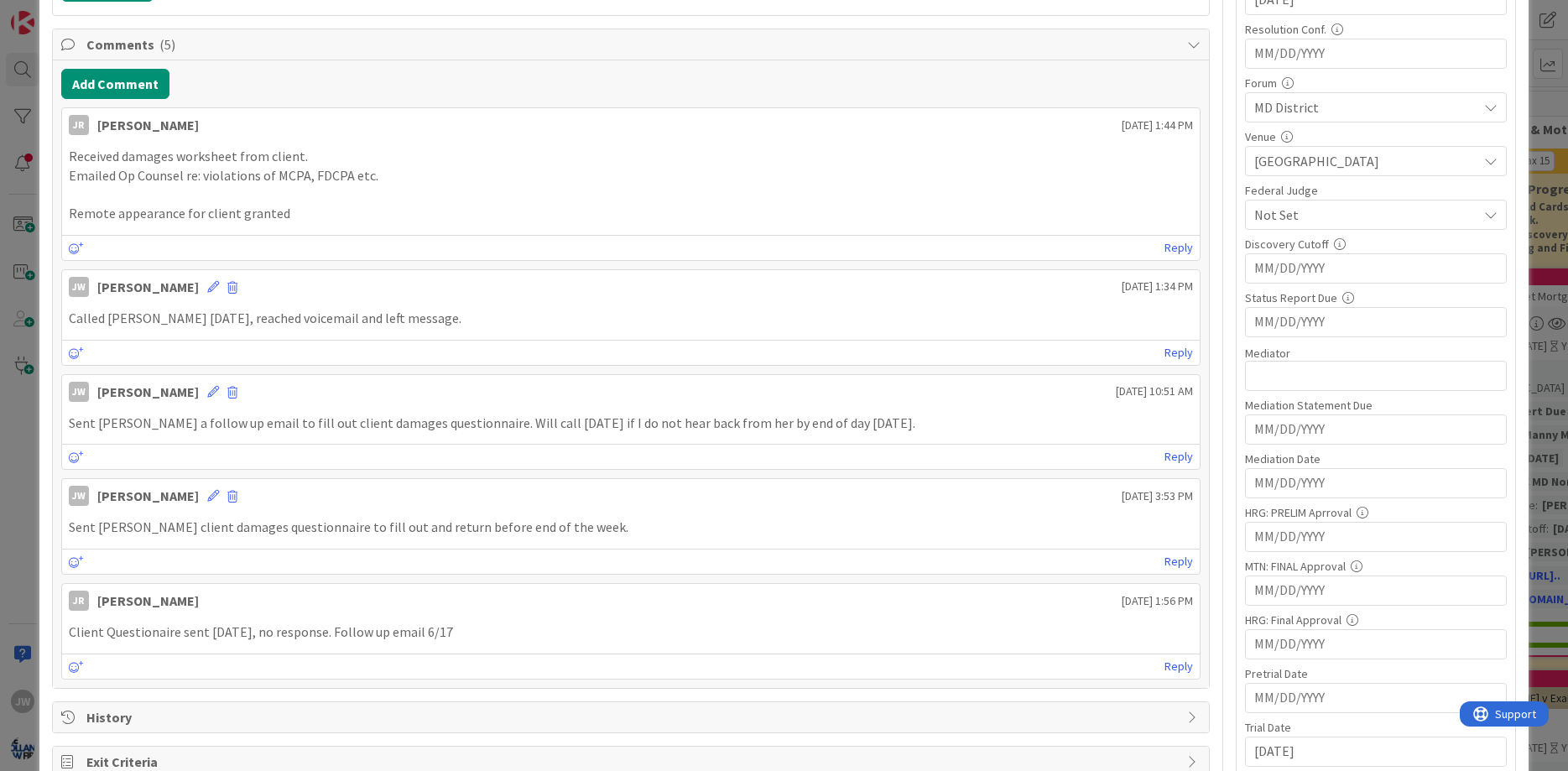
scroll to position [805, 0]
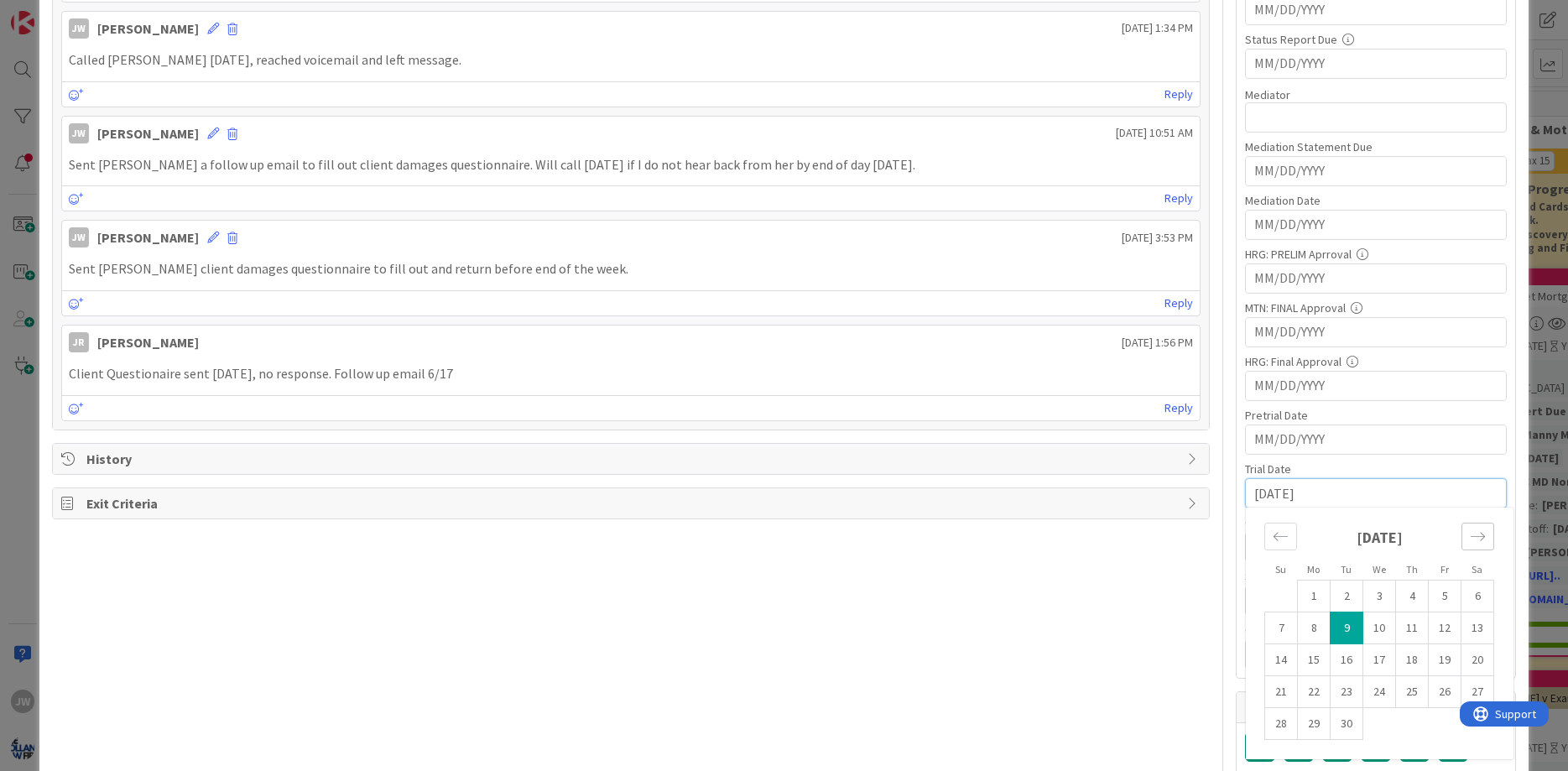
click at [1462, 533] on div "Move forward to switch to the next month." at bounding box center [1477, 536] width 33 height 27
click at [1329, 694] on td "17" at bounding box center [1314, 692] width 33 height 32
type input "[DATE]"
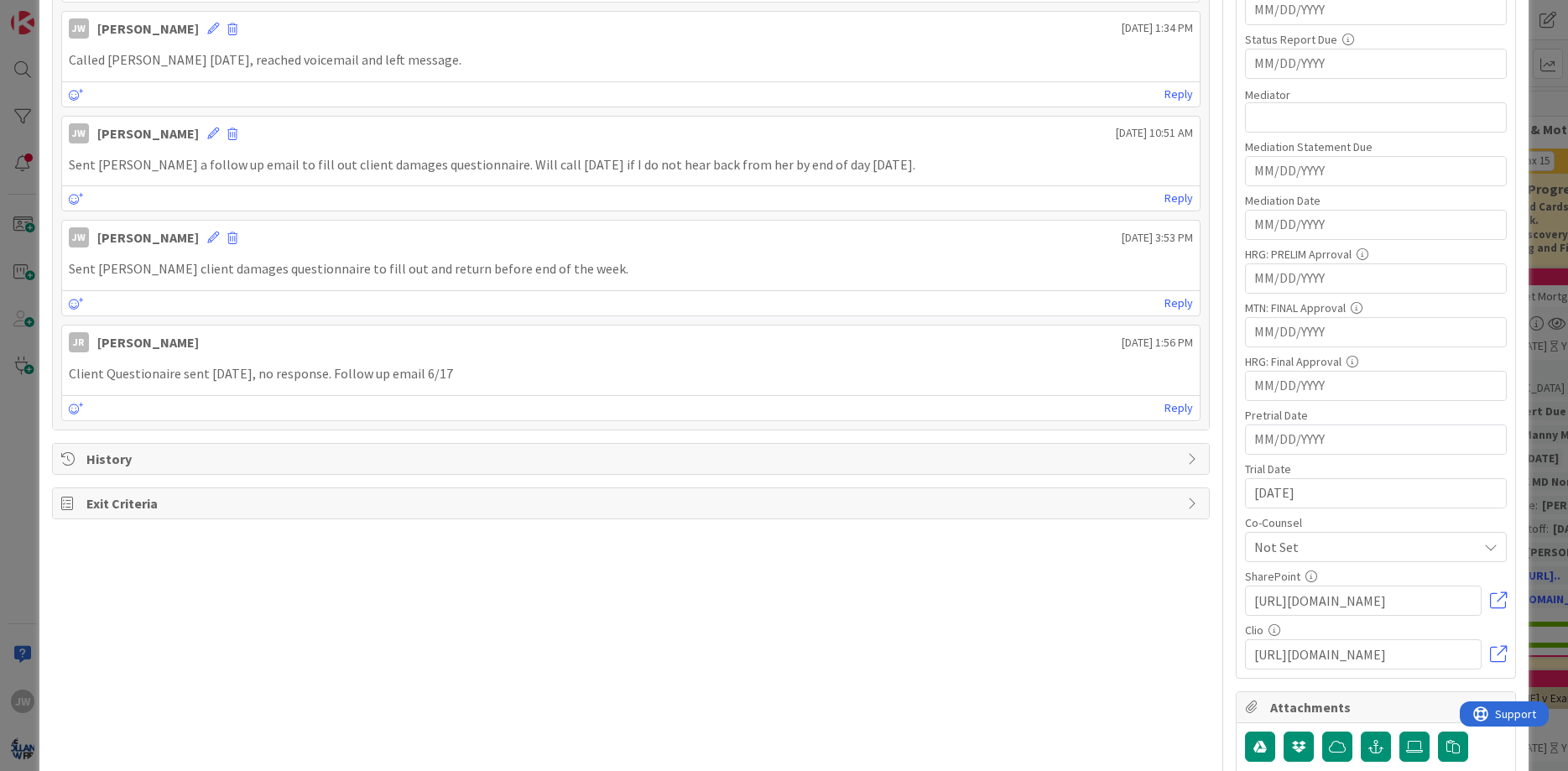
click at [1226, 590] on div "Title 55 / 128 [PERSON_NAME] - Atlantic Realty Management v. [PERSON_NAME] Desc…" at bounding box center [784, 273] width 1464 height 2025
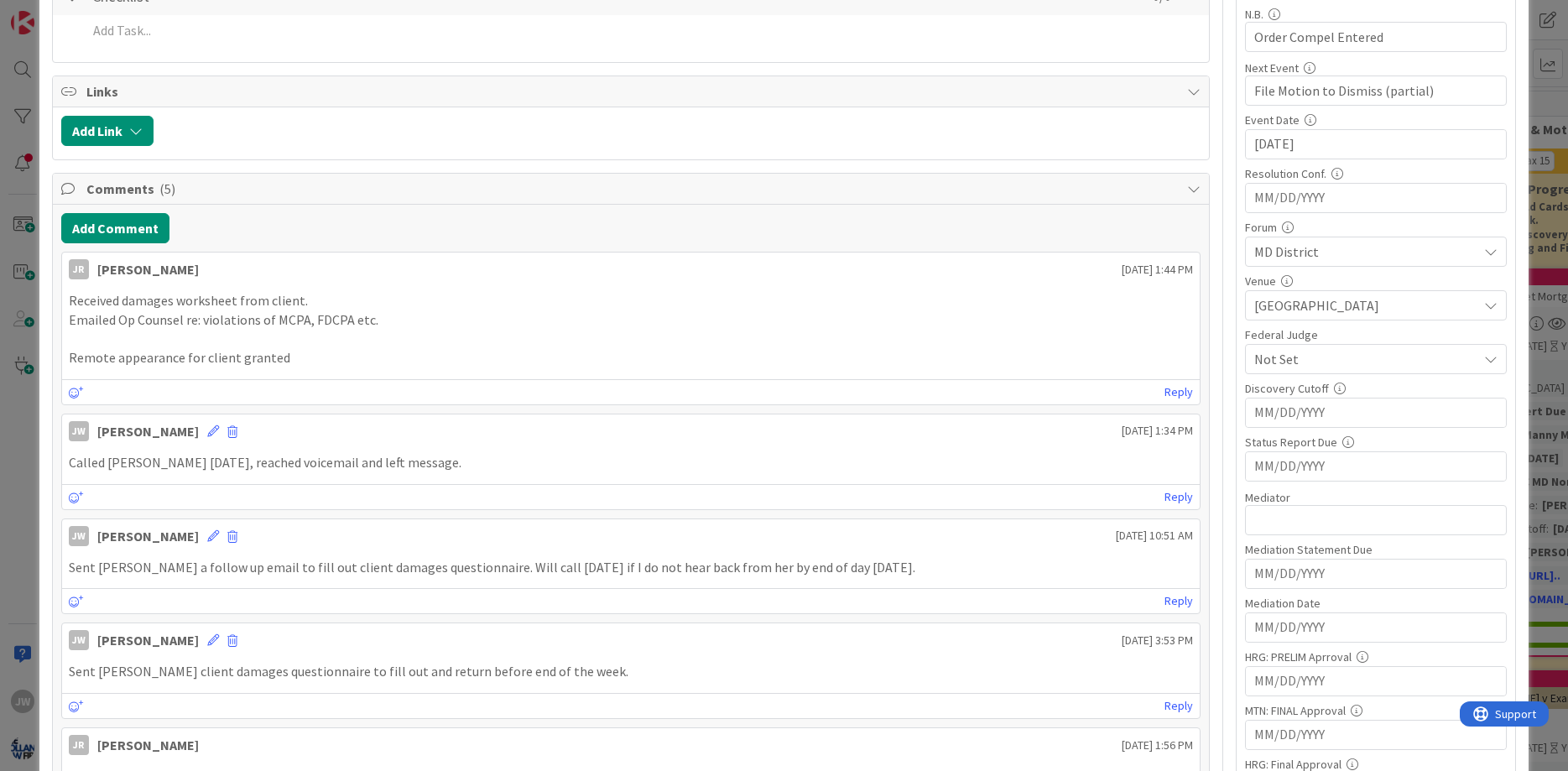
scroll to position [0, 0]
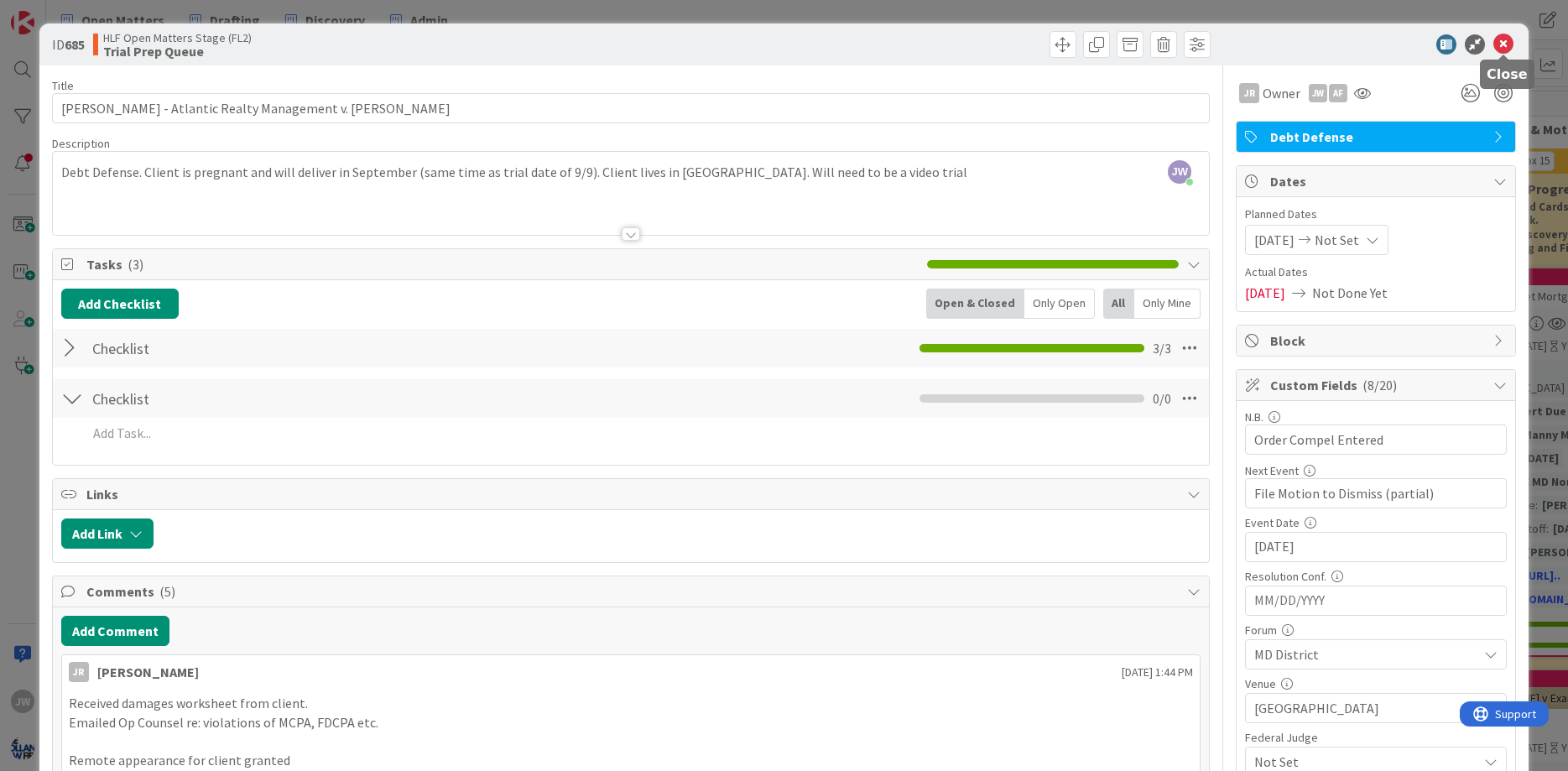
click at [1498, 52] on icon at bounding box center [1503, 44] width 20 height 20
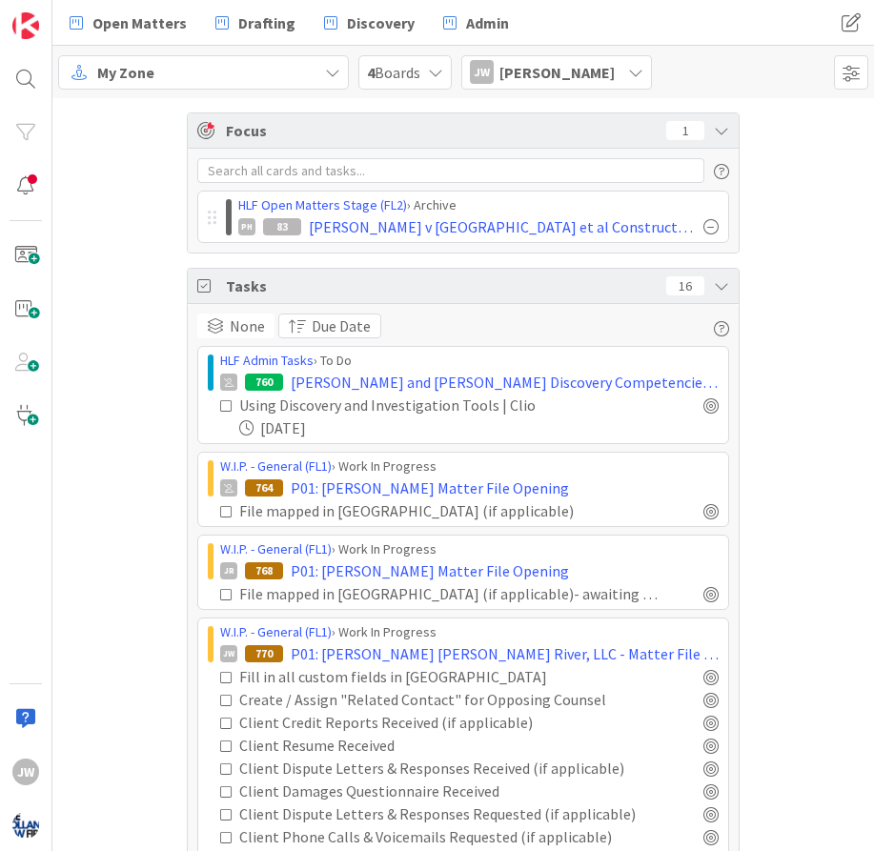
click at [796, 321] on div "Focus 1 HLF Open Matters Stage (FL2) › Archive PH 83 [PERSON_NAME] v Pennrose e…" at bounding box center [462, 622] width 821 height 1049
click at [811, 310] on div "Focus 1 HLF Open Matters Stage (FL2) › Archive PH 83 [PERSON_NAME] v Pennrose e…" at bounding box center [462, 622] width 821 height 1049
